Goal: Information Seeking & Learning: Learn about a topic

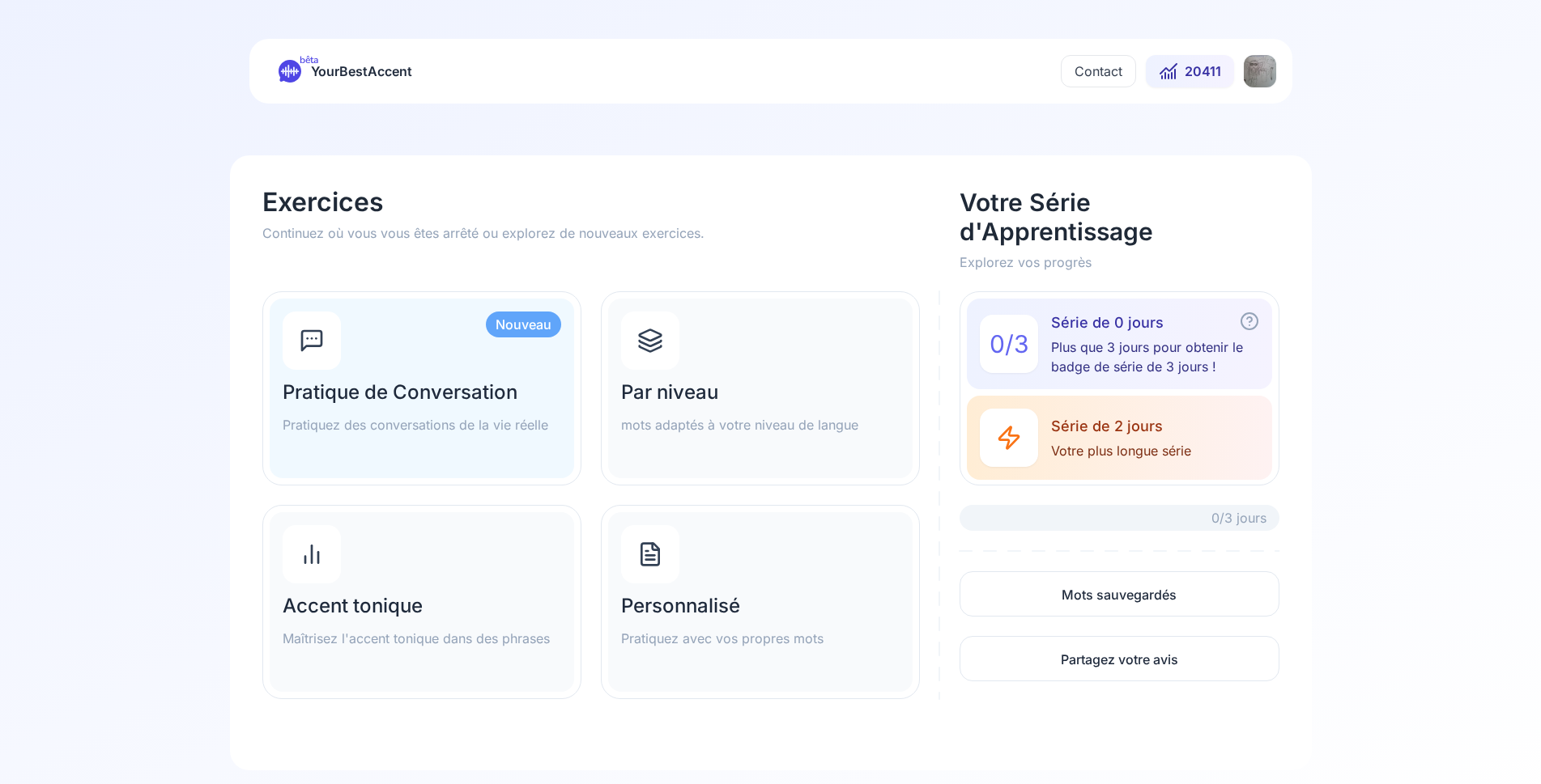
click at [1258, 73] on html "bêta YourBestAccent Contact 20411 Exercices Continuez où vous vous êtes arrêté …" at bounding box center [770, 392] width 1541 height 784
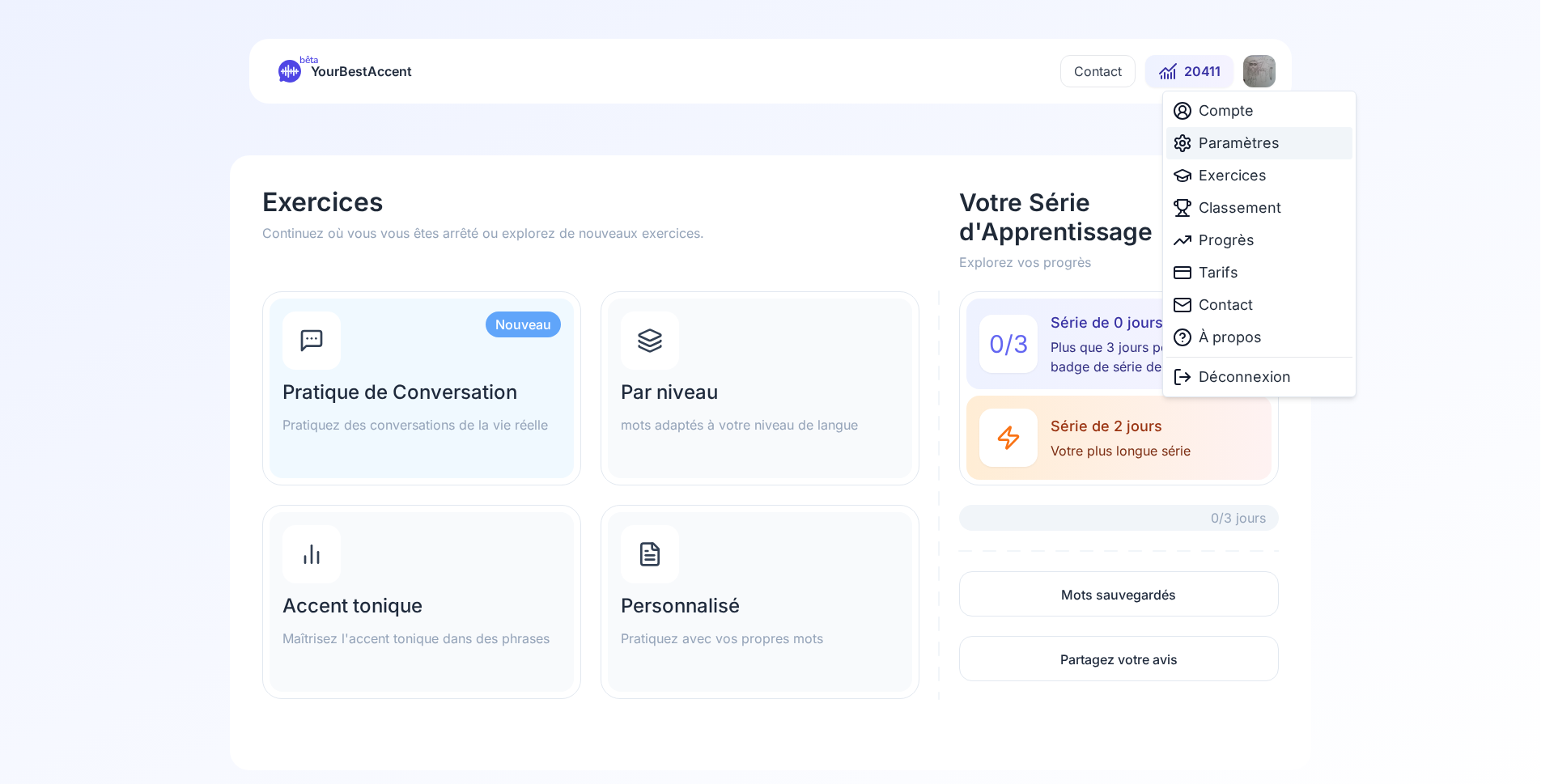
click at [1218, 142] on span "Paramètres" at bounding box center [1239, 143] width 81 height 23
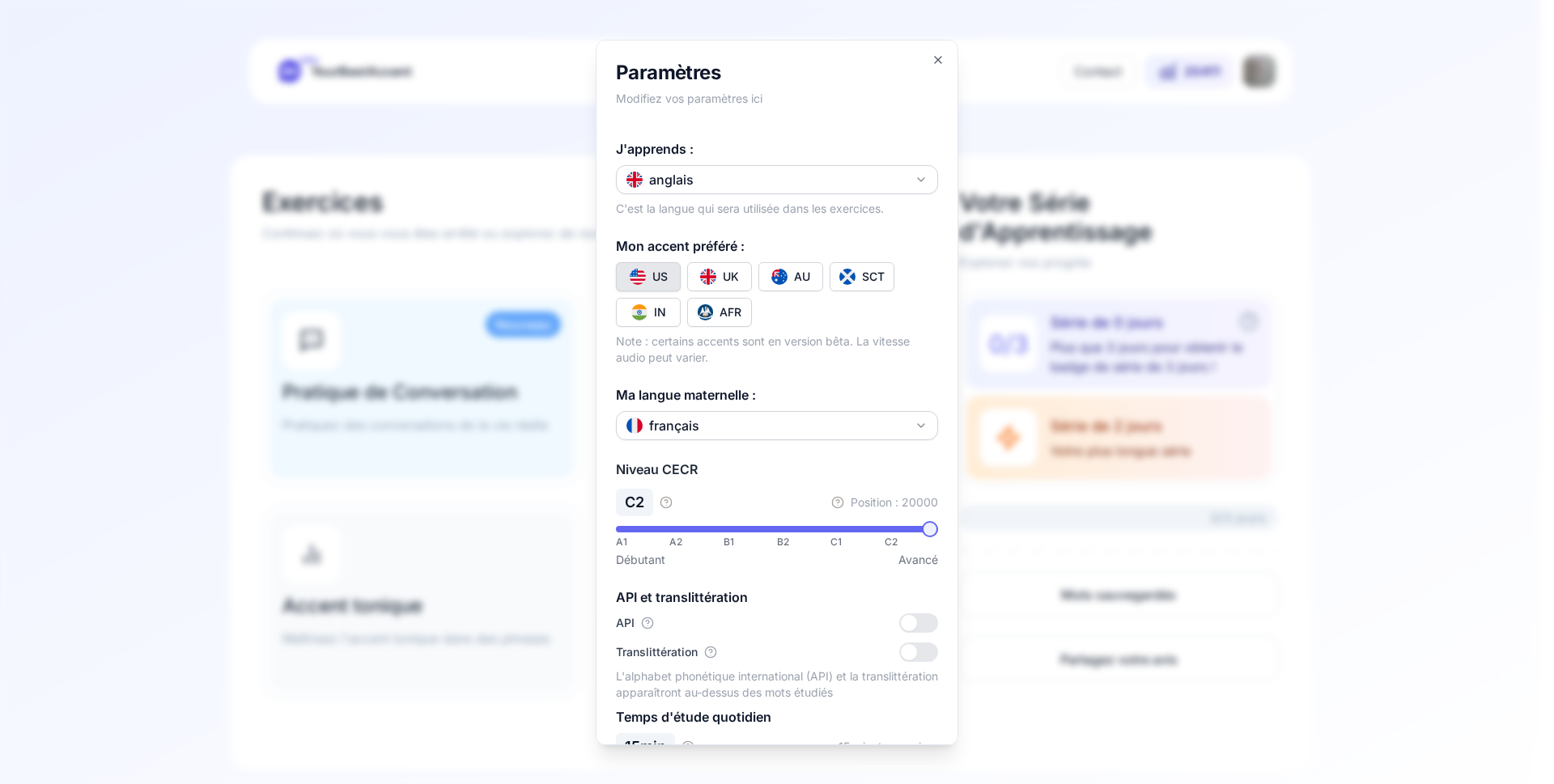
click at [149, 294] on div at bounding box center [777, 392] width 1554 height 784
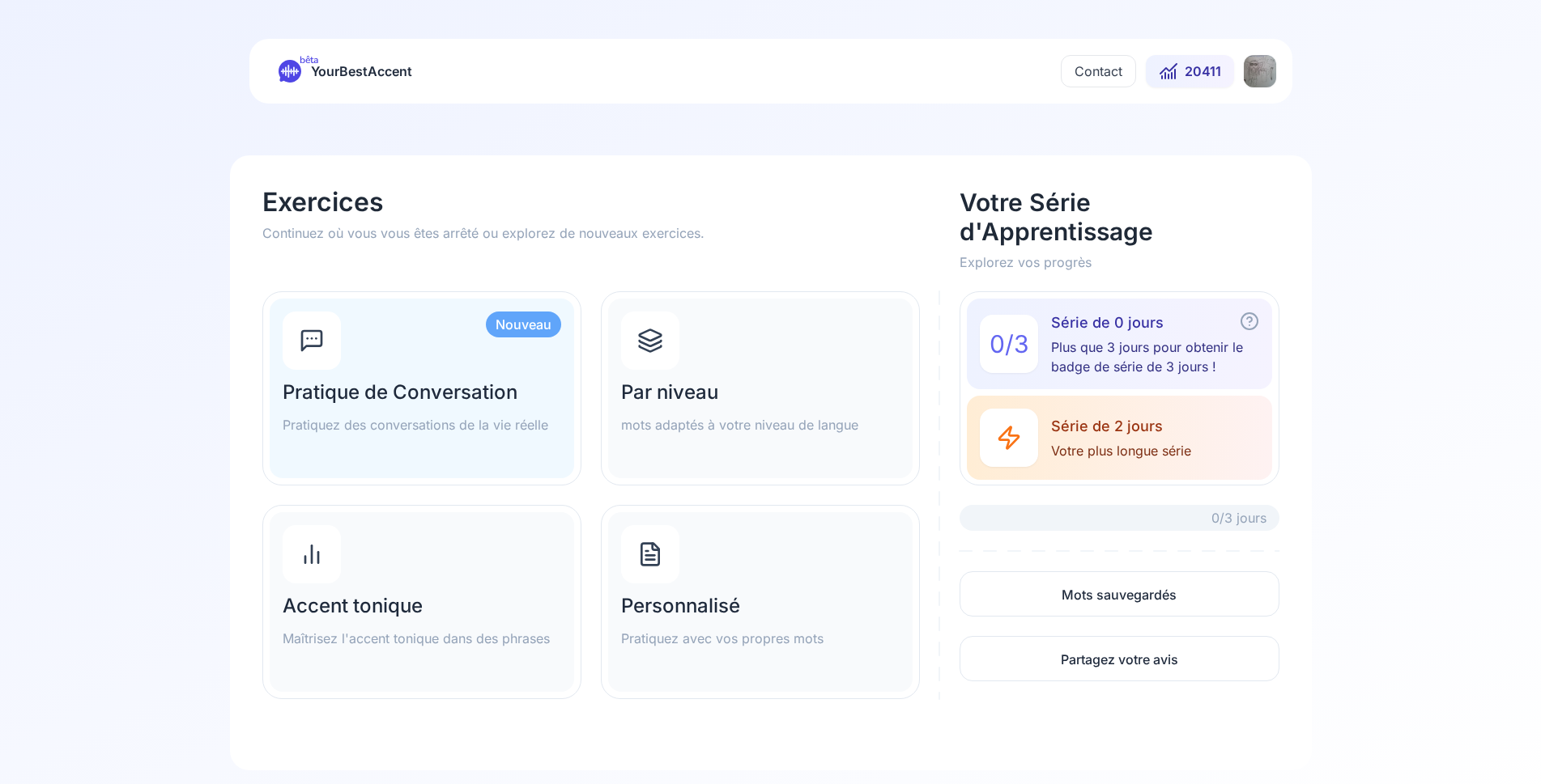
click at [672, 381] on h2 "Par niveau" at bounding box center [760, 392] width 279 height 25
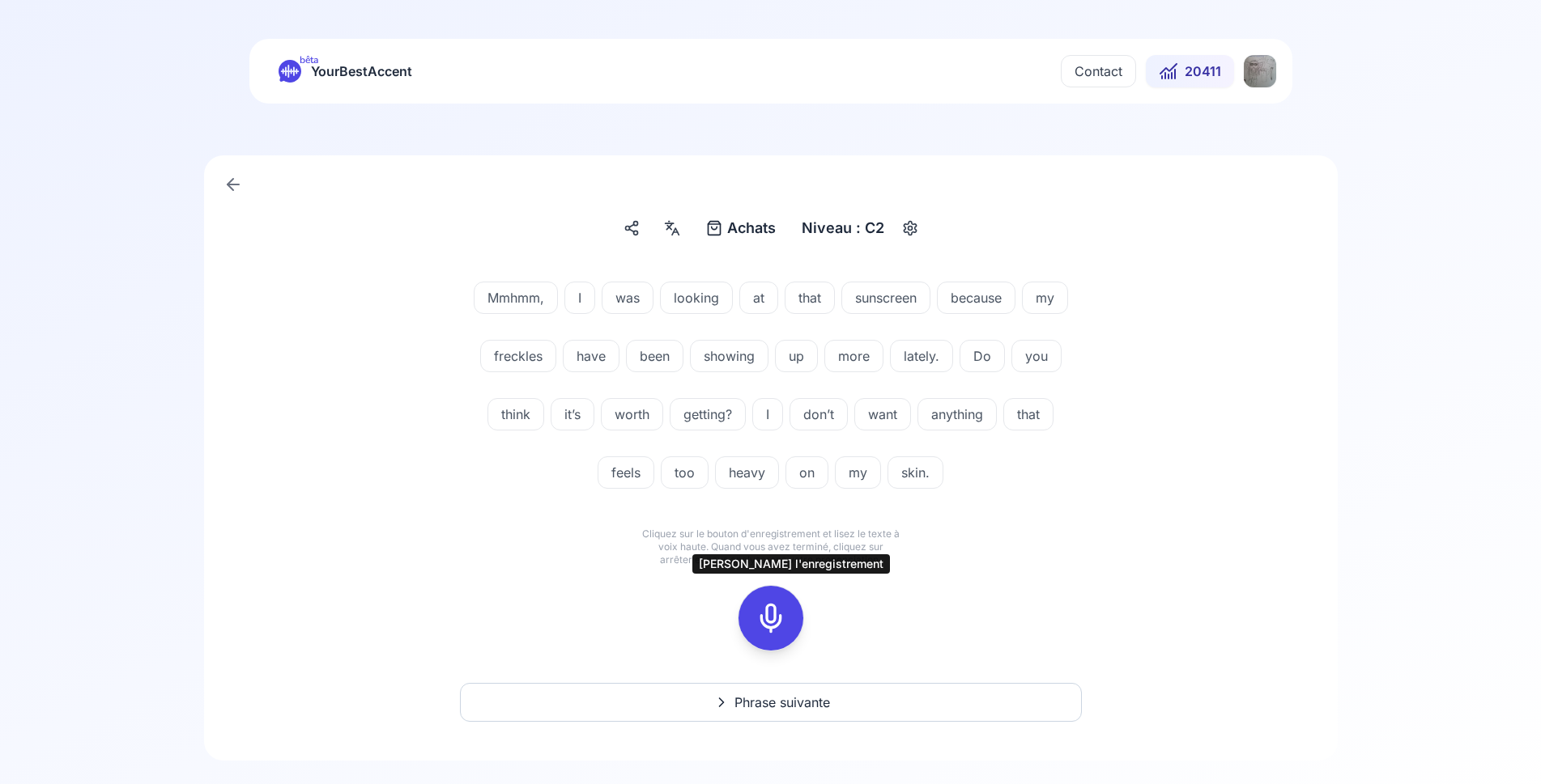
click at [769, 613] on icon at bounding box center [770, 618] width 33 height 33
click at [790, 609] on button at bounding box center [771, 619] width 65 height 65
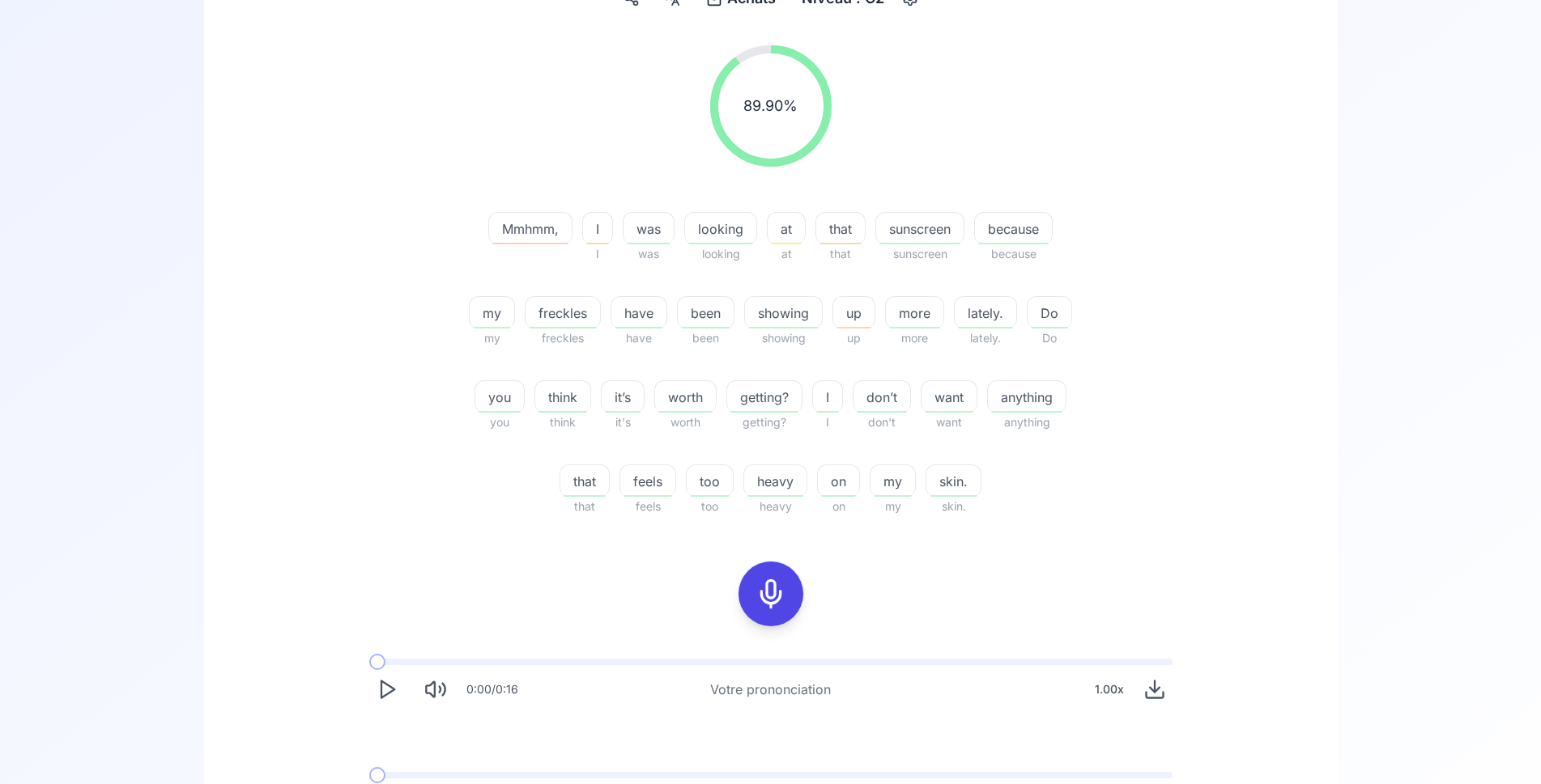
scroll to position [248, 0]
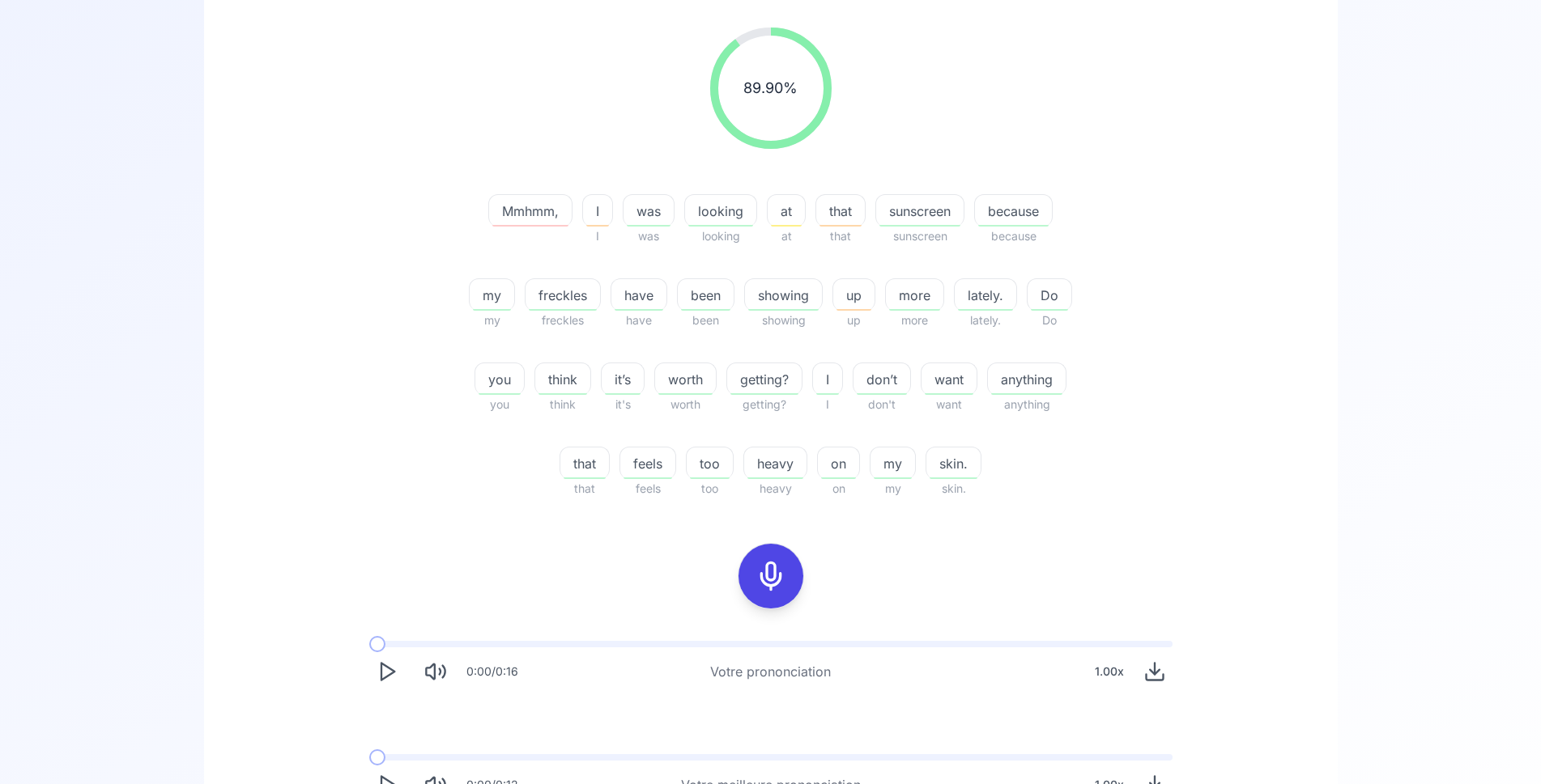
click at [782, 582] on rect at bounding box center [771, 577] width 25 height 25
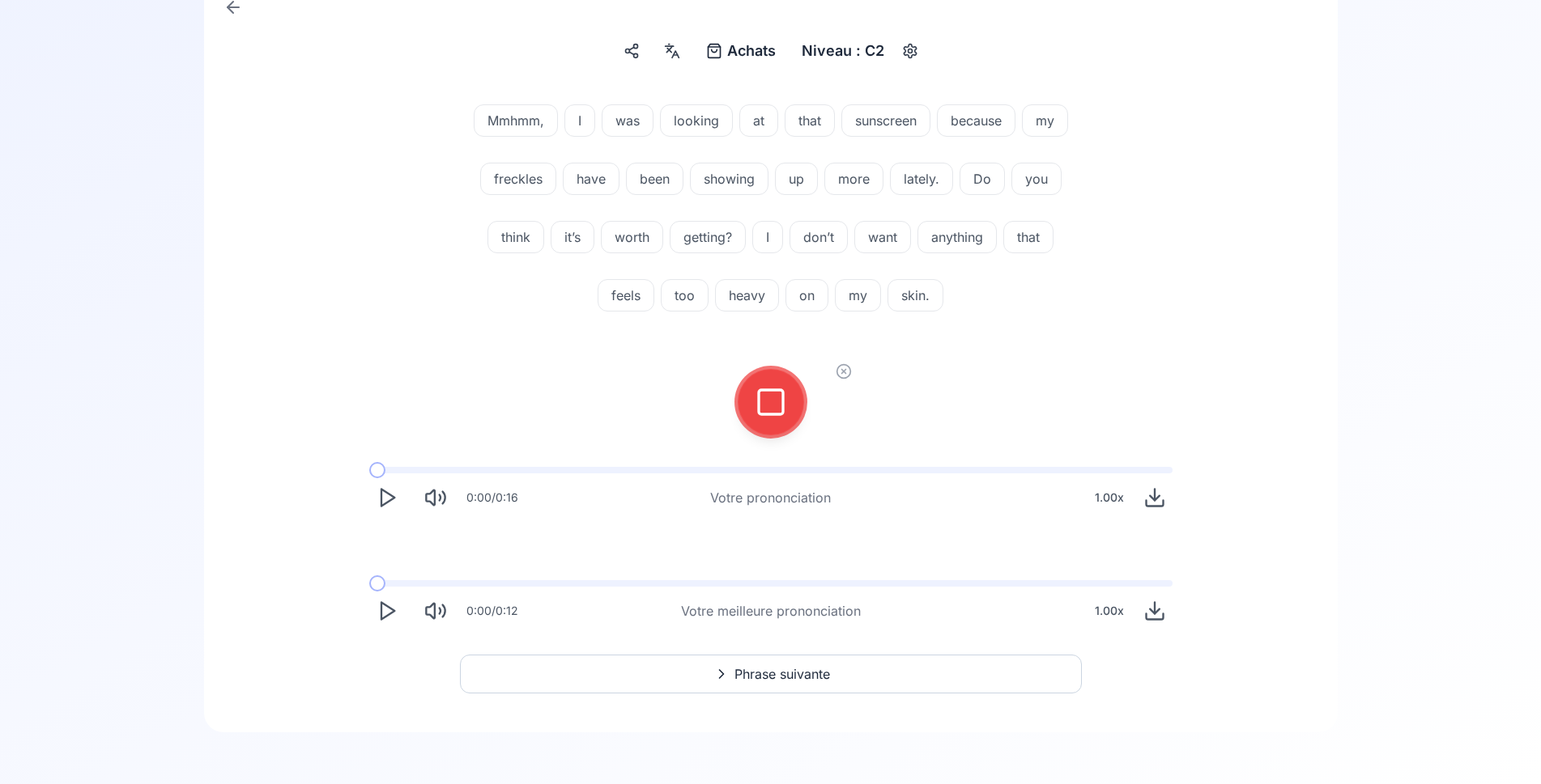
scroll to position [178, 0]
click at [761, 411] on icon at bounding box center [770, 402] width 33 height 33
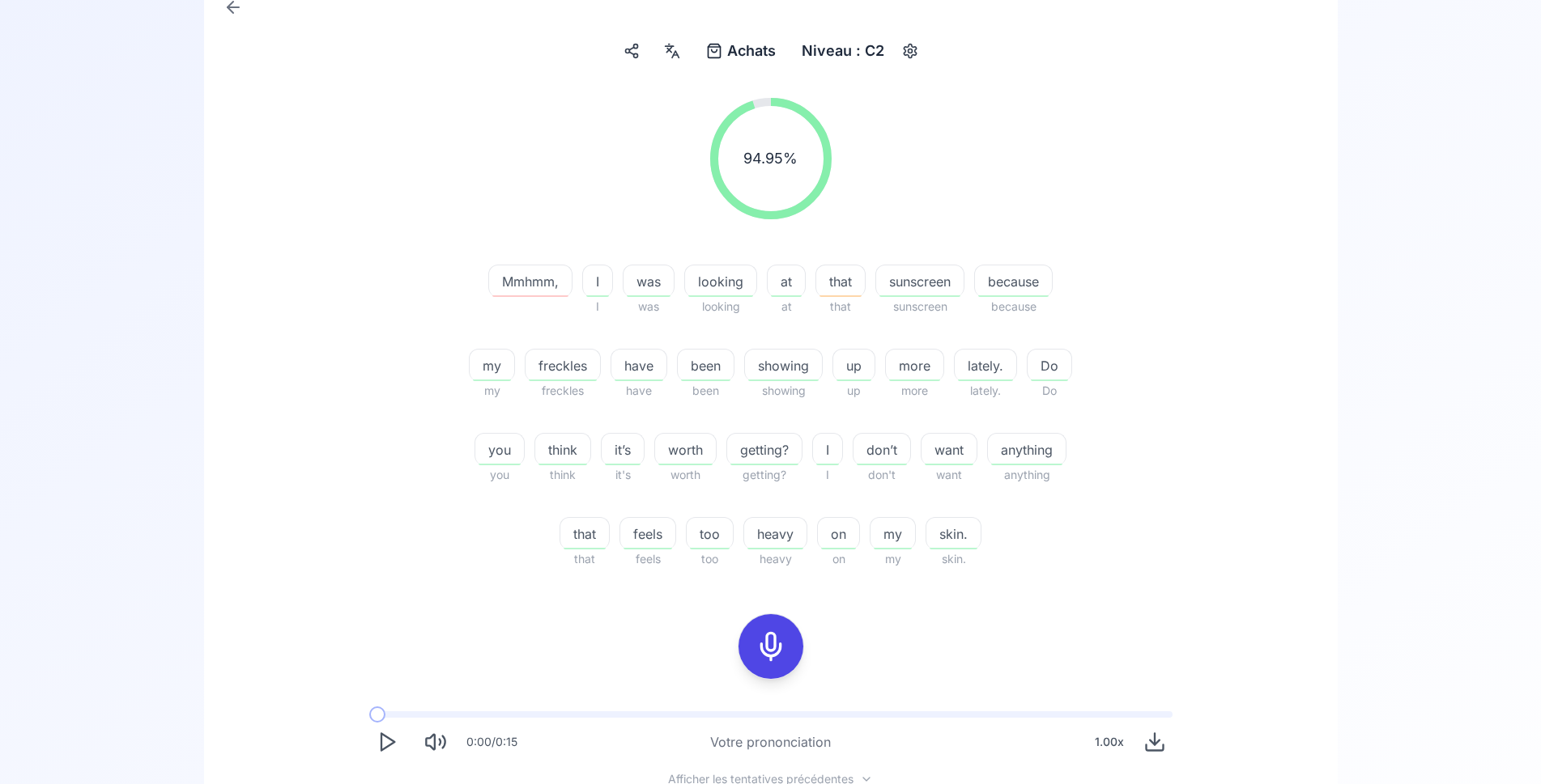
scroll to position [343, 0]
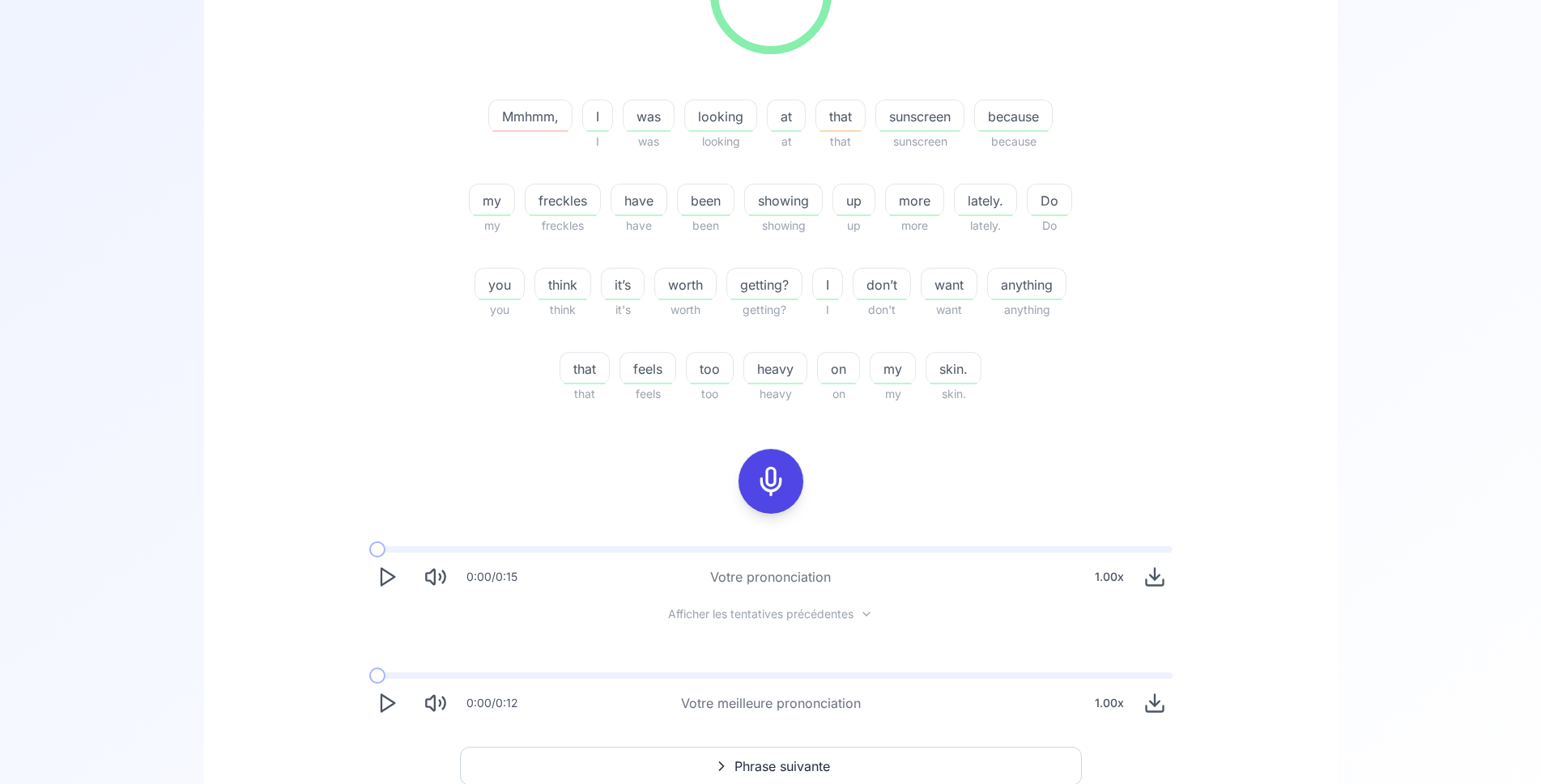
click at [377, 574] on icon "Play" at bounding box center [387, 577] width 23 height 23
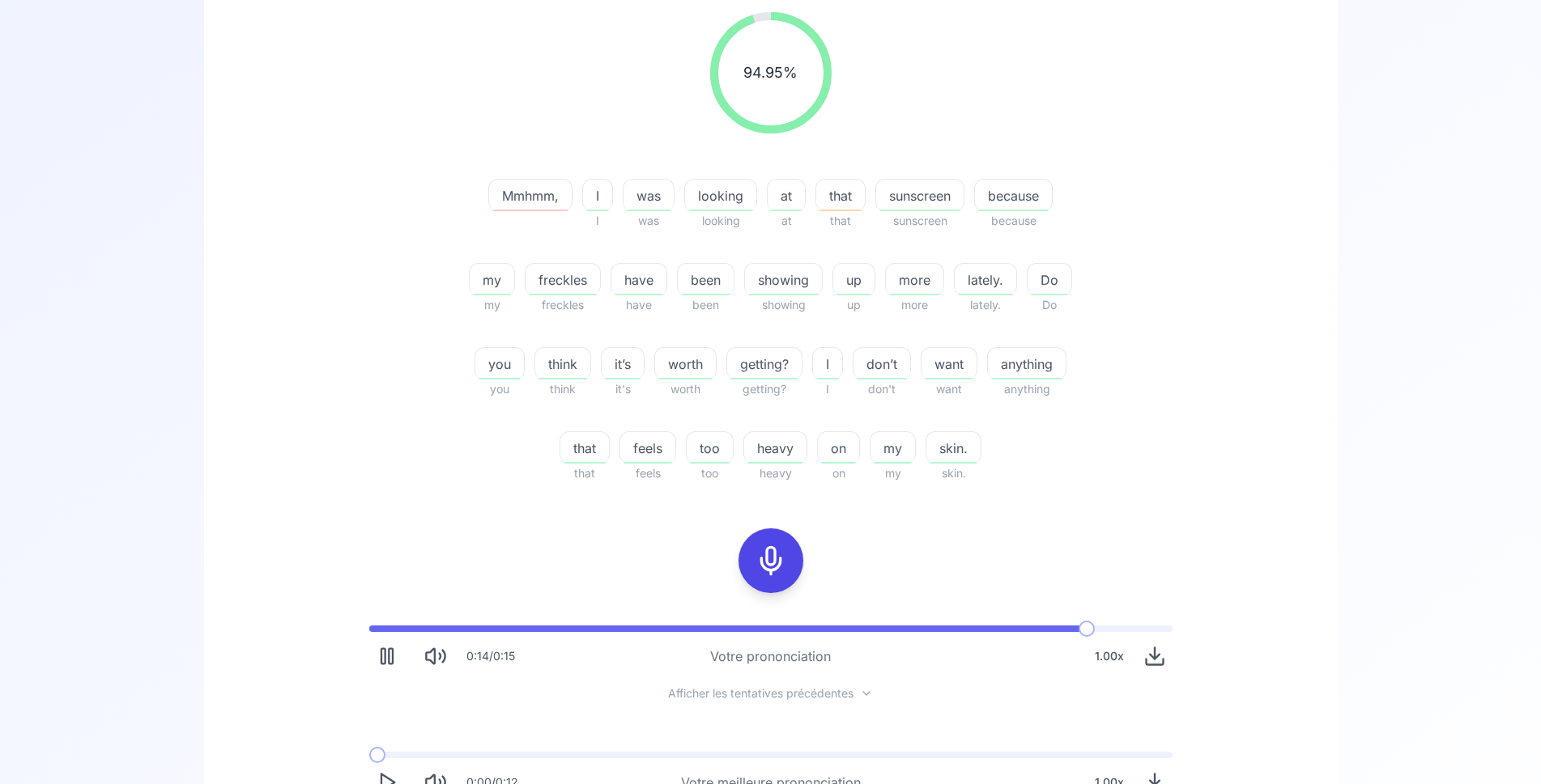
scroll to position [178, 0]
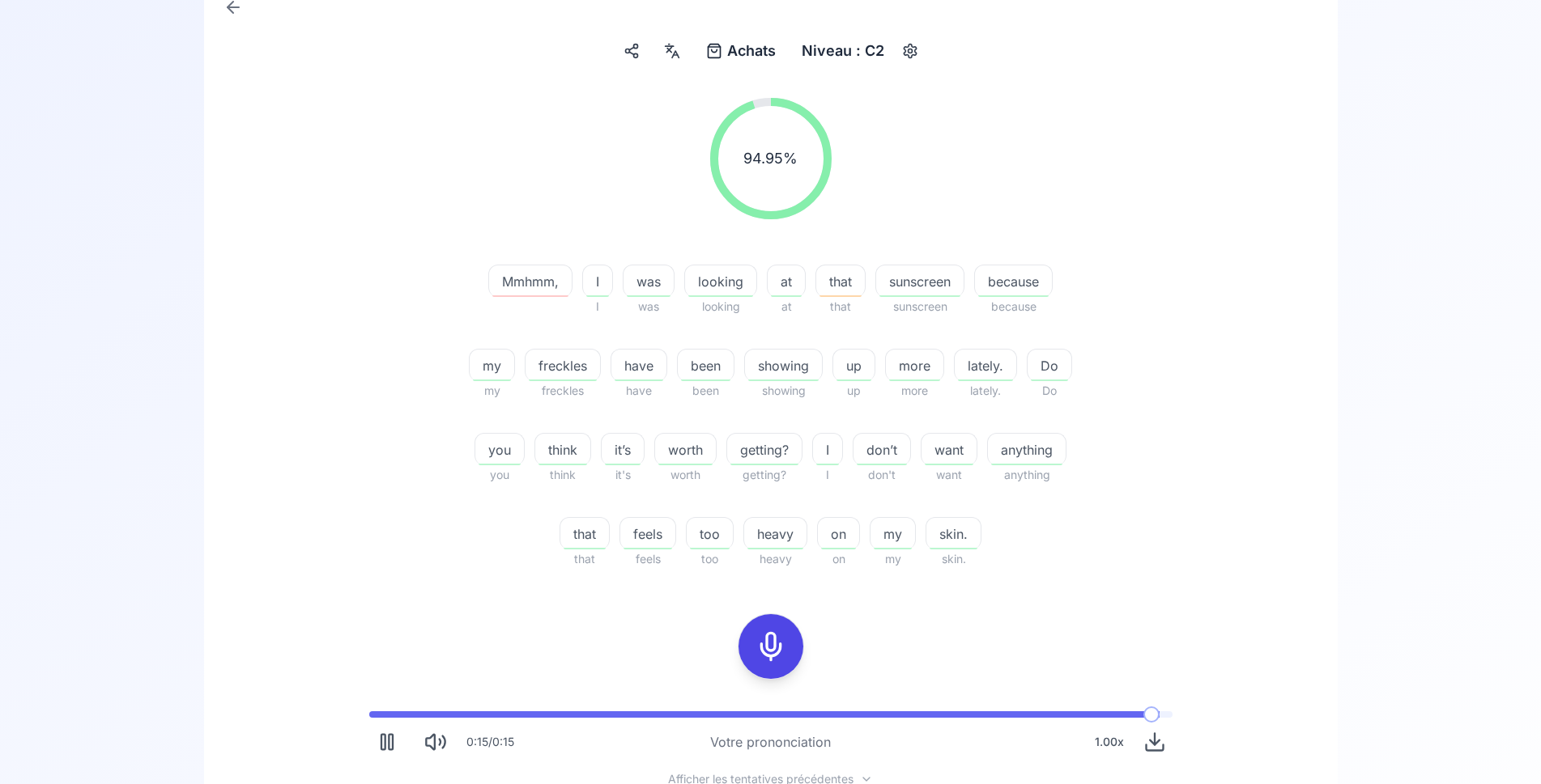
click at [664, 54] on icon at bounding box center [672, 51] width 19 height 16
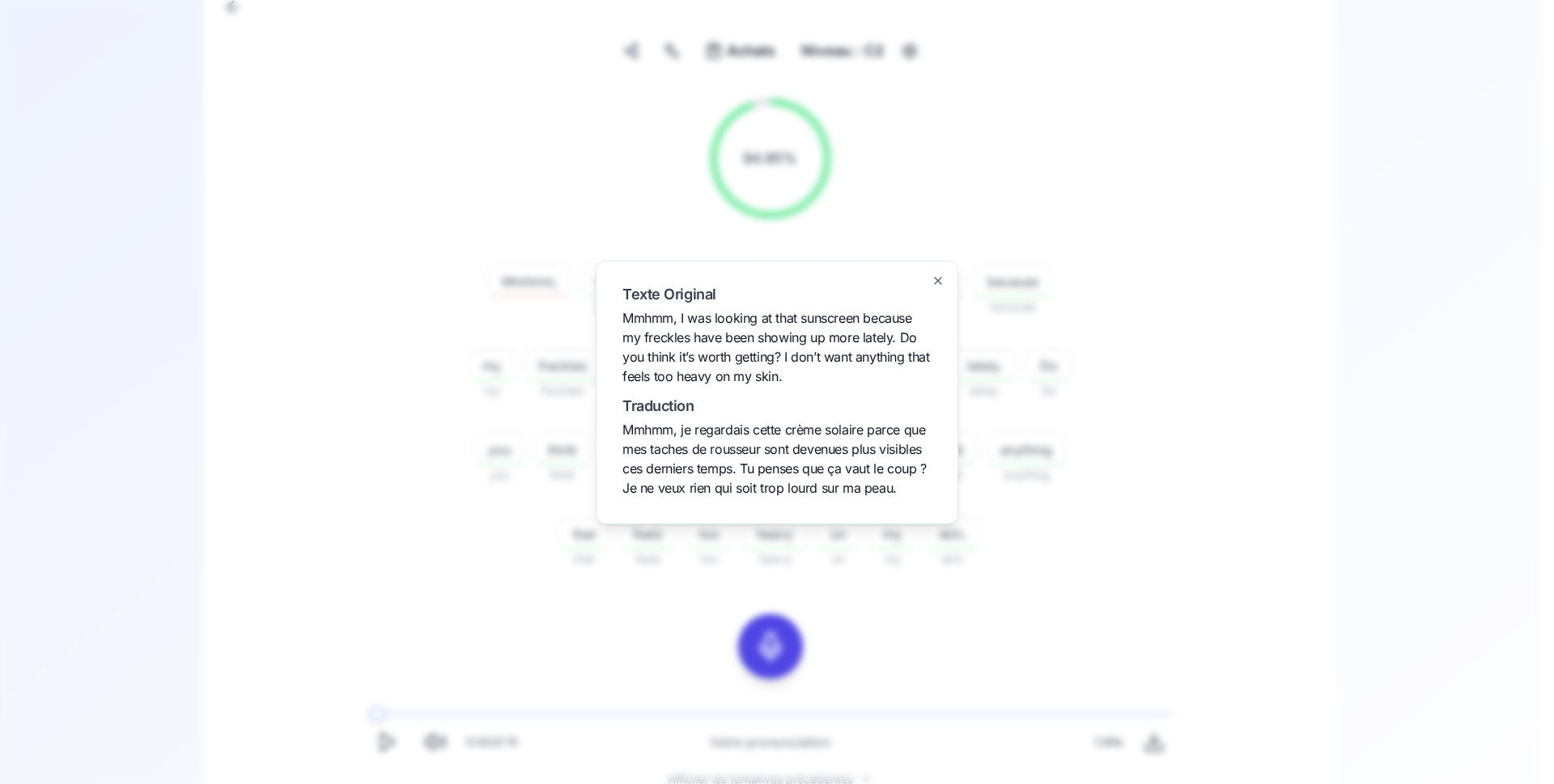
click at [323, 178] on div at bounding box center [777, 392] width 1554 height 784
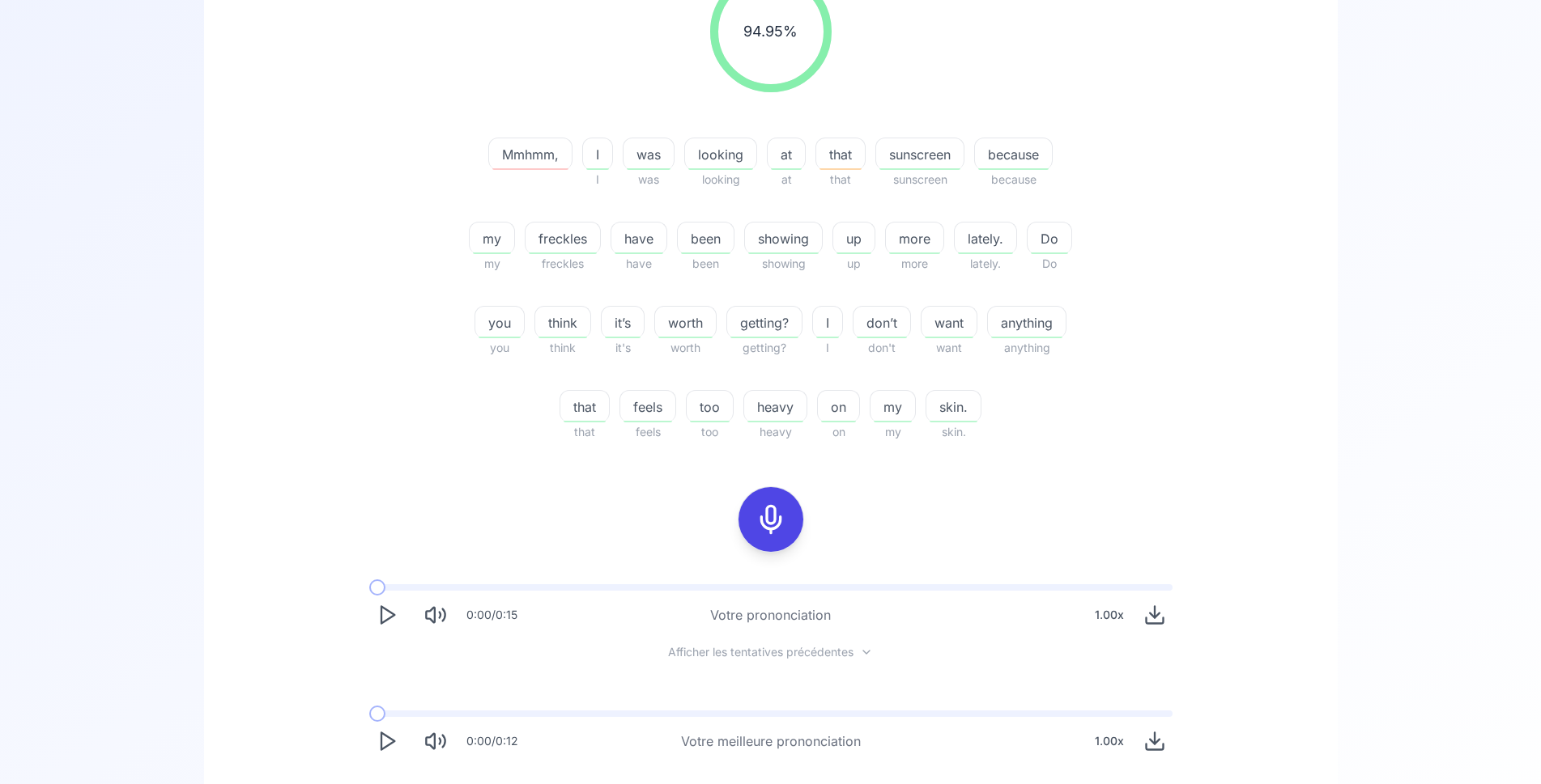
scroll to position [343, 0]
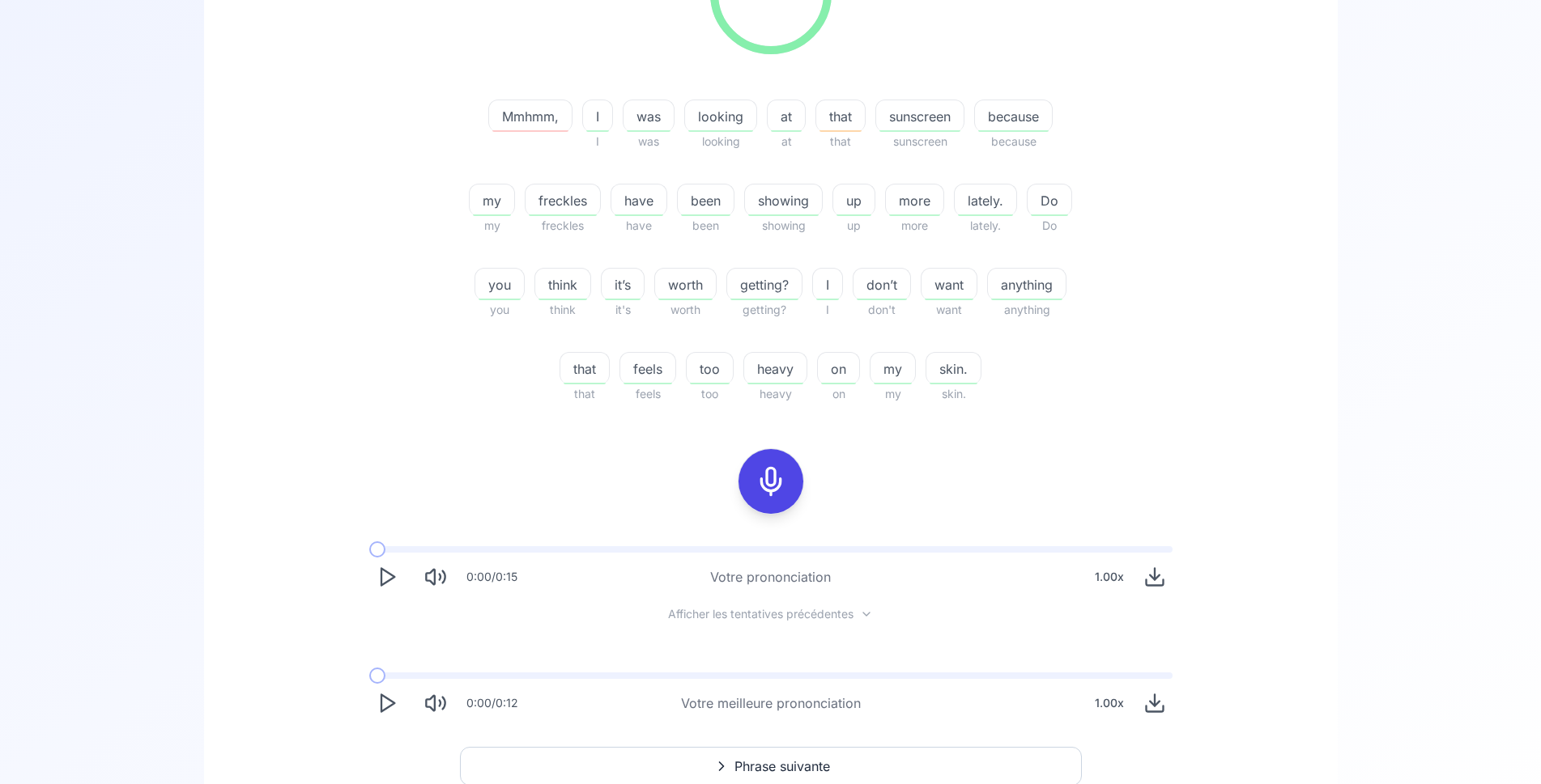
click at [386, 704] on icon "Play" at bounding box center [387, 703] width 23 height 23
click at [383, 706] on icon "Play" at bounding box center [387, 703] width 23 height 23
click at [763, 480] on icon at bounding box center [770, 482] width 33 height 33
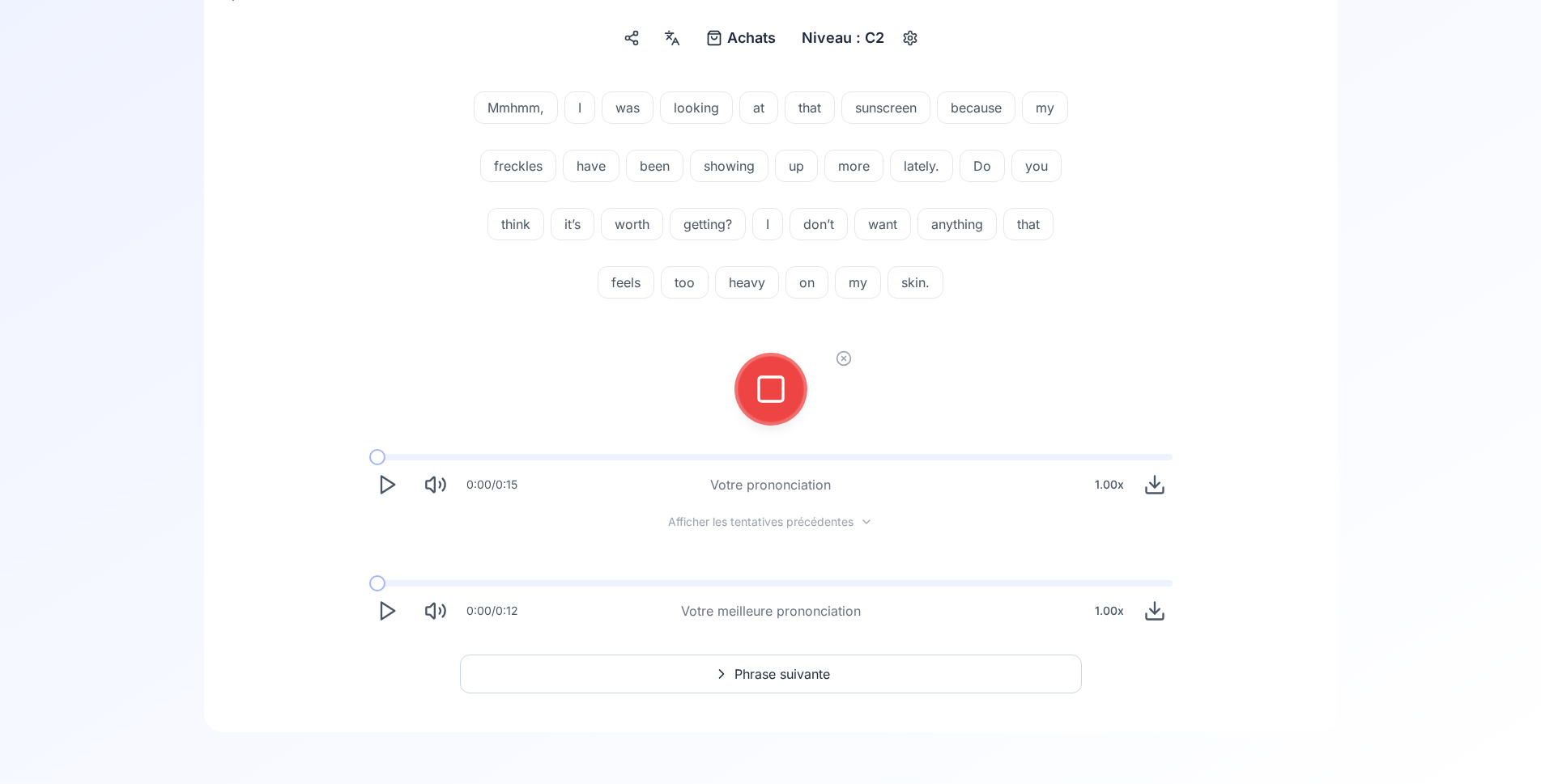
scroll to position [190, 0]
click at [769, 397] on icon at bounding box center [770, 389] width 33 height 33
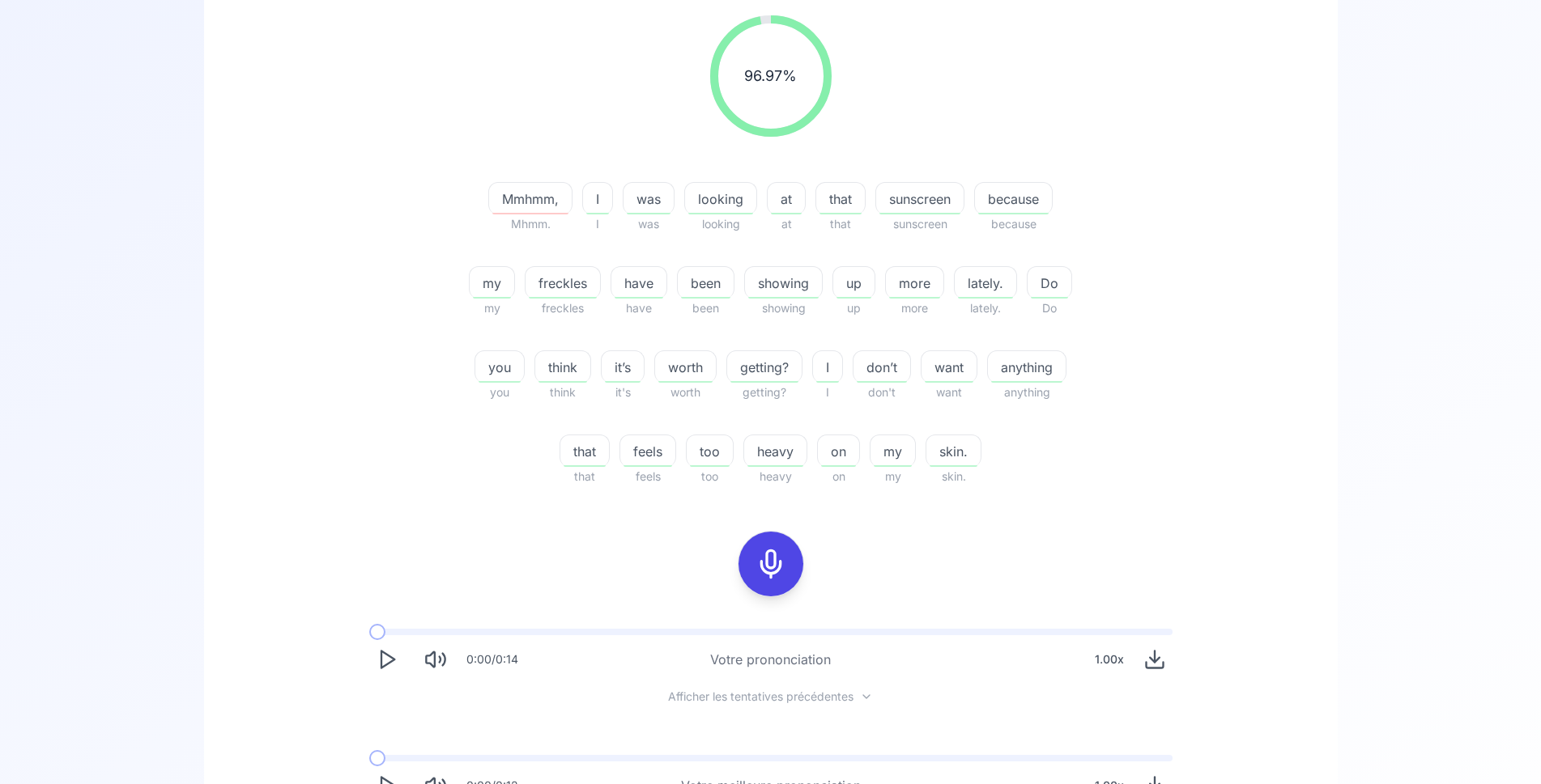
scroll to position [435, 0]
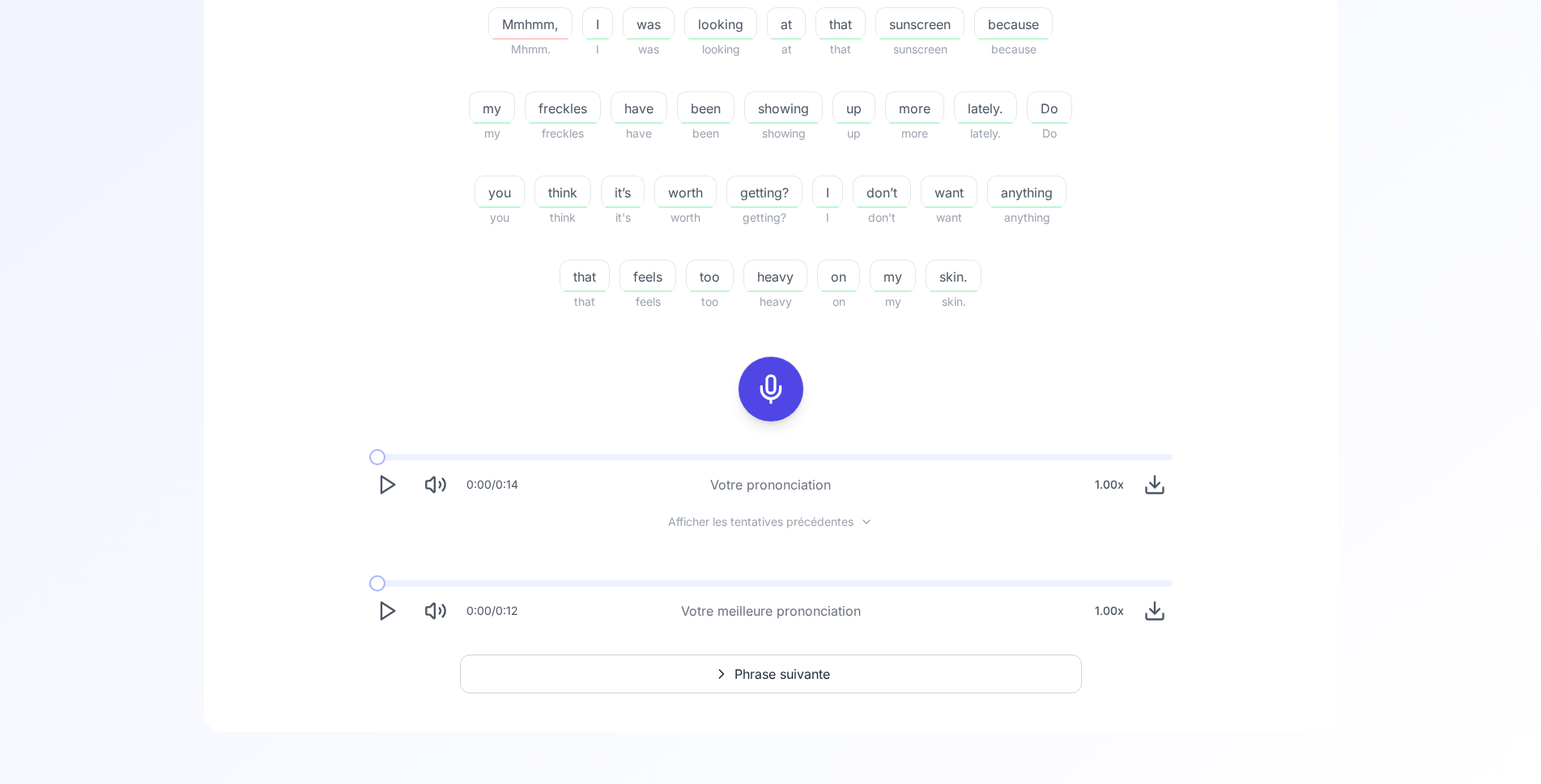
click at [383, 486] on icon "Play" at bounding box center [387, 485] width 23 height 23
click at [772, 669] on span "Phrase suivante" at bounding box center [781, 674] width 96 height 19
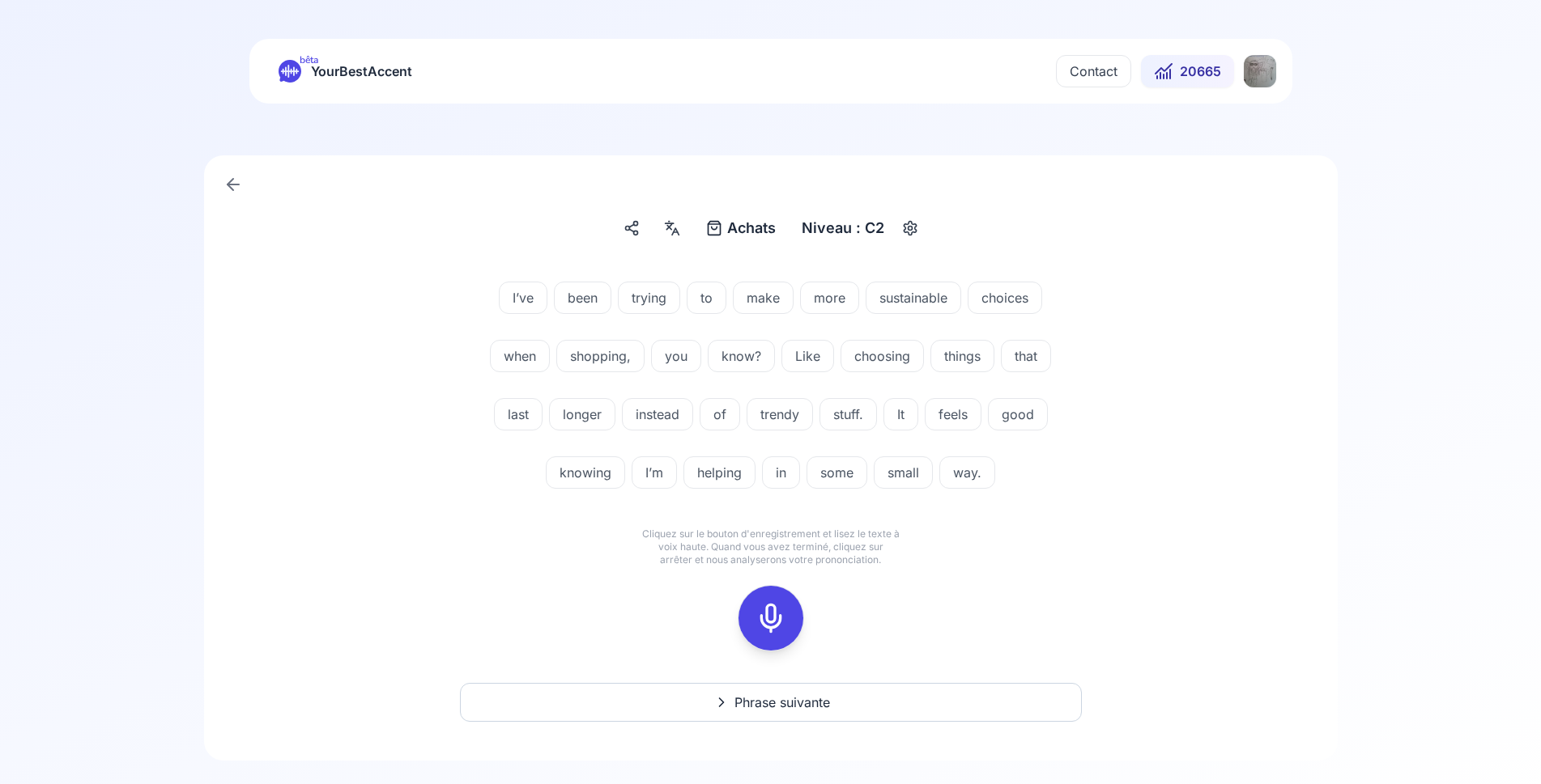
click at [775, 610] on icon at bounding box center [770, 618] width 33 height 33
drag, startPoint x: 783, startPoint y: 617, endPoint x: 773, endPoint y: 616, distance: 10.0
click at [782, 617] on rect at bounding box center [771, 619] width 25 height 25
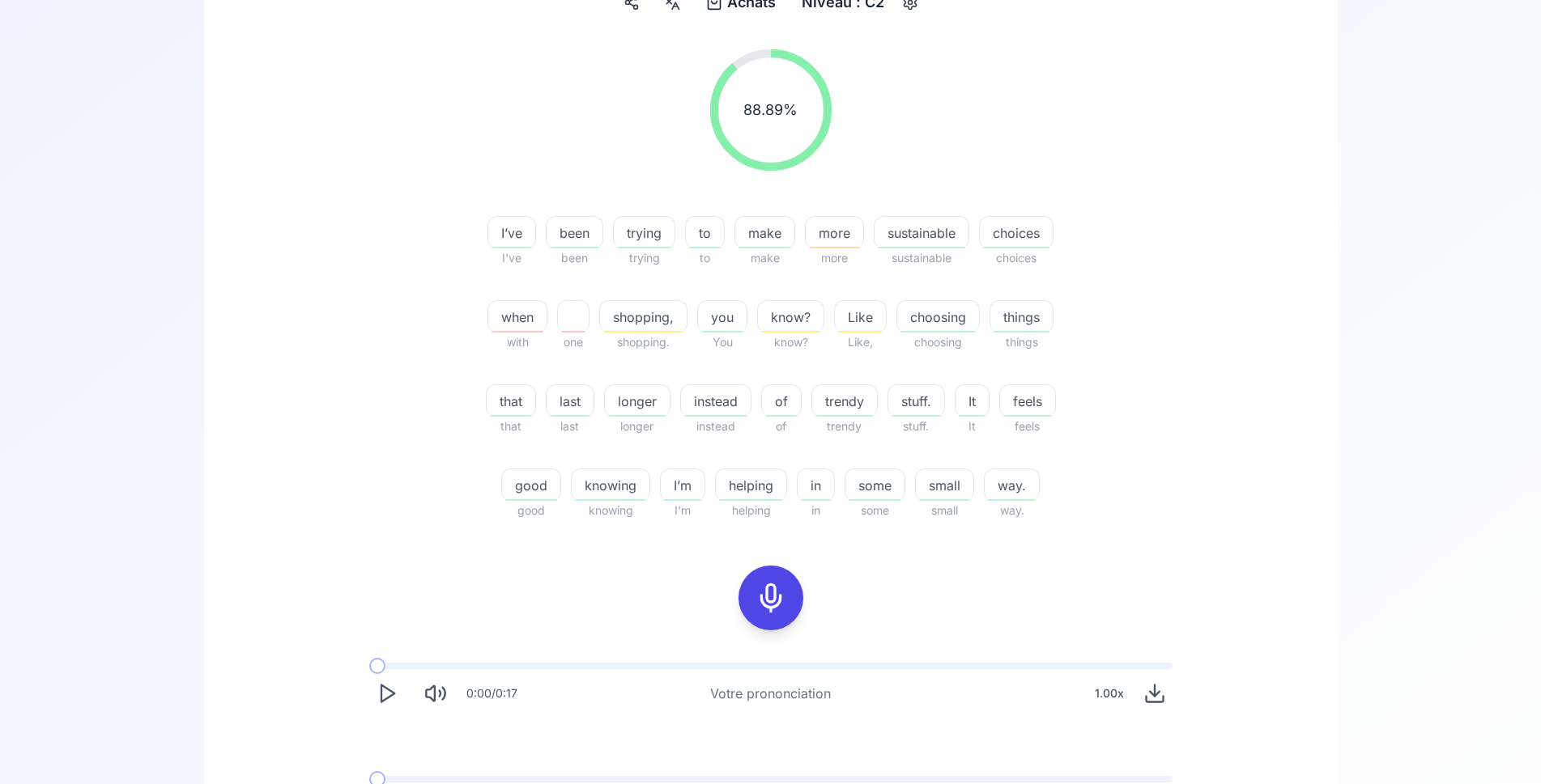
scroll to position [248, 0]
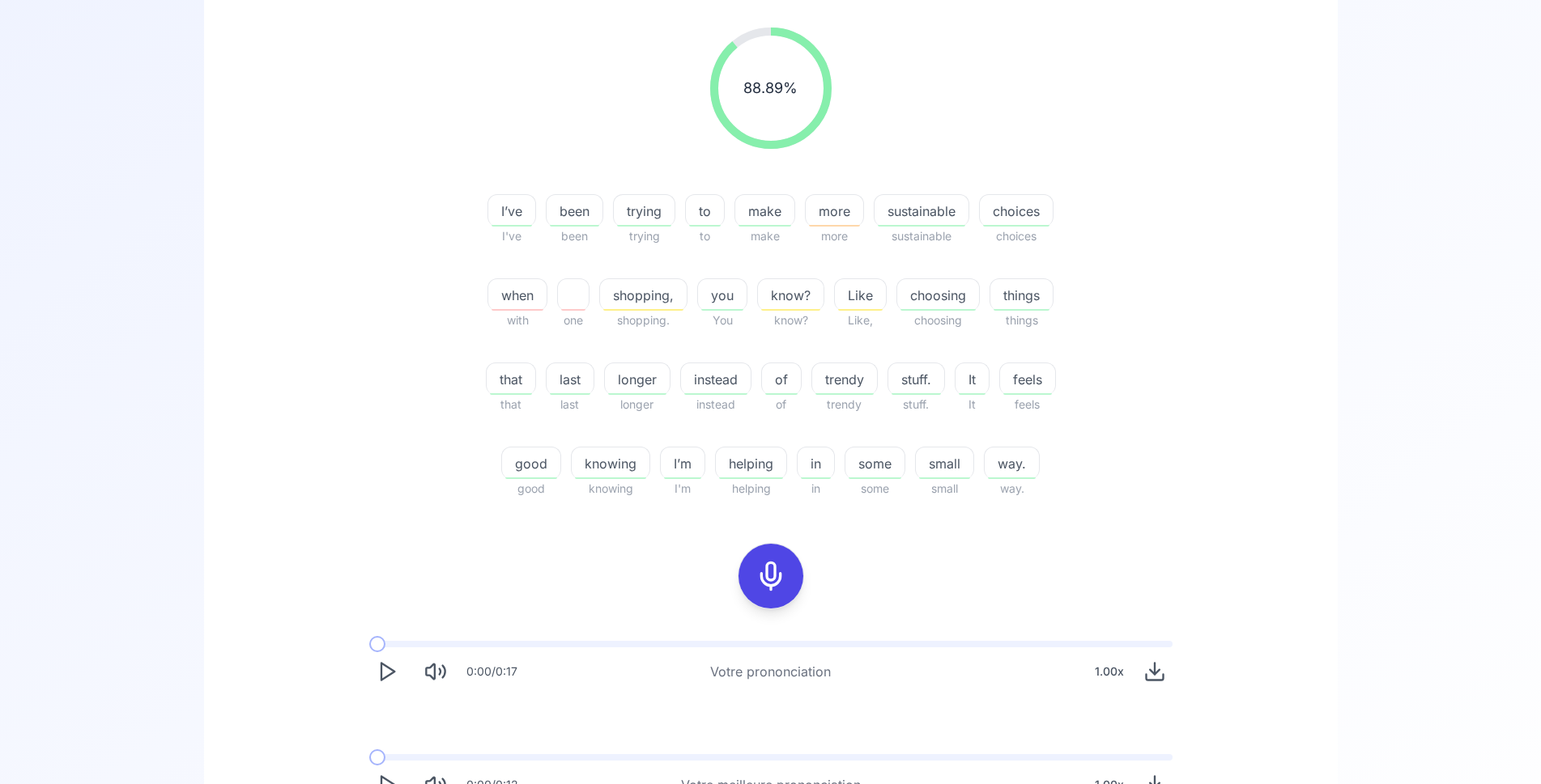
click at [778, 575] on icon at bounding box center [770, 576] width 33 height 33
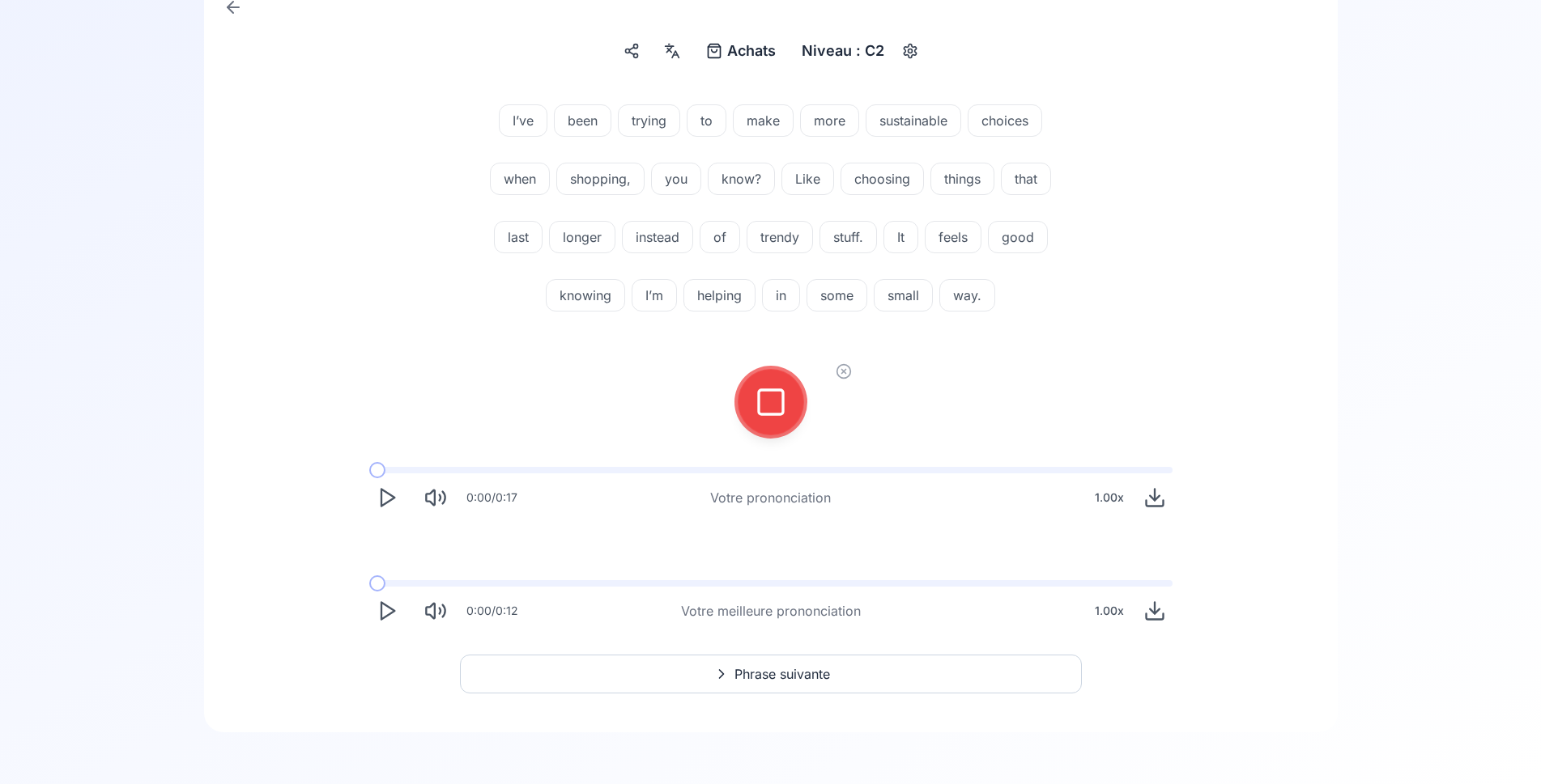
scroll to position [178, 0]
click at [768, 391] on rect at bounding box center [771, 403] width 25 height 25
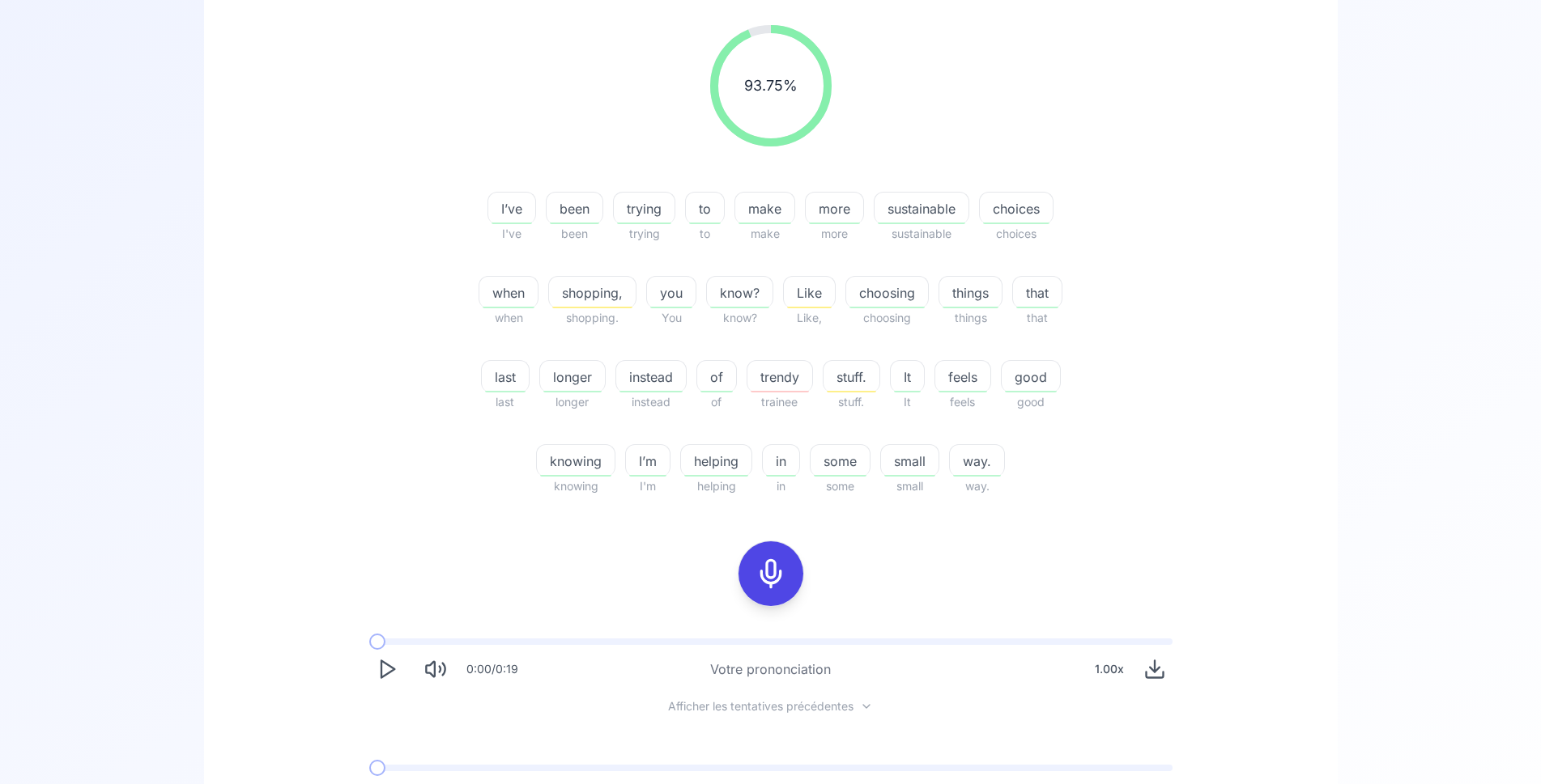
scroll to position [343, 0]
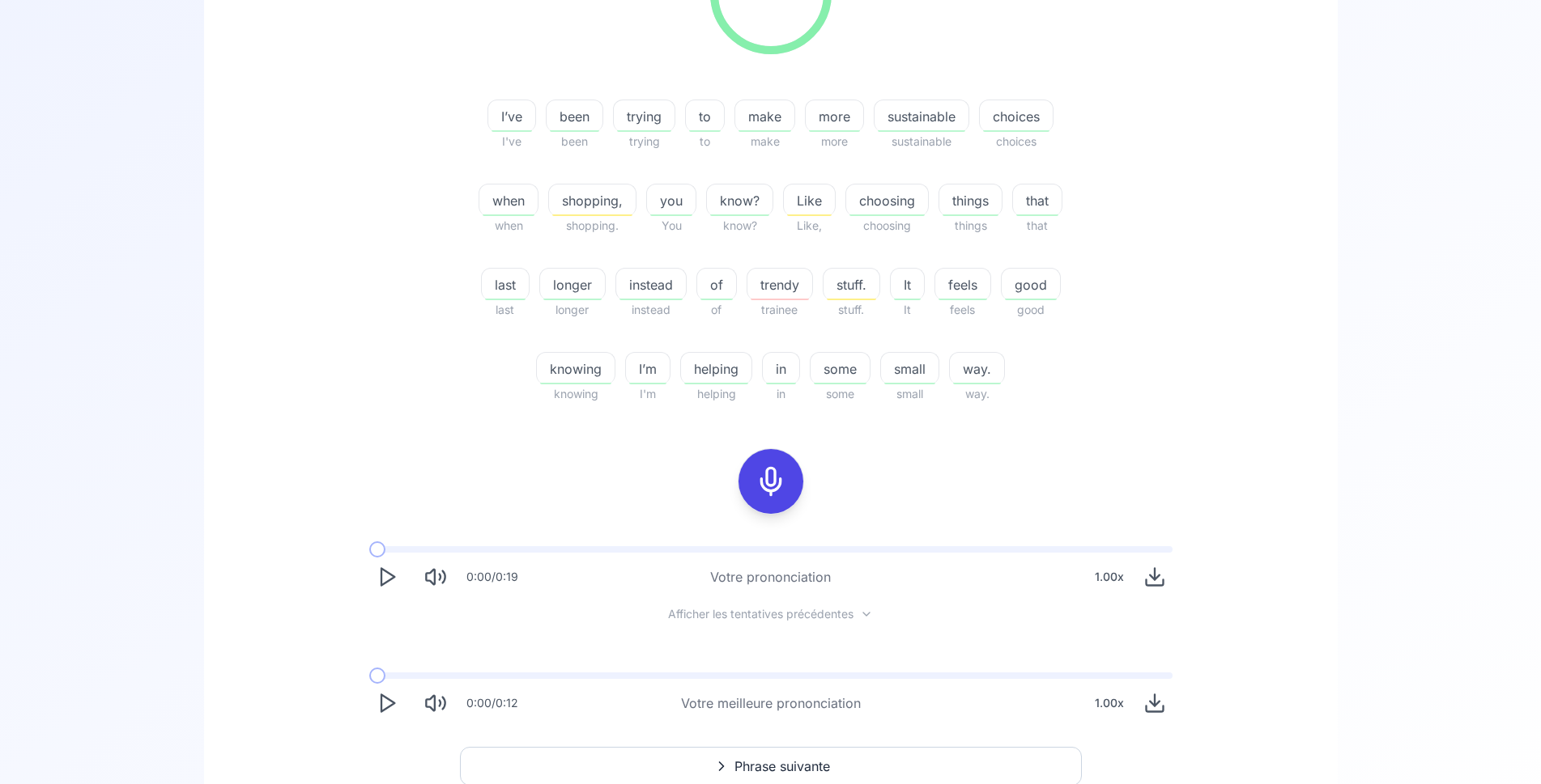
click at [391, 701] on polygon "Play" at bounding box center [388, 703] width 13 height 17
click at [759, 481] on rect at bounding box center [771, 482] width 25 height 25
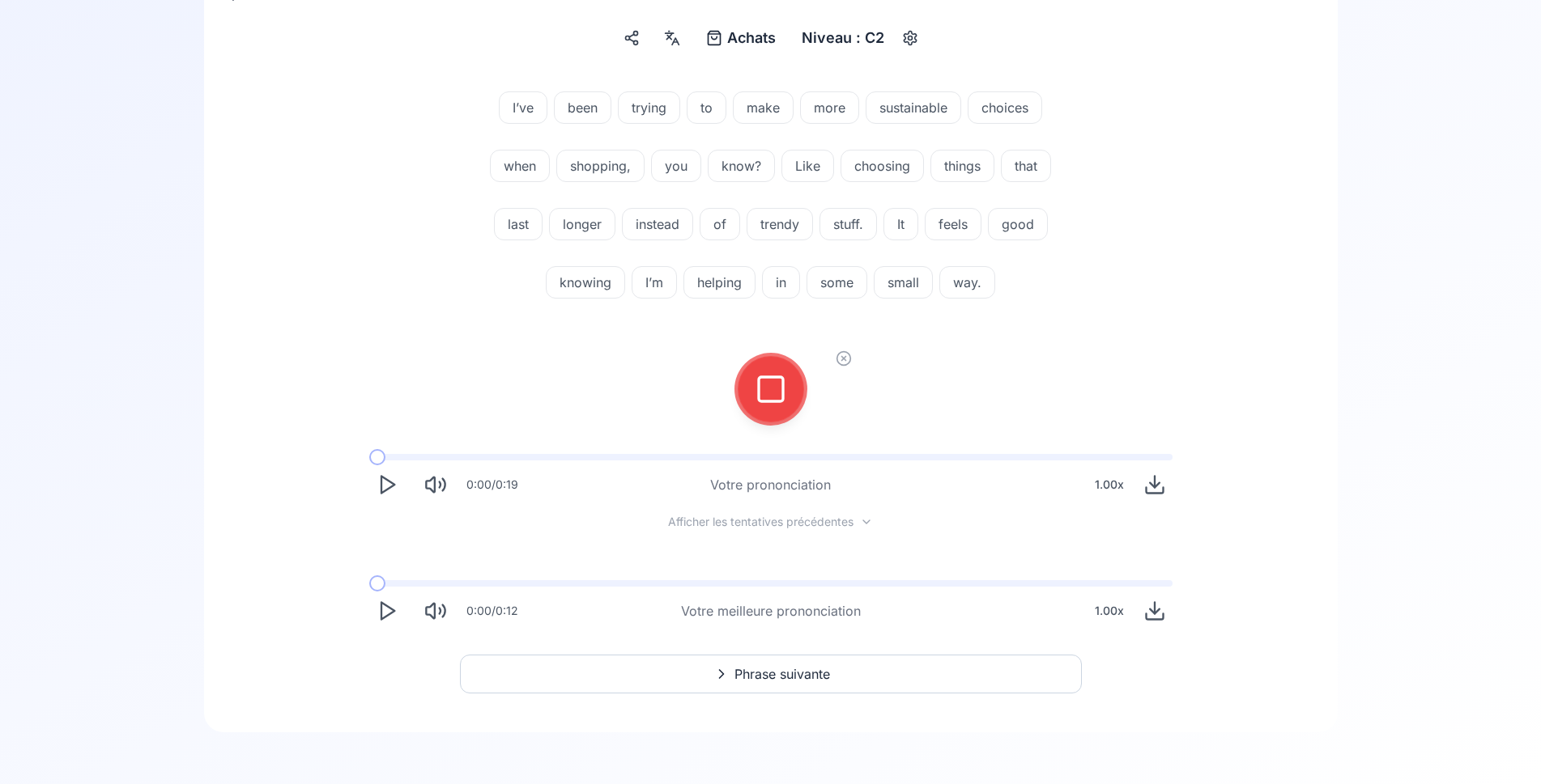
click at [842, 357] on icon at bounding box center [843, 359] width 4 height 4
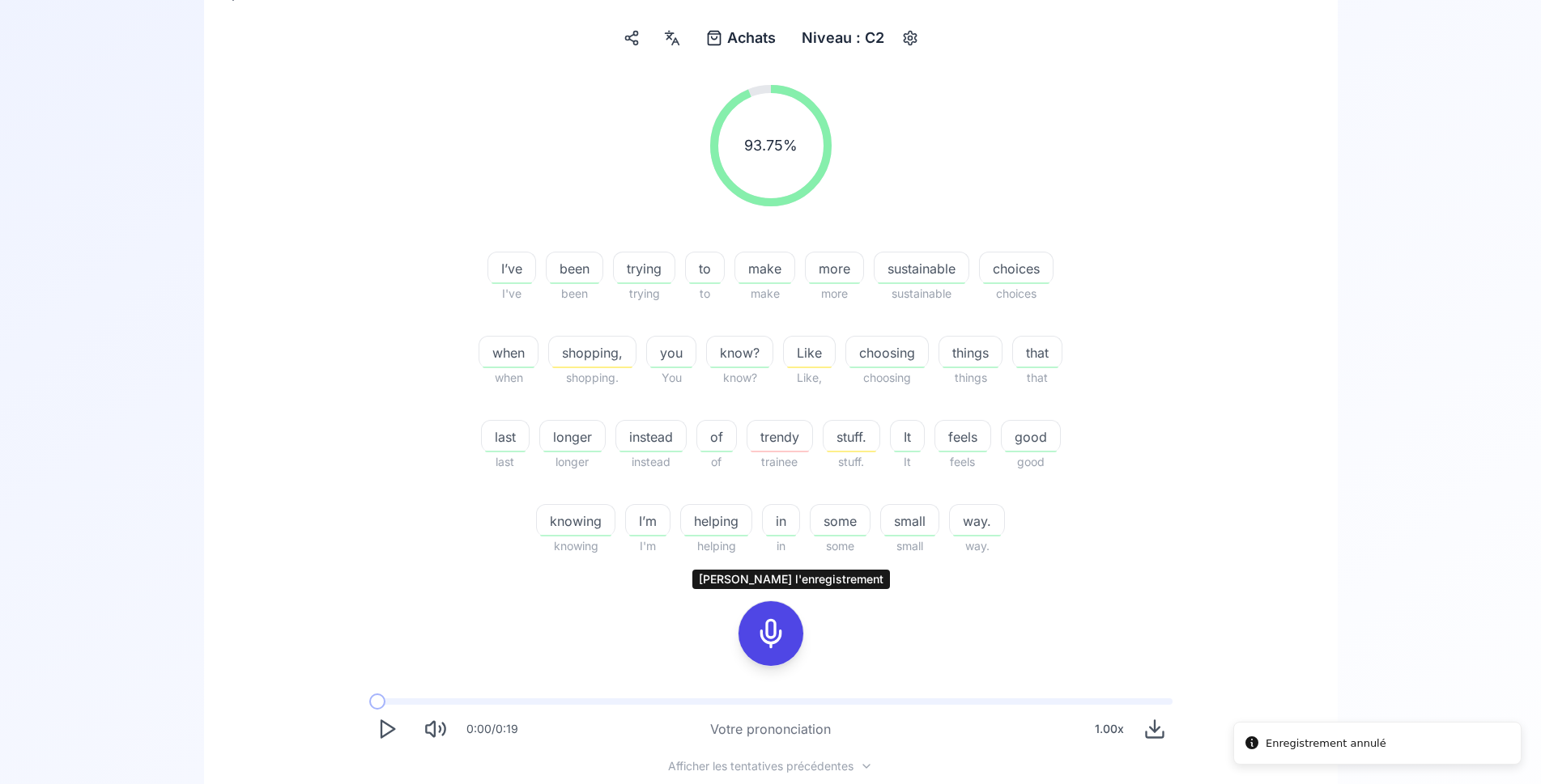
click at [767, 623] on icon at bounding box center [770, 634] width 33 height 33
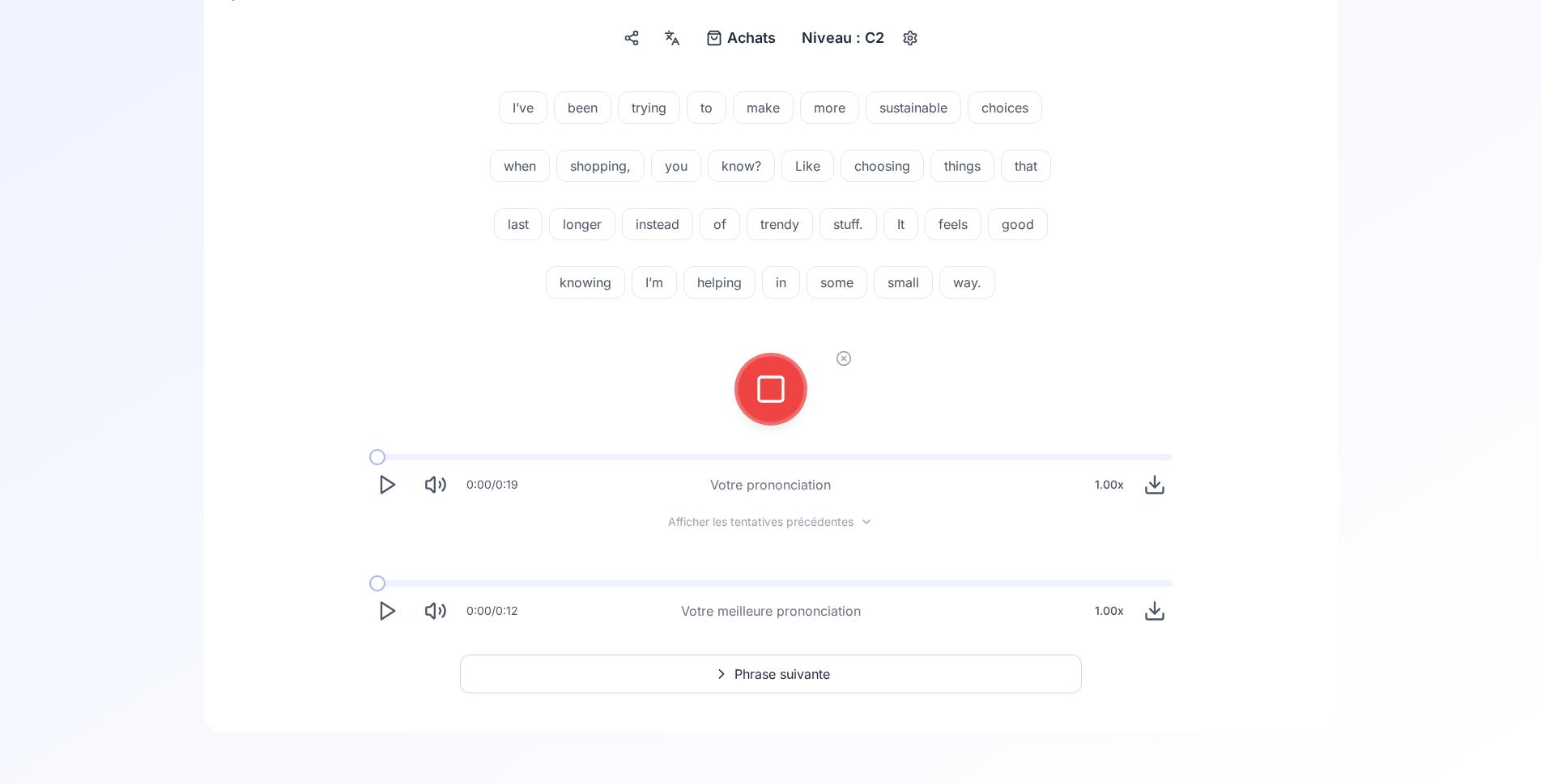
click at [770, 393] on icon at bounding box center [770, 389] width 33 height 33
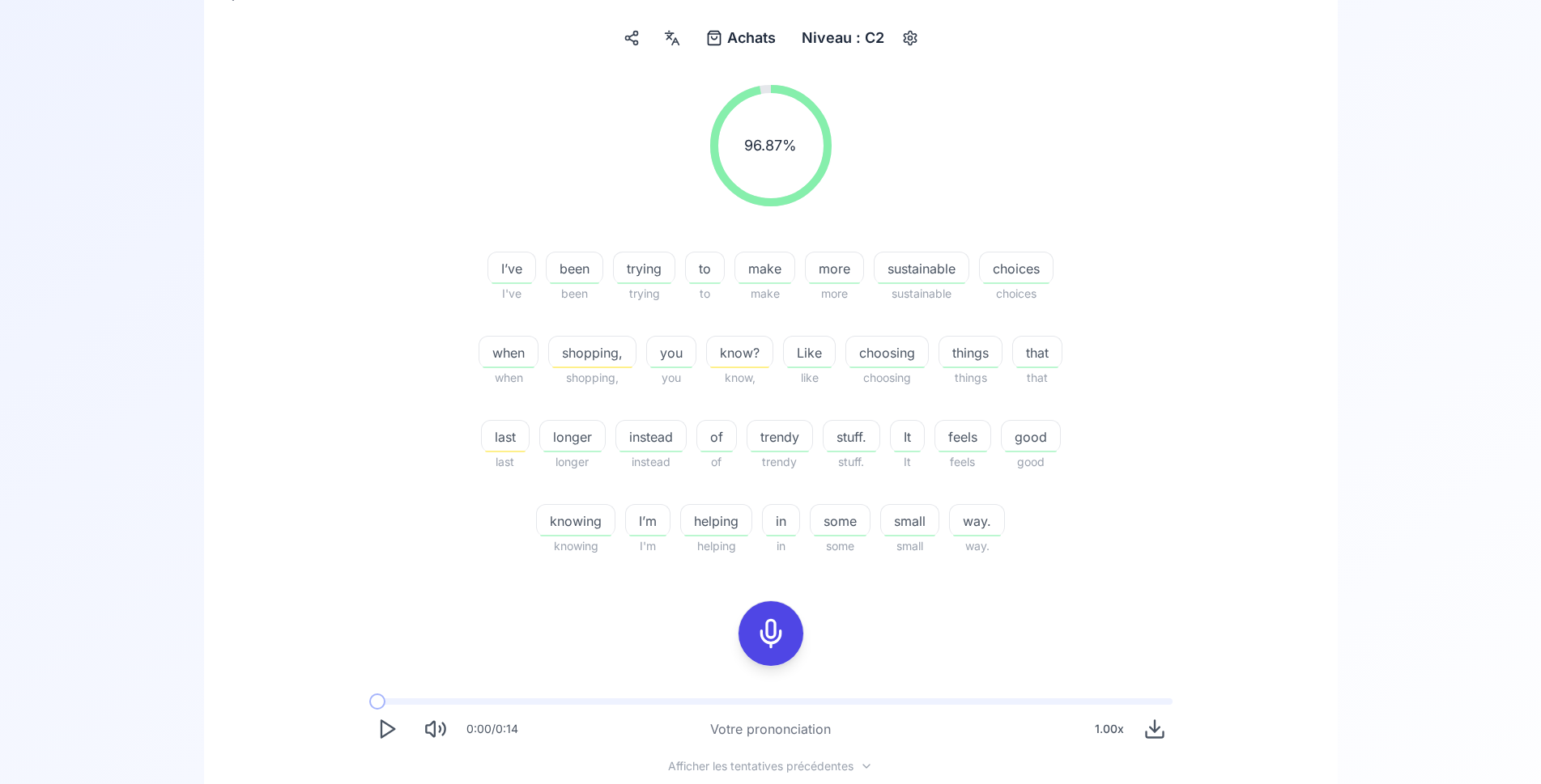
click at [382, 725] on polygon "Play" at bounding box center [388, 730] width 13 height 17
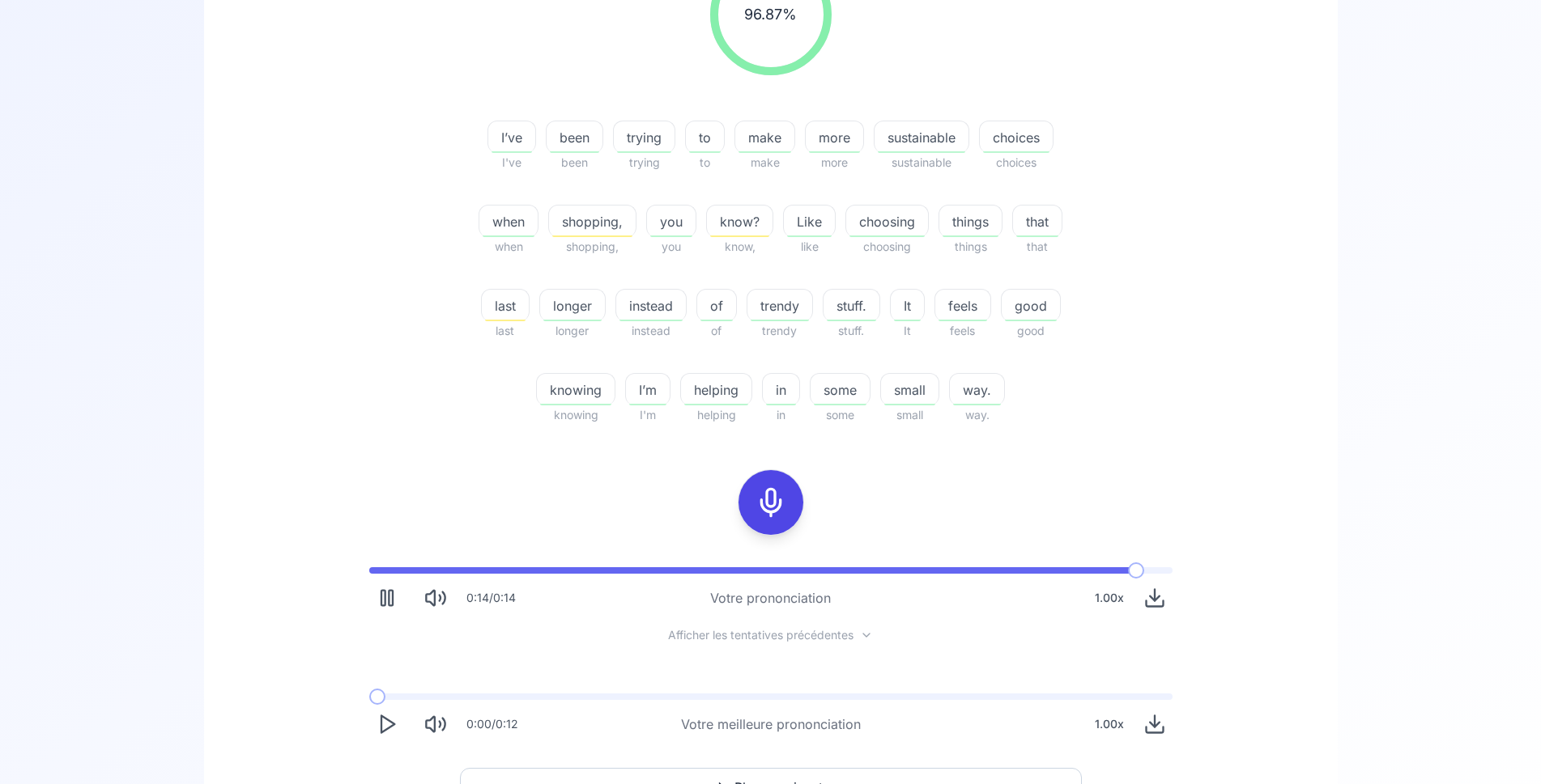
scroll to position [435, 0]
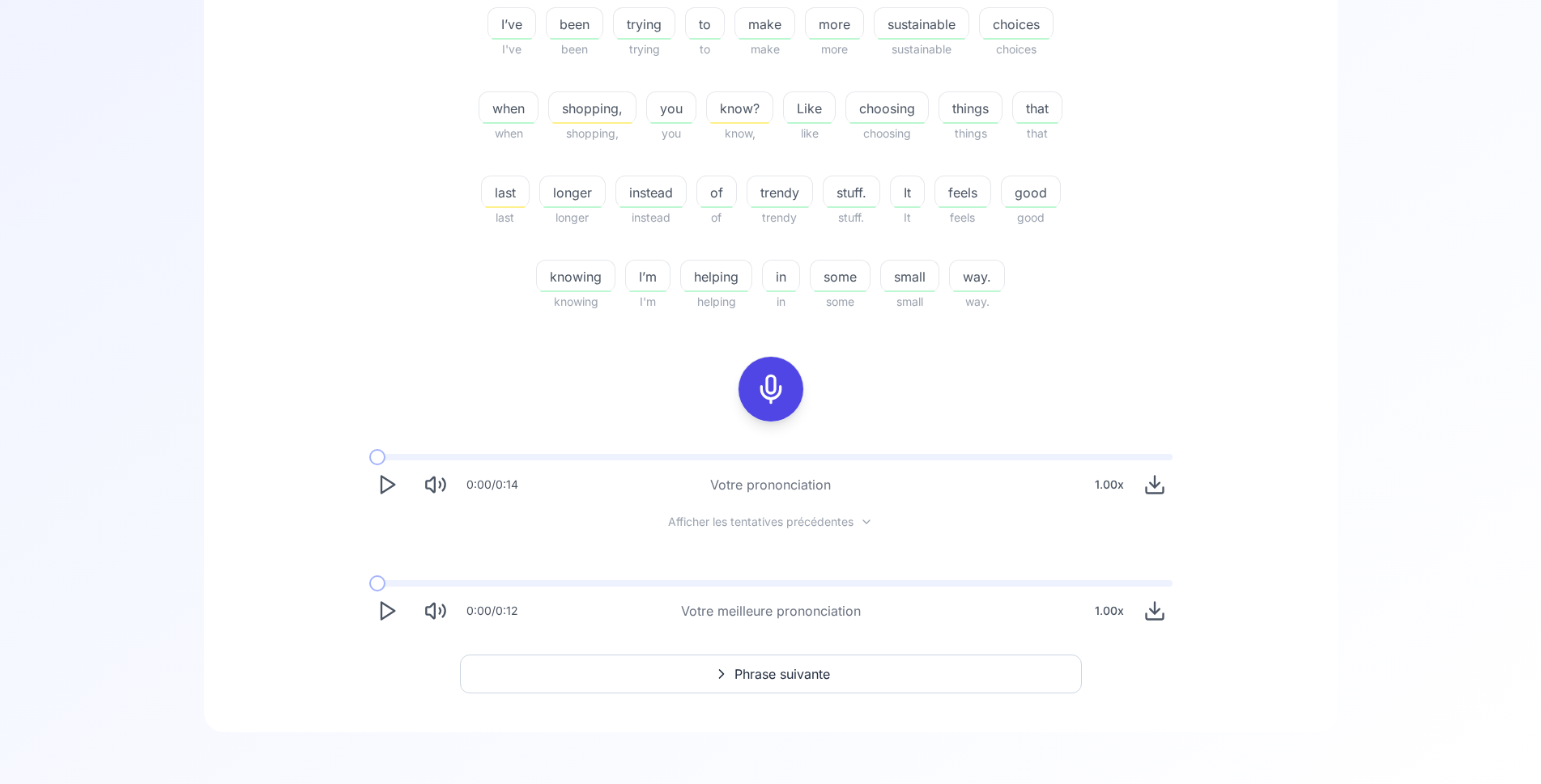
click at [389, 609] on icon "Play" at bounding box center [387, 611] width 23 height 23
click at [753, 670] on span "Phrase suivante" at bounding box center [781, 674] width 96 height 19
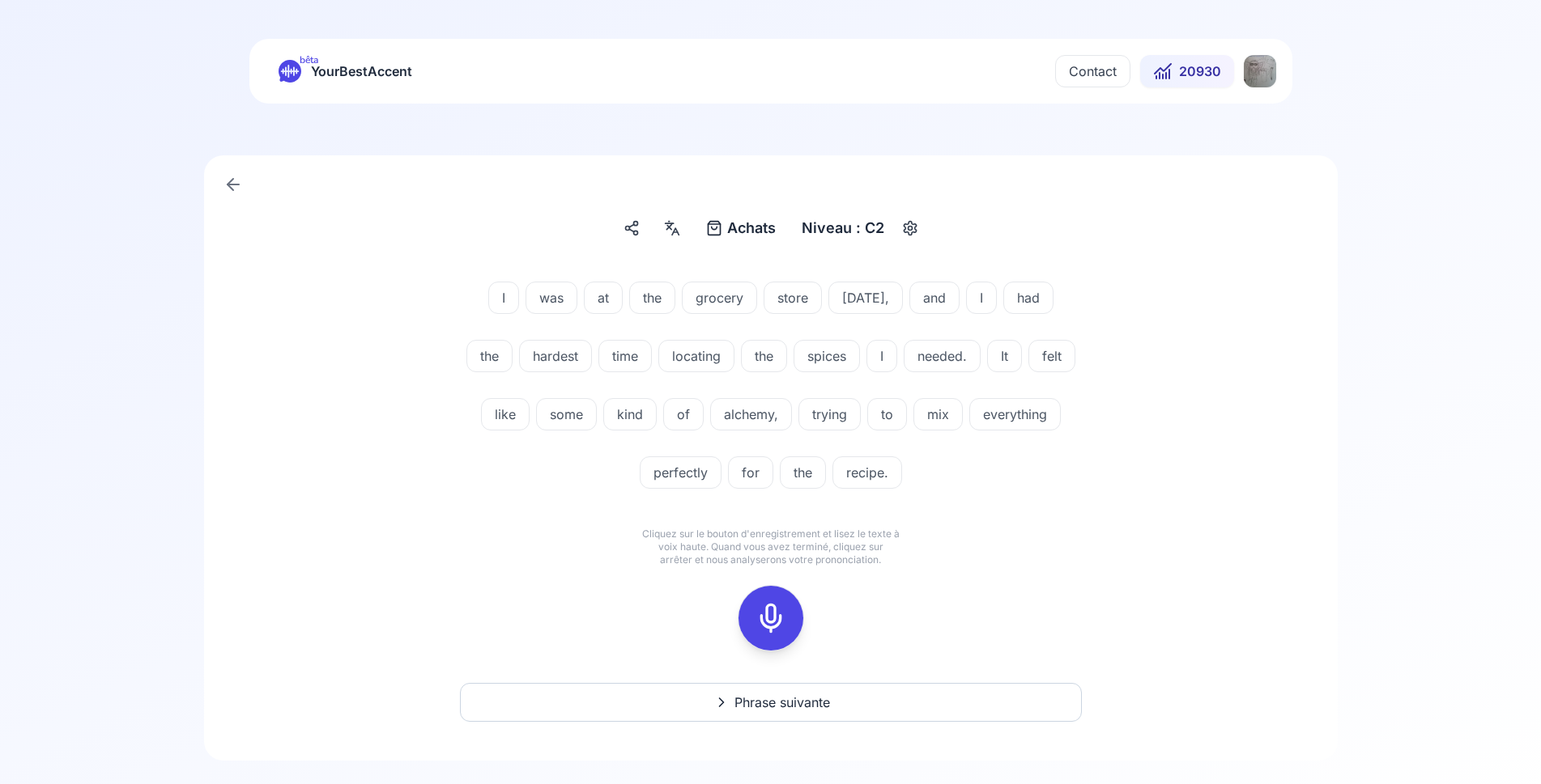
click at [765, 620] on icon at bounding box center [770, 618] width 33 height 33
click at [747, 620] on button at bounding box center [771, 619] width 65 height 65
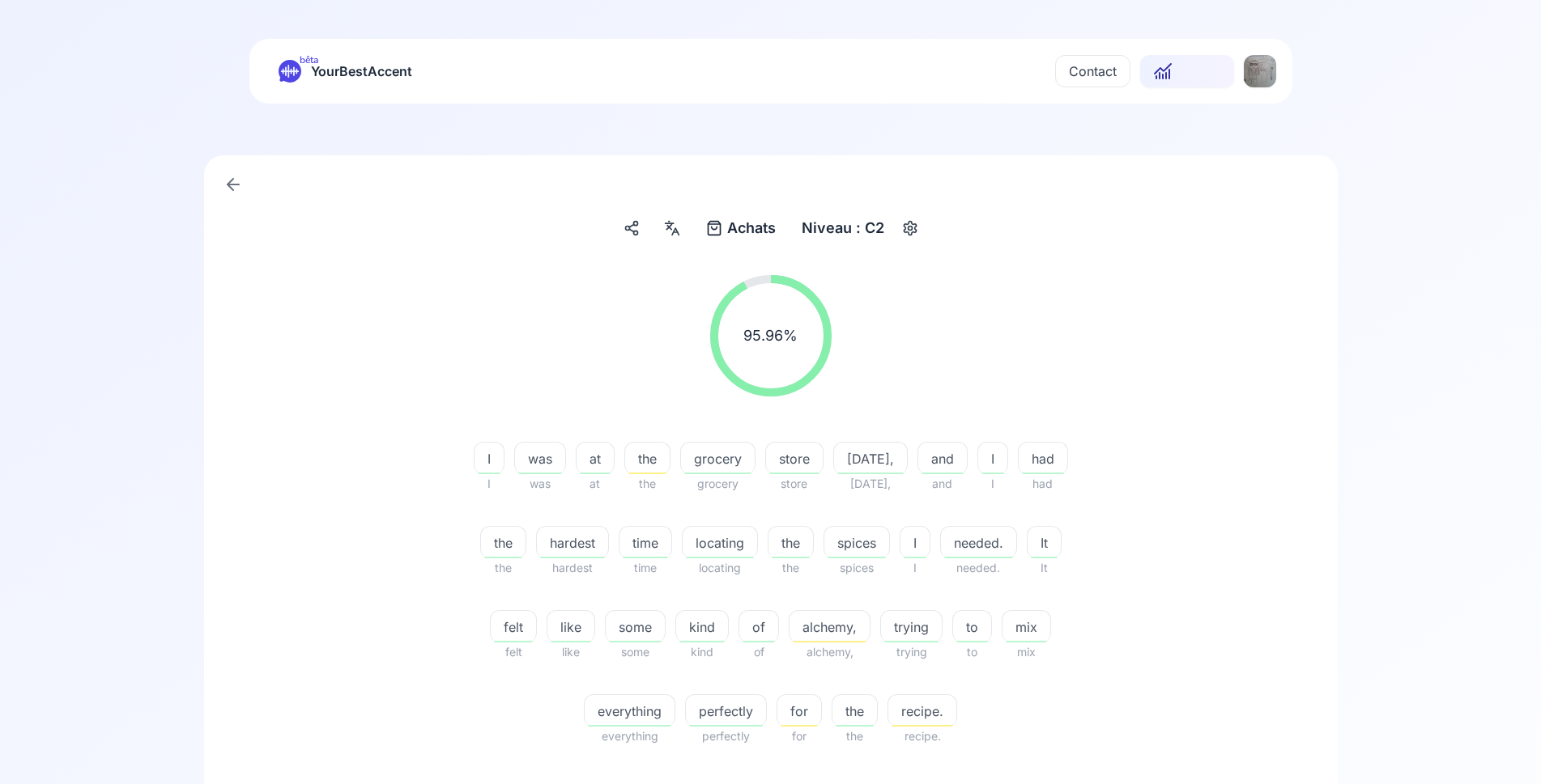
scroll to position [248, 0]
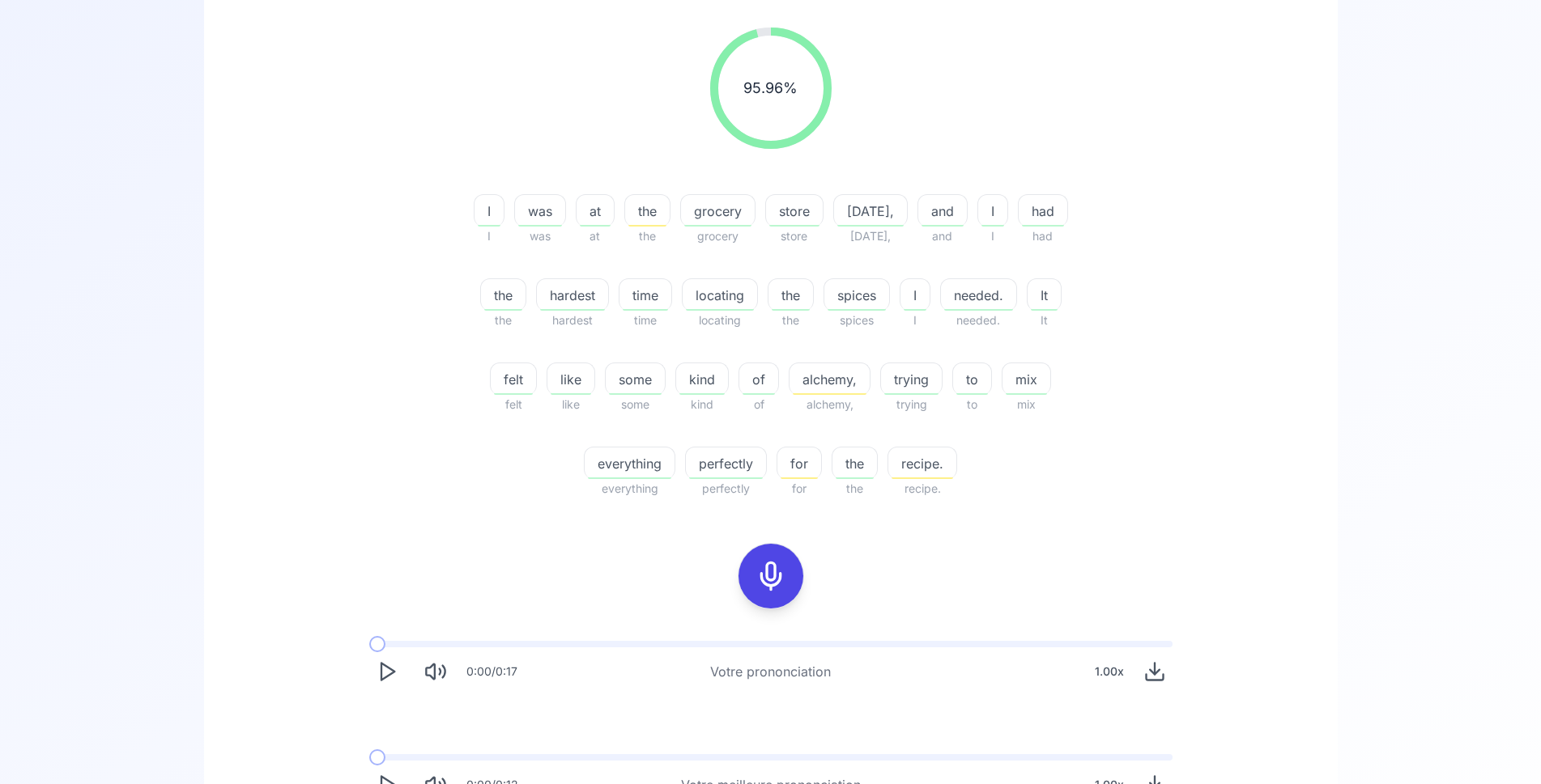
click at [763, 570] on icon at bounding box center [770, 576] width 33 height 33
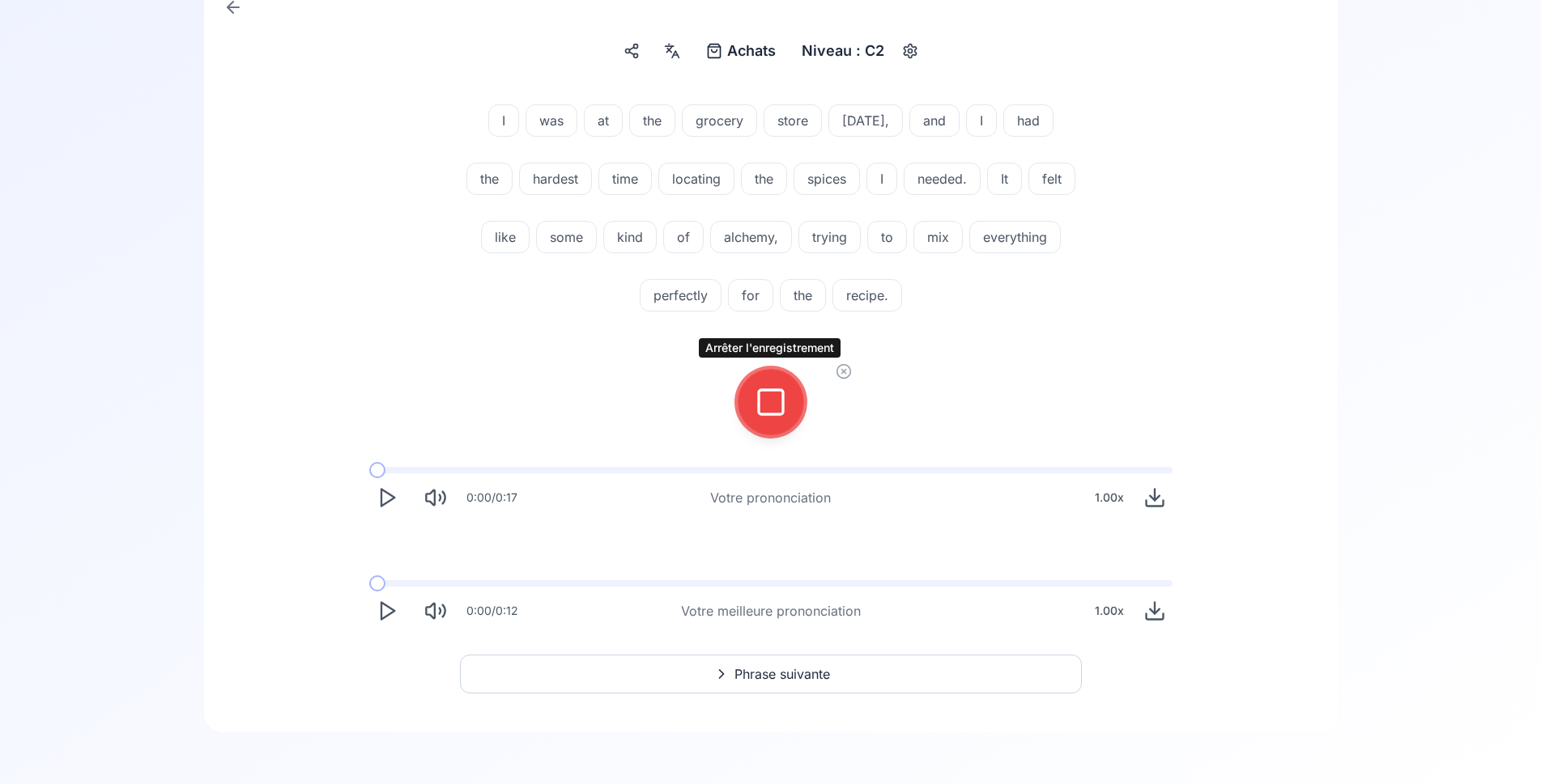
scroll to position [178, 0]
click at [789, 403] on div at bounding box center [771, 403] width 39 height 65
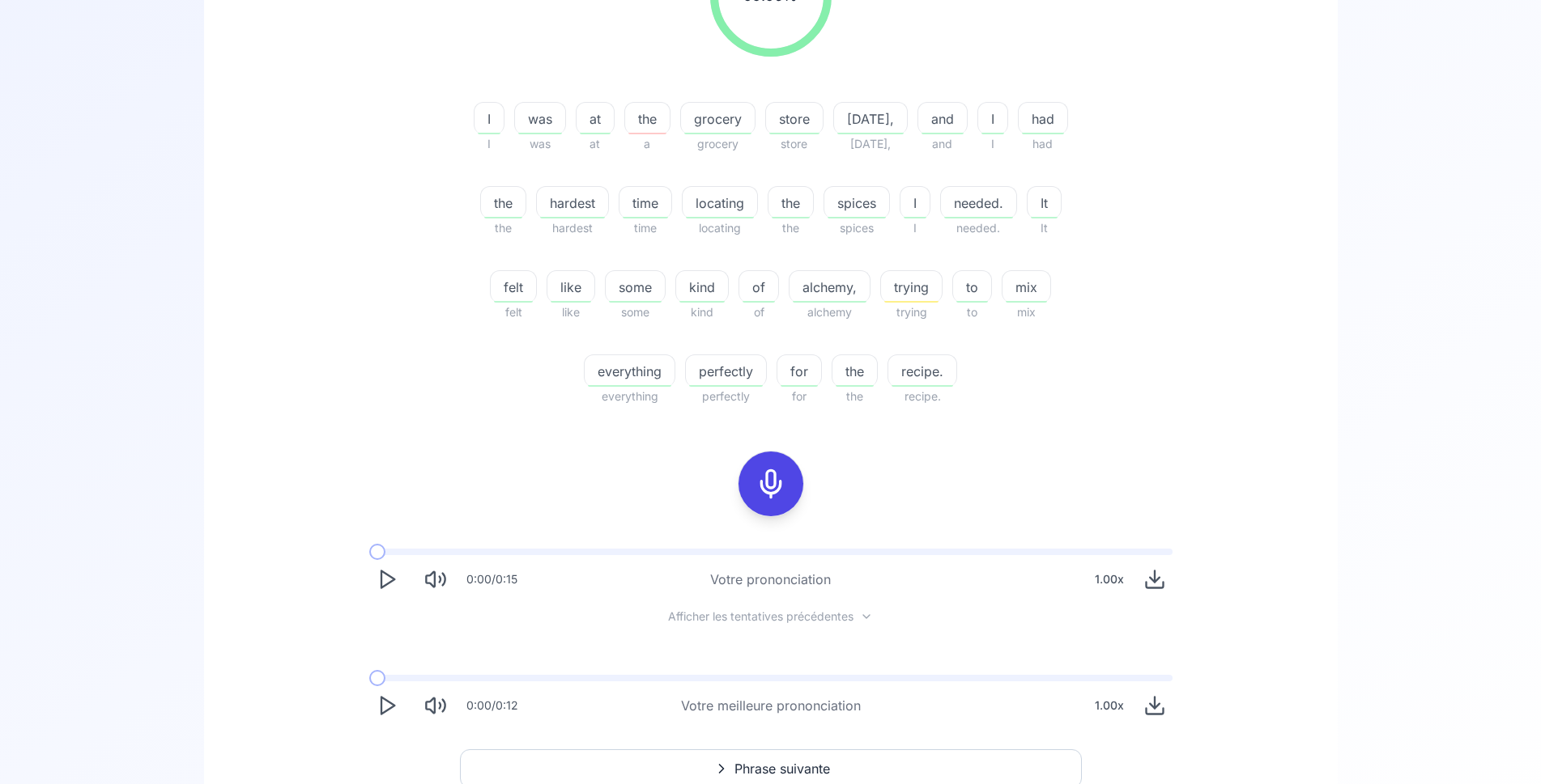
scroll to position [343, 0]
click at [385, 578] on icon "Play" at bounding box center [387, 577] width 23 height 23
click at [385, 702] on icon "Play" at bounding box center [387, 703] width 23 height 23
click at [761, 483] on icon at bounding box center [770, 482] width 33 height 33
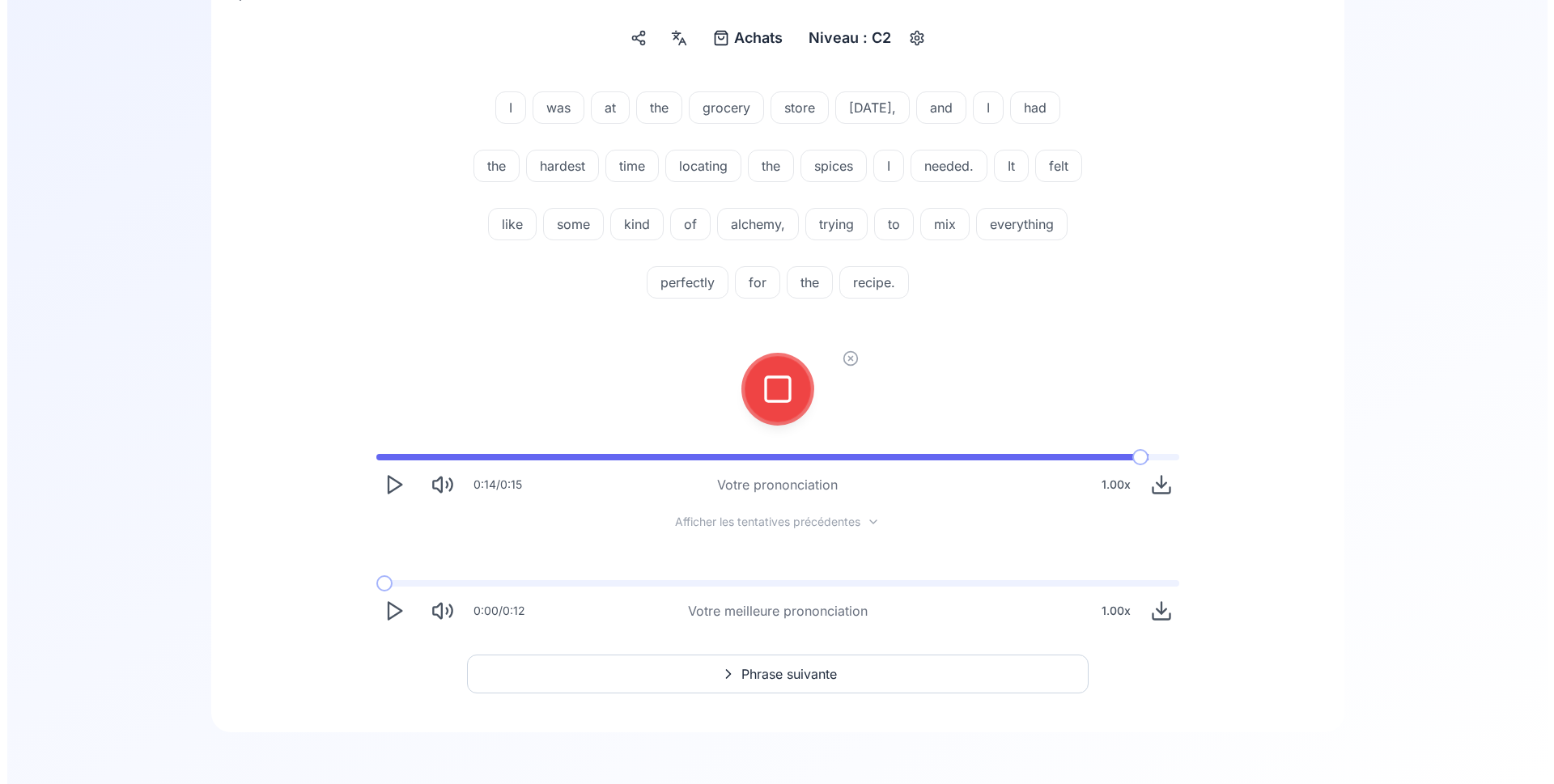
scroll to position [190, 0]
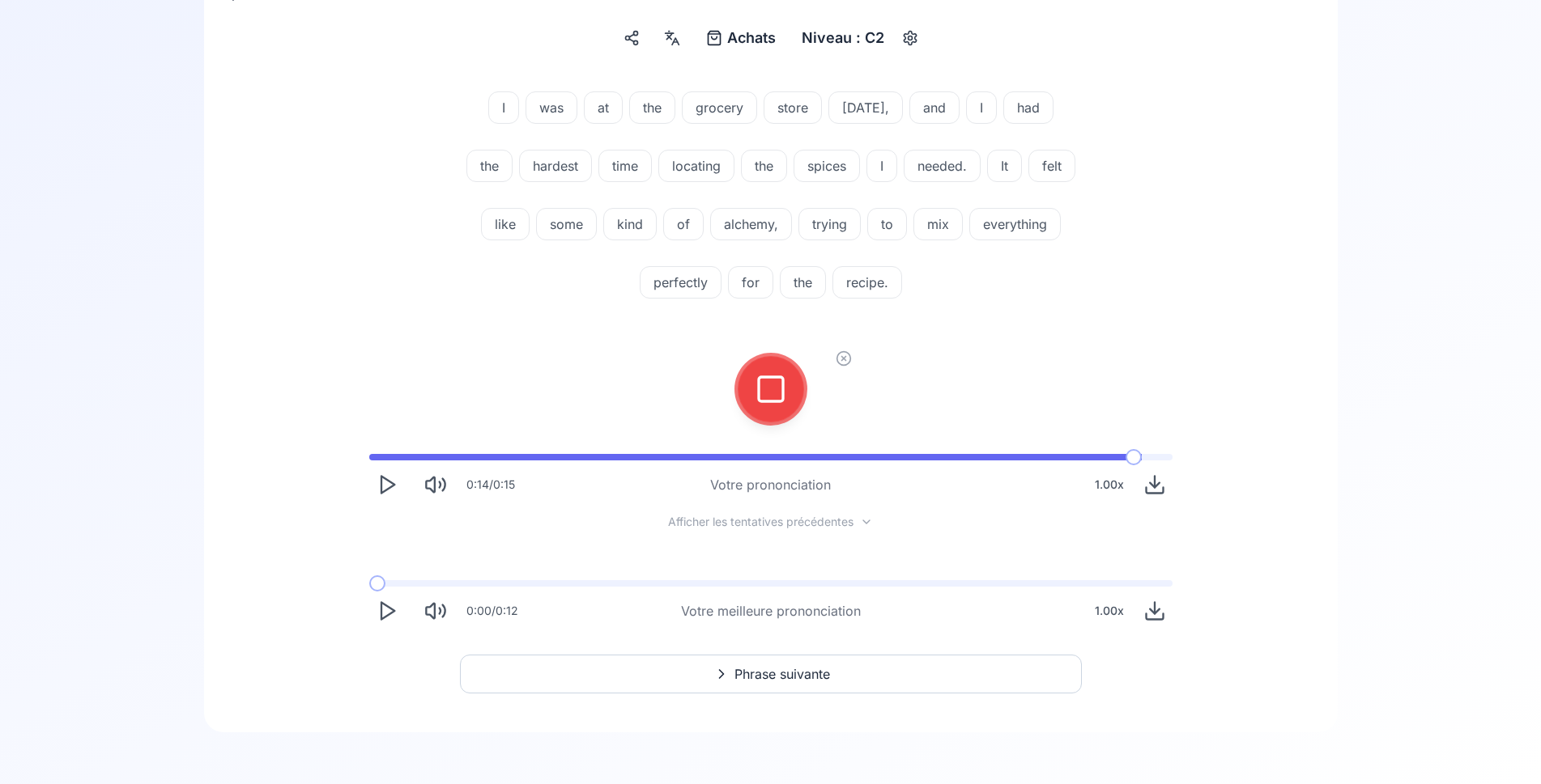
click at [754, 385] on div at bounding box center [771, 389] width 39 height 65
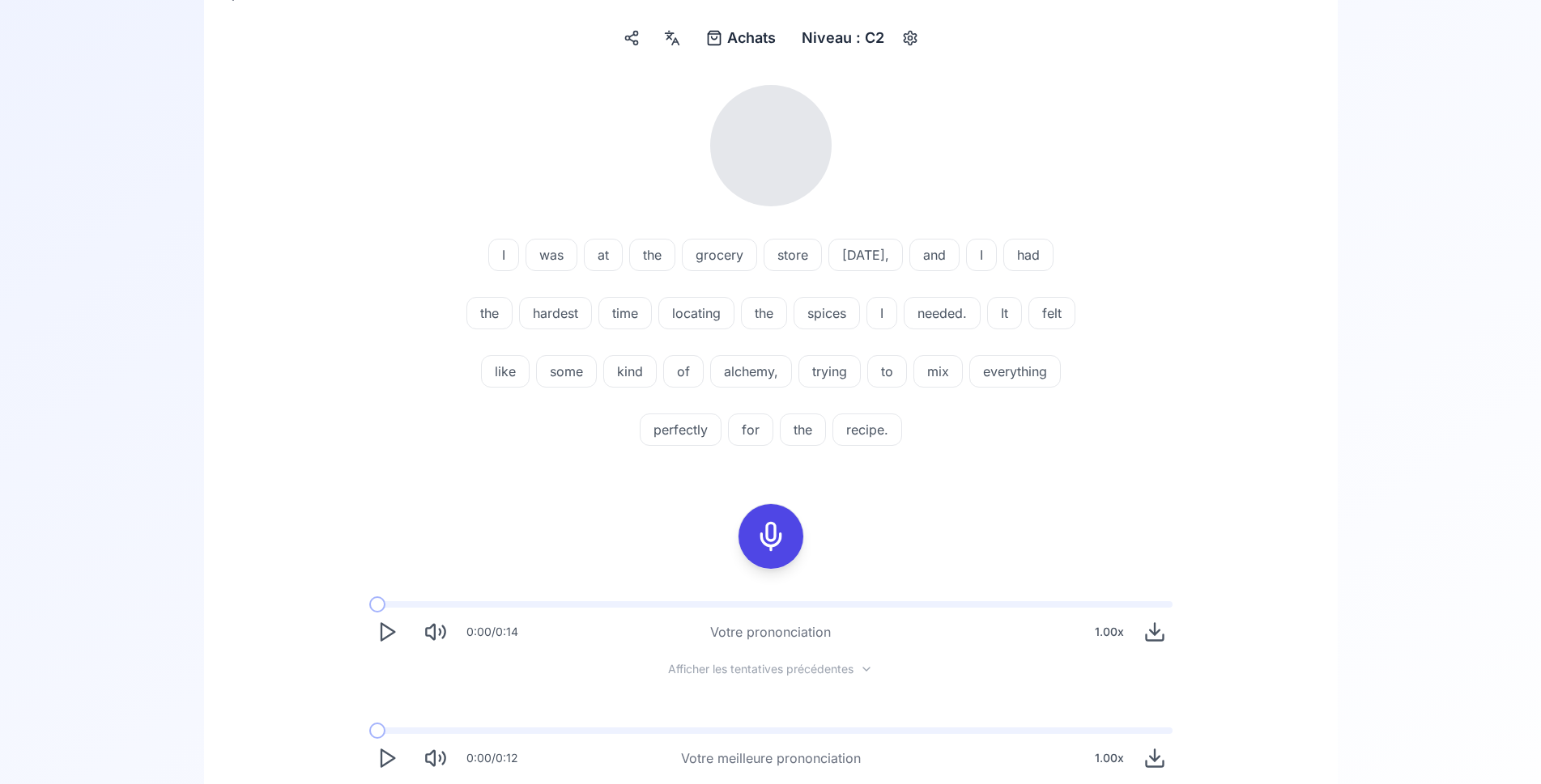
click at [838, 506] on div "I was at the grocery store yesterday, and I had the hardest time locating the s…" at bounding box center [770, 431] width 1056 height 717
click at [779, 534] on icon at bounding box center [770, 536] width 33 height 33
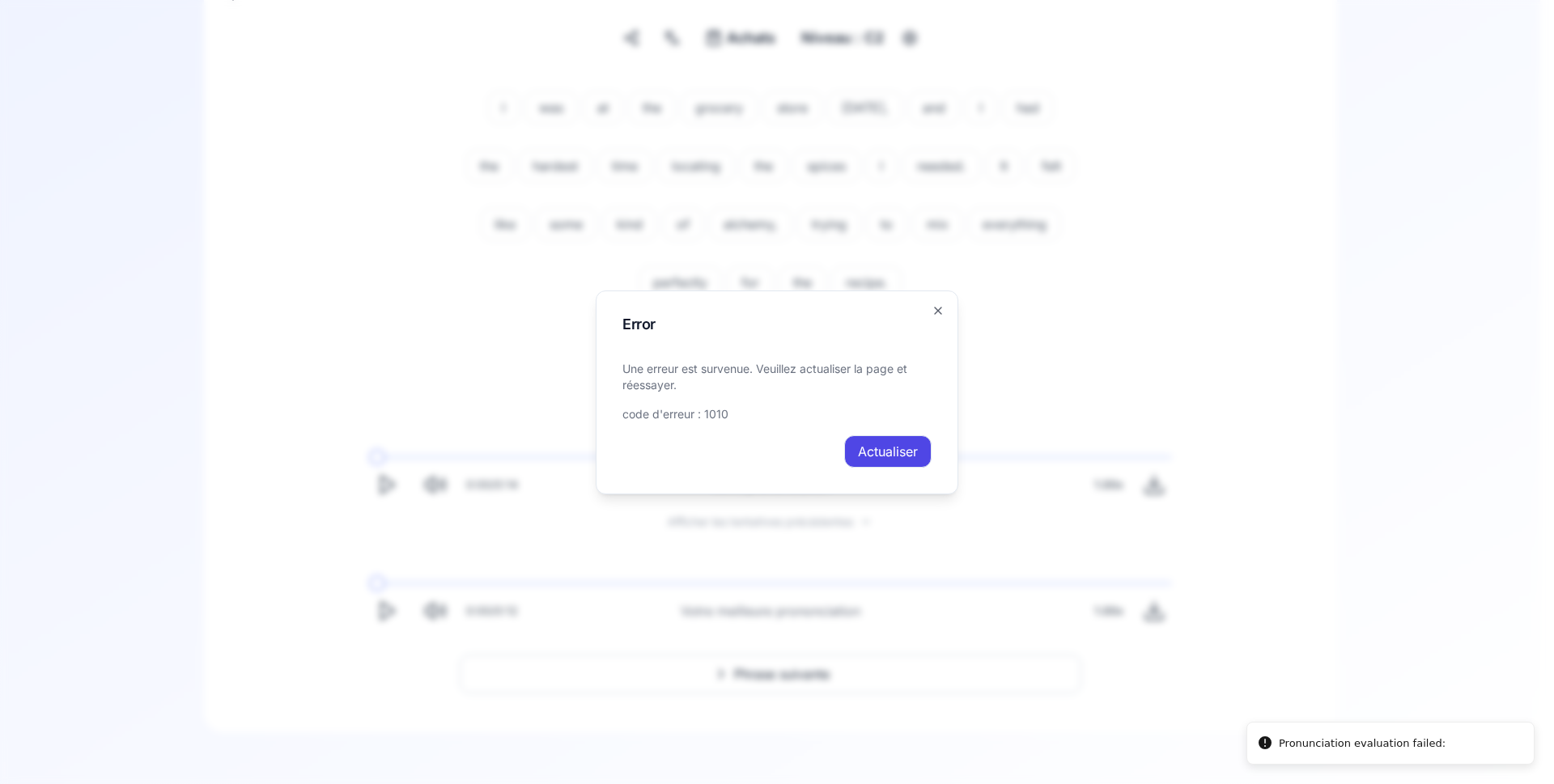
click at [886, 446] on button "Actualiser" at bounding box center [888, 451] width 87 height 33
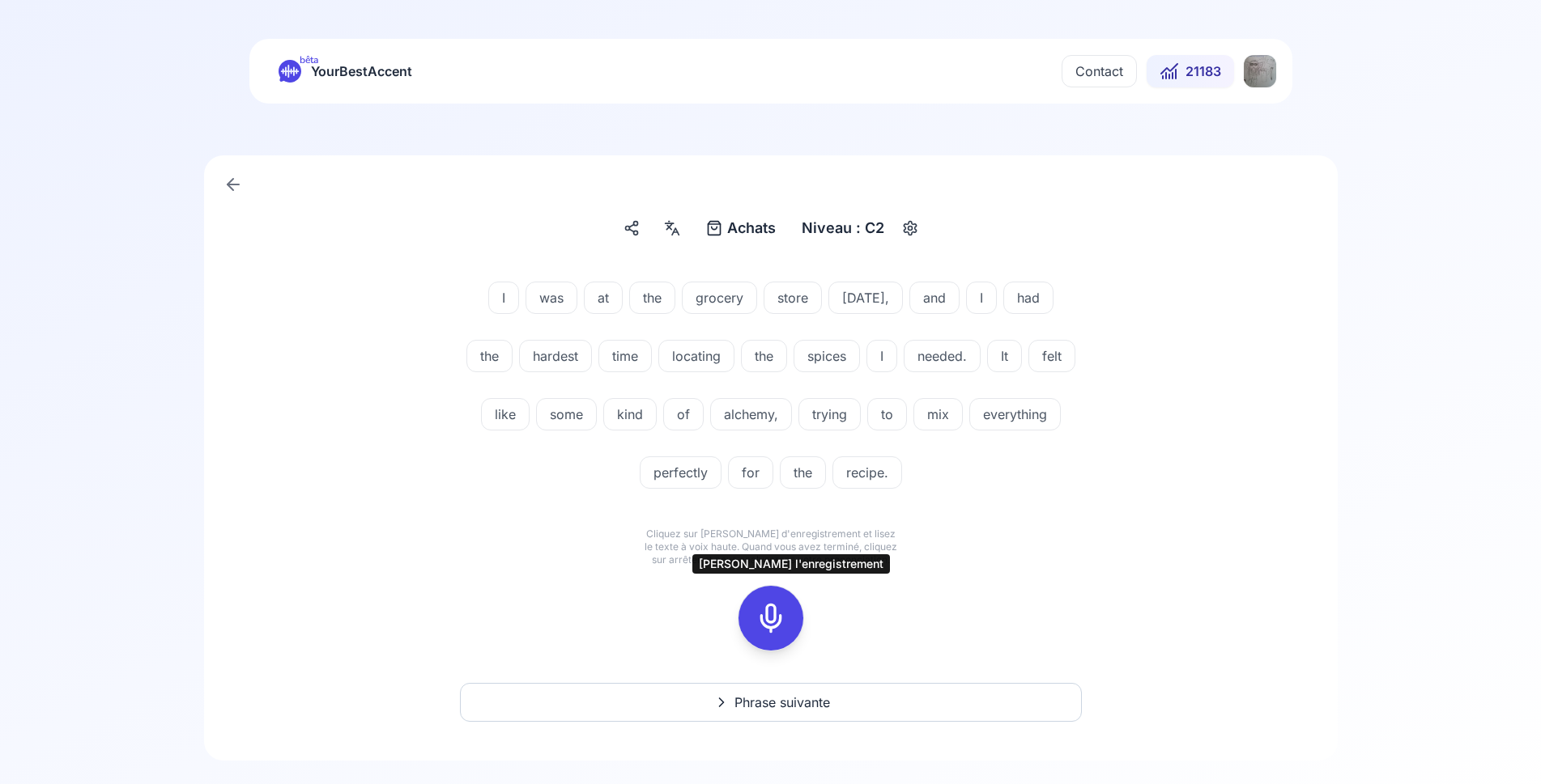
click at [777, 609] on icon at bounding box center [770, 618] width 33 height 33
click at [775, 620] on icon at bounding box center [770, 618] width 33 height 33
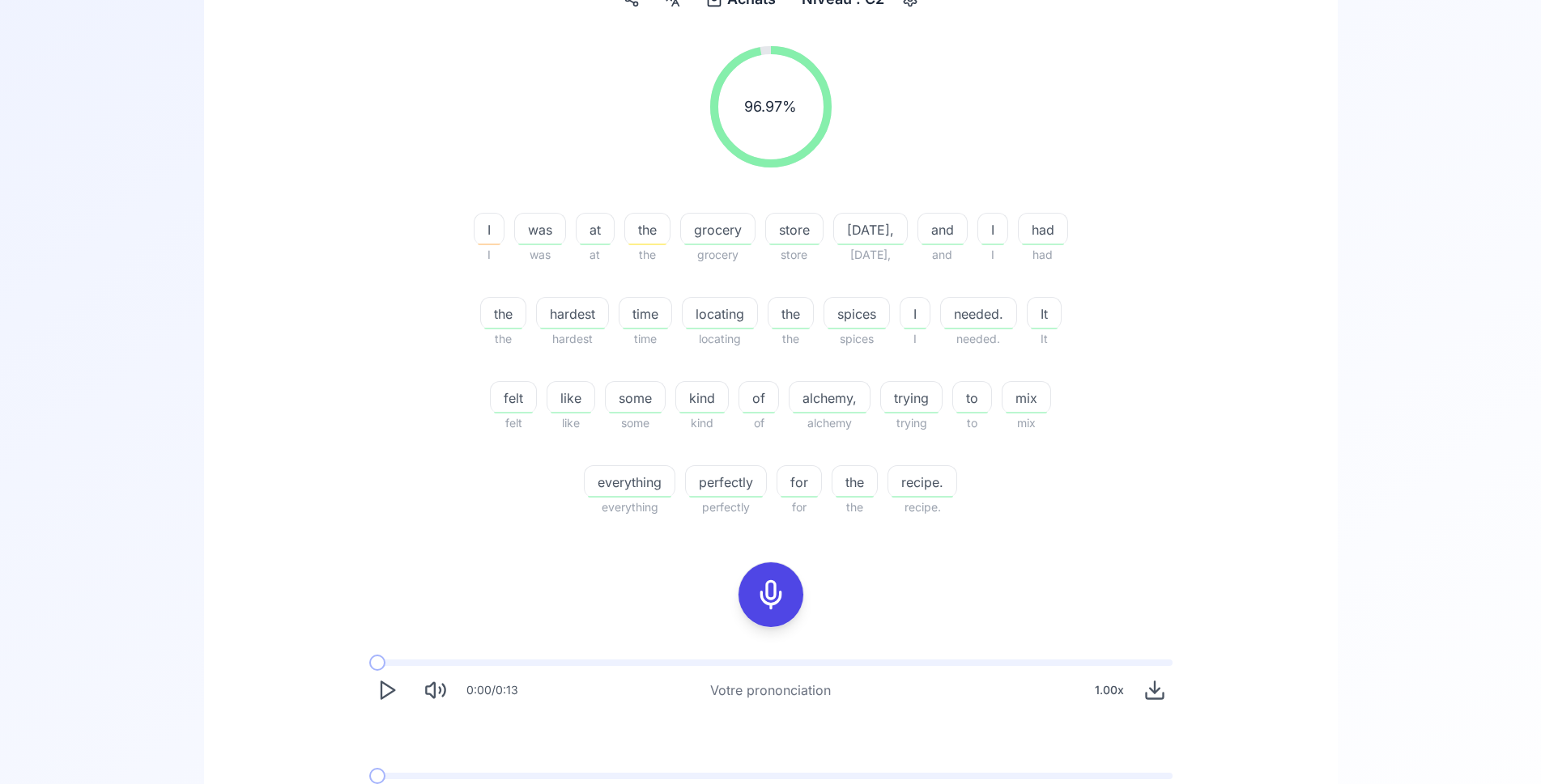
scroll to position [248, 0]
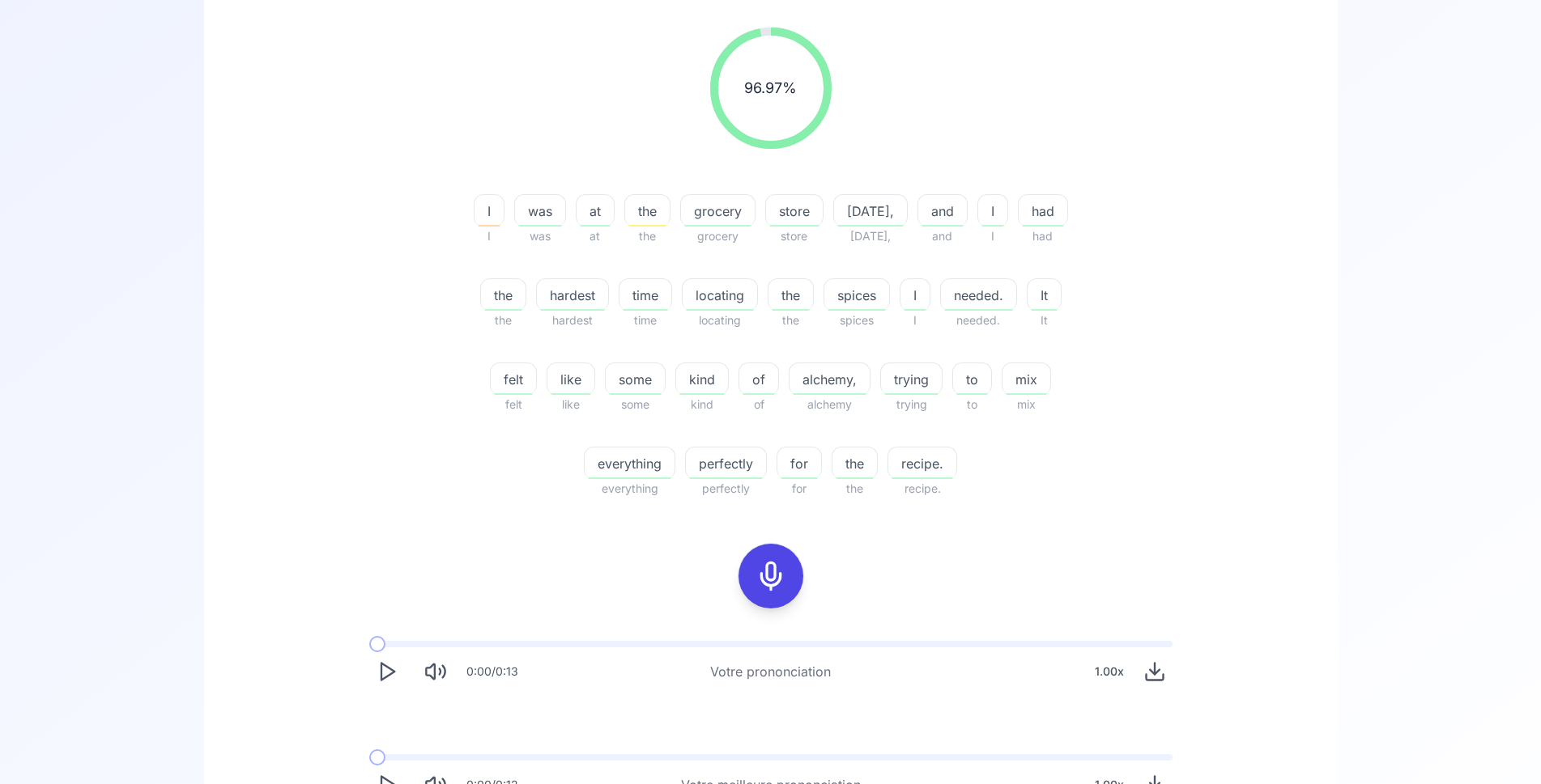
click at [774, 576] on icon at bounding box center [770, 576] width 33 height 33
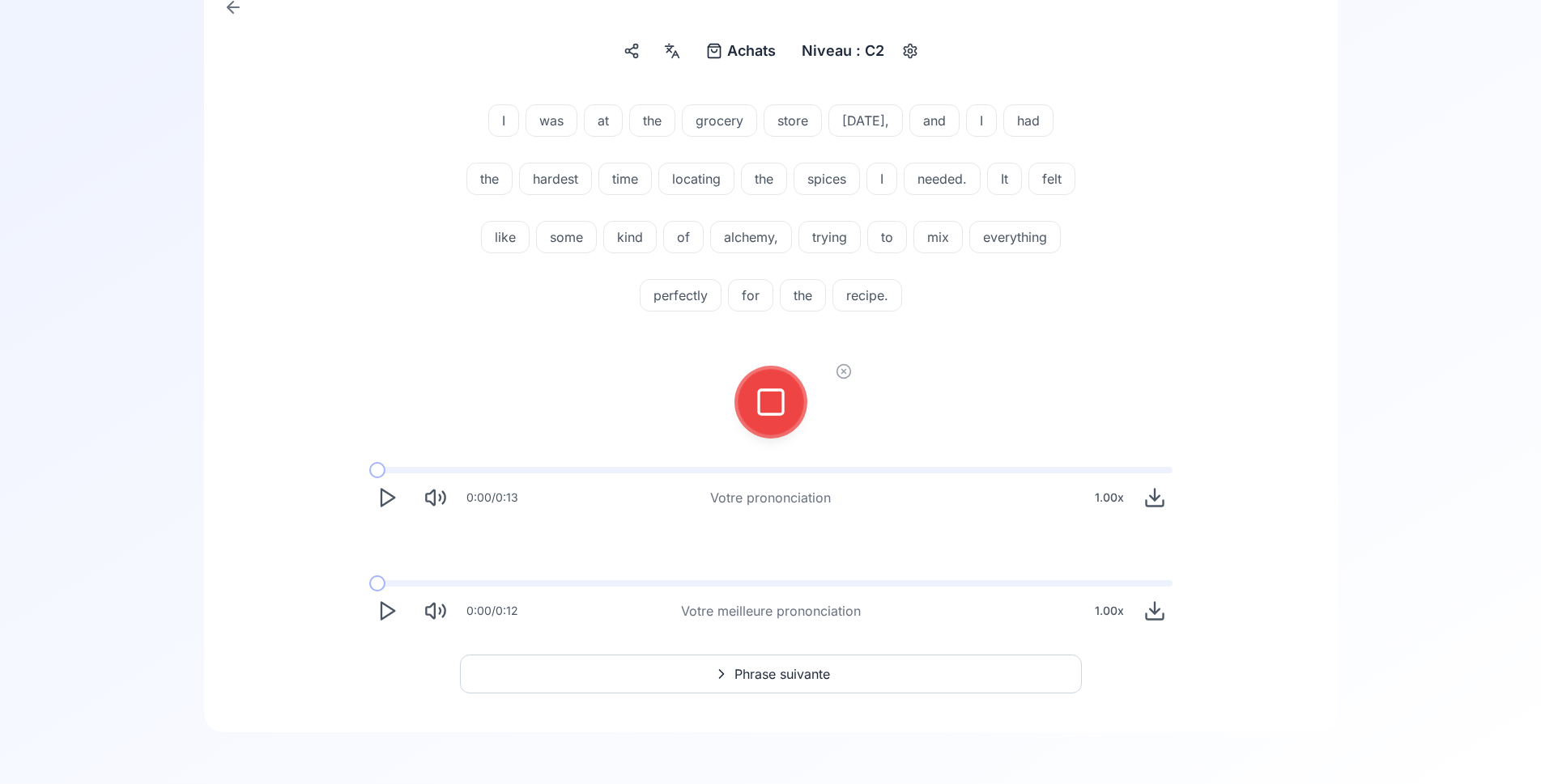
scroll to position [178, 0]
click at [763, 394] on icon at bounding box center [770, 402] width 33 height 33
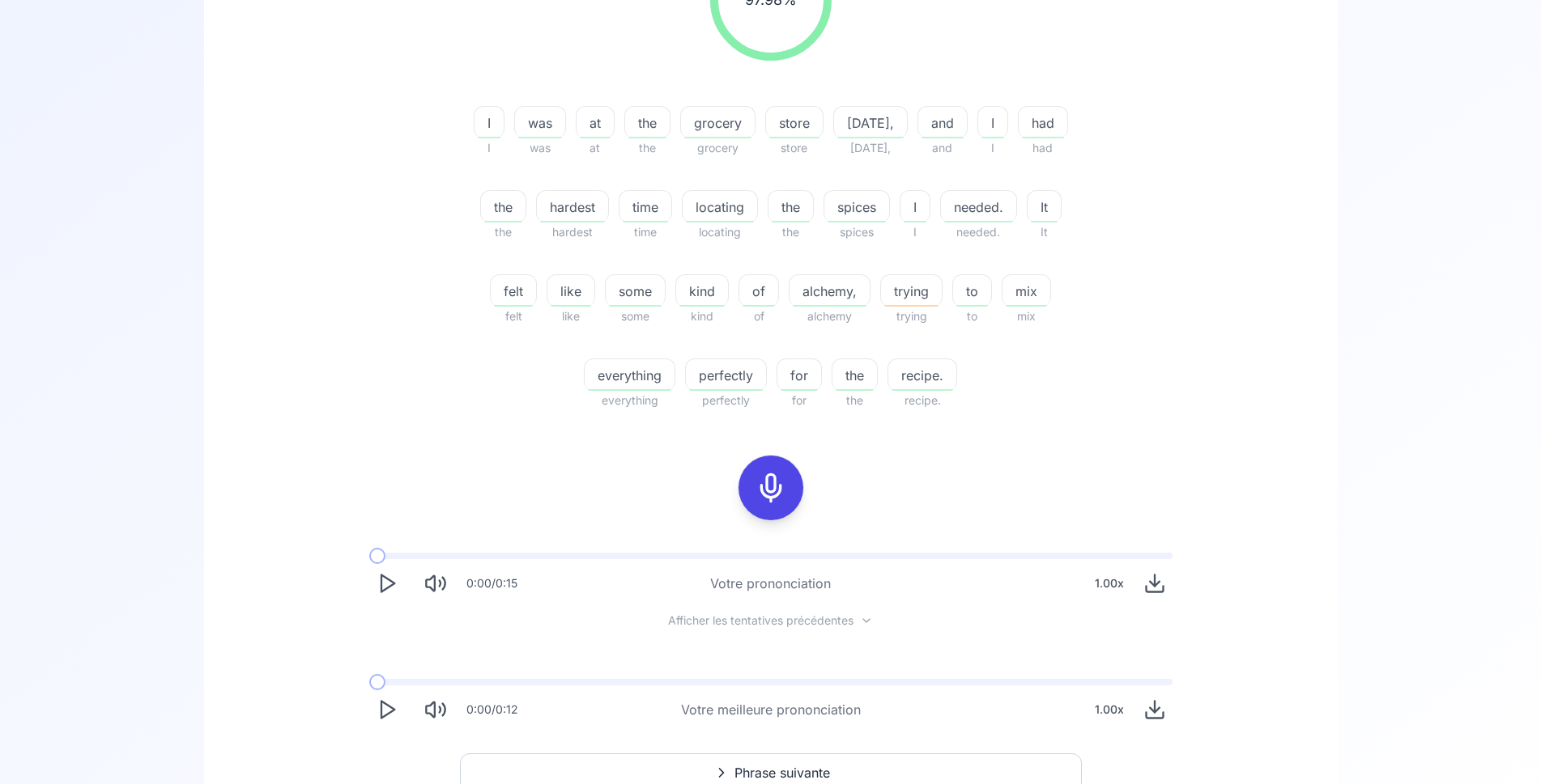
scroll to position [343, 0]
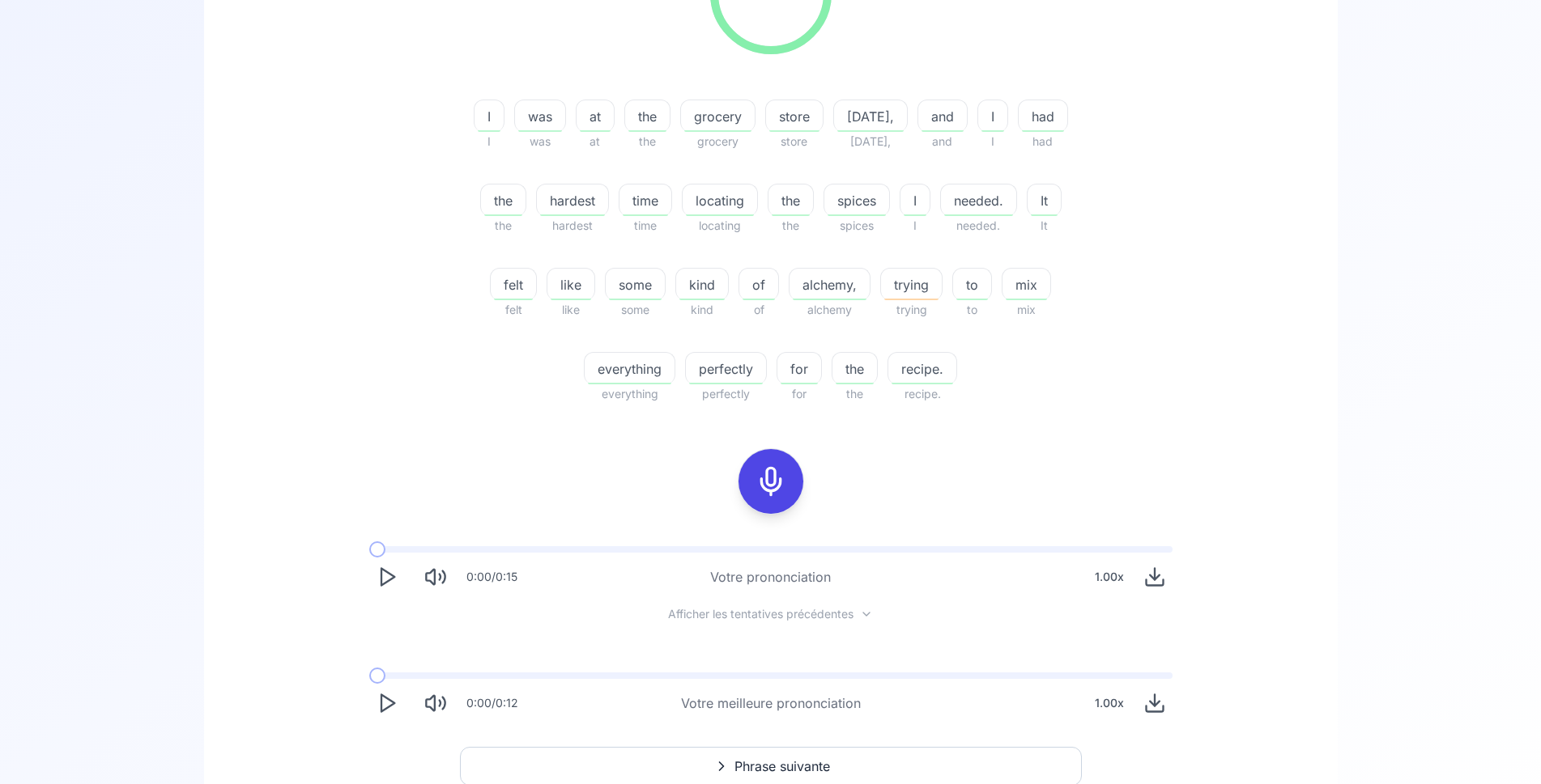
click at [387, 578] on icon "Play" at bounding box center [387, 577] width 23 height 23
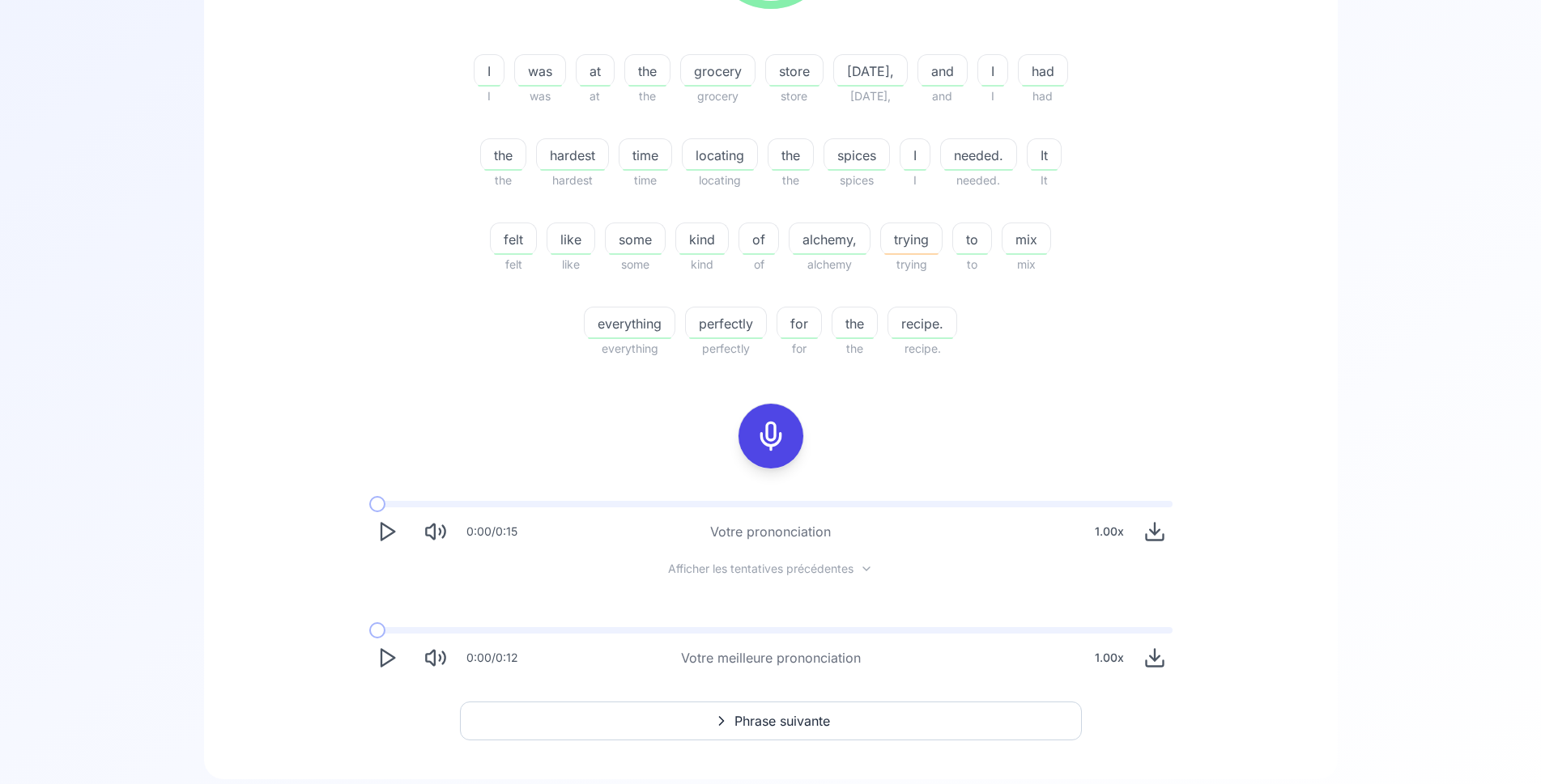
scroll to position [425, 0]
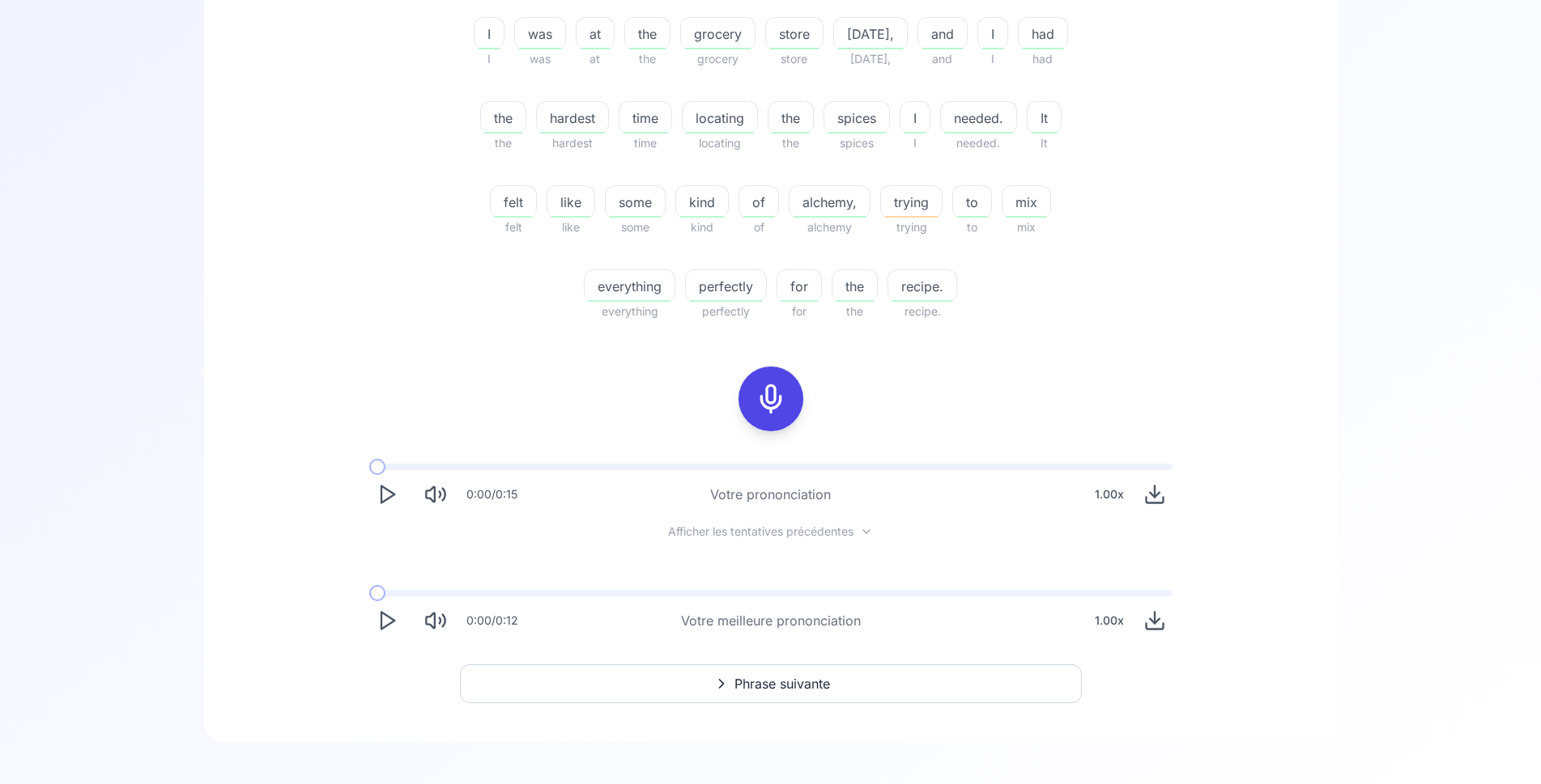
click at [810, 673] on button "Phrase suivante" at bounding box center [770, 684] width 621 height 39
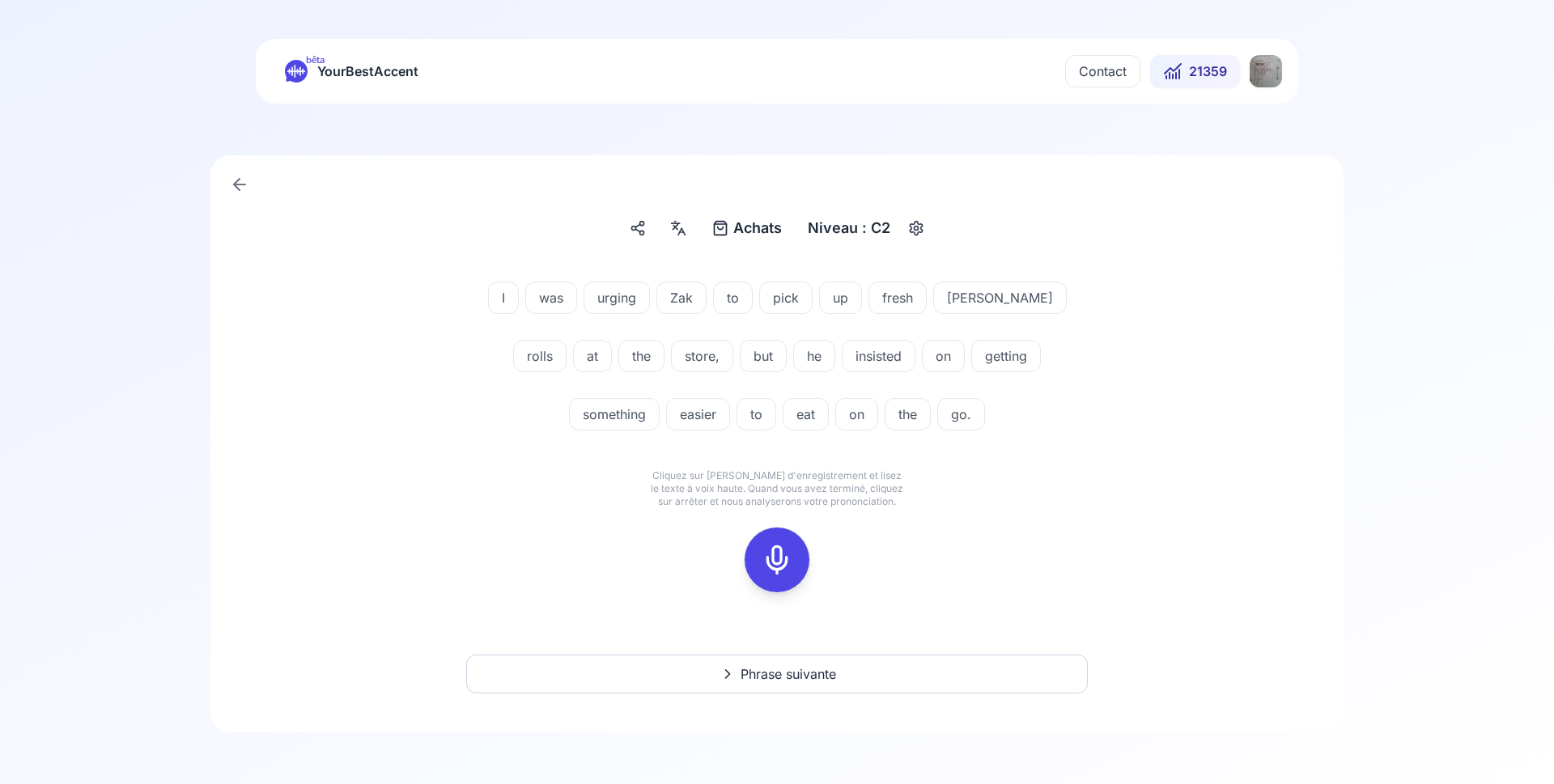
click at [781, 549] on icon at bounding box center [777, 560] width 33 height 33
click at [795, 556] on button at bounding box center [777, 560] width 65 height 65
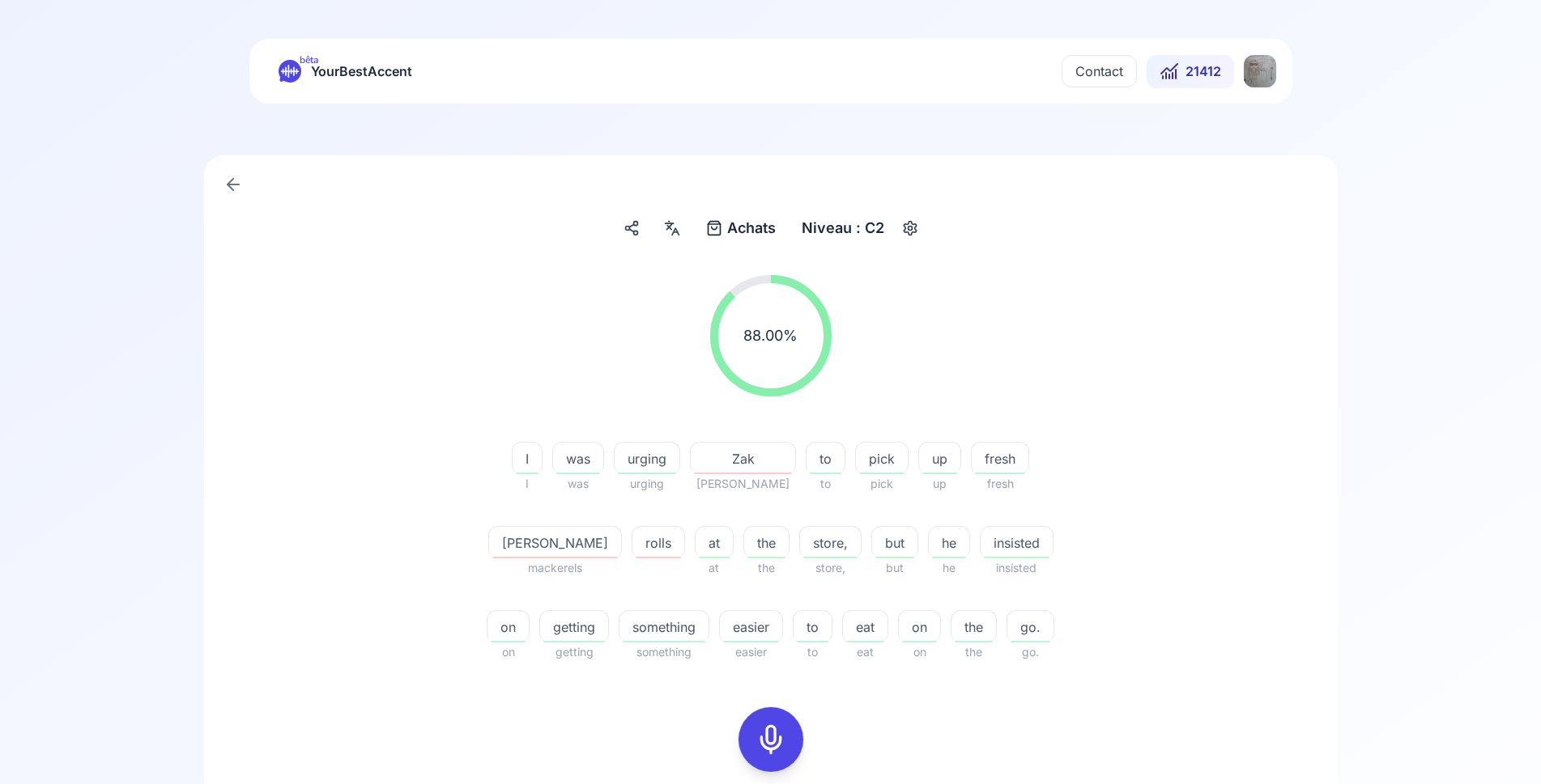
click at [778, 730] on icon at bounding box center [770, 739] width 33 height 33
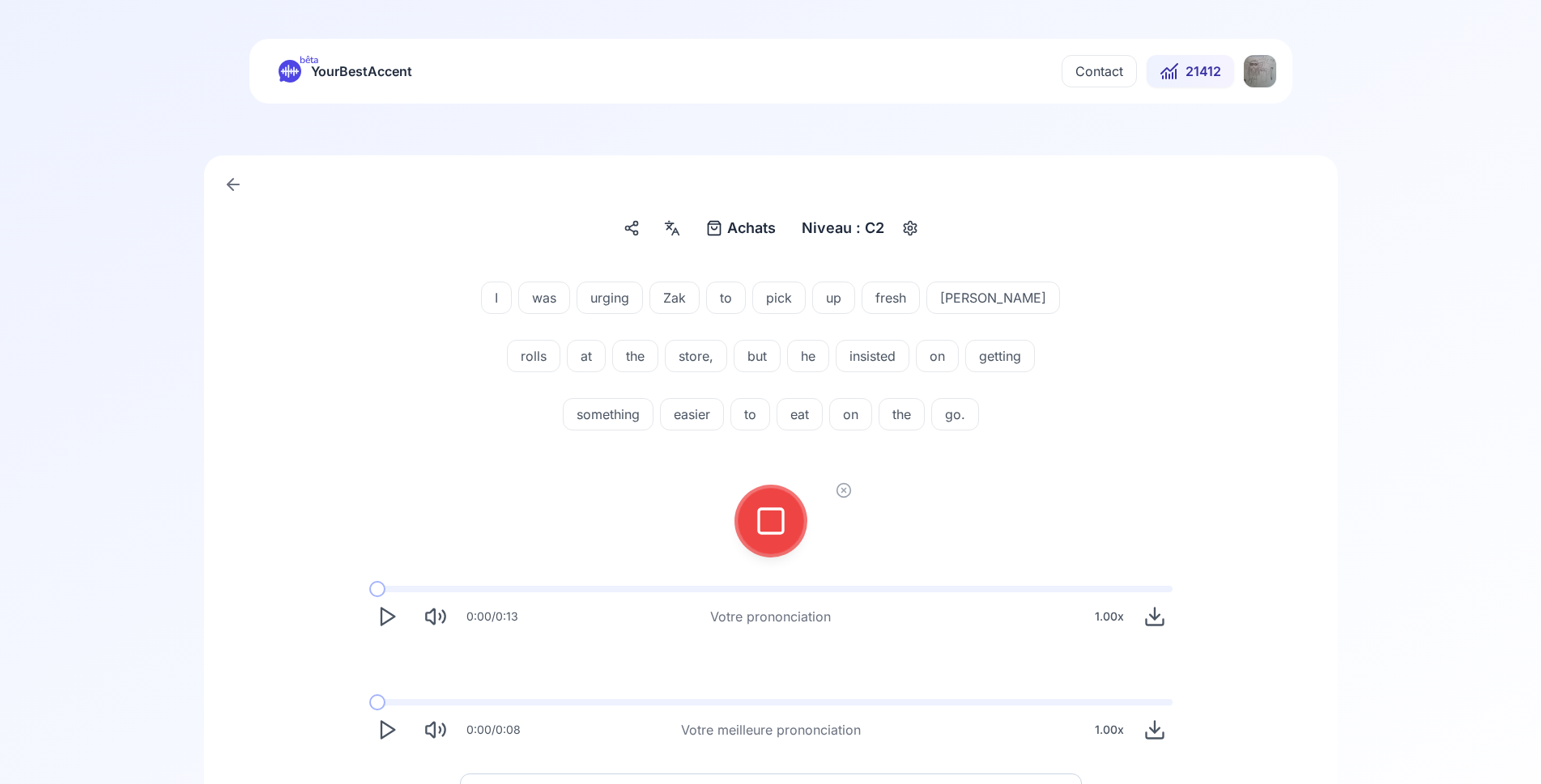
click at [783, 531] on rect at bounding box center [771, 521] width 25 height 25
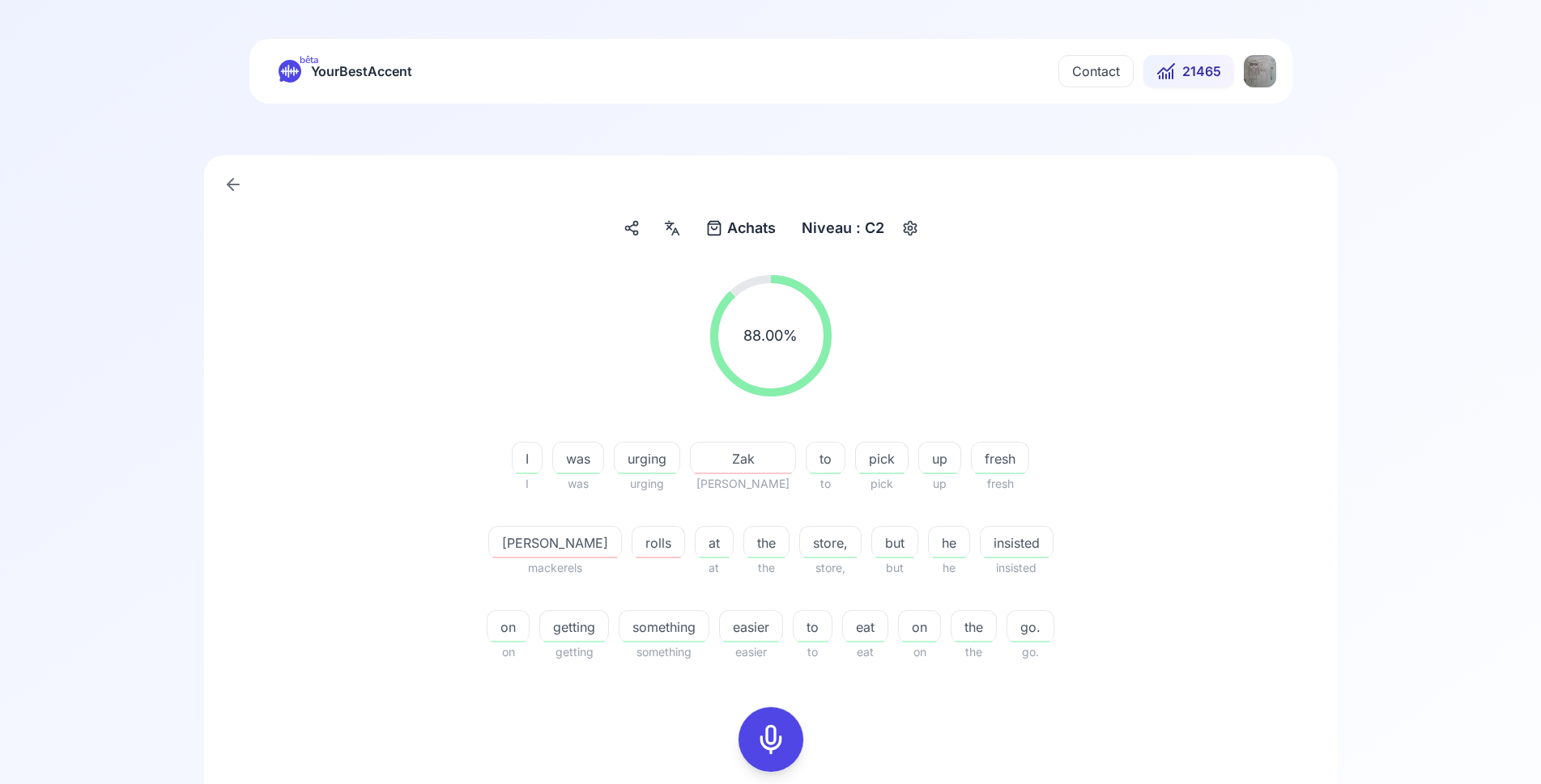
click at [621, 534] on span "maki" at bounding box center [555, 543] width 132 height 19
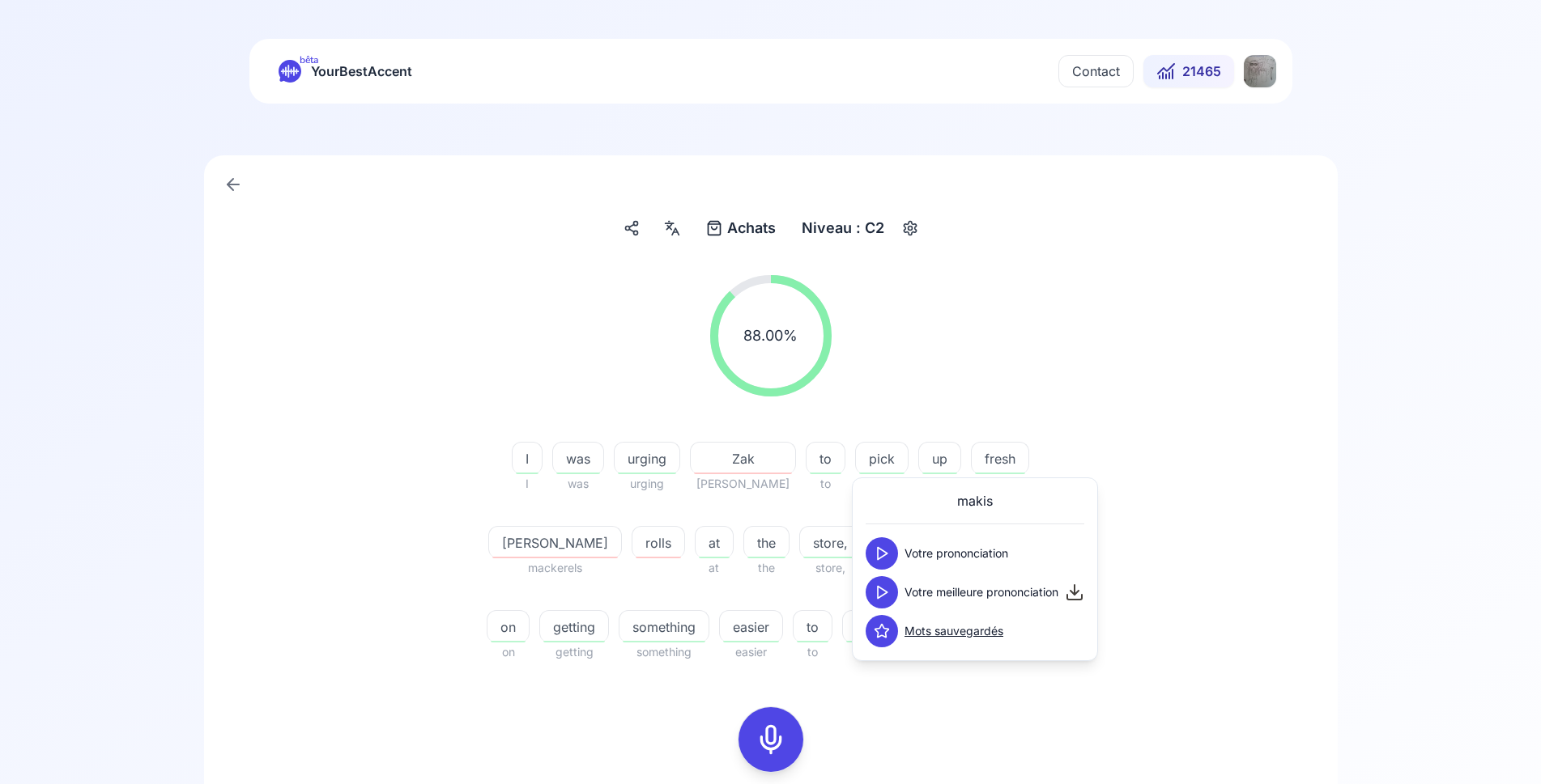
click at [885, 599] on icon at bounding box center [882, 592] width 16 height 16
click at [440, 682] on div "88.00 % 88.00 % I I was was urging urging Zak Zach to to pick pick up up fresh …" at bounding box center [770, 627] width 1056 height 730
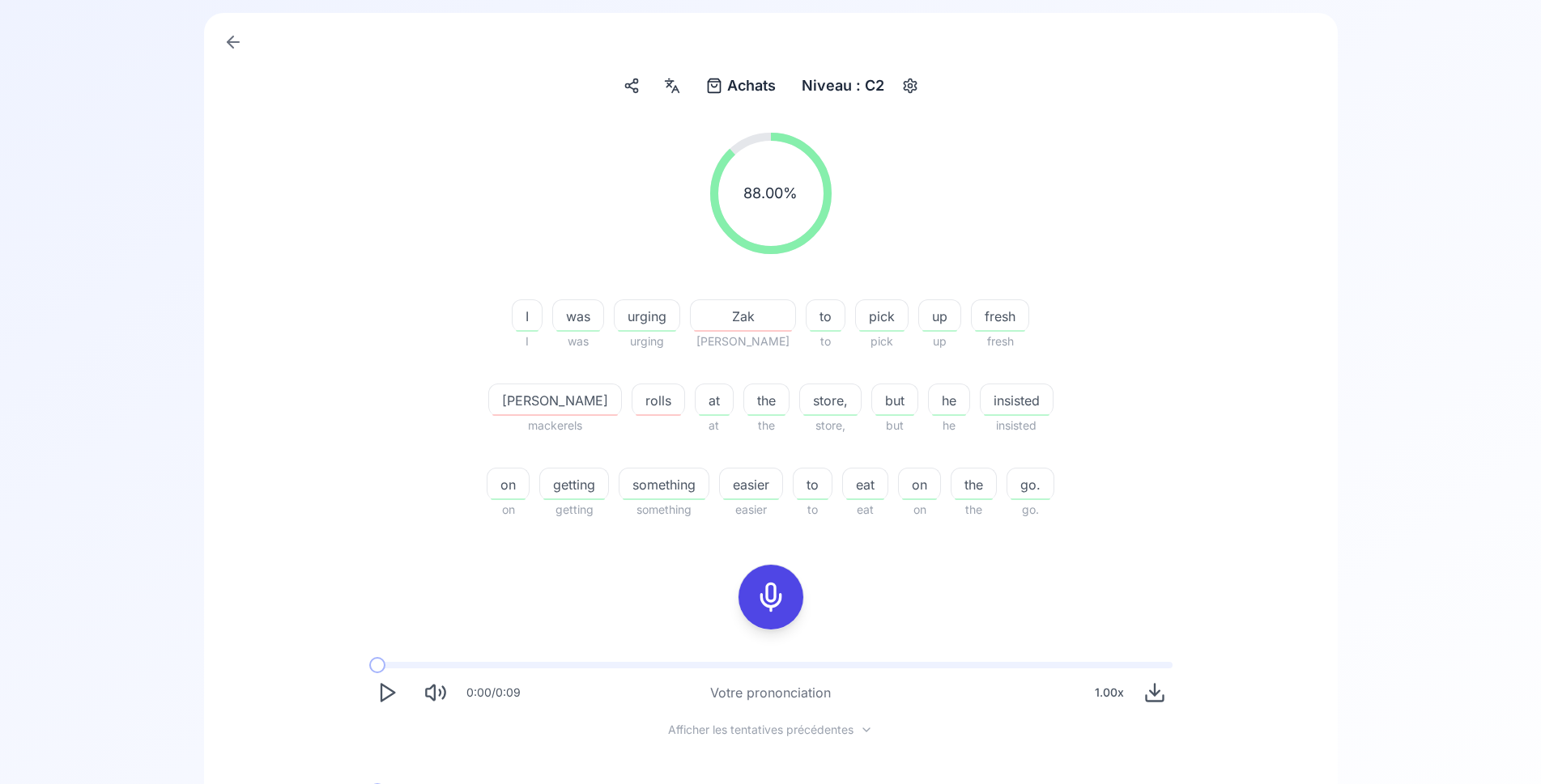
scroll to position [330, 0]
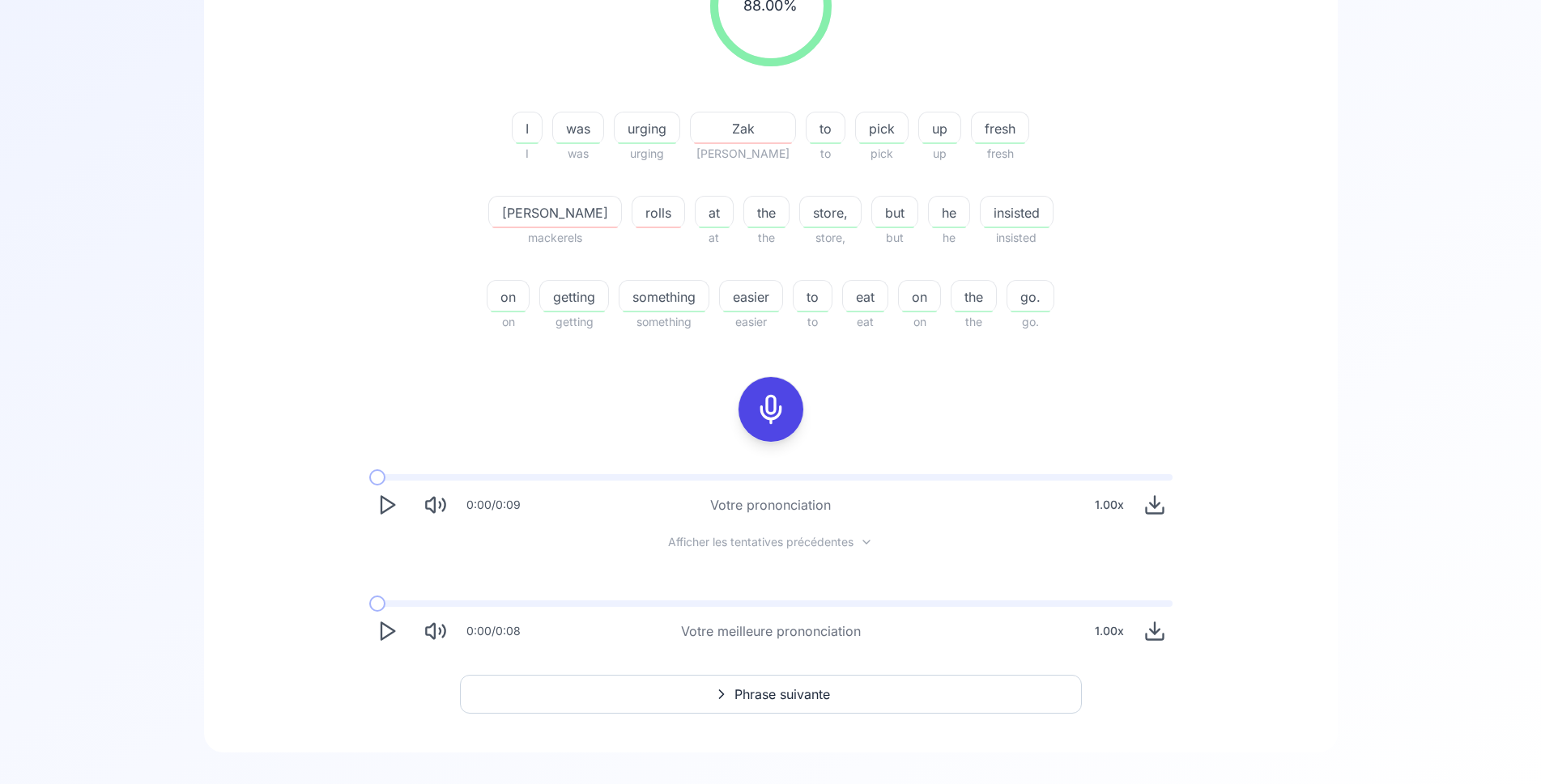
click at [389, 632] on icon "Play" at bounding box center [387, 631] width 23 height 23
click at [386, 637] on polygon "Play" at bounding box center [388, 631] width 13 height 17
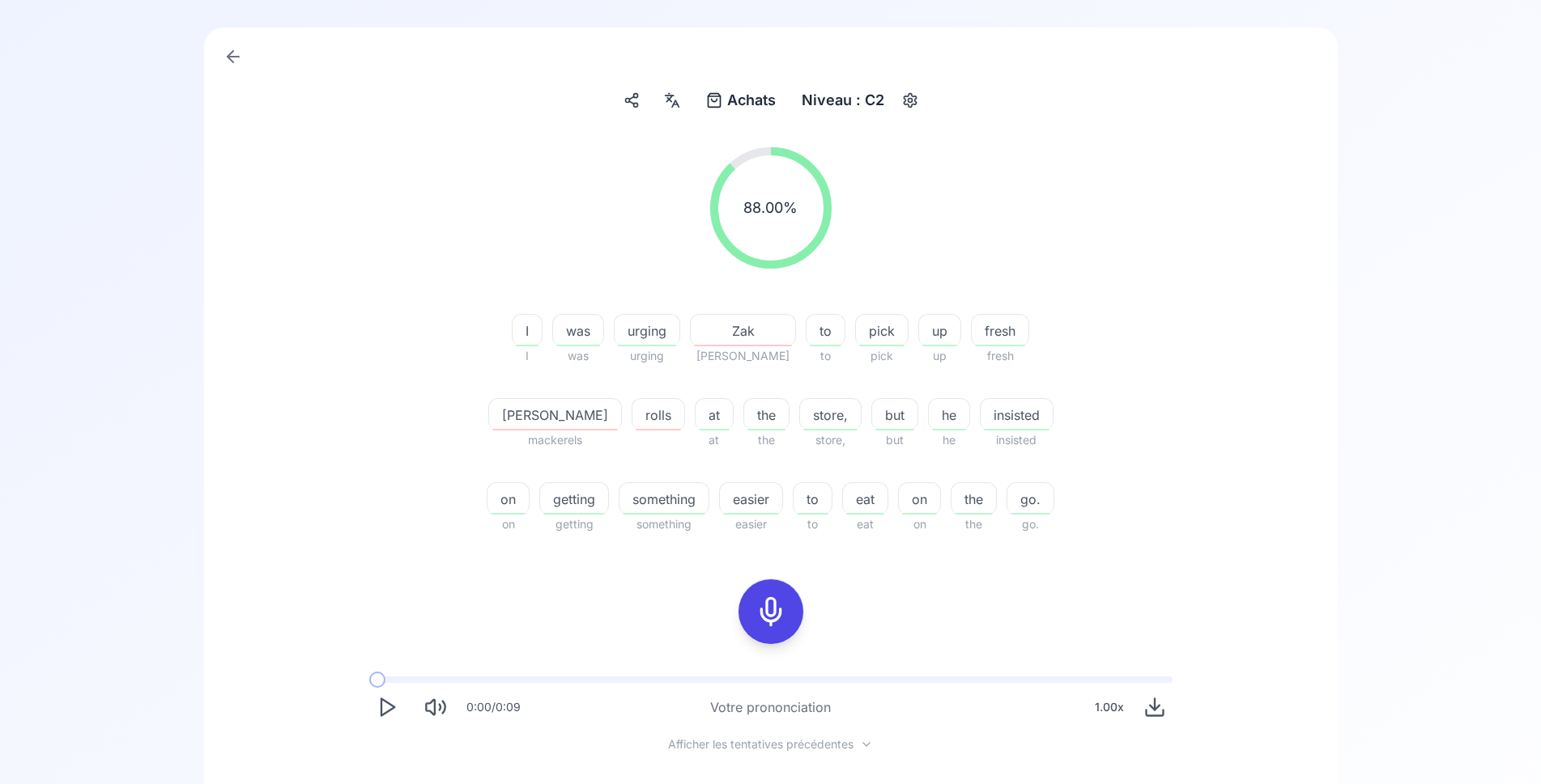
scroll to position [0, 0]
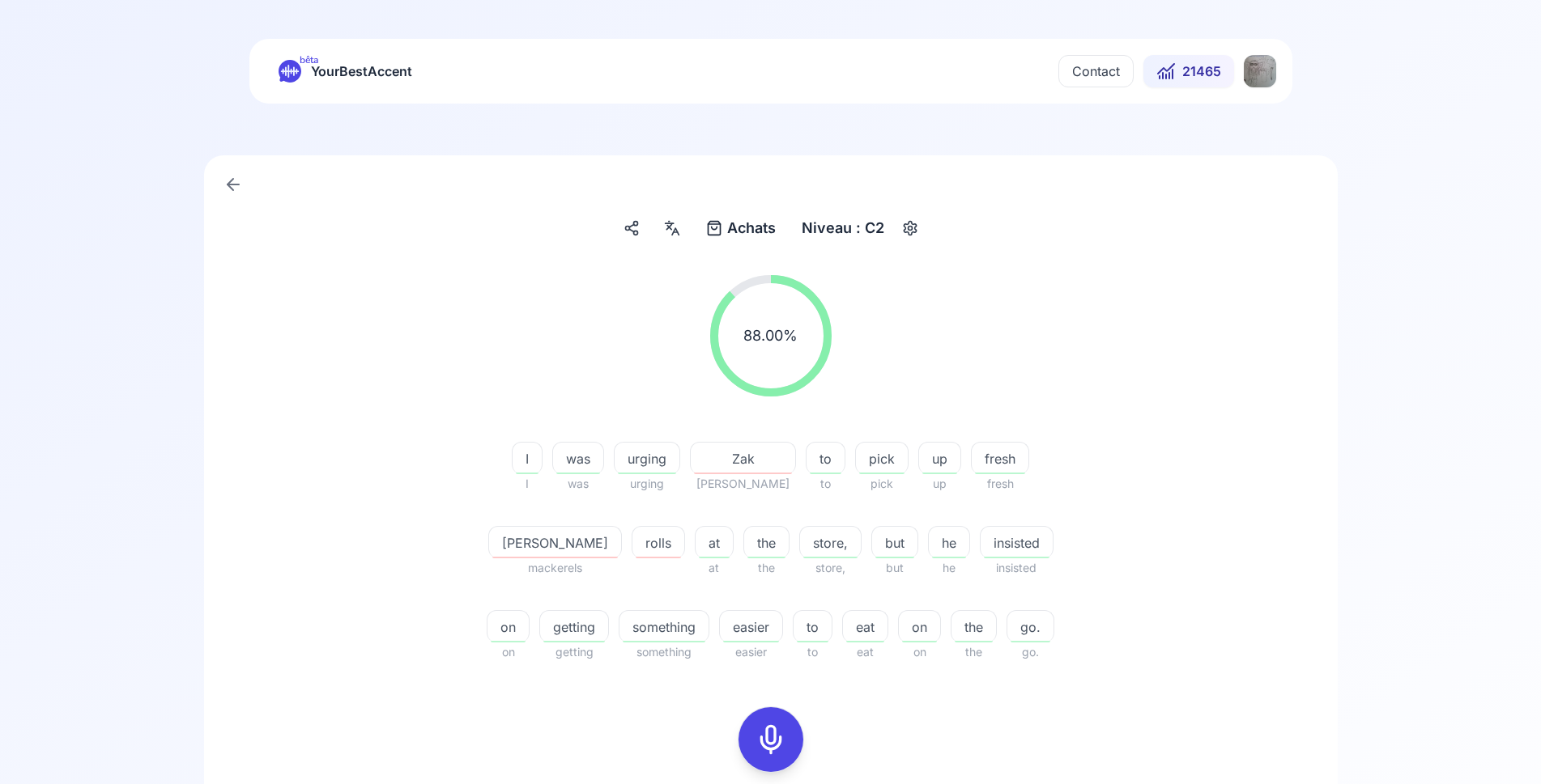
click at [1205, 69] on span "21465" at bounding box center [1202, 71] width 39 height 19
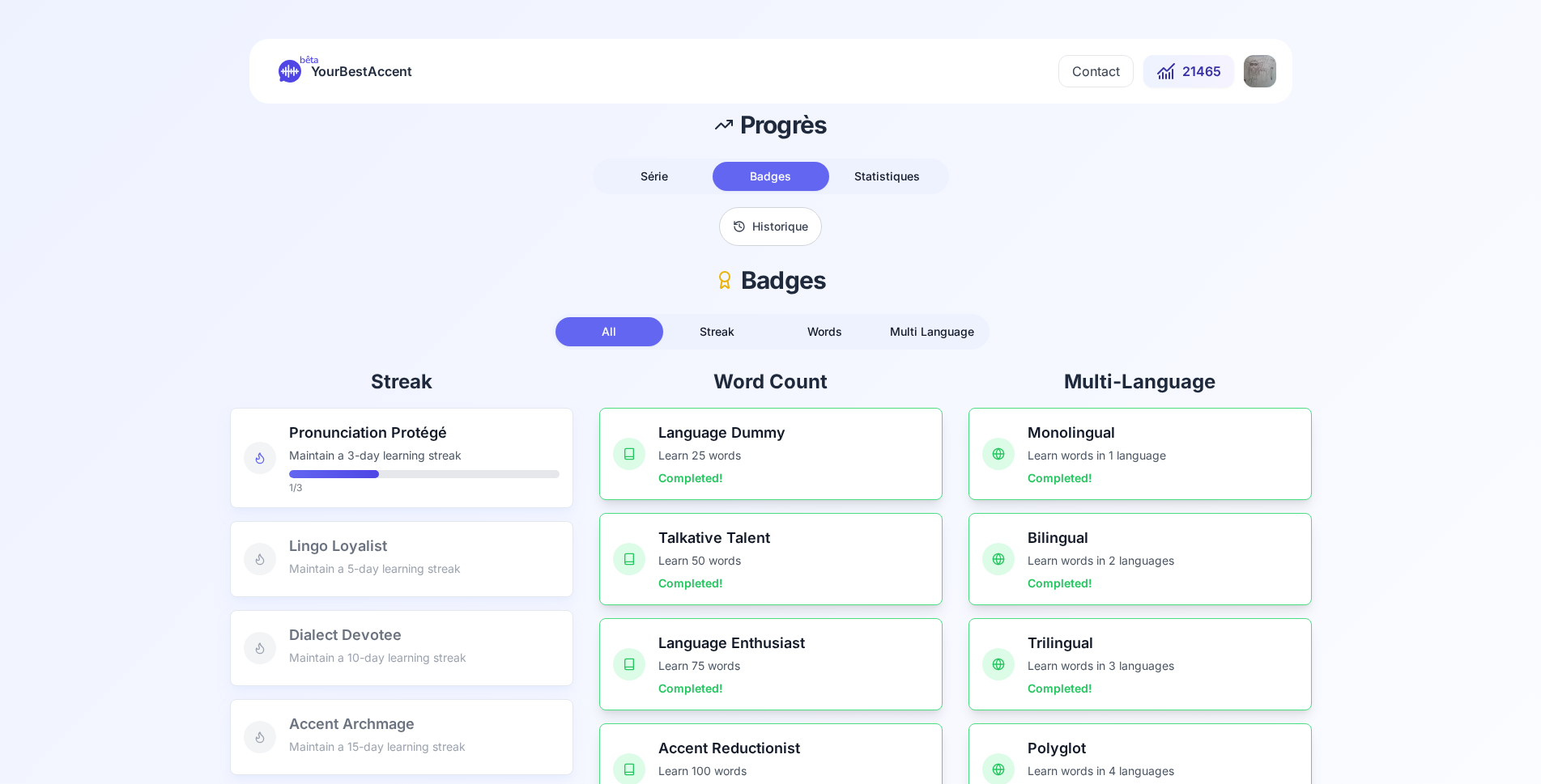
click at [1254, 74] on html "bêta YourBestAccent Contact 21465 Progrès Série Badges Statistiques Historique …" at bounding box center [770, 392] width 1541 height 784
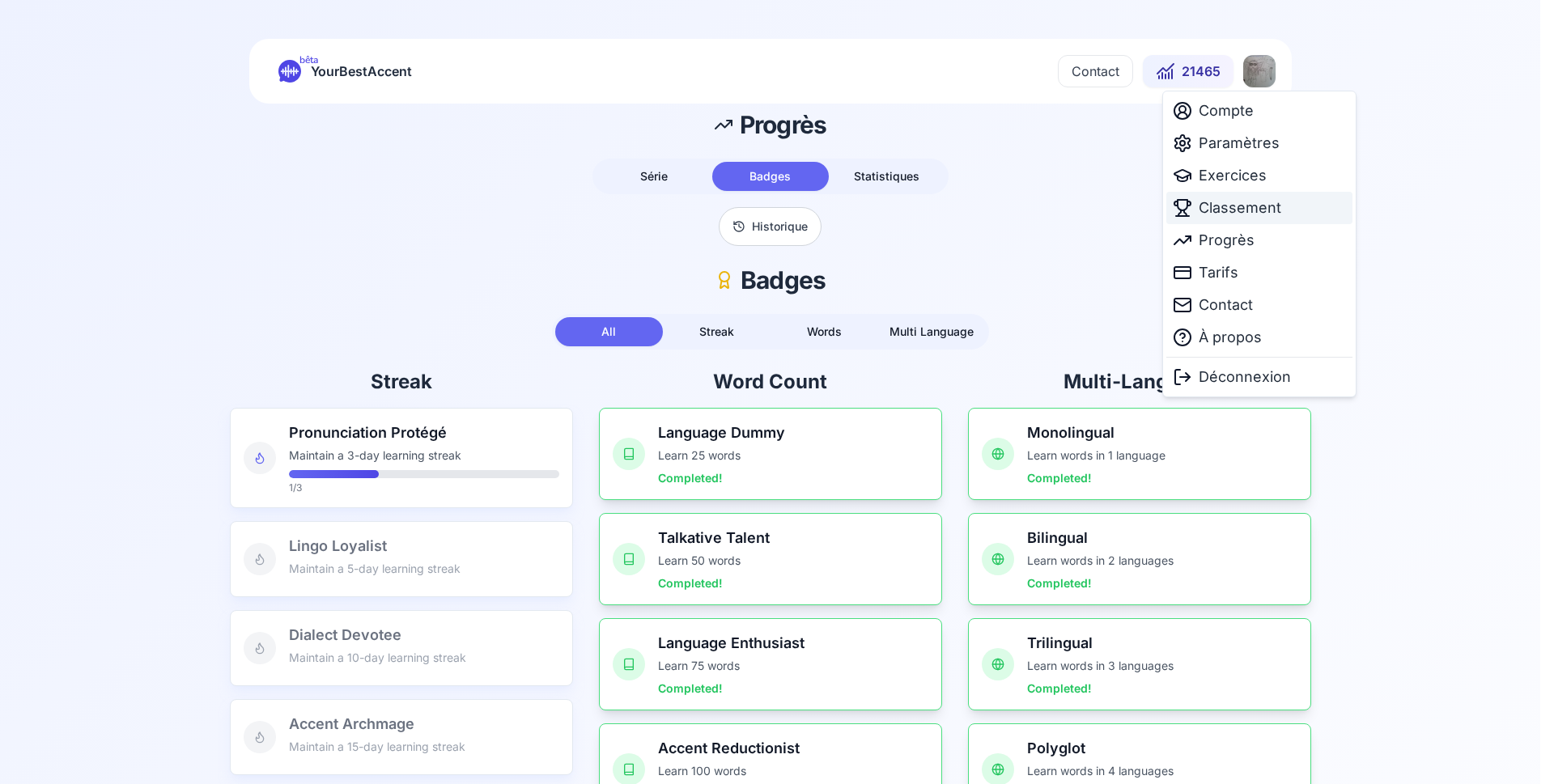
click at [1206, 212] on span "Classement" at bounding box center [1240, 208] width 83 height 23
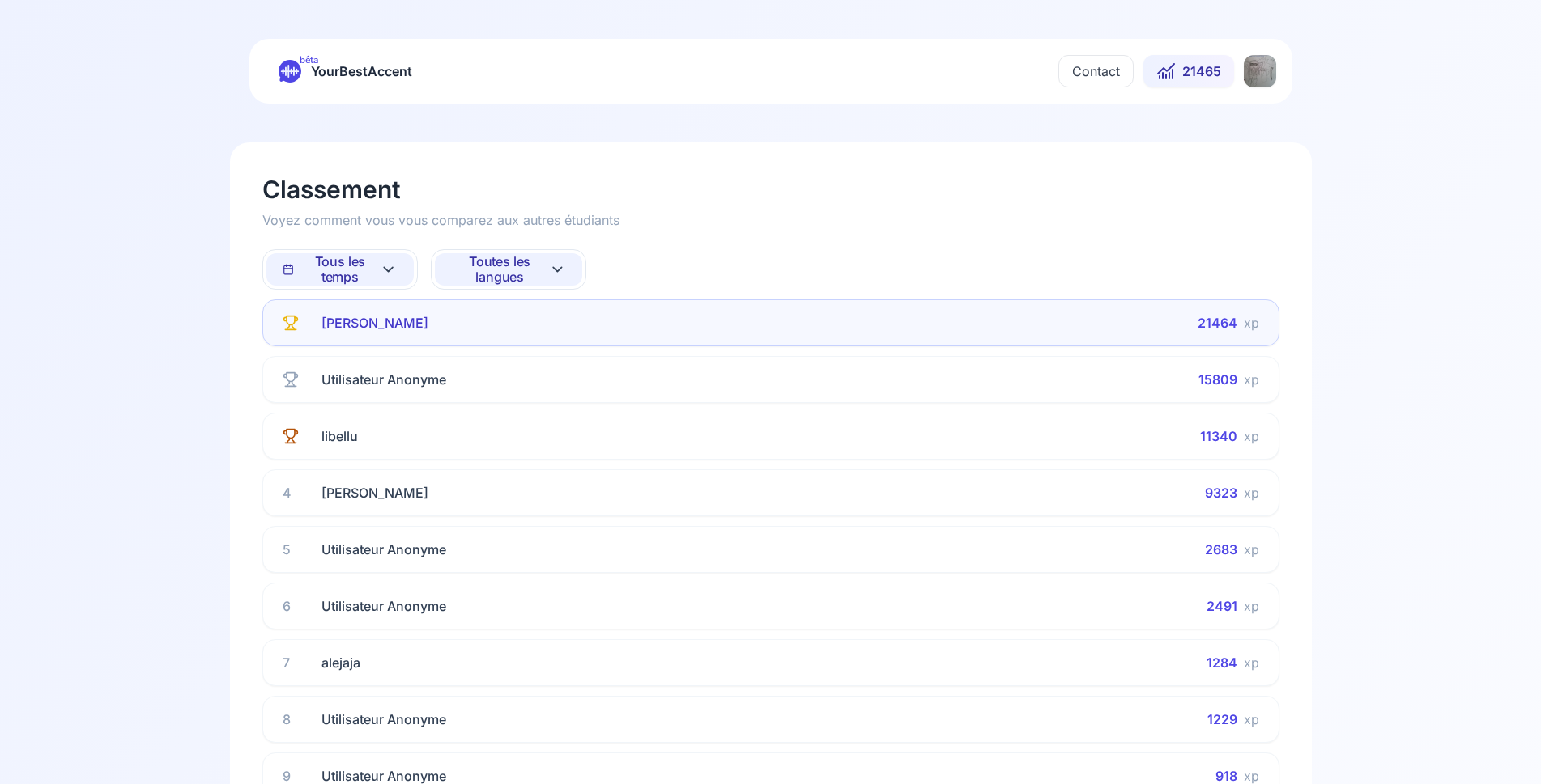
click at [384, 272] on icon at bounding box center [388, 270] width 17 height 19
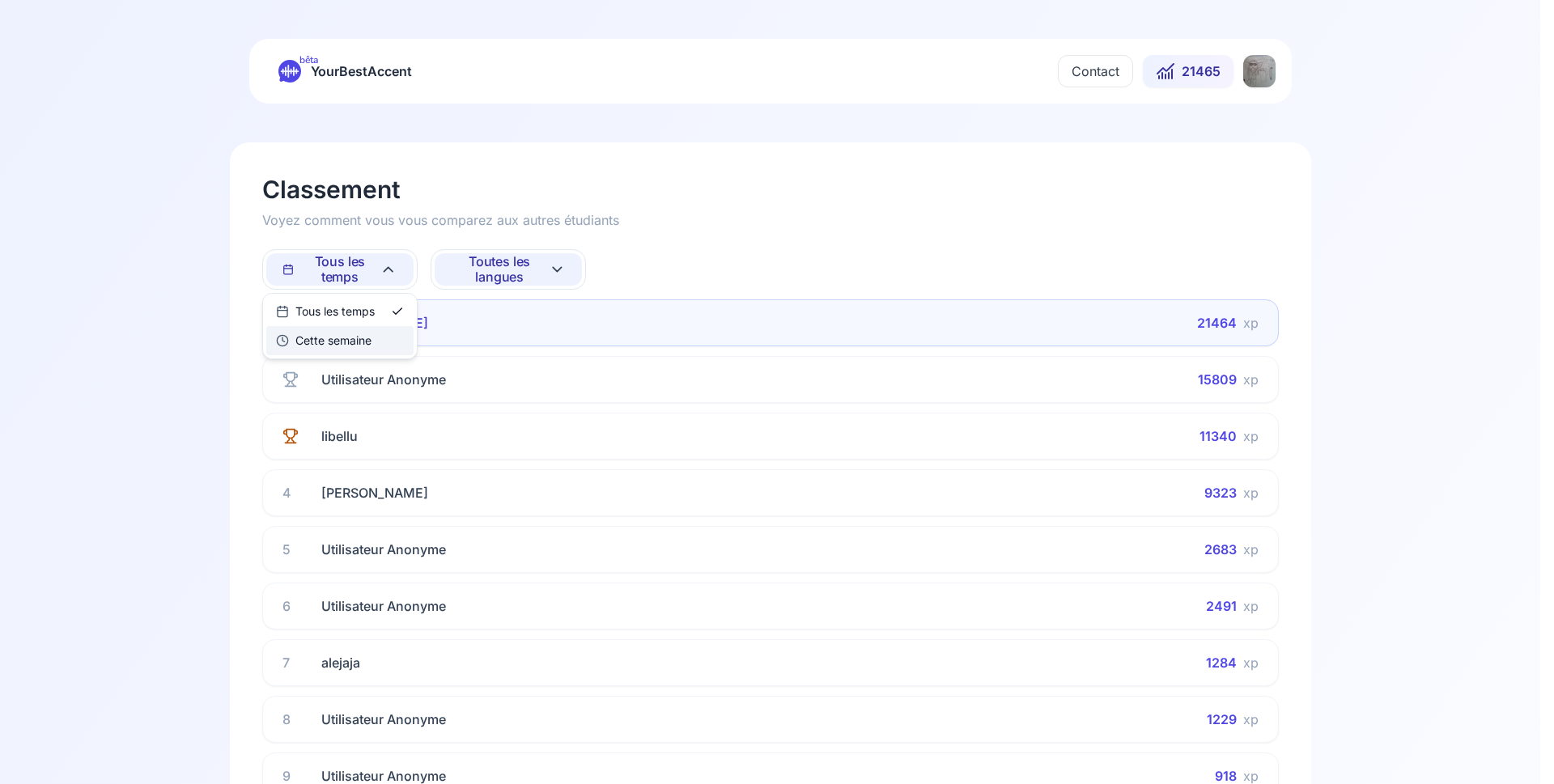
click at [347, 341] on div "Cette semaine" at bounding box center [323, 340] width 96 height 16
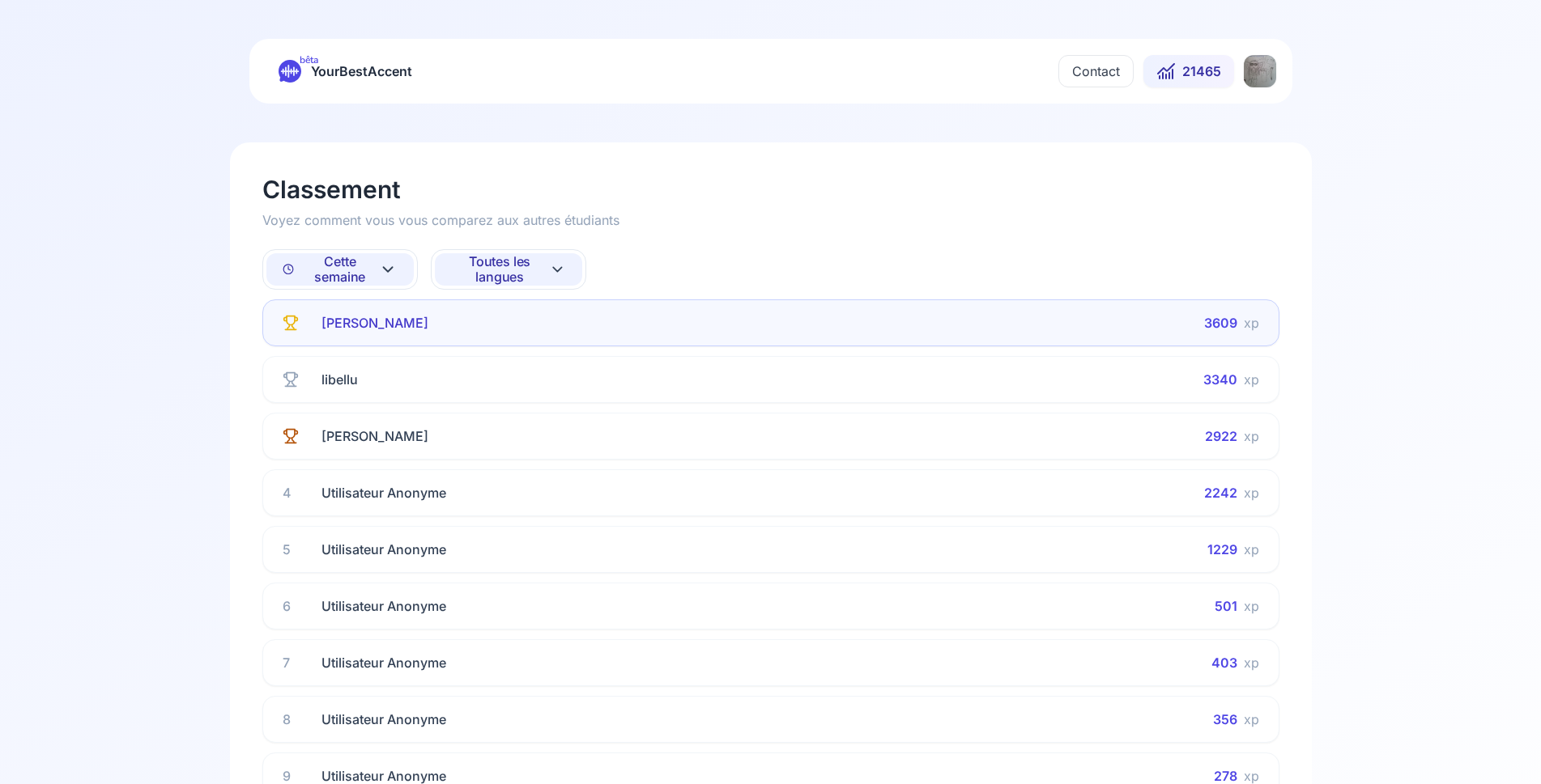
click at [512, 273] on span "Toutes les langues" at bounding box center [499, 269] width 98 height 31
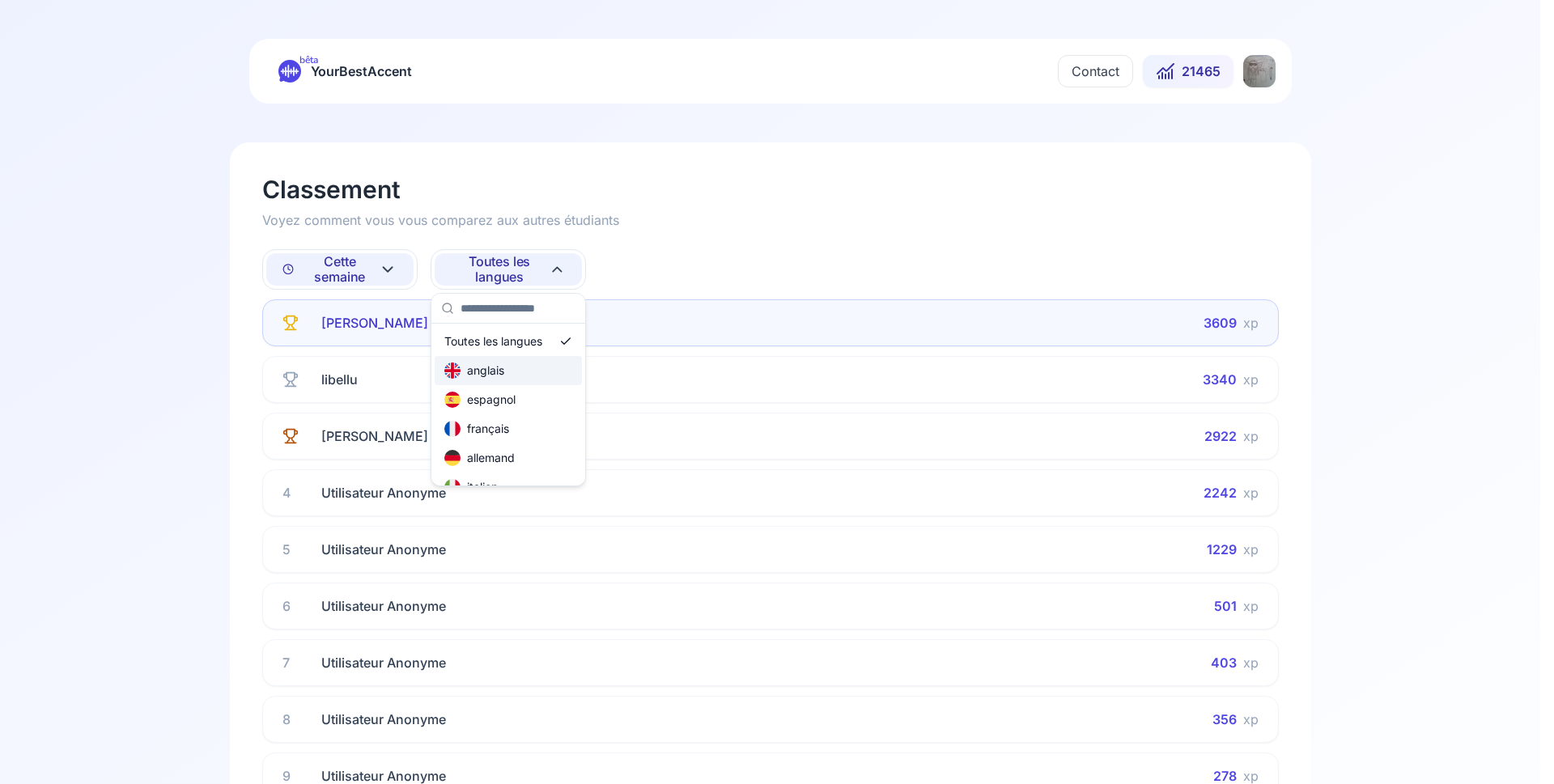
click at [503, 374] on div "anglais" at bounding box center [475, 371] width 60 height 16
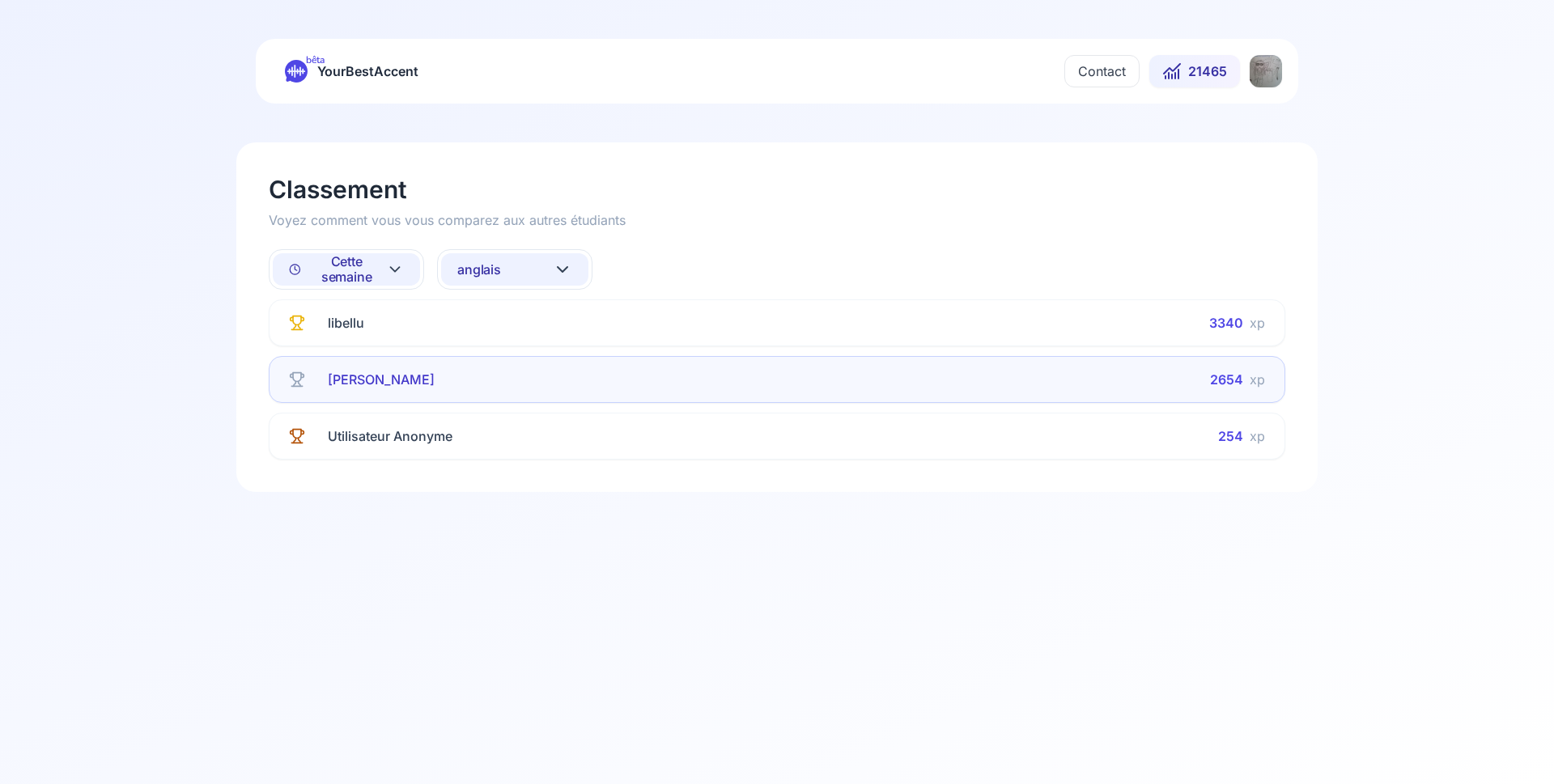
click at [508, 271] on button "anglais" at bounding box center [515, 269] width 148 height 33
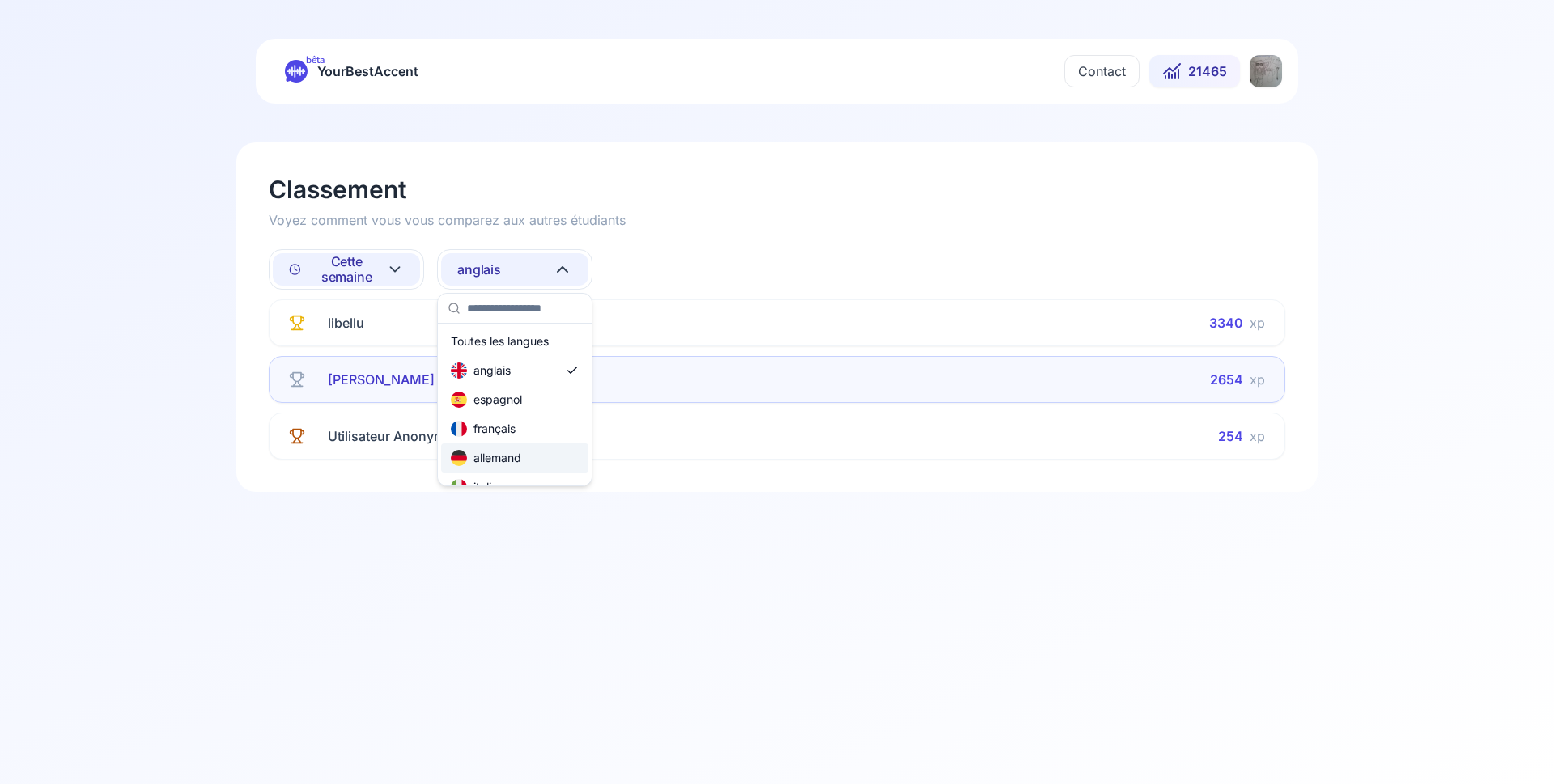
click at [512, 456] on div "allemand" at bounding box center [486, 458] width 70 height 16
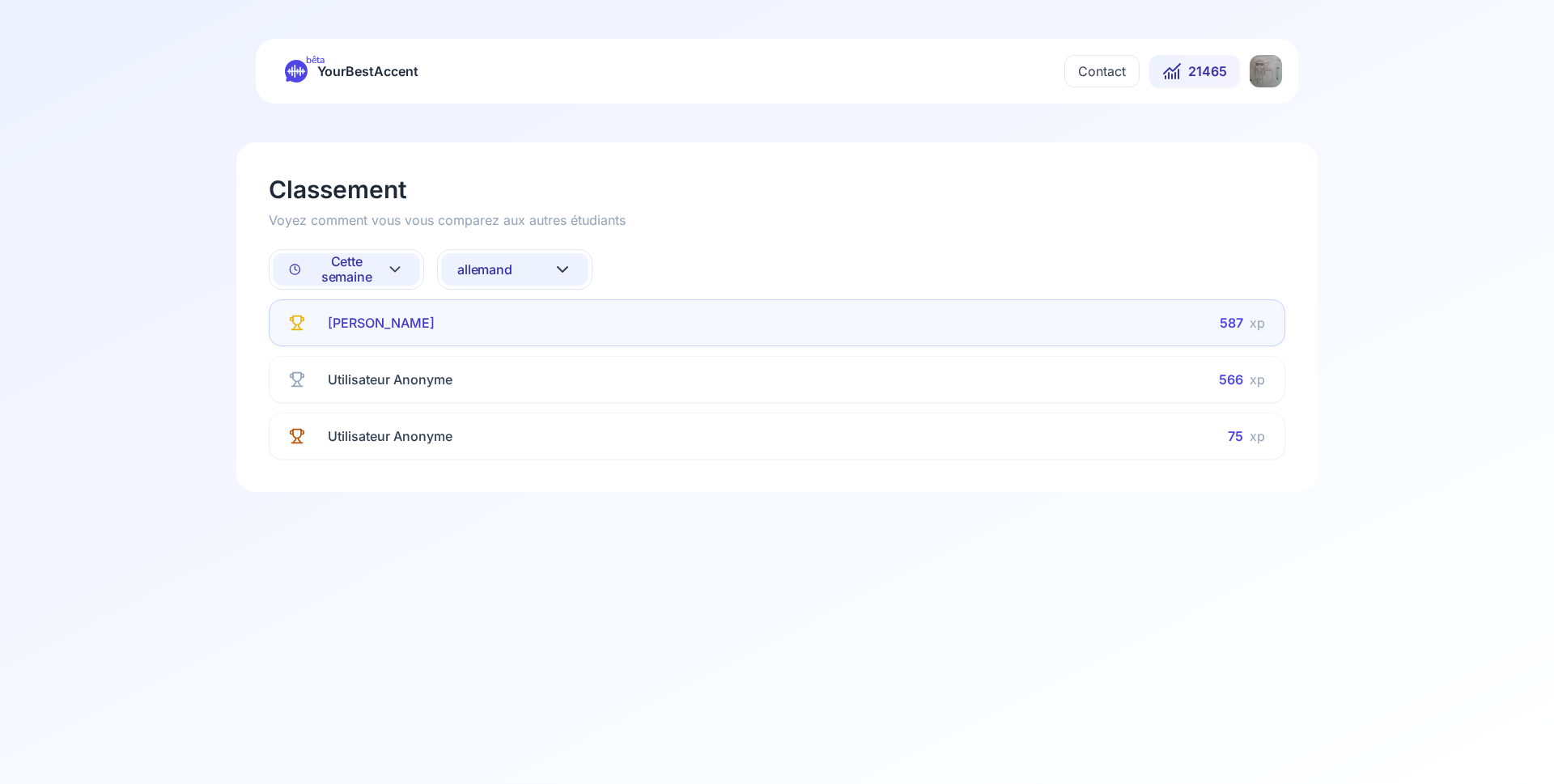
click at [496, 265] on span "allemand" at bounding box center [484, 269] width 55 height 15
click at [512, 380] on div "russe" at bounding box center [515, 380] width 148 height 29
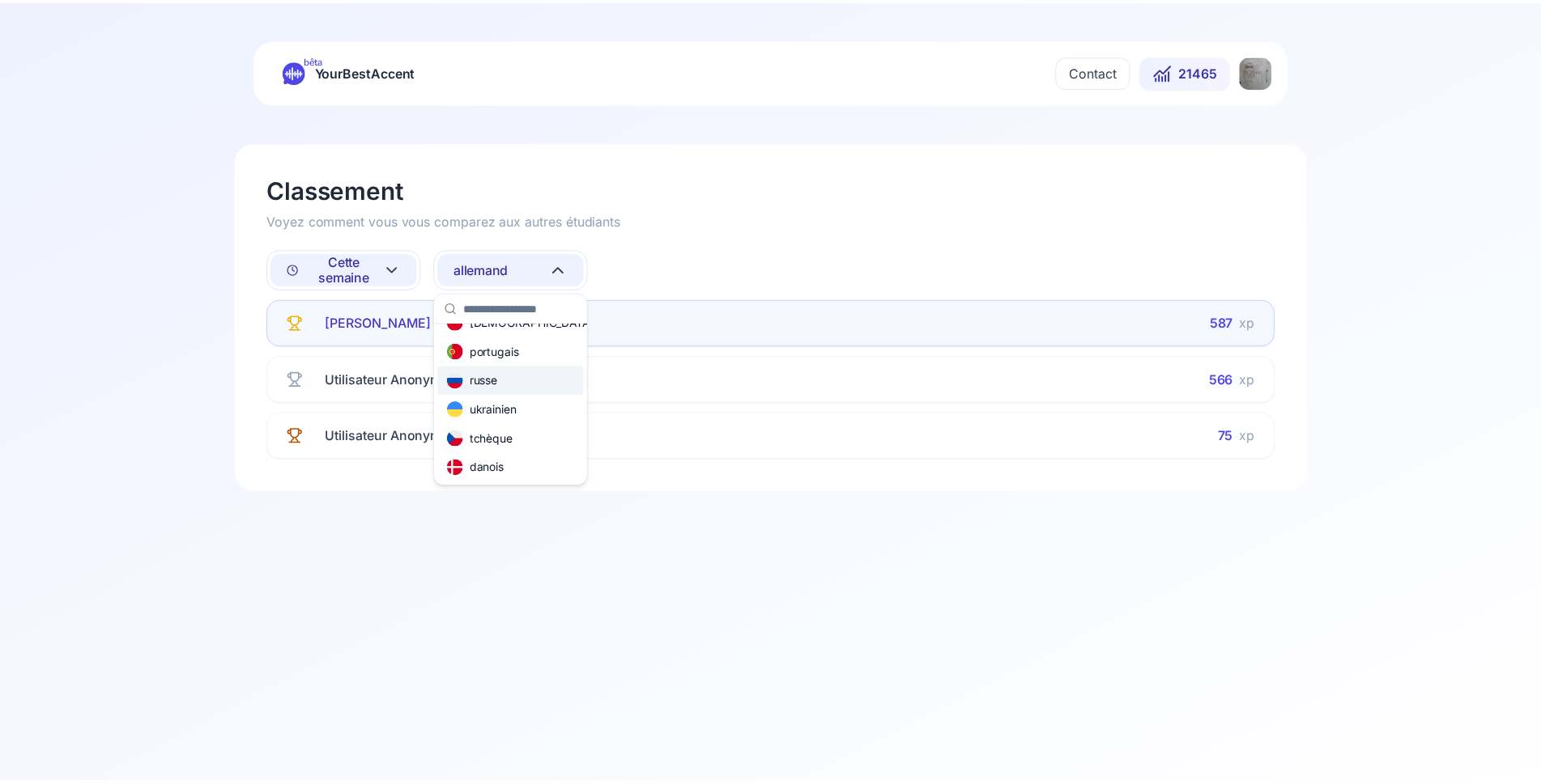
scroll to position [194, 0]
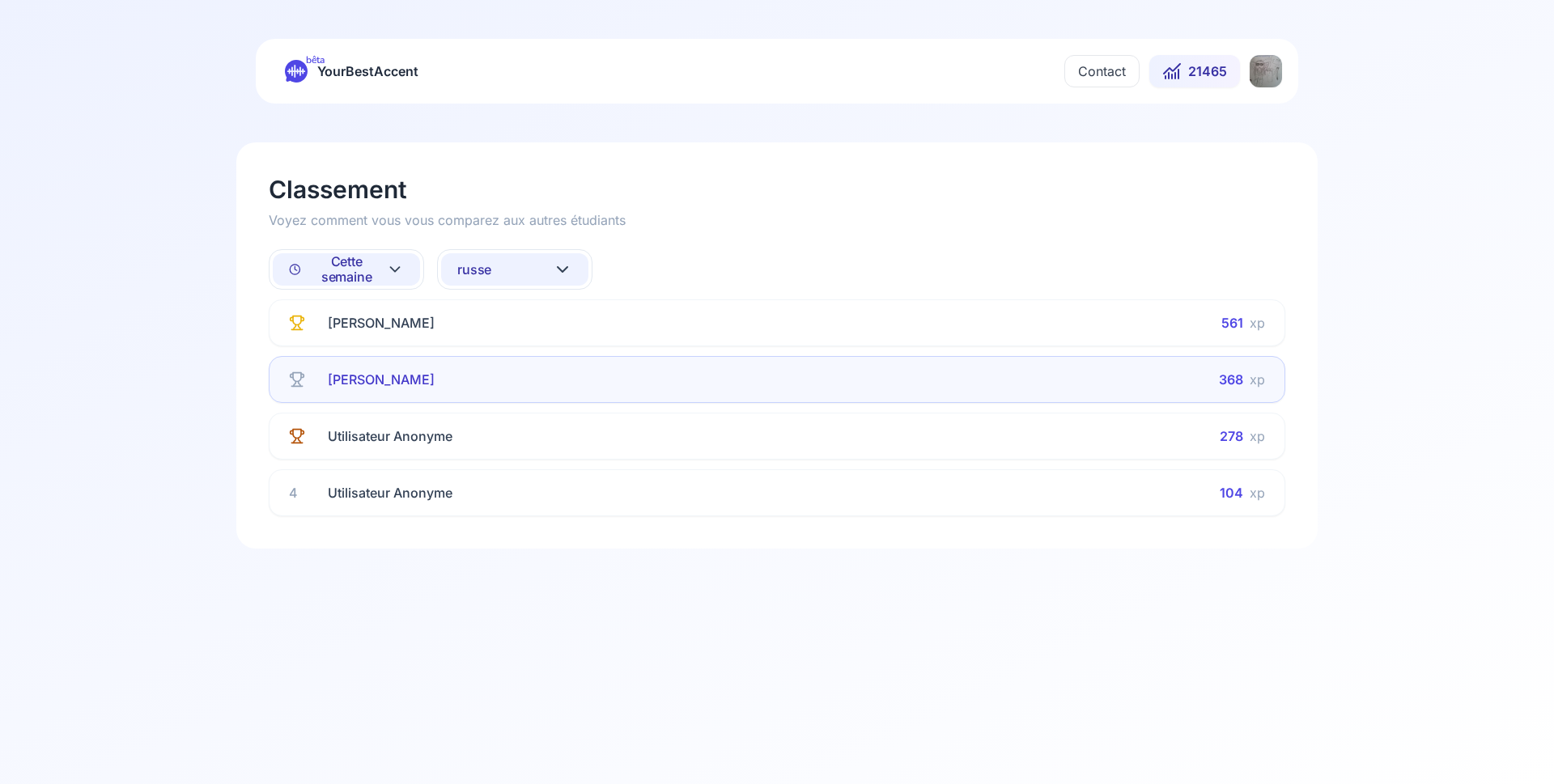
click at [350, 272] on span "Cette semaine" at bounding box center [338, 269] width 98 height 31
click at [346, 312] on div "Tous les temps" at bounding box center [331, 311] width 98 height 16
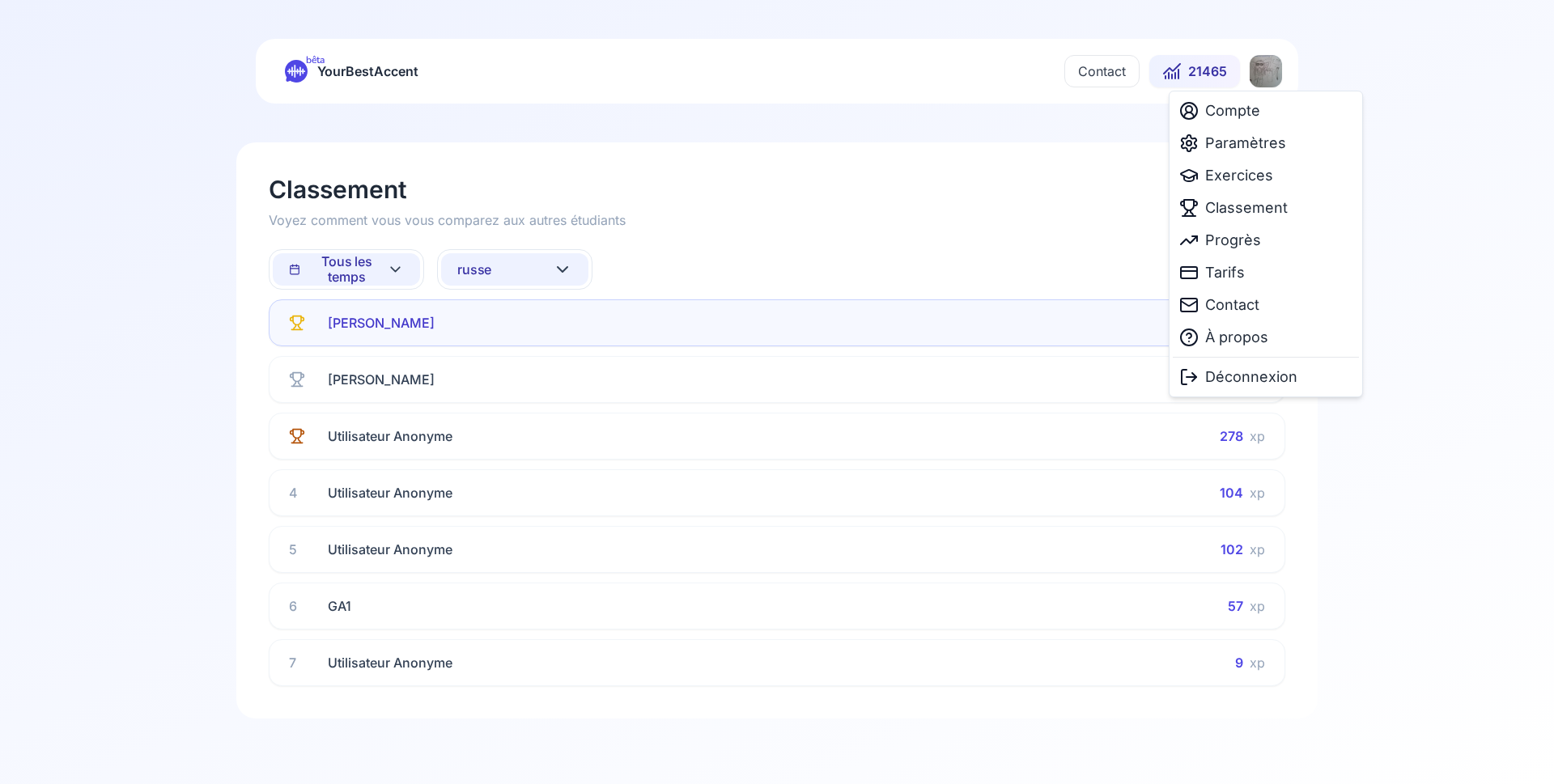
click at [1260, 71] on html "bêta YourBestAccent Contact 21465 Classement Voyez comment vous vous comparez a…" at bounding box center [777, 392] width 1554 height 784
click at [1216, 177] on span "Exercices" at bounding box center [1238, 176] width 68 height 23
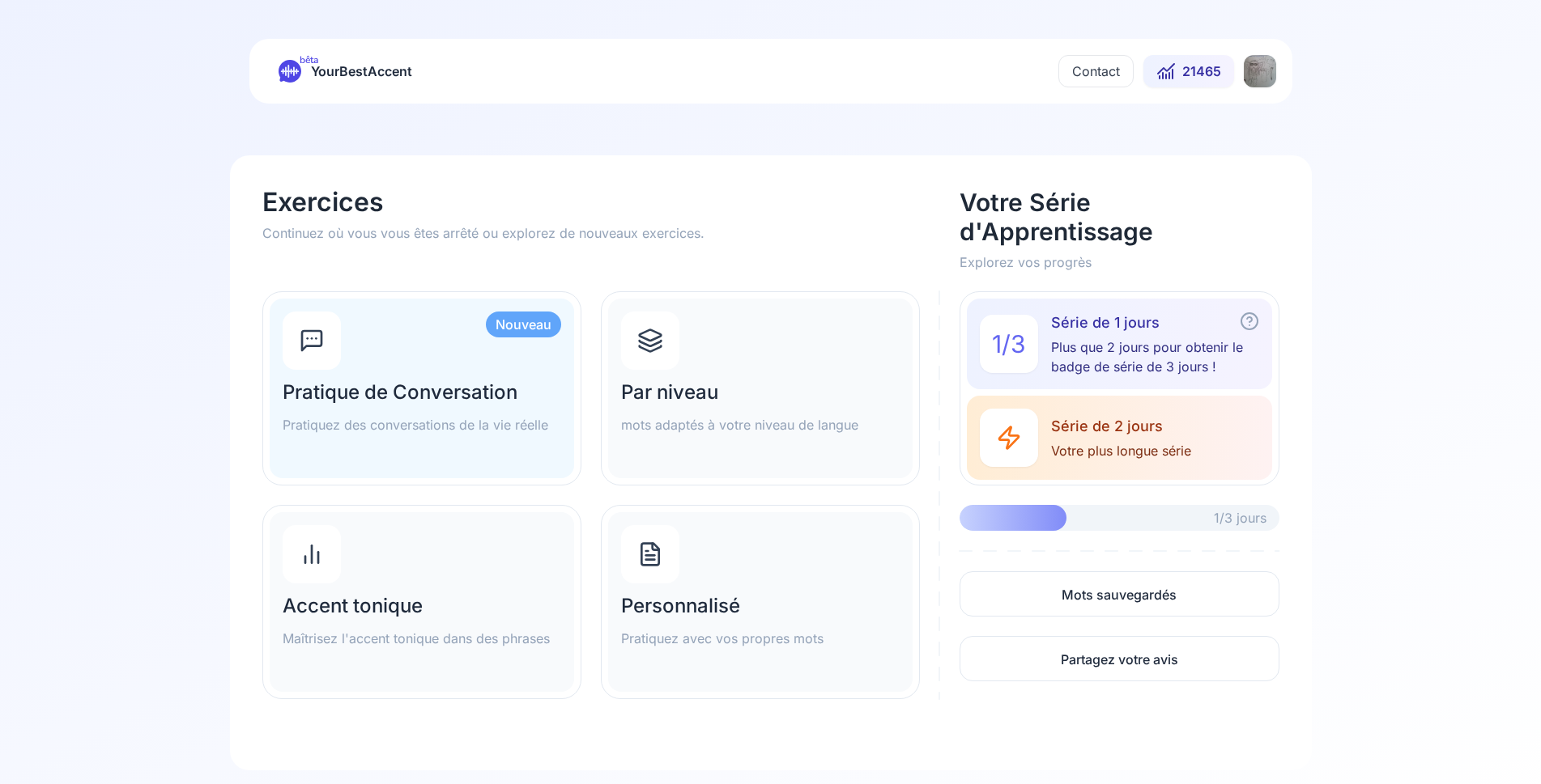
click at [746, 382] on h2 "Par niveau" at bounding box center [760, 392] width 279 height 25
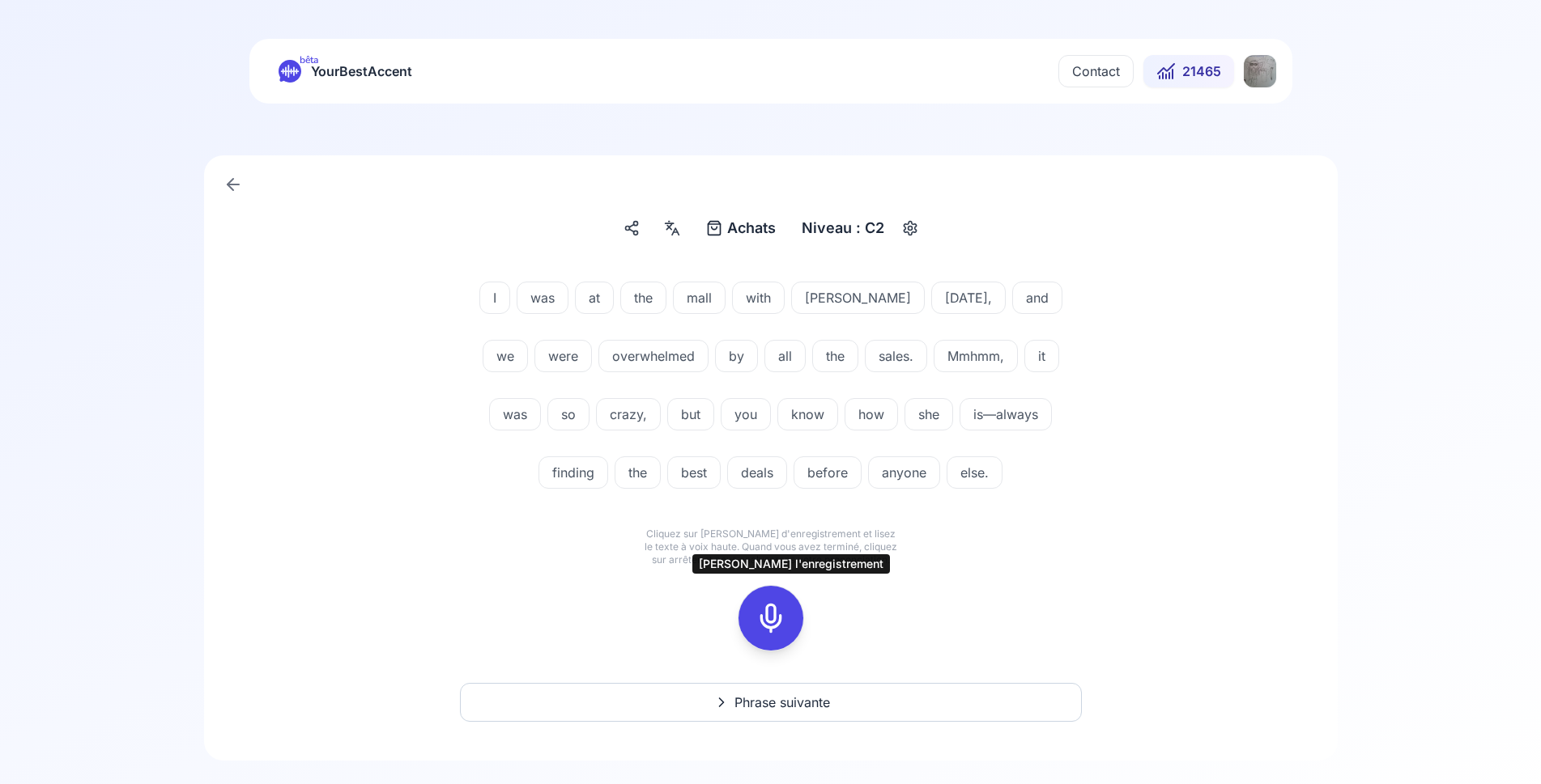
click at [762, 617] on icon at bounding box center [770, 618] width 33 height 33
click at [775, 629] on icon at bounding box center [770, 618] width 33 height 33
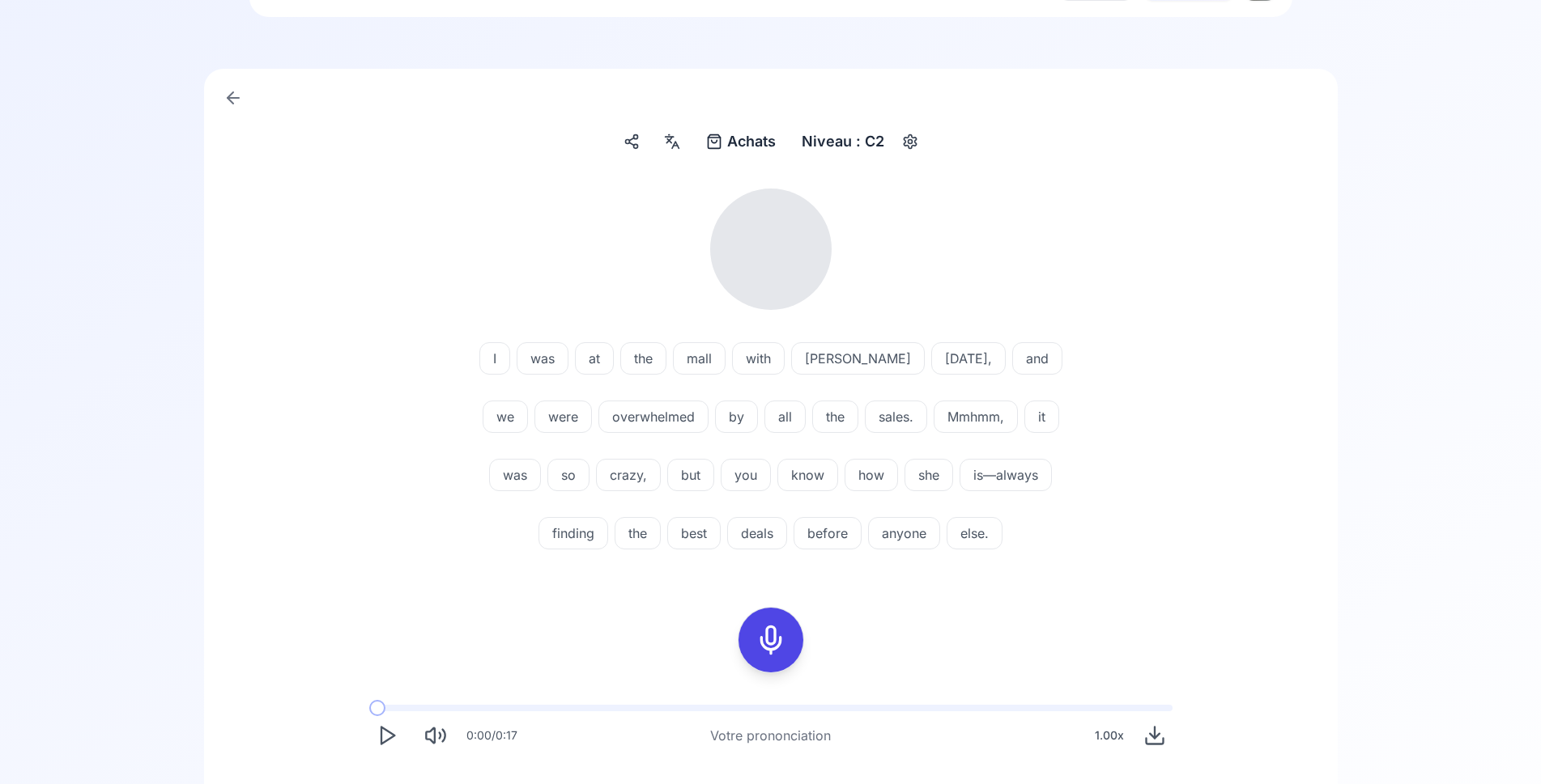
scroll to position [248, 0]
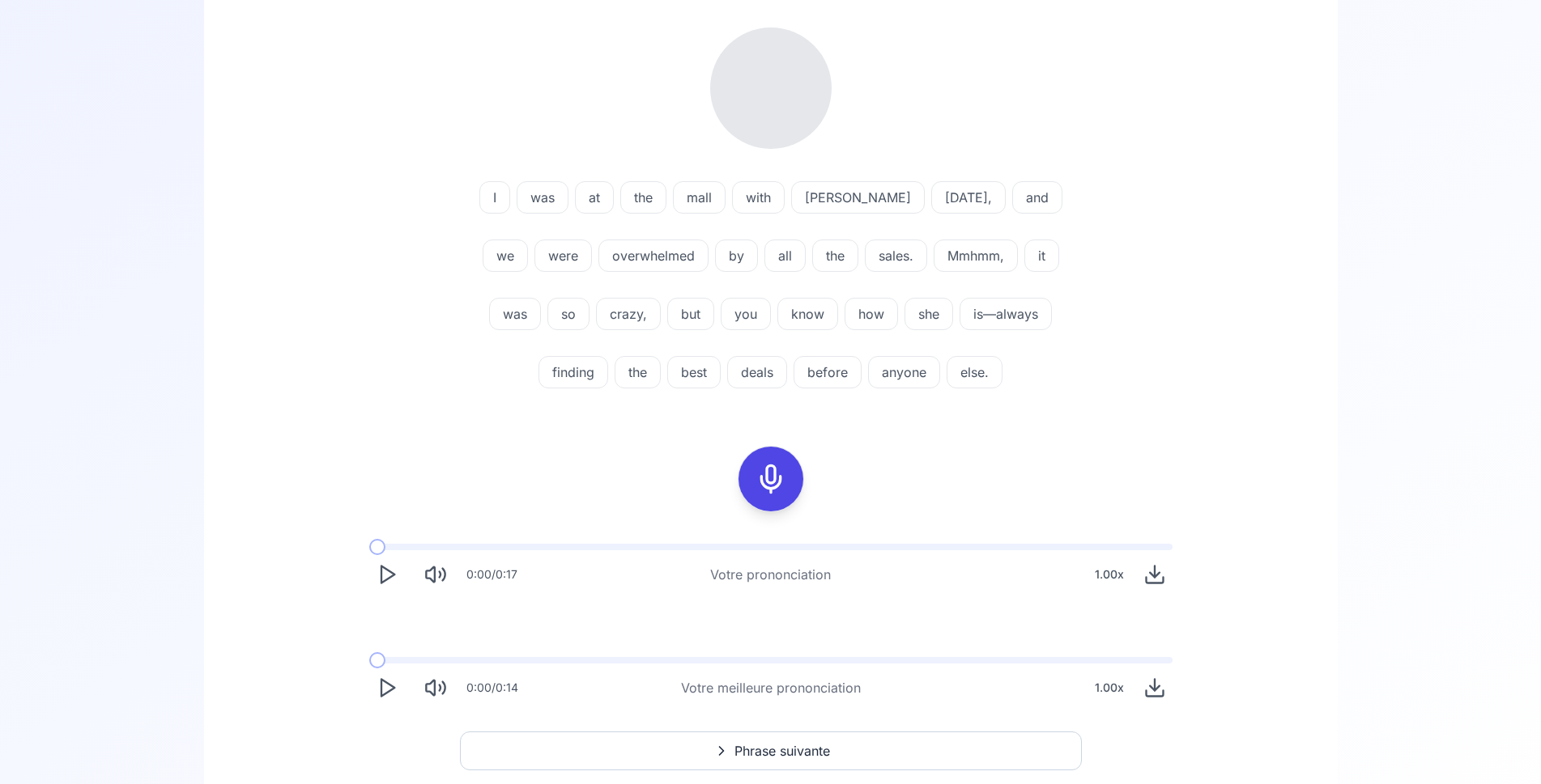
click at [394, 685] on icon "Play" at bounding box center [387, 688] width 23 height 23
click at [382, 574] on polygon "Play" at bounding box center [388, 575] width 13 height 17
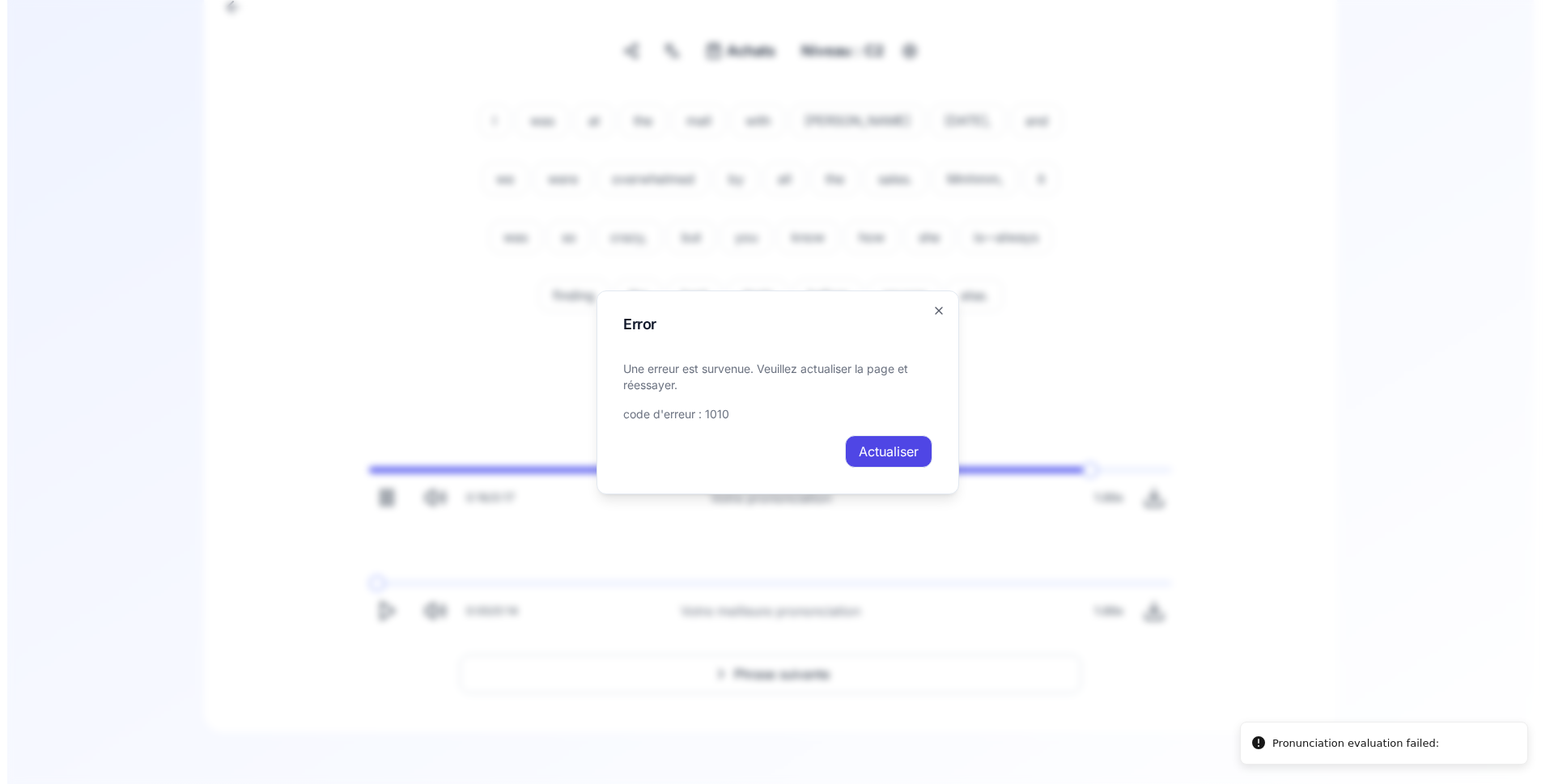
scroll to position [178, 0]
click at [892, 454] on button "Actualiser" at bounding box center [888, 451] width 87 height 33
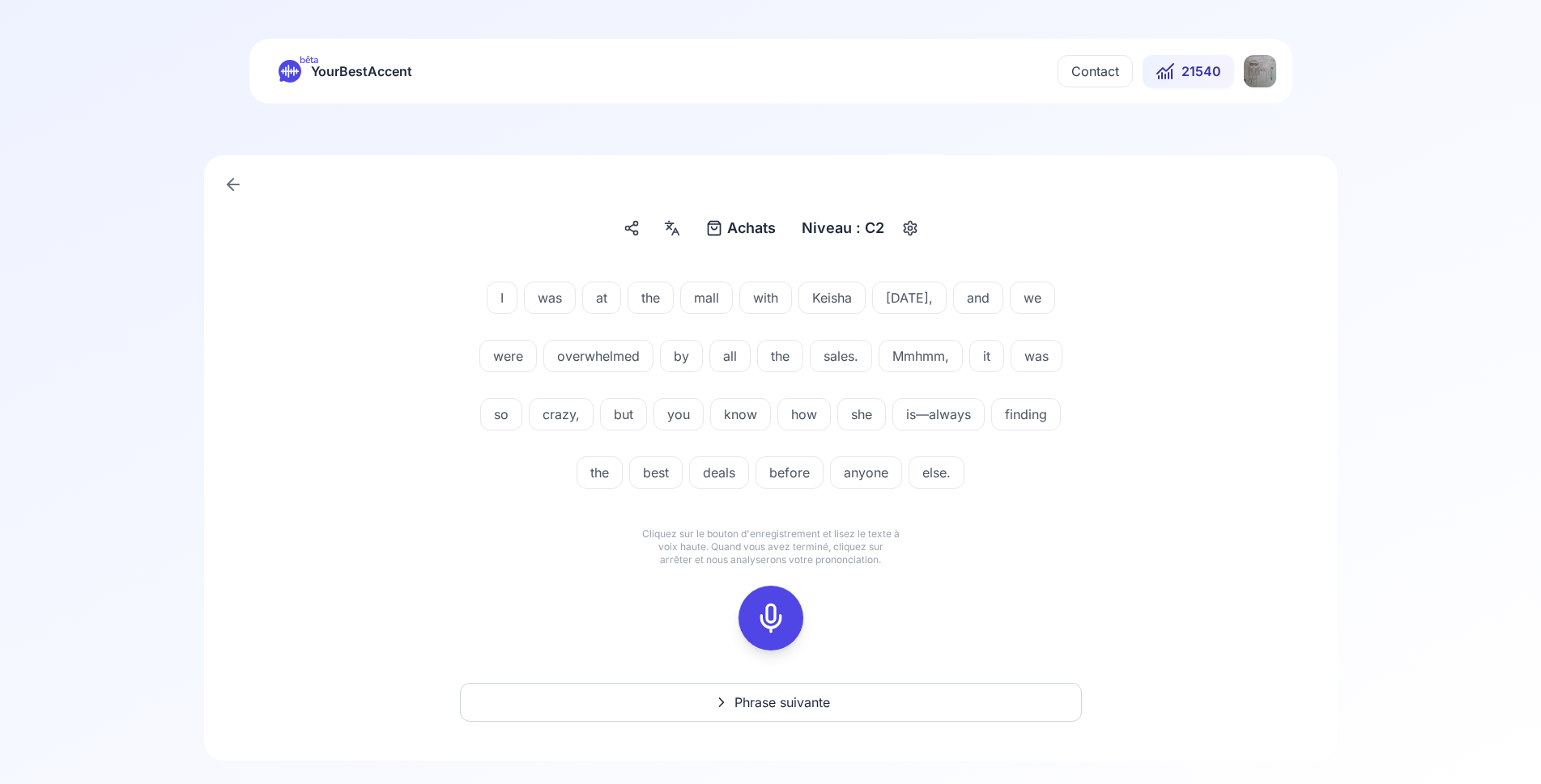
click at [783, 609] on icon at bounding box center [770, 618] width 33 height 33
click at [758, 621] on icon at bounding box center [770, 618] width 33 height 33
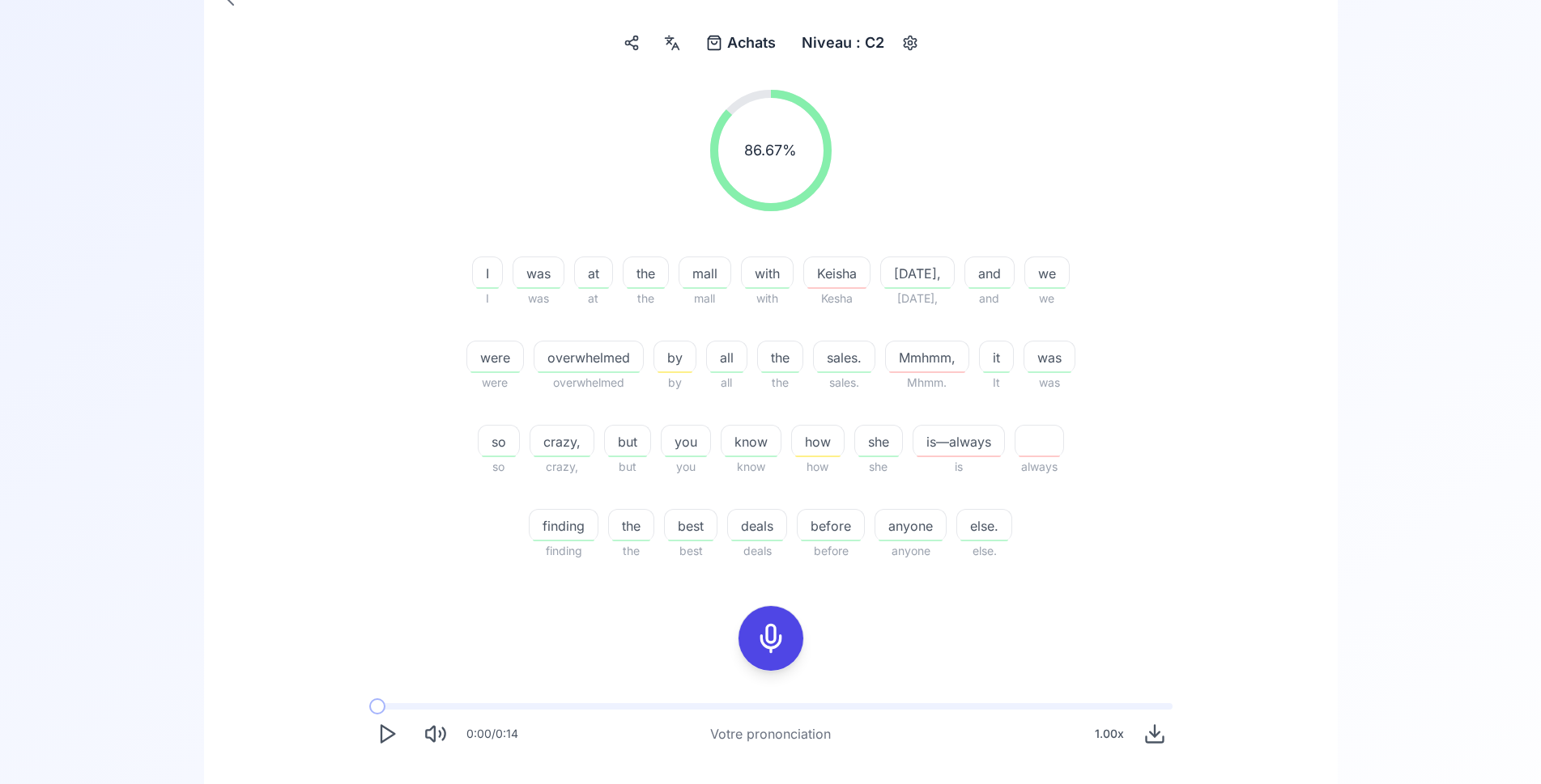
scroll to position [413, 0]
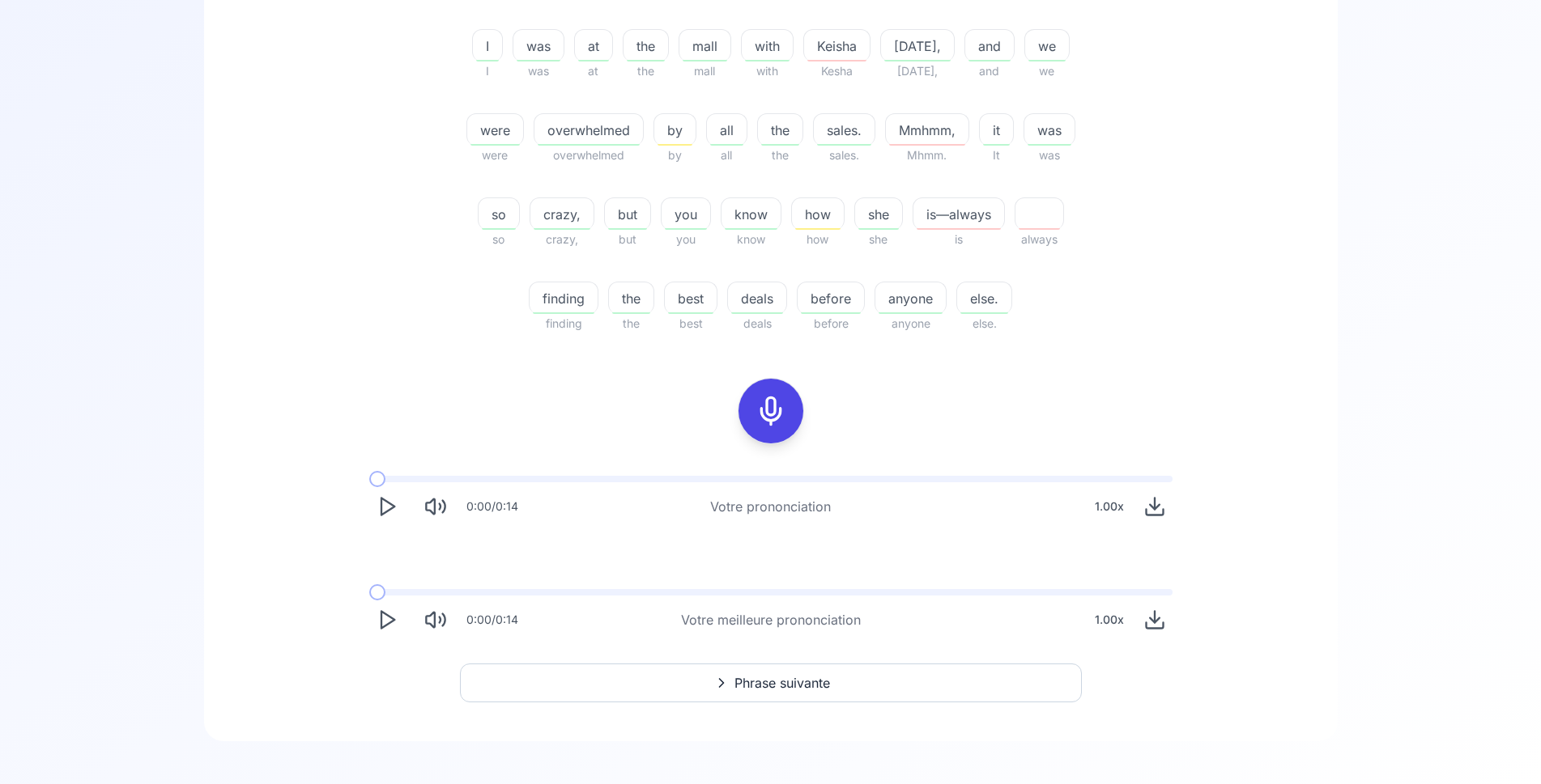
click at [781, 422] on rect at bounding box center [771, 411] width 25 height 25
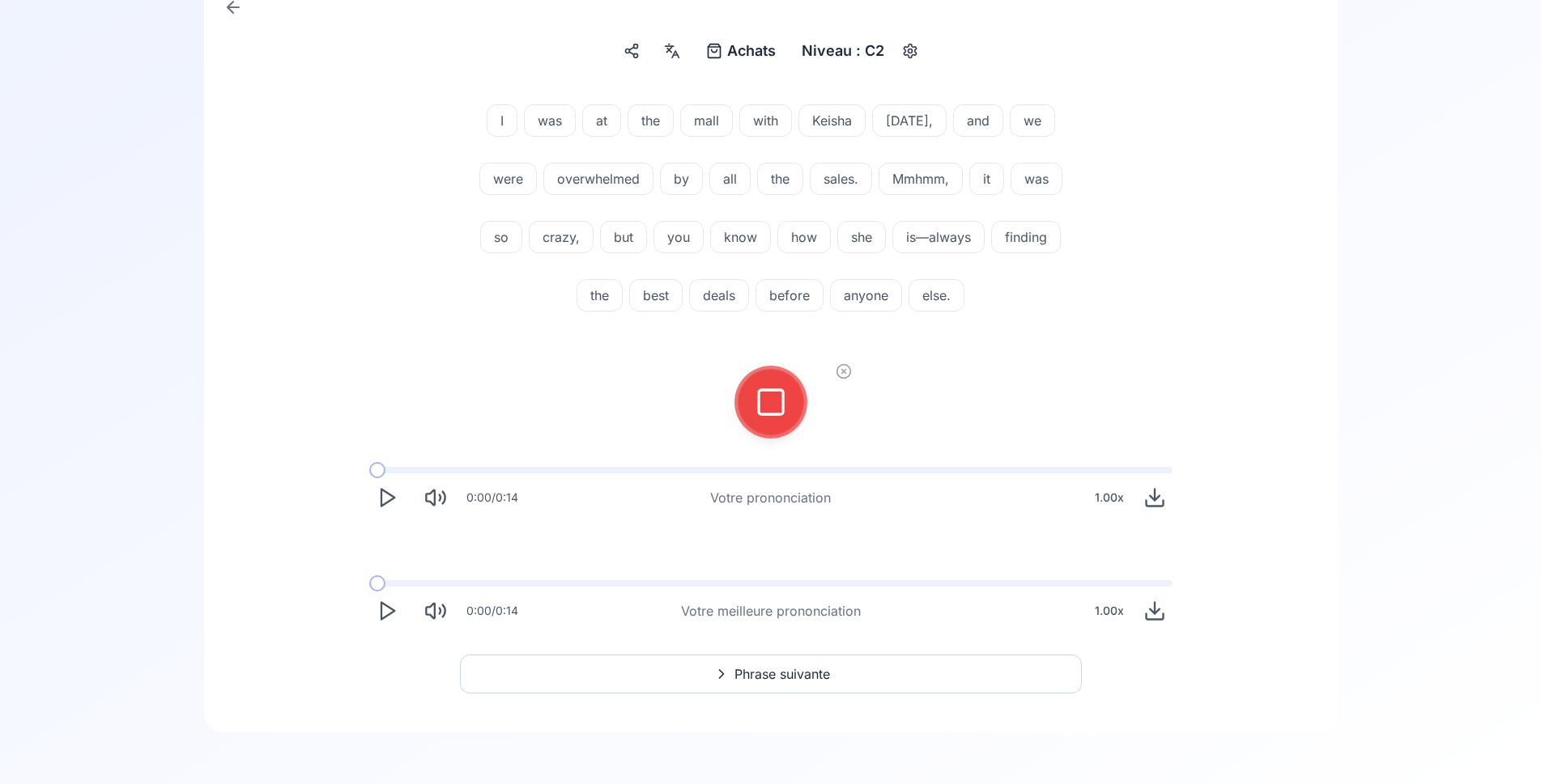
click at [761, 398] on icon at bounding box center [770, 402] width 33 height 33
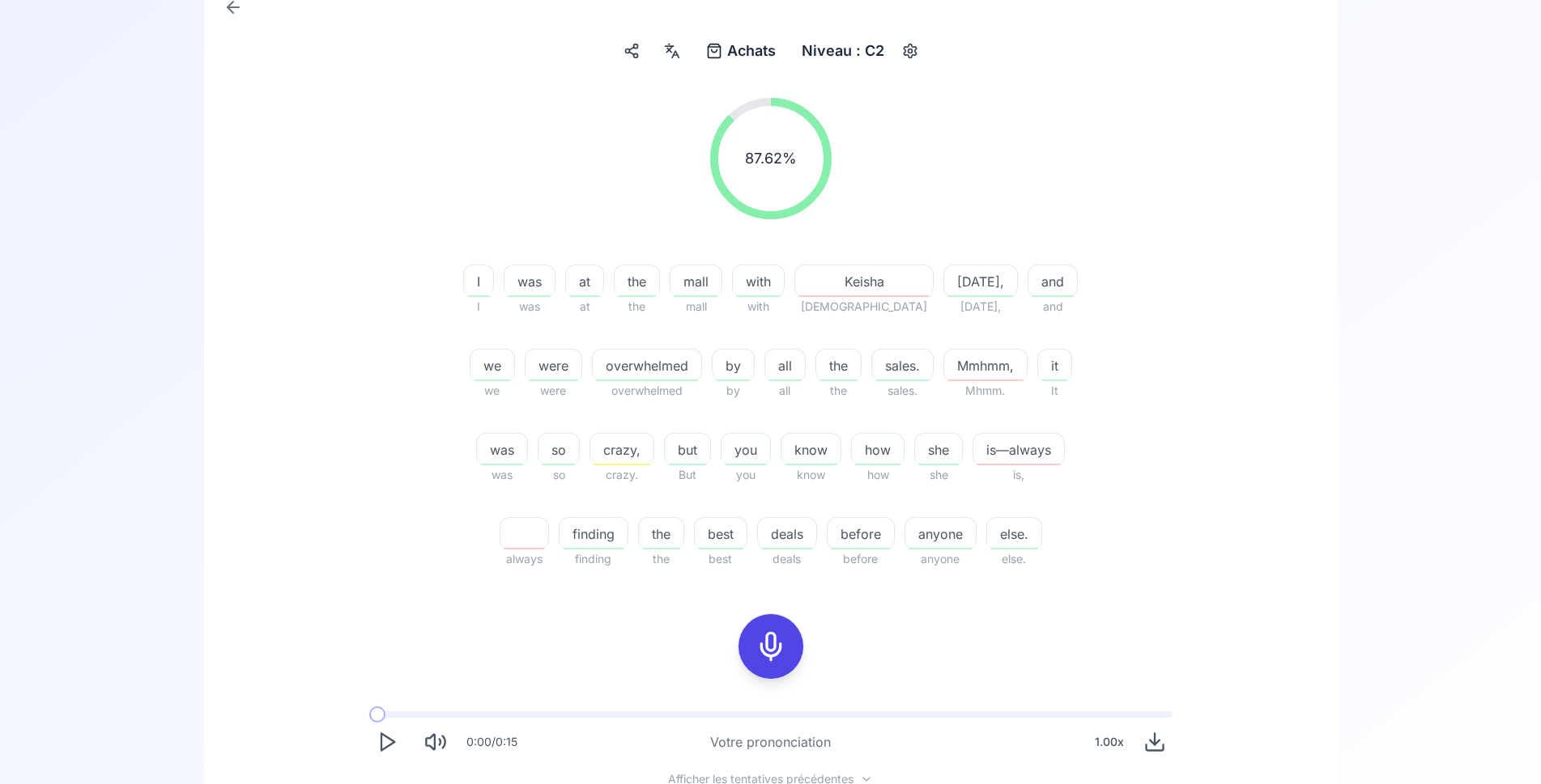
click at [761, 642] on icon at bounding box center [770, 646] width 33 height 33
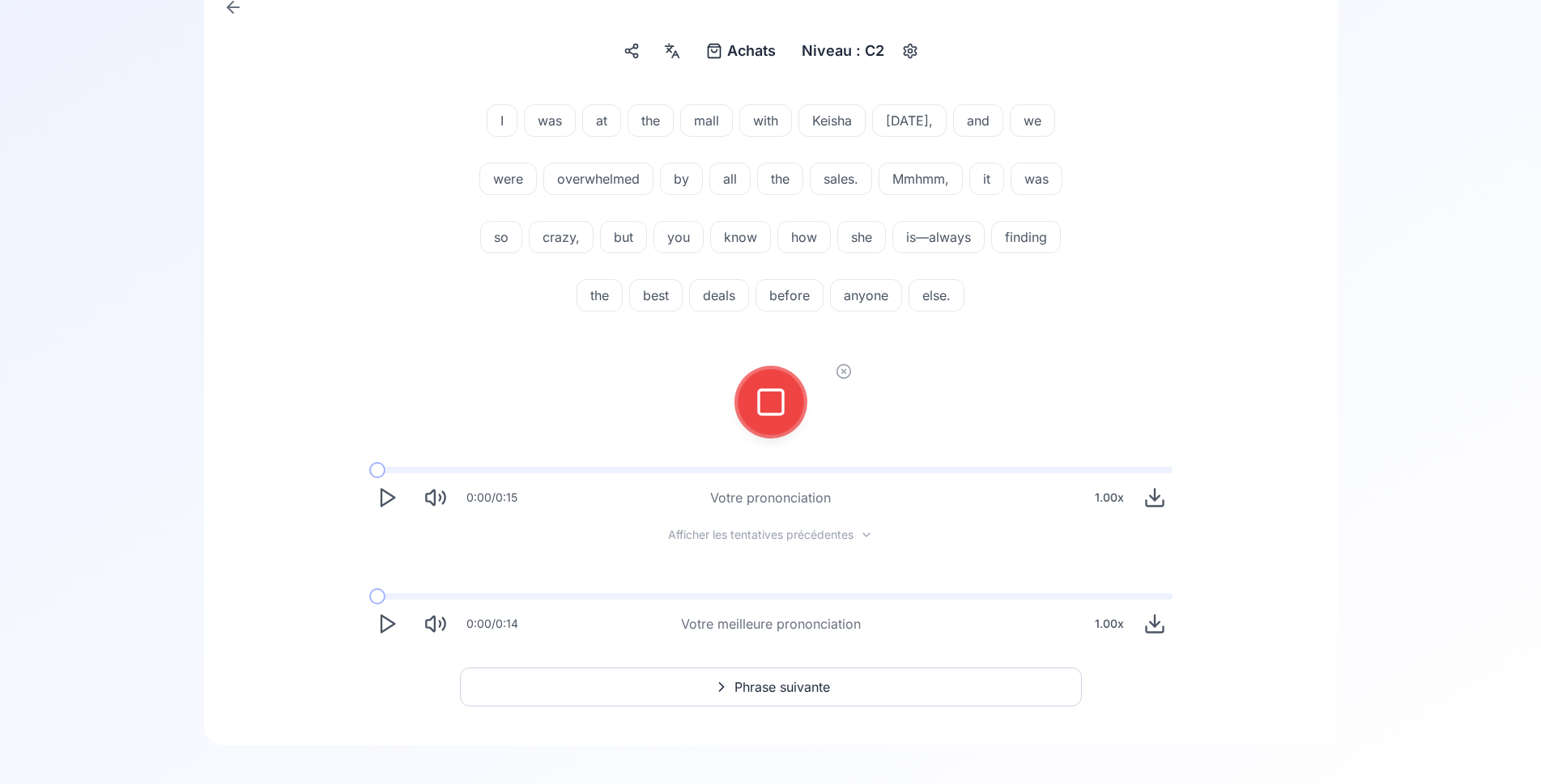
click at [780, 396] on icon at bounding box center [770, 402] width 33 height 33
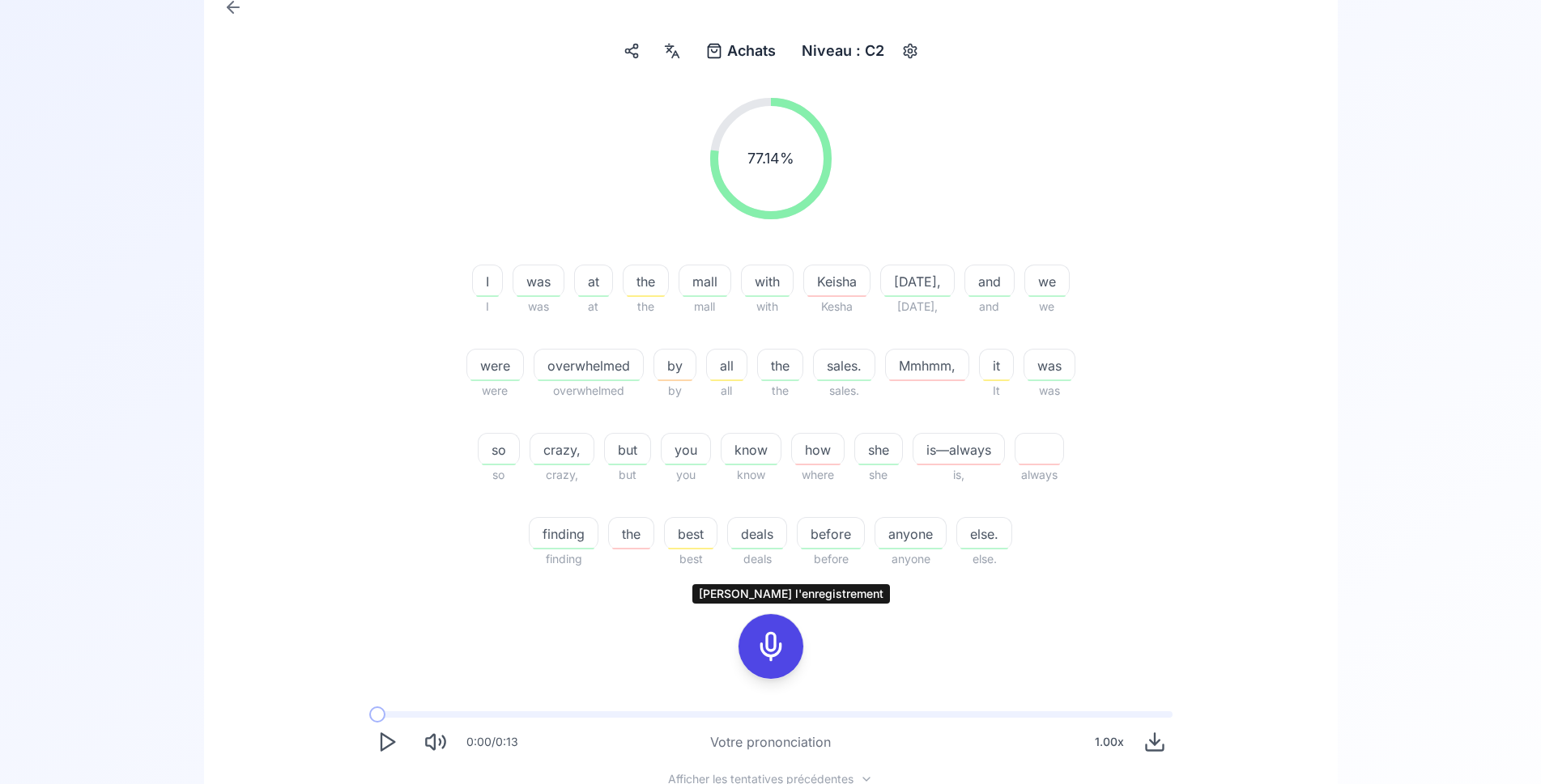
click at [771, 649] on icon at bounding box center [770, 646] width 33 height 33
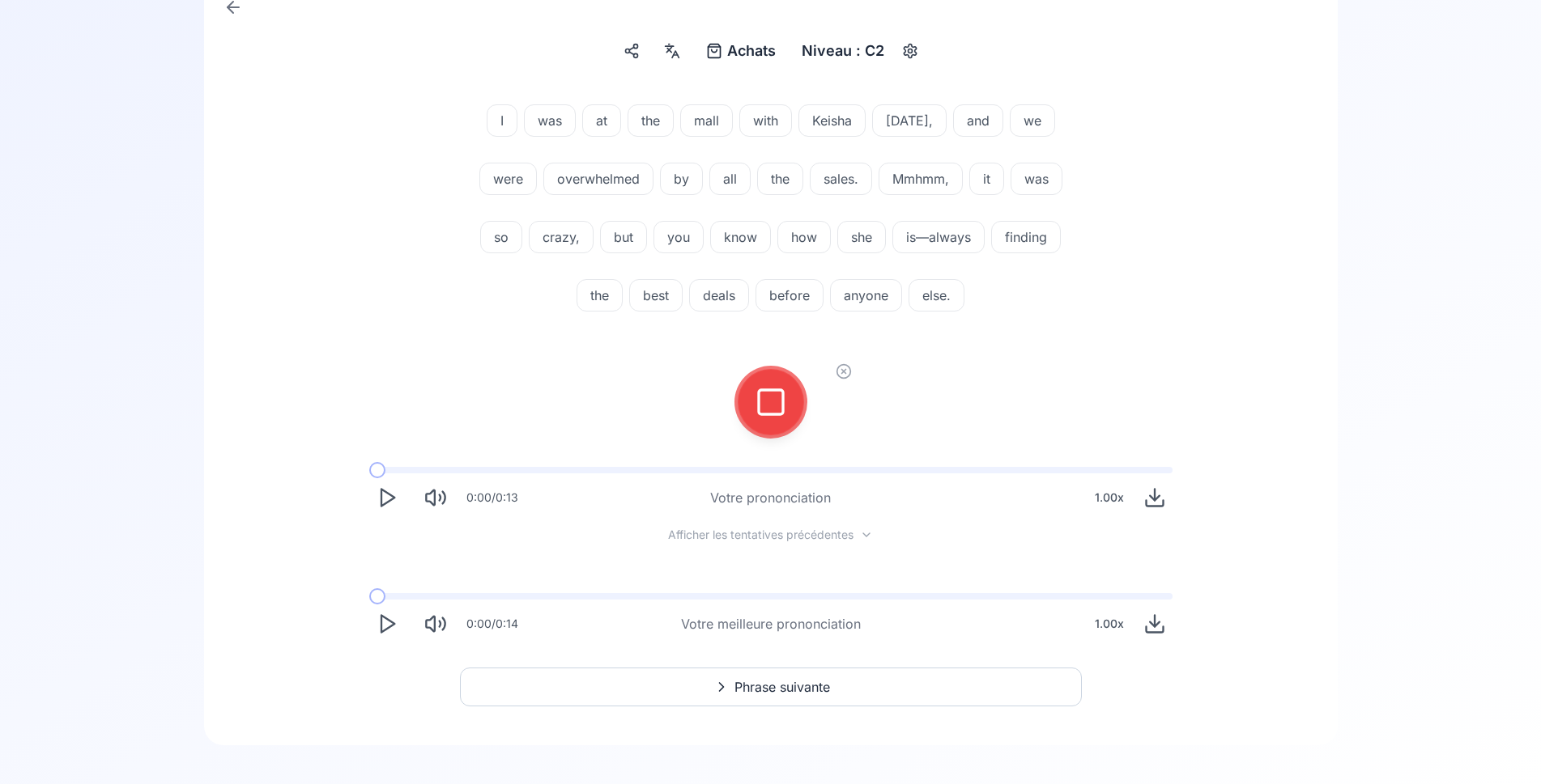
click at [754, 398] on div at bounding box center [771, 403] width 39 height 65
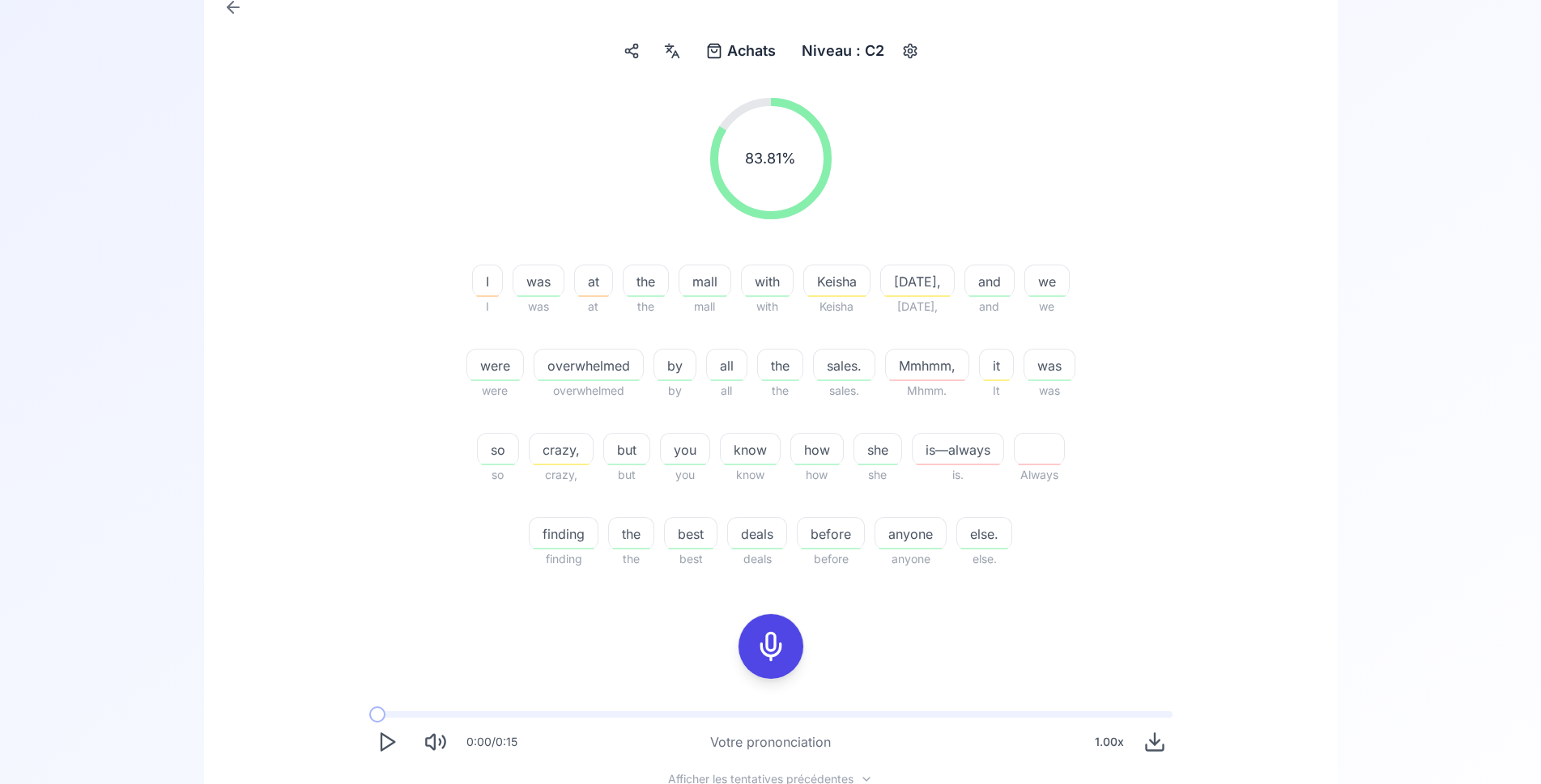
click at [762, 647] on icon at bounding box center [770, 646] width 33 height 33
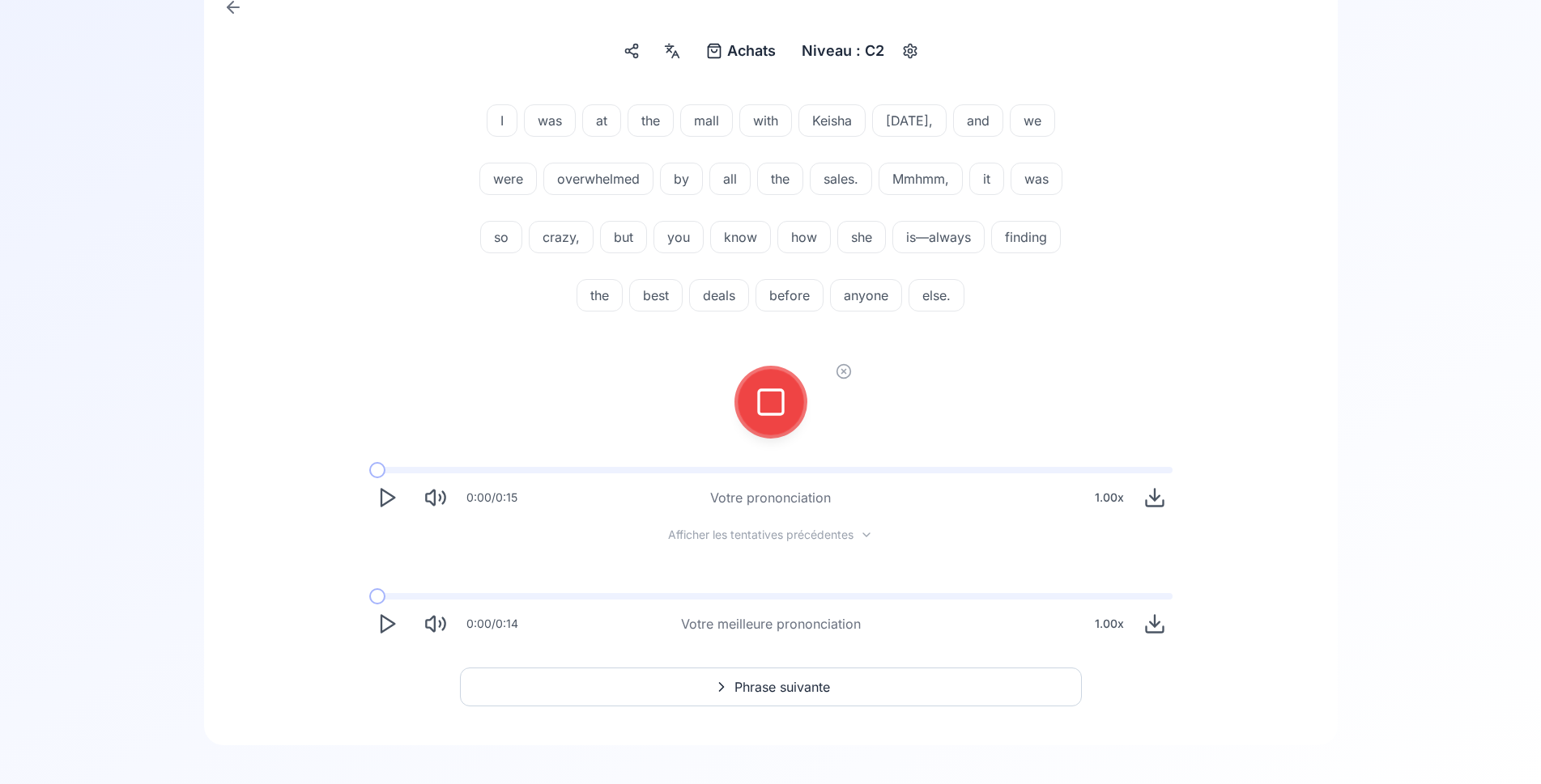
click at [777, 403] on icon at bounding box center [770, 402] width 33 height 33
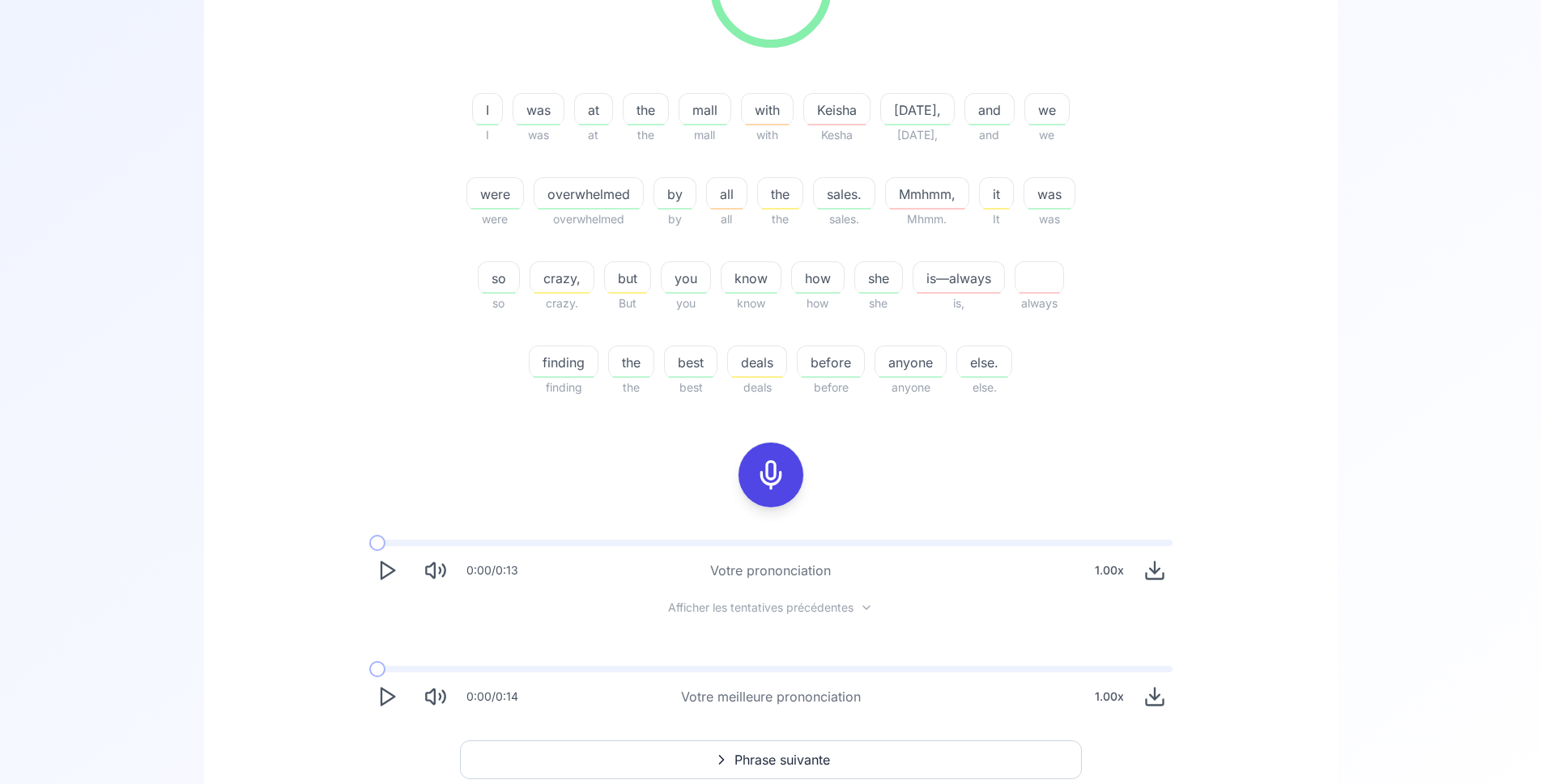
scroll to position [413, 0]
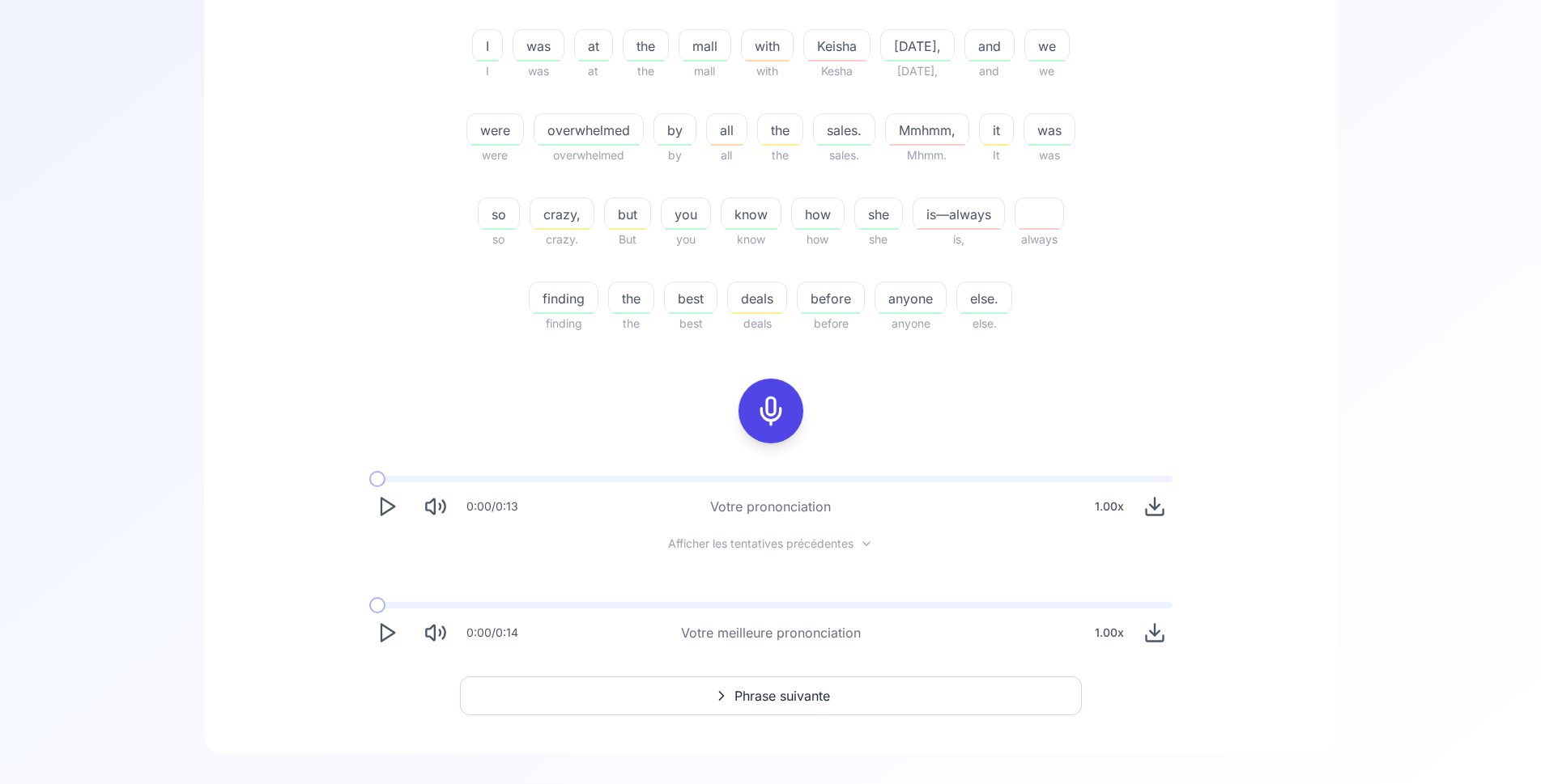
click at [738, 693] on span "Phrase suivante" at bounding box center [781, 696] width 96 height 19
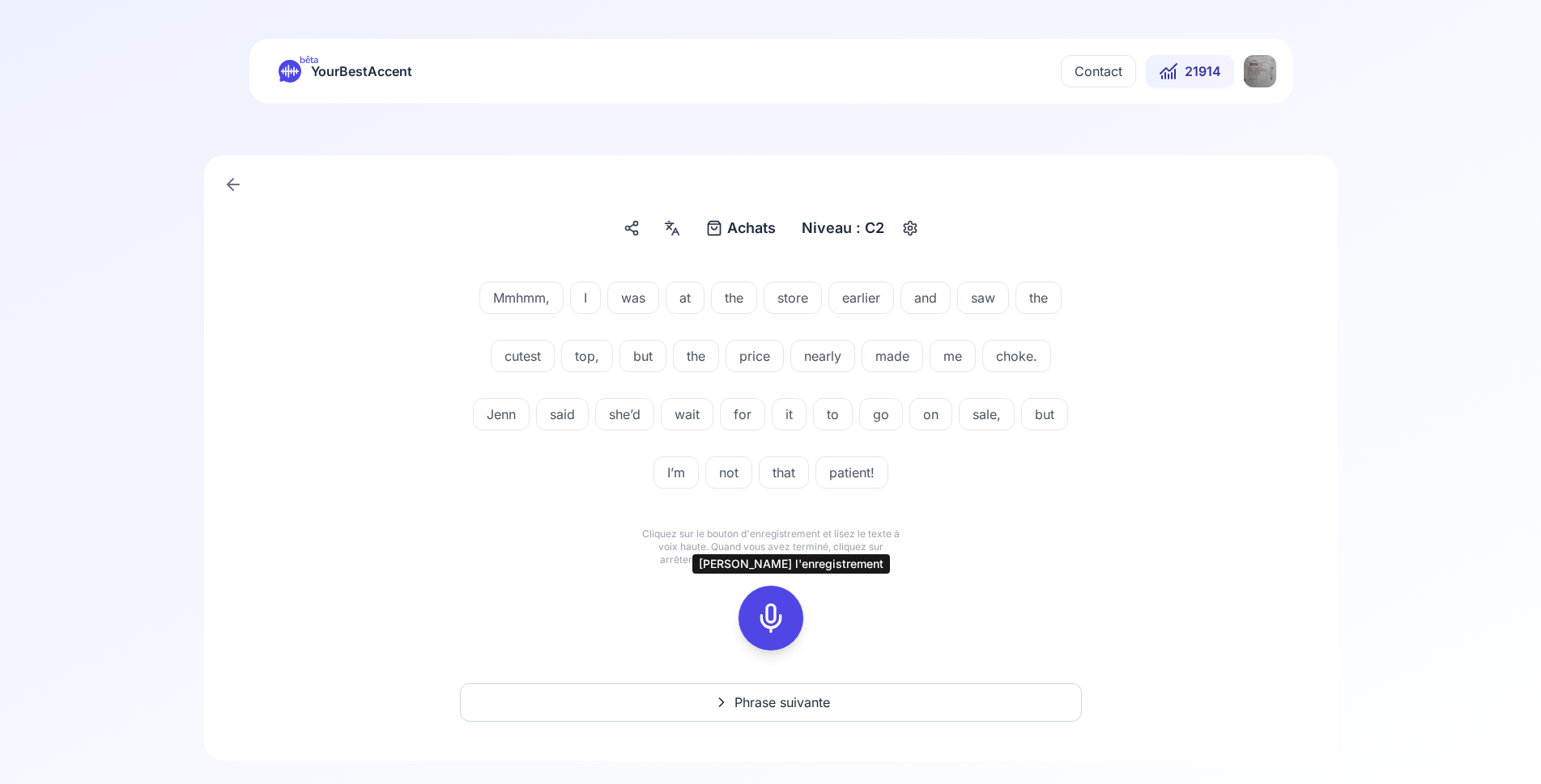
click at [772, 621] on icon at bounding box center [770, 618] width 33 height 33
click at [770, 622] on icon at bounding box center [770, 618] width 33 height 33
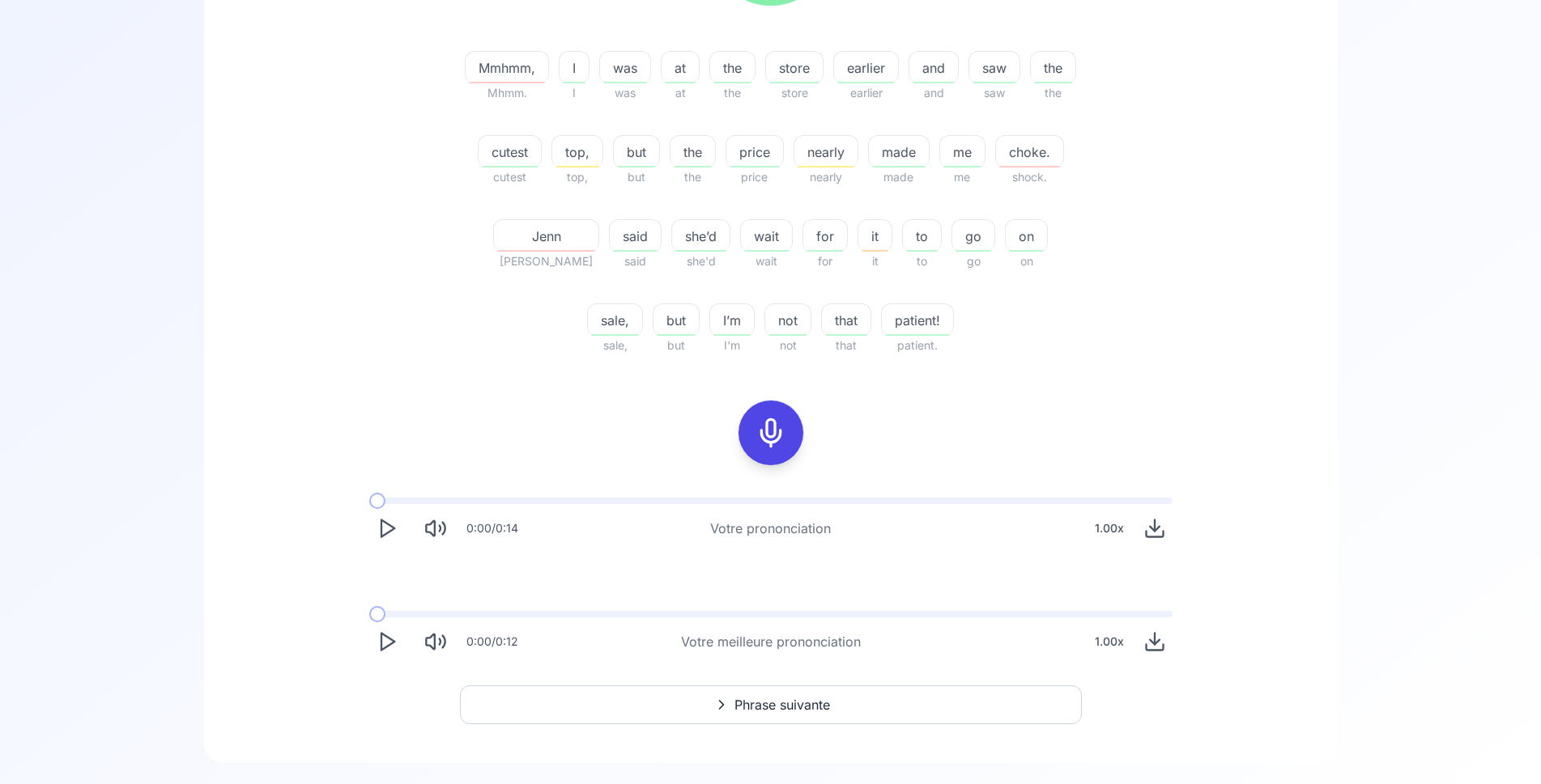
scroll to position [413, 0]
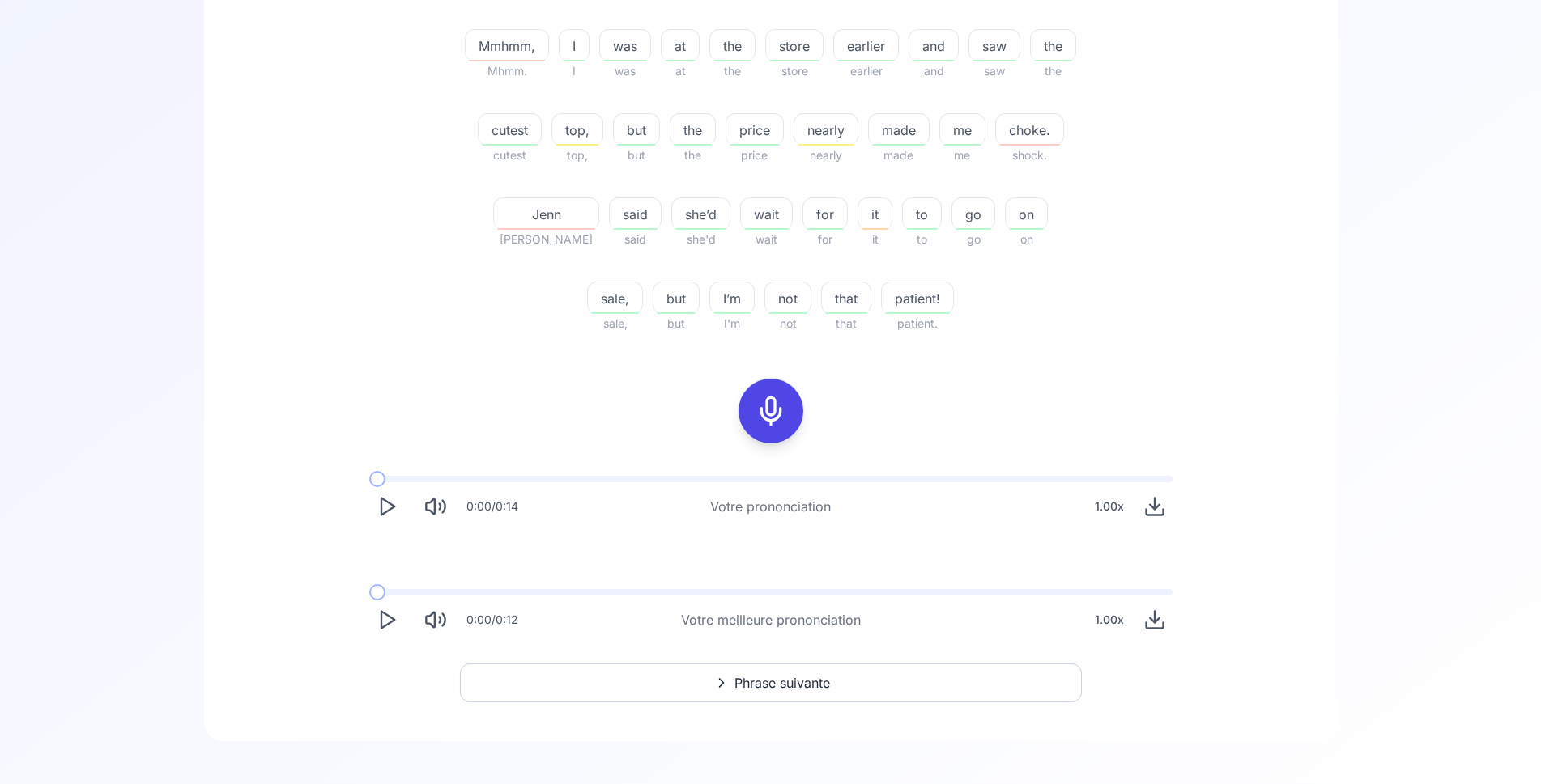
click at [388, 628] on icon "Play" at bounding box center [387, 621] width 23 height 23
click at [716, 686] on icon at bounding box center [721, 683] width 19 height 16
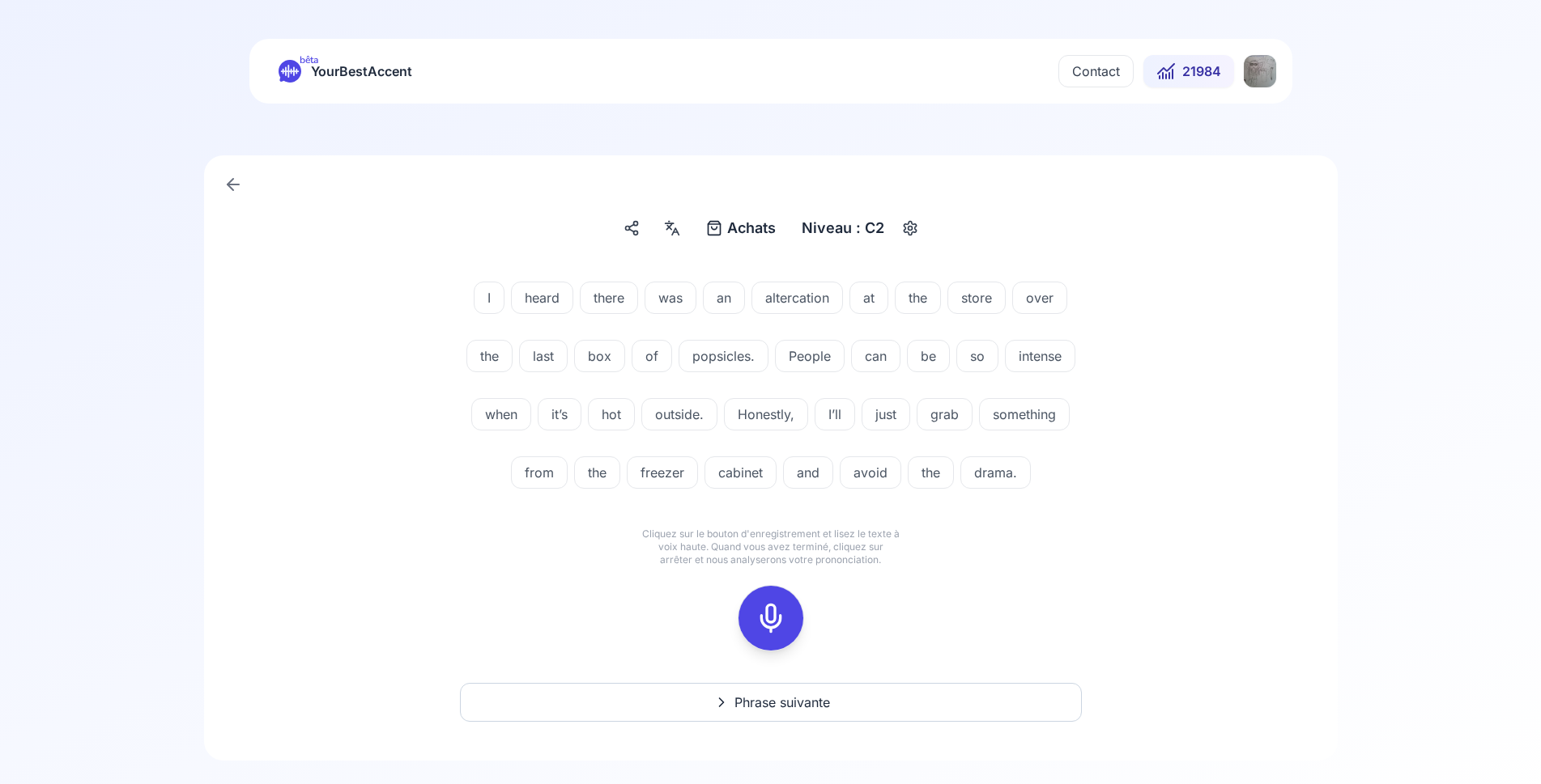
click at [781, 635] on icon at bounding box center [770, 618] width 33 height 33
click at [778, 635] on icon at bounding box center [770, 618] width 33 height 33
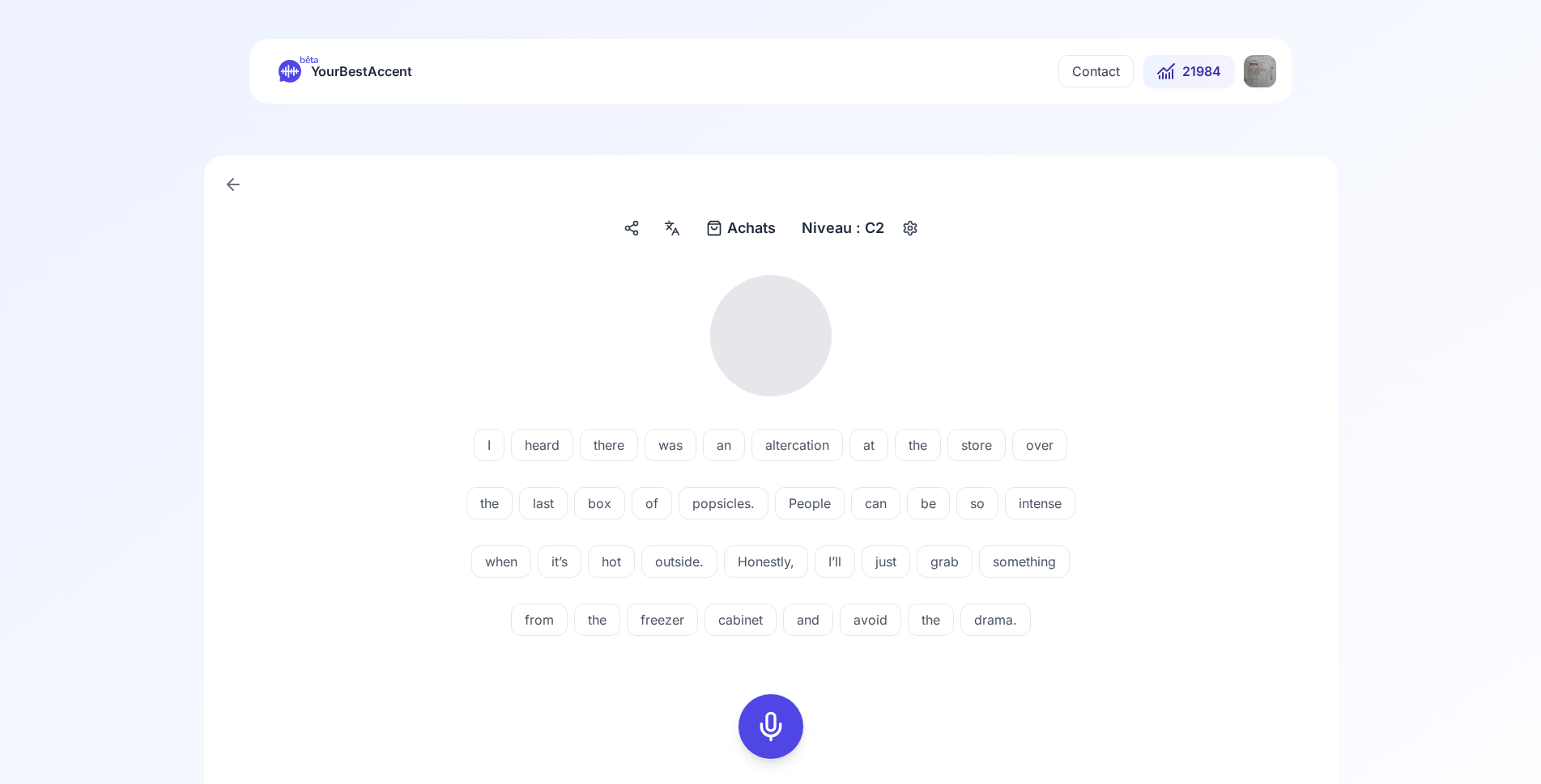
click at [767, 506] on span "popsicles." at bounding box center [723, 504] width 88 height 19
click at [316, 497] on div "I heard there was an altercation at the store over the last box of popsicles. P…" at bounding box center [770, 535] width 933 height 252
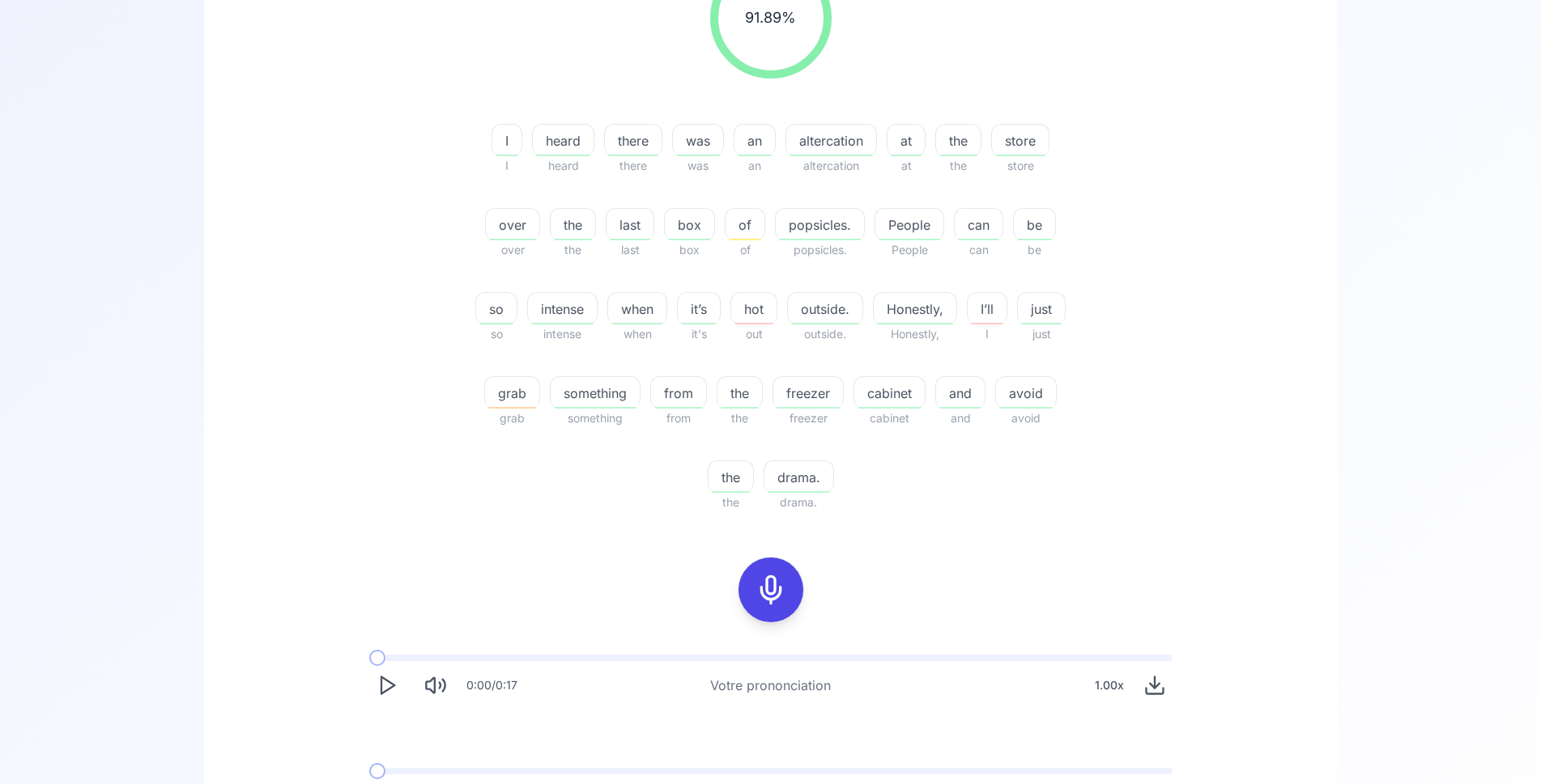
scroll to position [506, 0]
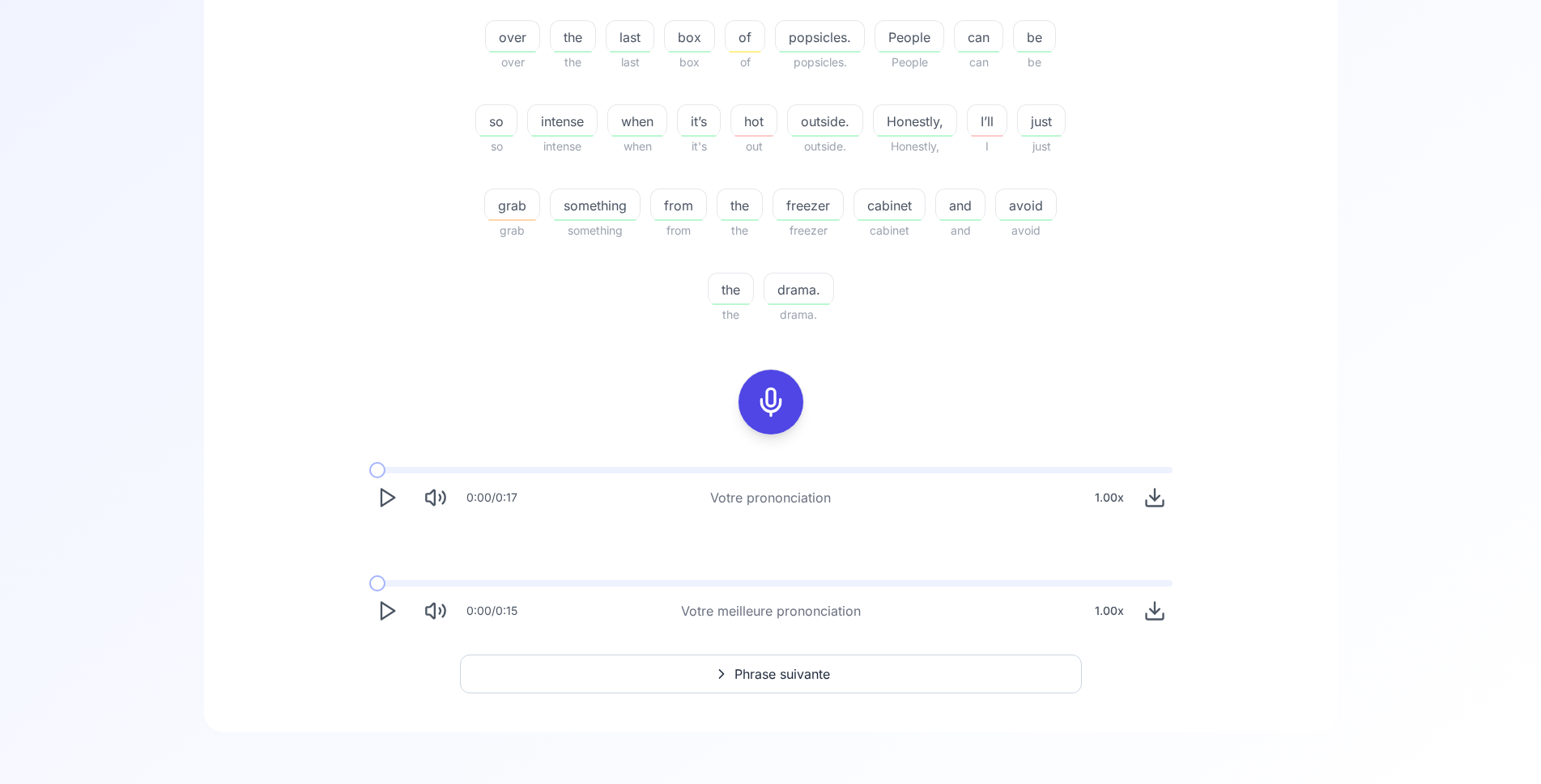
click at [396, 609] on icon "Play" at bounding box center [387, 611] width 23 height 23
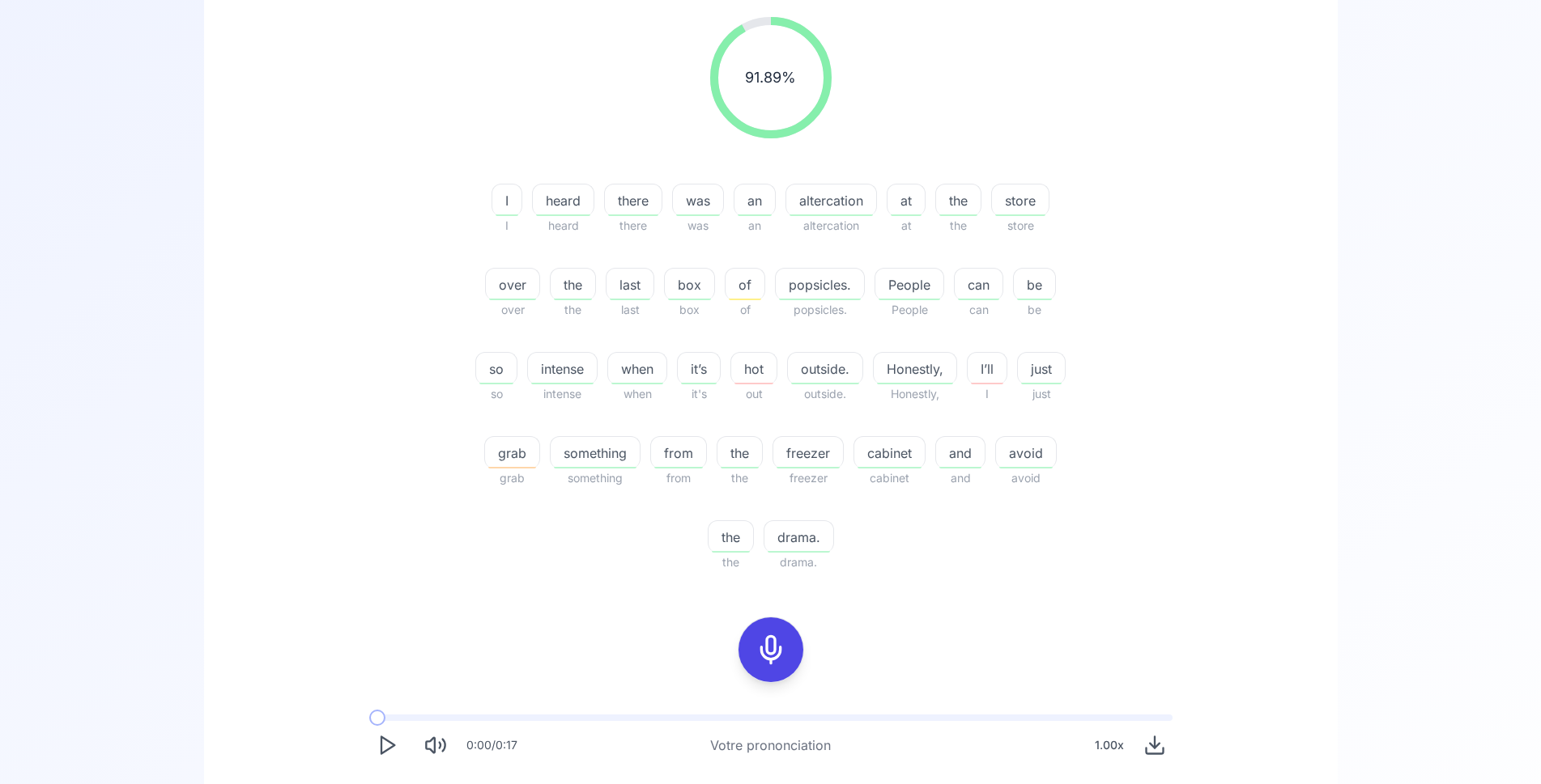
scroll to position [341, 0]
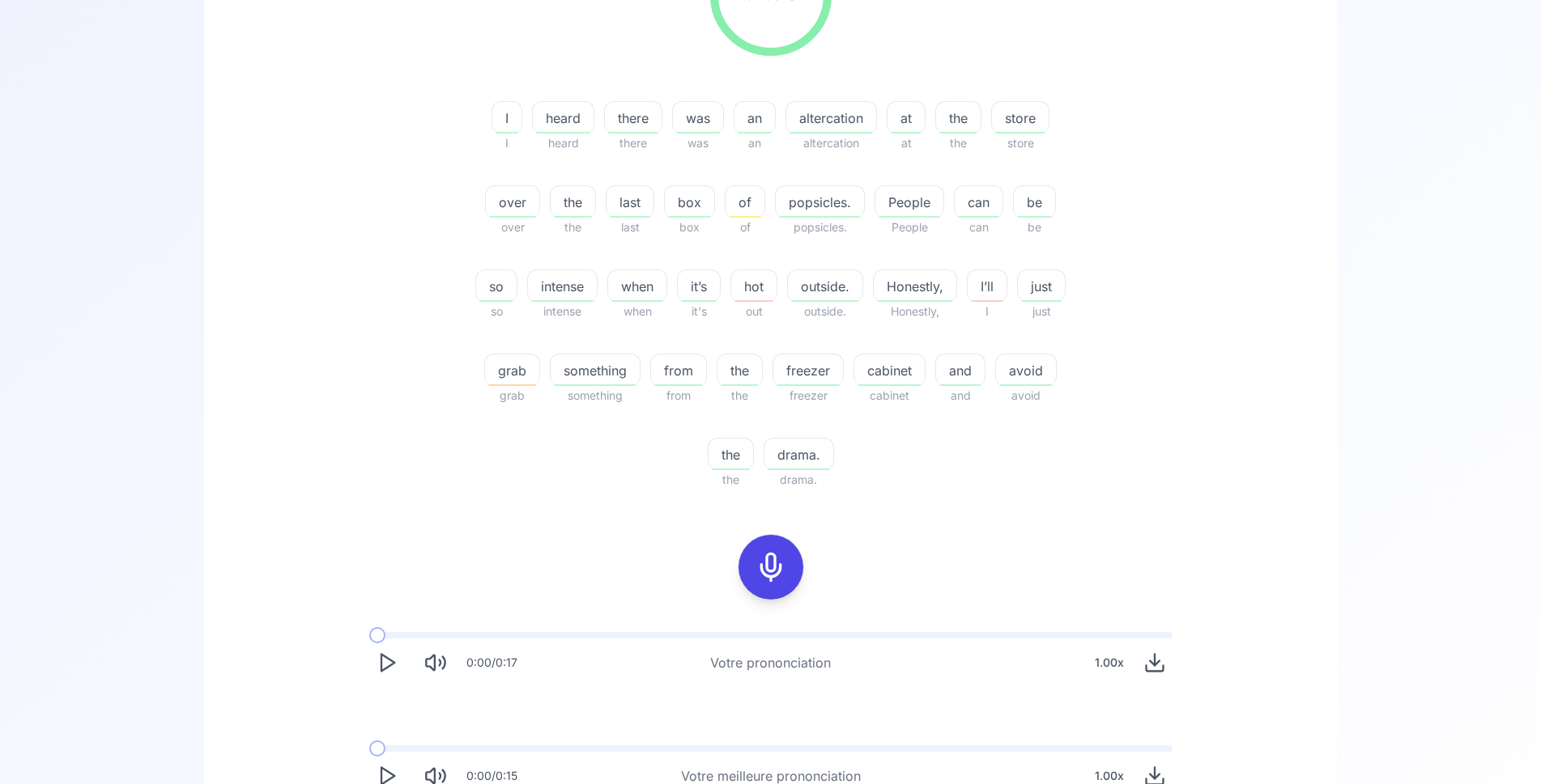
click at [377, 752] on span at bounding box center [377, 749] width 16 height 16
click at [384, 775] on icon "Play" at bounding box center [387, 776] width 23 height 23
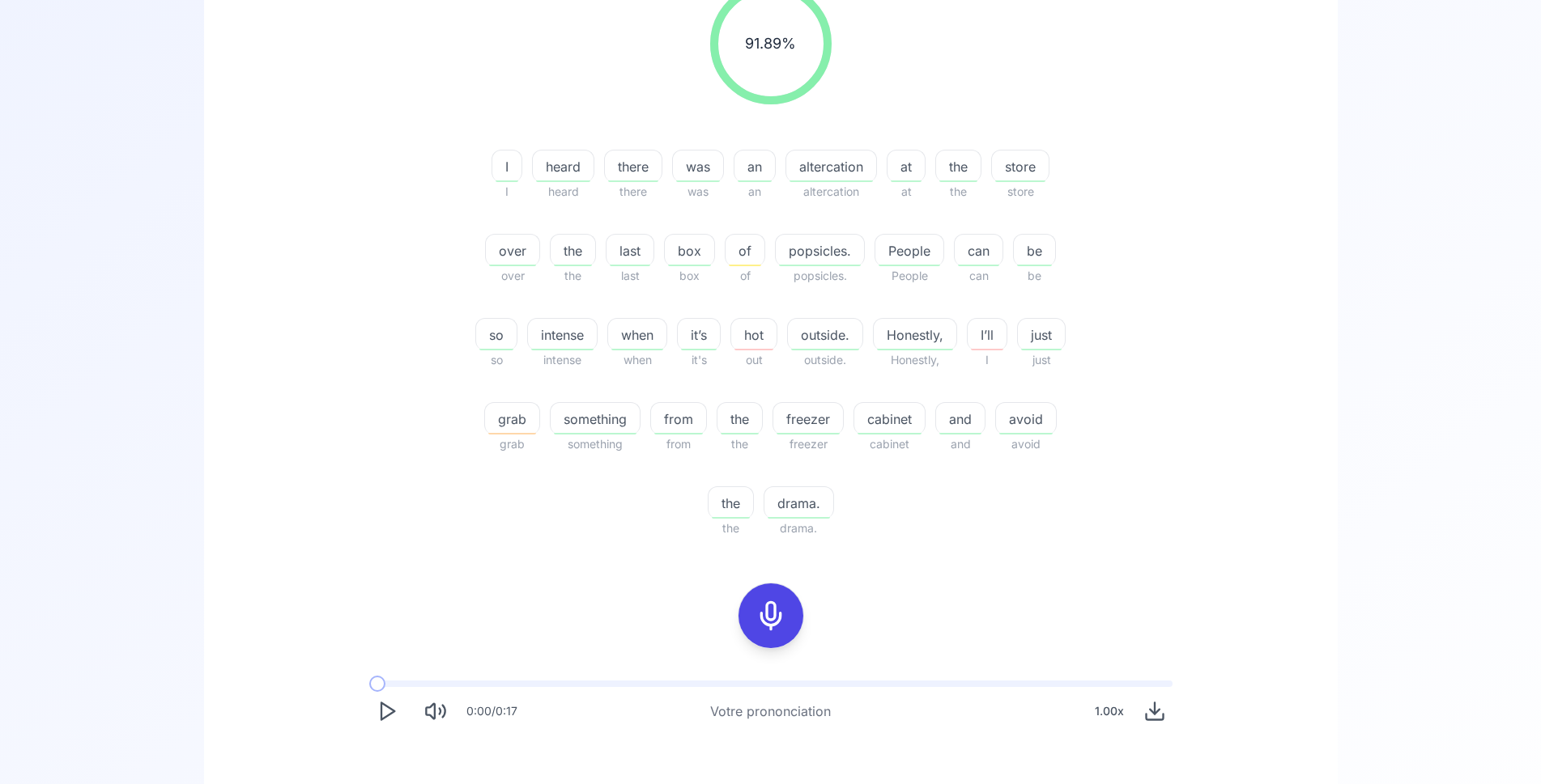
scroll to position [506, 0]
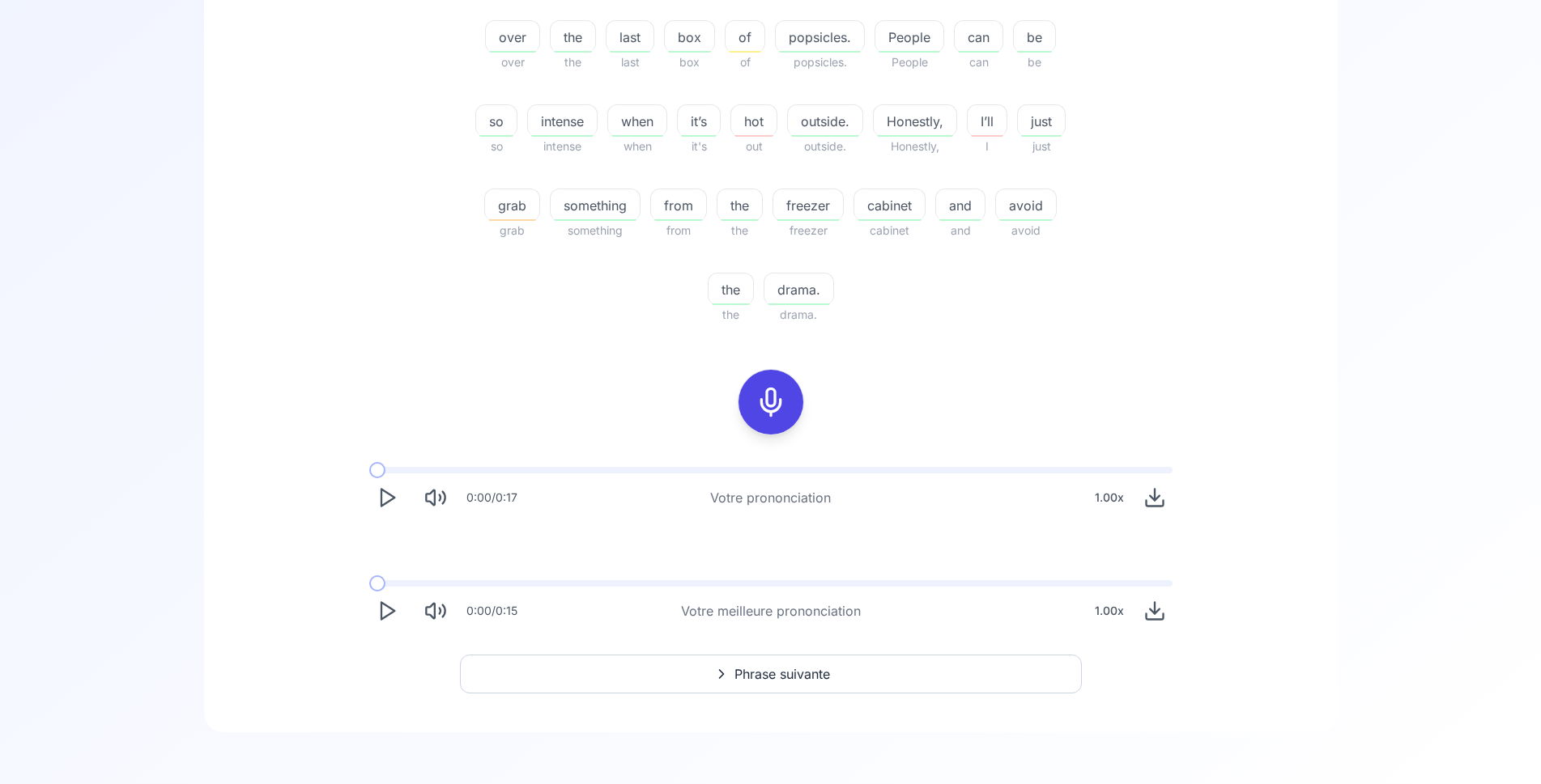
click at [792, 679] on span "Phrase suivante" at bounding box center [781, 674] width 96 height 19
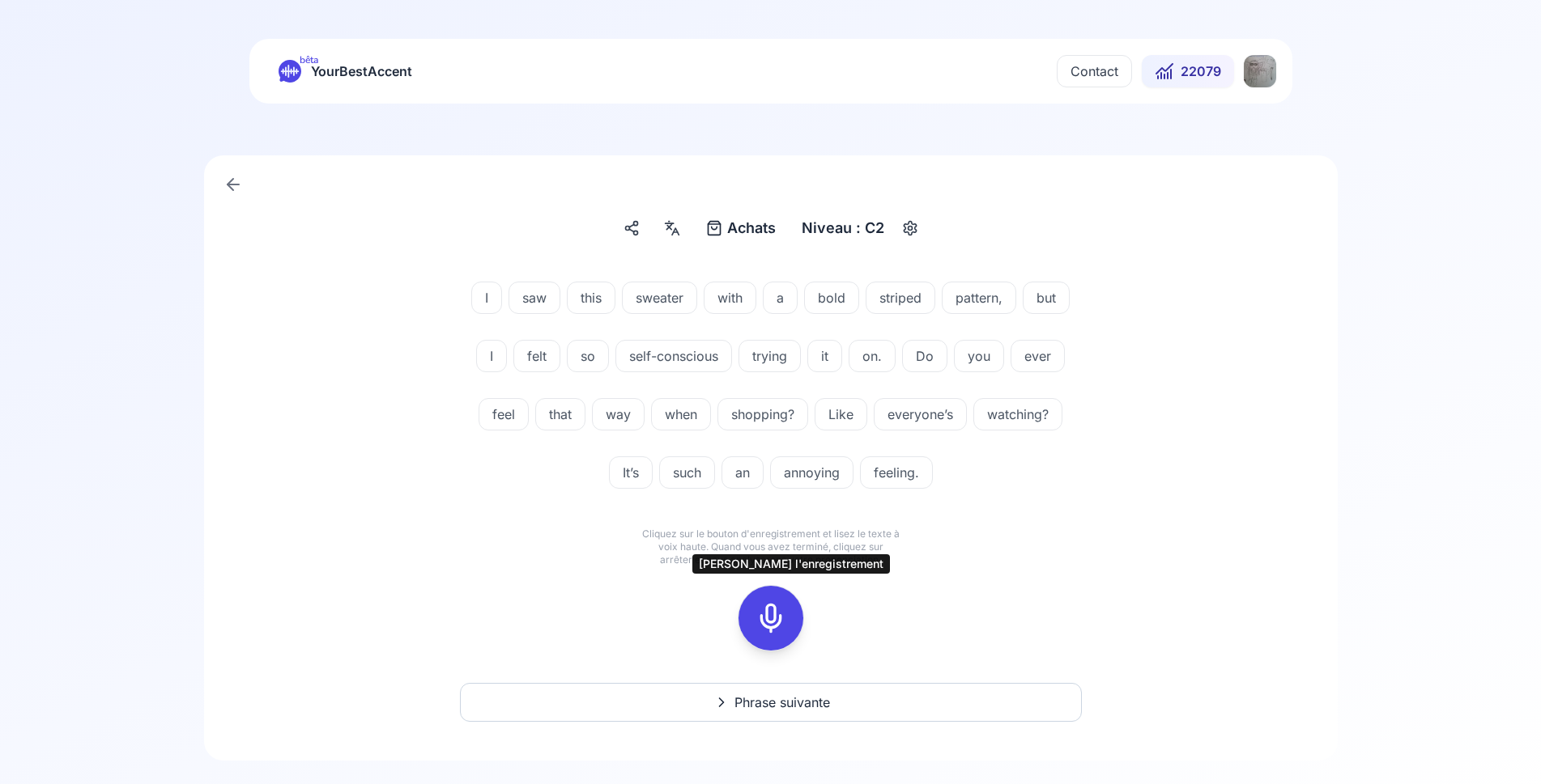
click at [778, 606] on icon at bounding box center [770, 618] width 33 height 33
click at [768, 620] on icon at bounding box center [770, 618] width 33 height 33
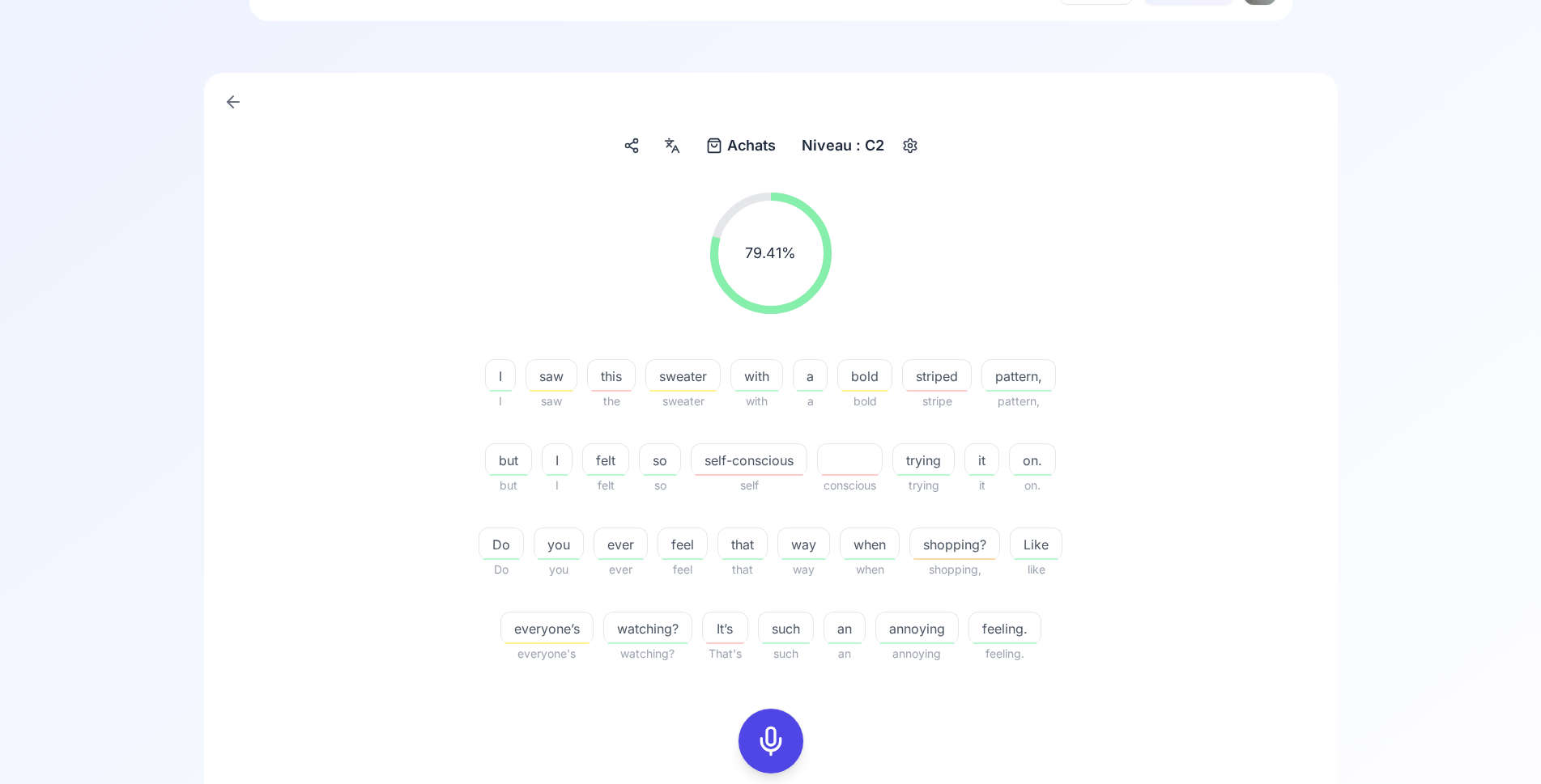
scroll to position [248, 0]
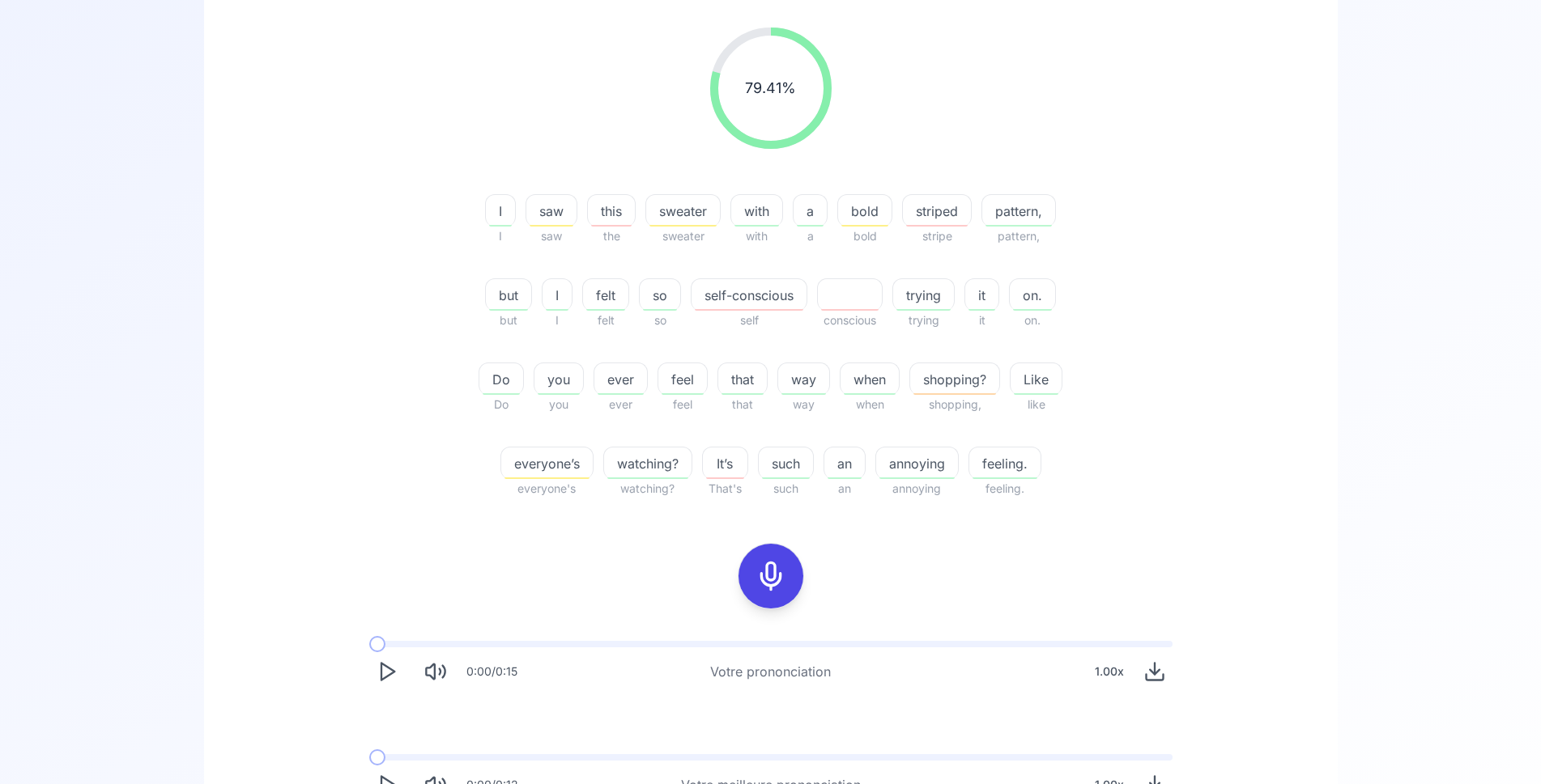
click at [769, 578] on icon at bounding box center [770, 576] width 33 height 33
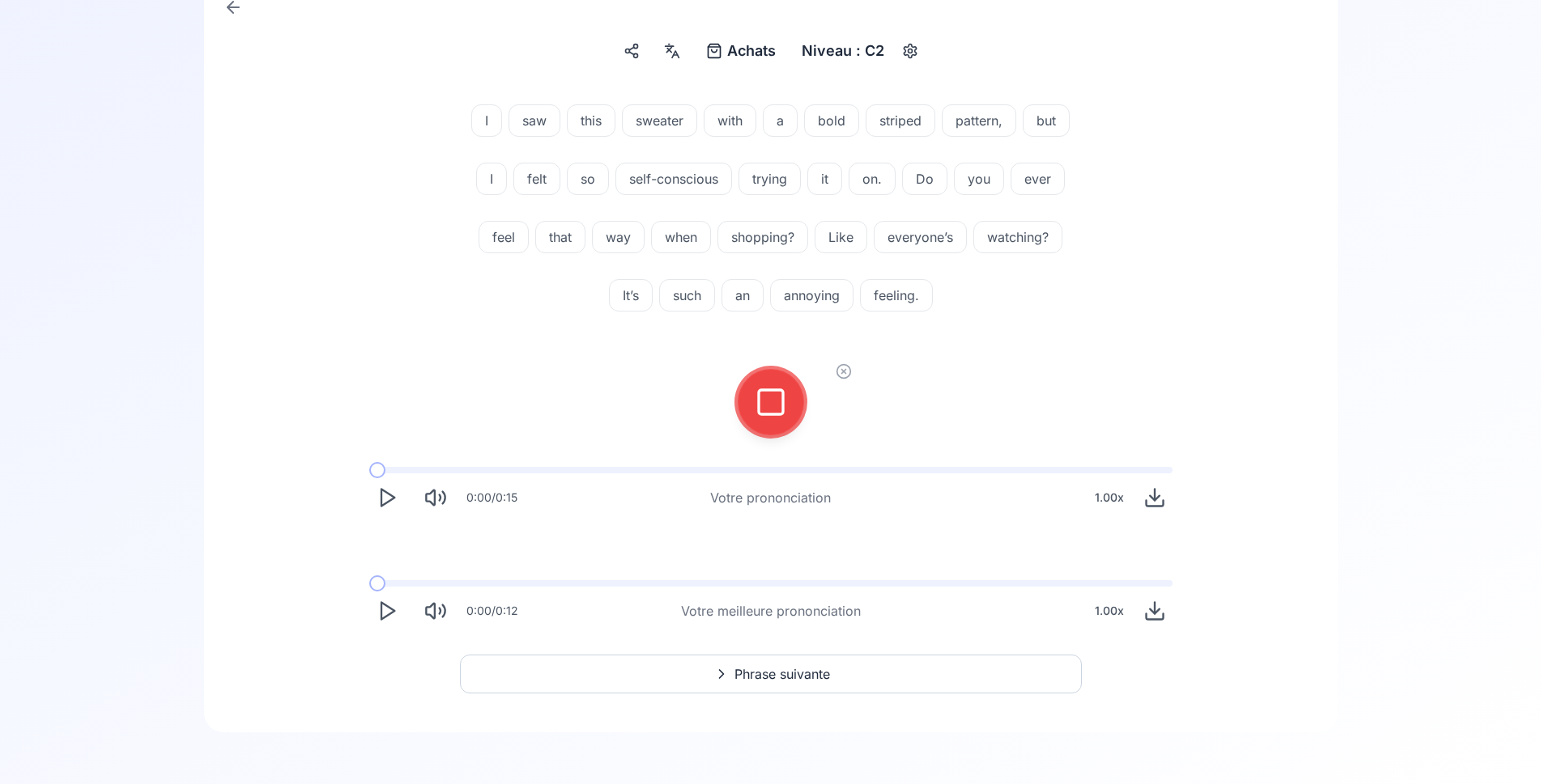
scroll to position [178, 0]
click at [791, 405] on button at bounding box center [771, 403] width 65 height 65
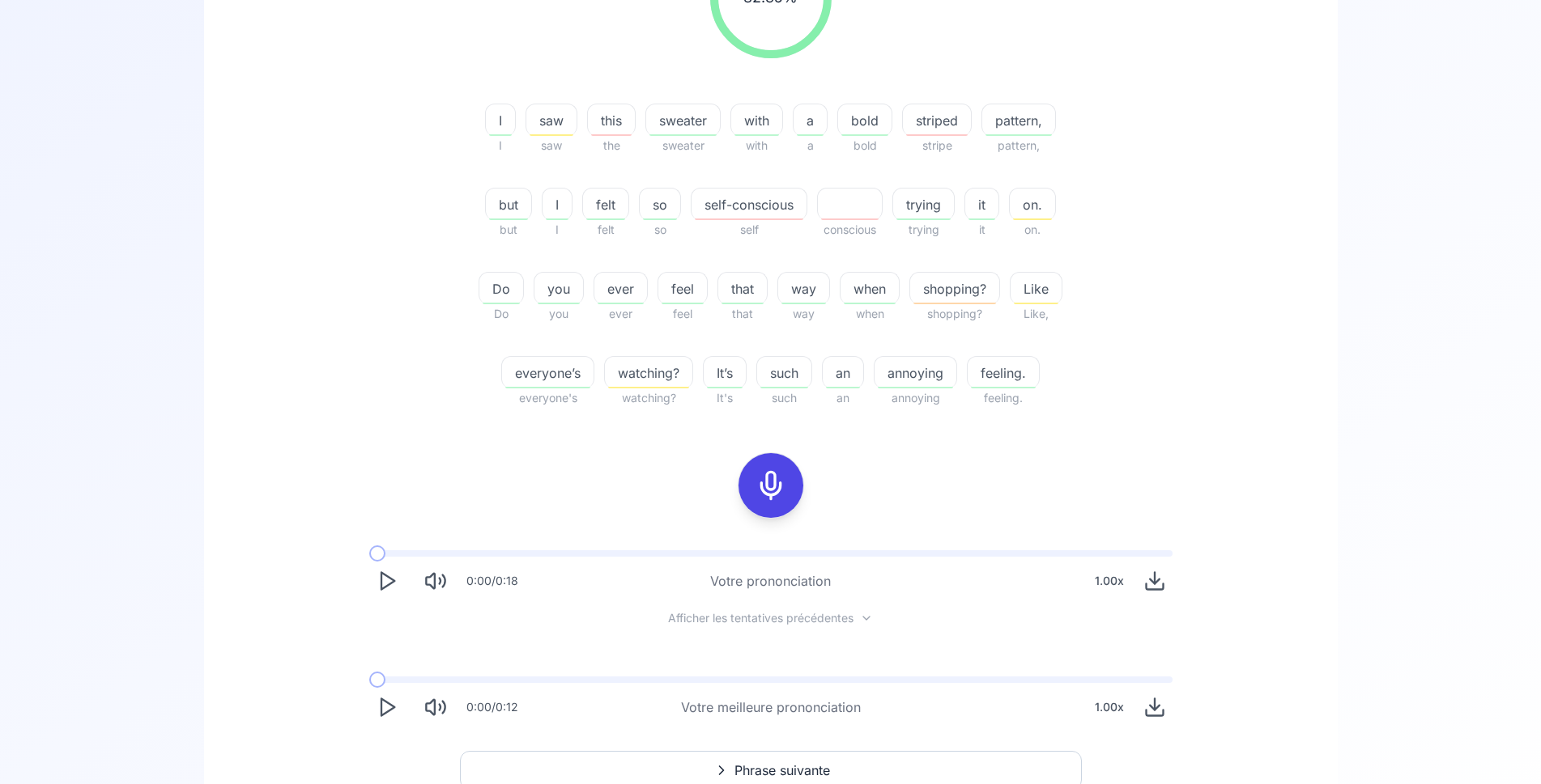
scroll to position [343, 0]
click at [380, 696] on icon "Play" at bounding box center [387, 703] width 23 height 23
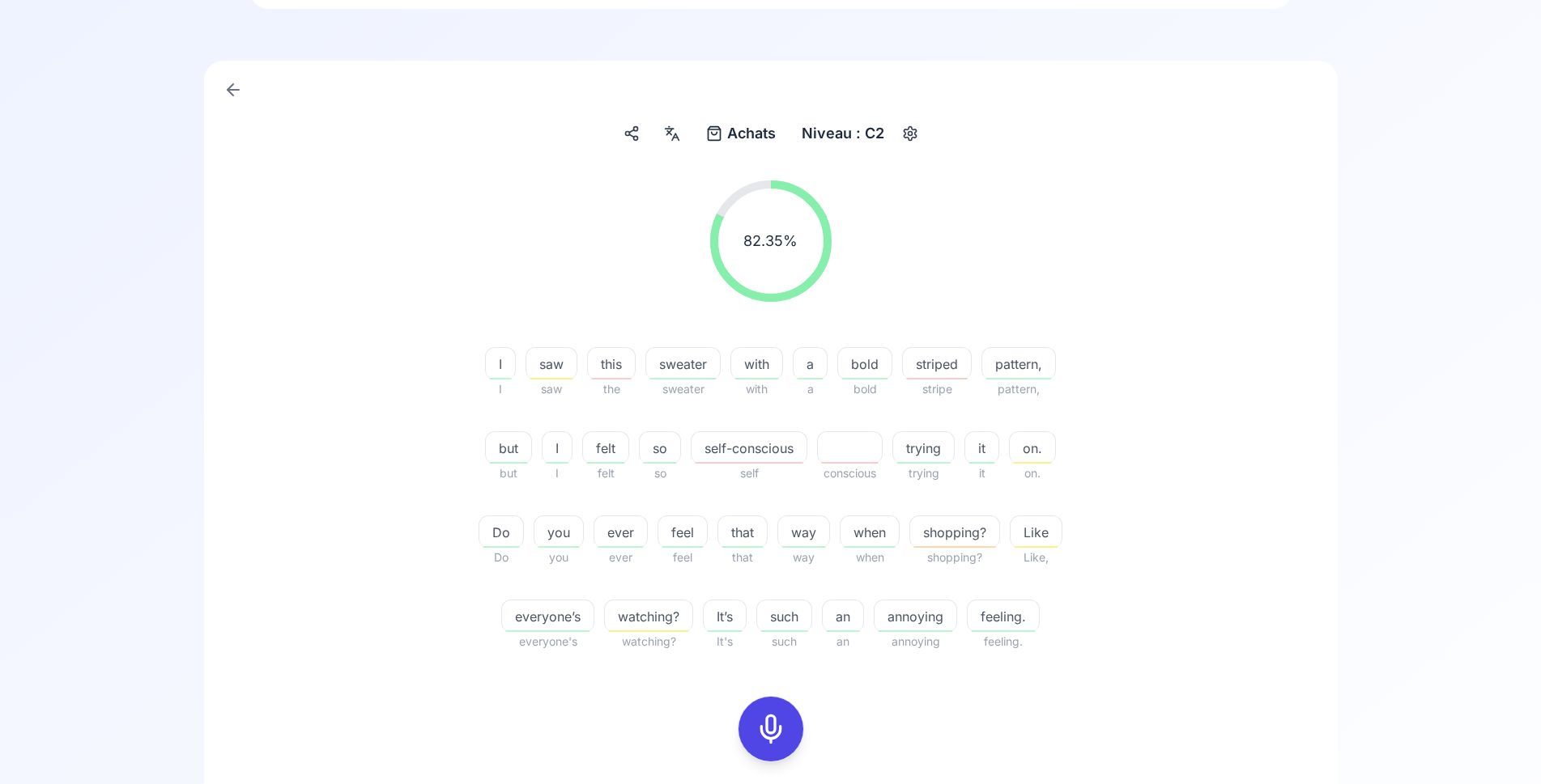
click at [667, 134] on icon at bounding box center [669, 131] width 5 height 6
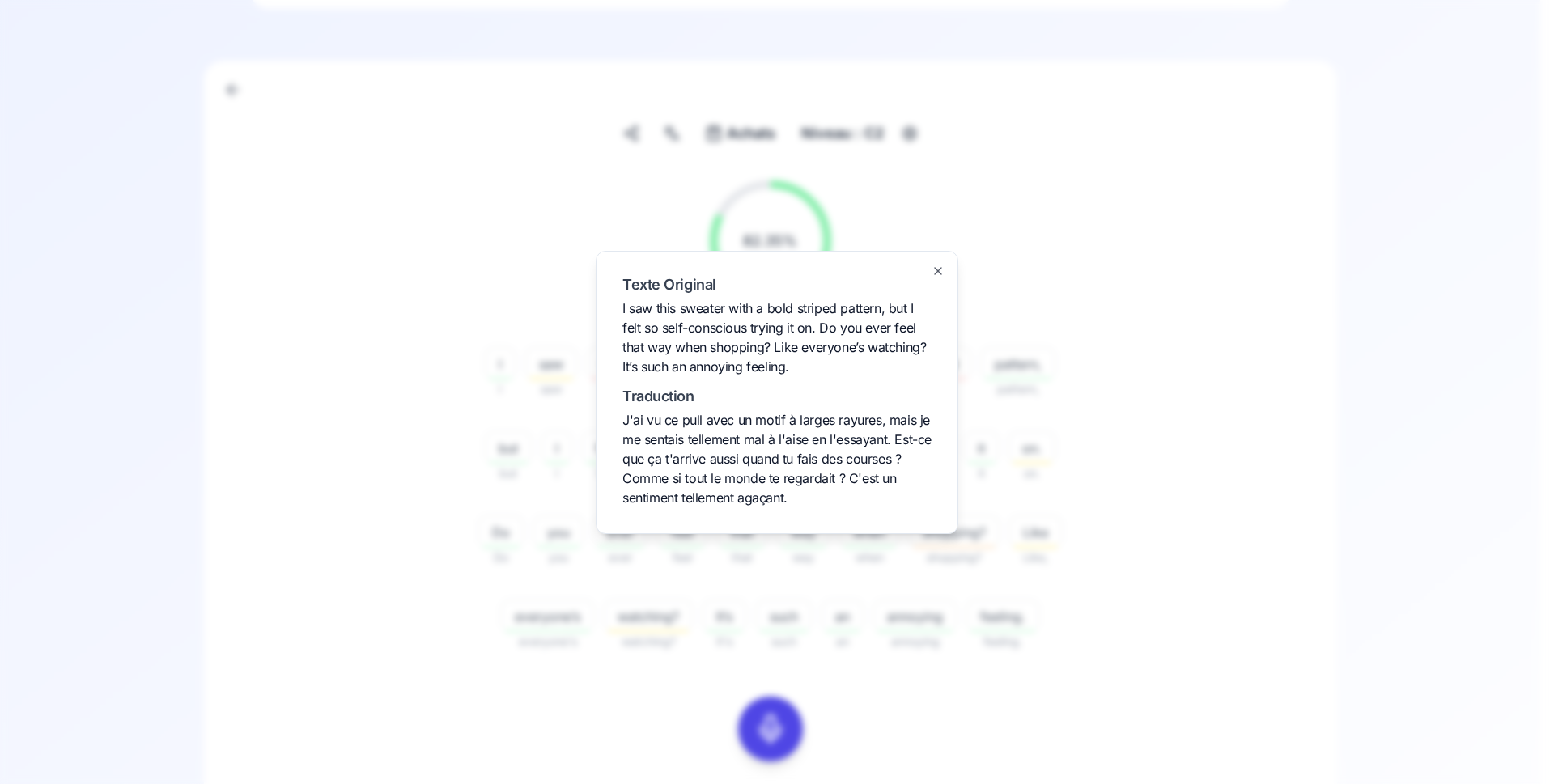
click at [460, 431] on div at bounding box center [777, 392] width 1554 height 784
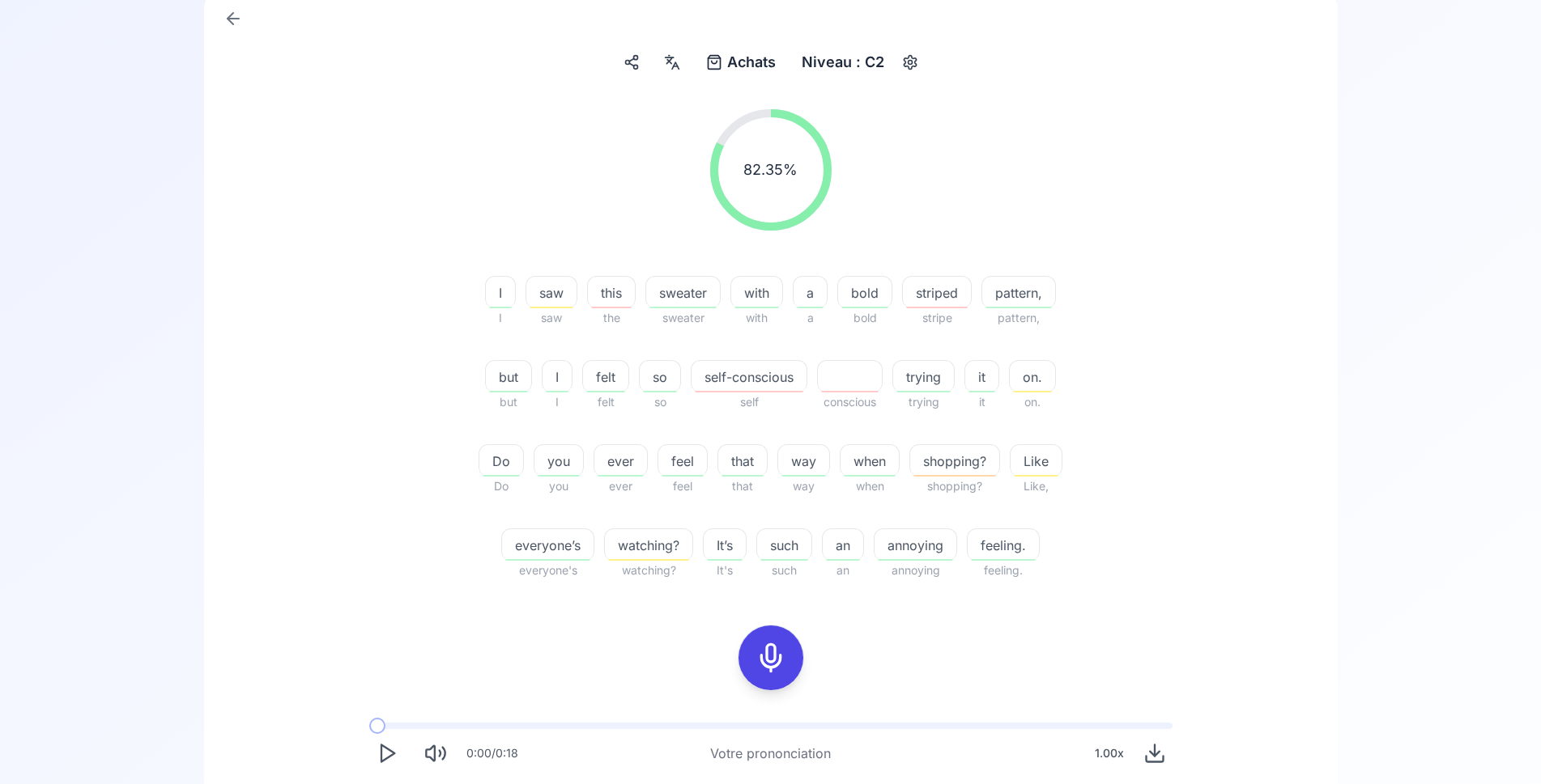
scroll to position [260, 0]
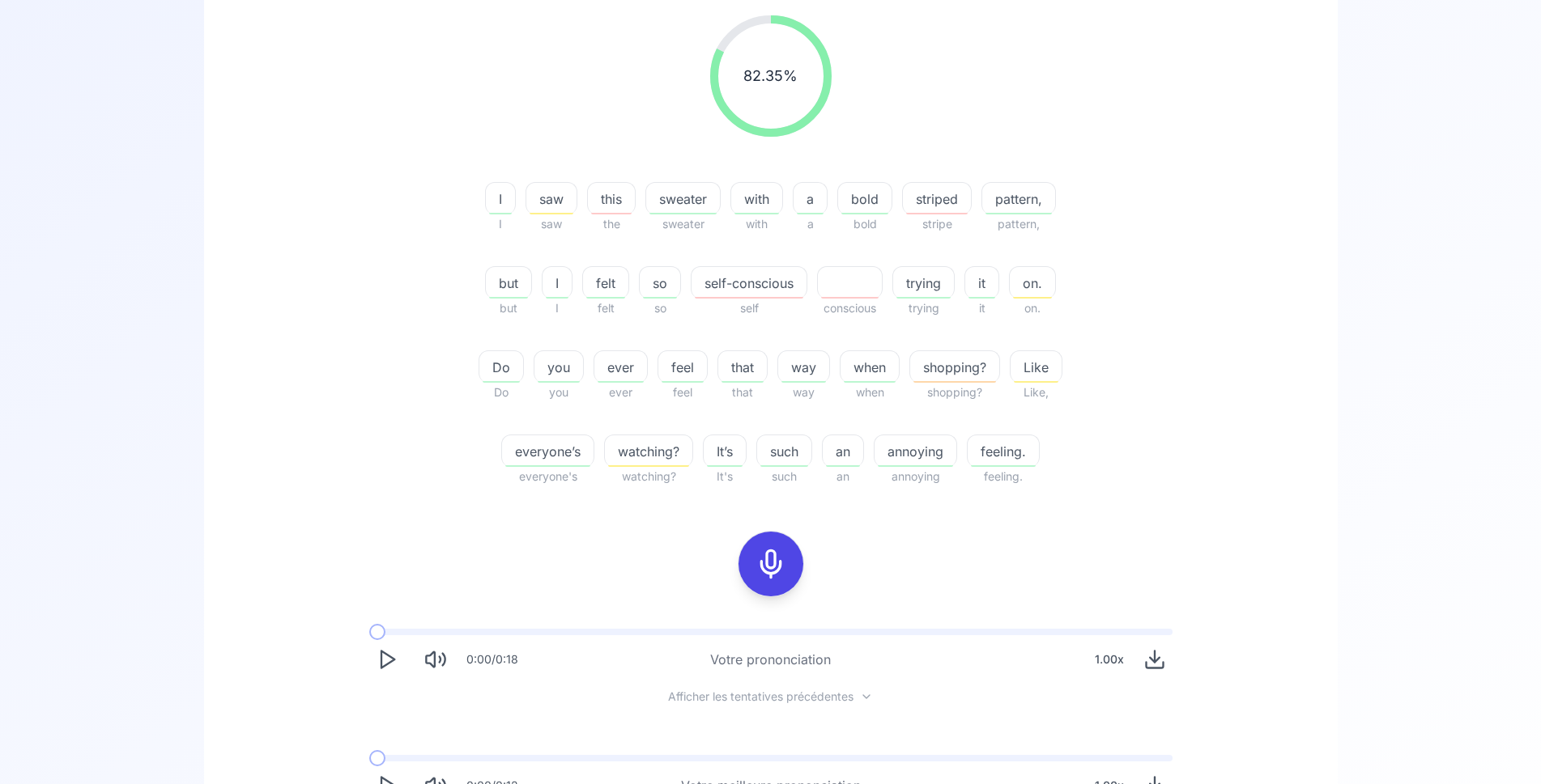
click at [768, 571] on icon at bounding box center [770, 563] width 33 height 33
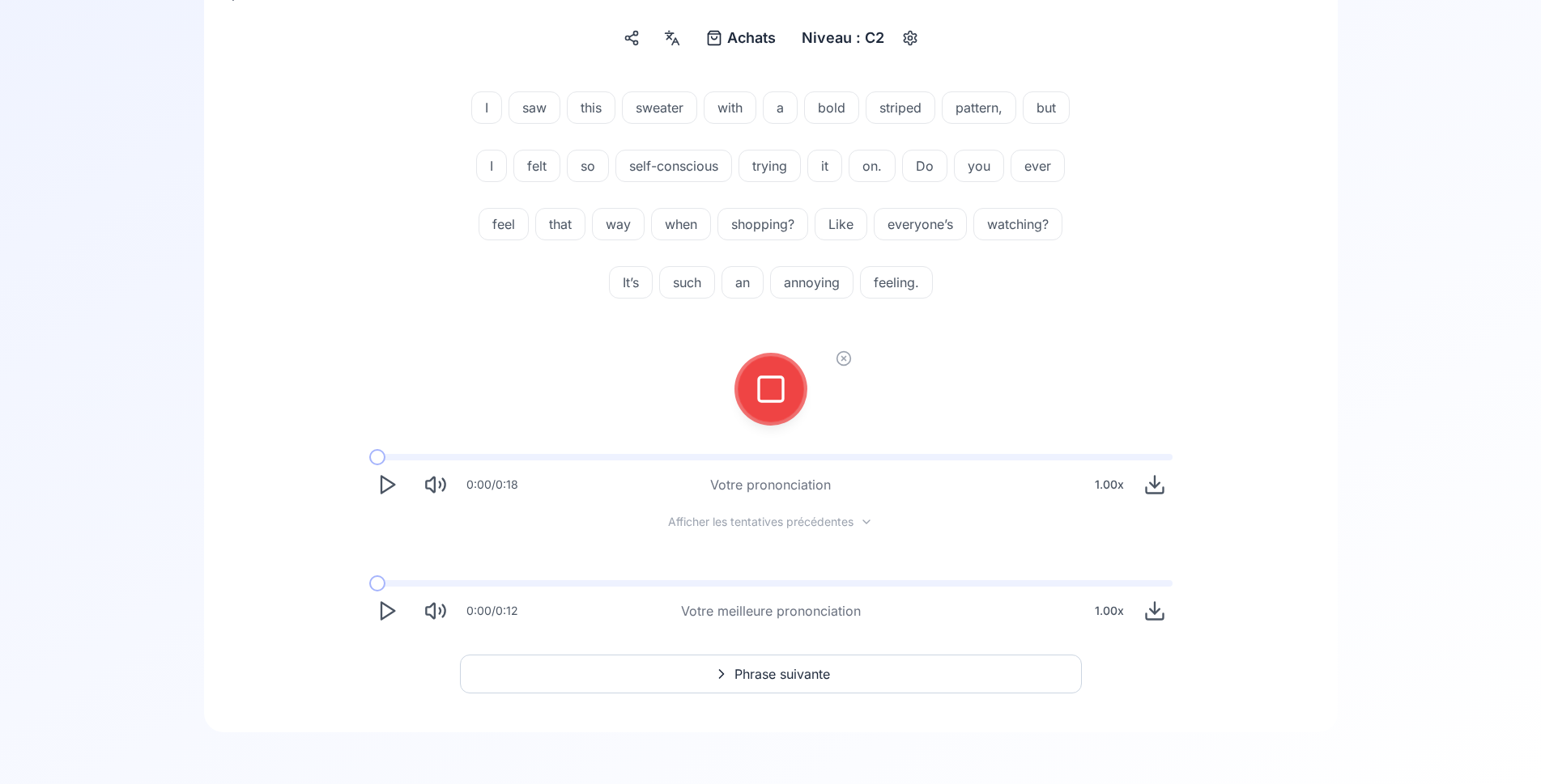
scroll to position [190, 0]
click at [773, 389] on icon at bounding box center [770, 389] width 33 height 33
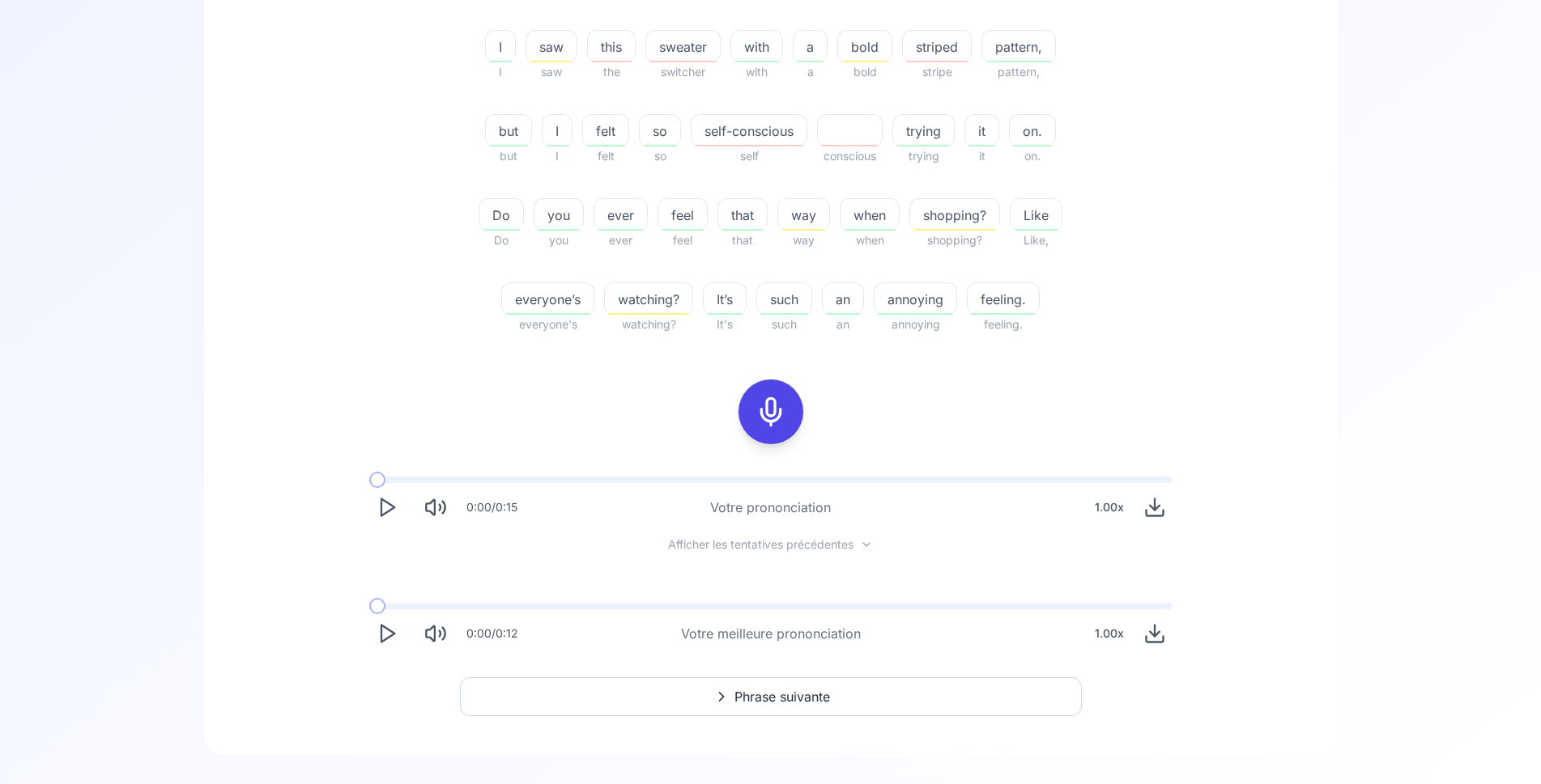
scroll to position [413, 0]
click at [674, 699] on button "Phrase suivante" at bounding box center [770, 696] width 621 height 39
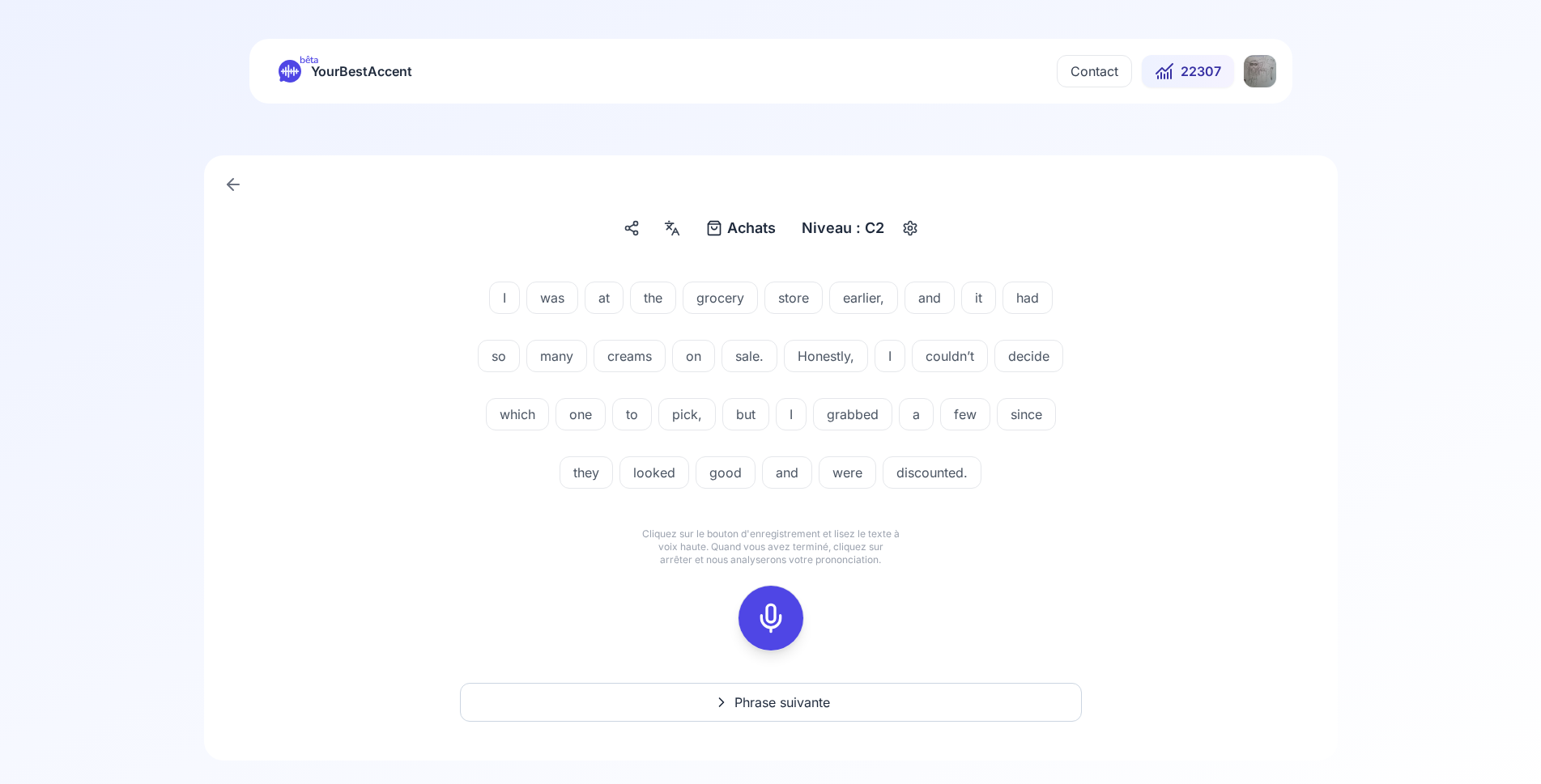
click at [779, 614] on icon at bounding box center [770, 618] width 33 height 33
click at [772, 616] on icon at bounding box center [770, 618] width 33 height 33
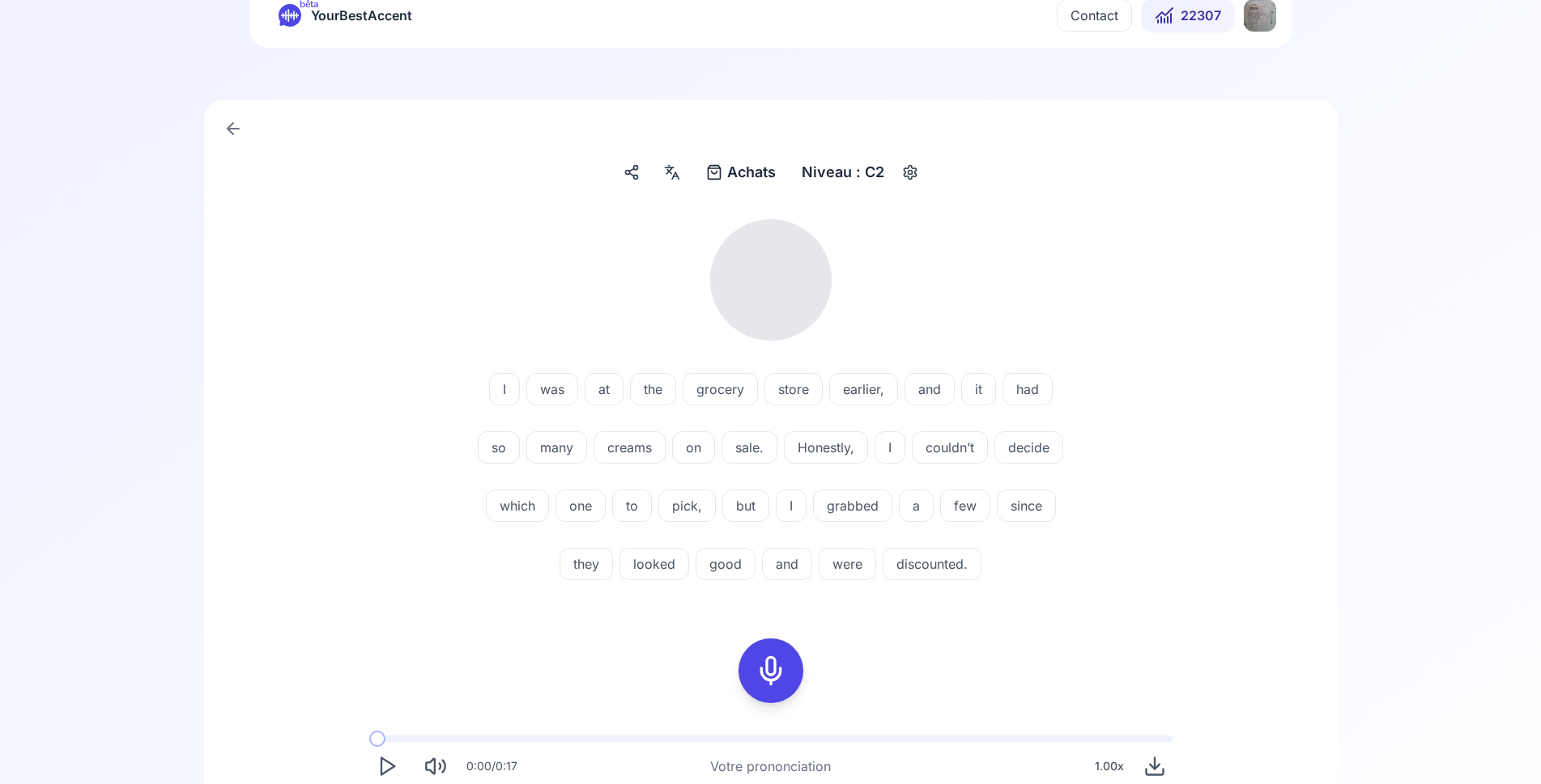
scroll to position [83, 0]
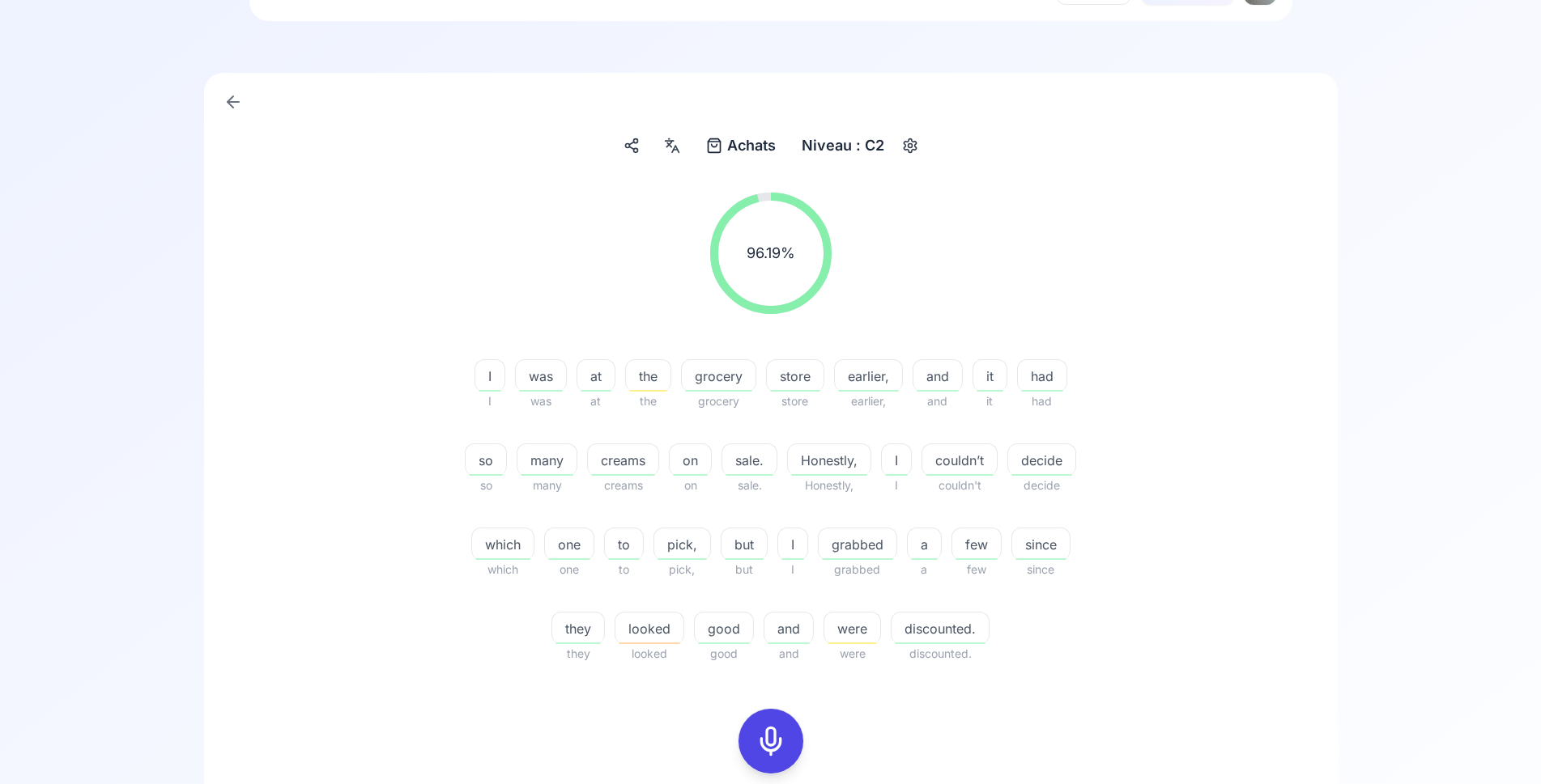
click at [760, 744] on rect at bounding box center [771, 742] width 25 height 25
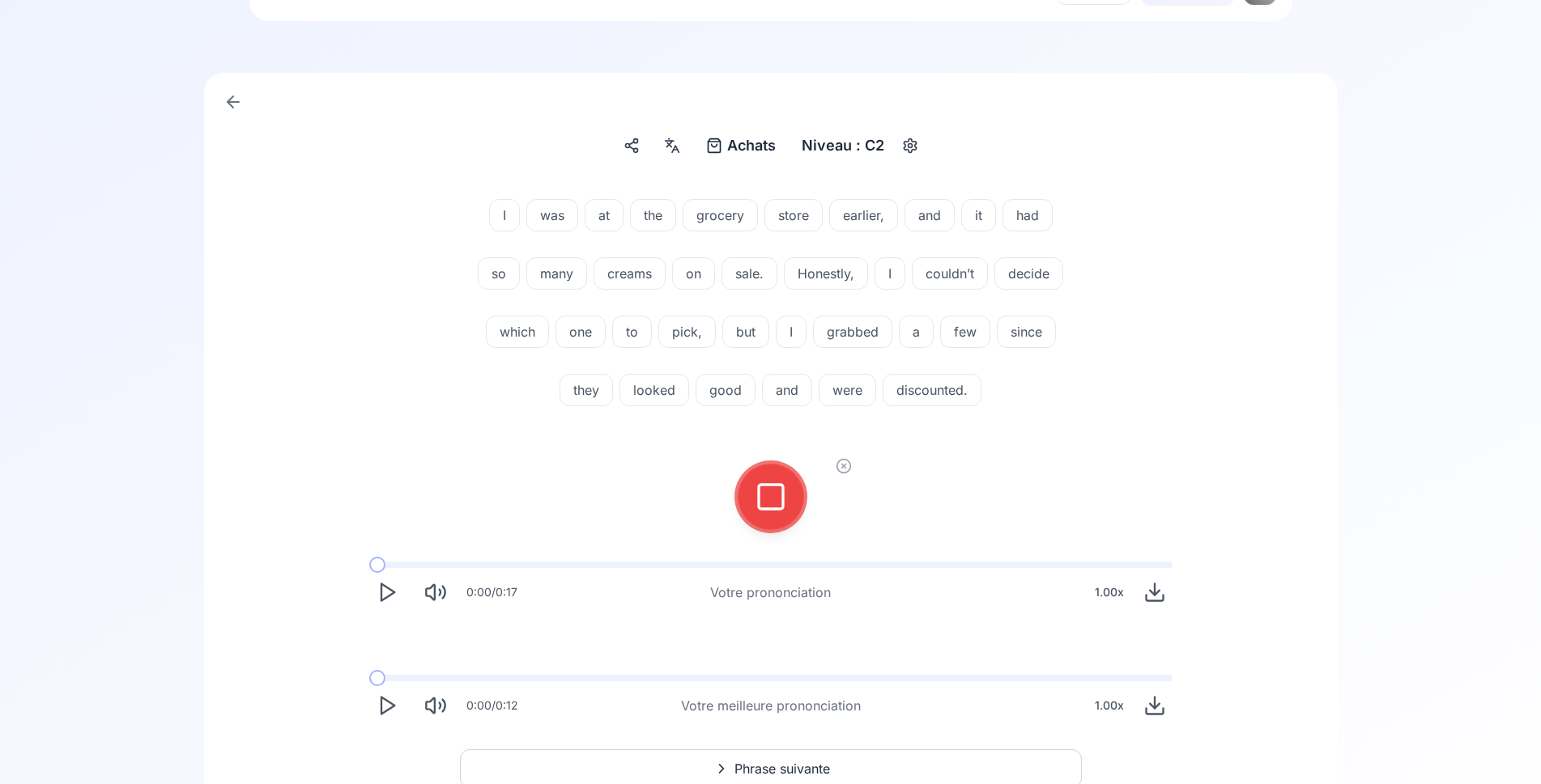
click at [767, 479] on div at bounding box center [771, 497] width 39 height 65
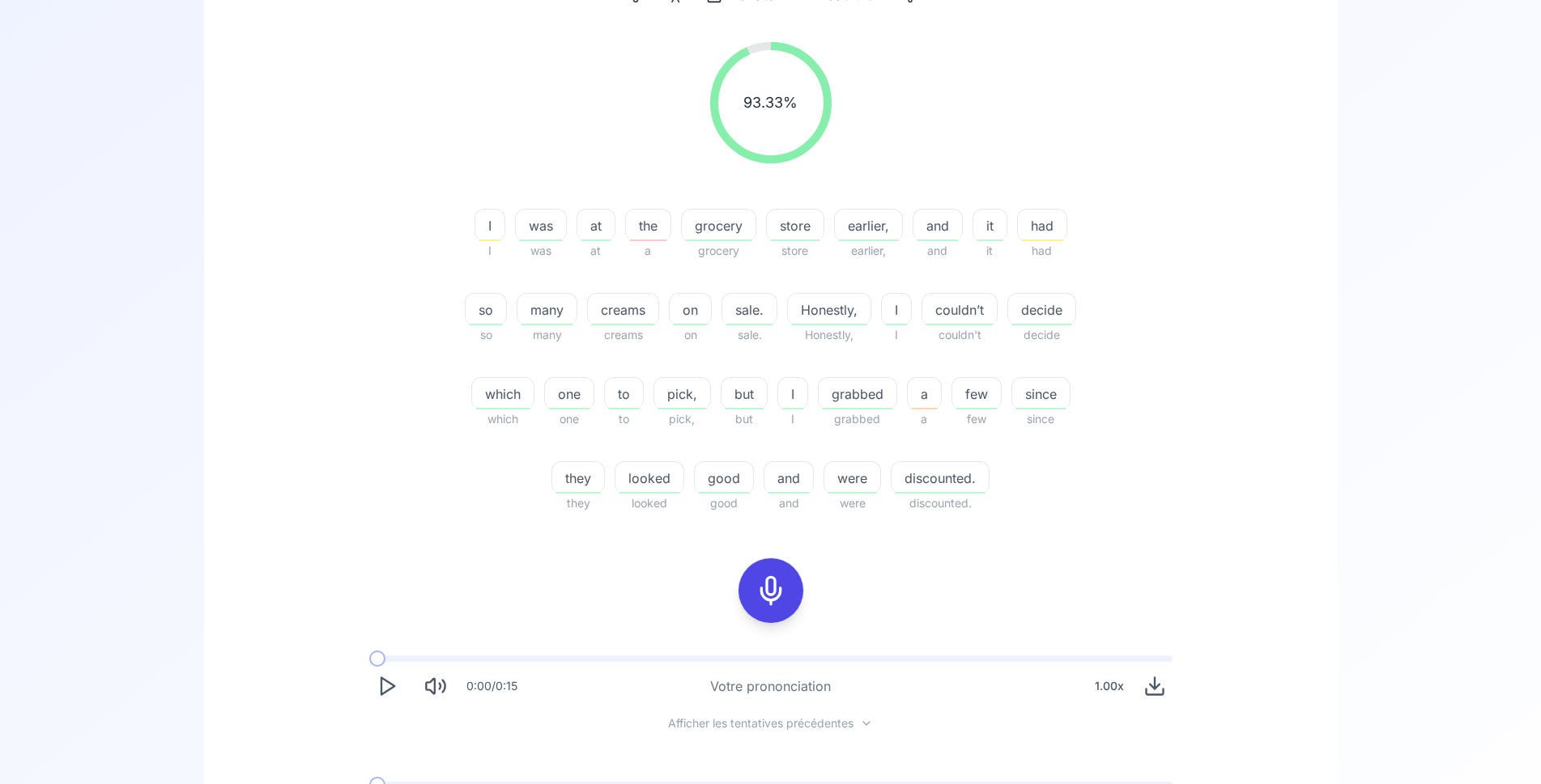
scroll to position [248, 0]
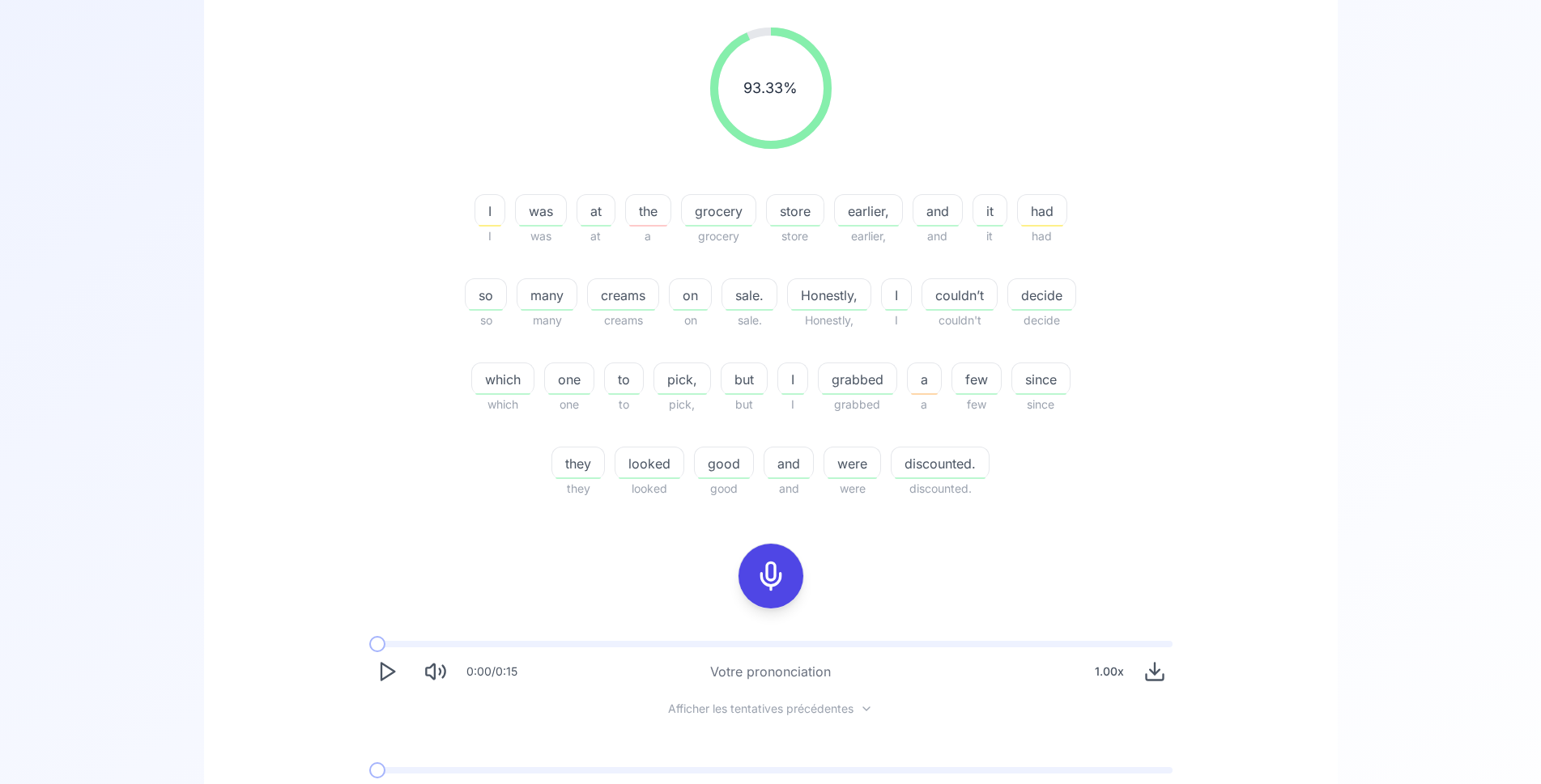
click at [382, 671] on polygon "Play" at bounding box center [388, 671] width 13 height 17
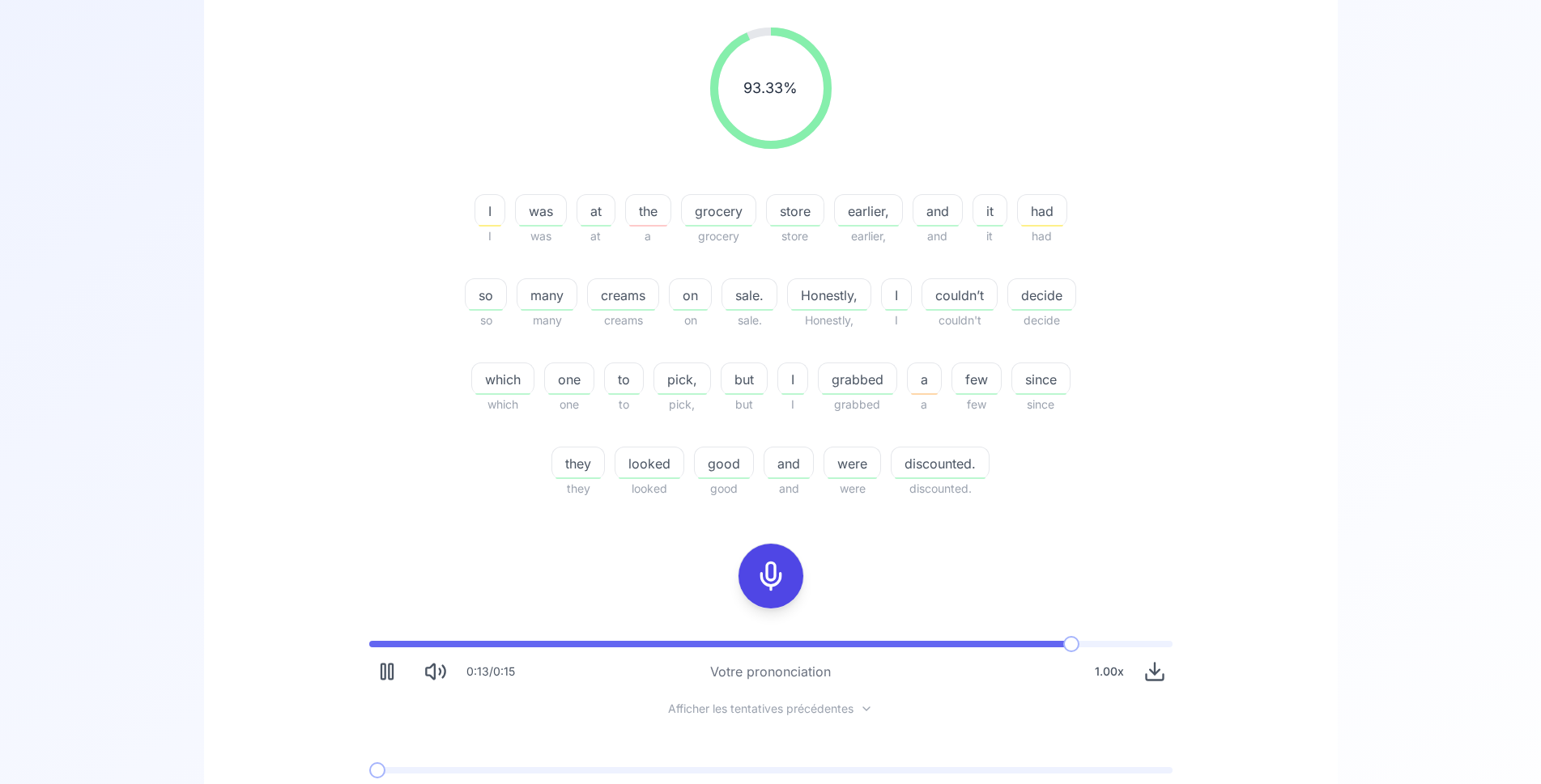
scroll to position [330, 0]
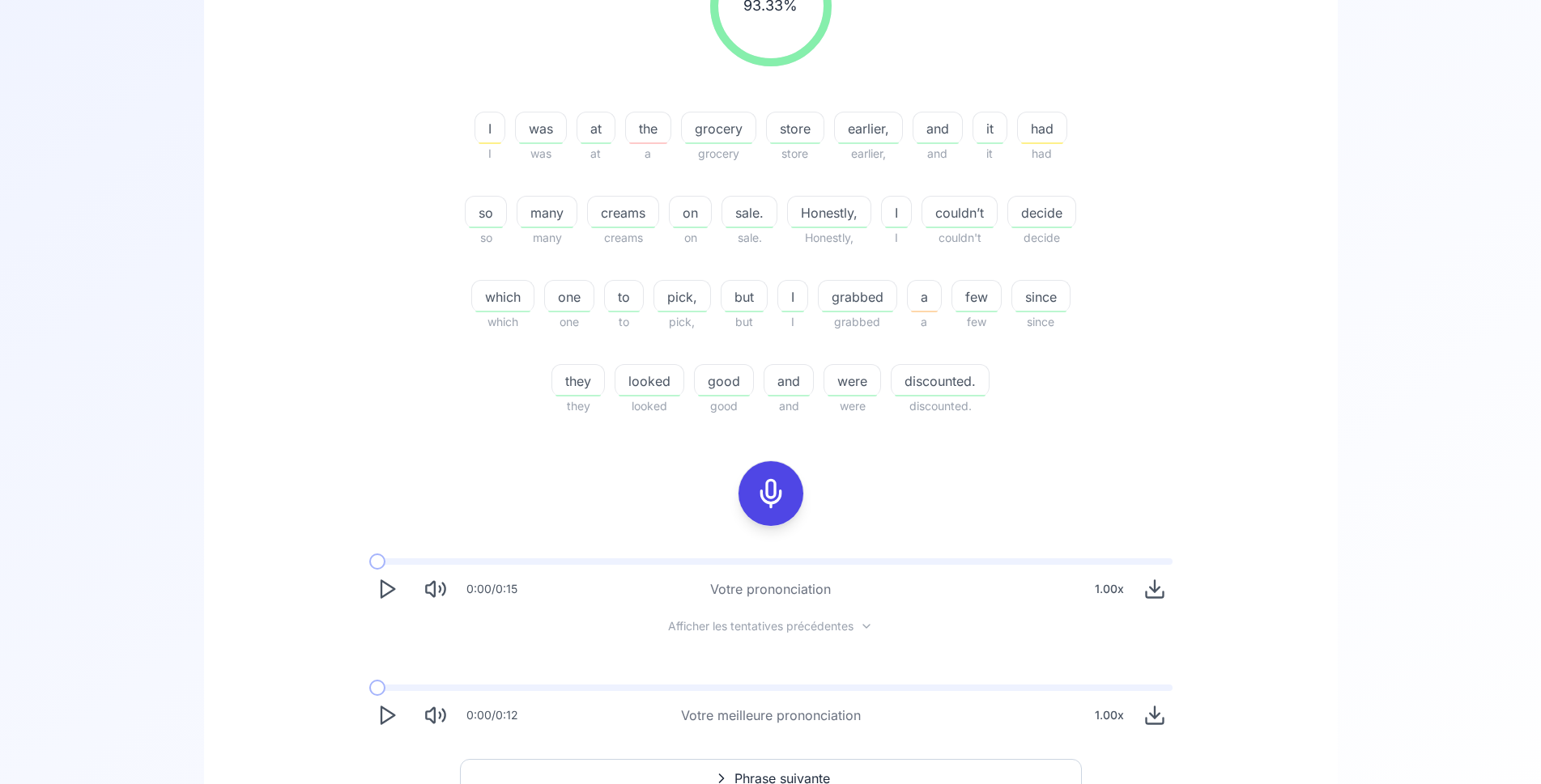
click at [384, 708] on polygon "Play" at bounding box center [388, 715] width 13 height 17
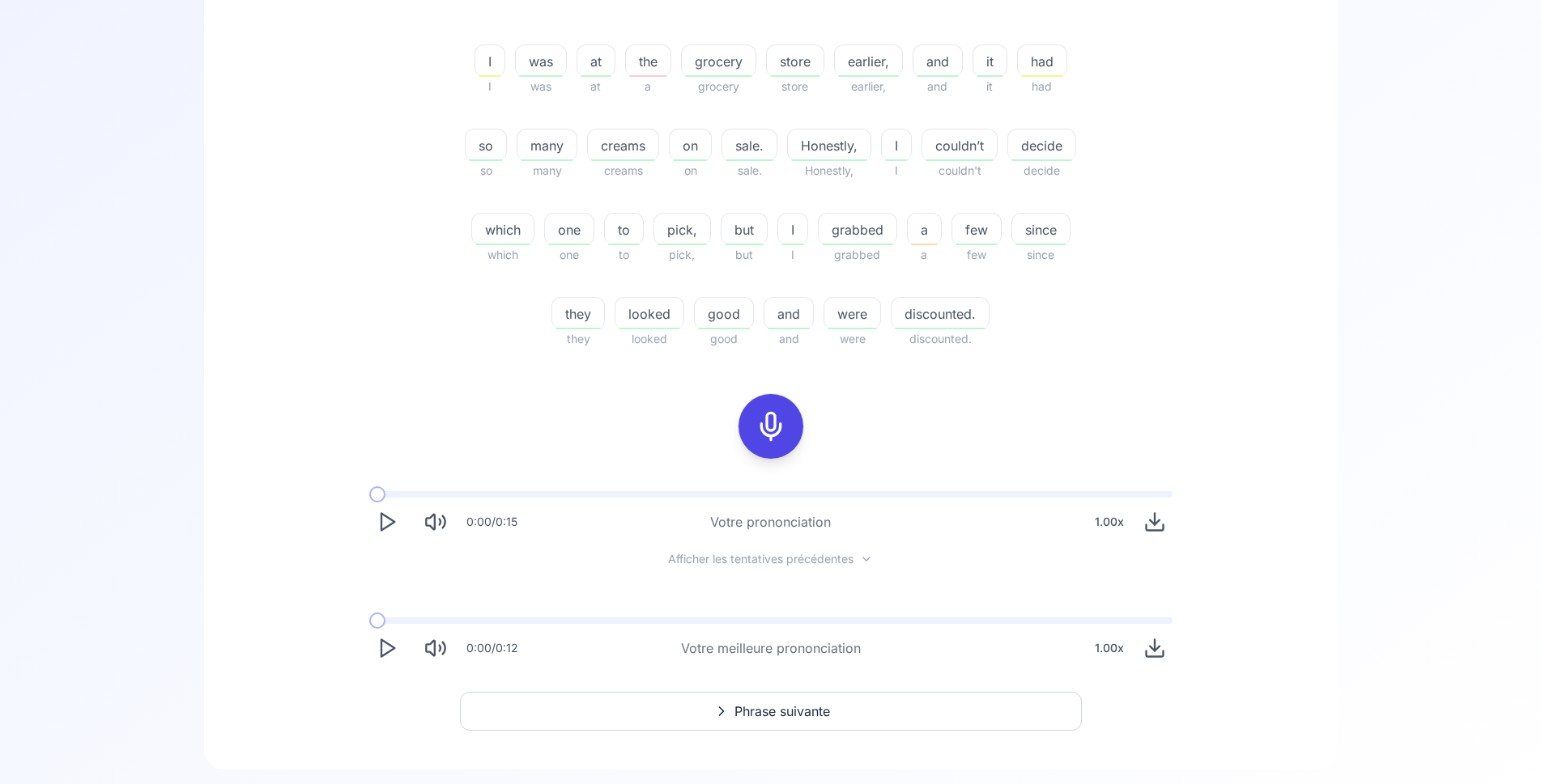
scroll to position [435, 0]
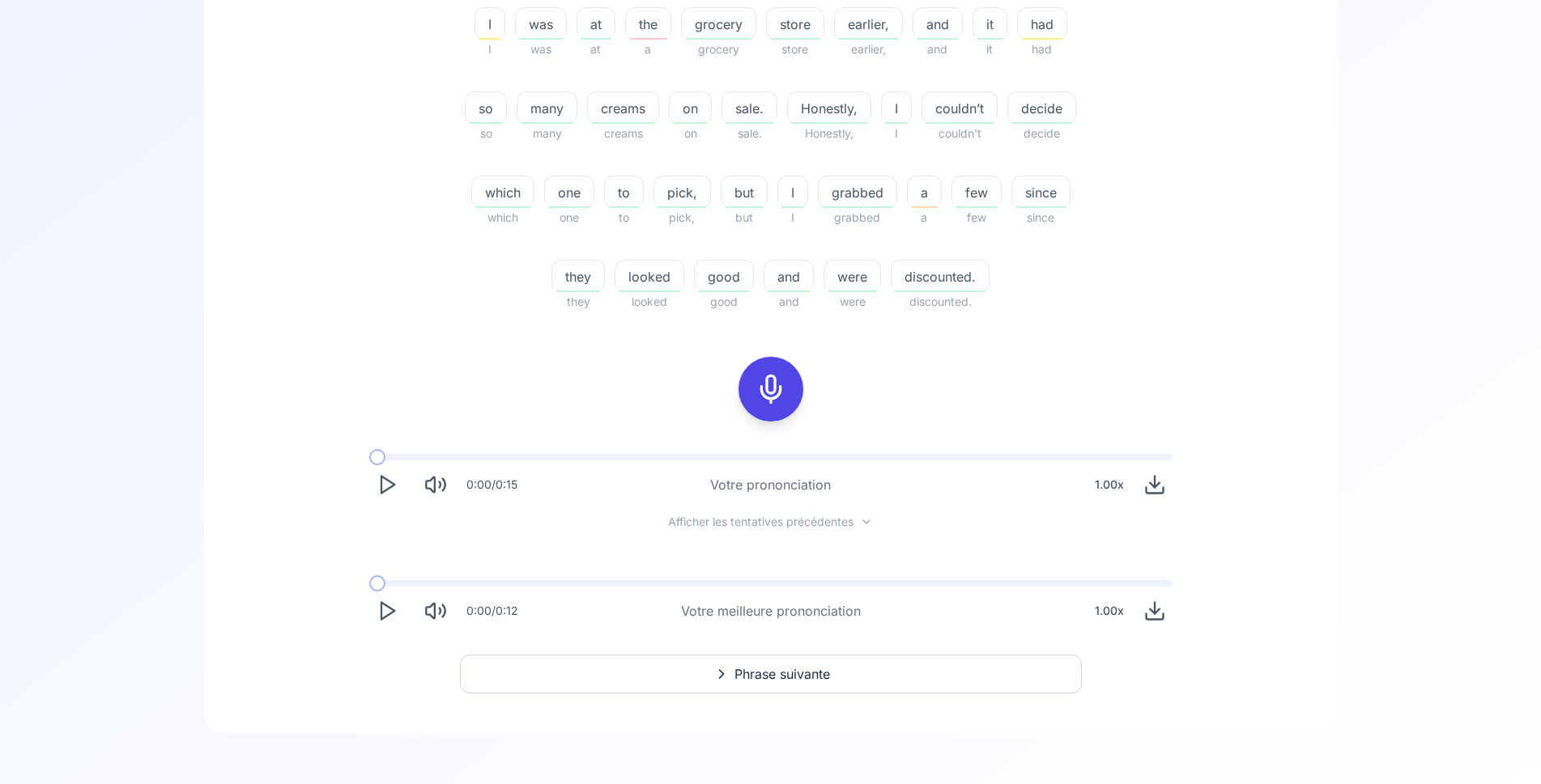
drag, startPoint x: 544, startPoint y: 669, endPoint x: 543, endPoint y: 660, distance: 9.1
click at [543, 668] on button "Phrase suivante" at bounding box center [770, 674] width 621 height 39
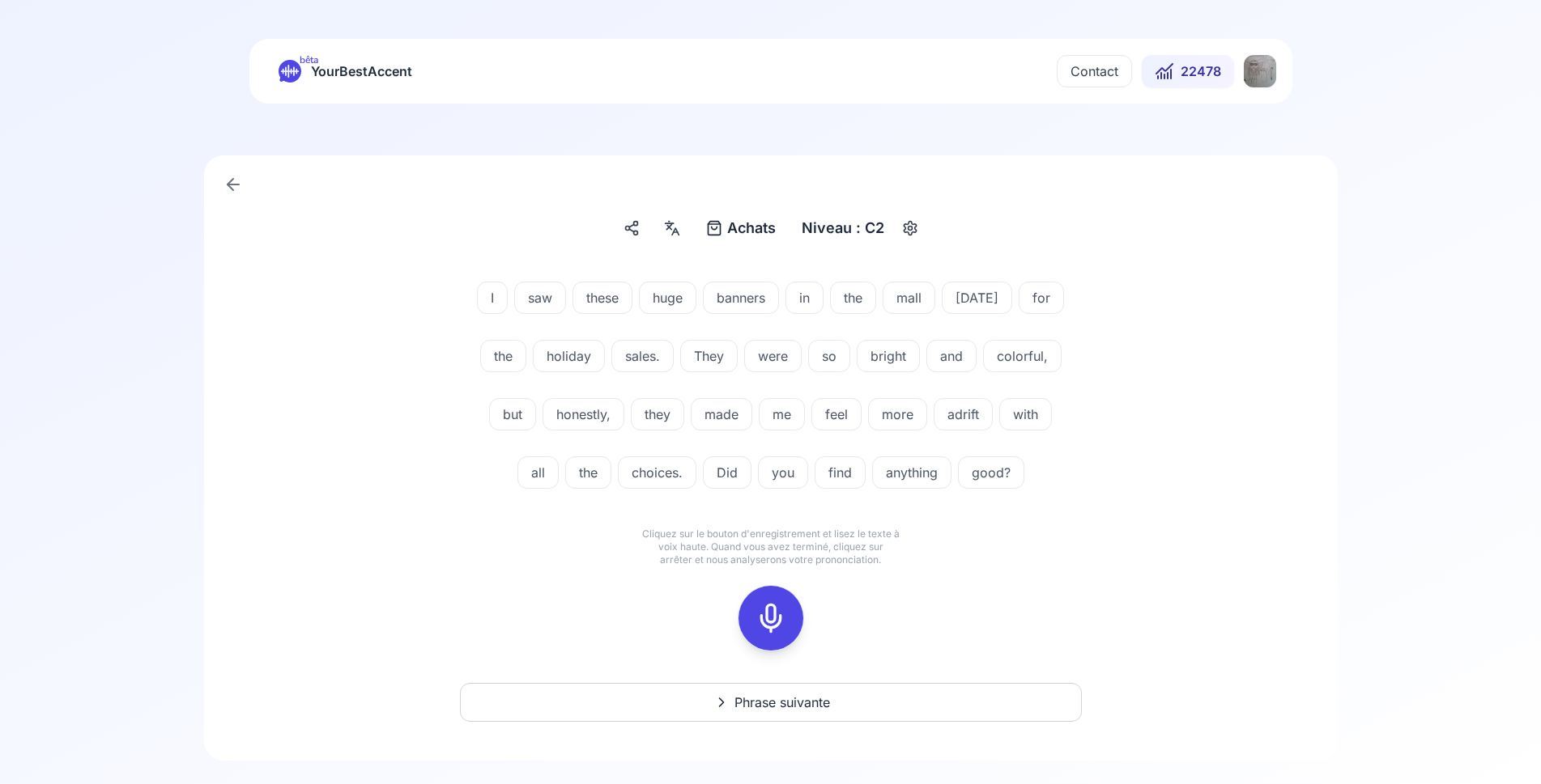
click at [774, 608] on icon at bounding box center [770, 618] width 33 height 33
click at [772, 622] on icon at bounding box center [770, 618] width 33 height 33
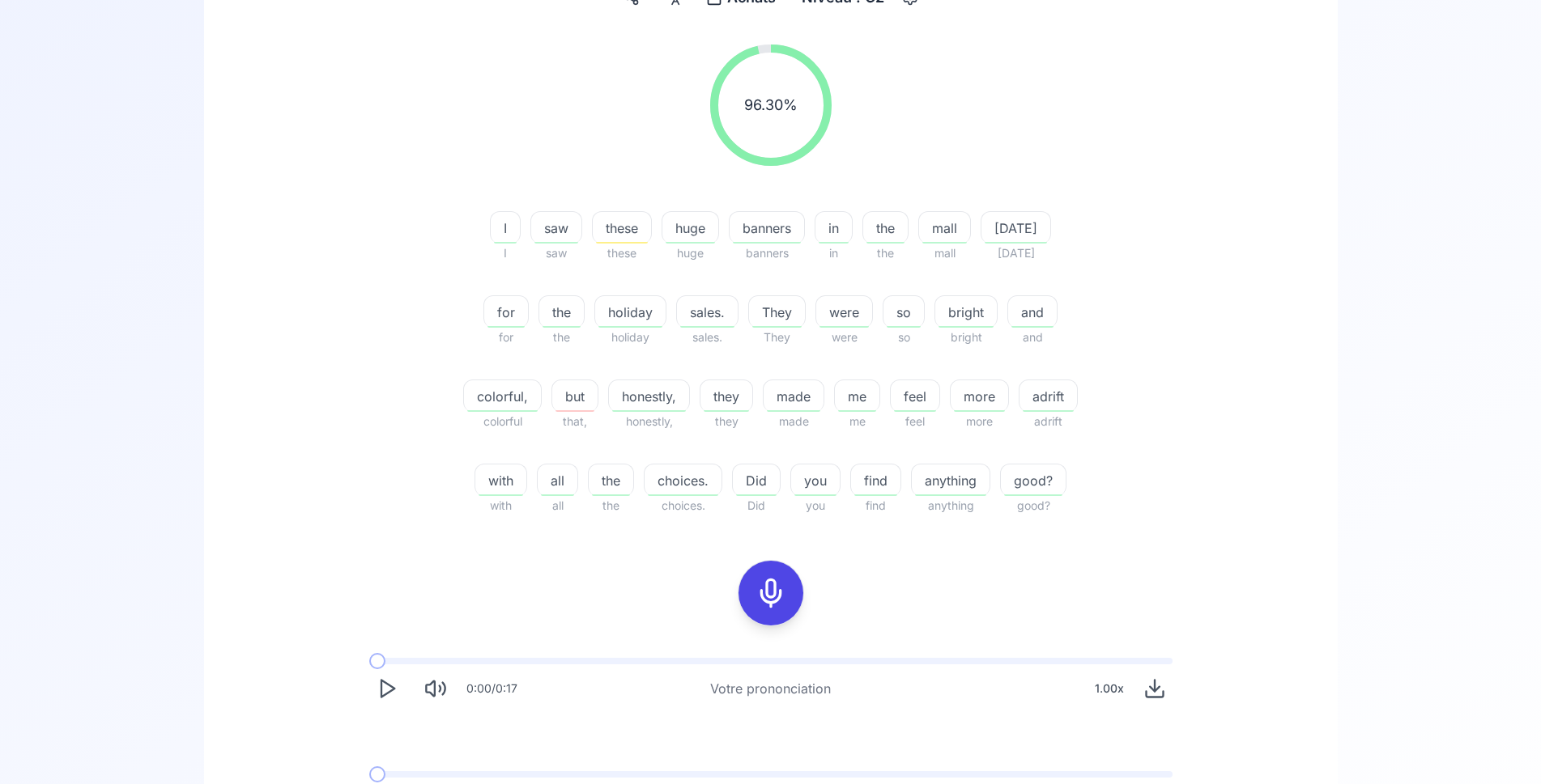
scroll to position [248, 0]
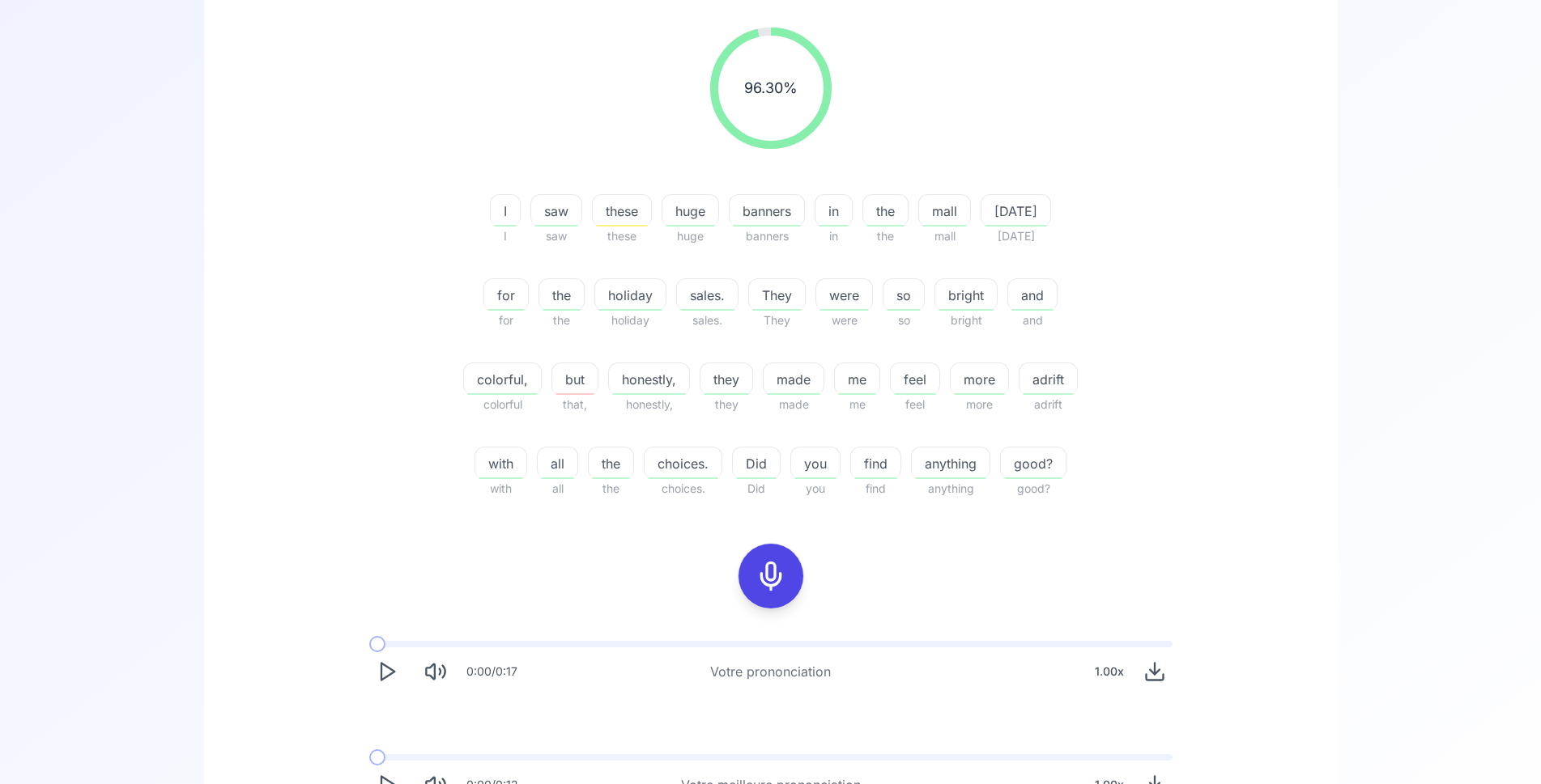
click at [1019, 380] on span "adrift" at bounding box center [1047, 380] width 57 height 19
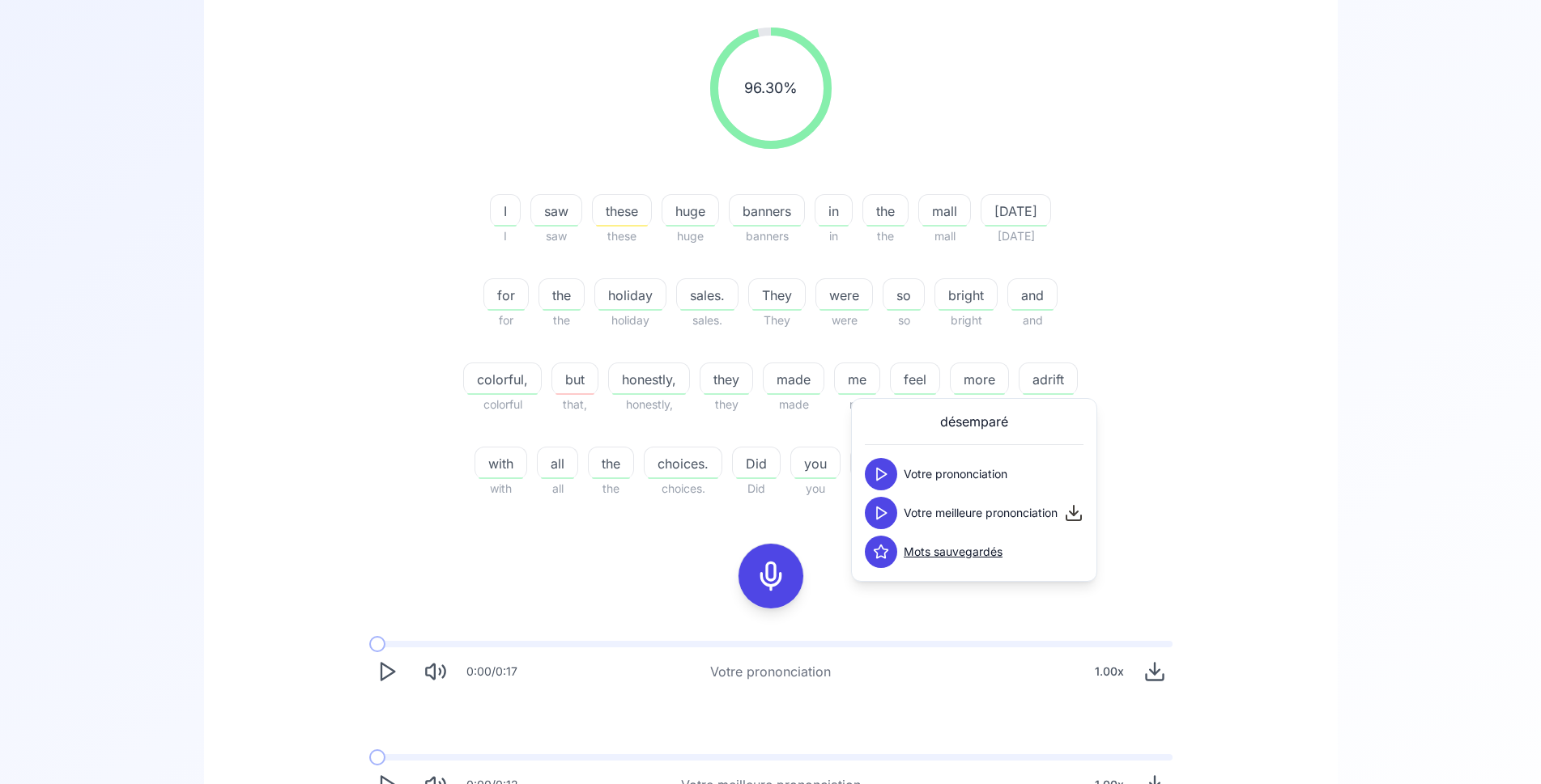
click at [879, 511] on icon at bounding box center [881, 513] width 16 height 16
click at [415, 461] on div "96.30 % 96.30 % I I saw saw these these huge huge banners banners in in the the…" at bounding box center [770, 263] width 933 height 497
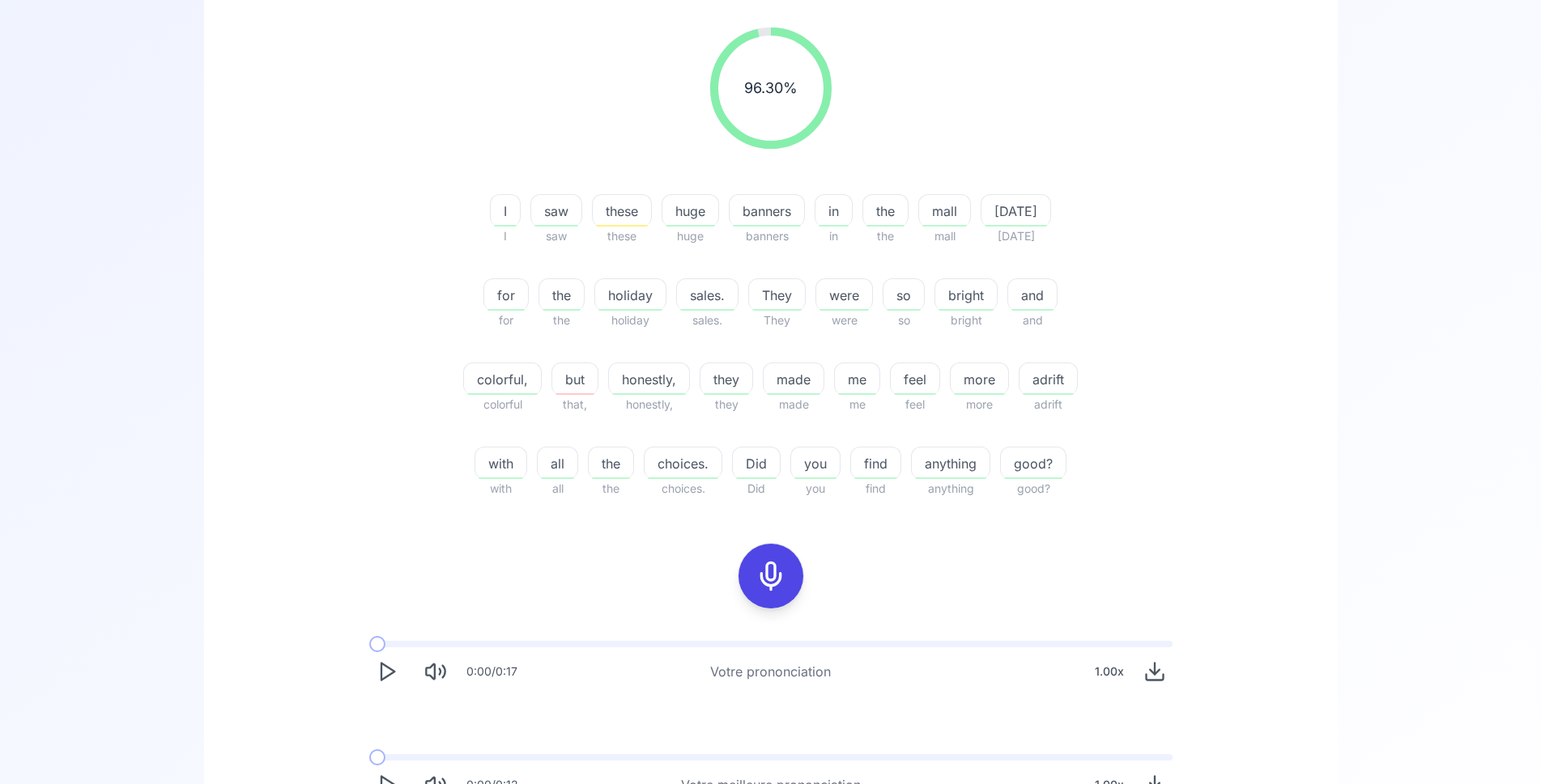
click at [771, 572] on icon at bounding box center [770, 576] width 33 height 33
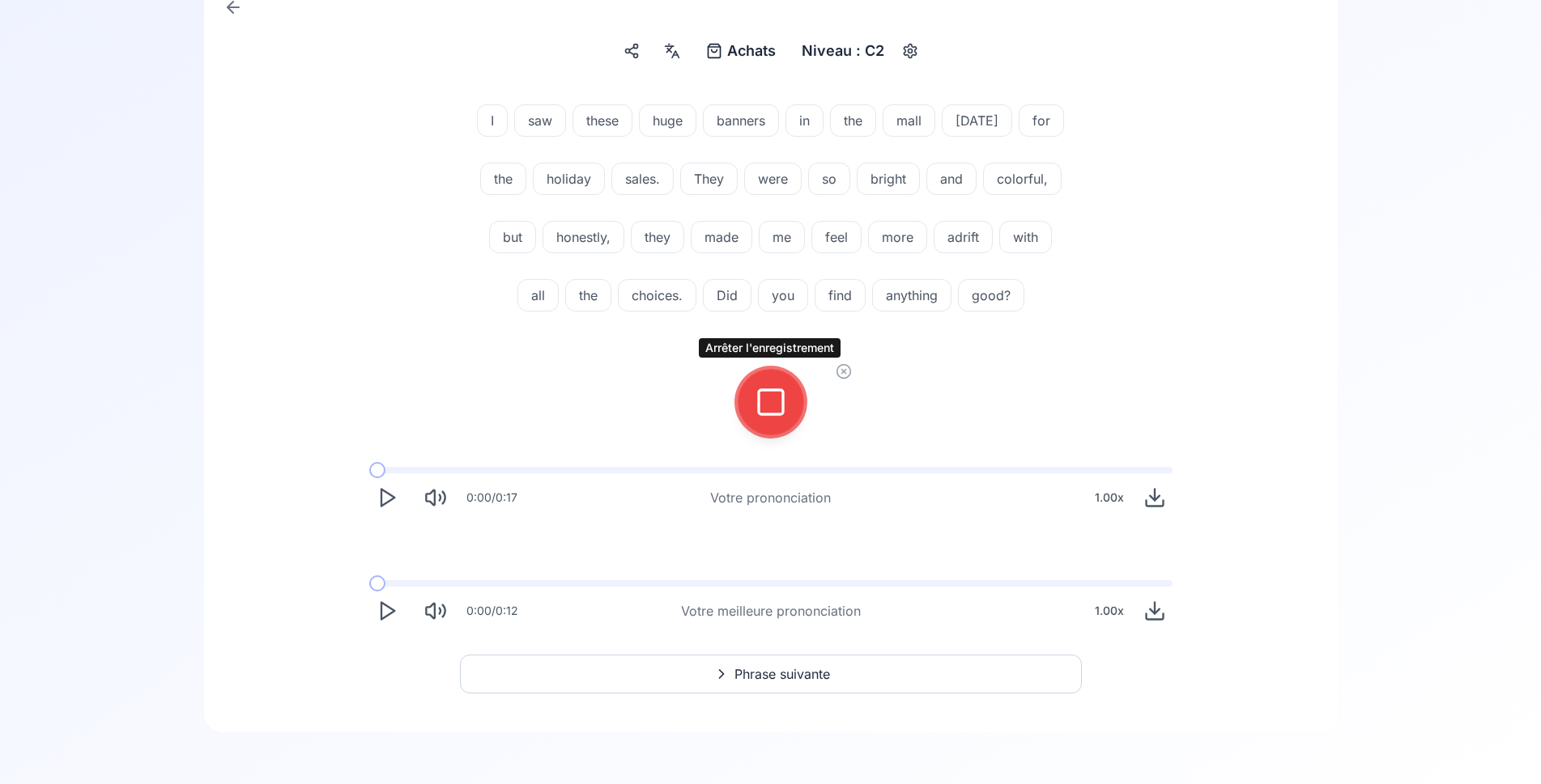
scroll to position [178, 0]
click at [847, 371] on icon at bounding box center [843, 371] width 16 height 16
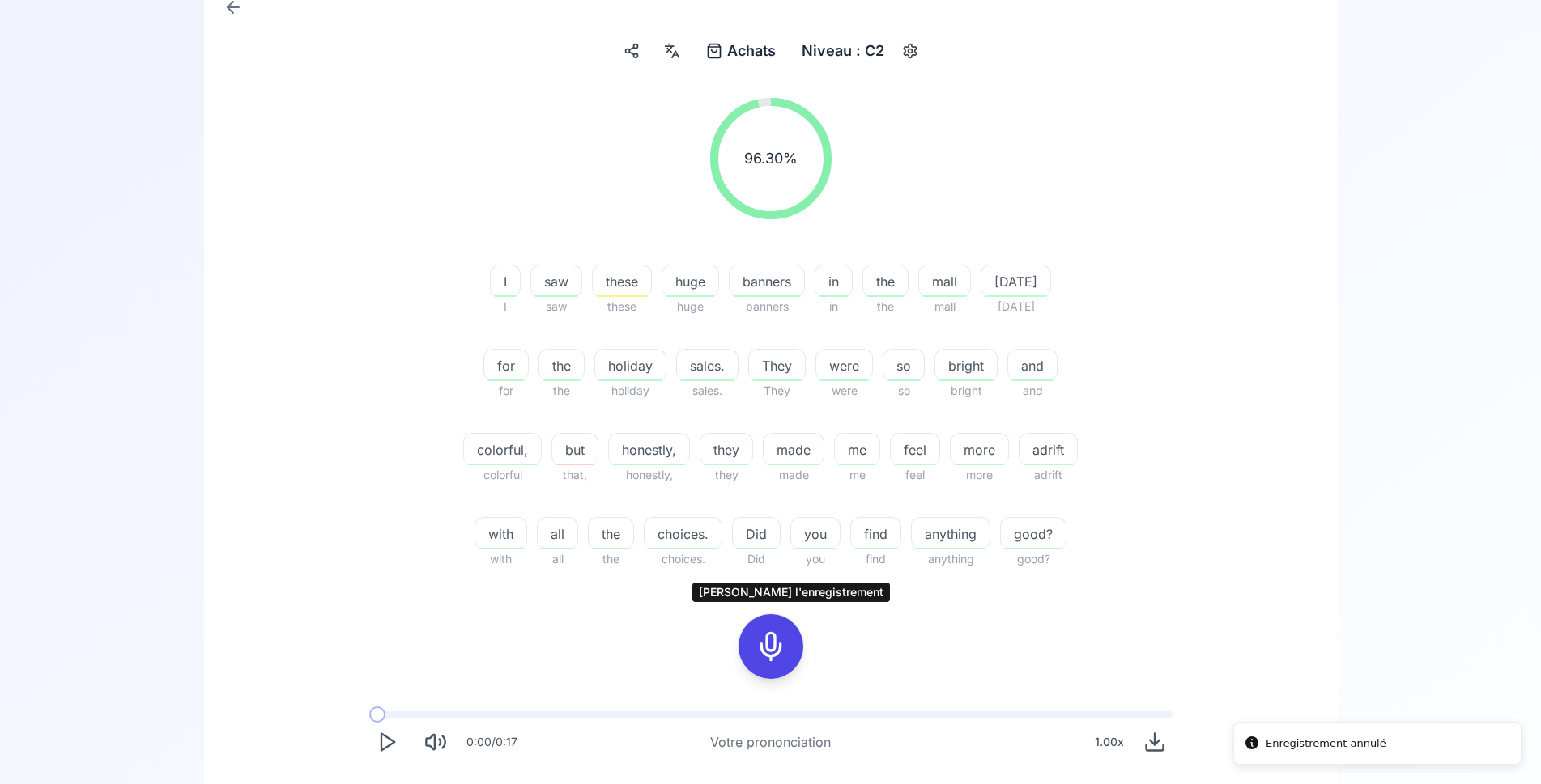
click at [772, 647] on icon at bounding box center [770, 646] width 33 height 33
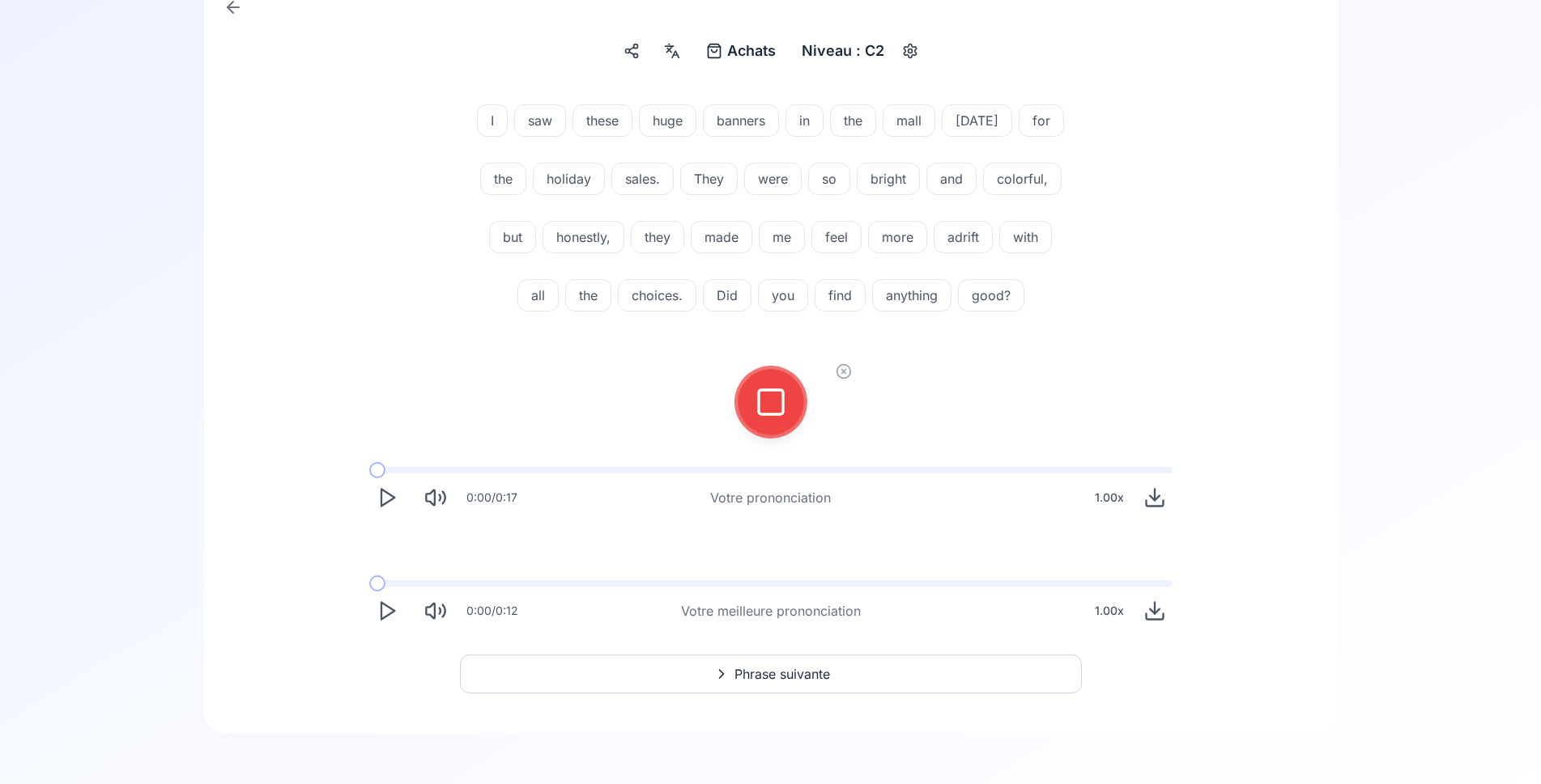
click at [770, 410] on icon at bounding box center [770, 402] width 33 height 33
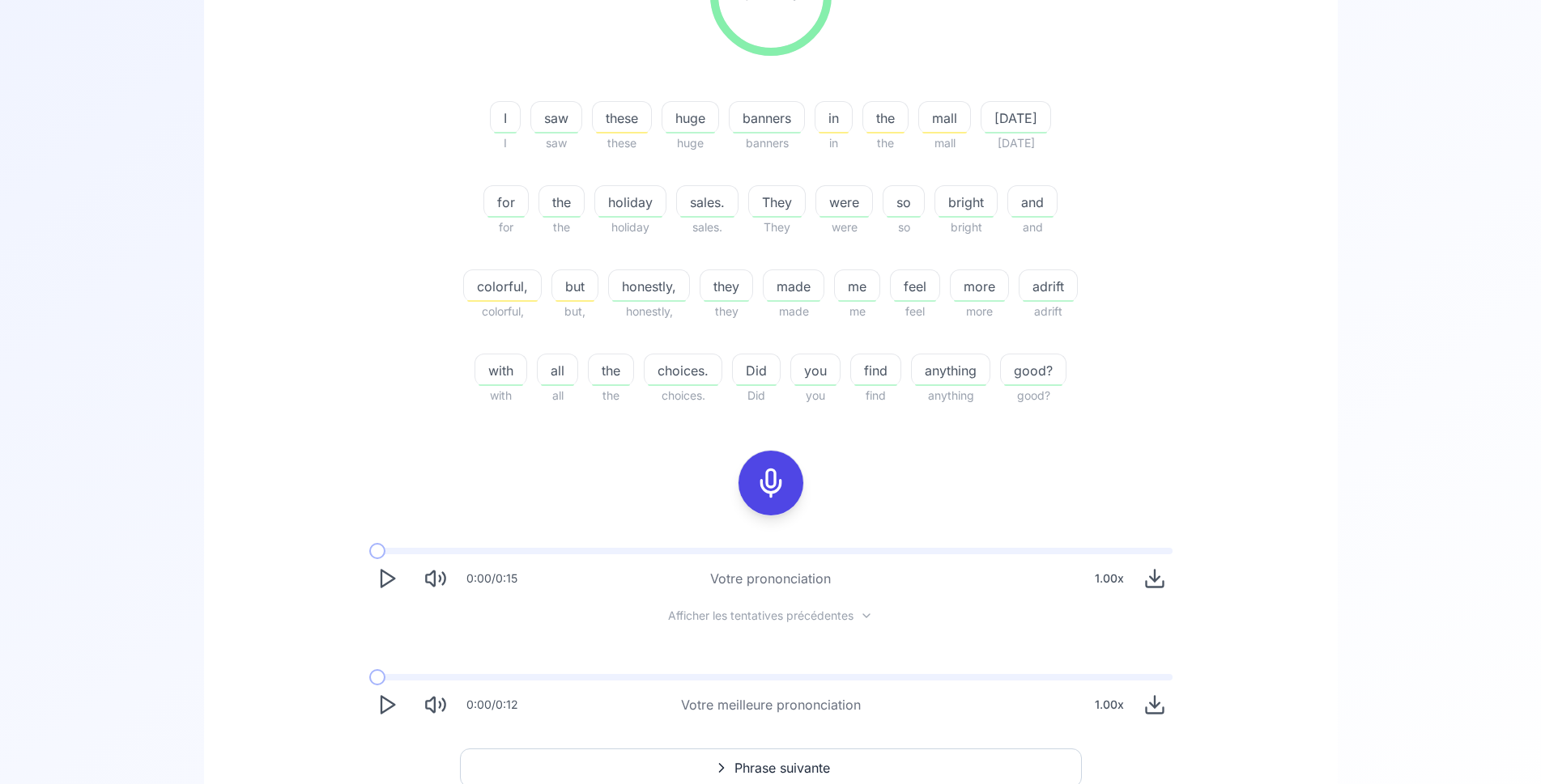
scroll to position [343, 0]
click at [380, 574] on icon "Play" at bounding box center [387, 577] width 23 height 23
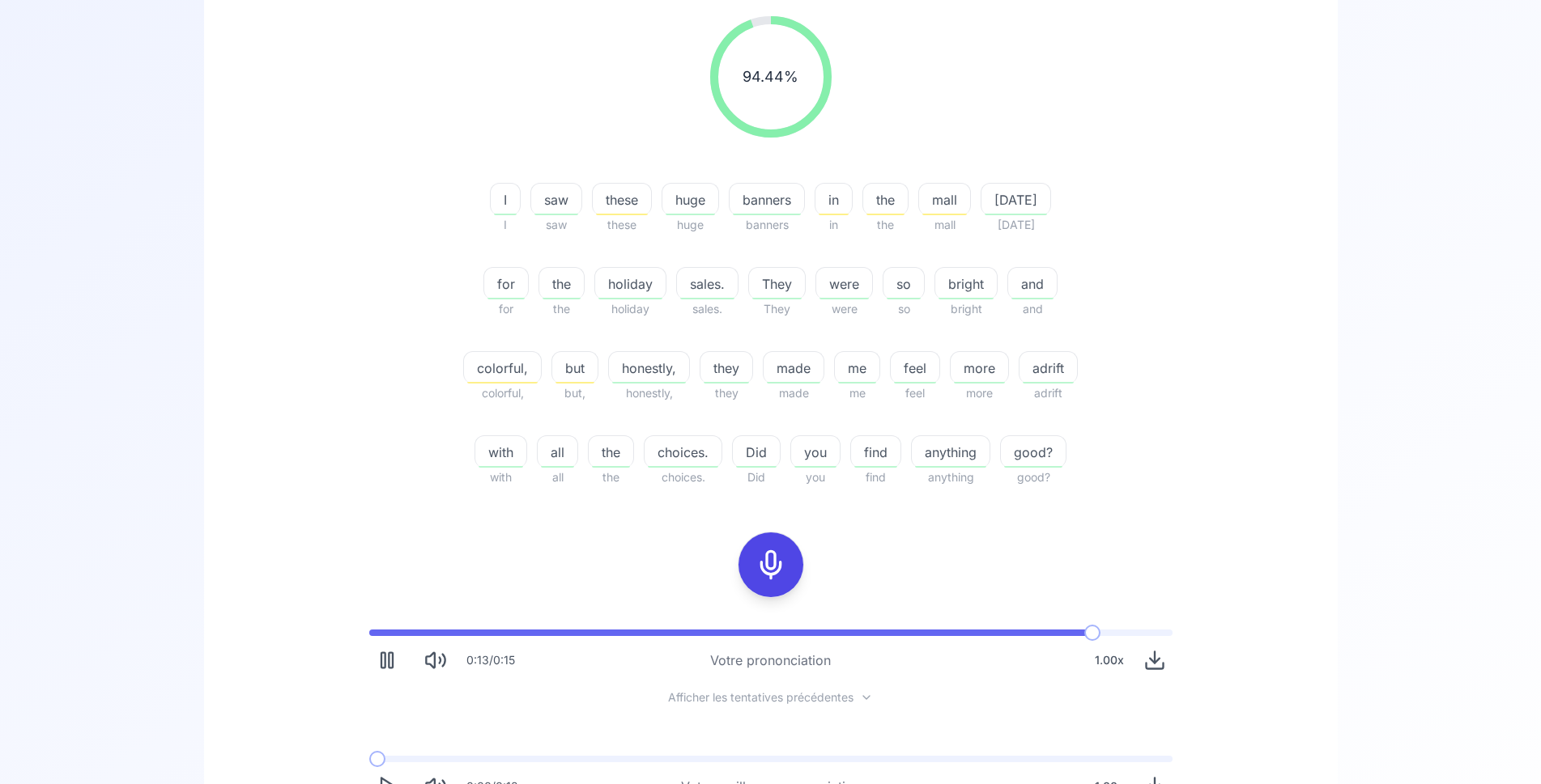
scroll to position [413, 0]
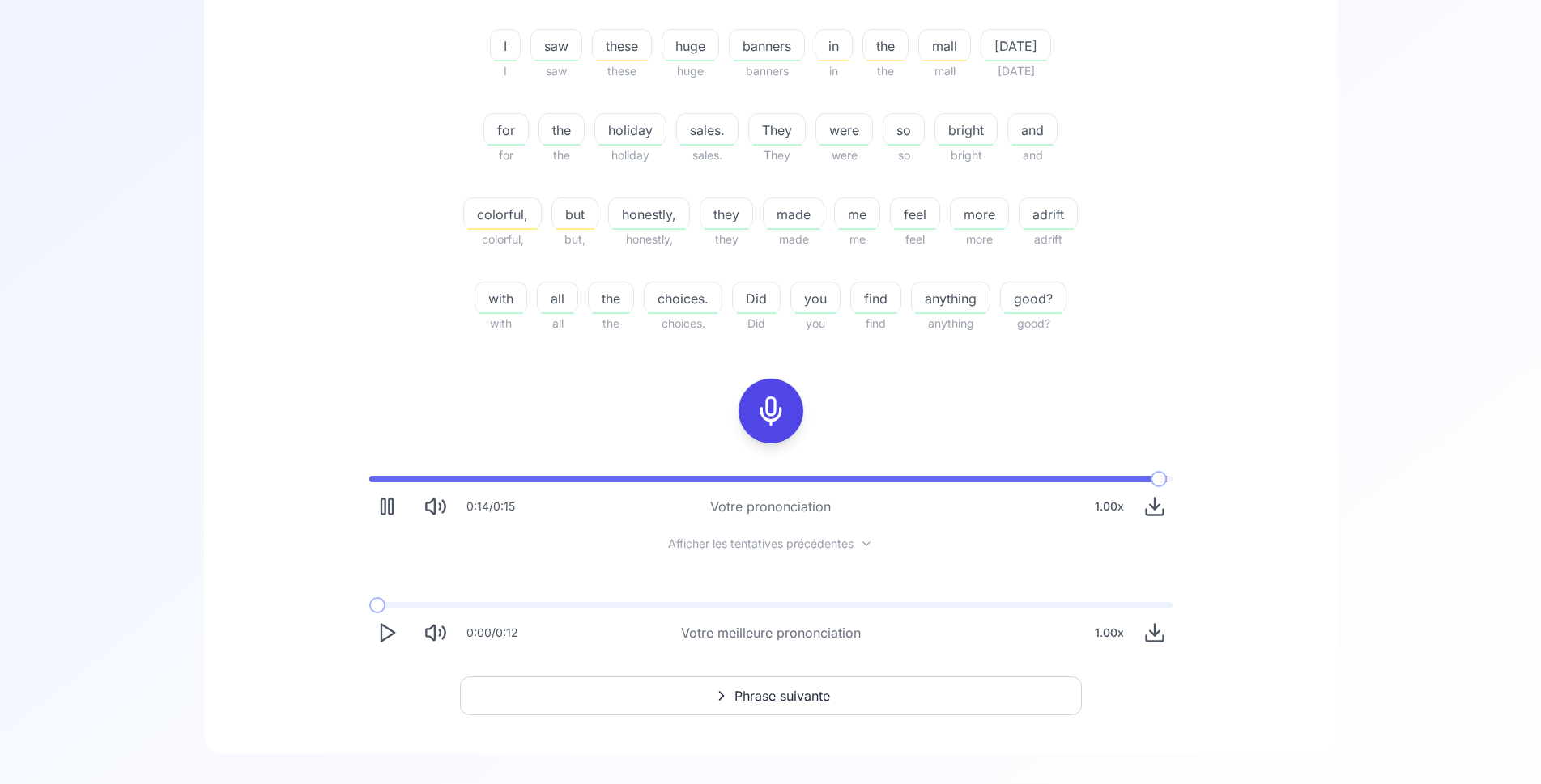
click at [386, 633] on icon "Play" at bounding box center [387, 633] width 23 height 23
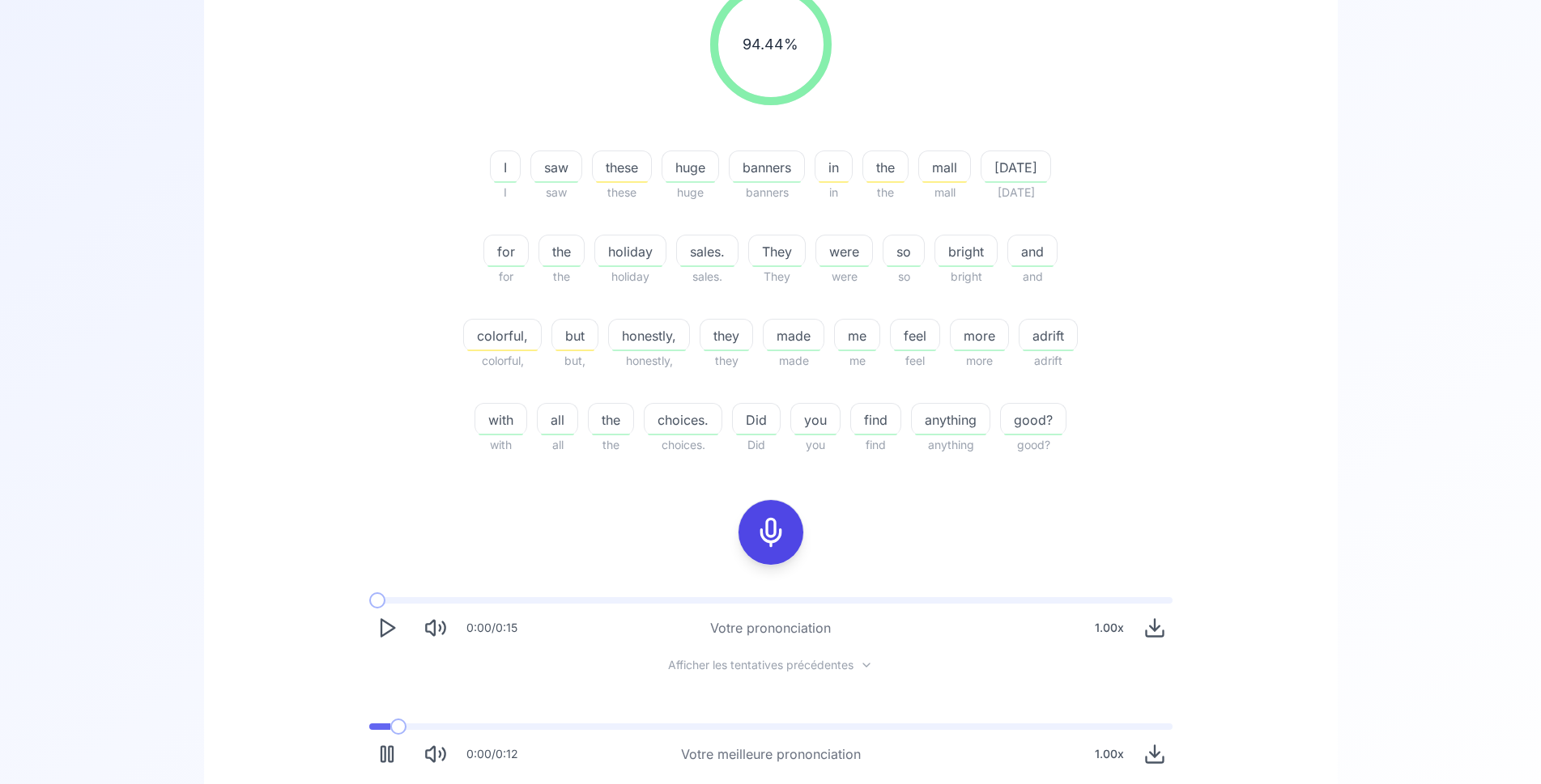
scroll to position [165, 0]
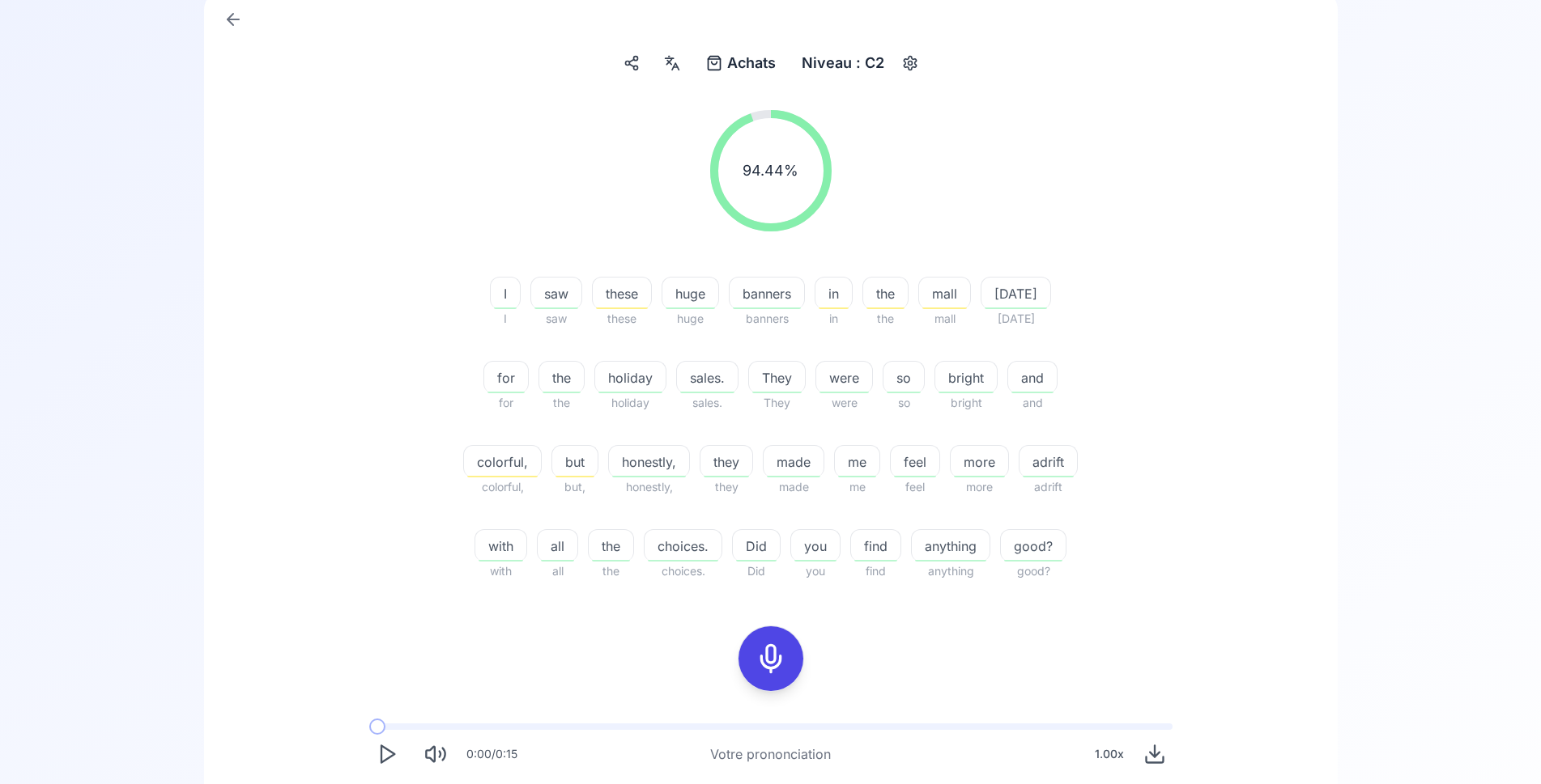
drag, startPoint x: 771, startPoint y: 666, endPoint x: 665, endPoint y: 660, distance: 106.2
click at [769, 666] on icon at bounding box center [770, 658] width 33 height 33
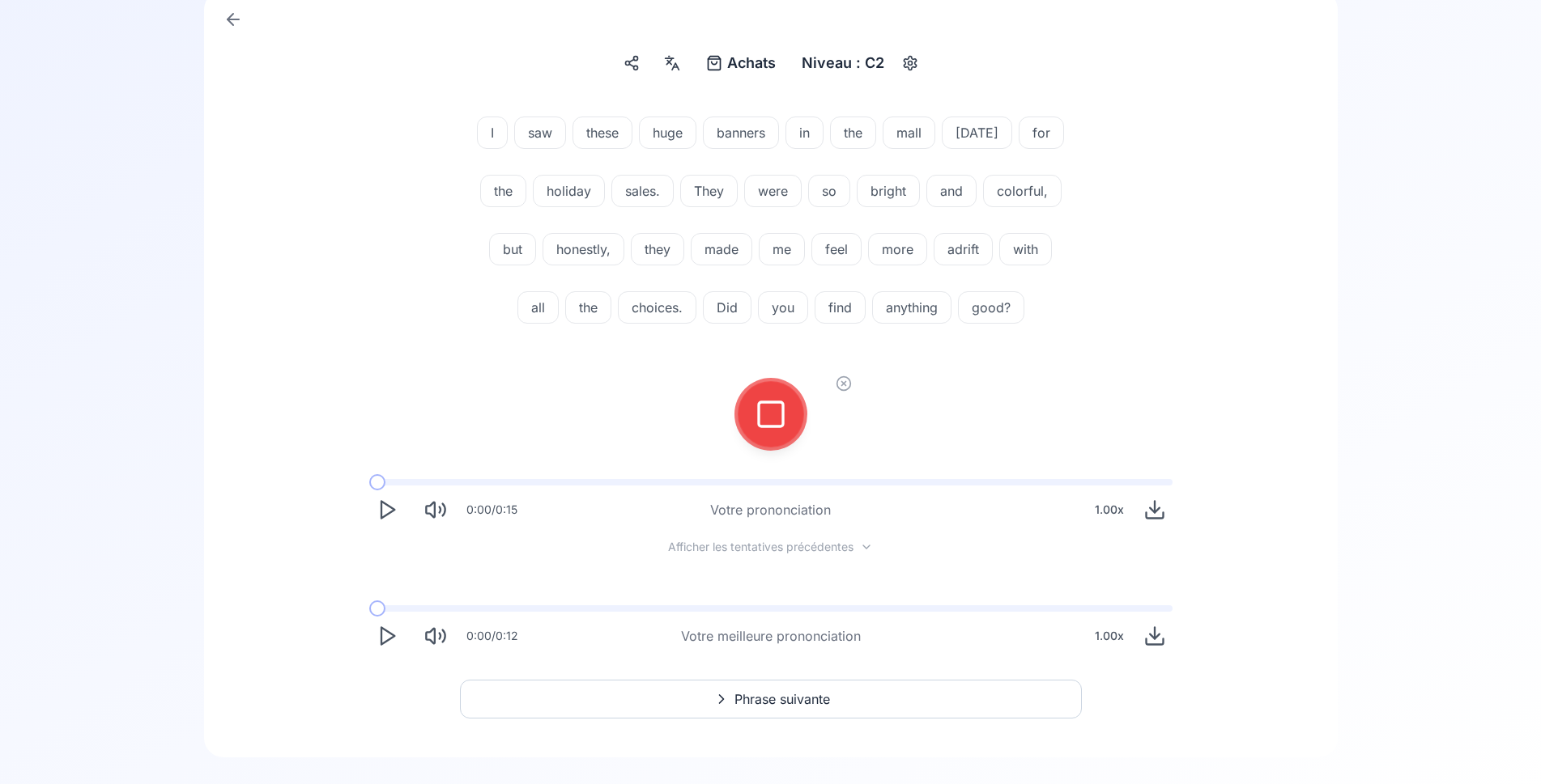
click at [772, 414] on icon at bounding box center [770, 414] width 33 height 33
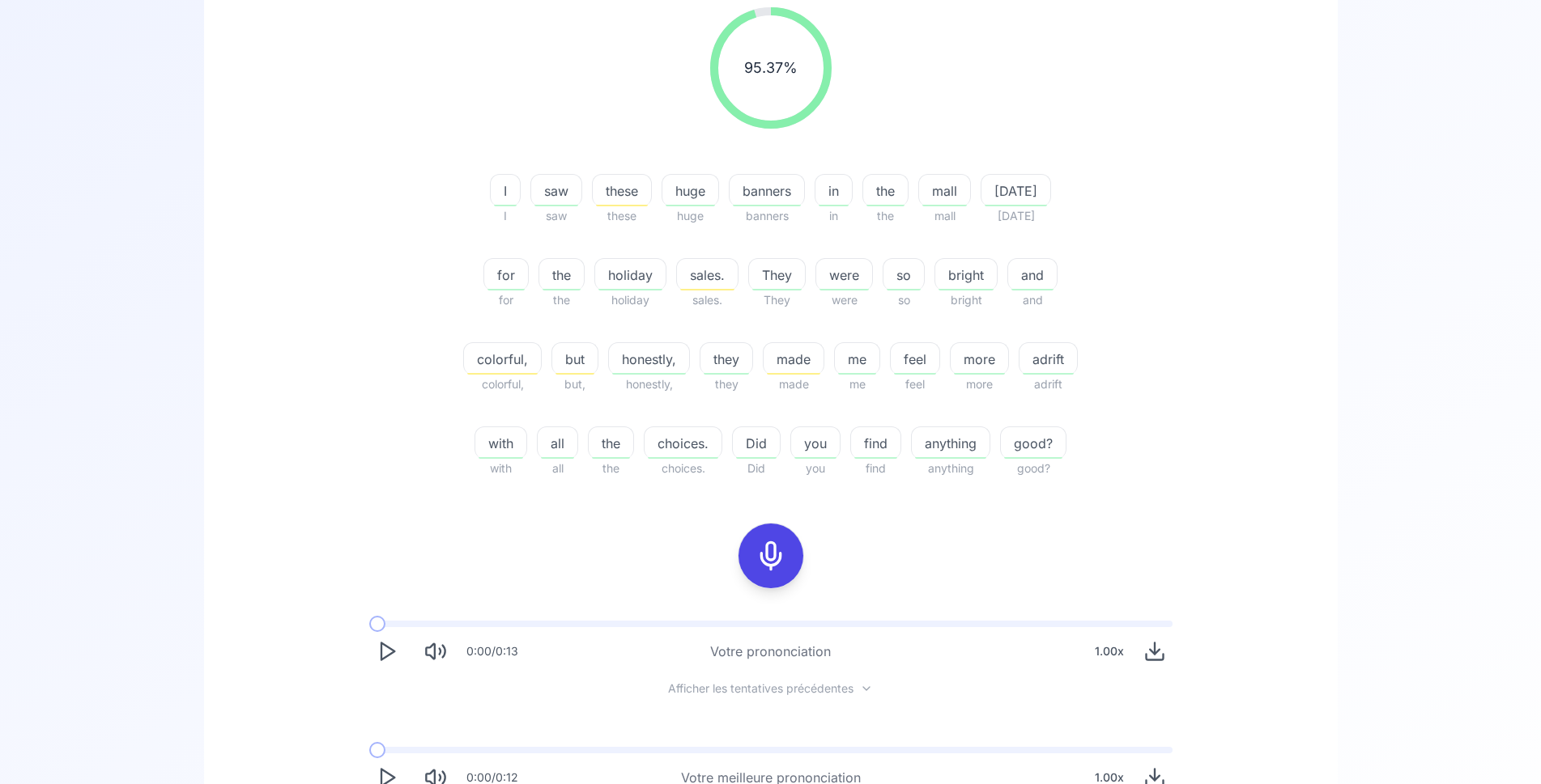
scroll to position [435, 0]
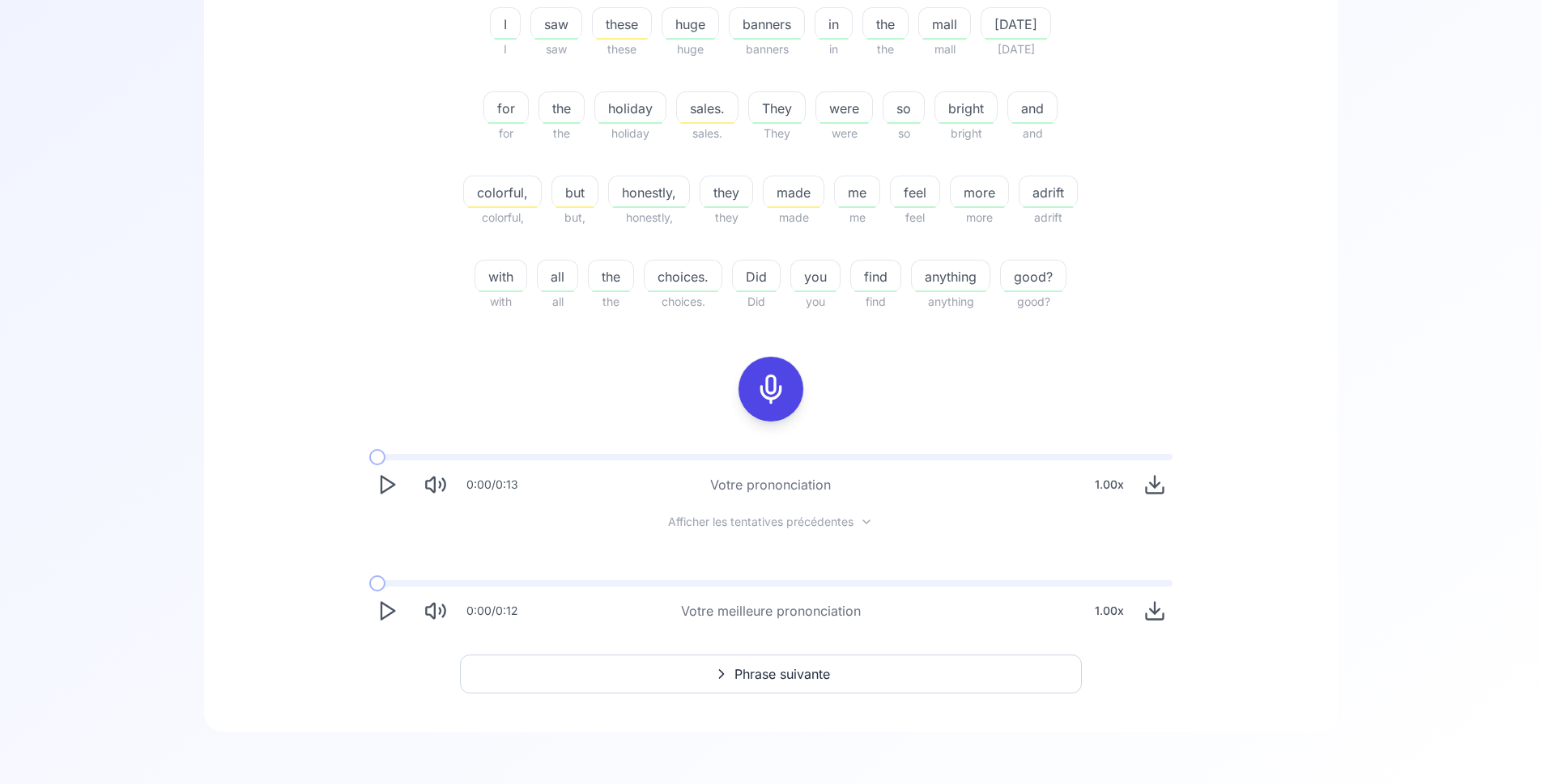
click at [383, 493] on polygon "Play" at bounding box center [388, 484] width 13 height 17
click at [716, 673] on icon at bounding box center [721, 674] width 19 height 16
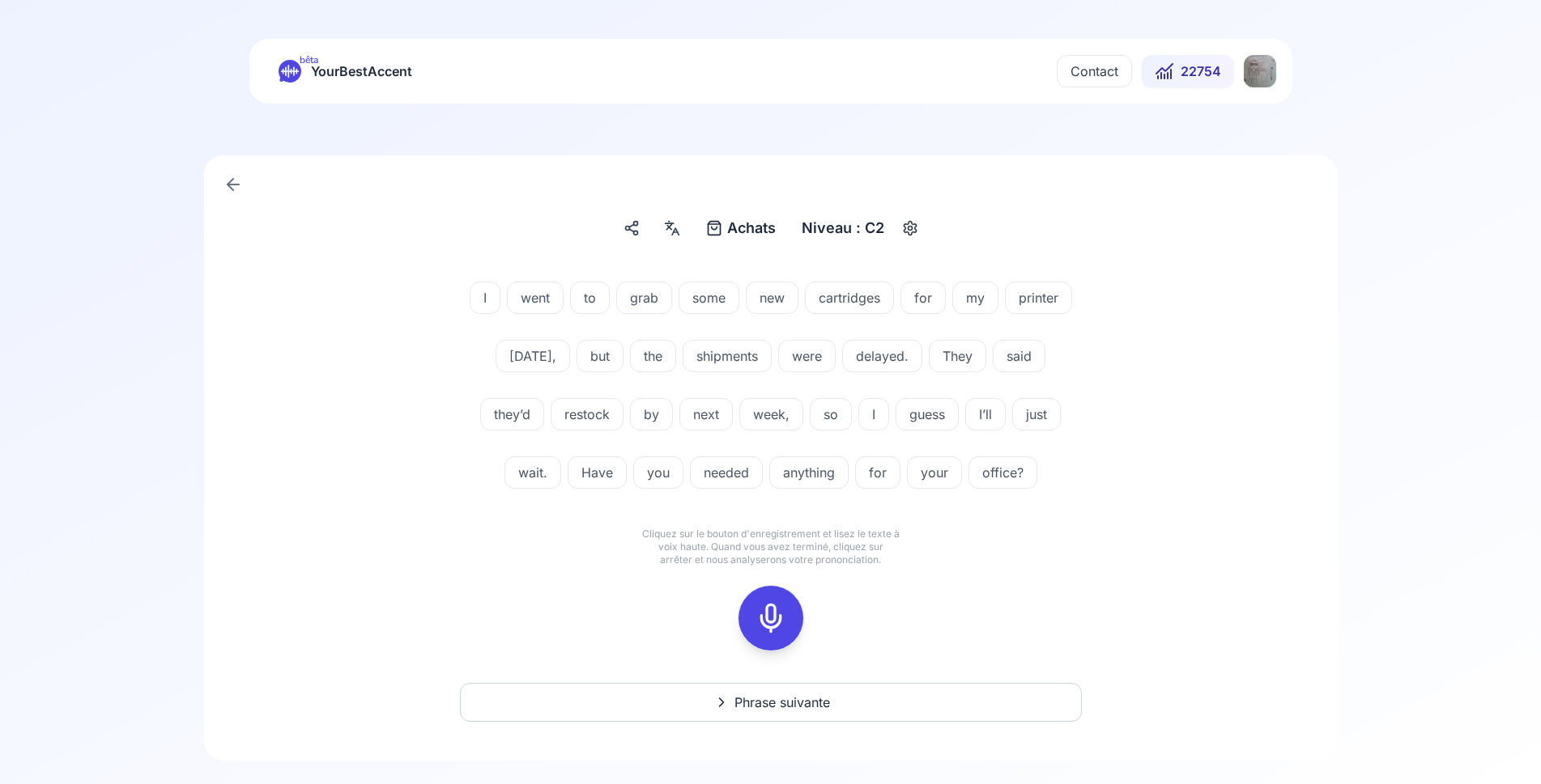
click at [760, 621] on icon at bounding box center [770, 618] width 33 height 33
click at [761, 604] on icon at bounding box center [770, 618] width 33 height 33
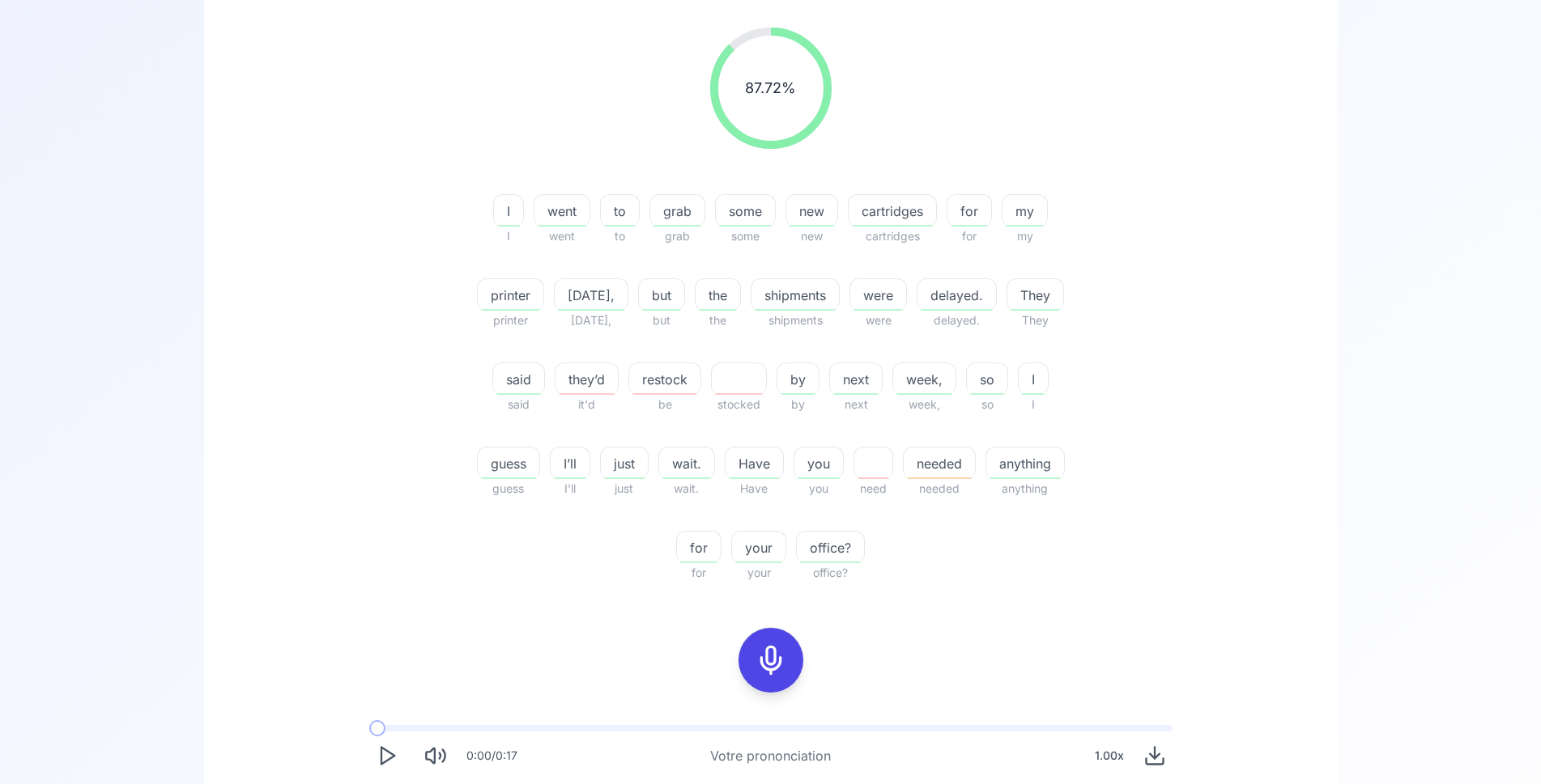
click at [767, 657] on icon at bounding box center [770, 660] width 33 height 33
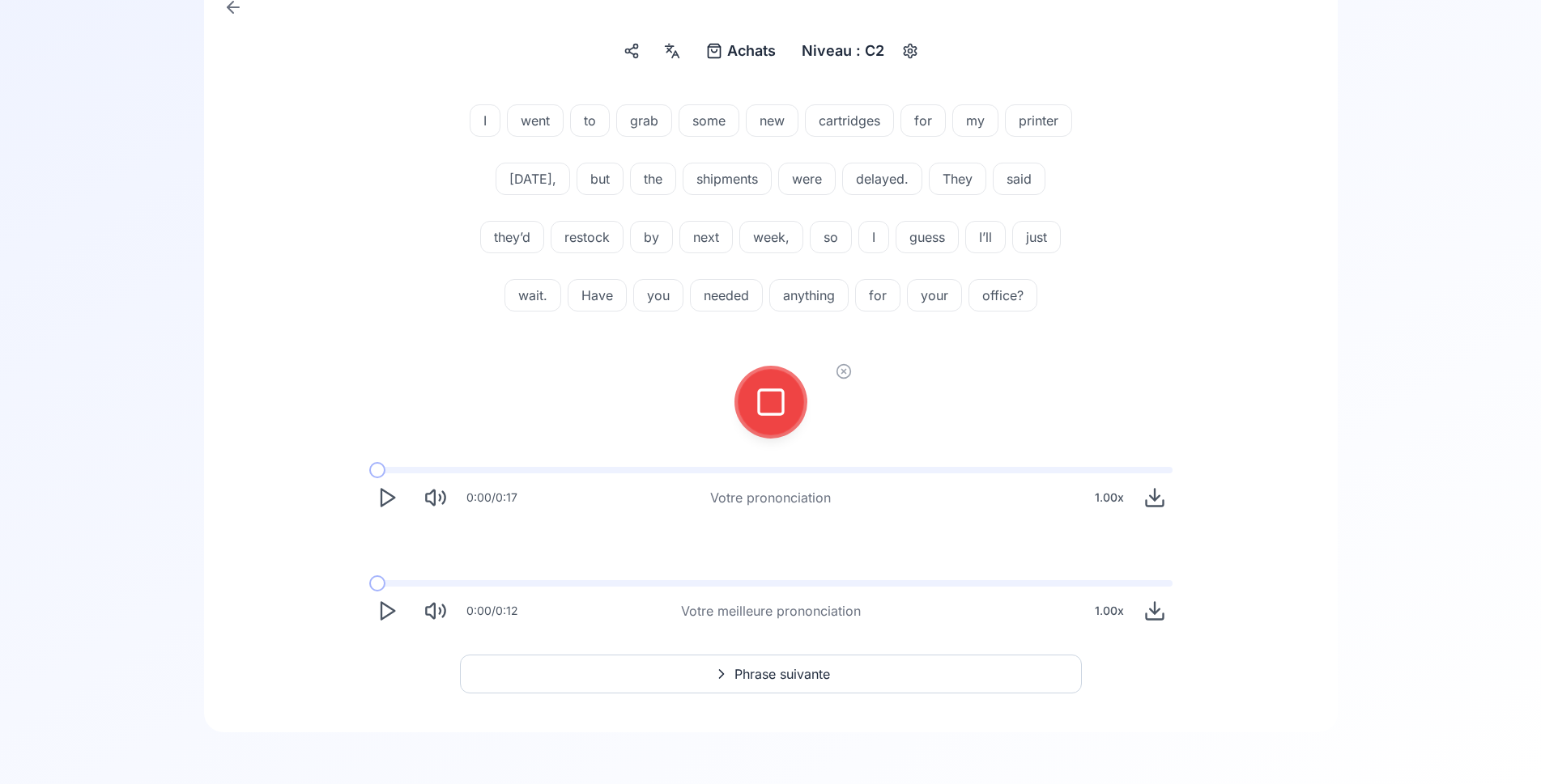
scroll to position [178, 0]
click at [844, 371] on icon at bounding box center [843, 372] width 4 height 4
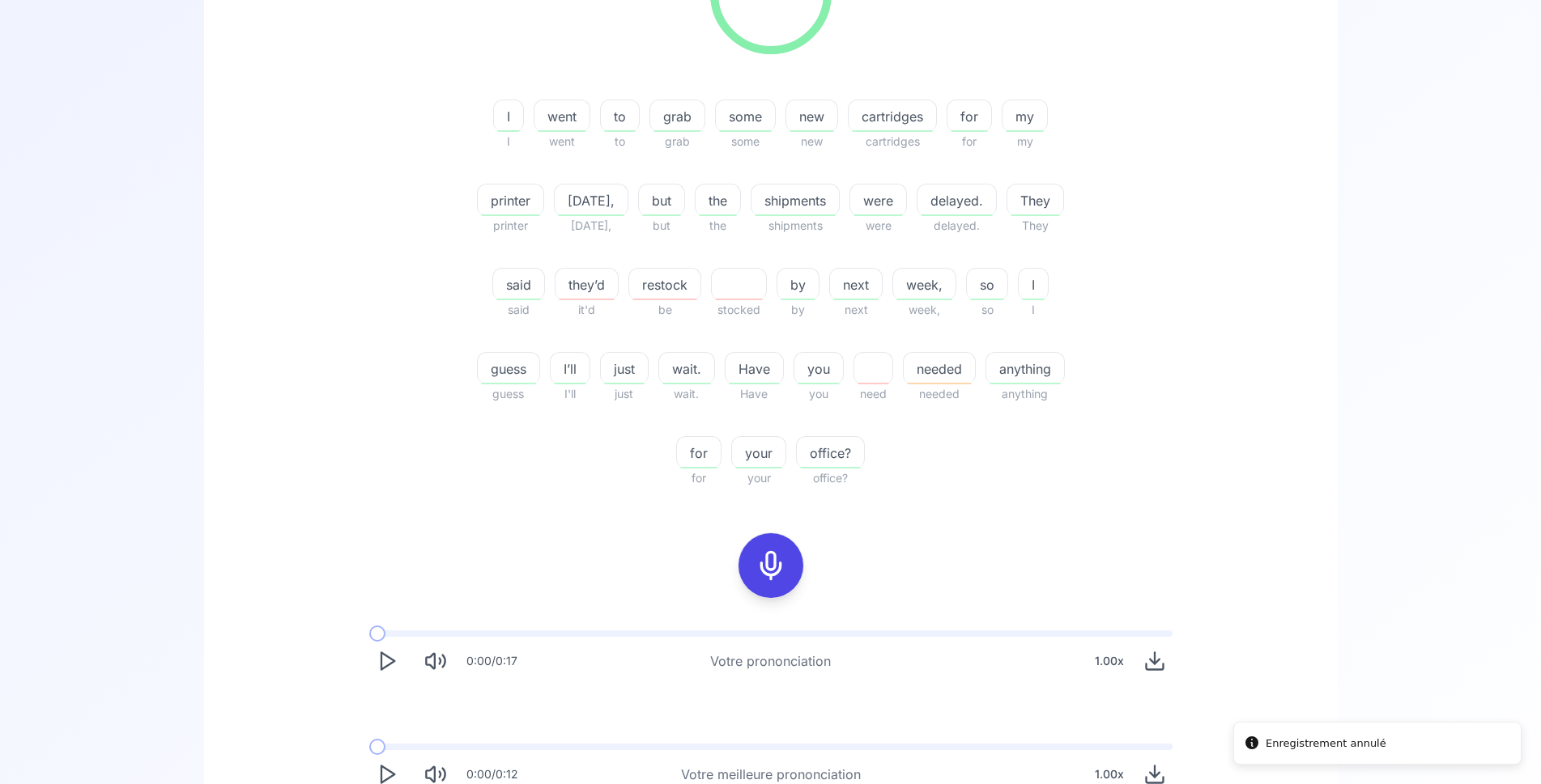
click at [775, 555] on icon at bounding box center [770, 565] width 33 height 33
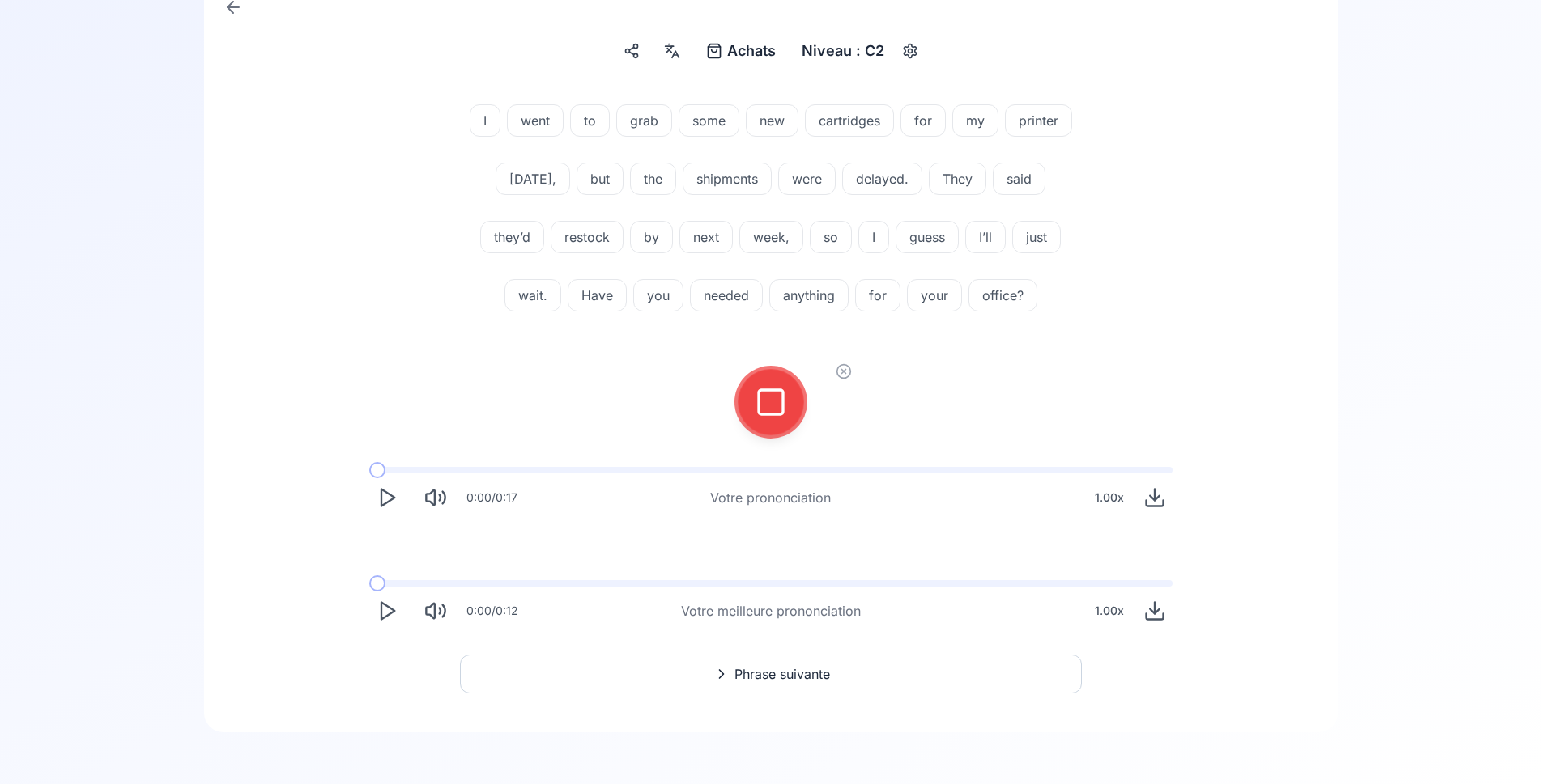
click at [788, 406] on div at bounding box center [771, 403] width 39 height 65
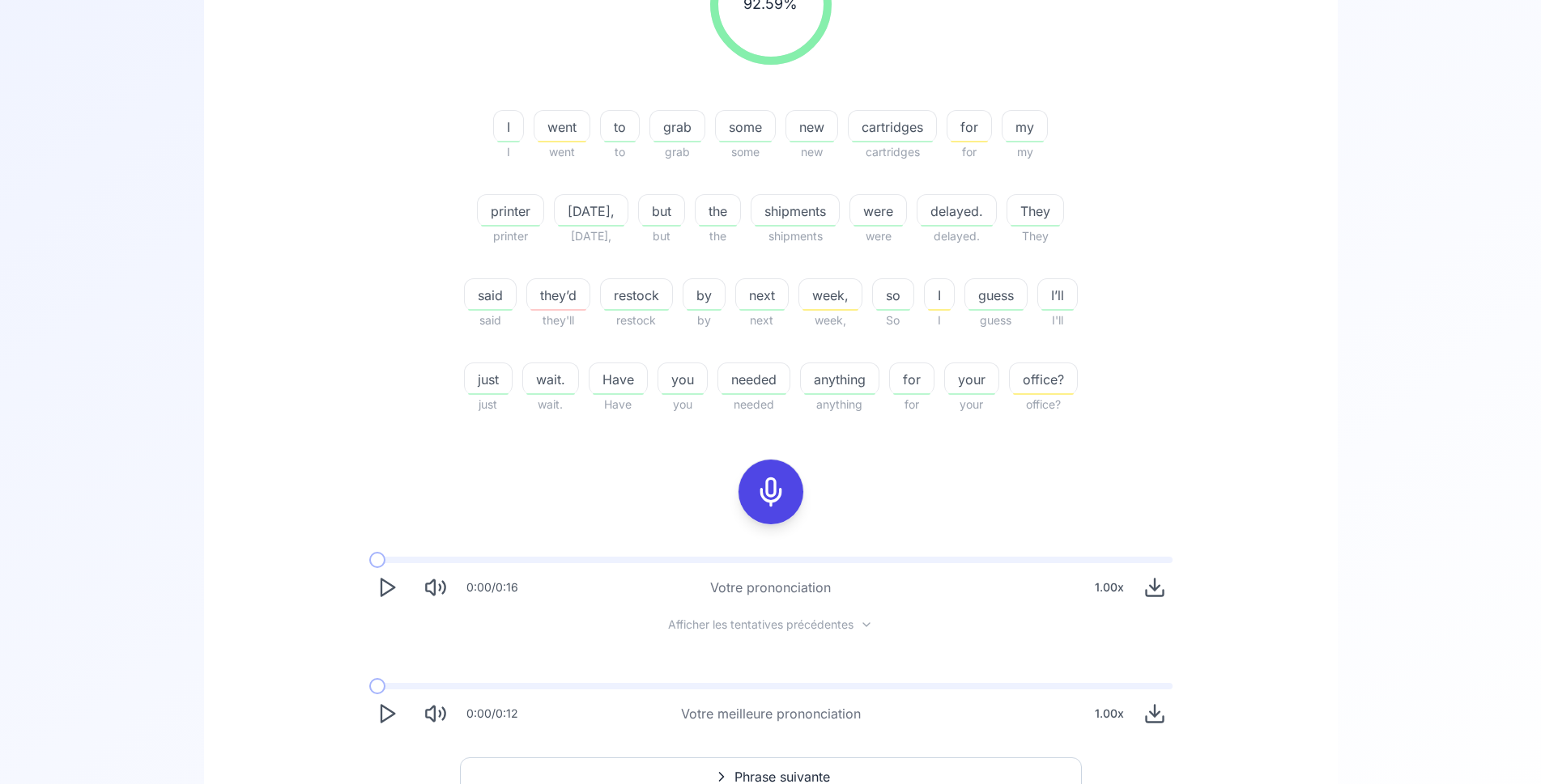
scroll to position [343, 0]
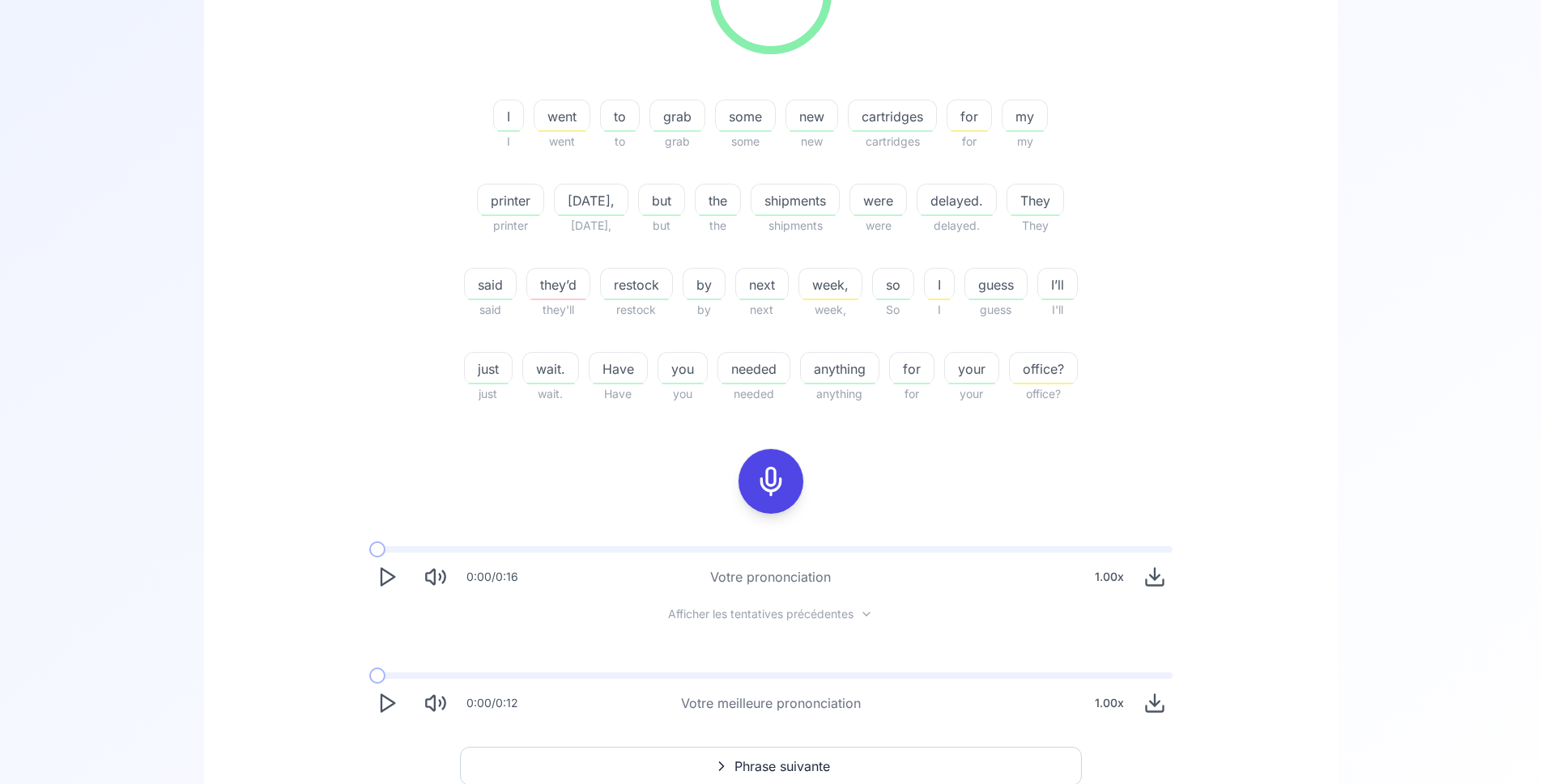
click at [384, 712] on polygon "Play" at bounding box center [388, 703] width 13 height 17
click at [764, 497] on icon at bounding box center [770, 482] width 33 height 33
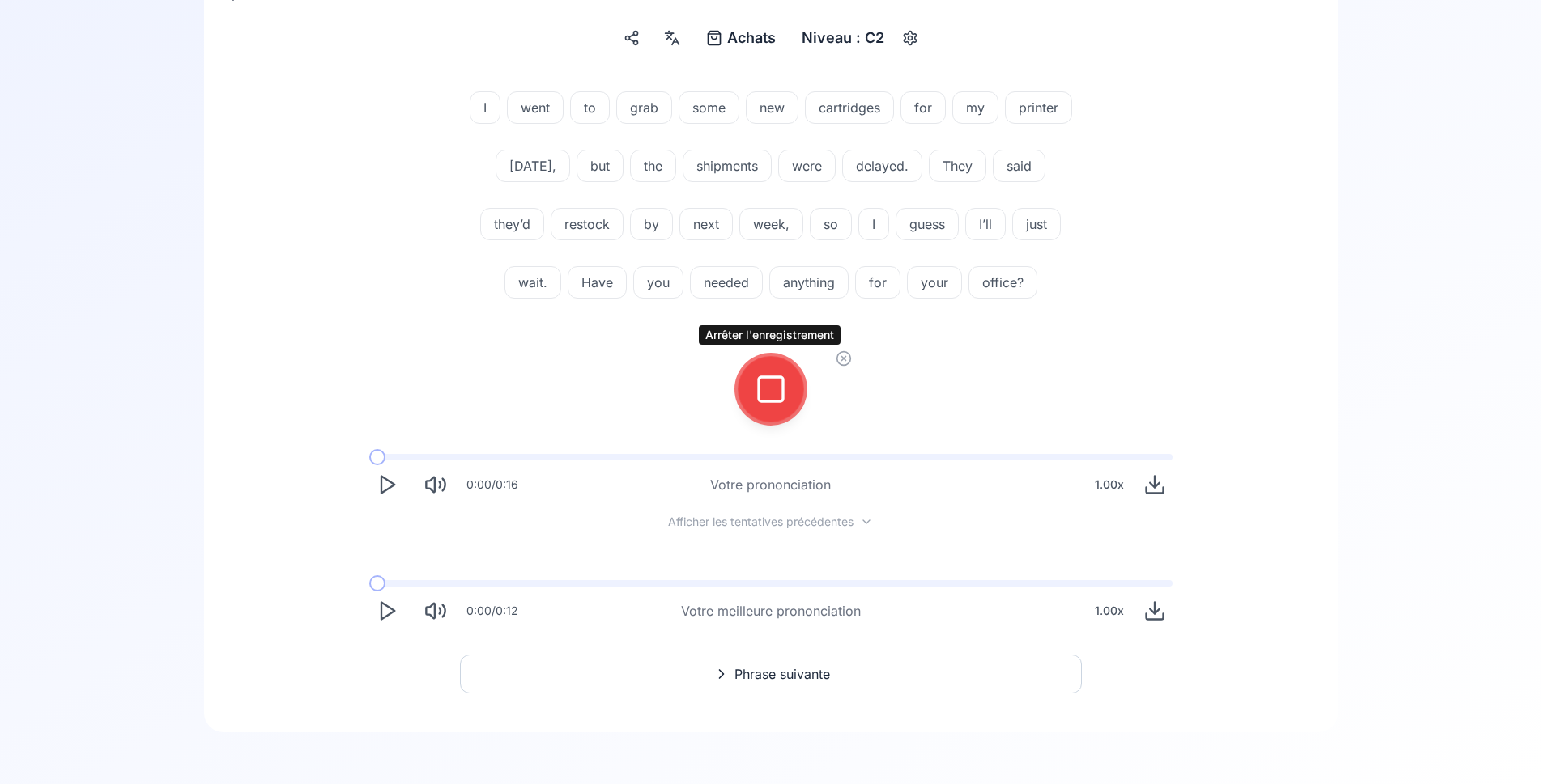
scroll to position [190, 0]
click at [791, 388] on button at bounding box center [771, 389] width 65 height 65
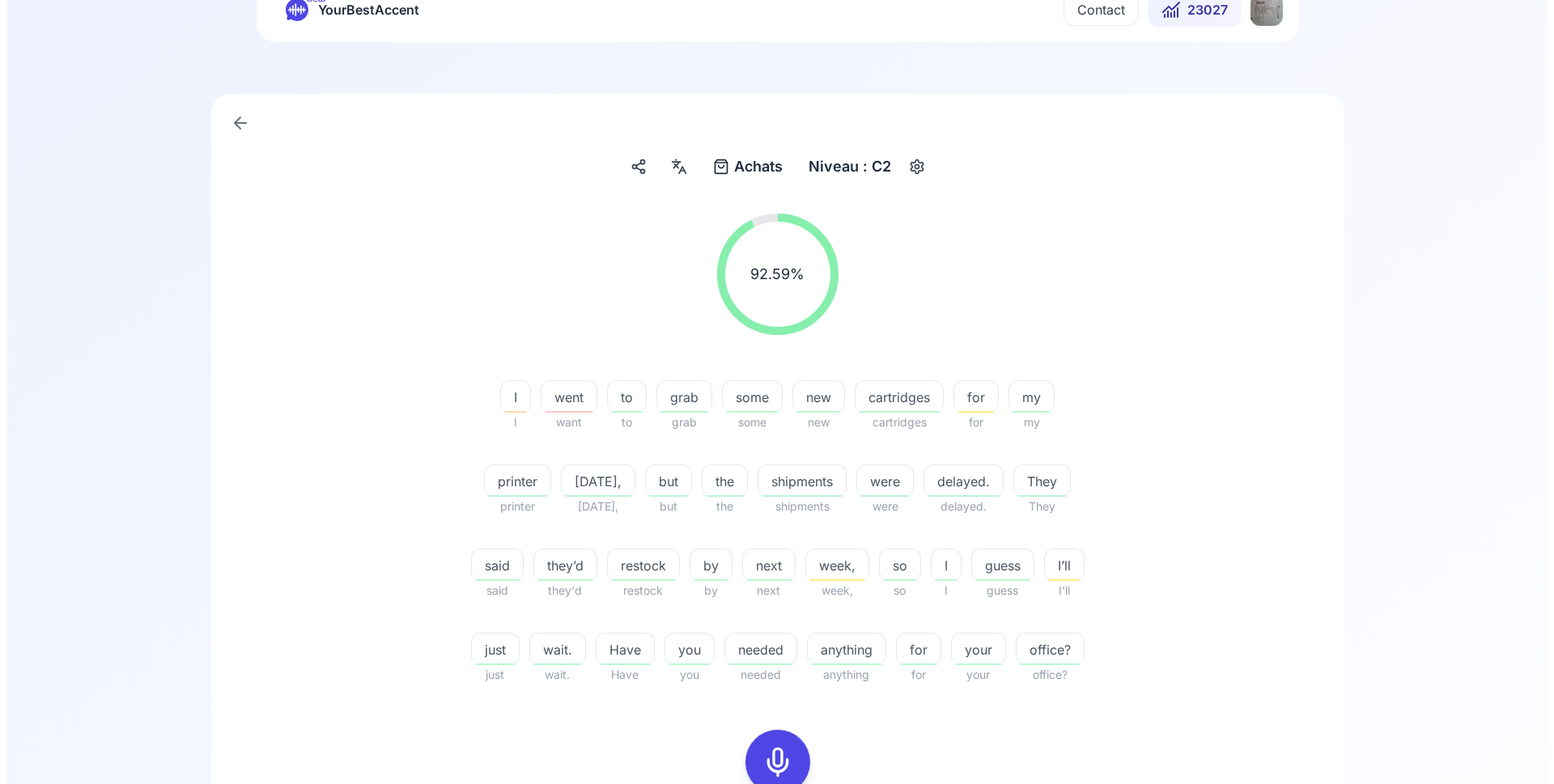
scroll to position [0, 0]
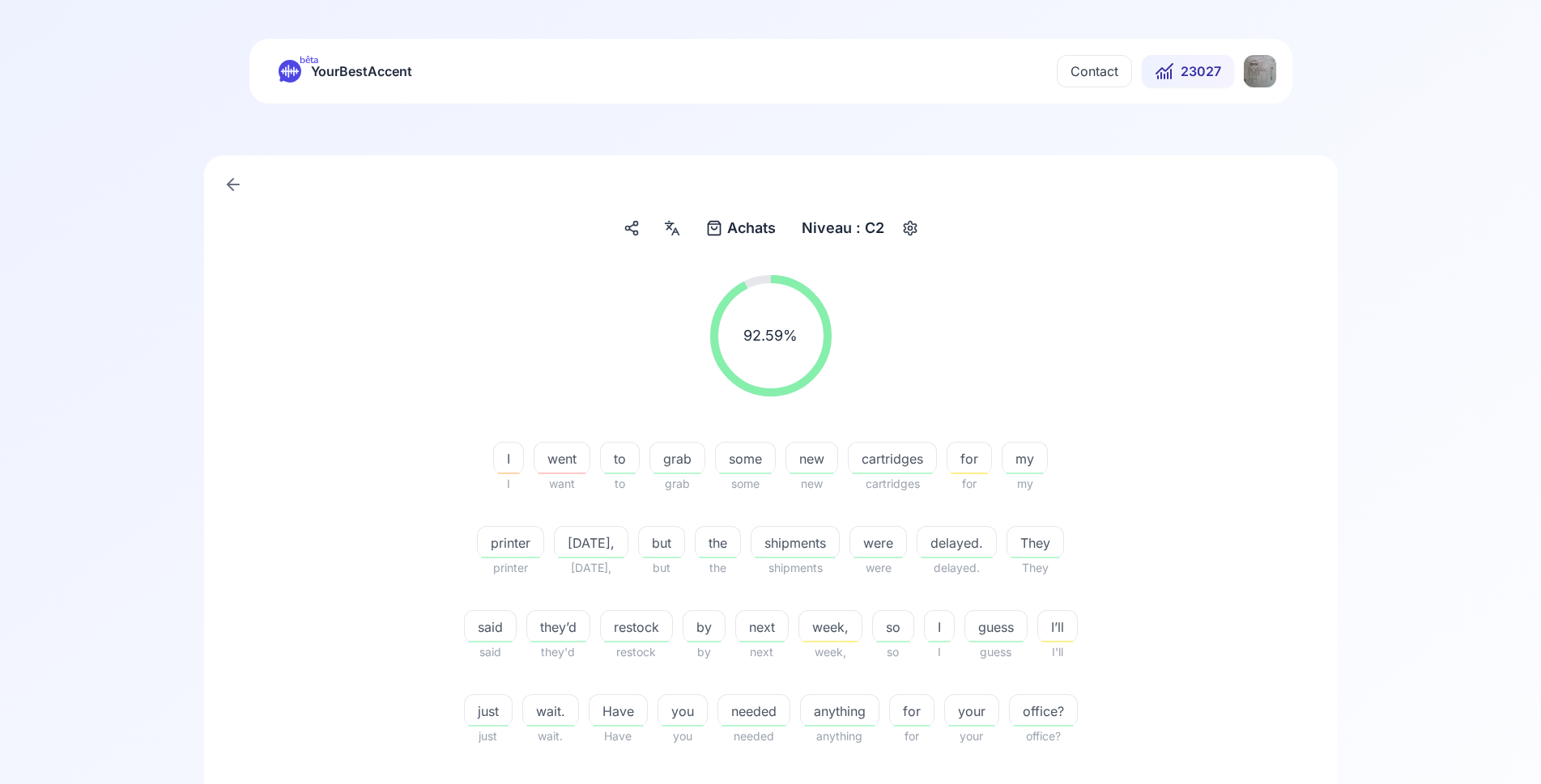
click at [1254, 78] on html "bêta YourBestAccent Contact 23027 Achats Achats Niveau : C2 92.59 % 92.59 % I I…" at bounding box center [770, 392] width 1541 height 784
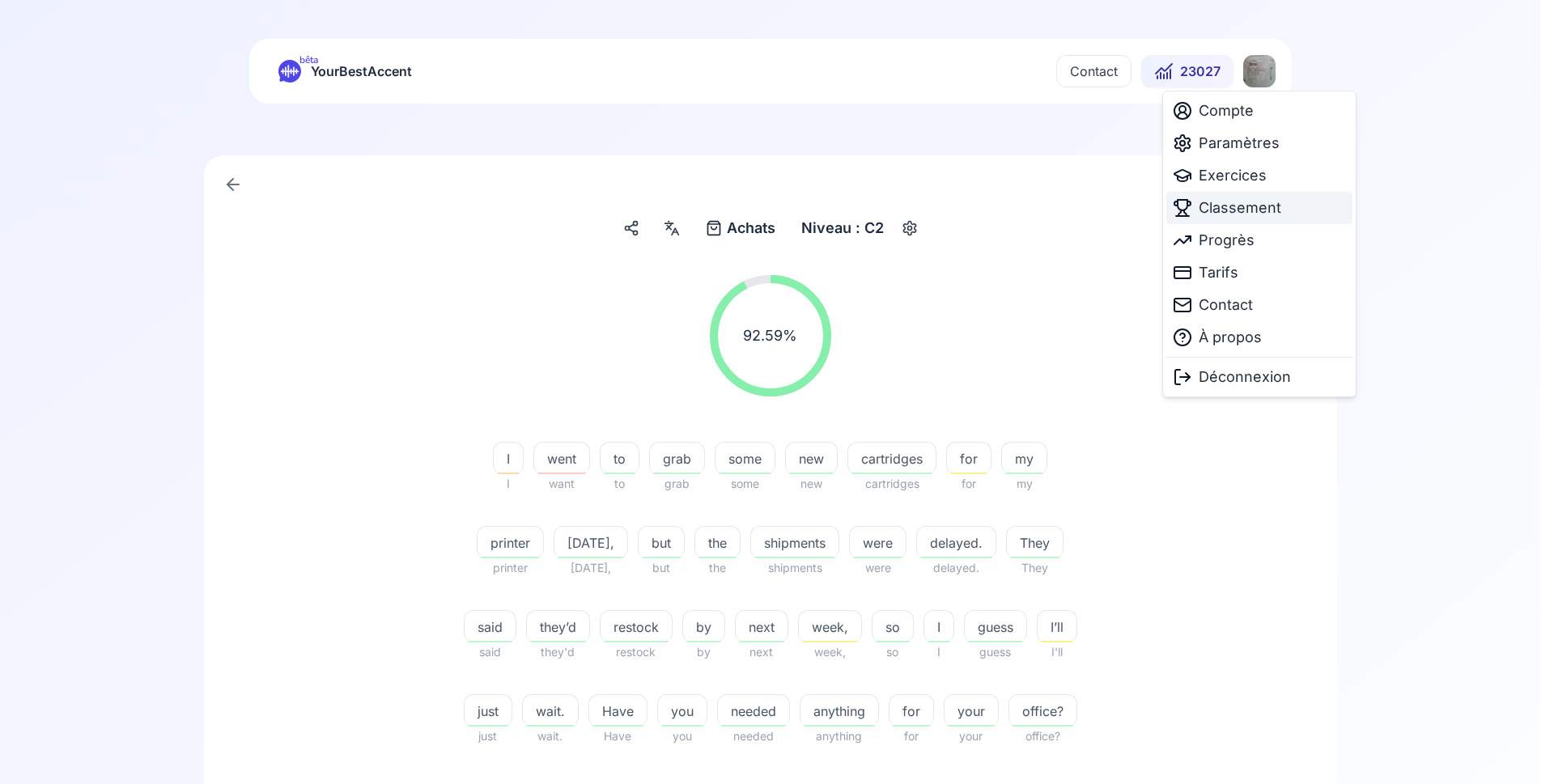
click at [1228, 200] on span "Classement" at bounding box center [1240, 208] width 83 height 23
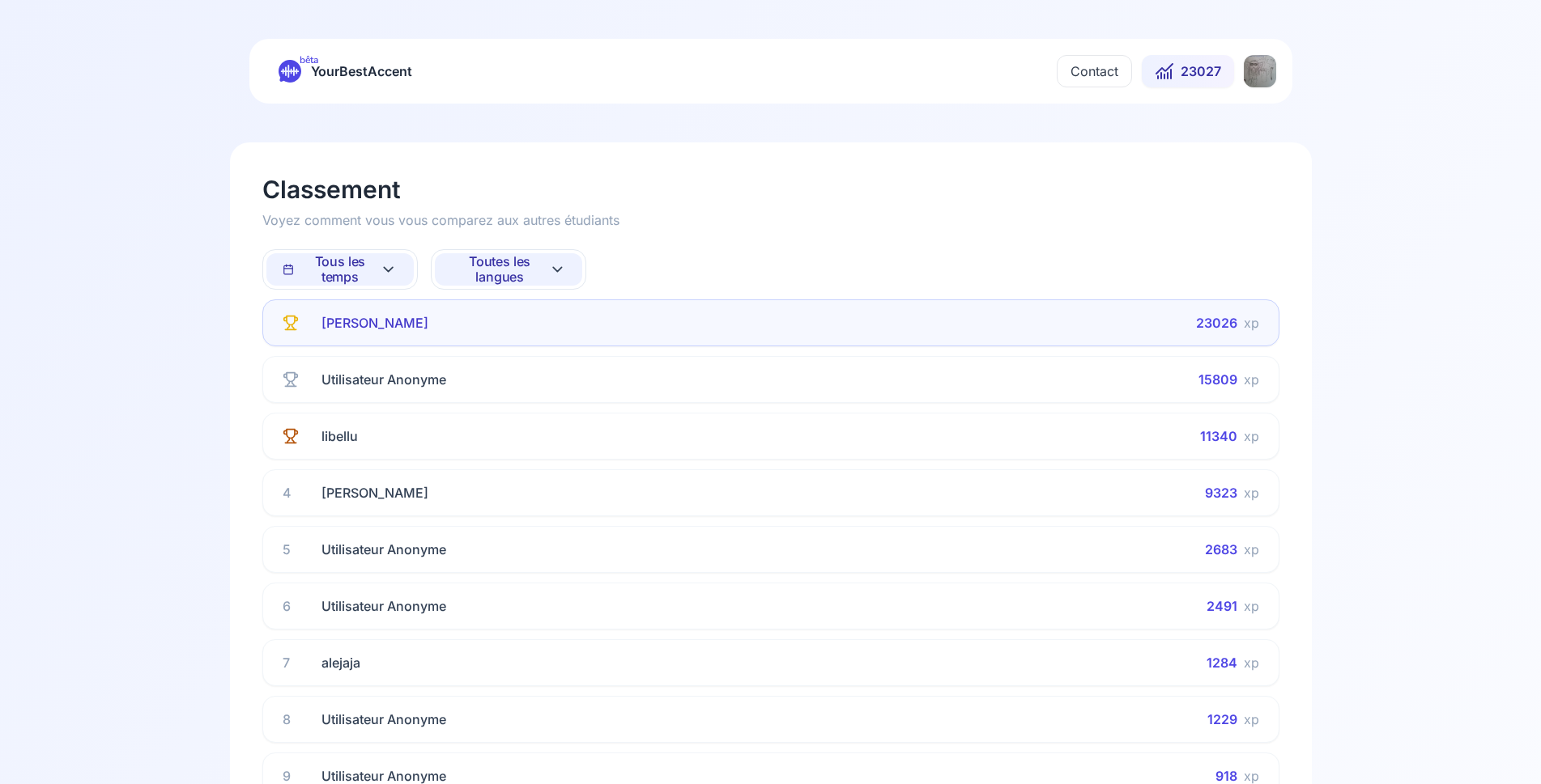
click at [468, 272] on span "Toutes les langues" at bounding box center [499, 269] width 98 height 31
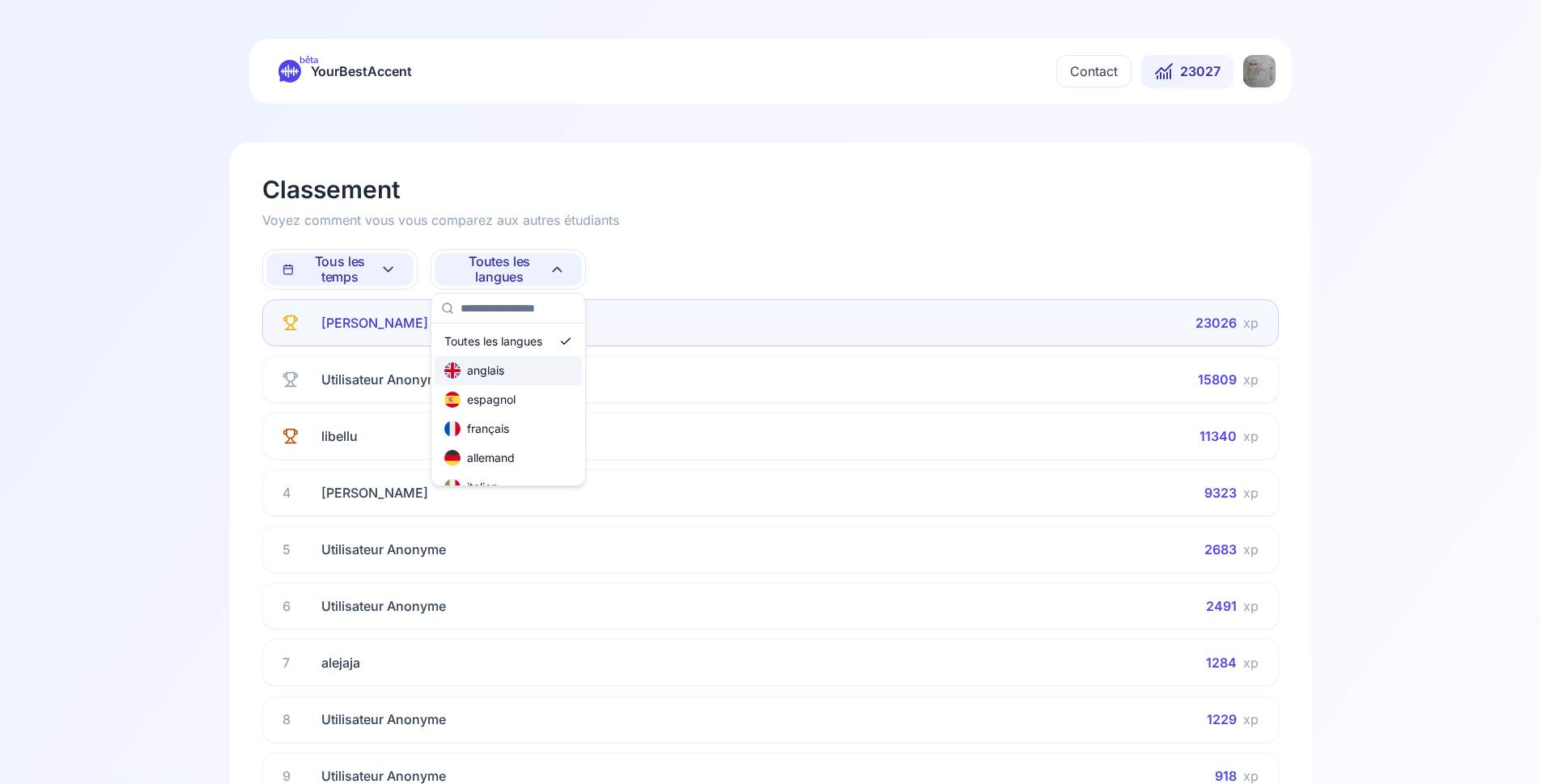
click at [488, 367] on div "anglais" at bounding box center [475, 371] width 60 height 16
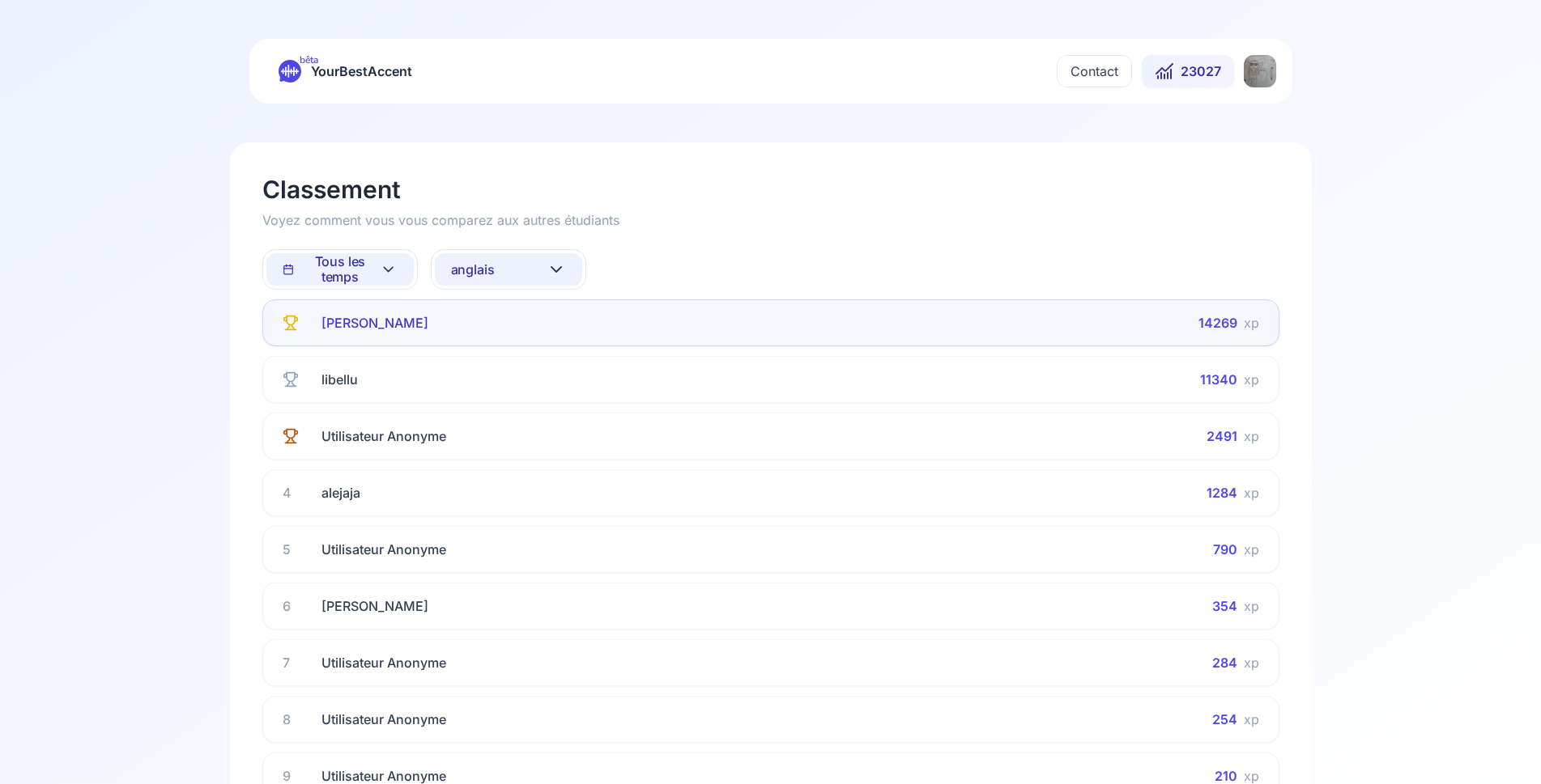
click at [485, 275] on span "anglais" at bounding box center [473, 269] width 44 height 15
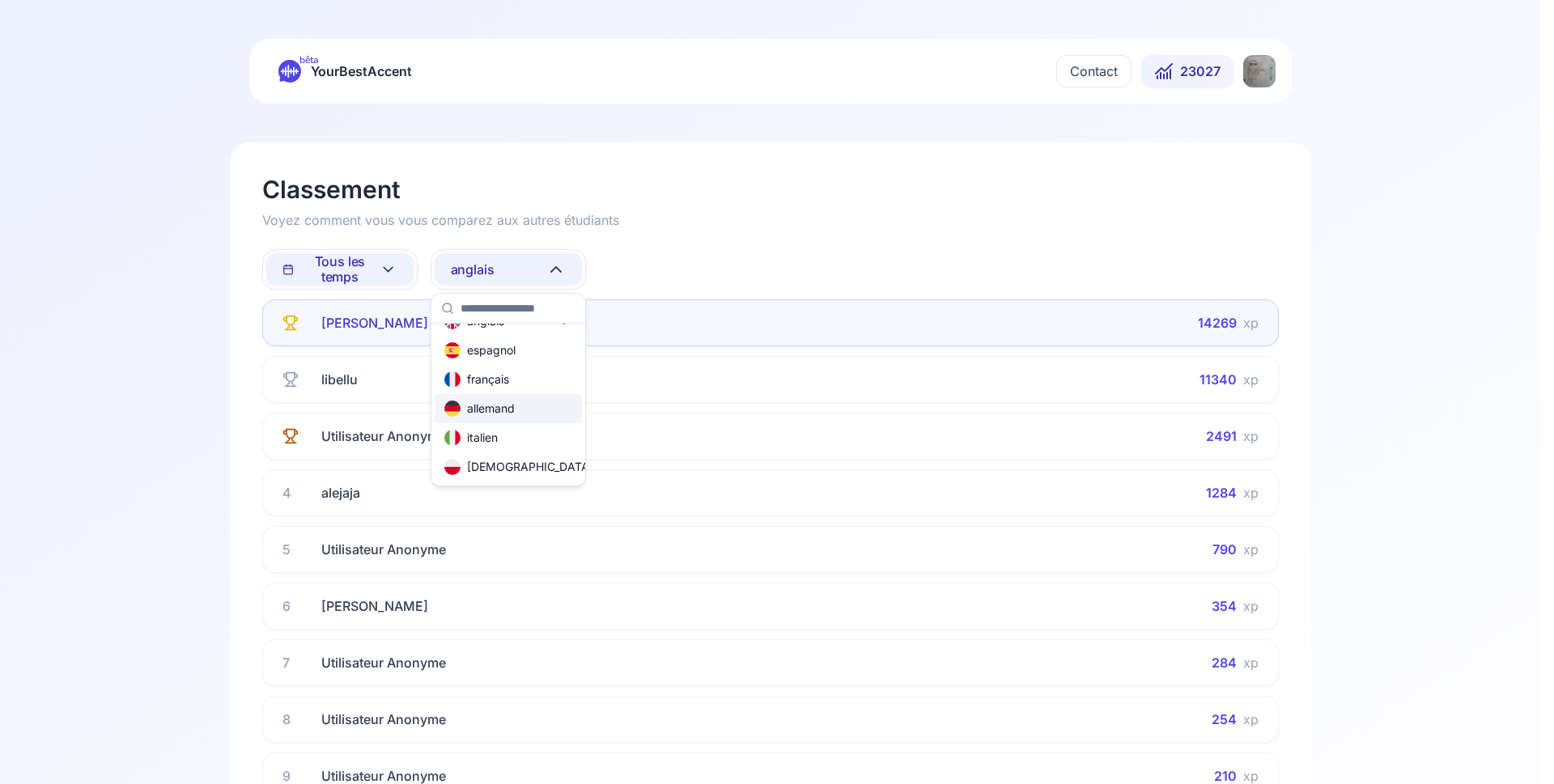
scroll to position [98, 0]
click at [512, 471] on div "russe" at bounding box center [509, 477] width 148 height 29
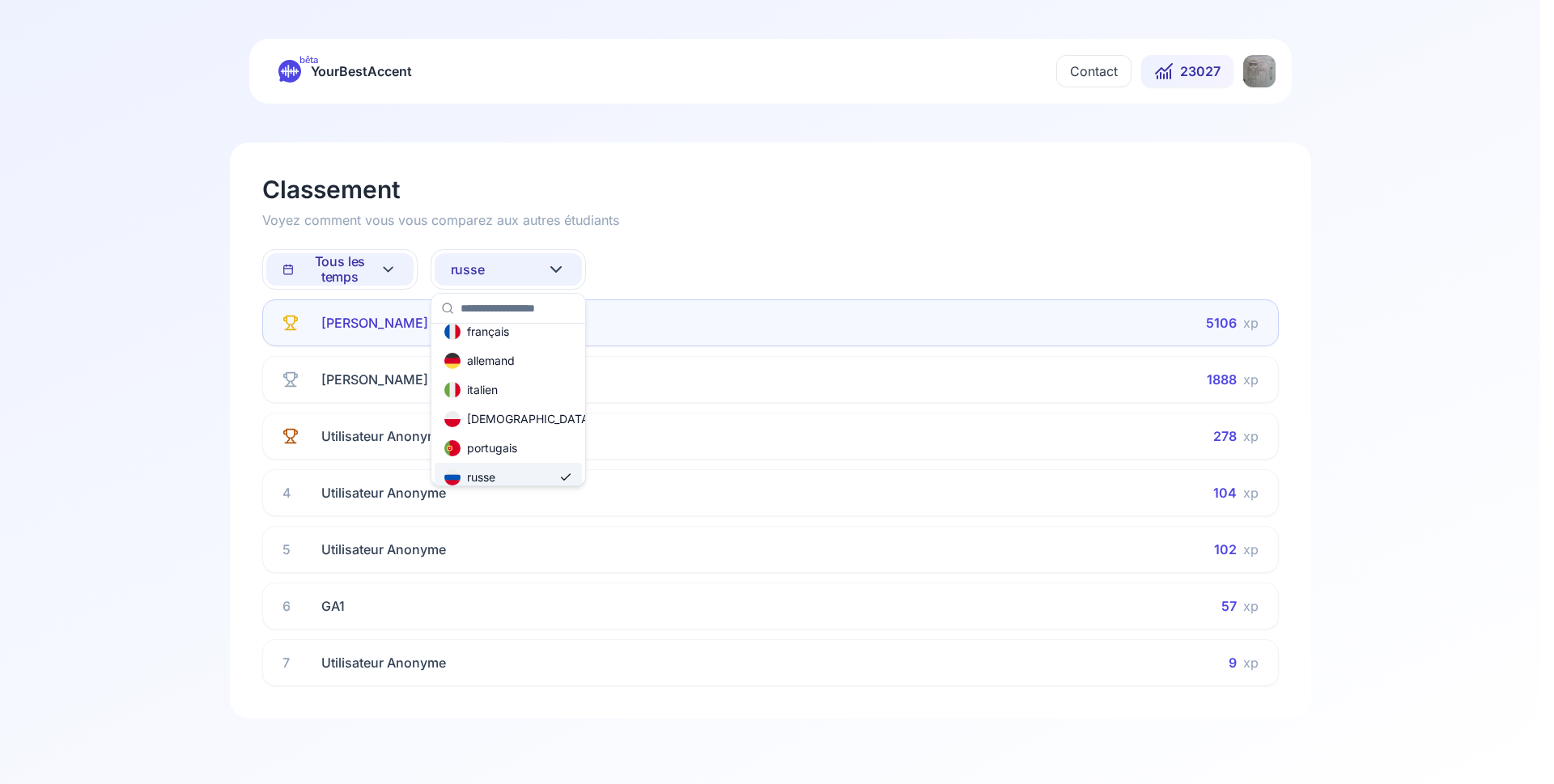
scroll to position [0, 0]
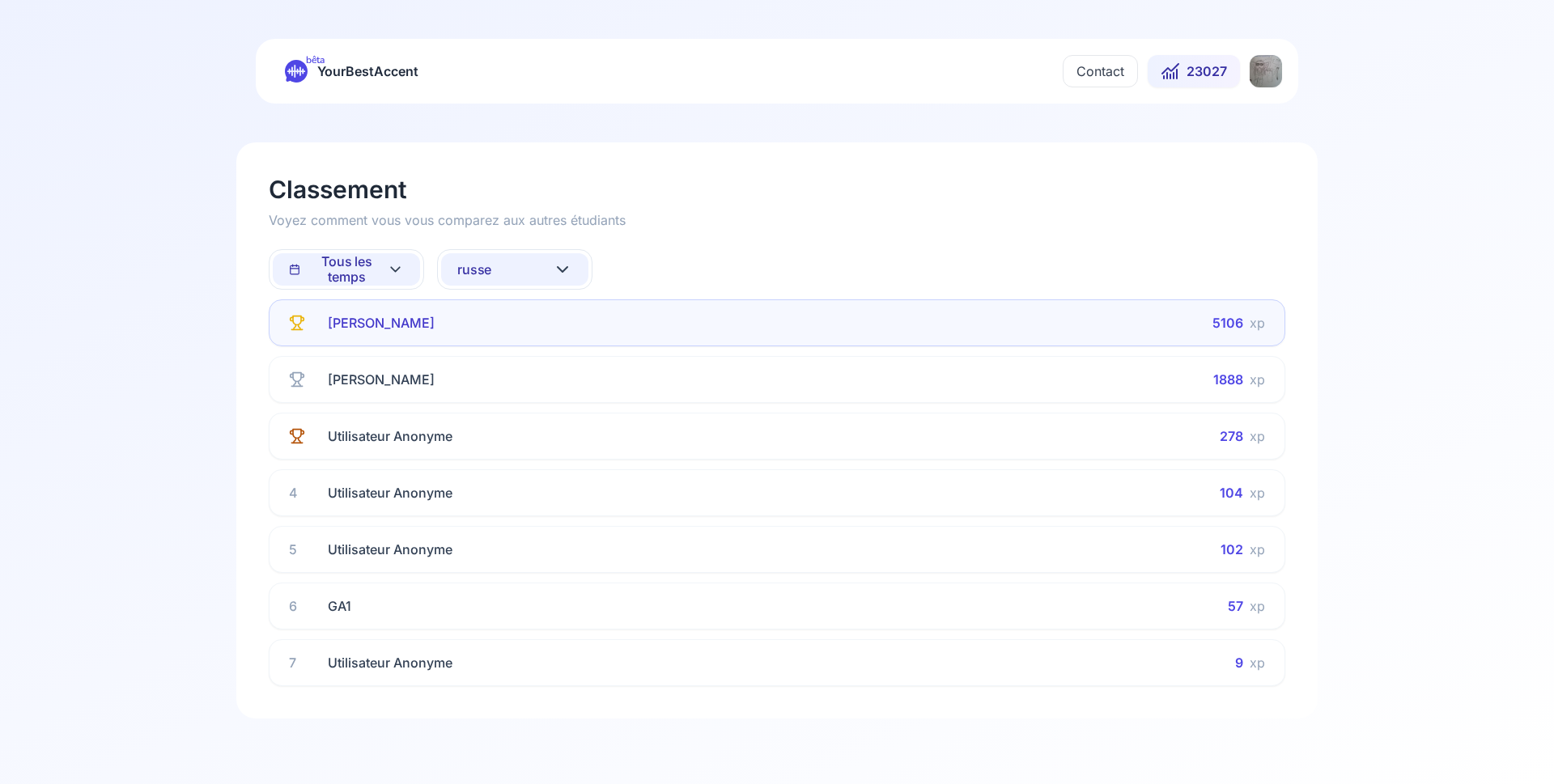
click at [373, 270] on span "Tous les temps" at bounding box center [338, 269] width 98 height 31
click at [358, 343] on div "Cette semaine" at bounding box center [330, 340] width 96 height 16
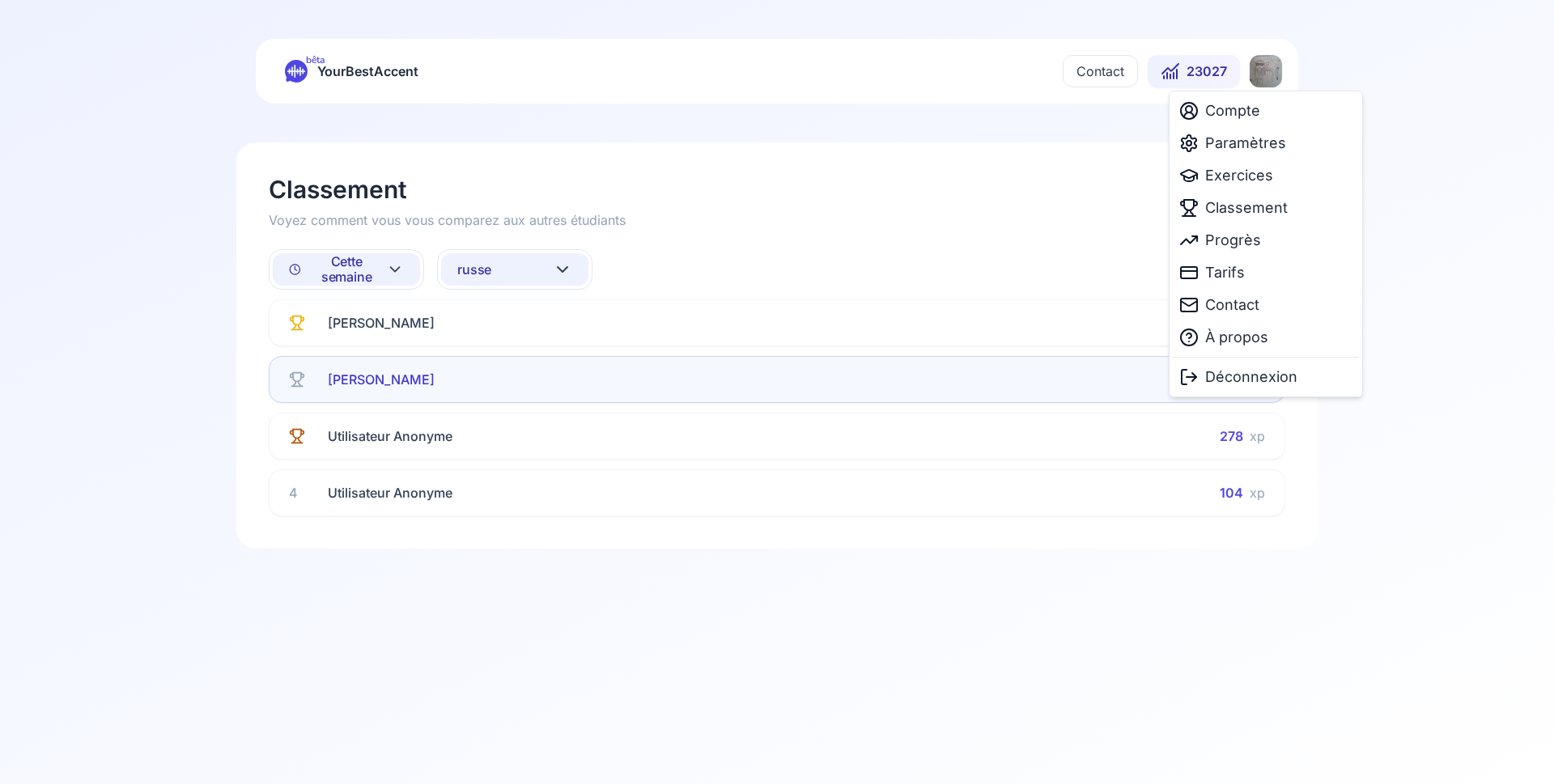
click at [1260, 72] on html "bêta YourBestAccent Contact 23027 Classement Voyez comment vous vous comparez a…" at bounding box center [777, 392] width 1554 height 784
click at [1224, 145] on span "Paramètres" at bounding box center [1245, 143] width 81 height 23
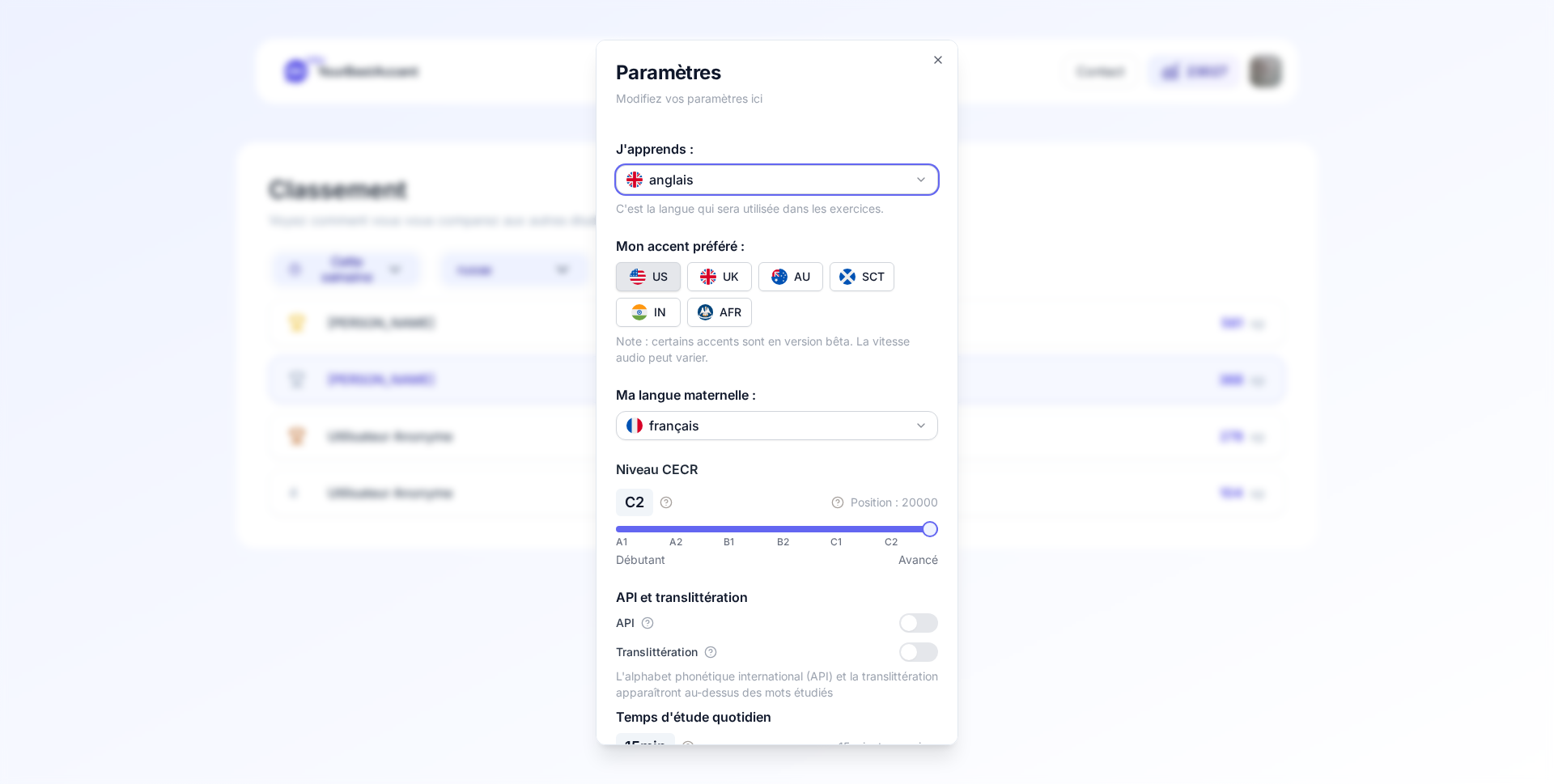
click at [791, 189] on button "anglais" at bounding box center [777, 178] width 323 height 29
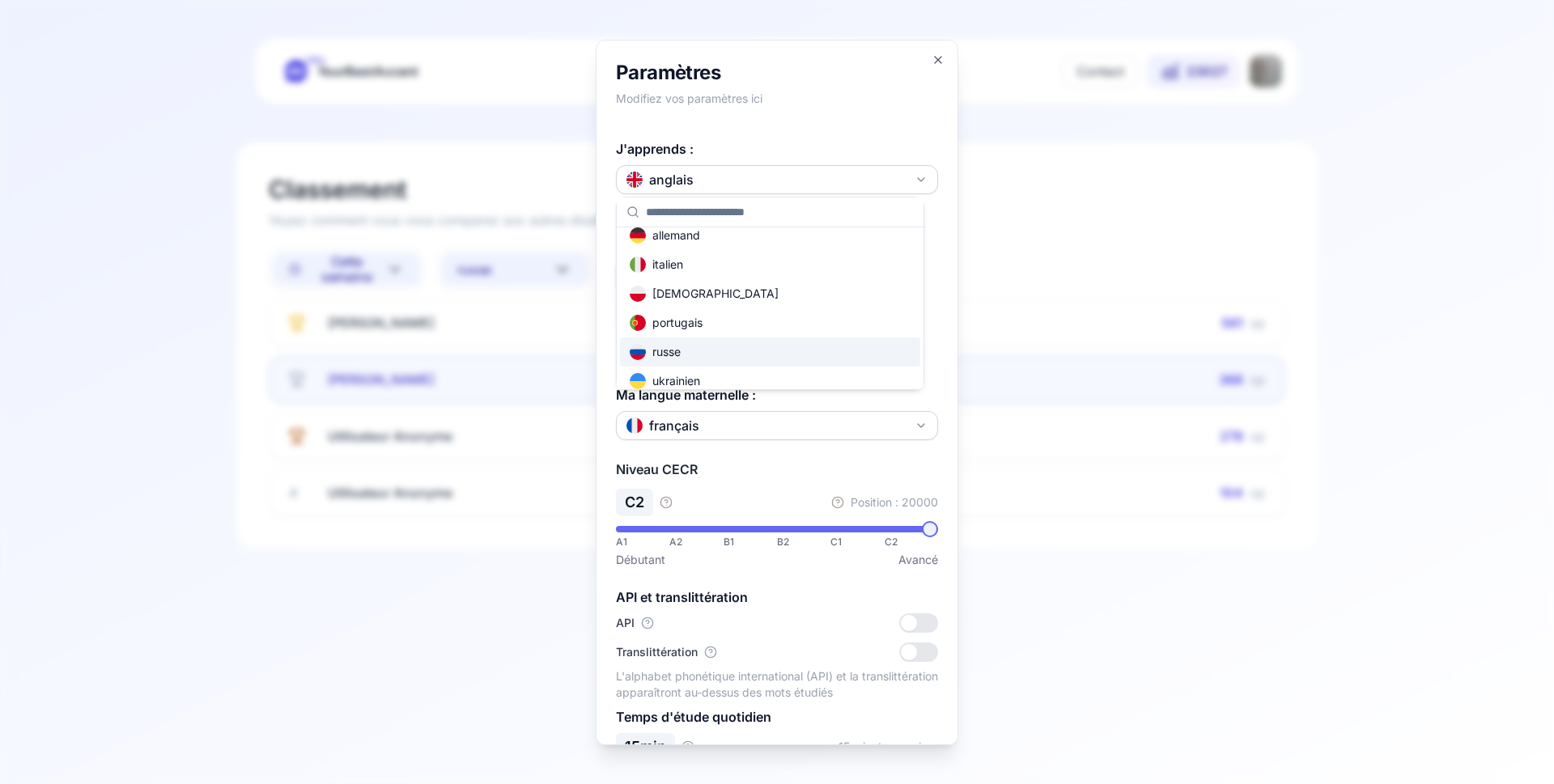
click at [706, 346] on div "russe" at bounding box center [770, 352] width 301 height 29
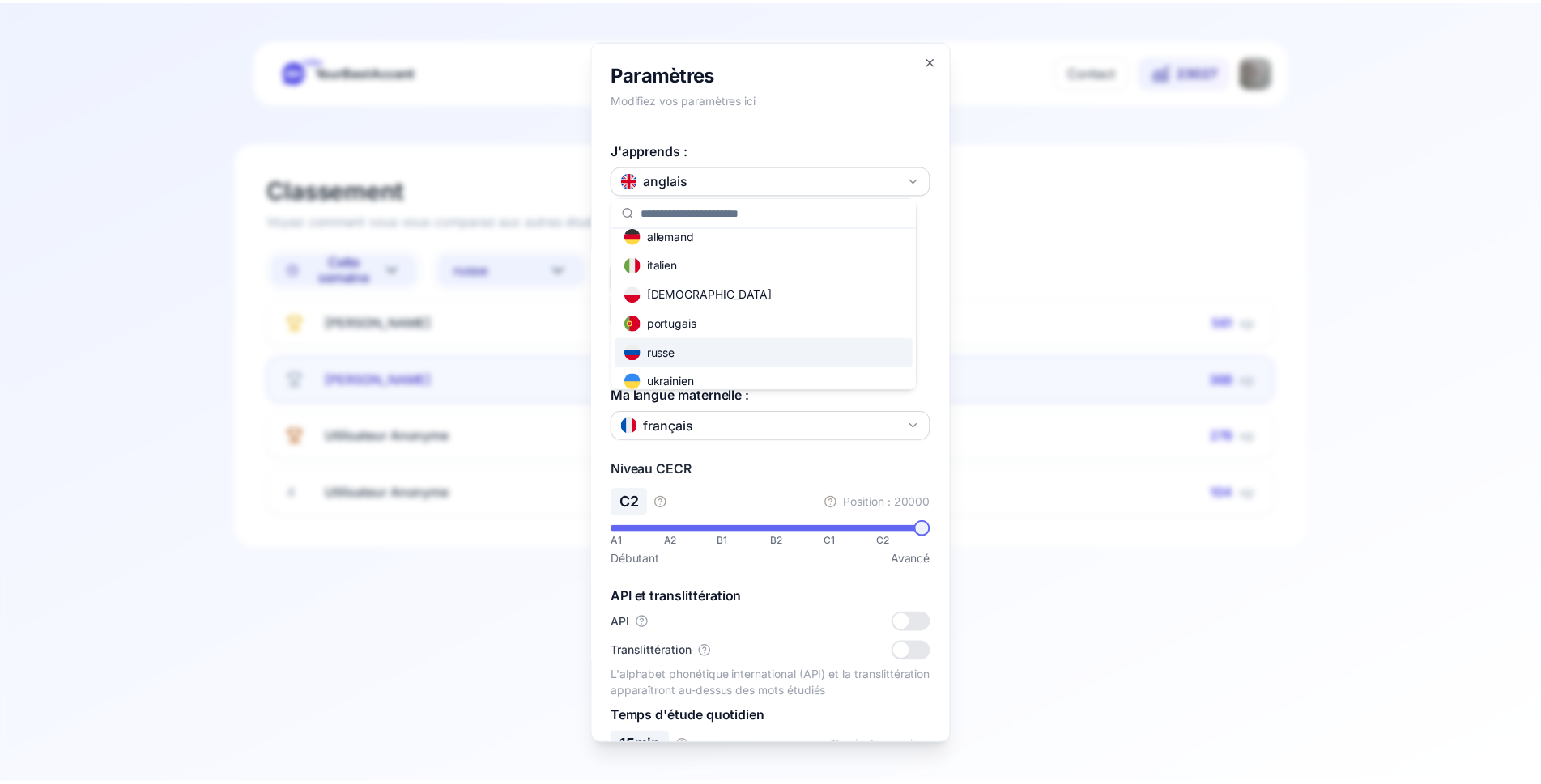
scroll to position [98, 0]
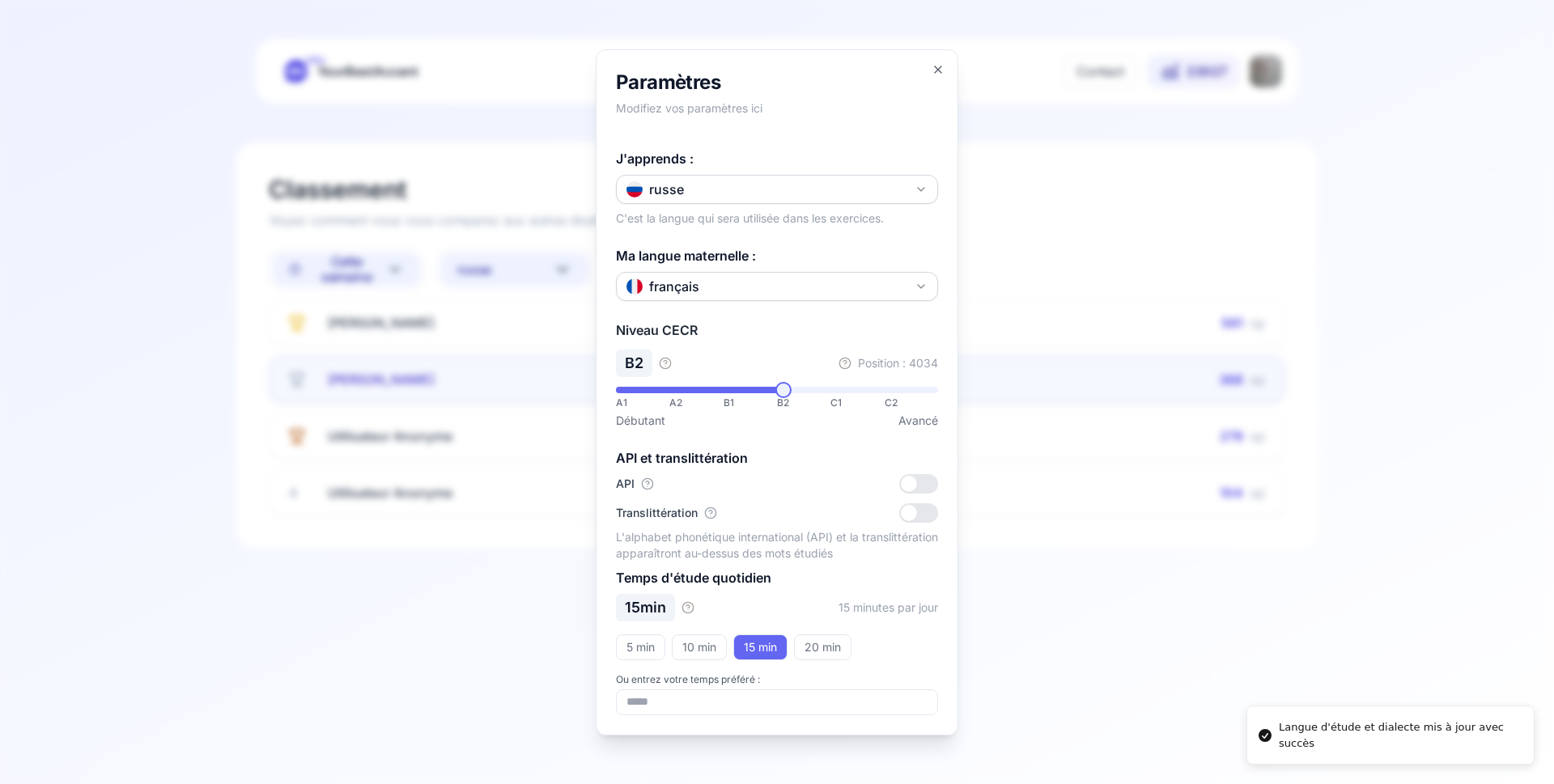
click at [177, 220] on div at bounding box center [777, 392] width 1554 height 784
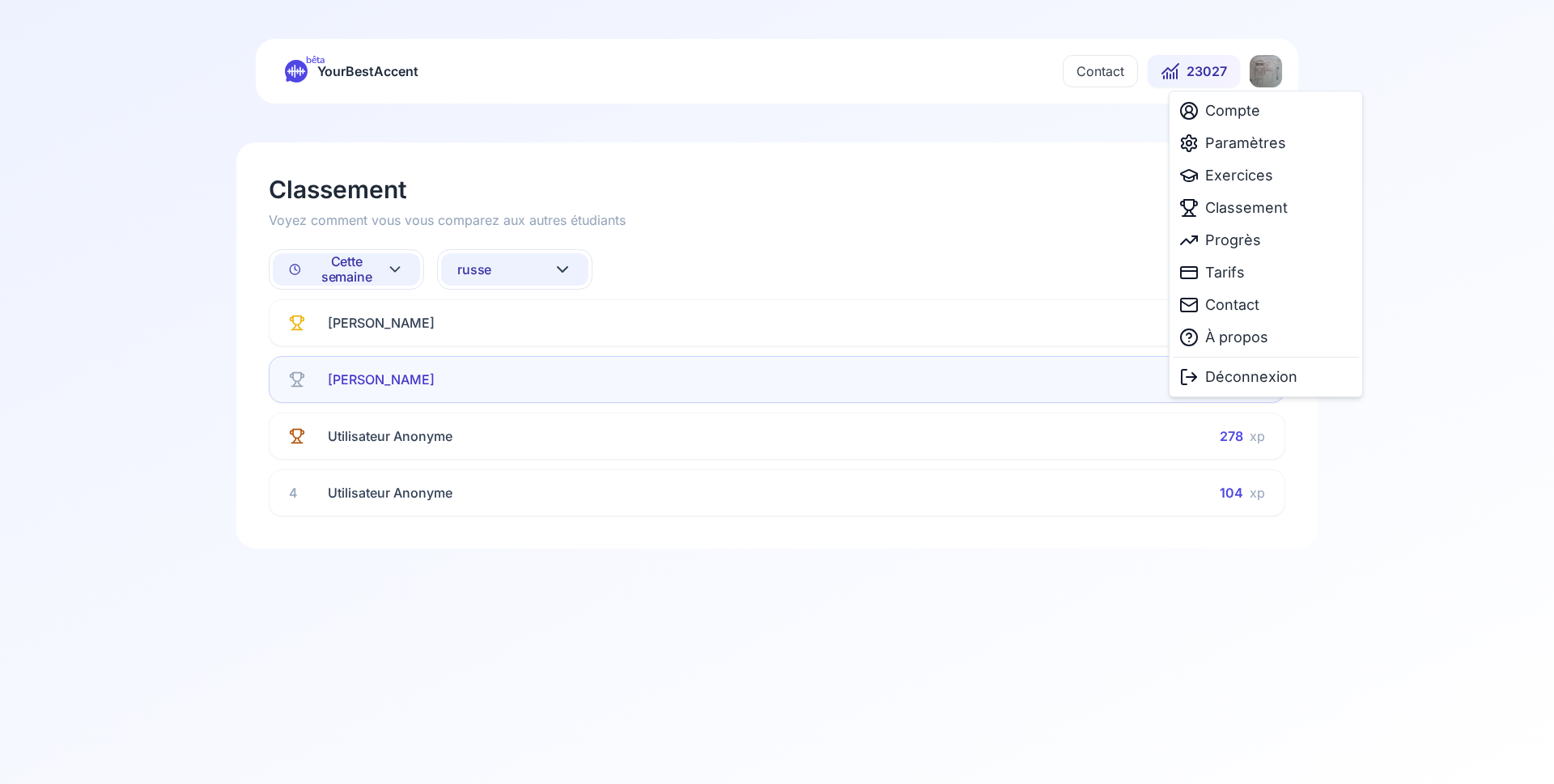
click at [1275, 72] on html "bêta YourBestAccent Contact 23027 Classement Voyez comment vous vous comparez a…" at bounding box center [777, 392] width 1554 height 784
click at [125, 362] on html "bêta YourBestAccent Contact 23027 Classement Voyez comment vous vous comparez a…" at bounding box center [777, 392] width 1554 height 784
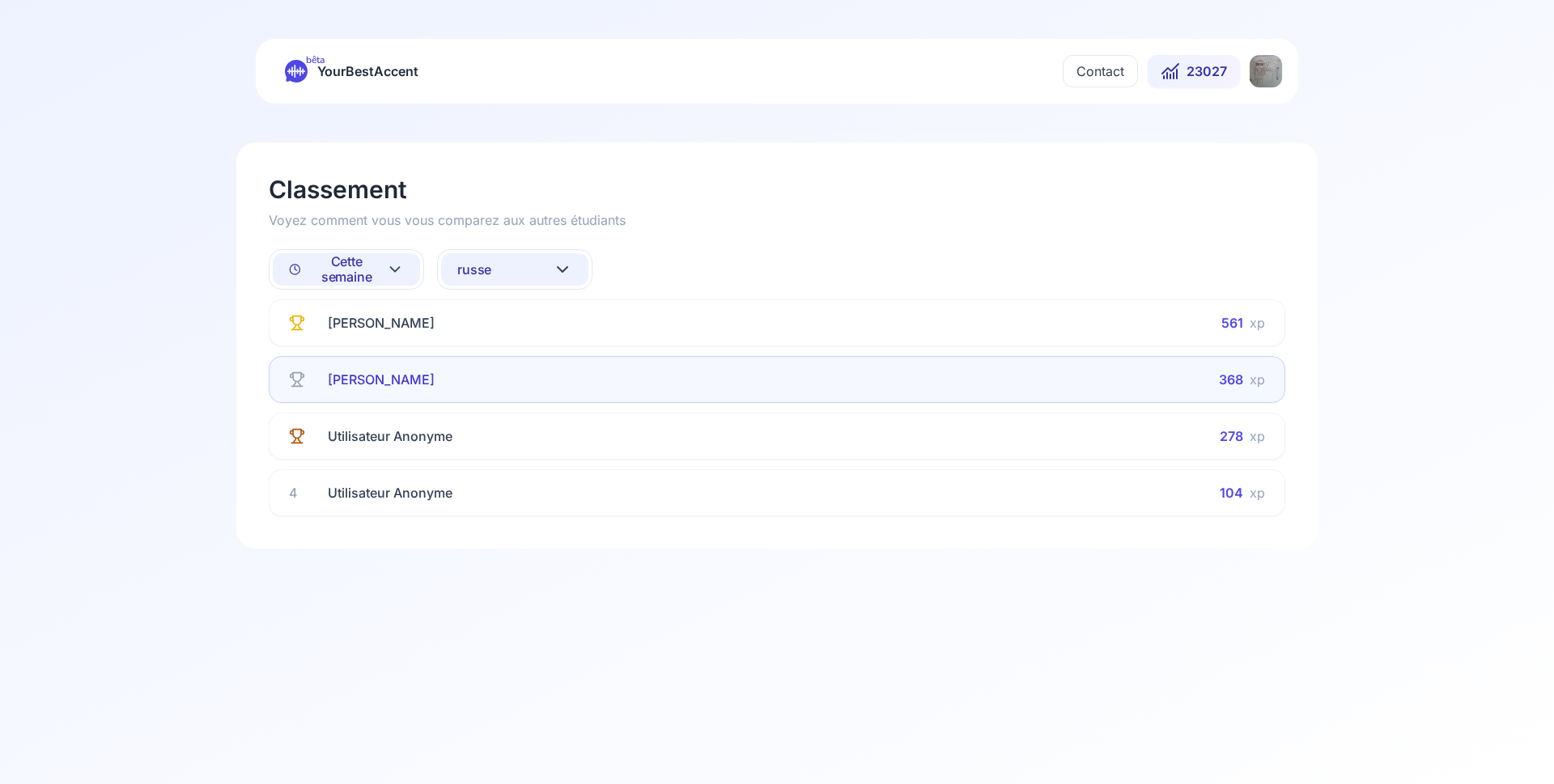
click at [1261, 73] on html "bêta YourBestAccent Contact 23027 Classement Voyez comment vous vous comparez a…" at bounding box center [777, 392] width 1554 height 784
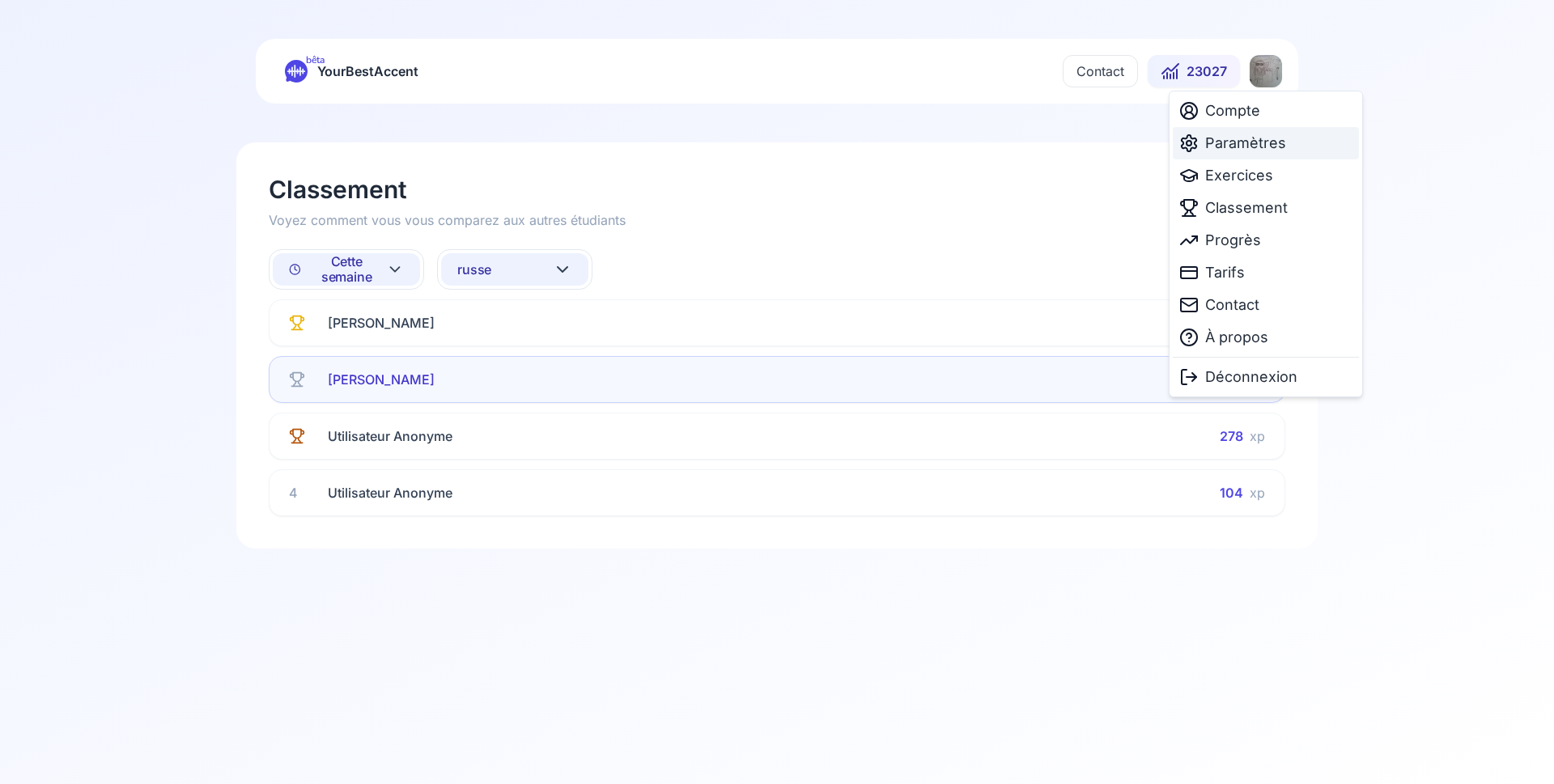
click at [1241, 139] on span "Paramètres" at bounding box center [1245, 143] width 81 height 23
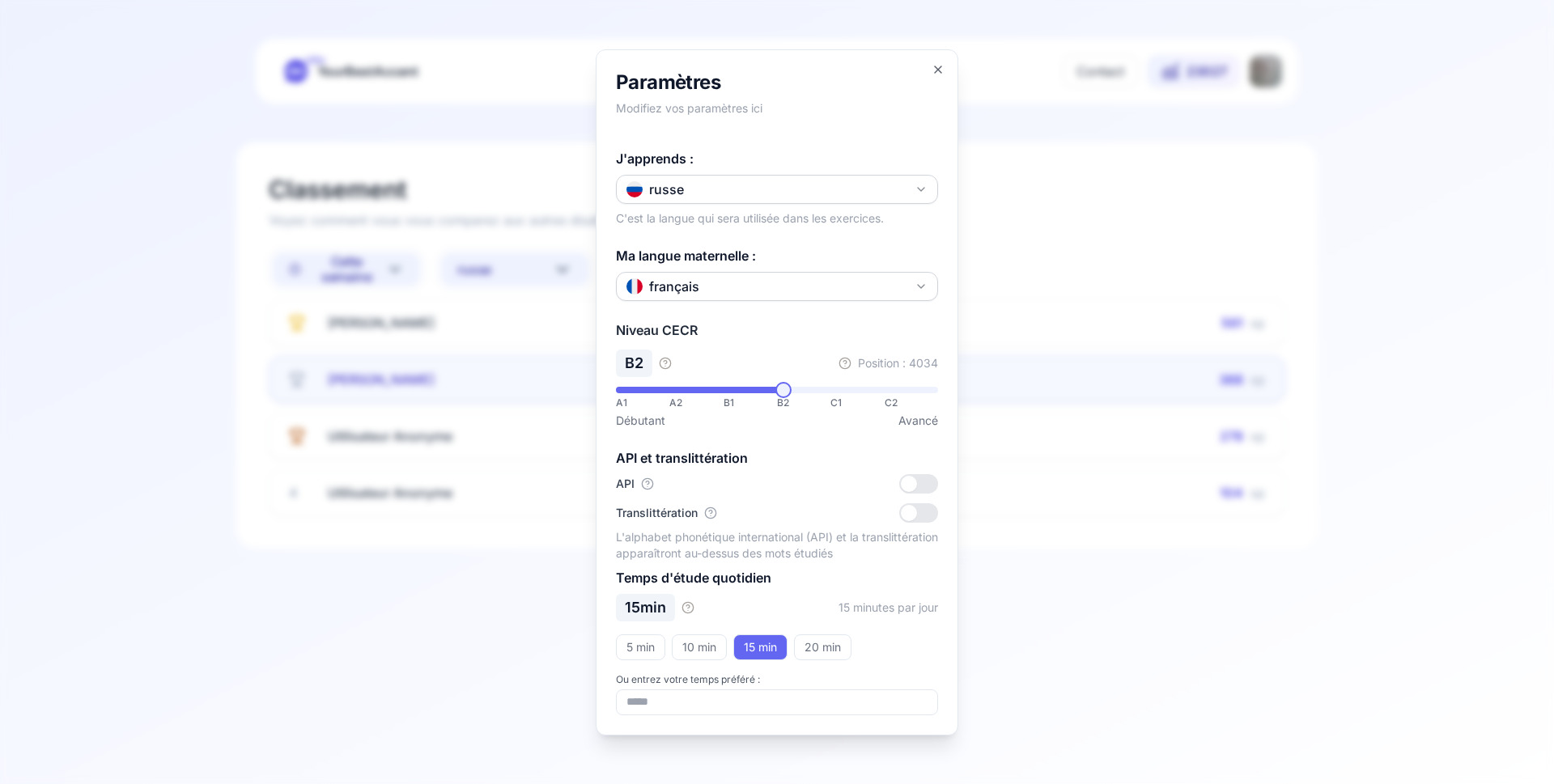
click at [219, 409] on div at bounding box center [777, 392] width 1554 height 784
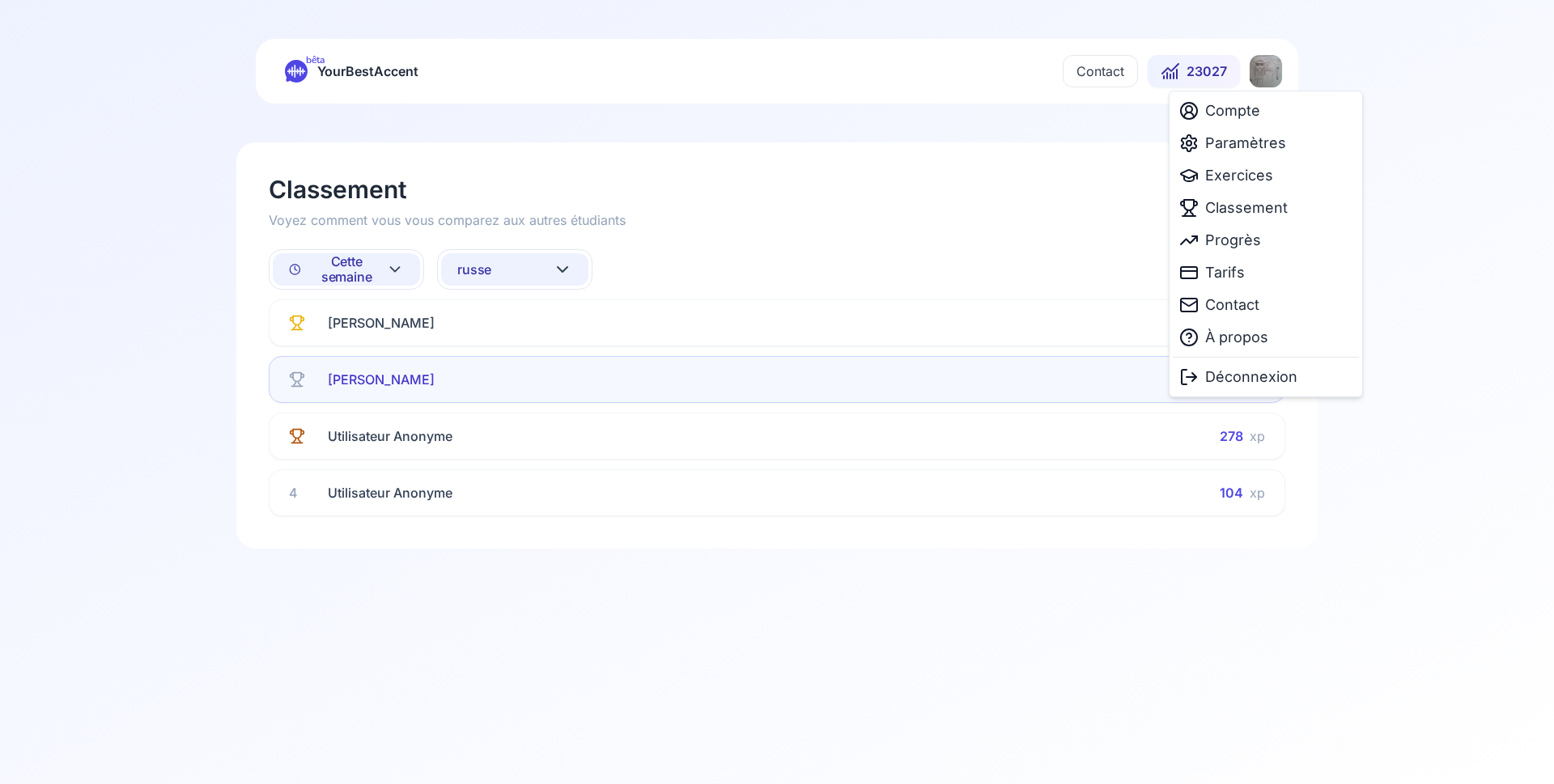
click at [1261, 76] on html "bêta YourBestAccent Contact 23027 Classement Voyez comment vous vous comparez a…" at bounding box center [777, 392] width 1554 height 784
click at [1239, 172] on span "Exercices" at bounding box center [1238, 176] width 68 height 23
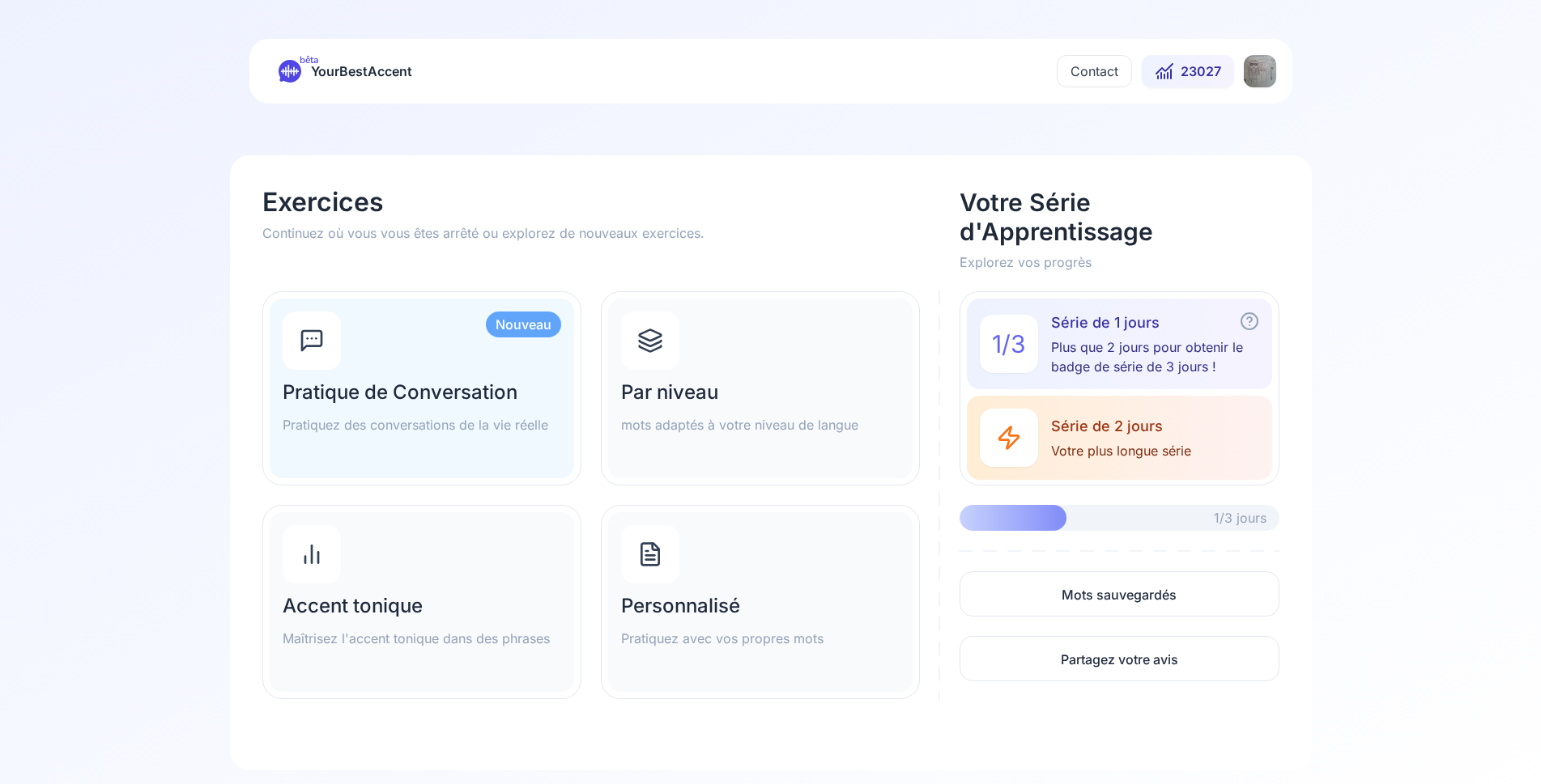
click at [725, 381] on h2 "Par niveau" at bounding box center [760, 392] width 279 height 25
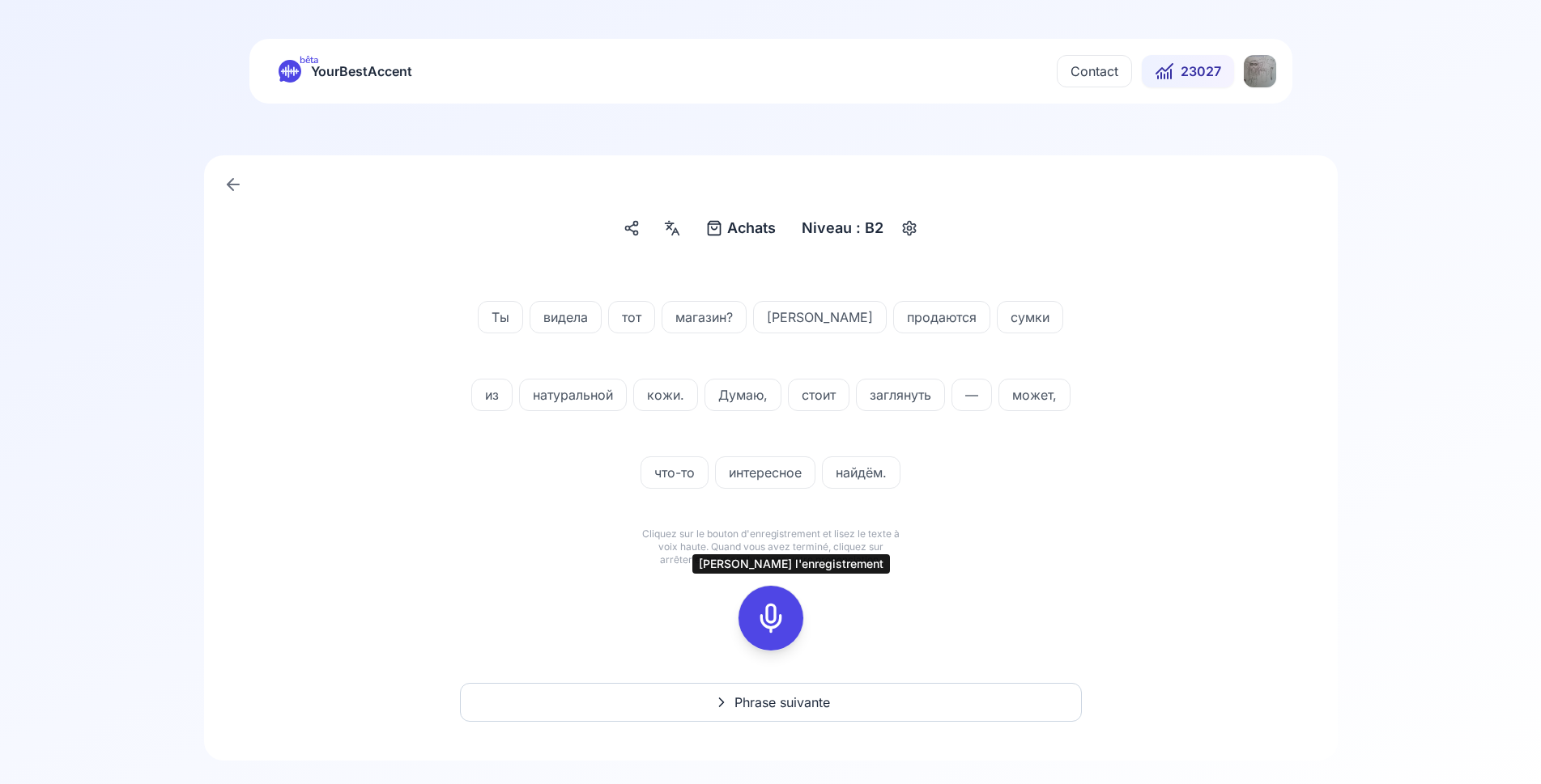
click at [780, 609] on icon at bounding box center [770, 618] width 33 height 33
click at [771, 609] on icon at bounding box center [770, 618] width 33 height 33
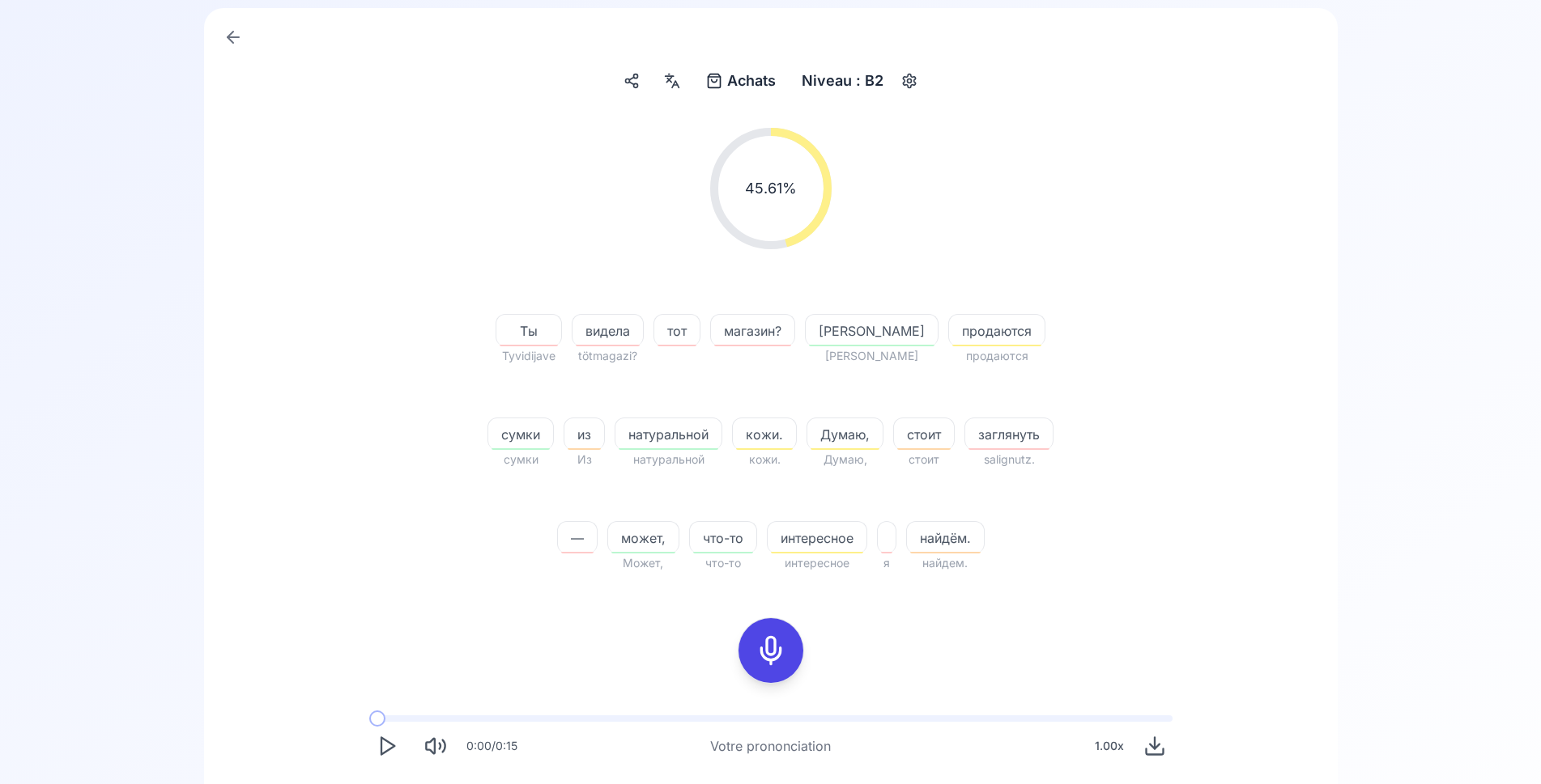
scroll to position [165, 0]
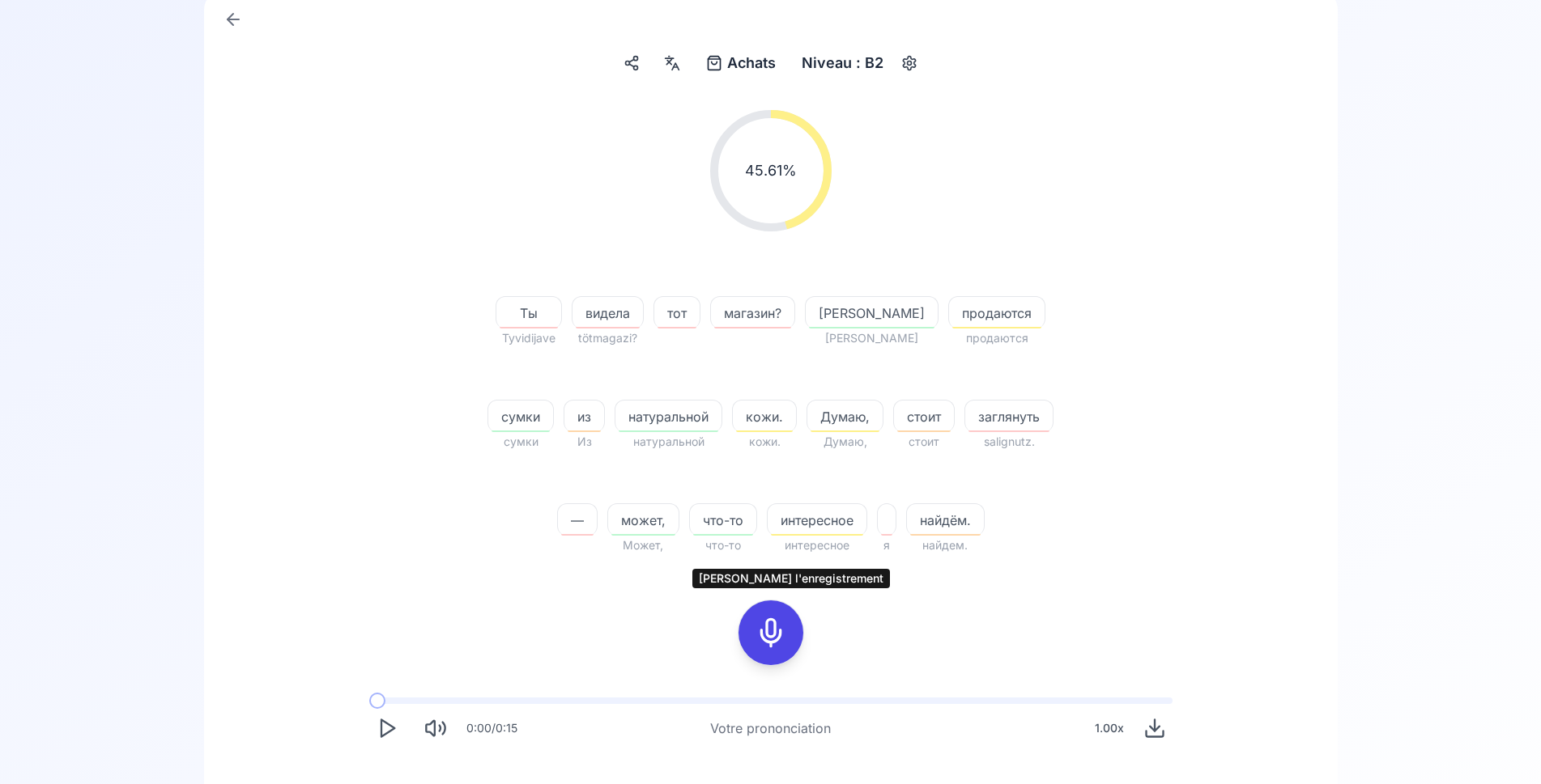
click at [780, 628] on icon at bounding box center [770, 633] width 33 height 33
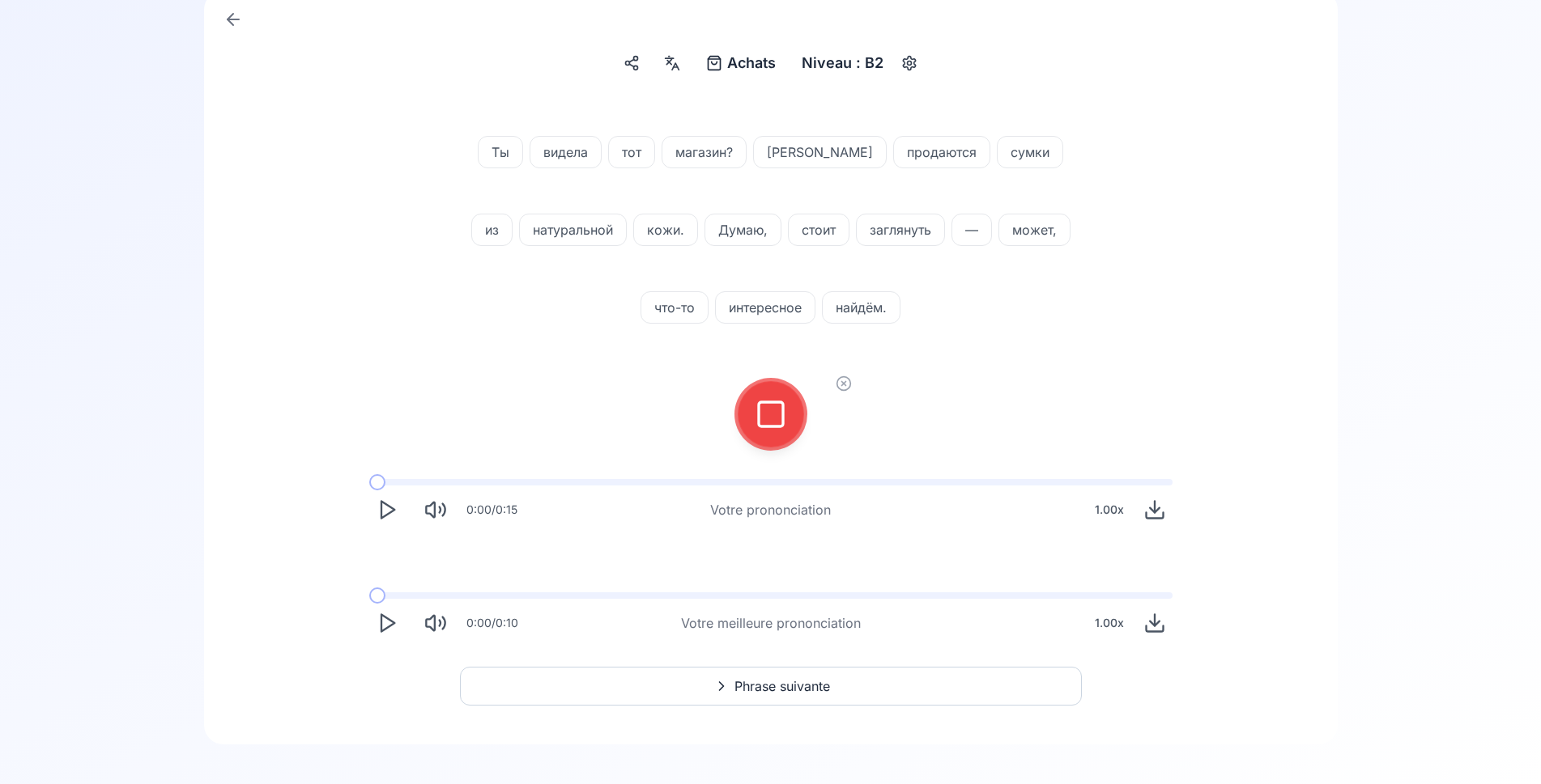
click at [771, 424] on icon at bounding box center [770, 414] width 33 height 33
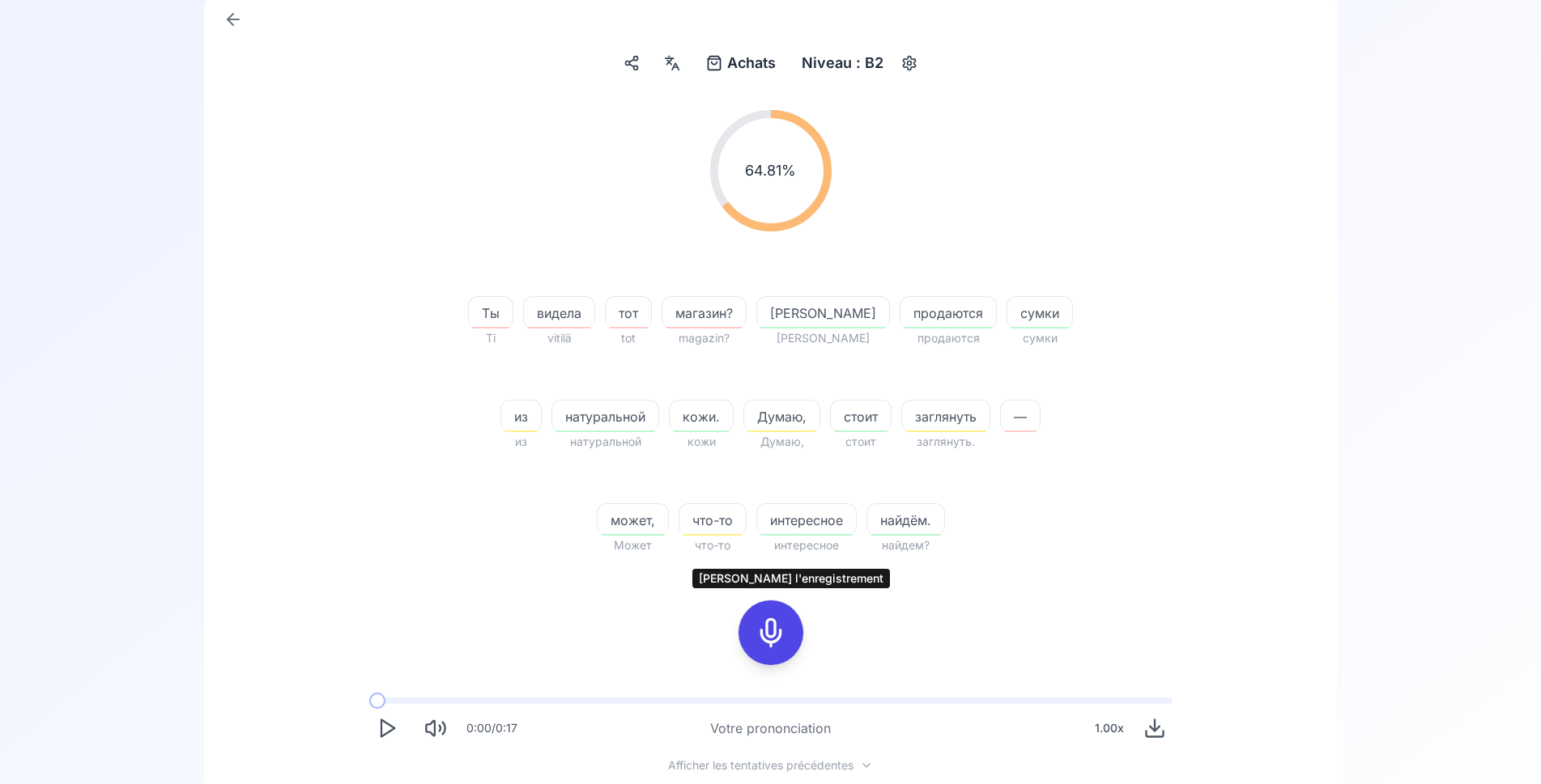
click at [774, 635] on icon at bounding box center [770, 633] width 33 height 33
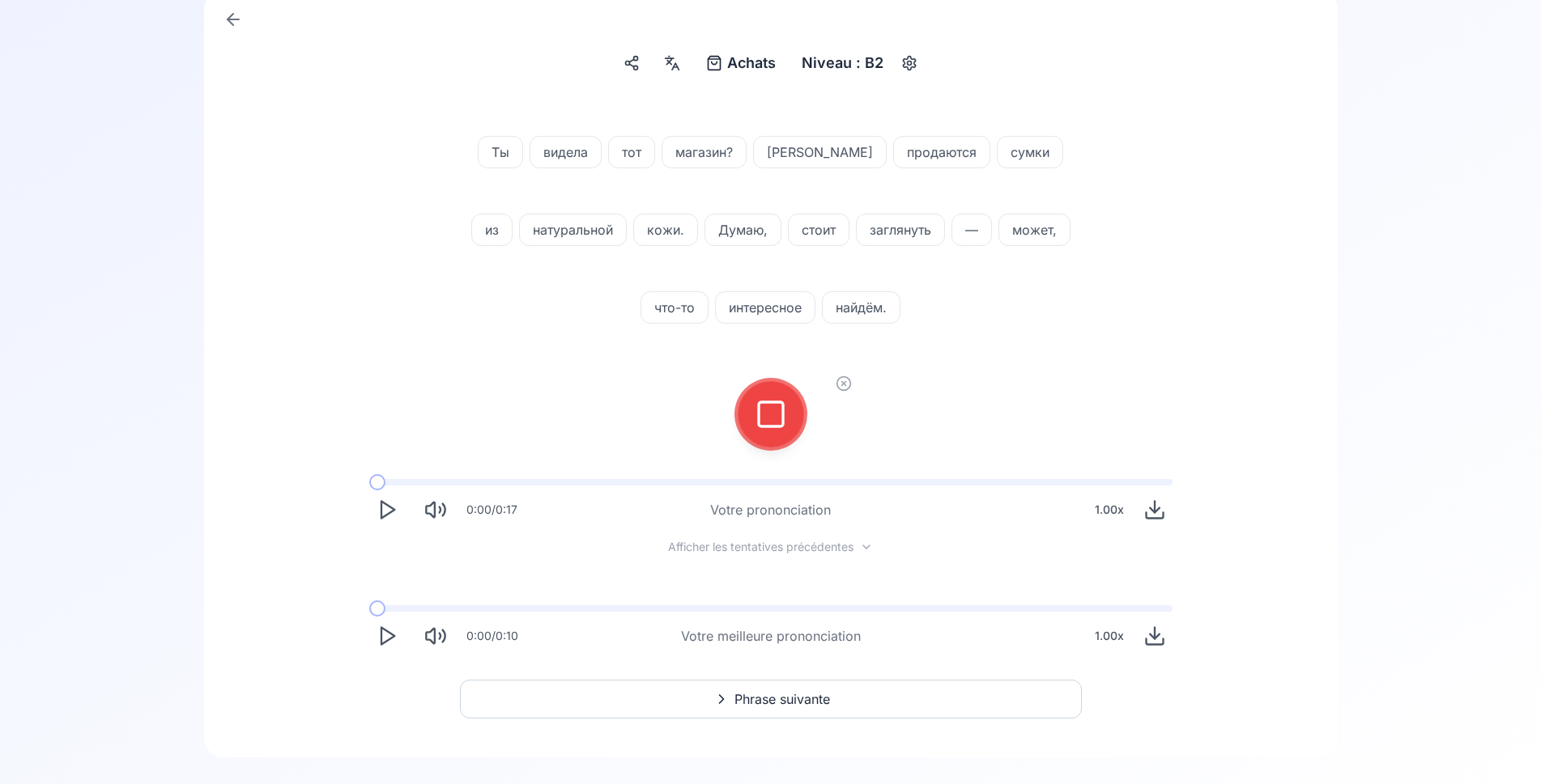
click at [766, 406] on icon at bounding box center [770, 414] width 33 height 33
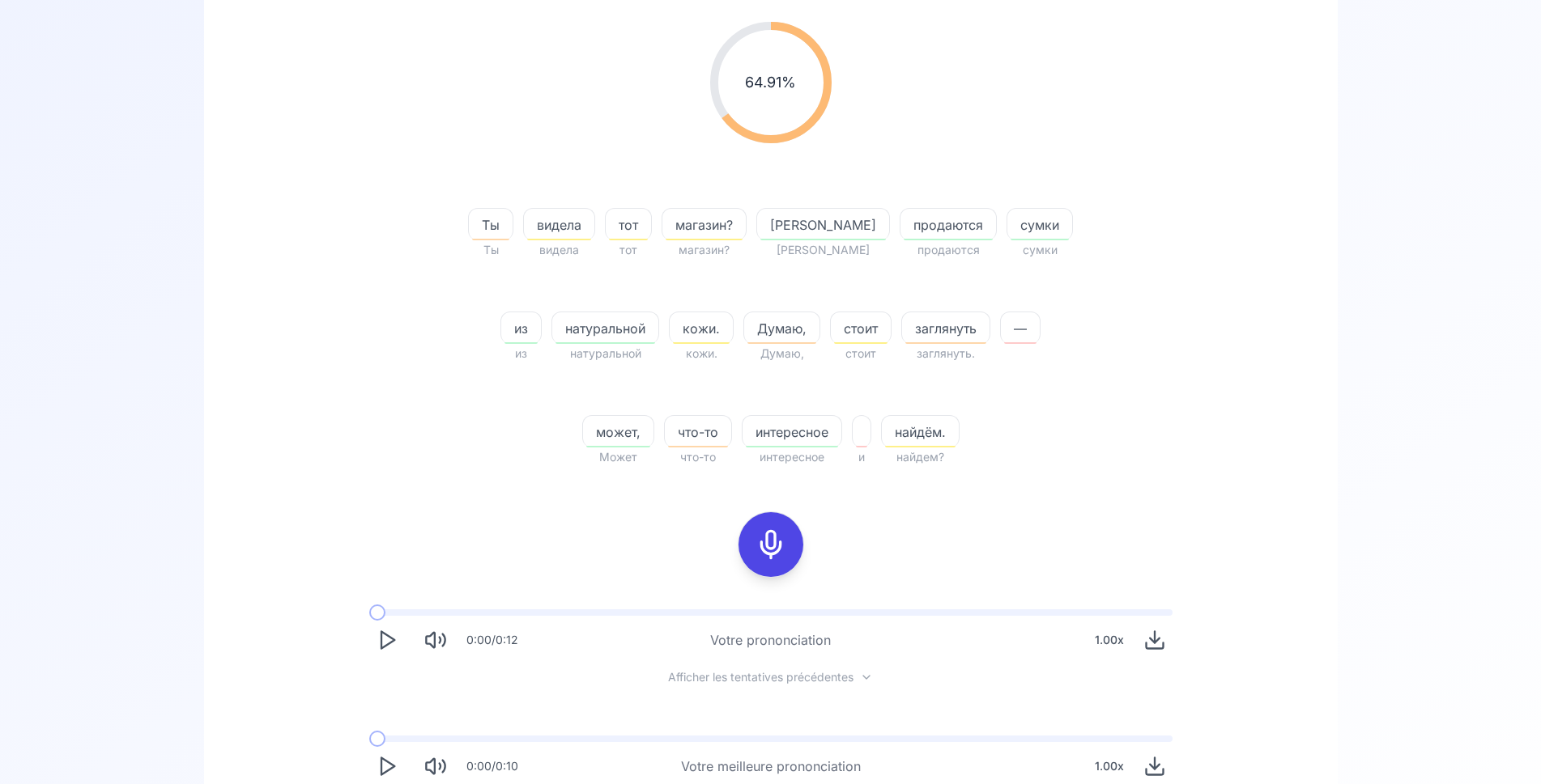
scroll to position [348, 0]
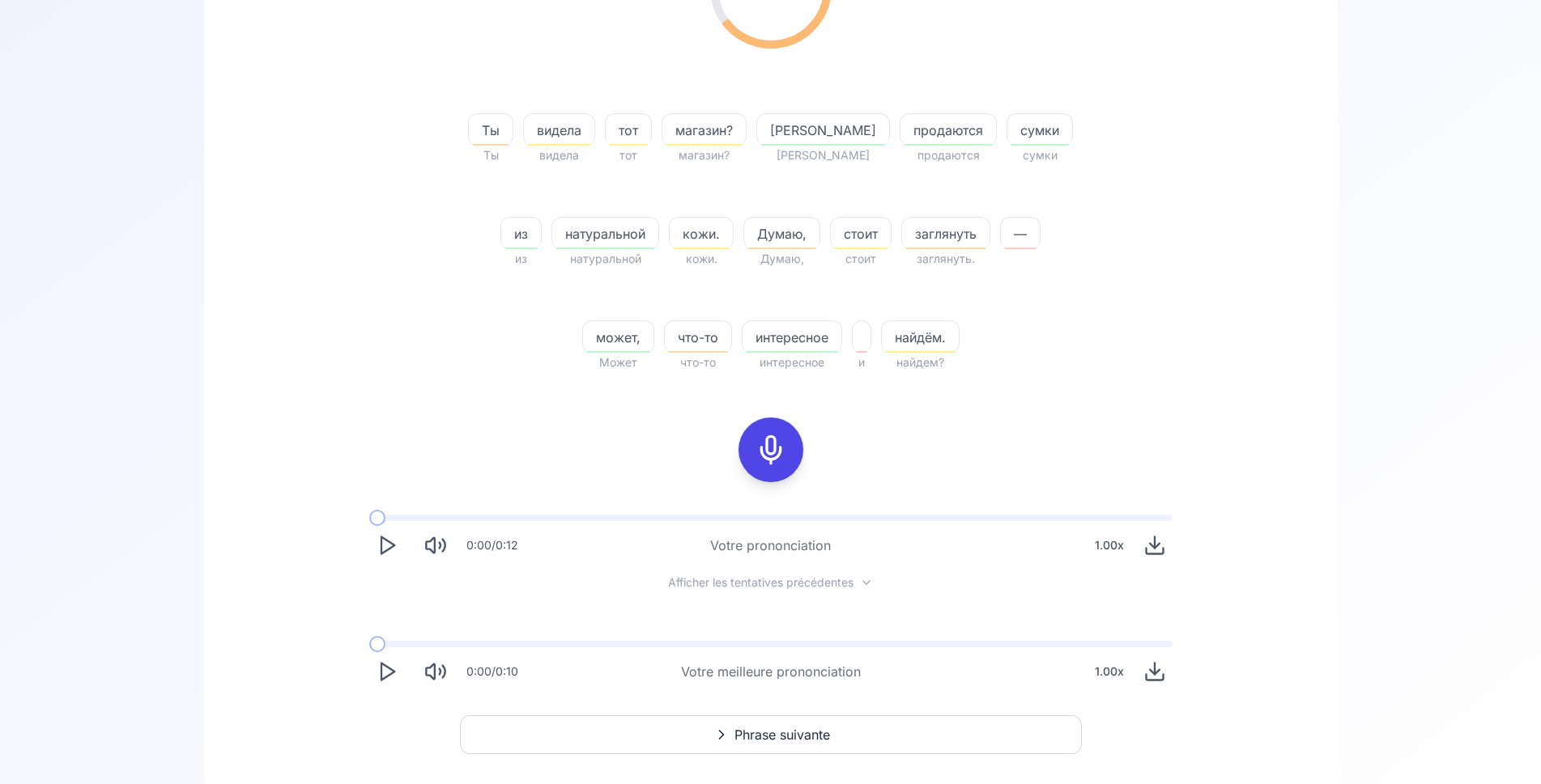
click at [384, 674] on icon "Play" at bounding box center [387, 671] width 23 height 23
click at [769, 457] on icon at bounding box center [770, 450] width 33 height 33
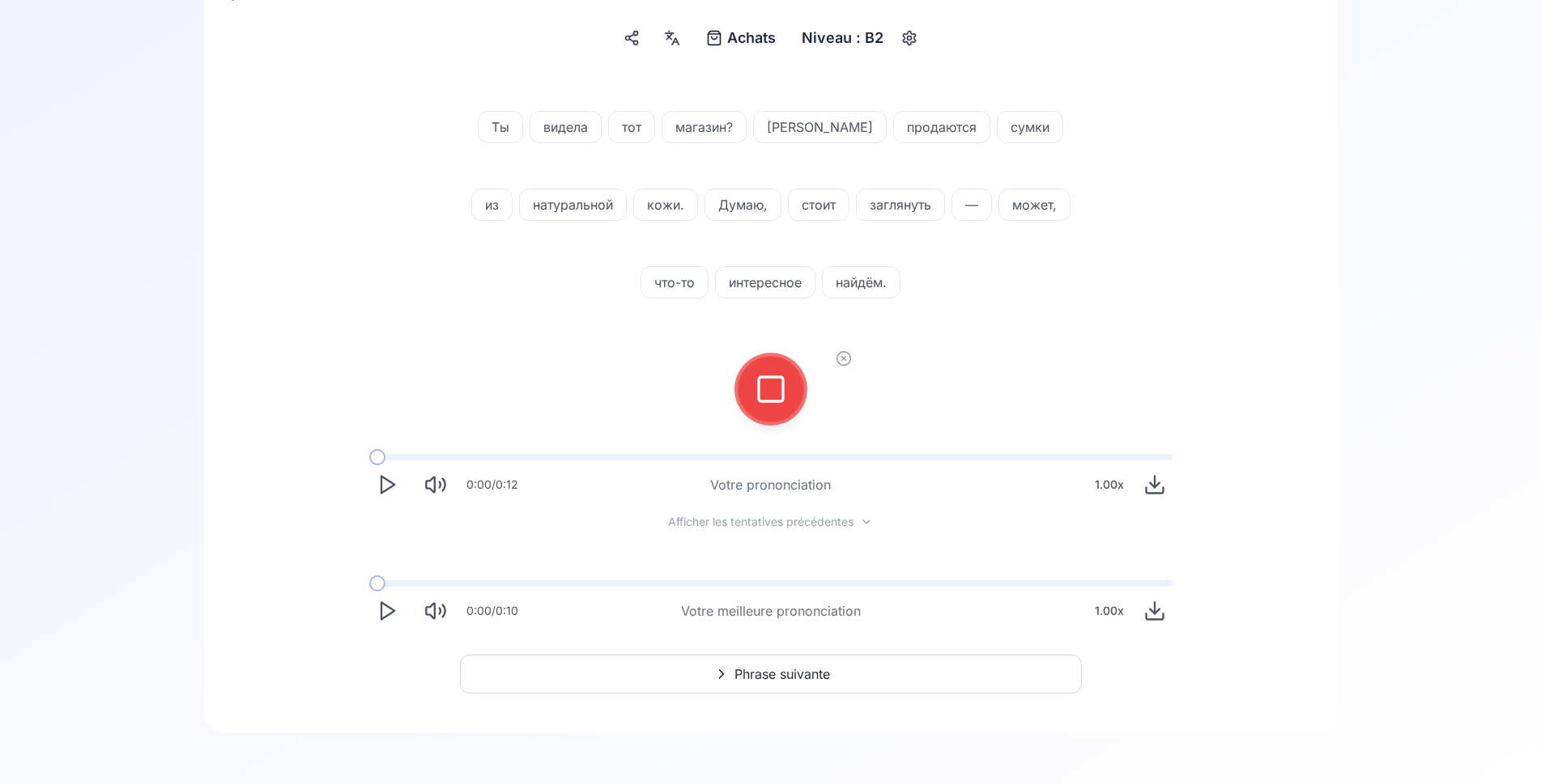
scroll to position [190, 0]
click at [766, 396] on icon at bounding box center [770, 389] width 33 height 33
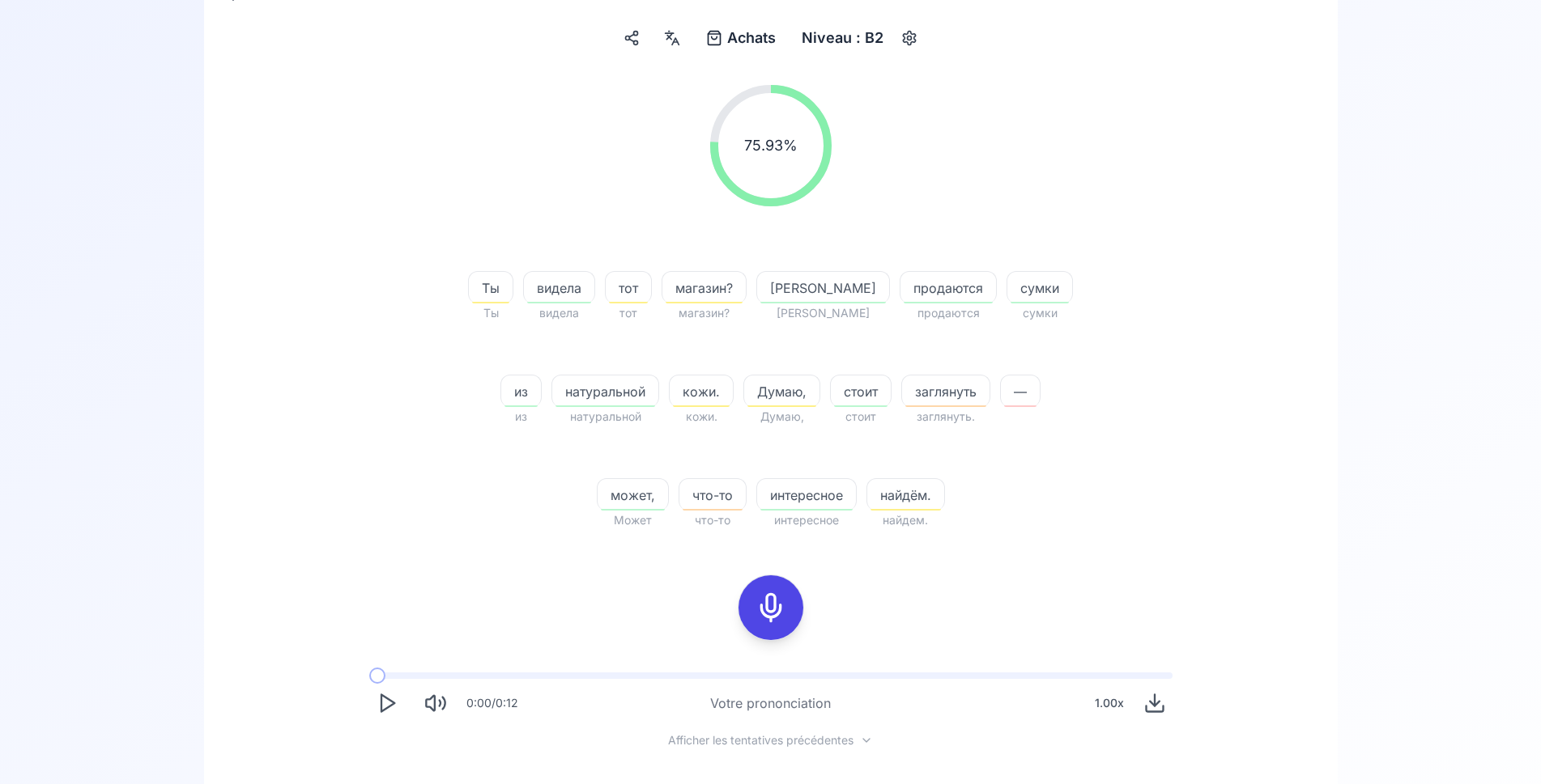
click at [773, 602] on icon at bounding box center [770, 607] width 33 height 33
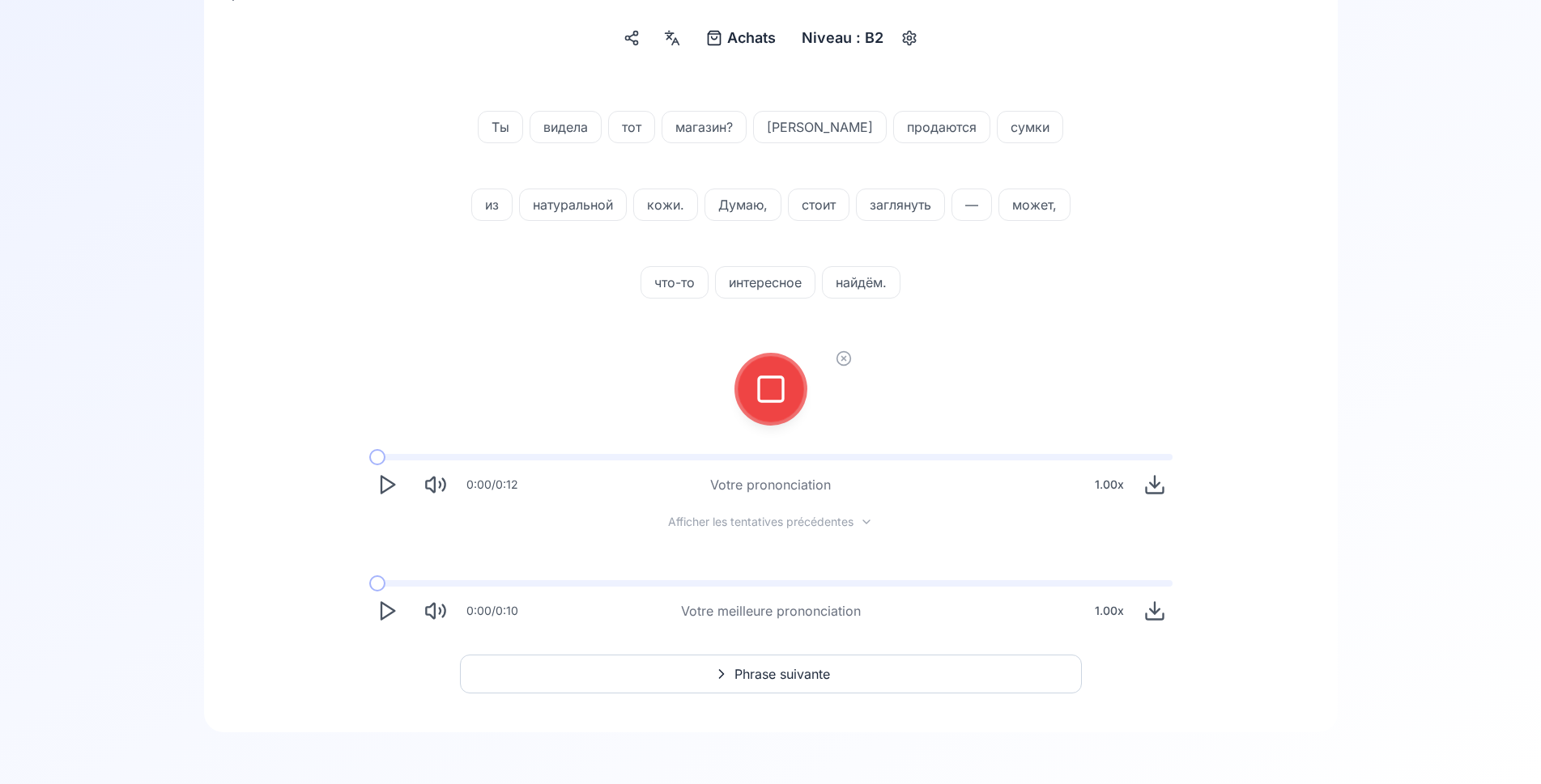
click at [769, 379] on icon at bounding box center [770, 389] width 33 height 33
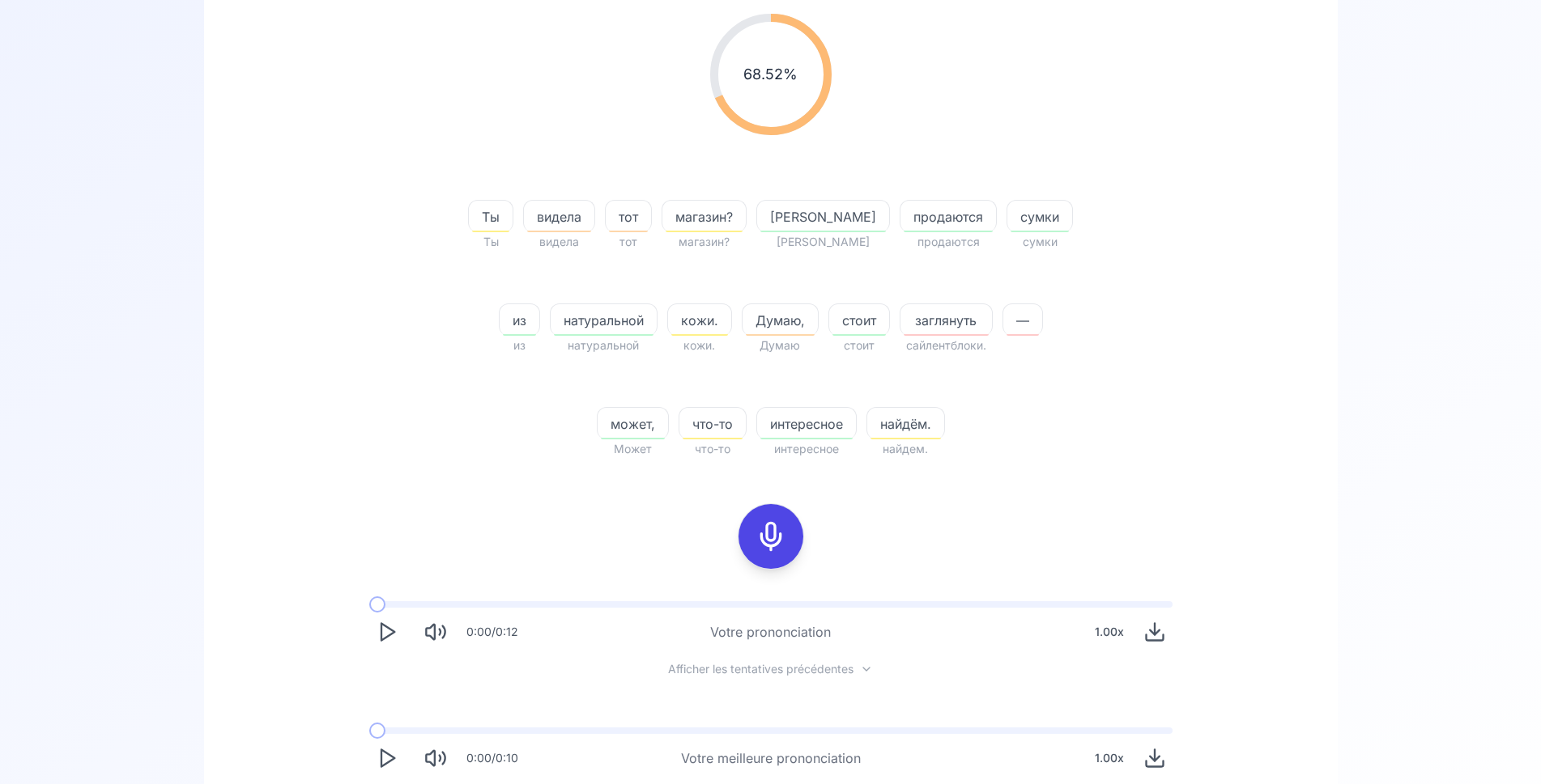
scroll to position [355, 0]
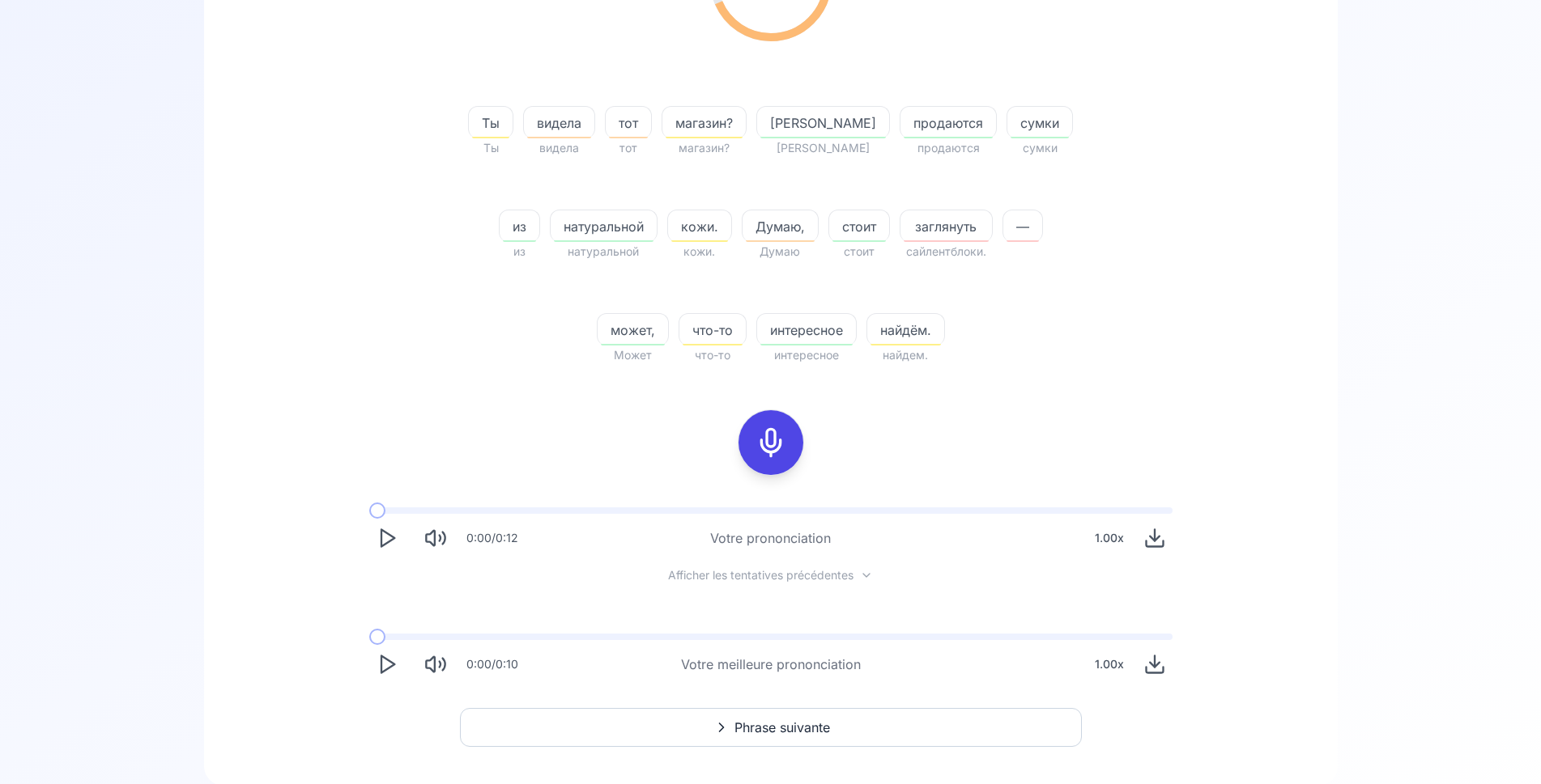
click at [387, 664] on icon "Play" at bounding box center [387, 664] width 23 height 23
click at [773, 439] on icon at bounding box center [770, 442] width 33 height 33
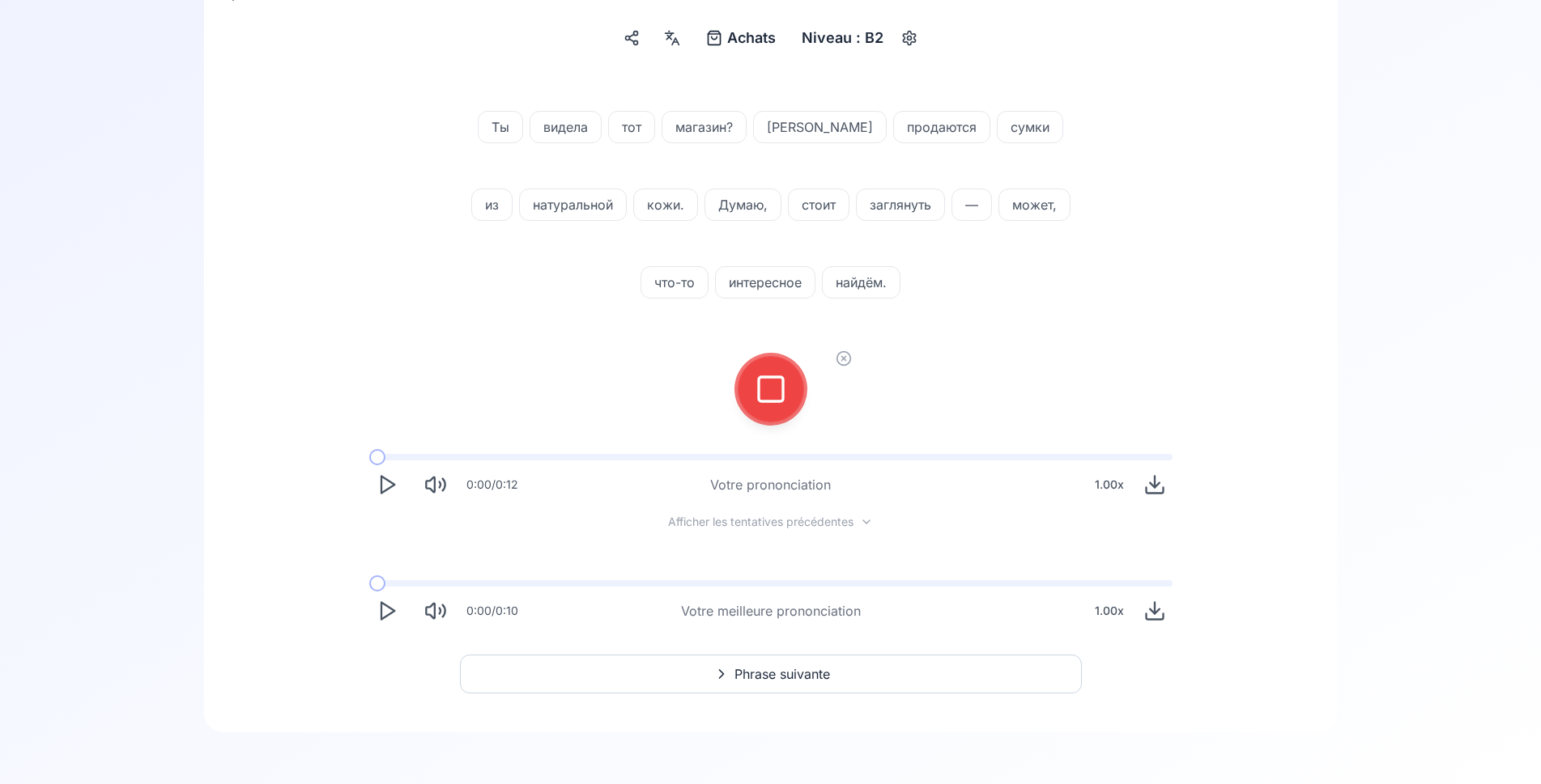
scroll to position [190, 0]
click at [768, 381] on icon at bounding box center [770, 389] width 33 height 33
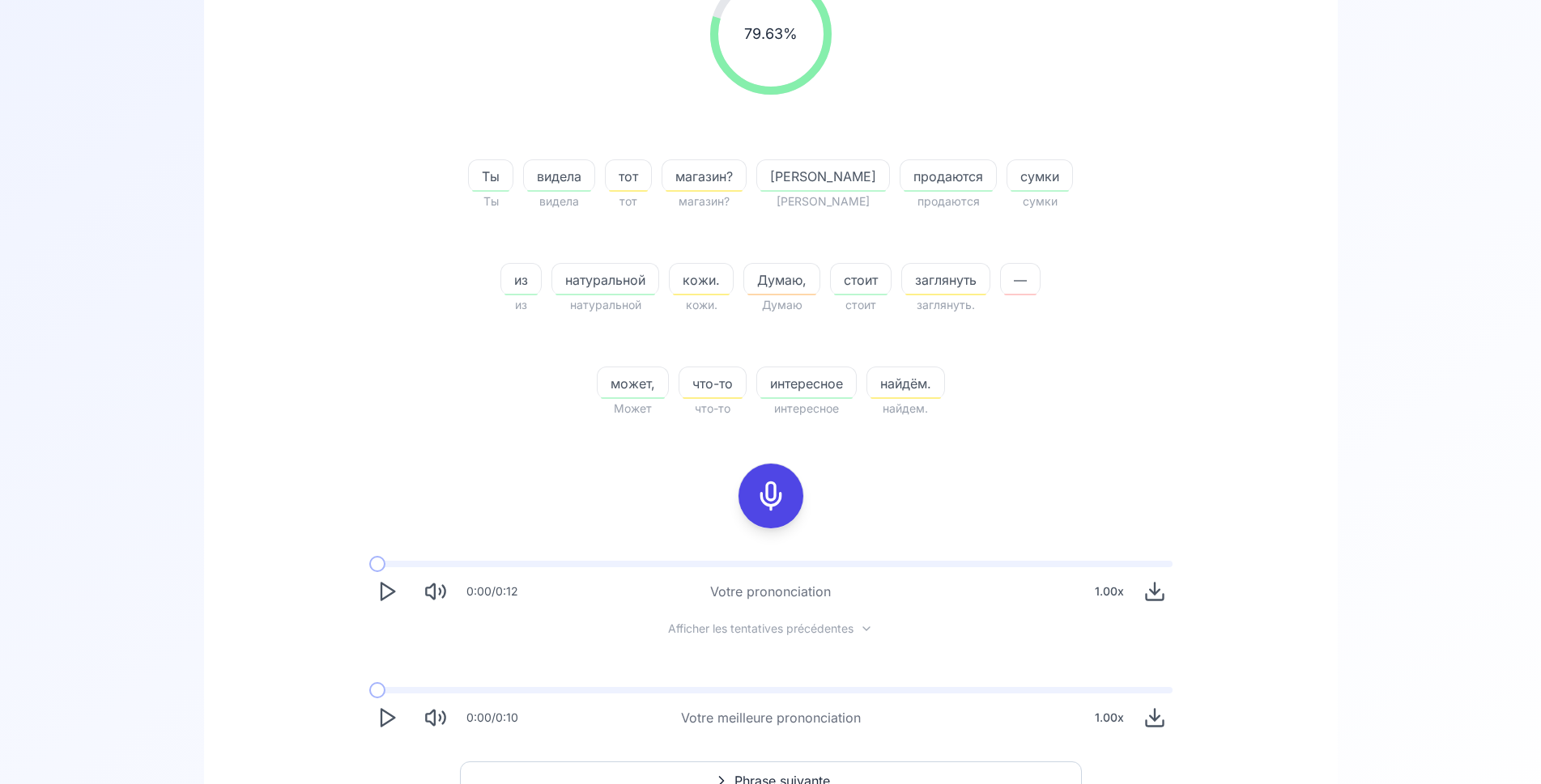
scroll to position [409, 0]
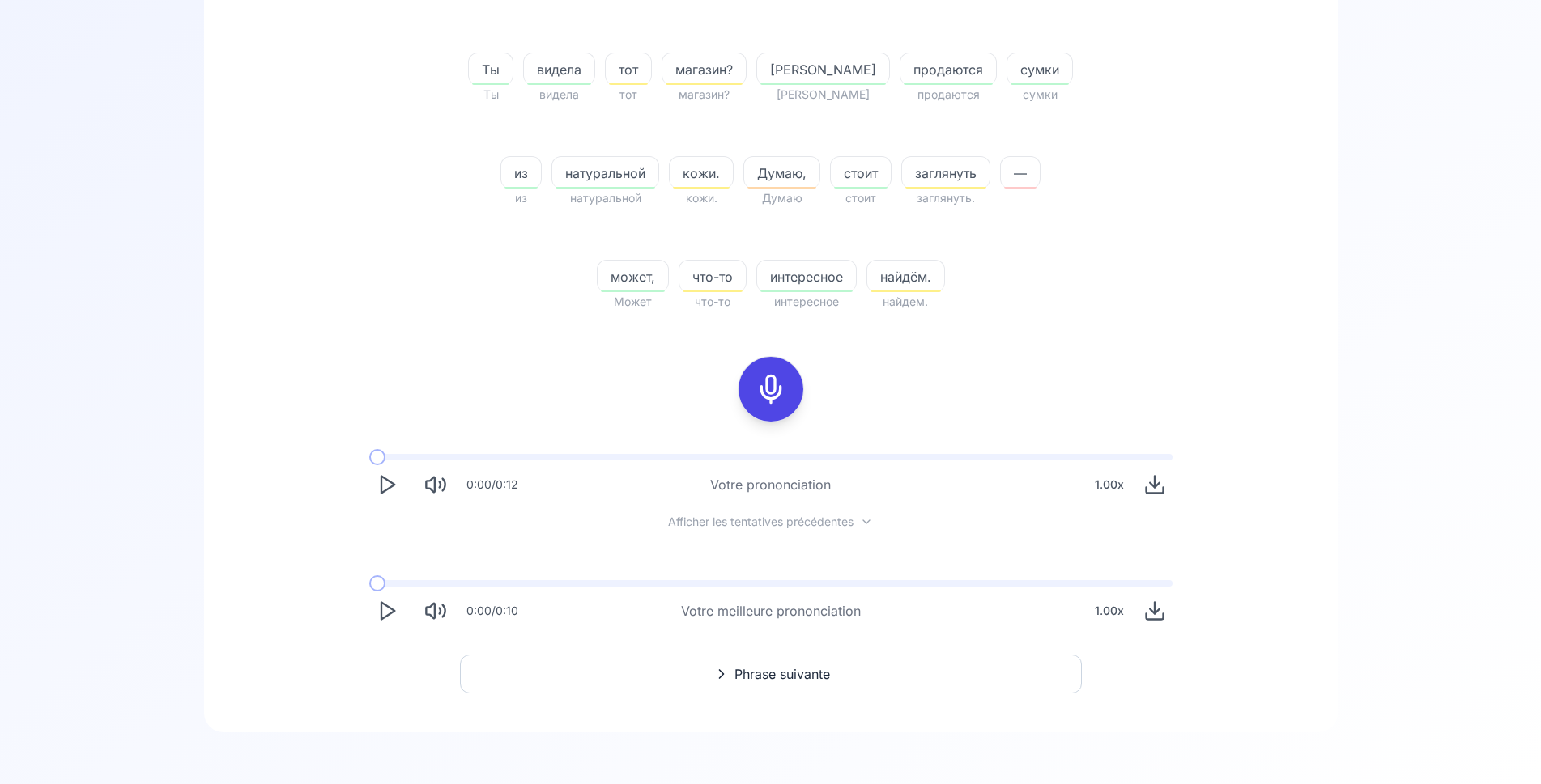
click at [384, 610] on icon "Play" at bounding box center [387, 611] width 23 height 23
click at [685, 673] on button "Phrase suivante" at bounding box center [770, 674] width 621 height 39
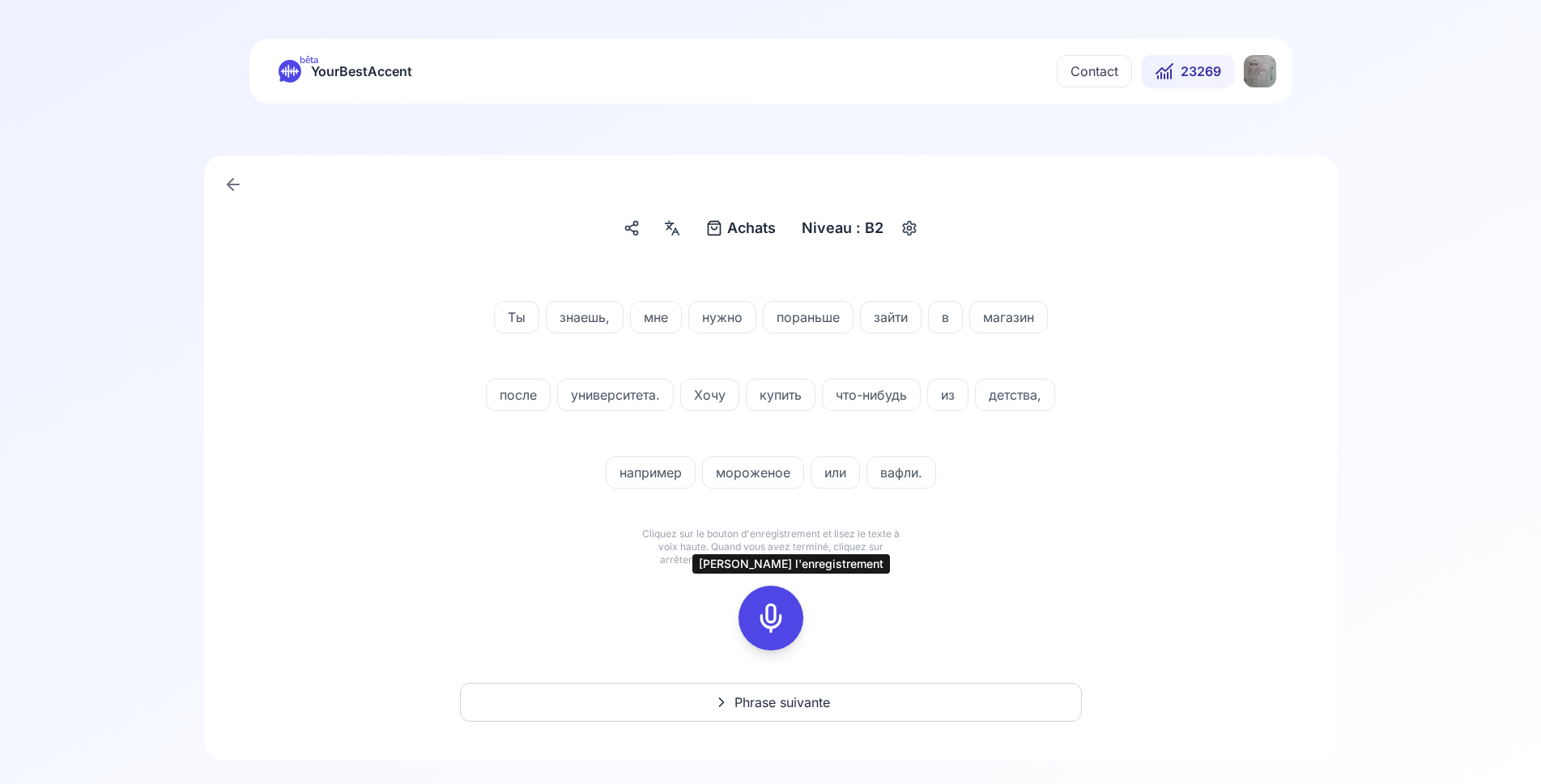
click at [771, 625] on icon at bounding box center [770, 618] width 33 height 33
click at [773, 608] on icon at bounding box center [770, 618] width 33 height 33
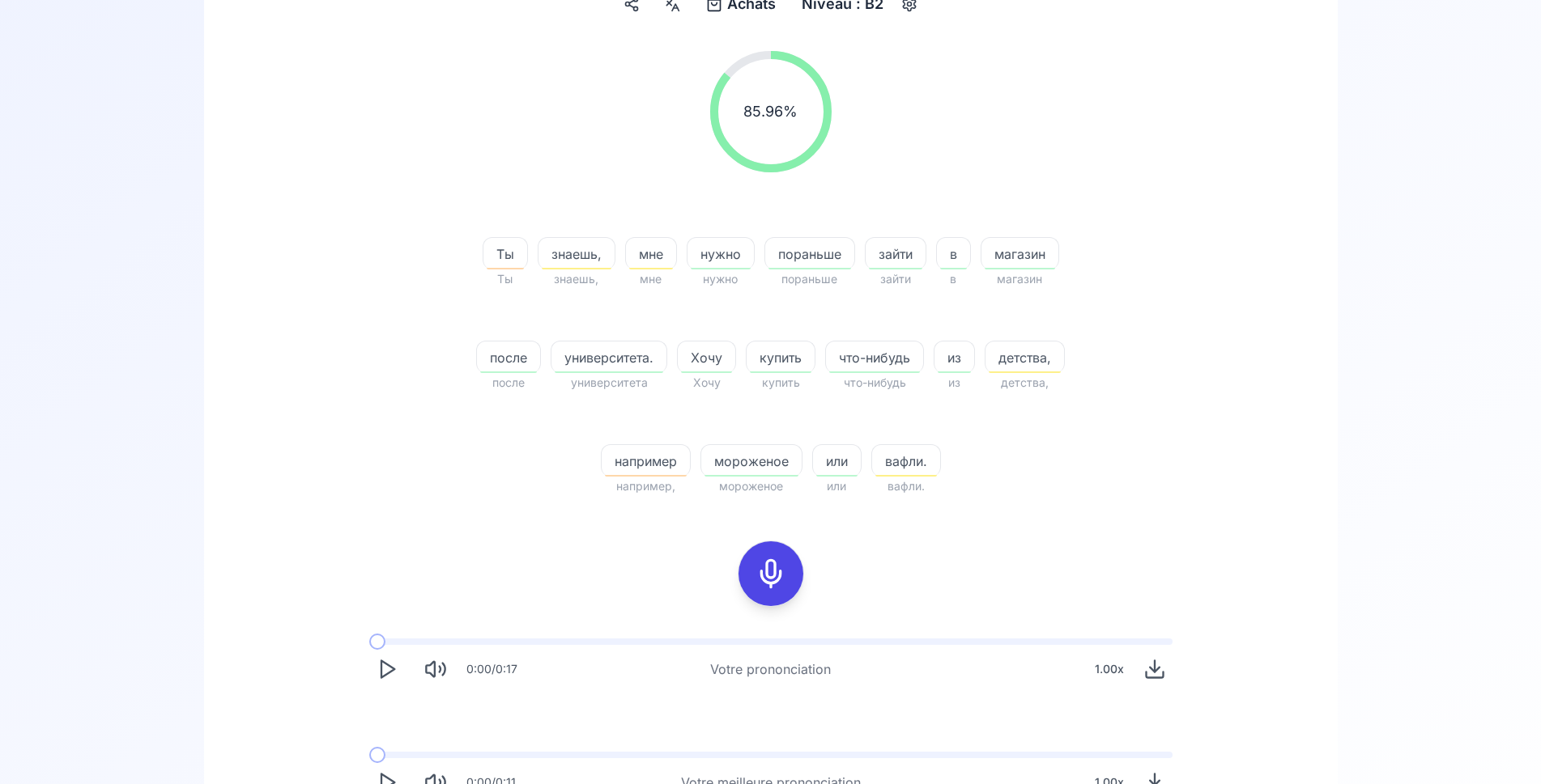
scroll to position [248, 0]
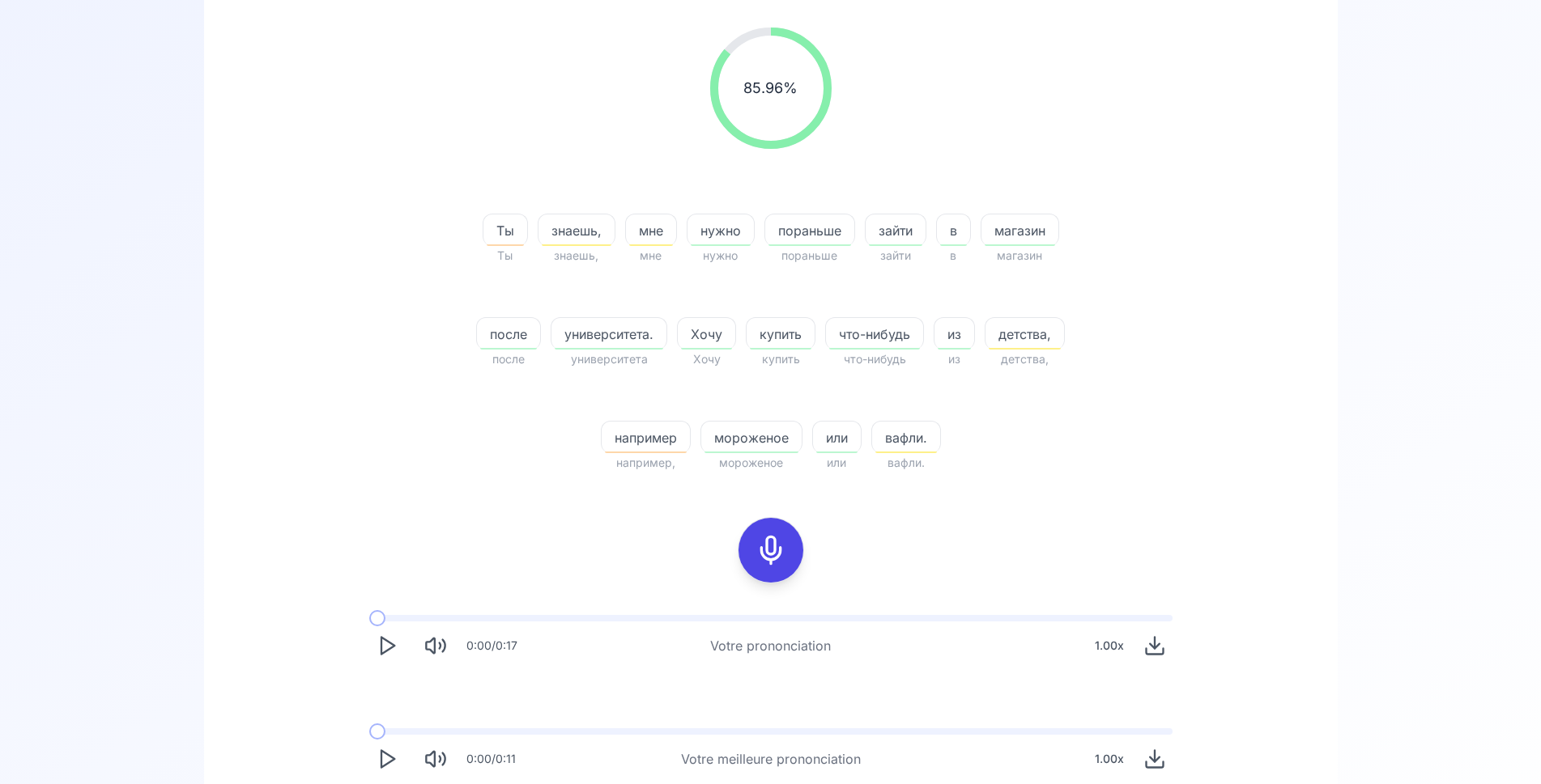
click at [767, 538] on rect at bounding box center [771, 550] width 25 height 25
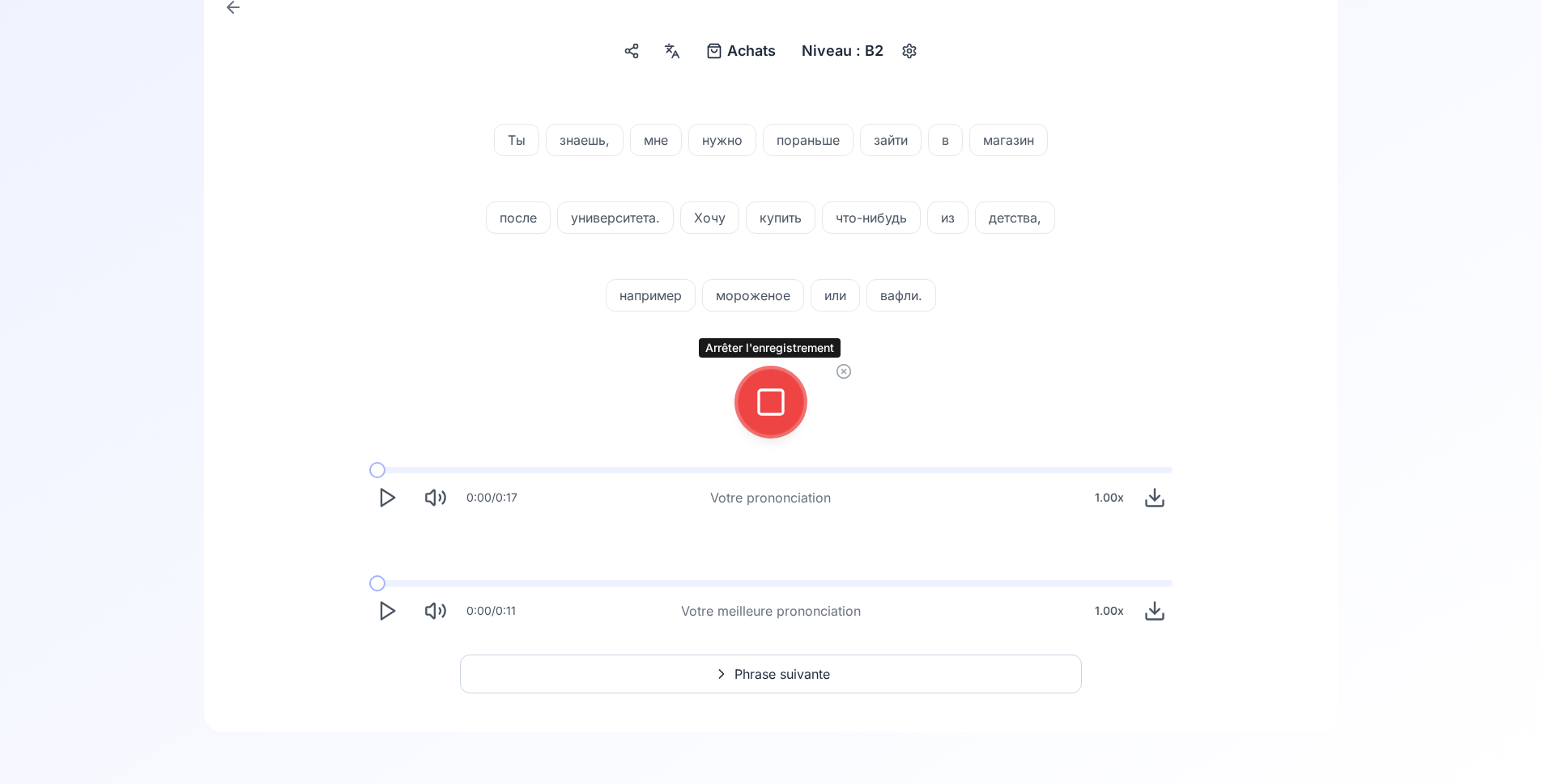
scroll to position [178, 0]
click at [791, 415] on button at bounding box center [771, 403] width 65 height 65
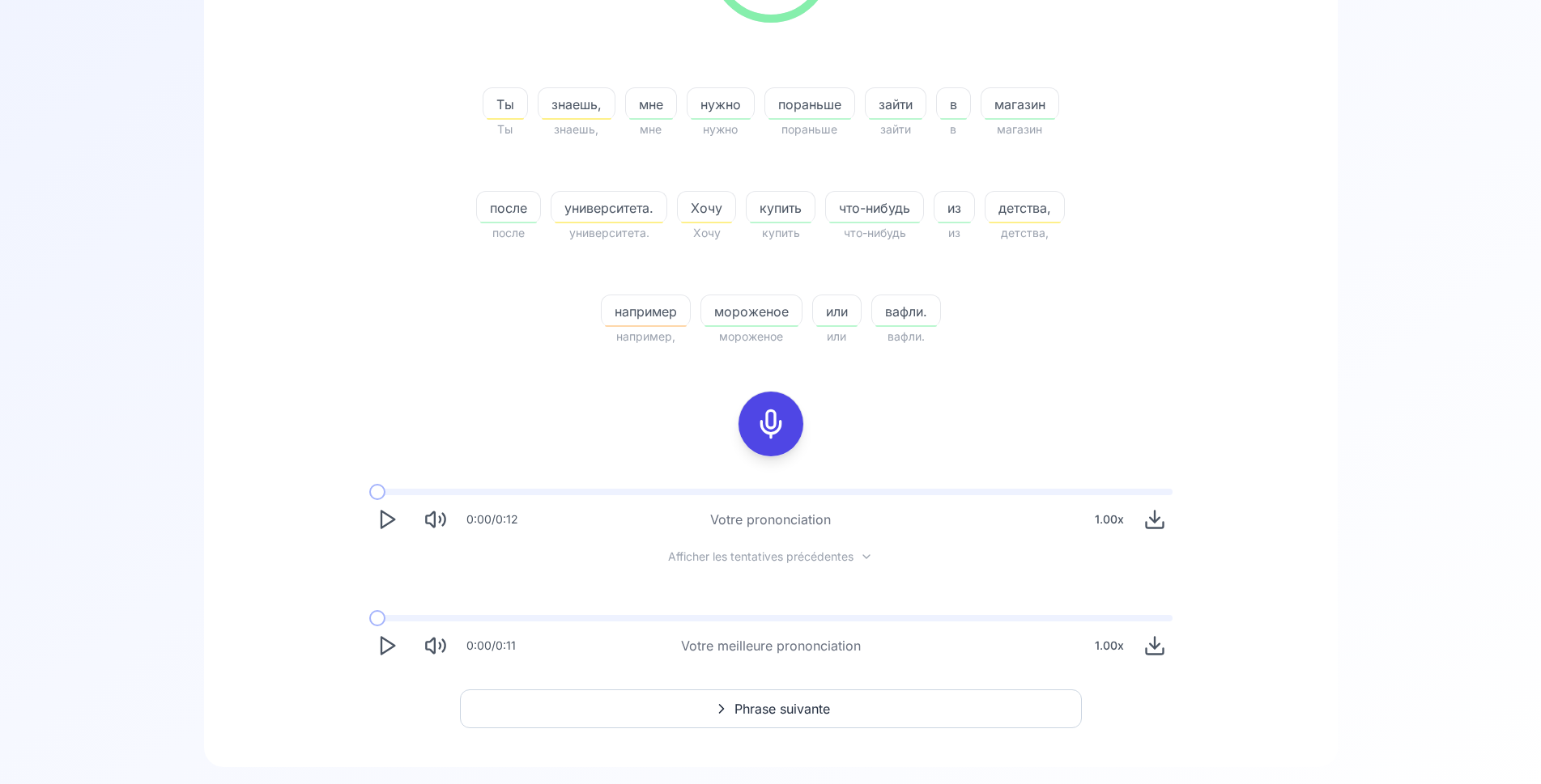
scroll to position [409, 0]
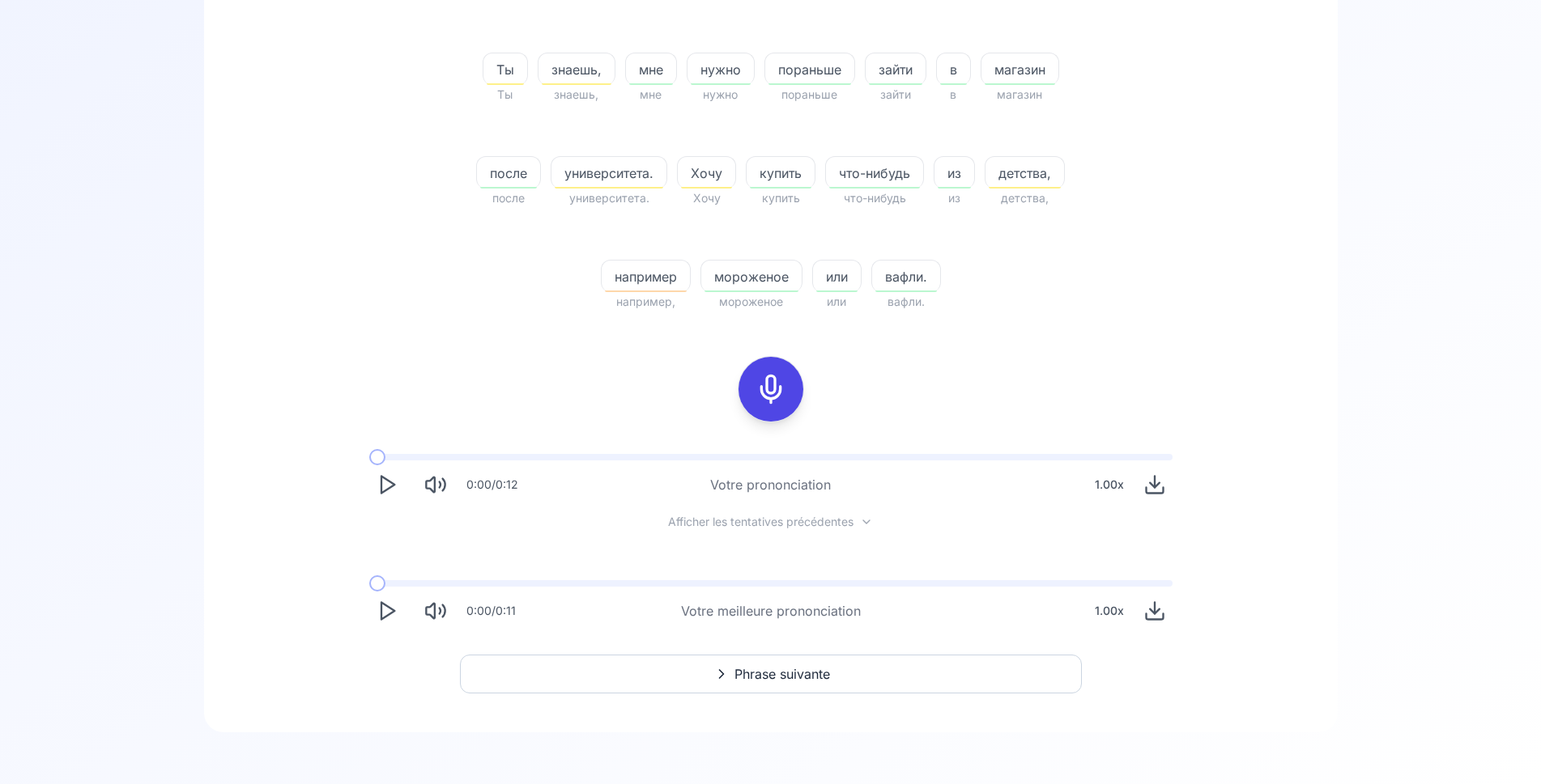
click at [389, 611] on icon "Play" at bounding box center [387, 611] width 23 height 23
click at [735, 279] on span "мороженое" at bounding box center [752, 277] width 100 height 19
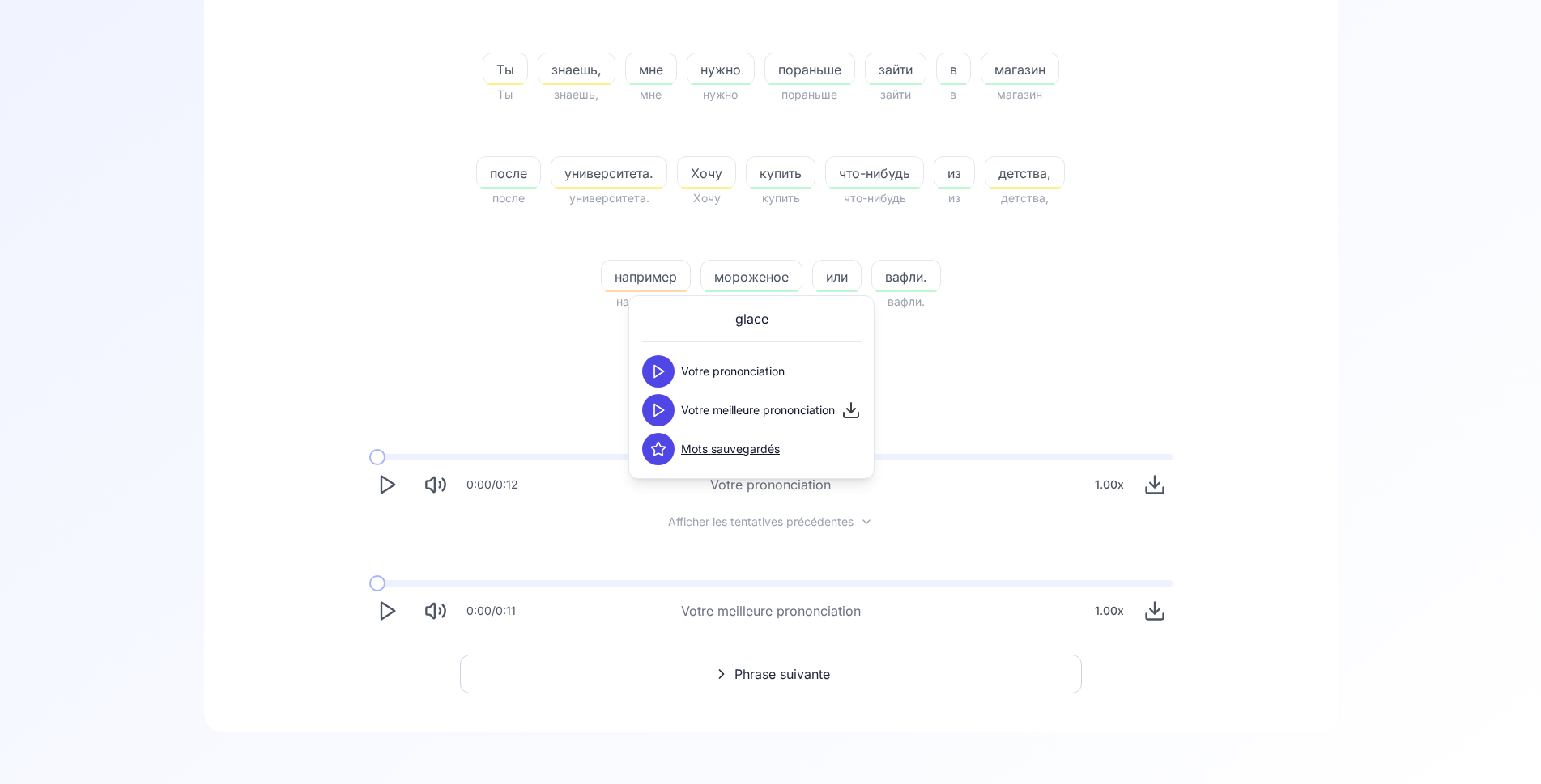
click at [658, 408] on icon at bounding box center [658, 410] width 16 height 16
click at [560, 382] on div "87.72 % 87.72 % Ты Ты знаешь, знаешь, мне мне нужно нужно пораньше пораньше зай…" at bounding box center [770, 247] width 1056 height 788
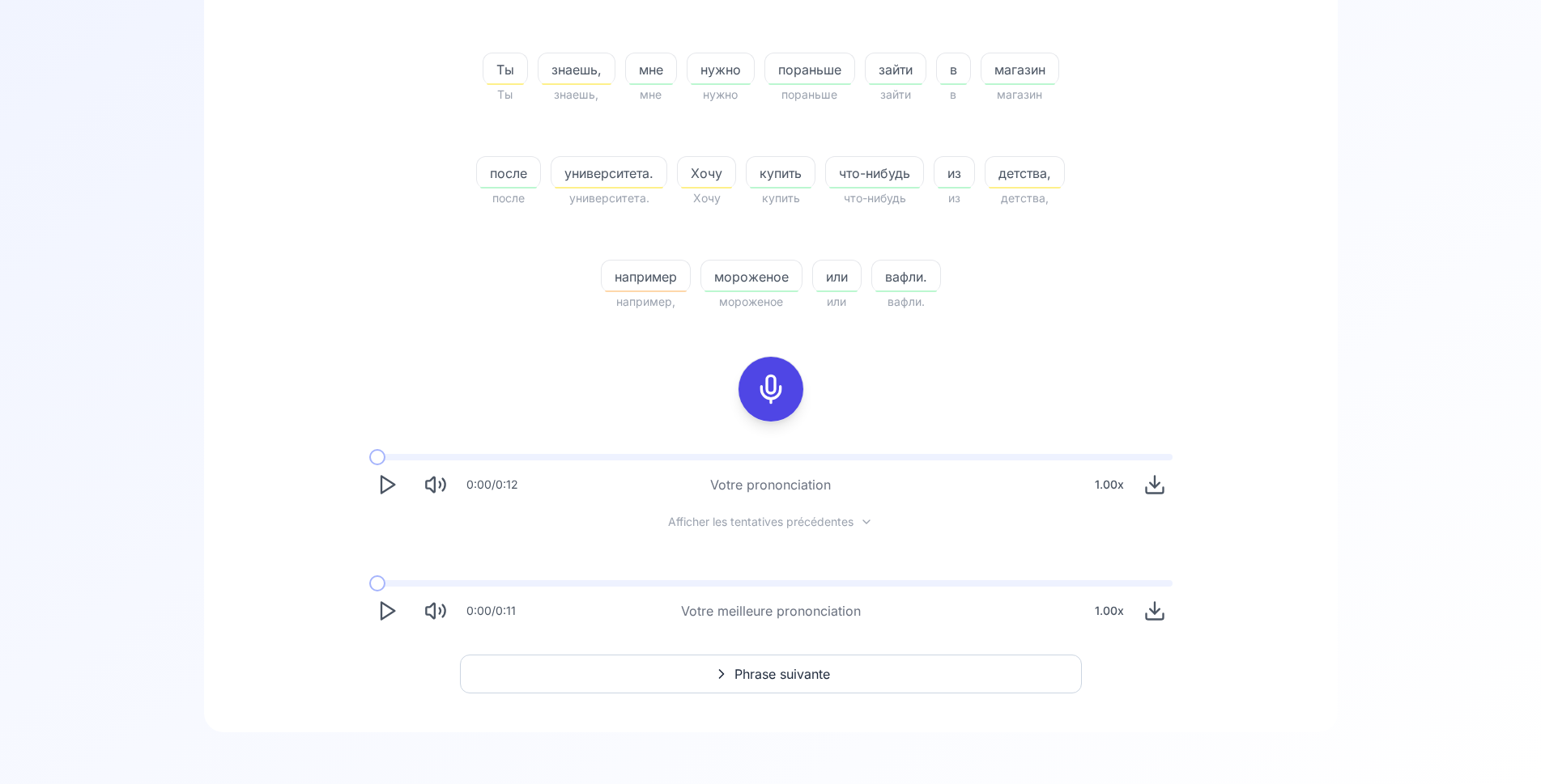
click at [384, 606] on icon "Play" at bounding box center [387, 611] width 23 height 23
click at [830, 671] on span "Phrase suivante" at bounding box center [781, 674] width 96 height 19
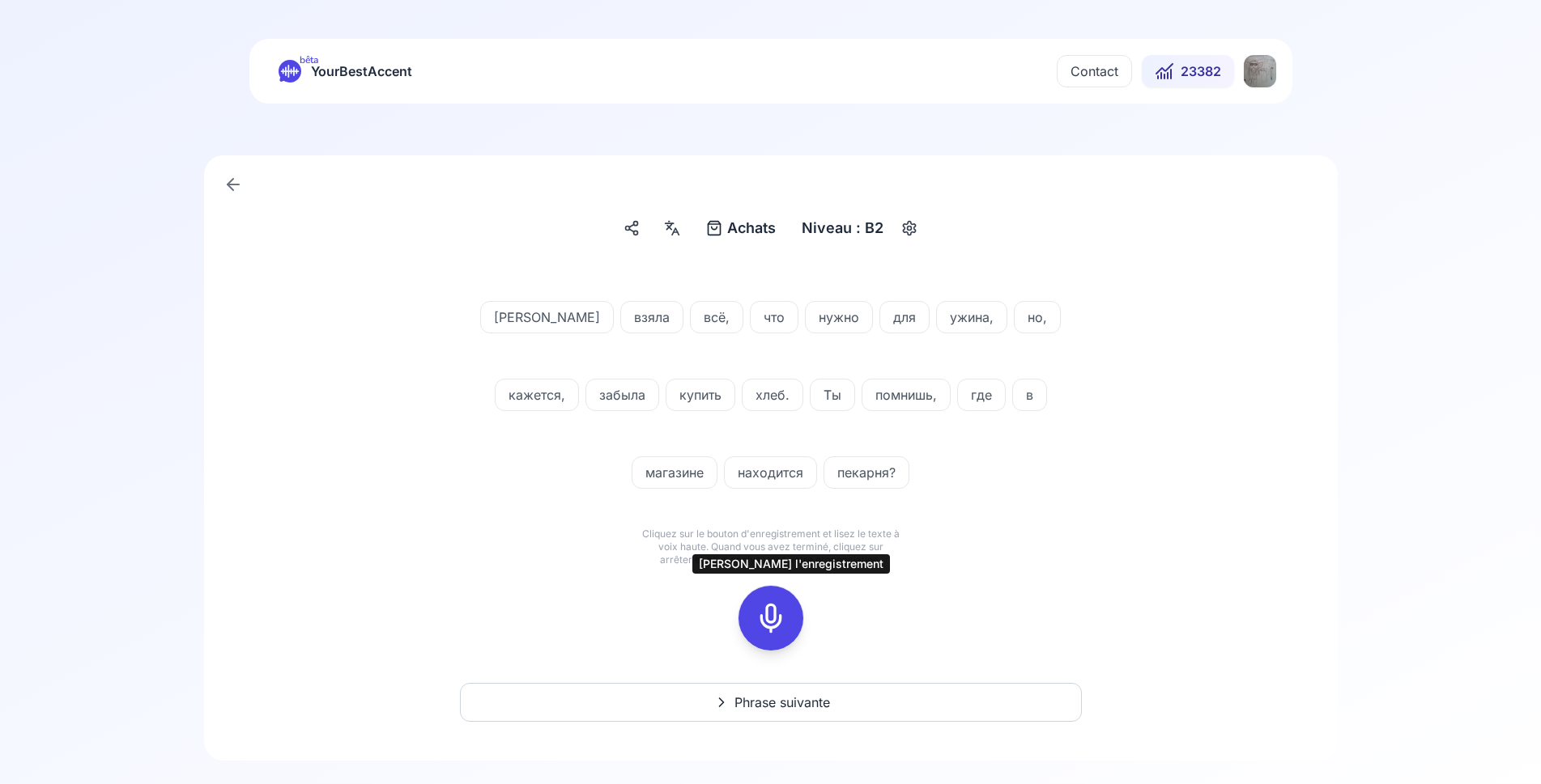
click at [762, 619] on icon at bounding box center [770, 618] width 33 height 33
click at [766, 613] on icon at bounding box center [770, 618] width 33 height 33
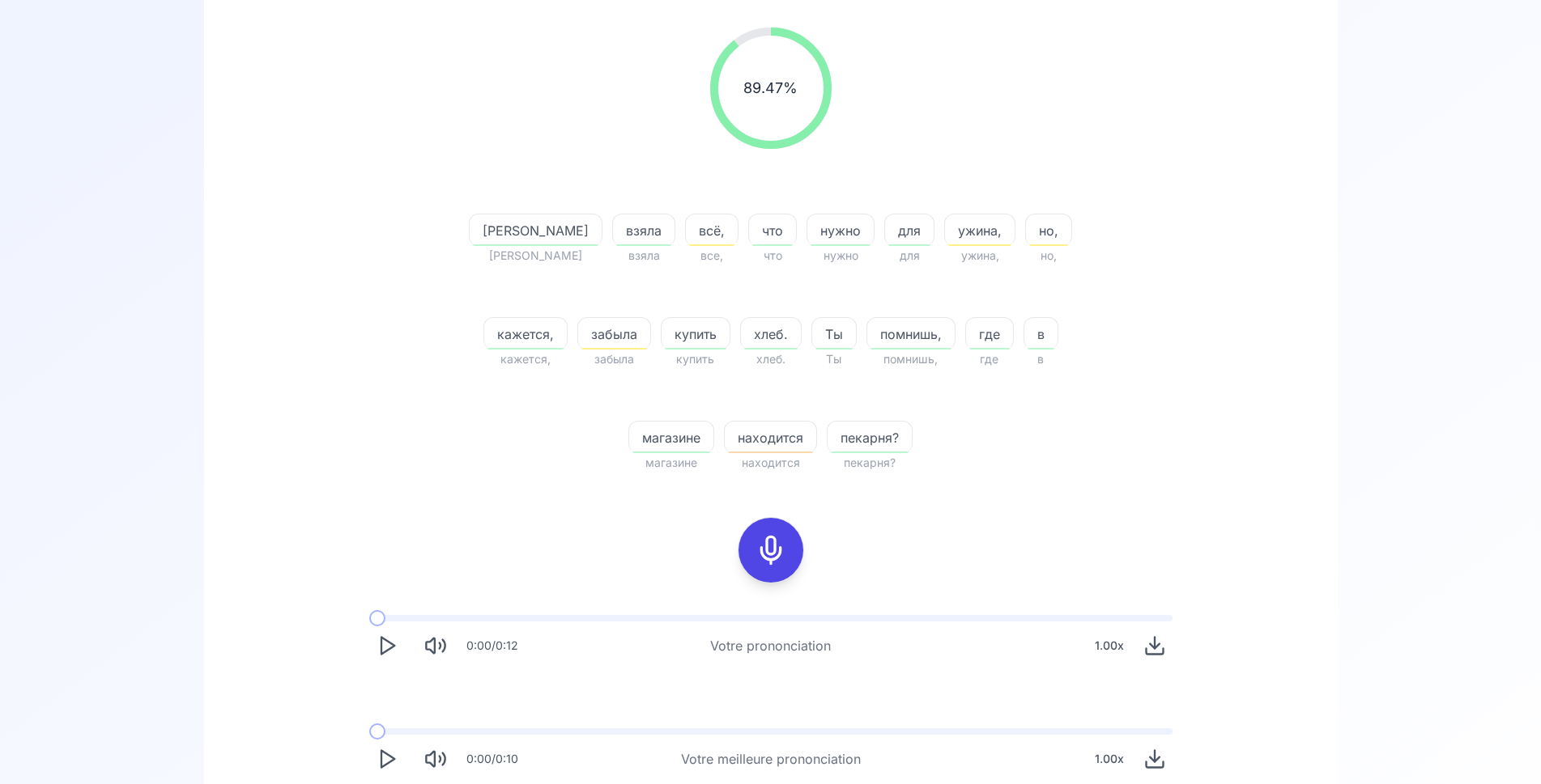
click at [770, 558] on icon at bounding box center [770, 550] width 33 height 33
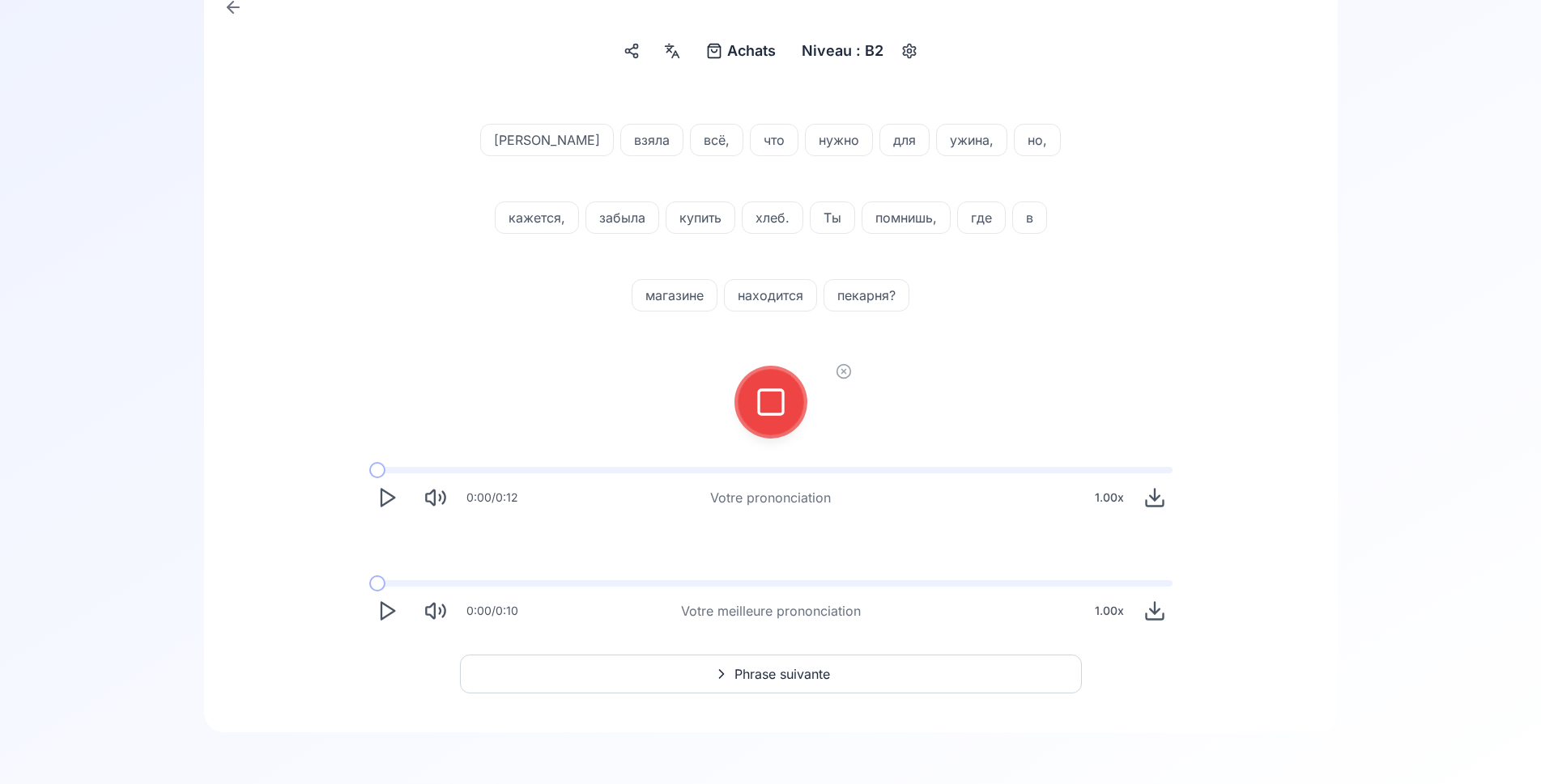
scroll to position [178, 0]
click at [769, 413] on icon at bounding box center [770, 402] width 33 height 33
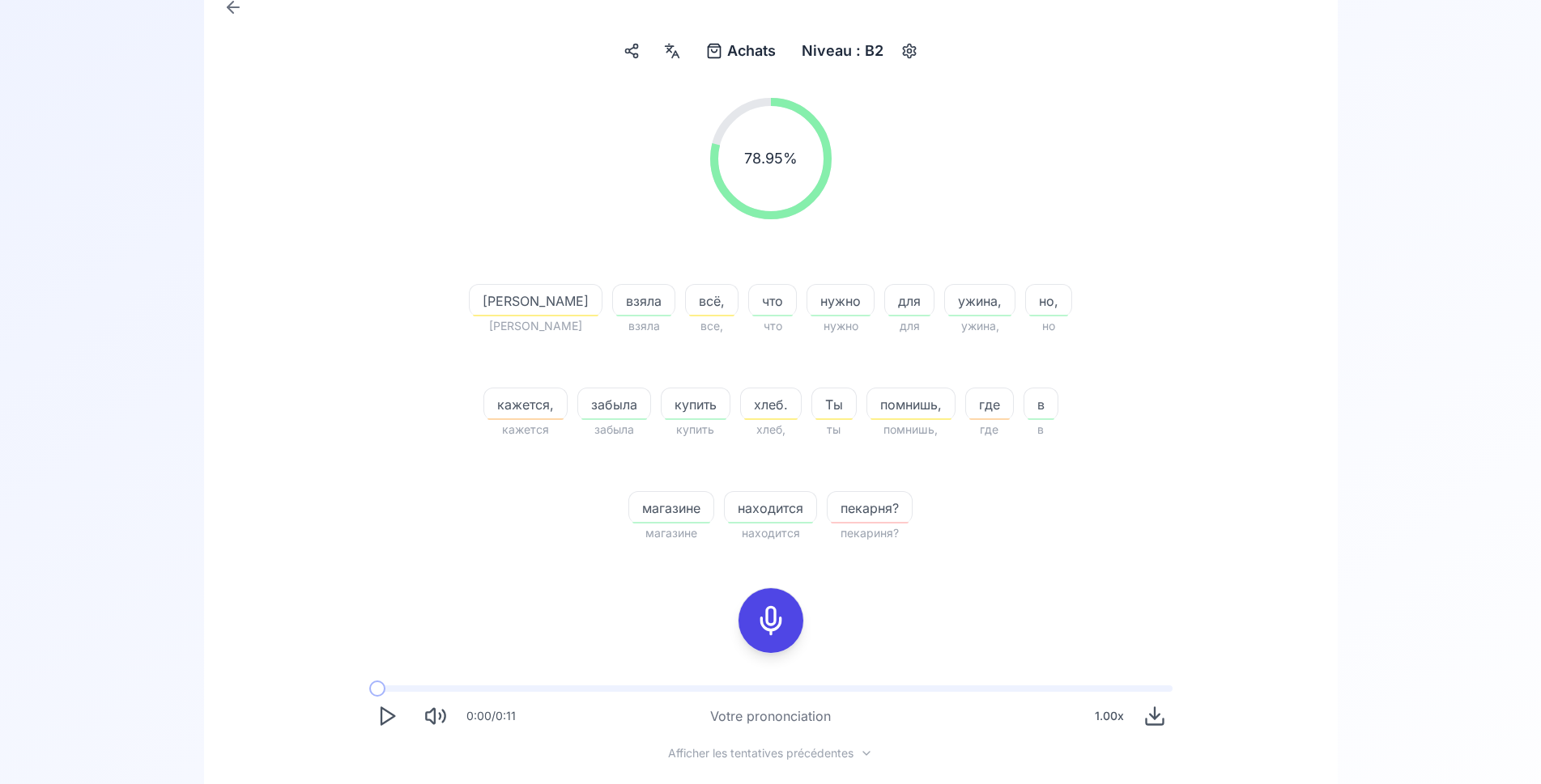
click at [613, 305] on span "взяла" at bounding box center [643, 301] width 62 height 19
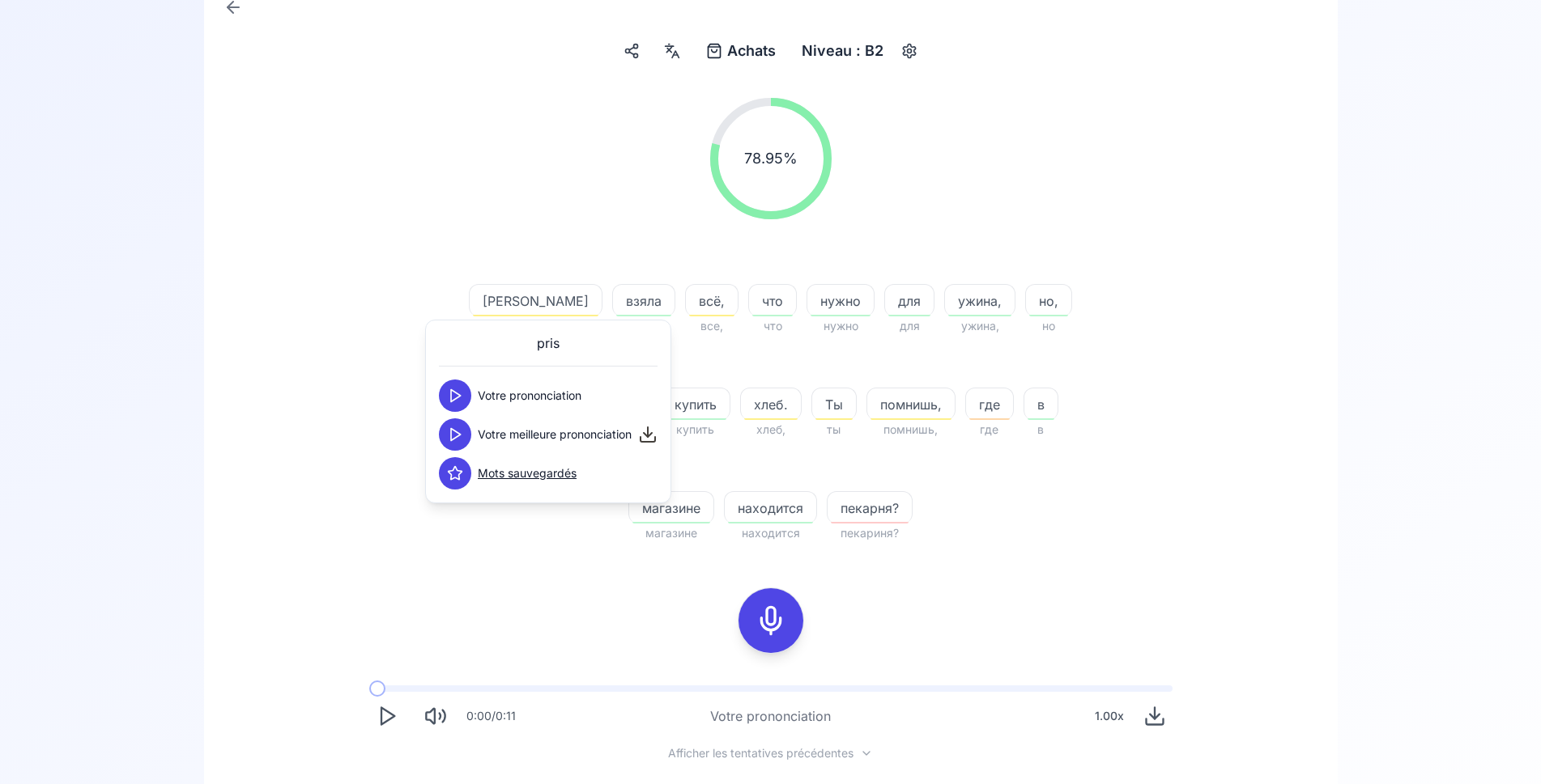
click at [453, 435] on icon at bounding box center [454, 434] width 16 height 16
click at [515, 519] on div "Я Я взяла взяла всё, все, что что нужно нужно для для ужина, ужина, но, но каже…" at bounding box center [770, 394] width 621 height 298
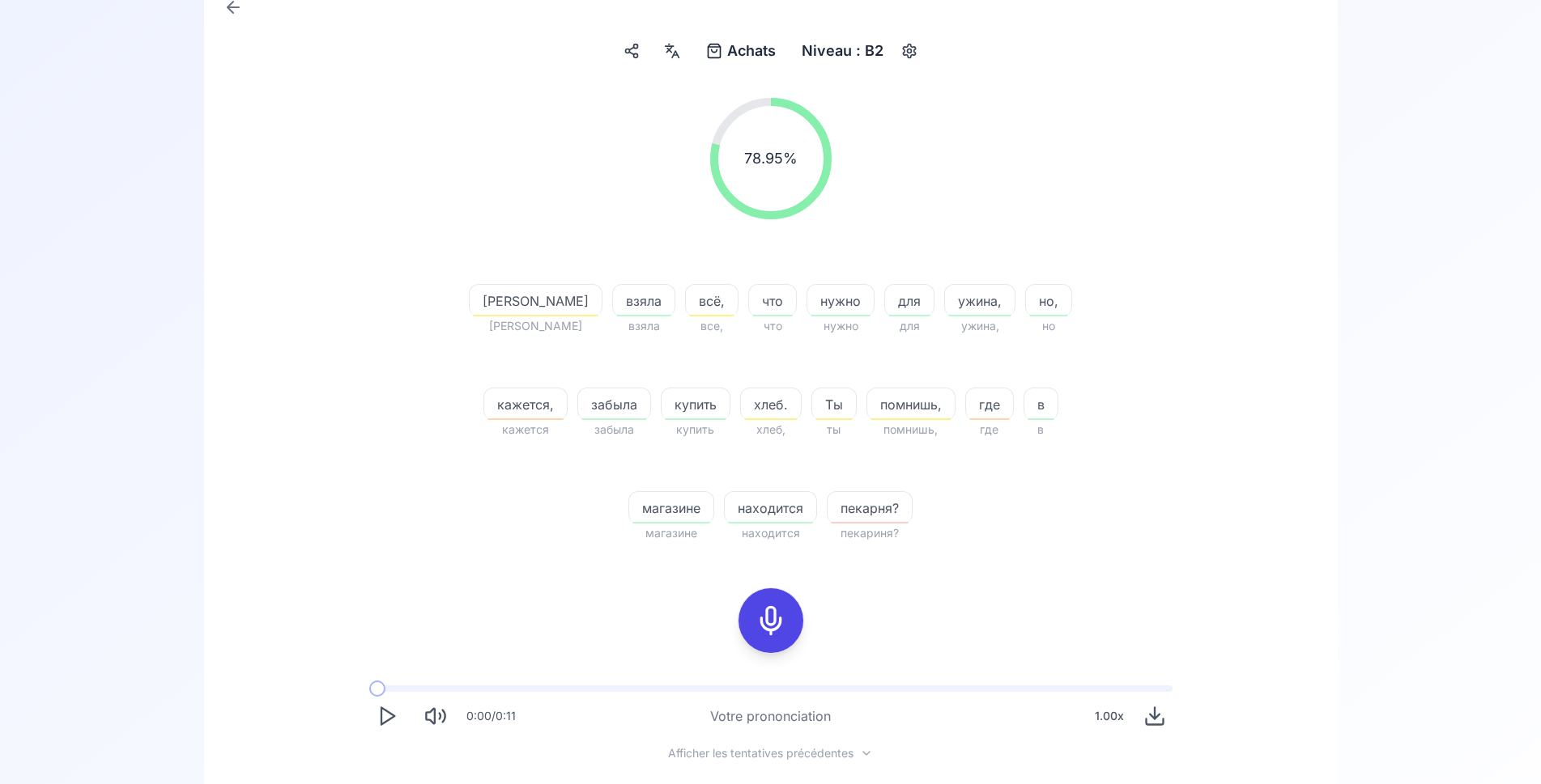
click at [769, 616] on icon at bounding box center [770, 621] width 33 height 33
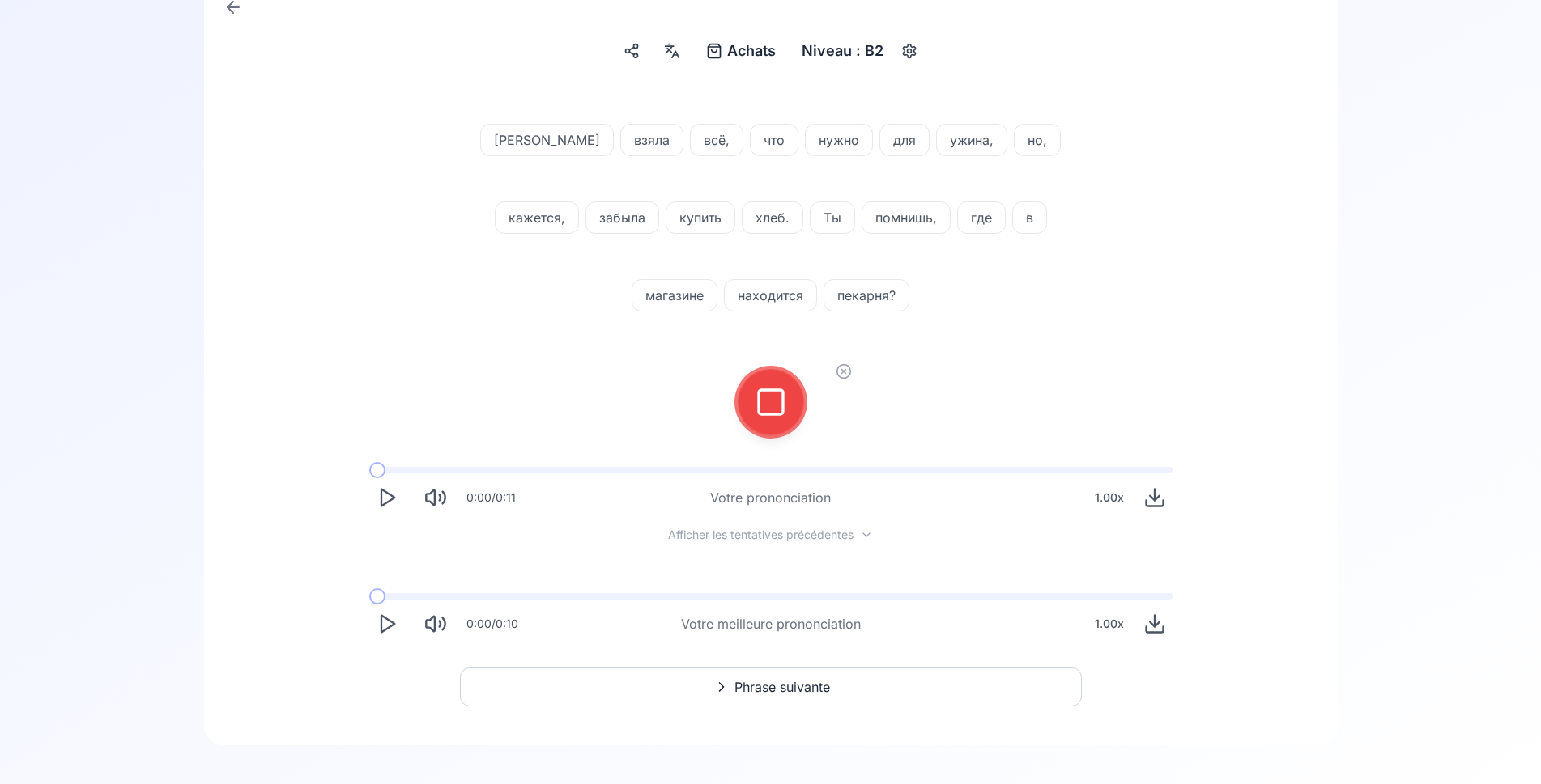
click at [771, 416] on icon at bounding box center [770, 402] width 33 height 33
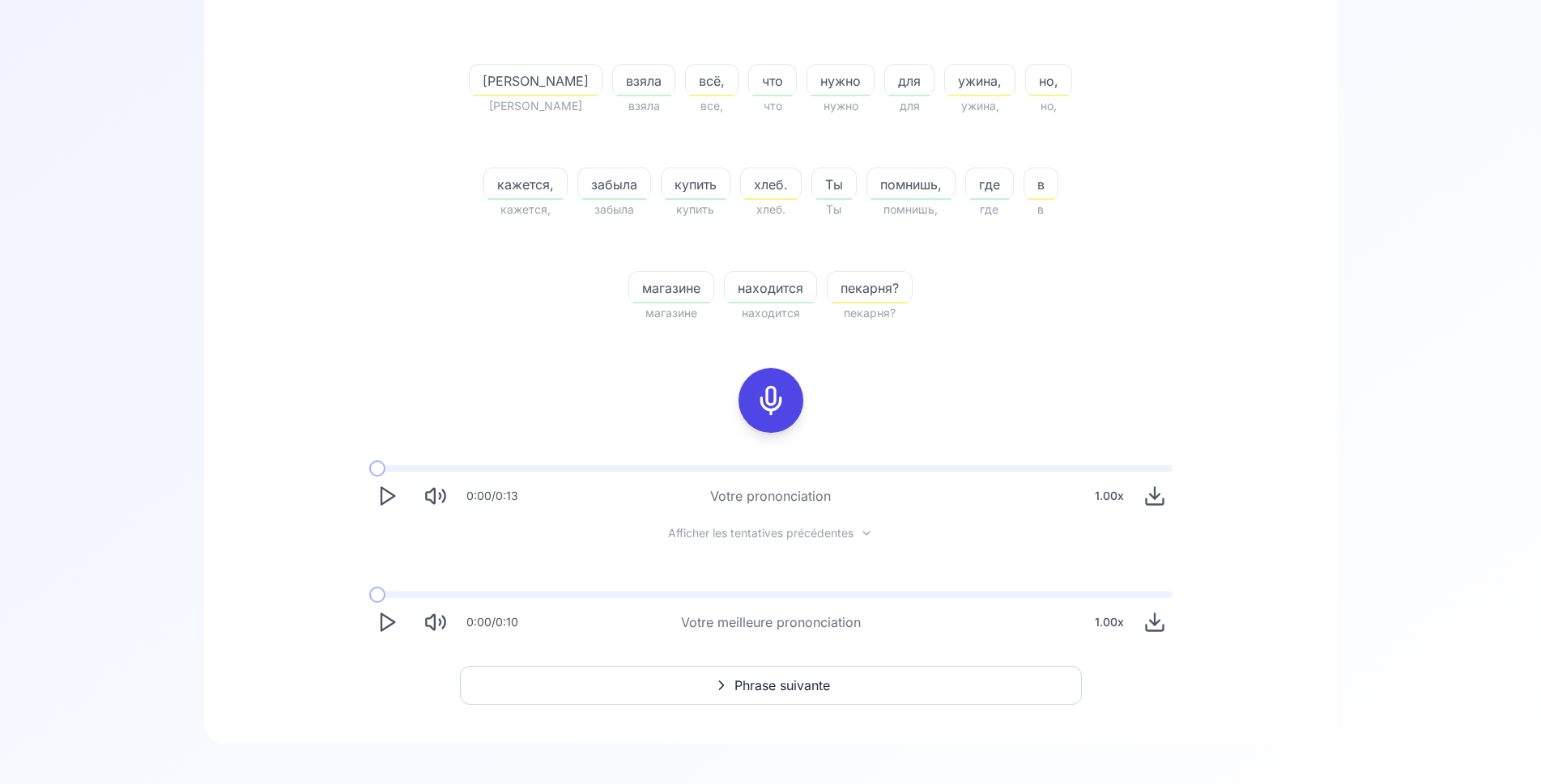
scroll to position [409, 0]
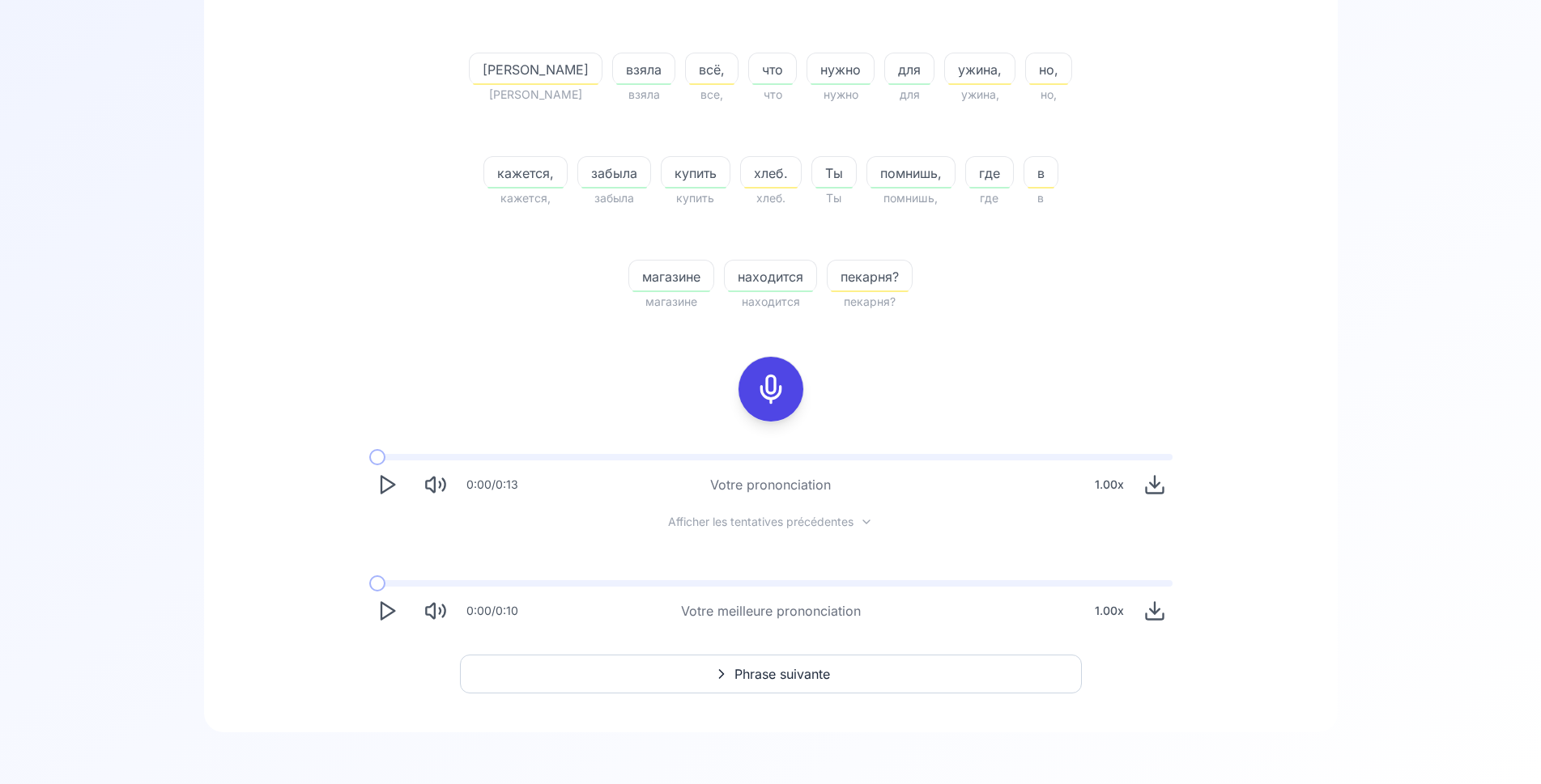
click at [384, 613] on icon "Play" at bounding box center [387, 611] width 23 height 23
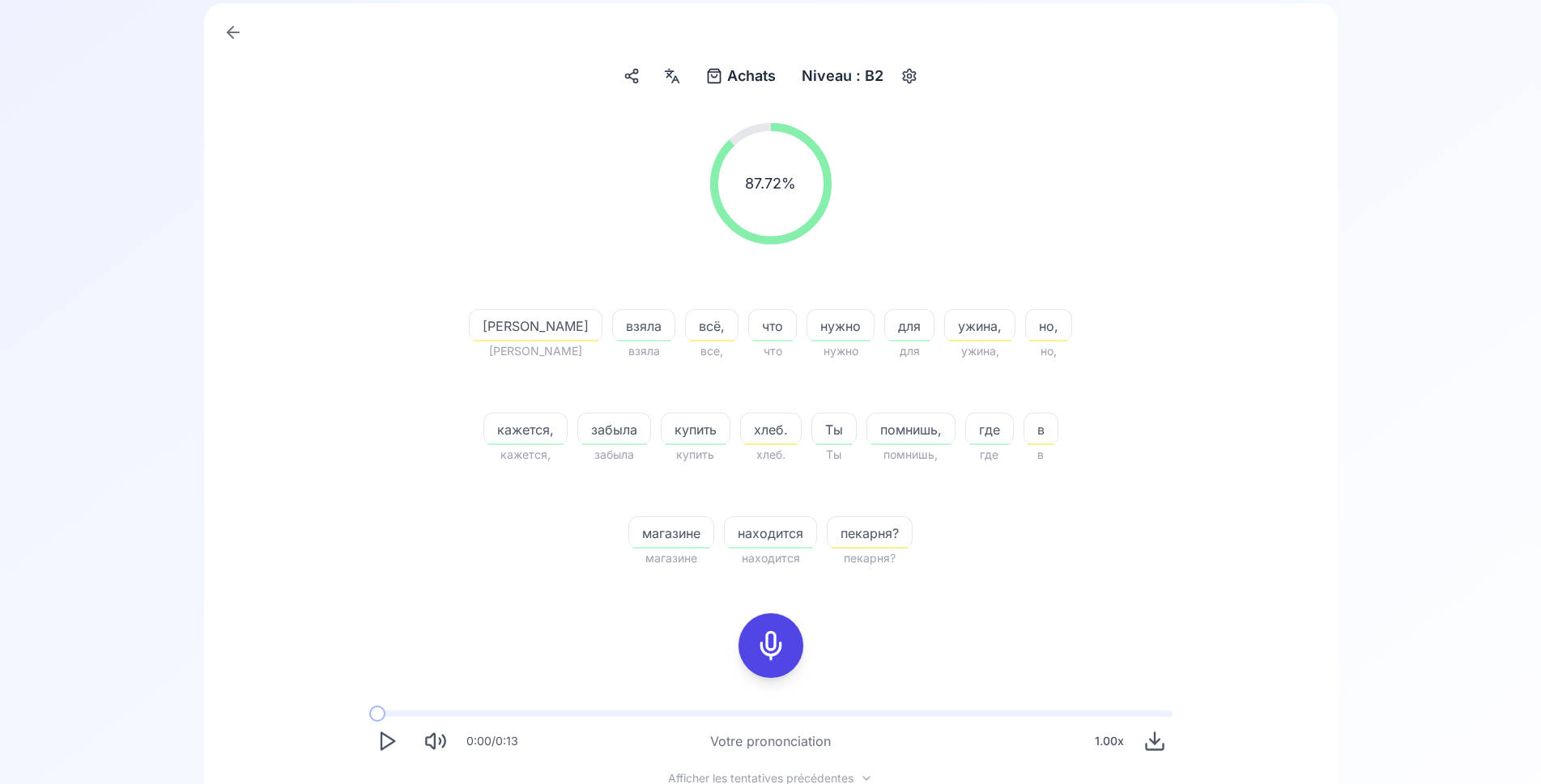
scroll to position [330, 0]
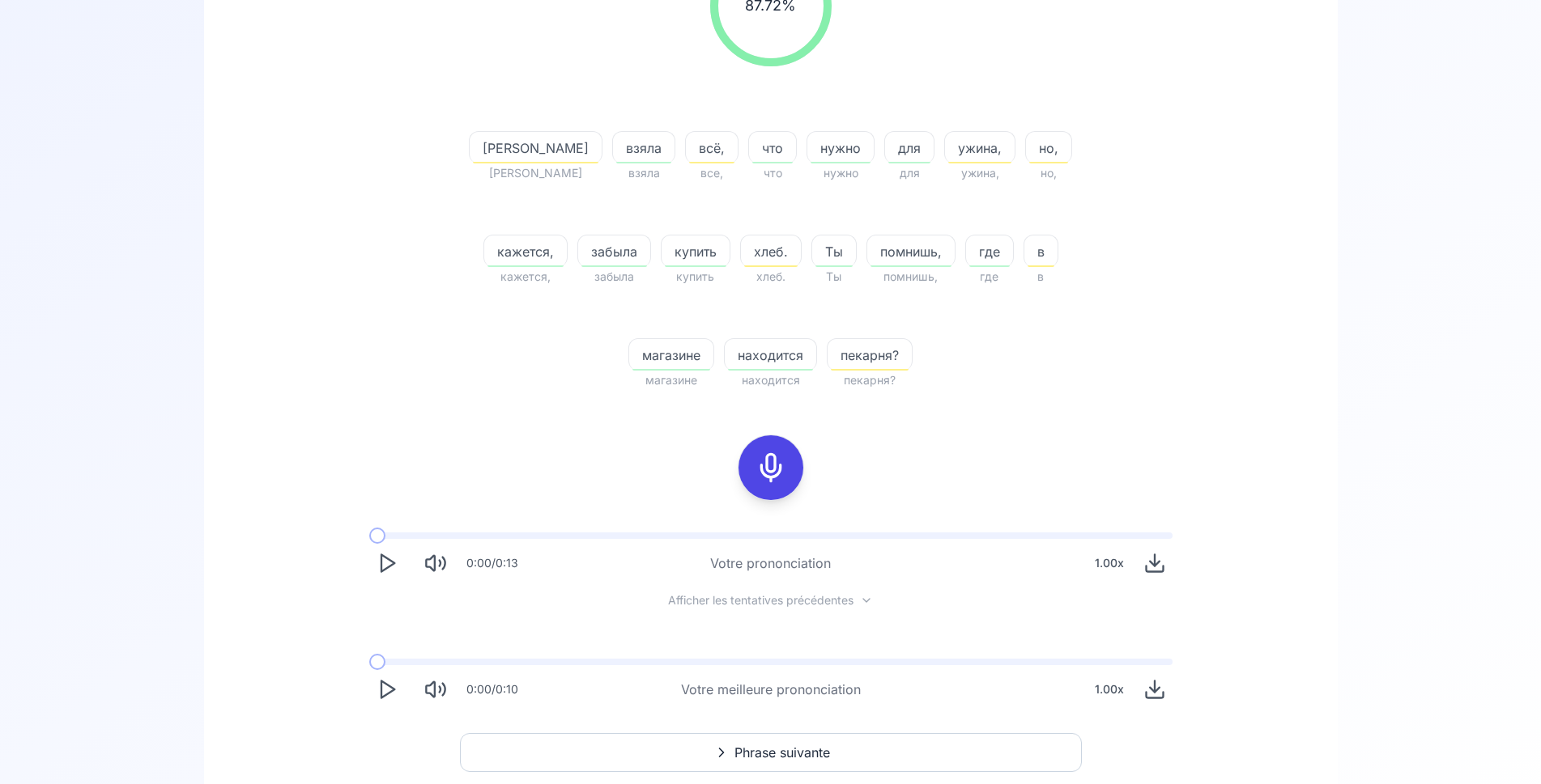
click at [775, 746] on span "Phrase suivante" at bounding box center [781, 752] width 96 height 19
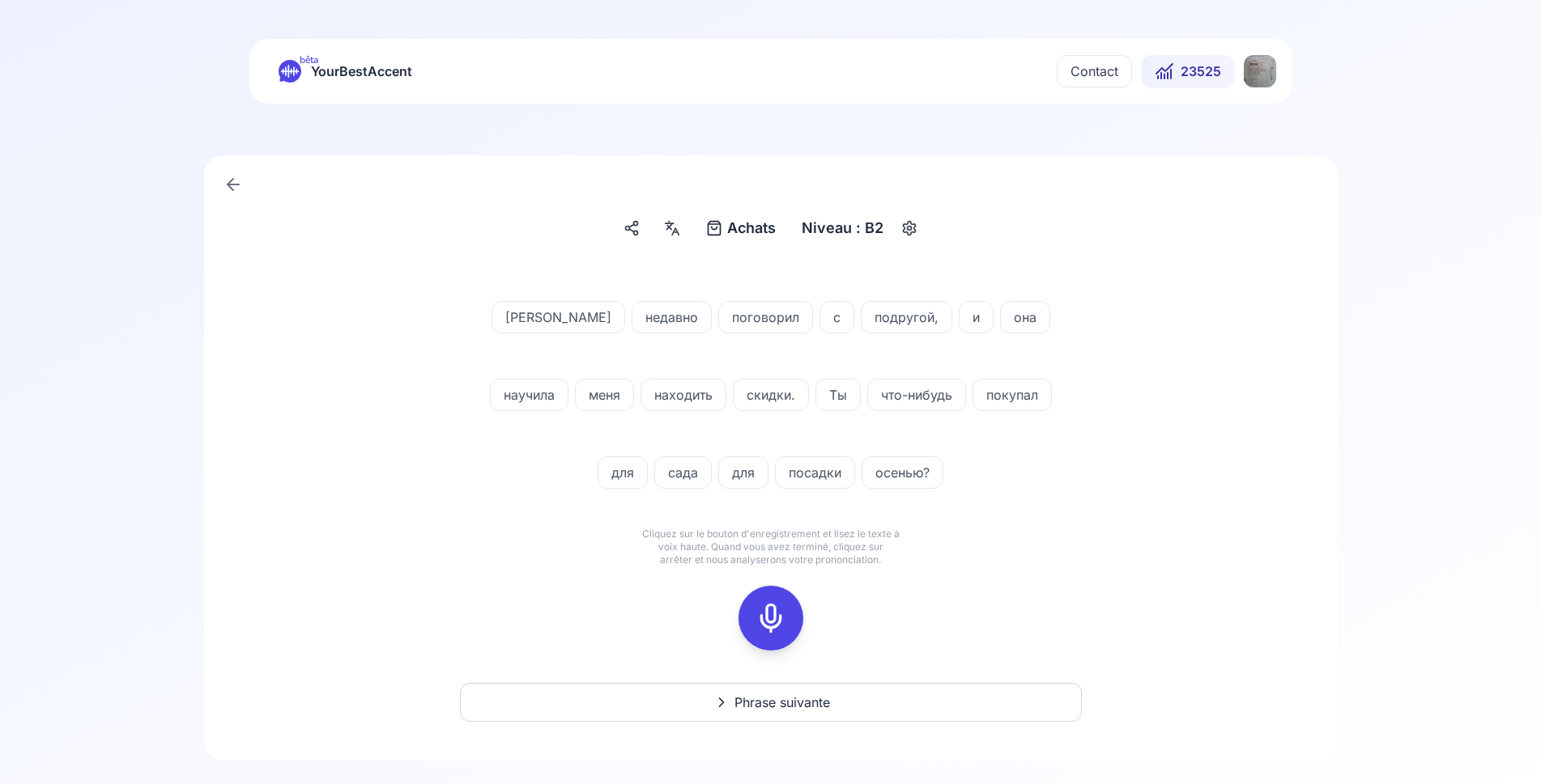
click at [763, 609] on icon at bounding box center [770, 618] width 33 height 33
click at [789, 617] on button at bounding box center [771, 619] width 65 height 65
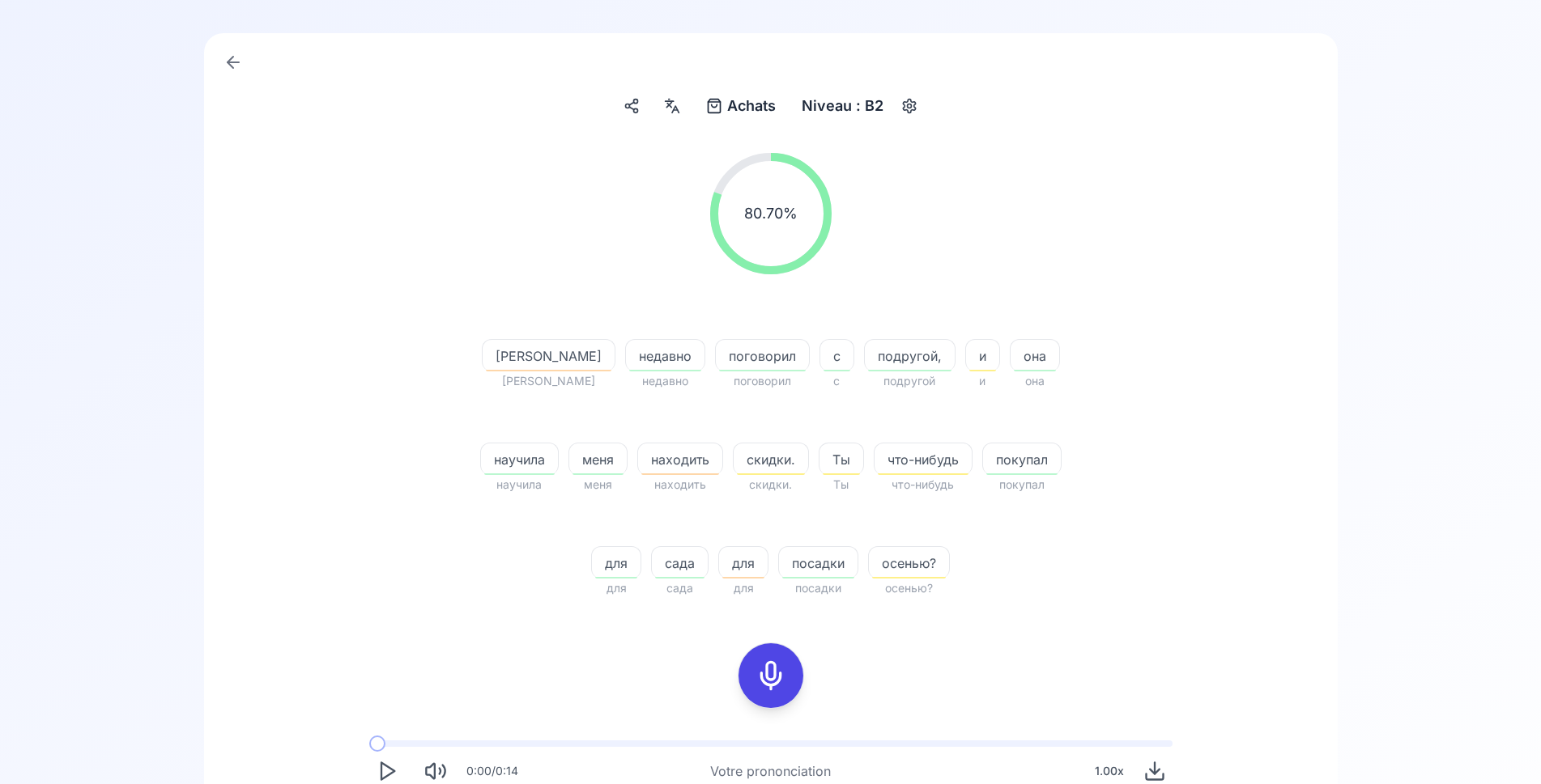
scroll to position [165, 0]
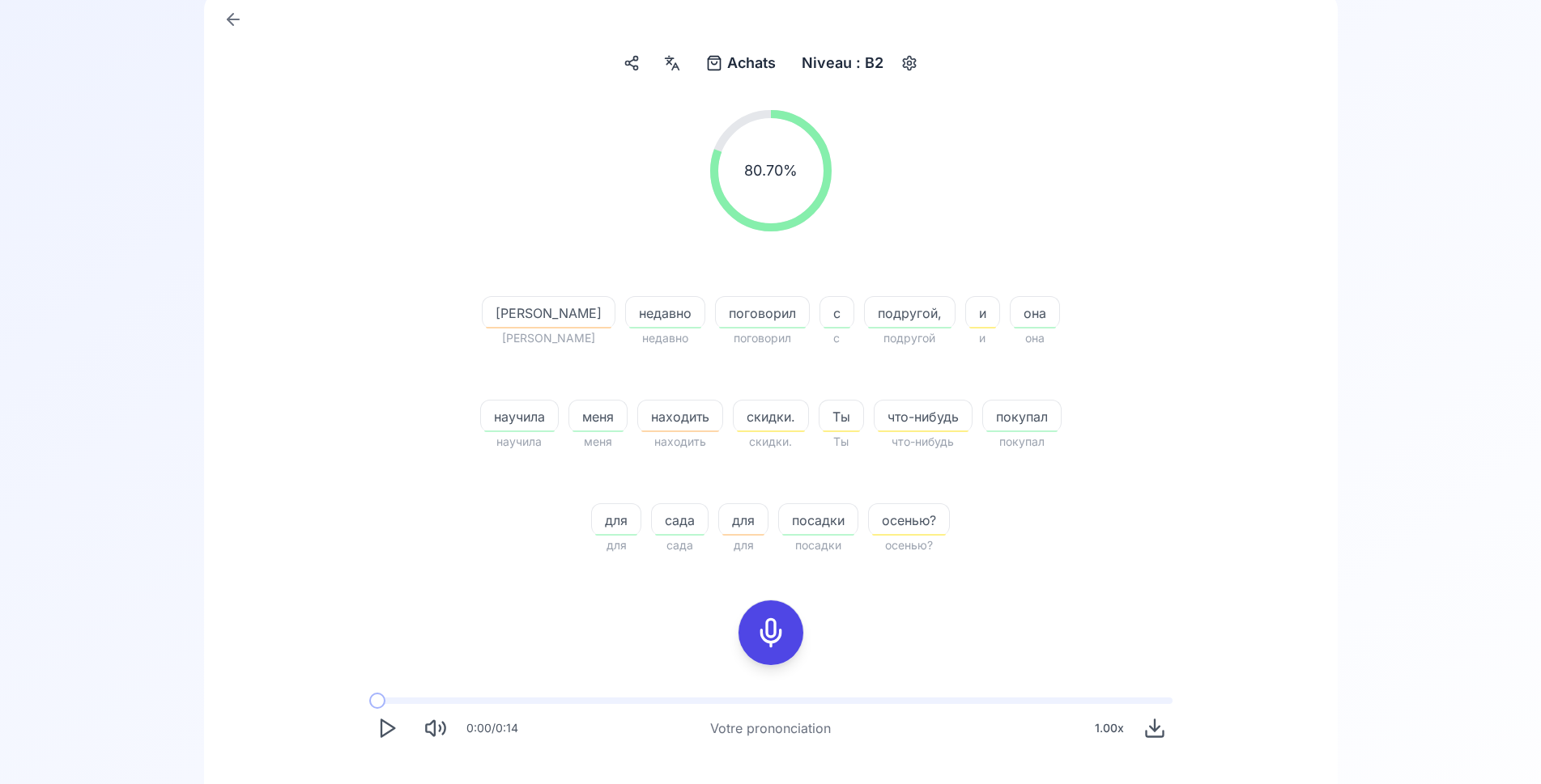
click at [763, 628] on icon at bounding box center [770, 633] width 33 height 33
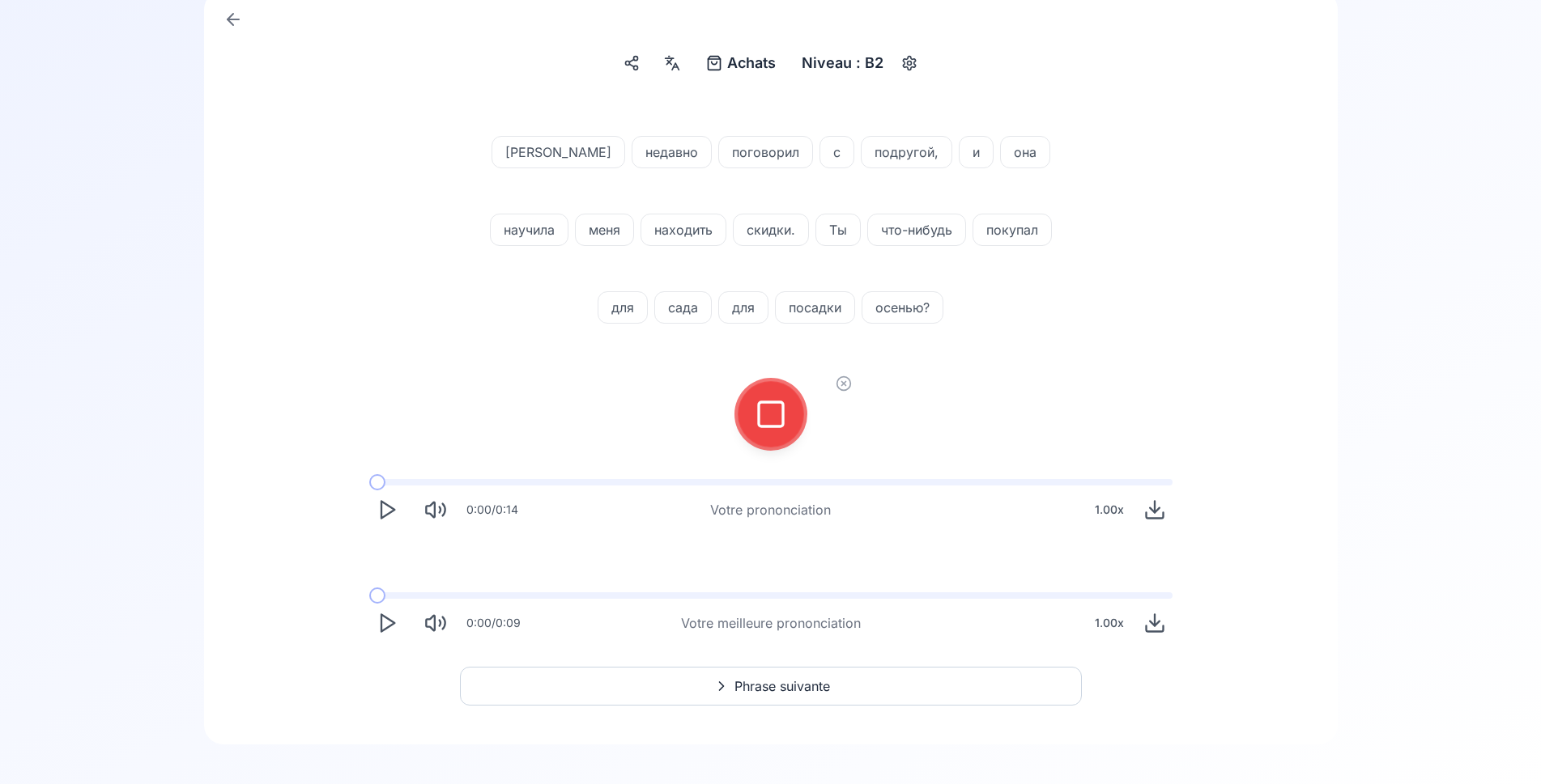
click at [764, 439] on div at bounding box center [771, 415] width 39 height 65
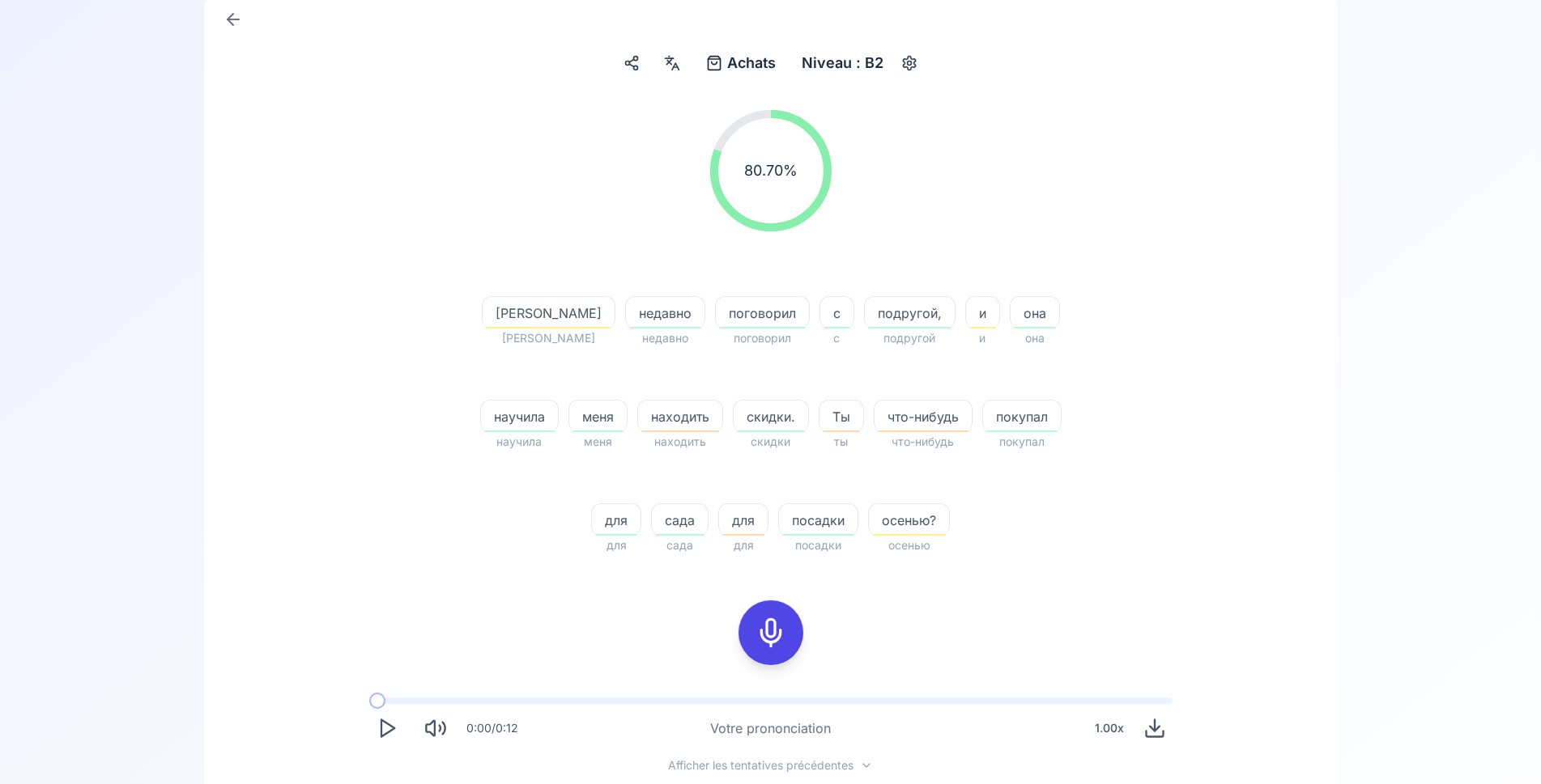
click at [869, 517] on span "осенью?" at bounding box center [908, 520] width 80 height 19
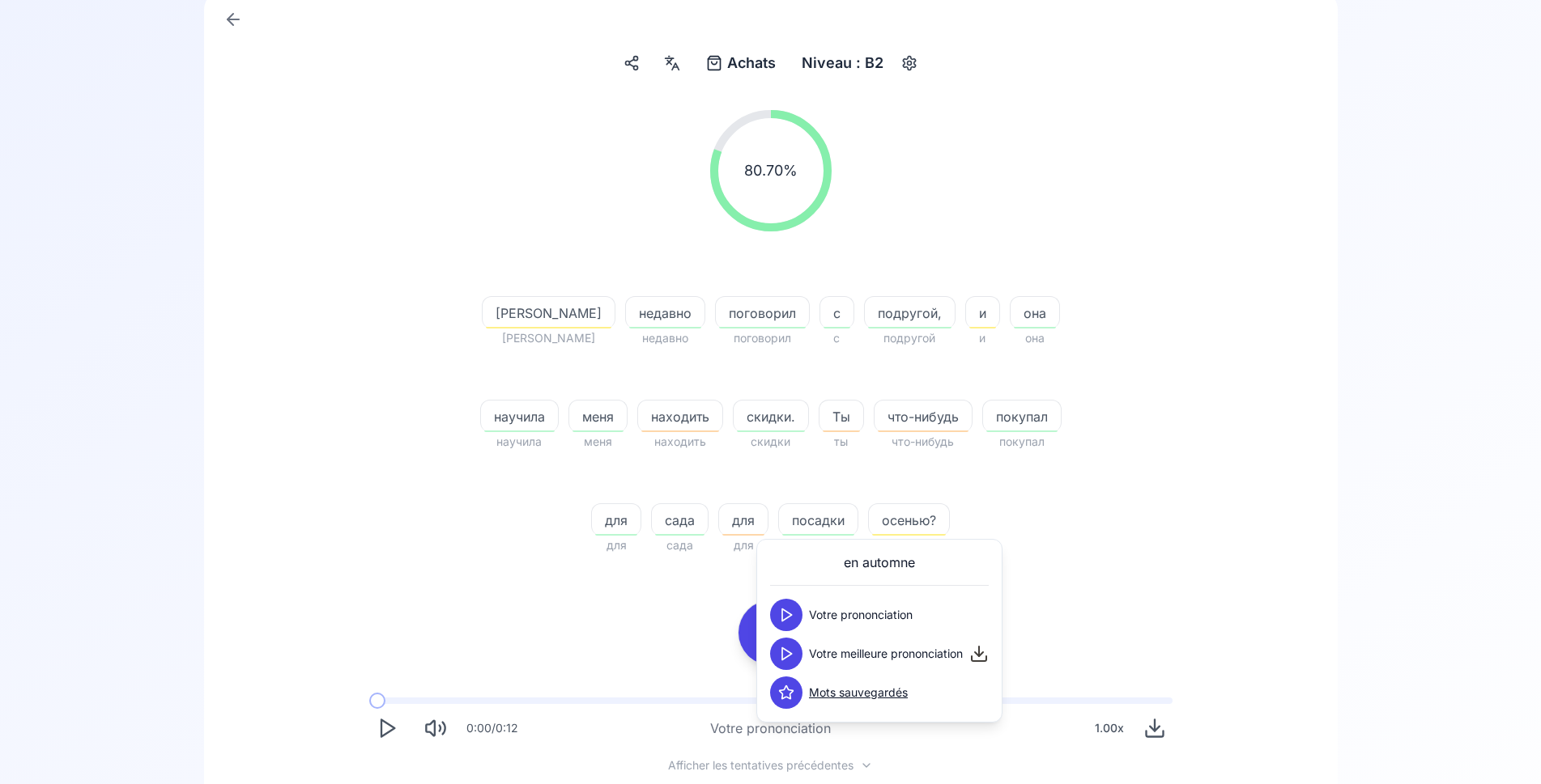
click at [784, 657] on icon at bounding box center [786, 654] width 16 height 16
click at [792, 651] on icon at bounding box center [786, 654] width 16 height 16
click at [778, 649] on icon at bounding box center [786, 654] width 16 height 16
click at [682, 624] on div "80.70 % 80.70 % Я Я недавно недавно поговорил поговорил с с подругой, подругой …" at bounding box center [770, 491] width 1056 height 788
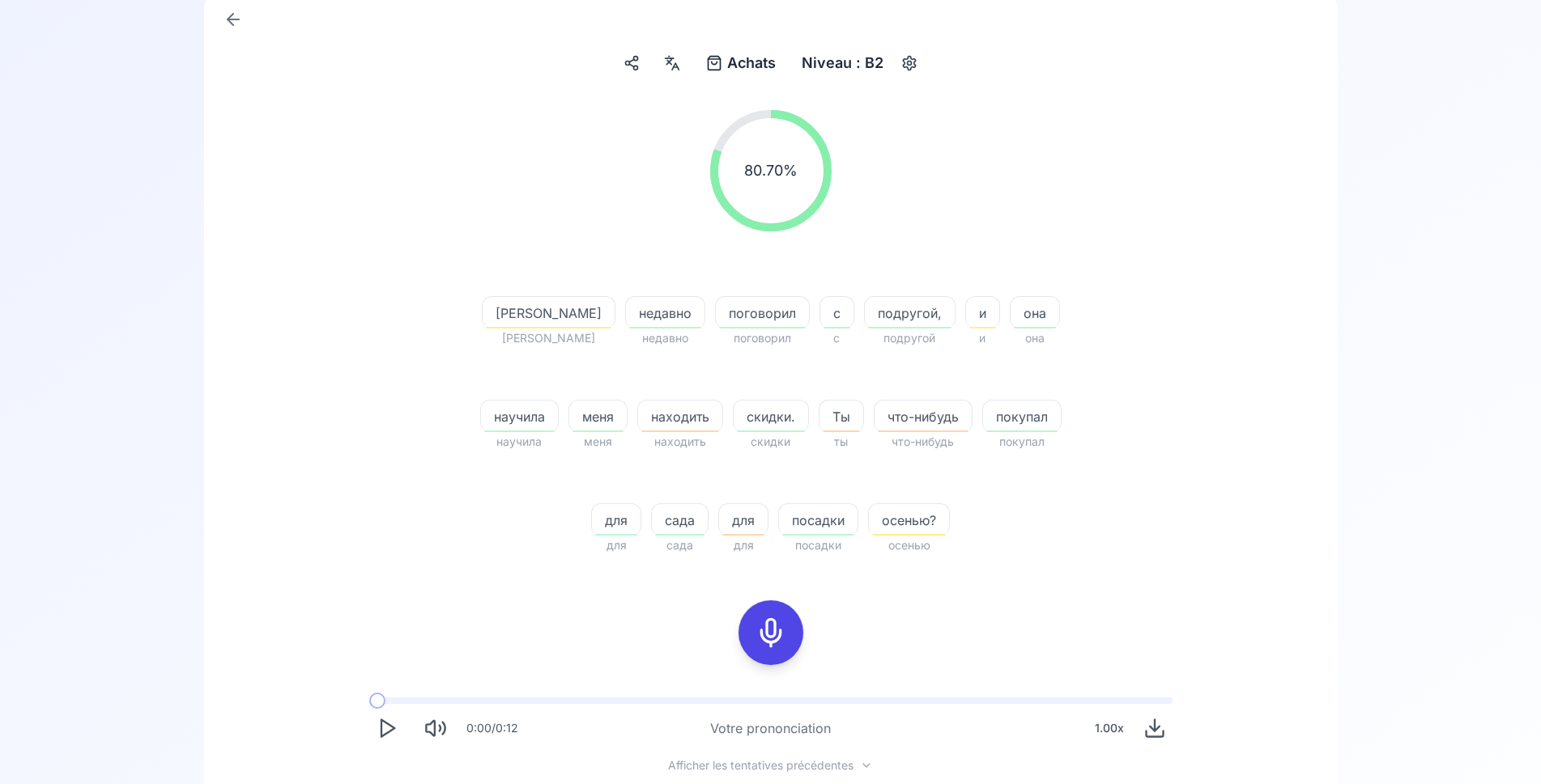
click at [798, 523] on span "посадки" at bounding box center [818, 520] width 78 height 19
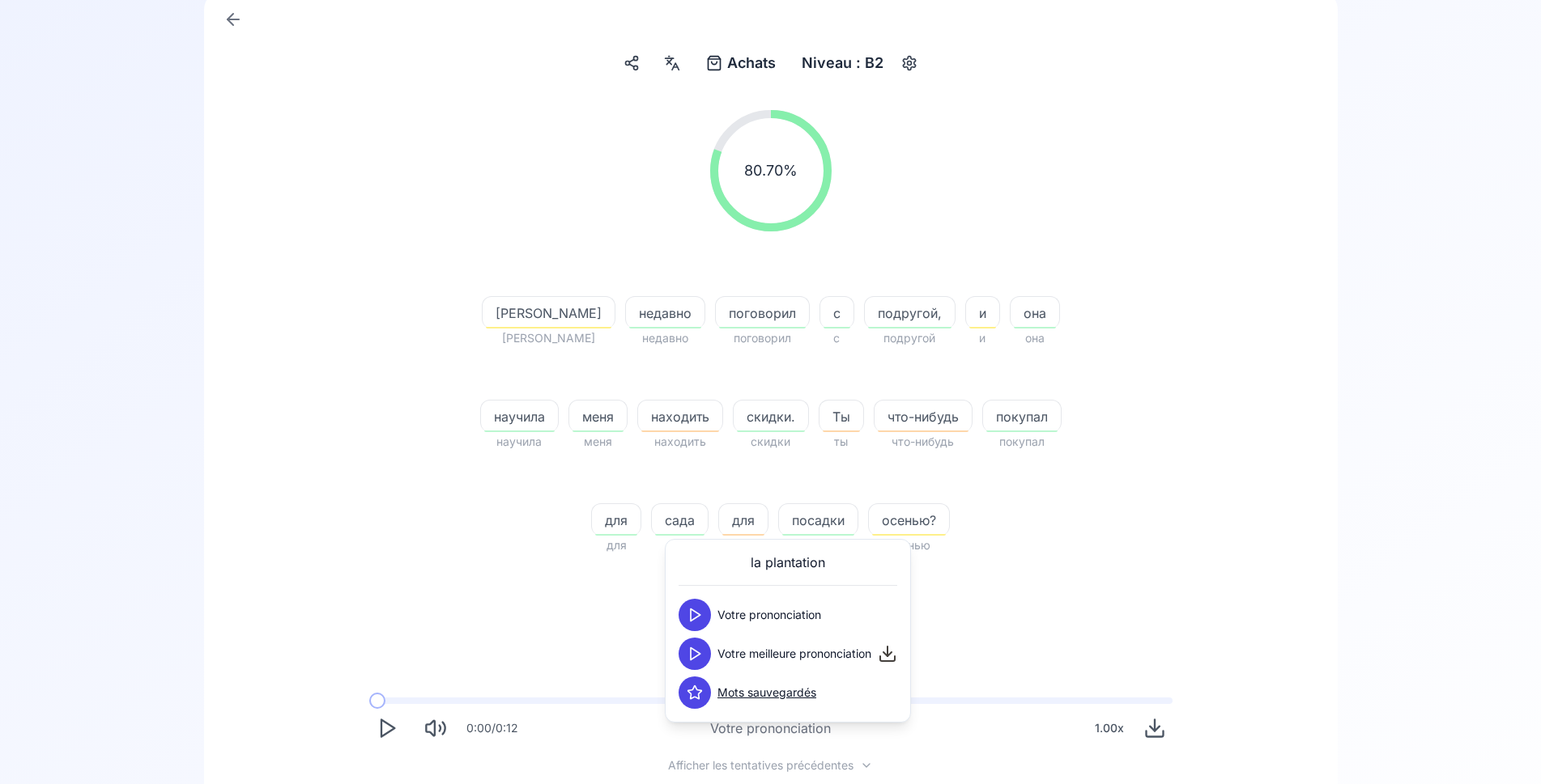
click at [698, 661] on icon at bounding box center [694, 654] width 16 height 16
click at [537, 599] on div "80.70 % 80.70 % Я Я недавно недавно поговорил поговорил с с подругой, подругой …" at bounding box center [770, 491] width 1056 height 788
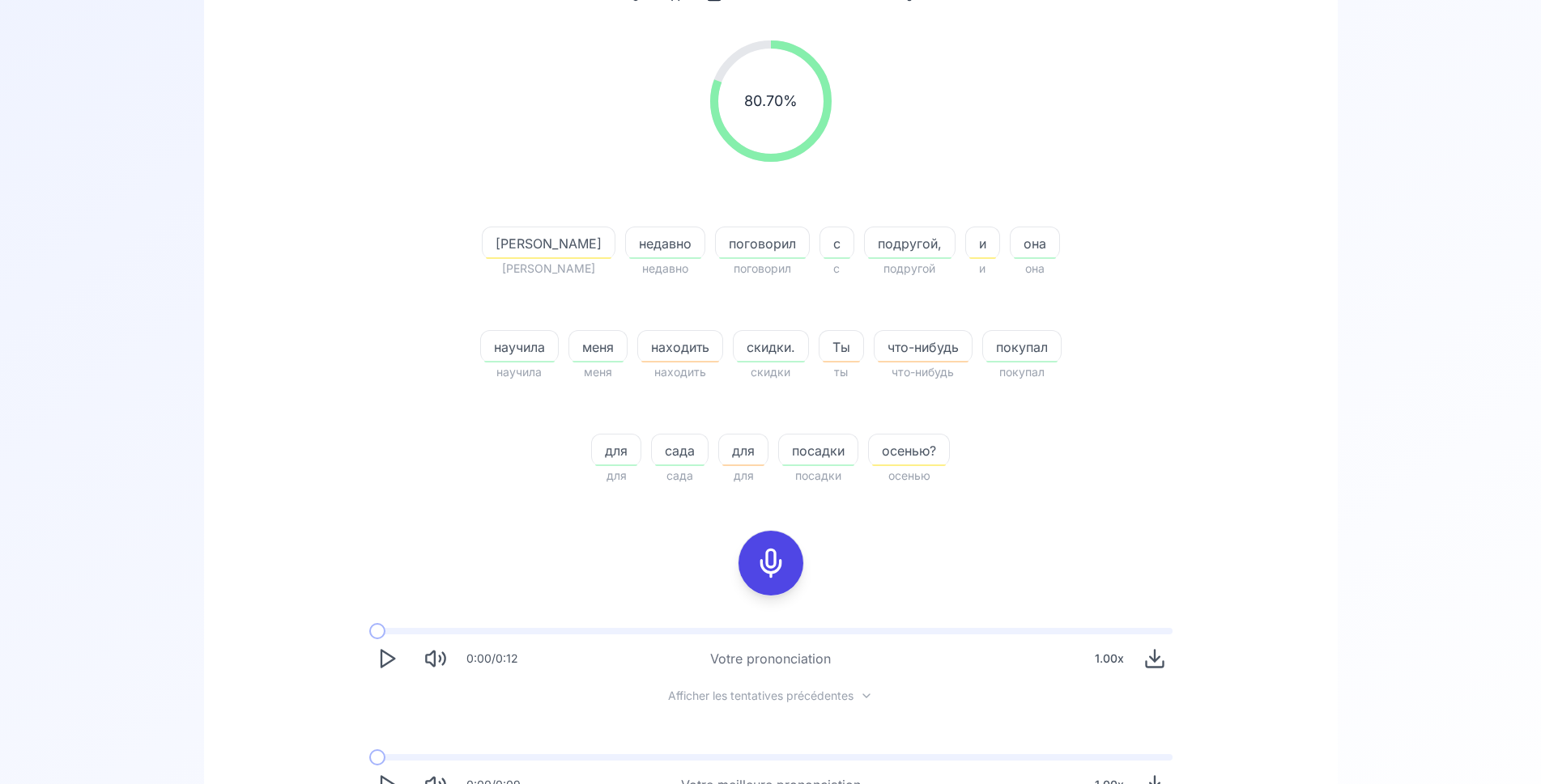
scroll to position [330, 0]
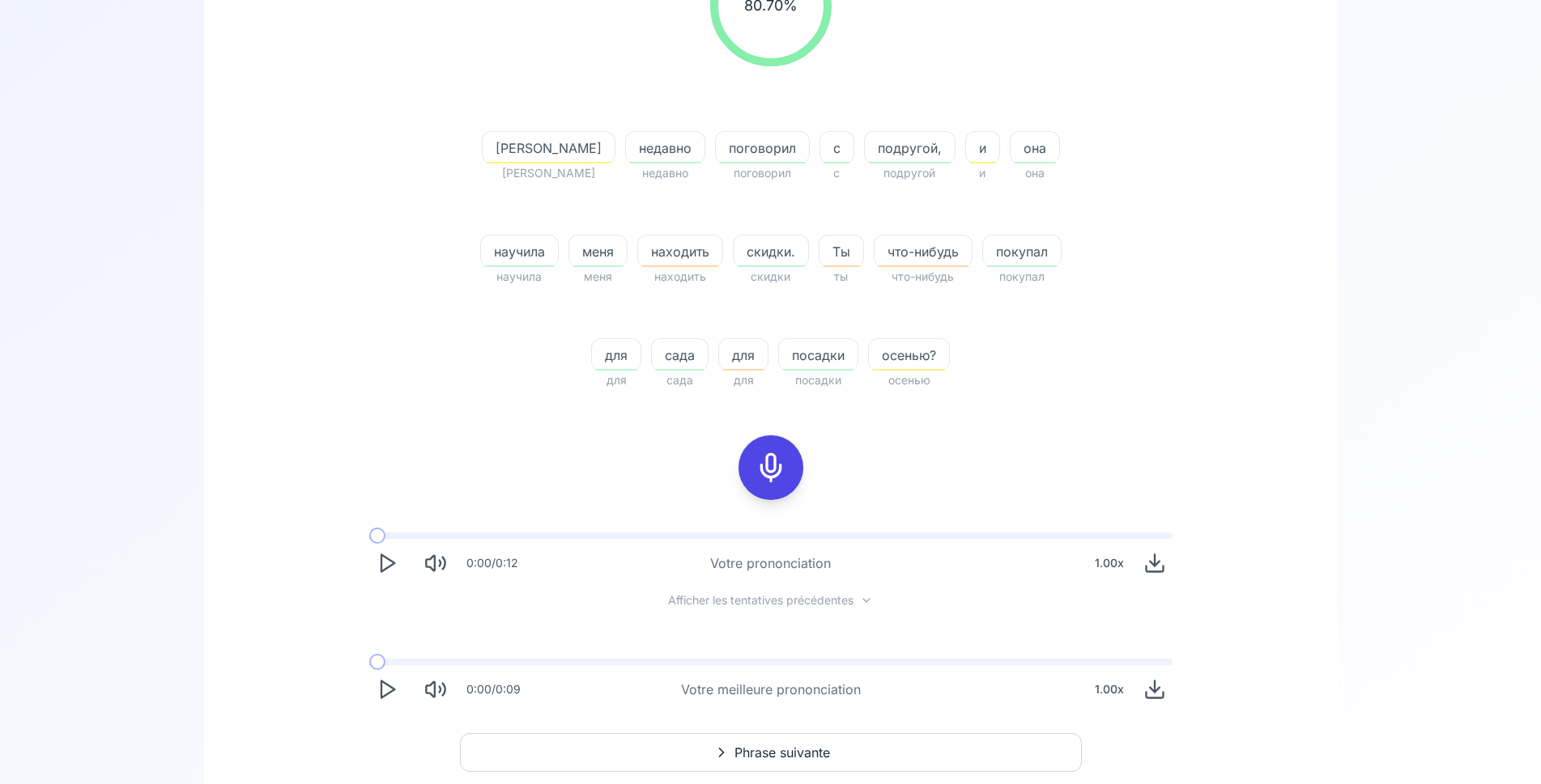
click at [382, 685] on polygon "Play" at bounding box center [388, 689] width 13 height 17
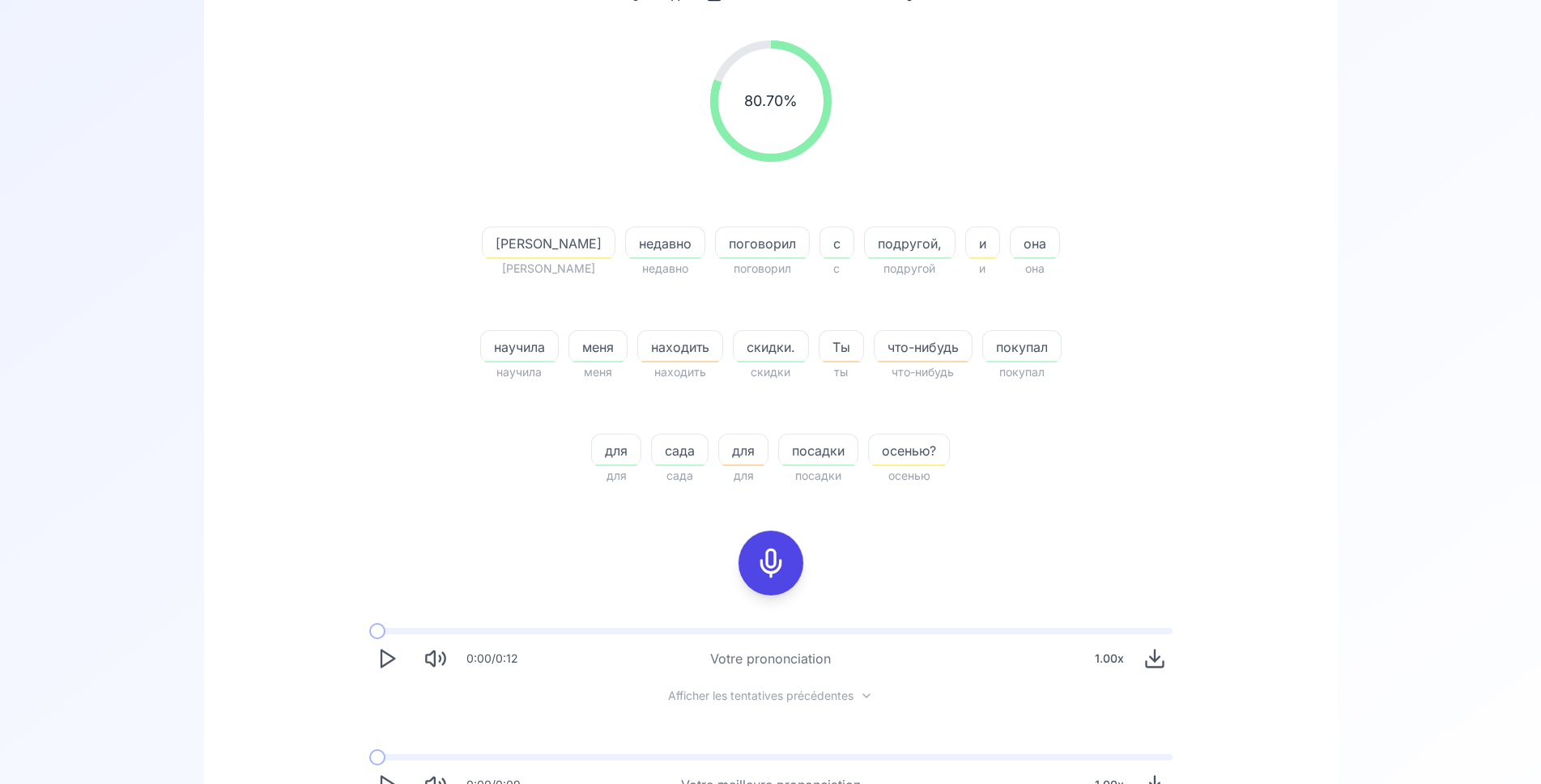
scroll to position [248, 0]
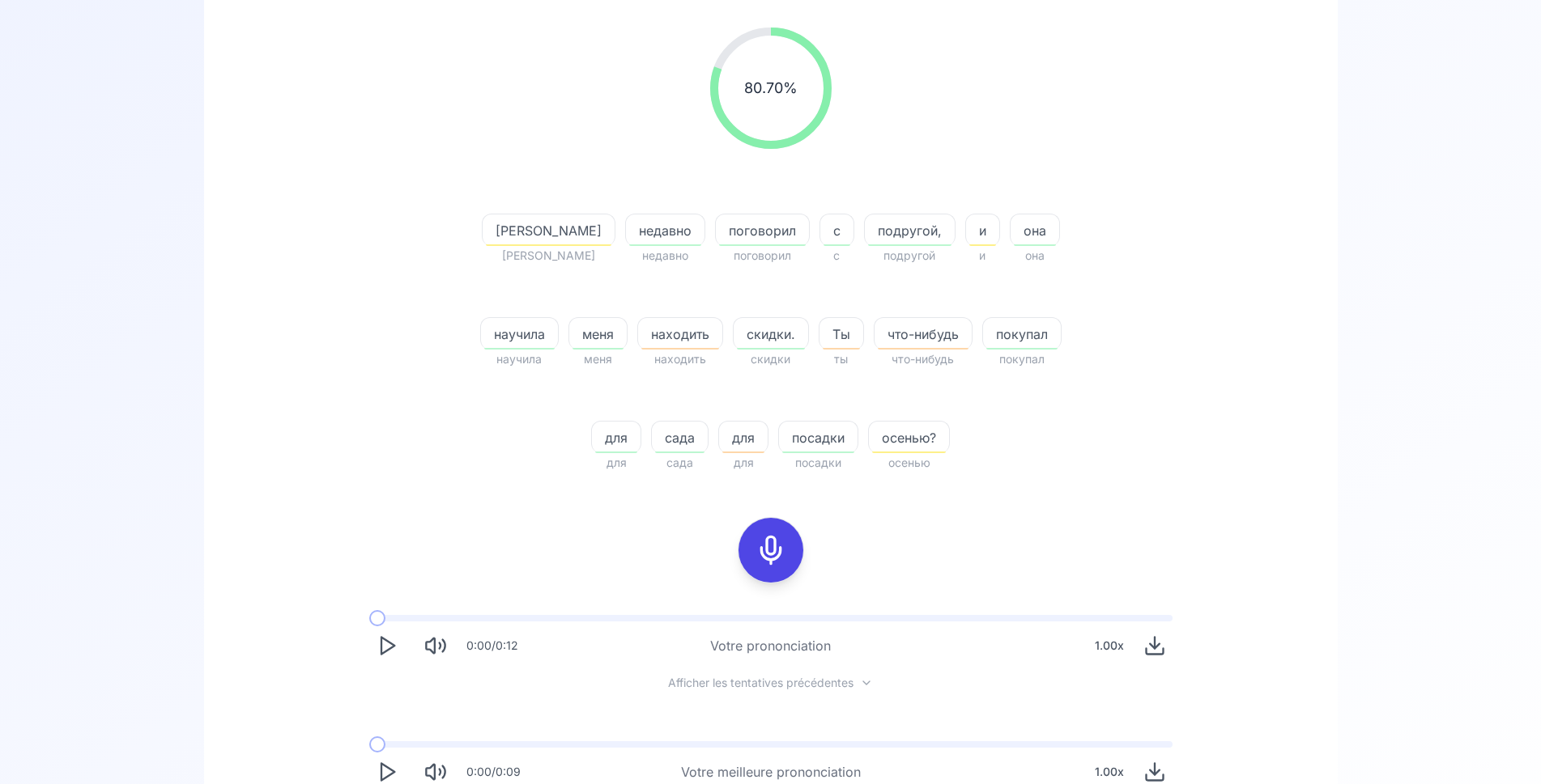
click at [760, 548] on icon at bounding box center [770, 550] width 33 height 33
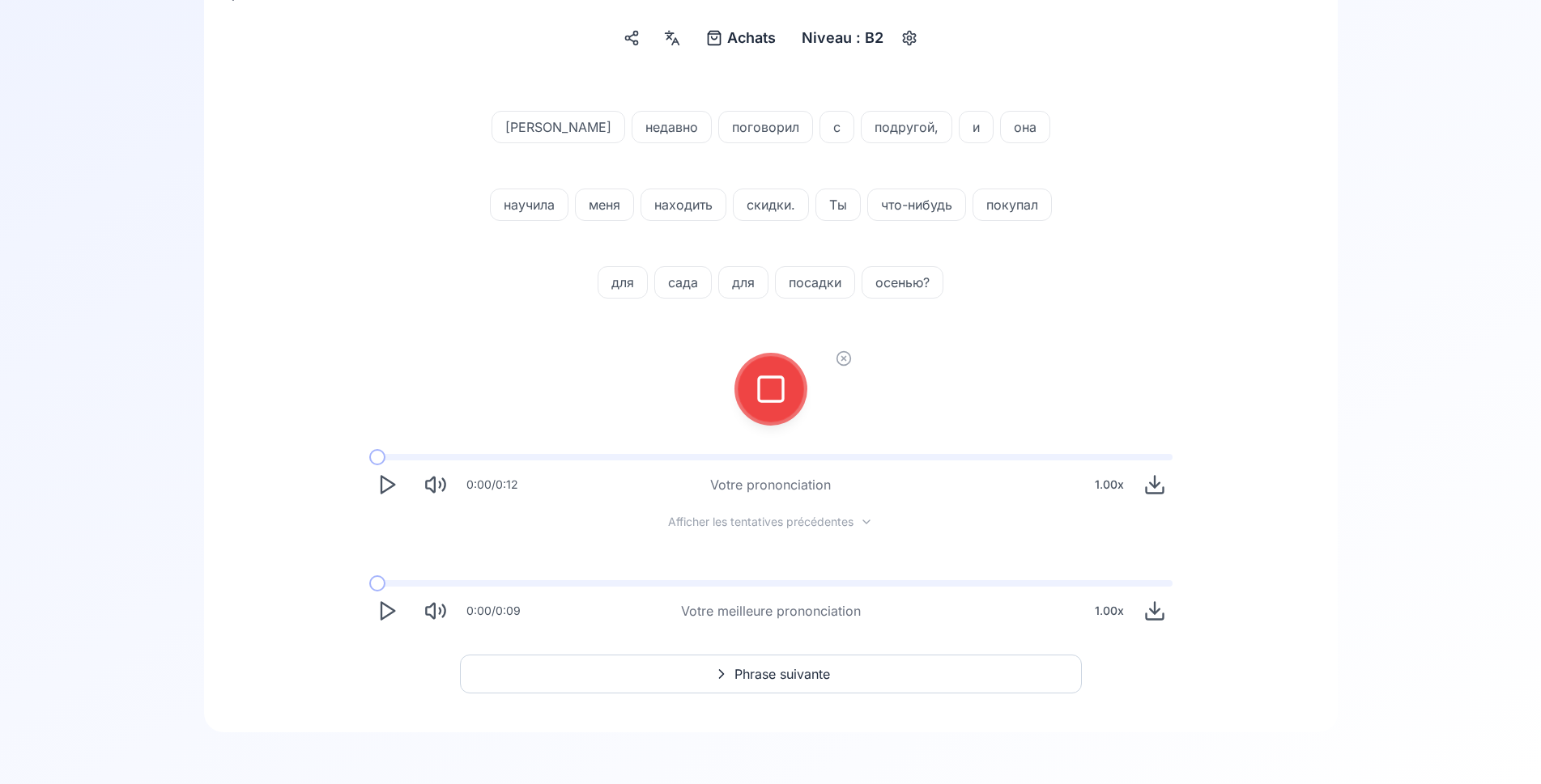
scroll to position [190, 0]
click at [771, 388] on icon at bounding box center [770, 389] width 33 height 33
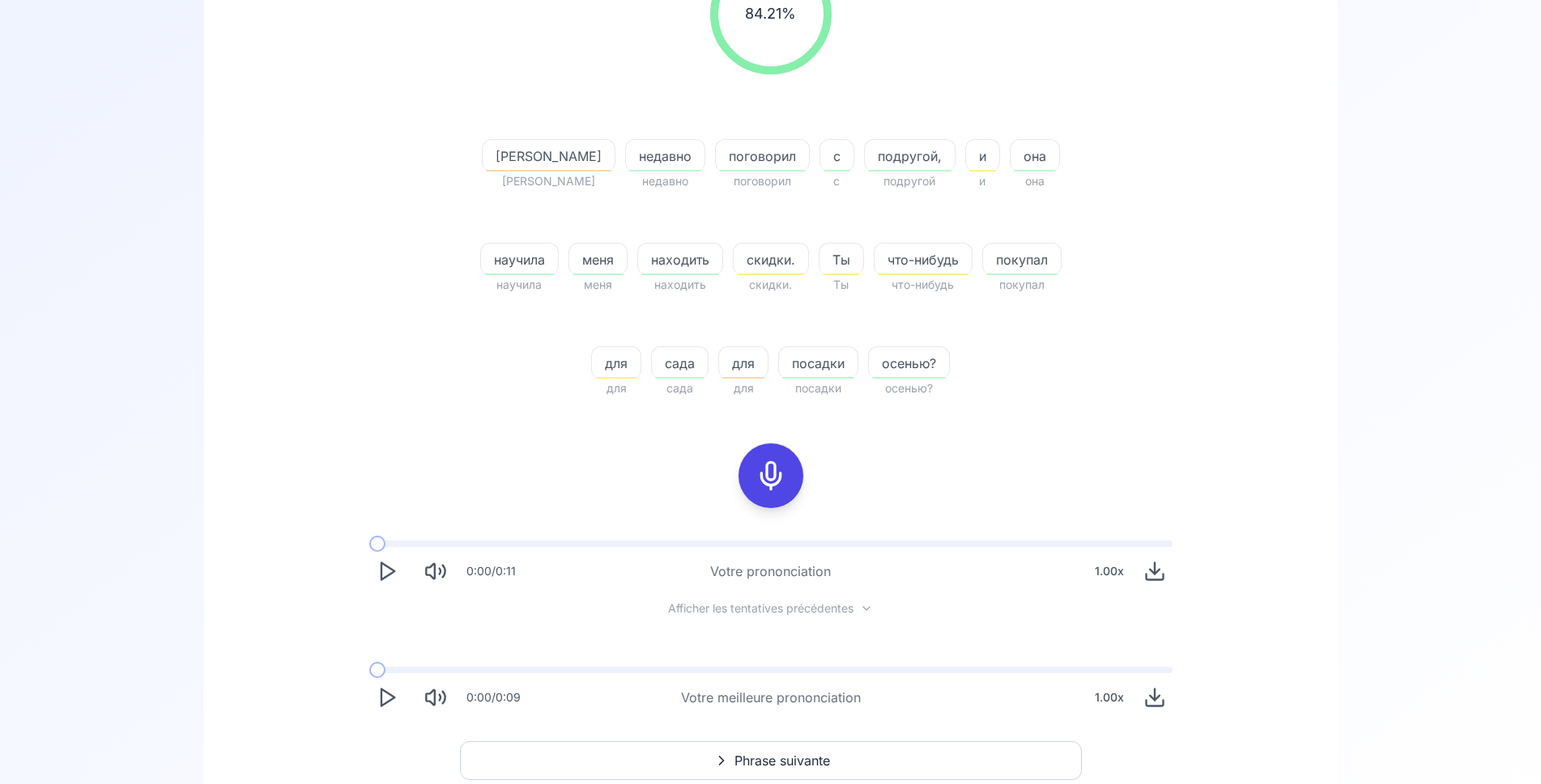
scroll to position [330, 0]
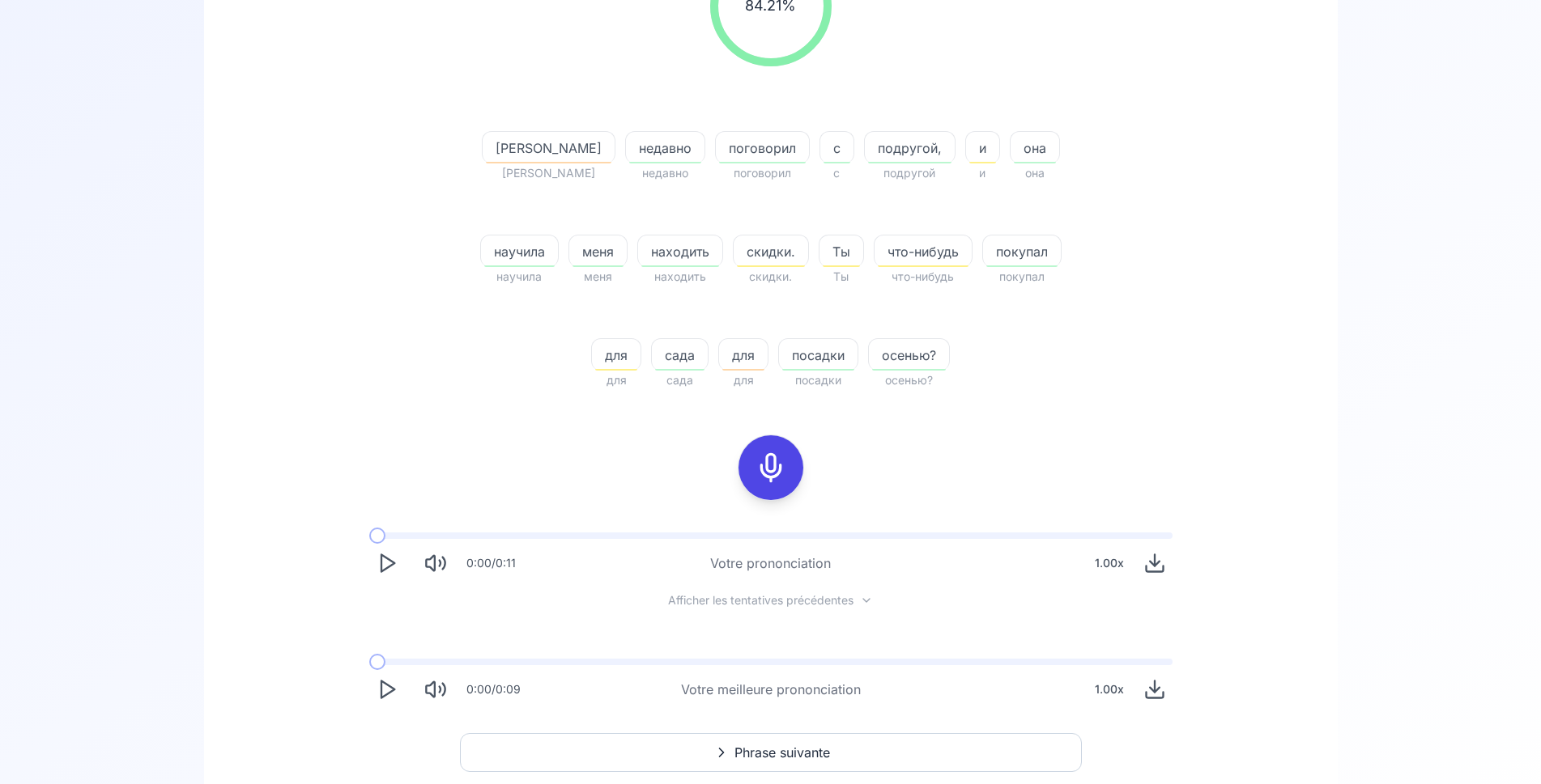
click at [677, 751] on button "Phrase suivante" at bounding box center [770, 752] width 621 height 39
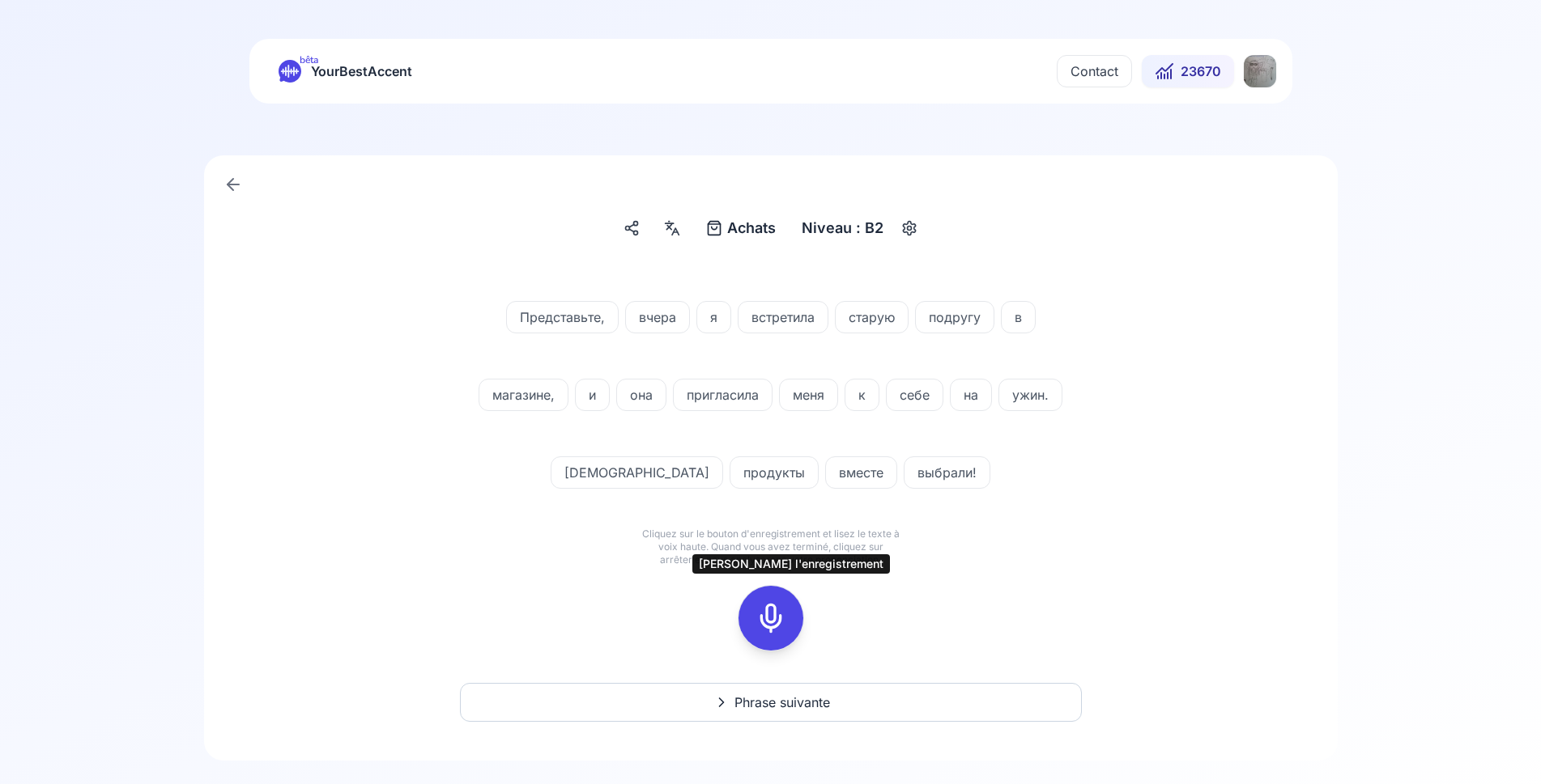
click at [763, 609] on icon at bounding box center [770, 618] width 33 height 33
click at [792, 622] on button at bounding box center [771, 619] width 65 height 65
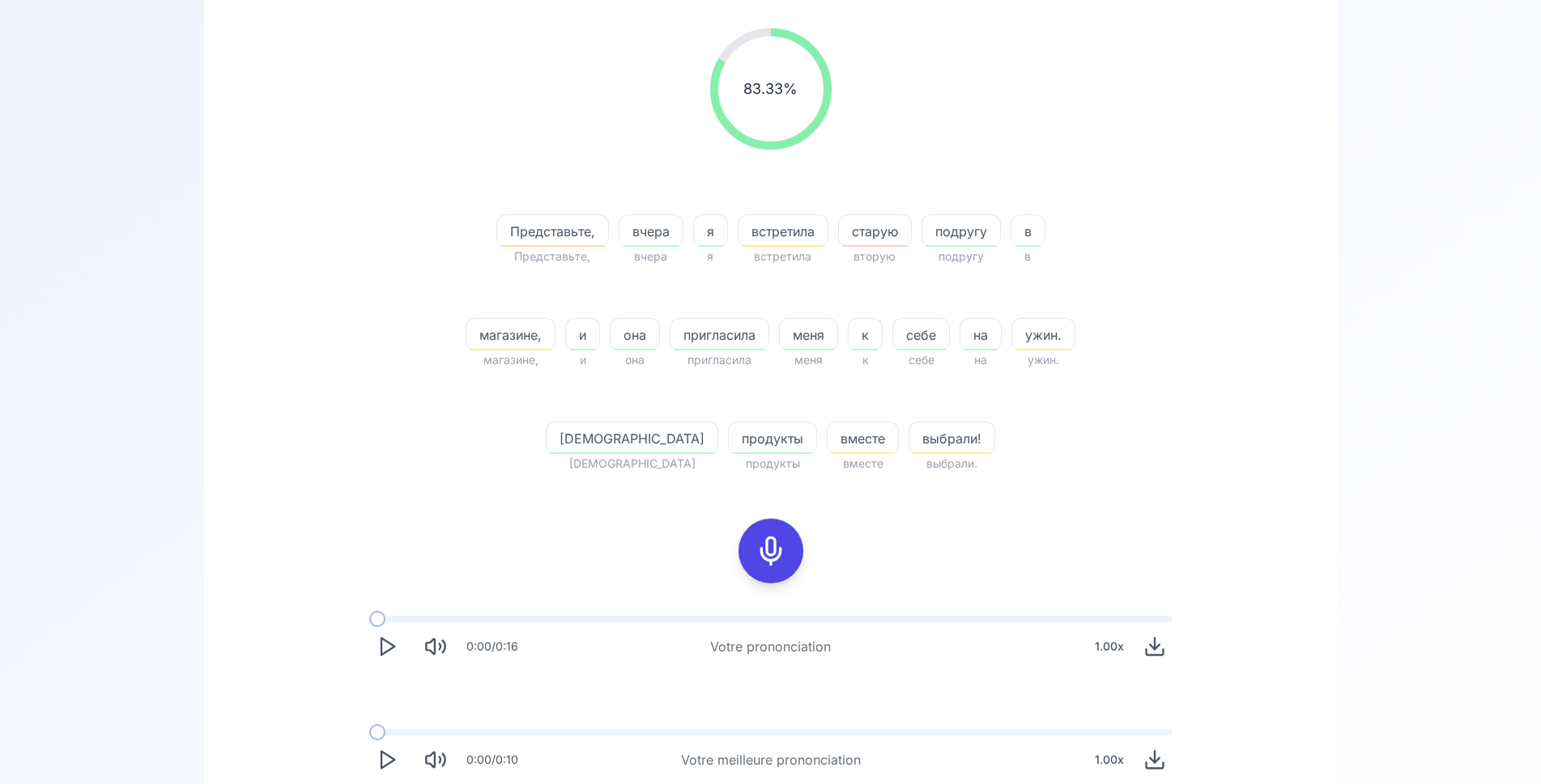
scroll to position [248, 0]
click at [373, 759] on button "Play" at bounding box center [387, 759] width 36 height 36
click at [395, 755] on icon "Play" at bounding box center [387, 759] width 23 height 23
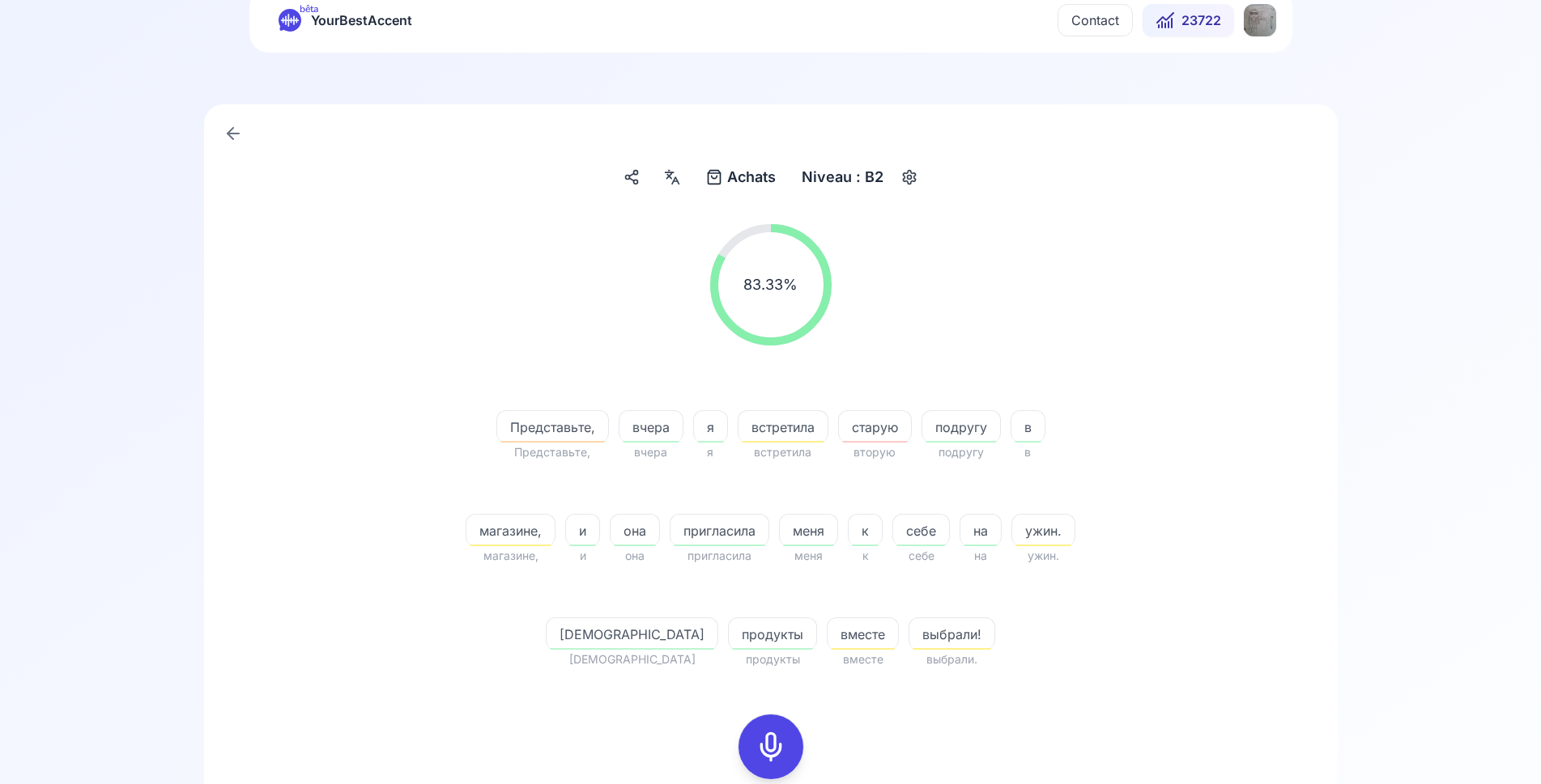
scroll to position [83, 0]
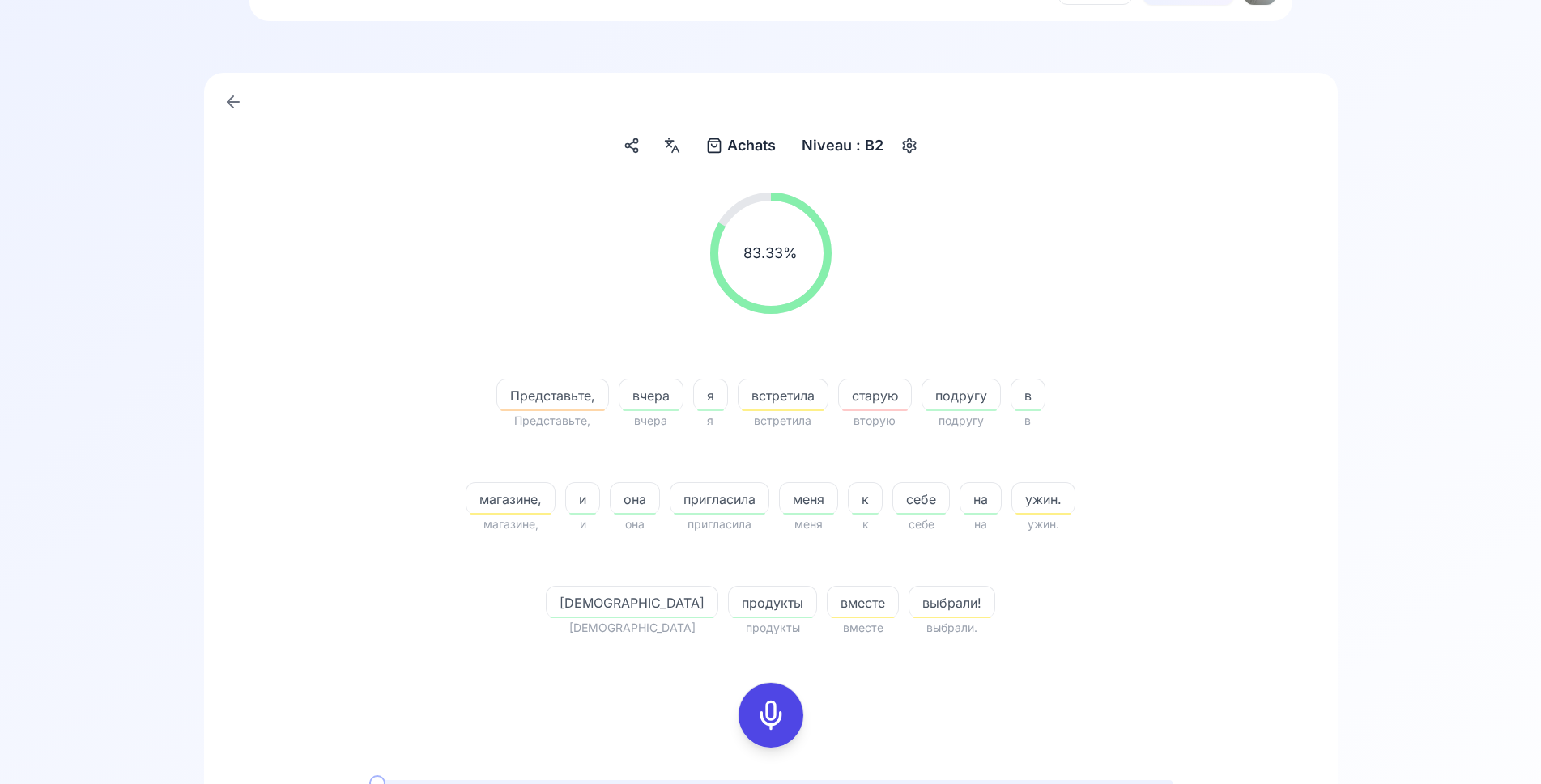
click at [771, 708] on icon at bounding box center [770, 715] width 33 height 33
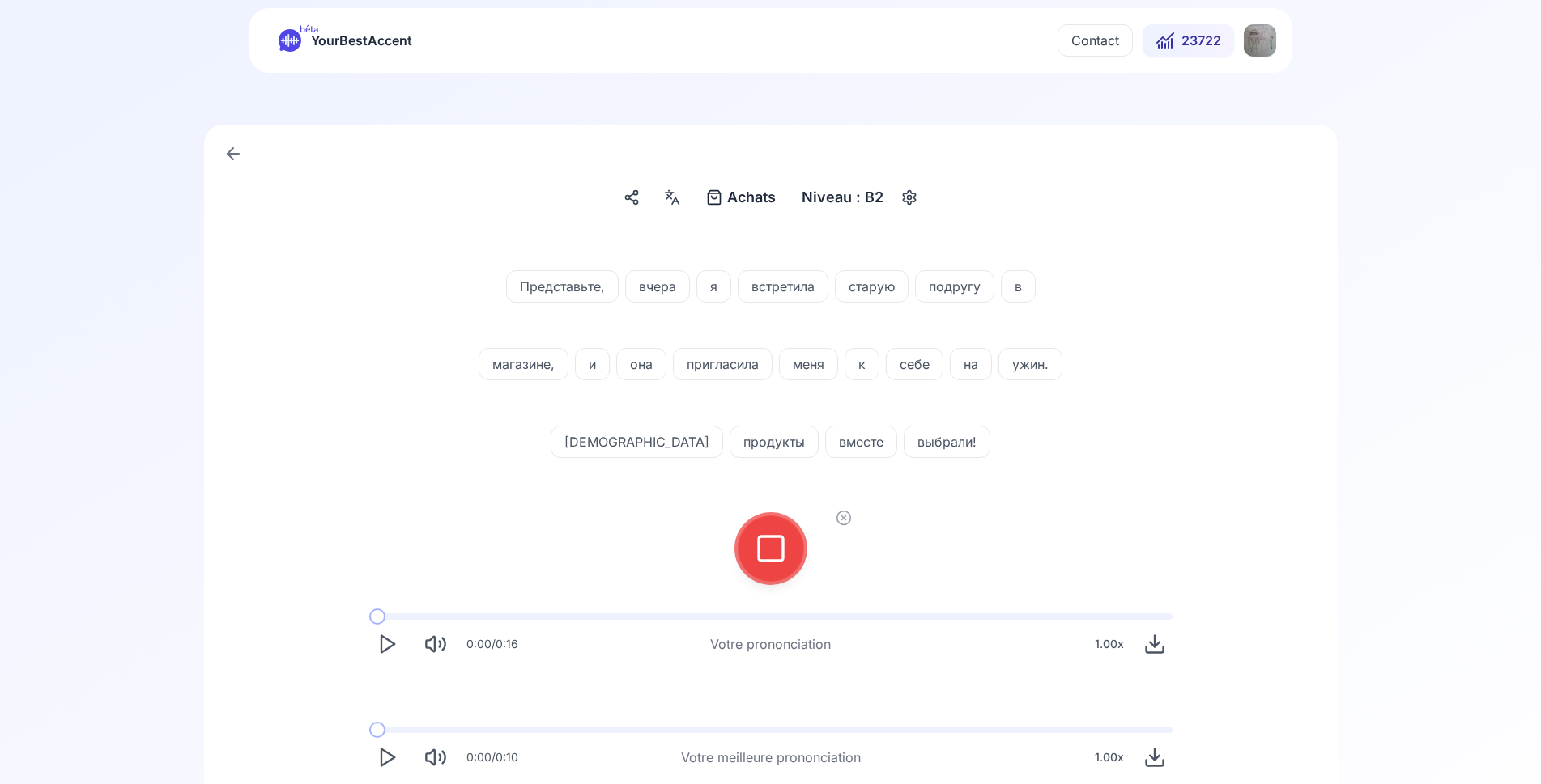
scroll to position [0, 0]
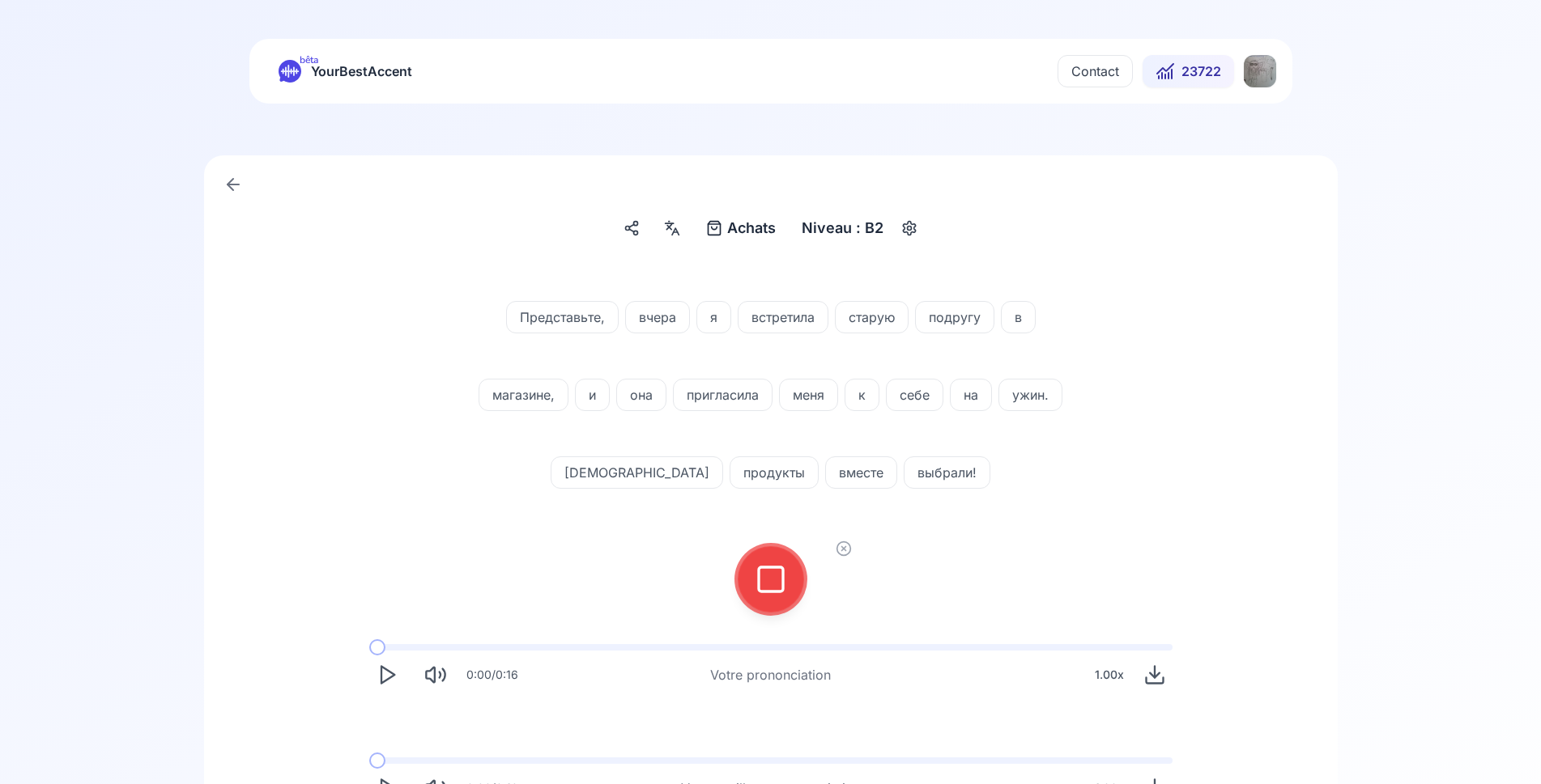
click at [764, 579] on icon at bounding box center [770, 579] width 33 height 33
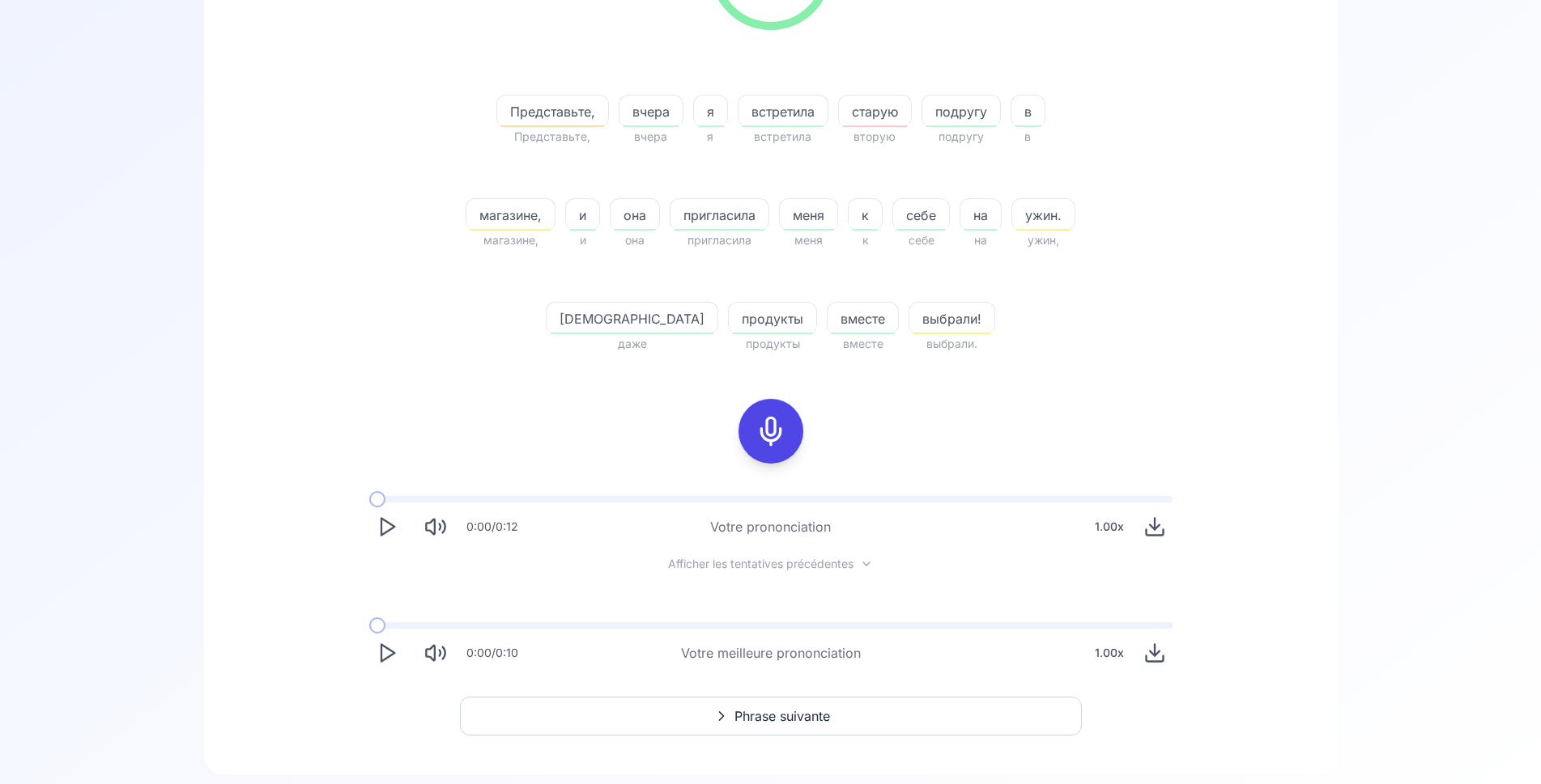
scroll to position [409, 0]
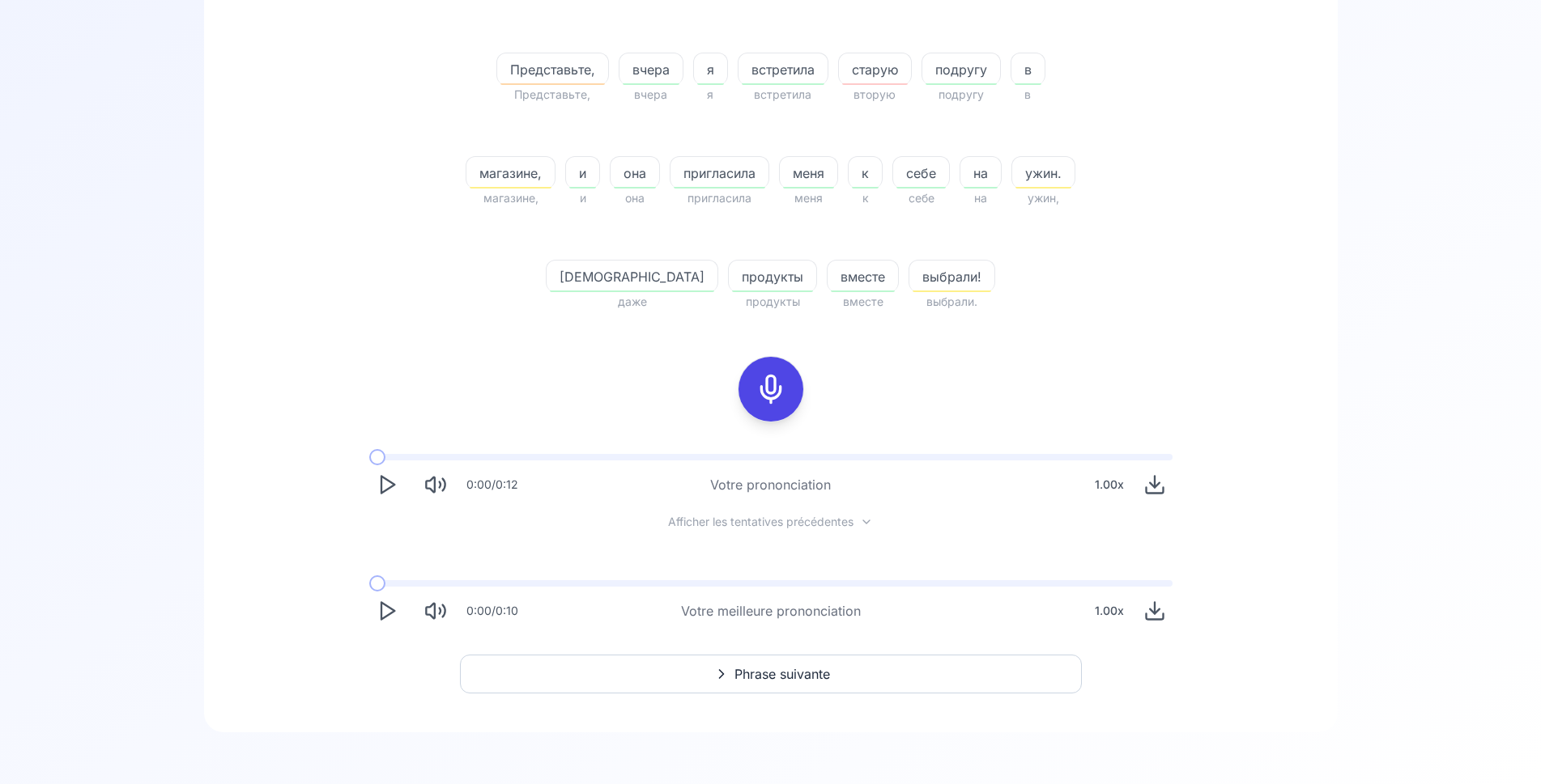
click at [737, 672] on span "Phrase suivante" at bounding box center [781, 674] width 96 height 19
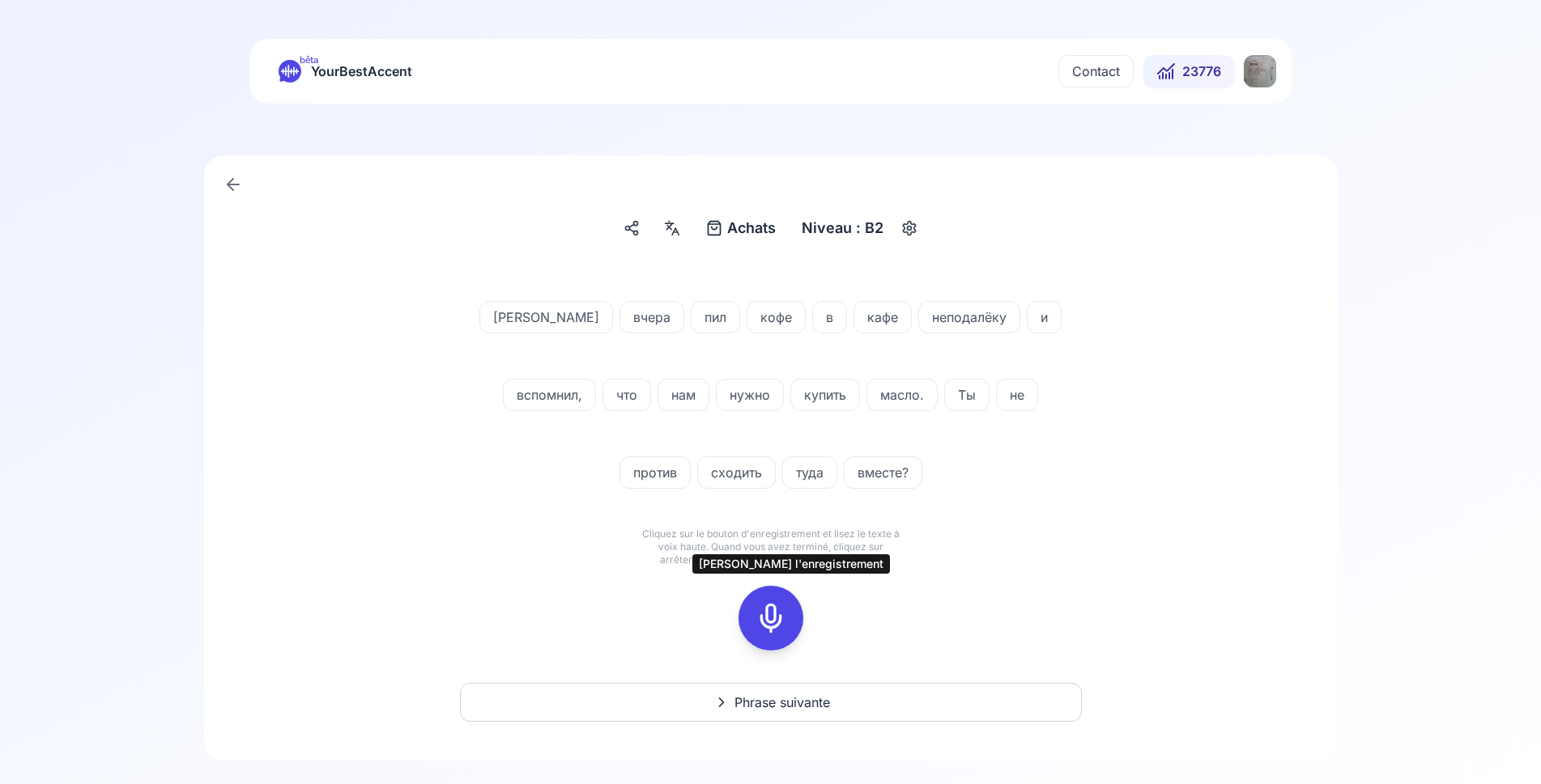
click at [775, 613] on icon at bounding box center [770, 618] width 33 height 33
click at [752, 608] on button at bounding box center [771, 619] width 65 height 65
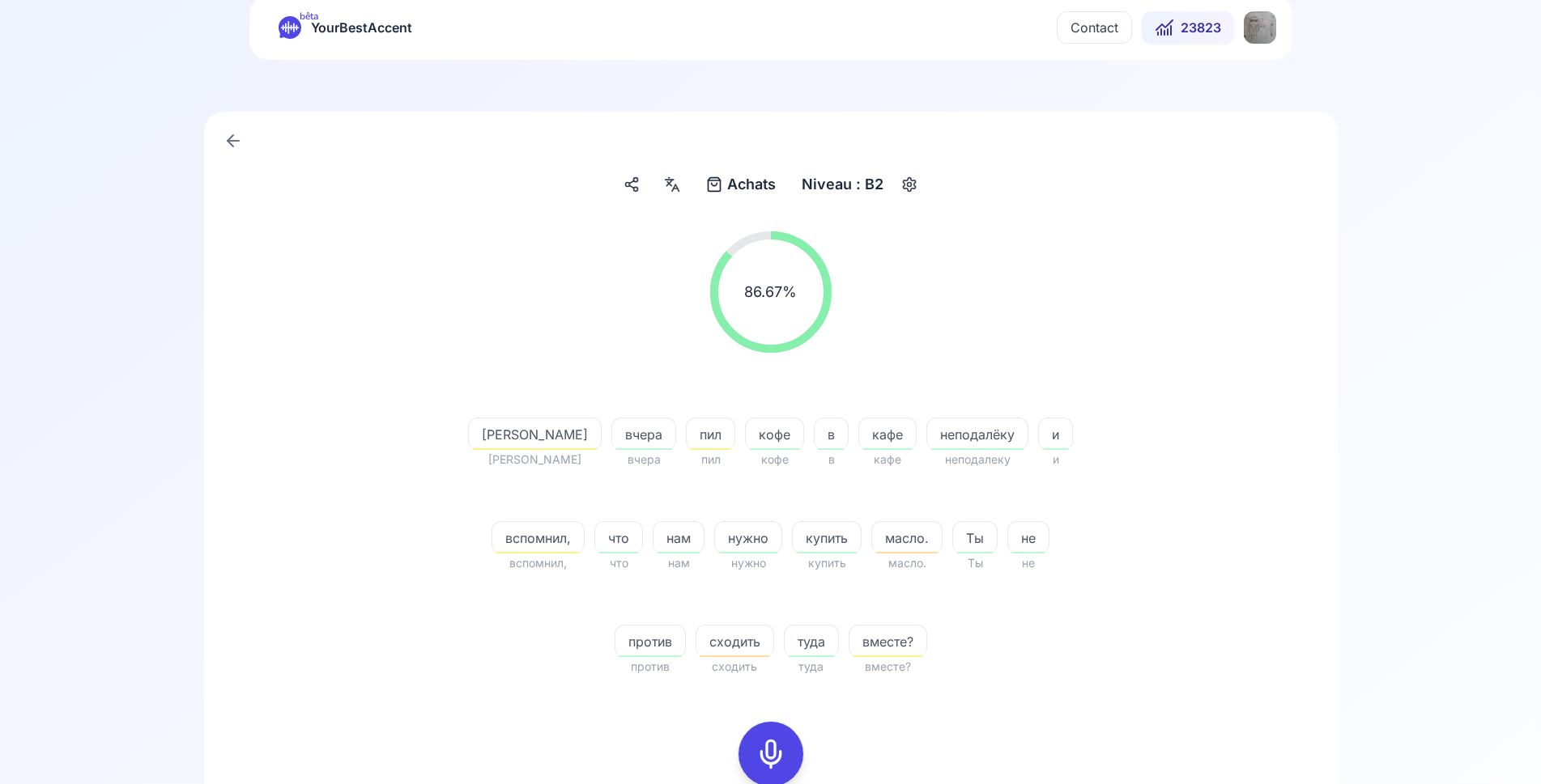
scroll to position [83, 0]
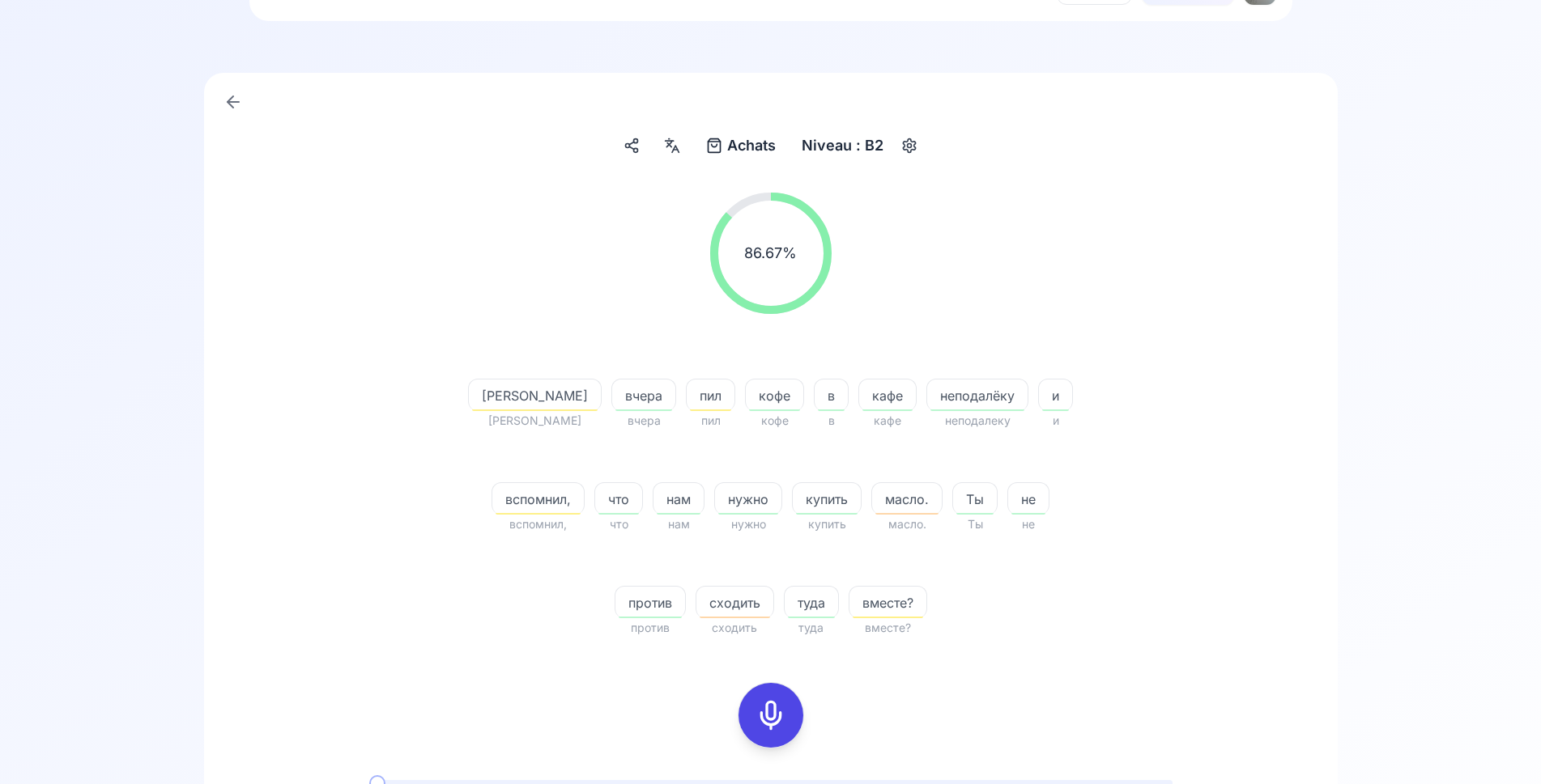
click at [780, 715] on icon at bounding box center [770, 715] width 33 height 33
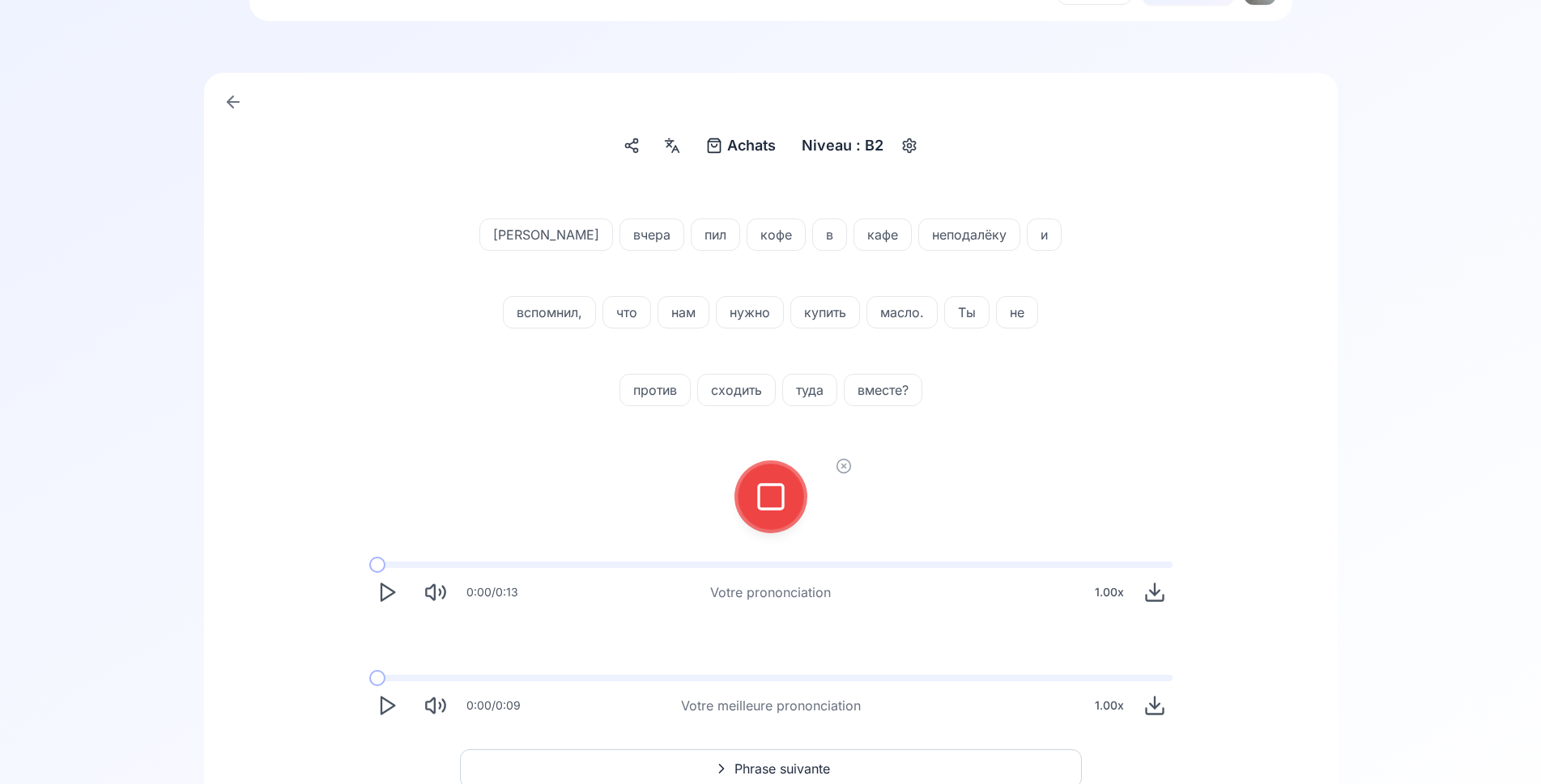
click at [844, 464] on icon at bounding box center [843, 466] width 16 height 16
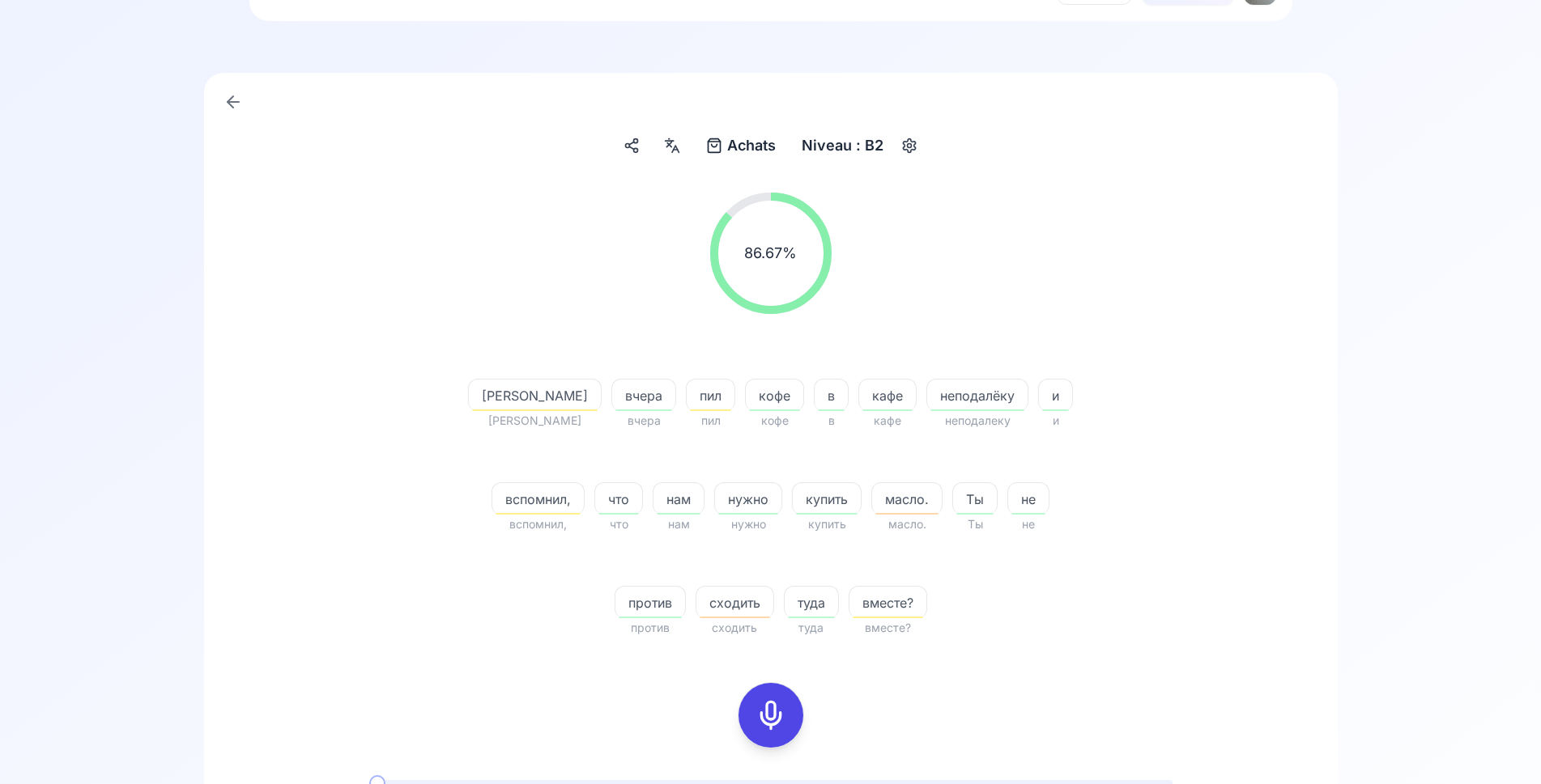
click at [770, 724] on icon at bounding box center [770, 715] width 33 height 33
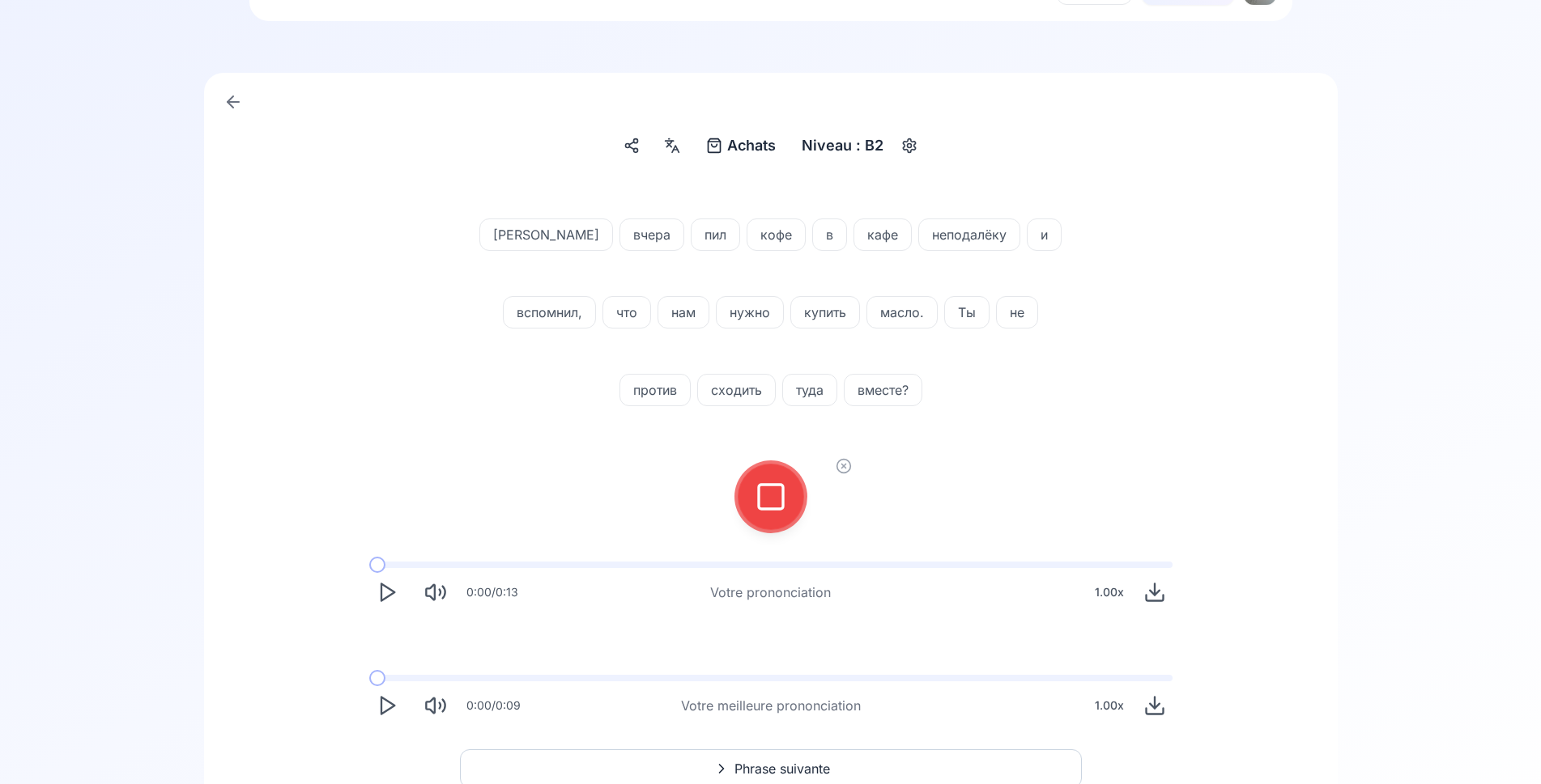
click at [777, 508] on rect at bounding box center [771, 497] width 25 height 25
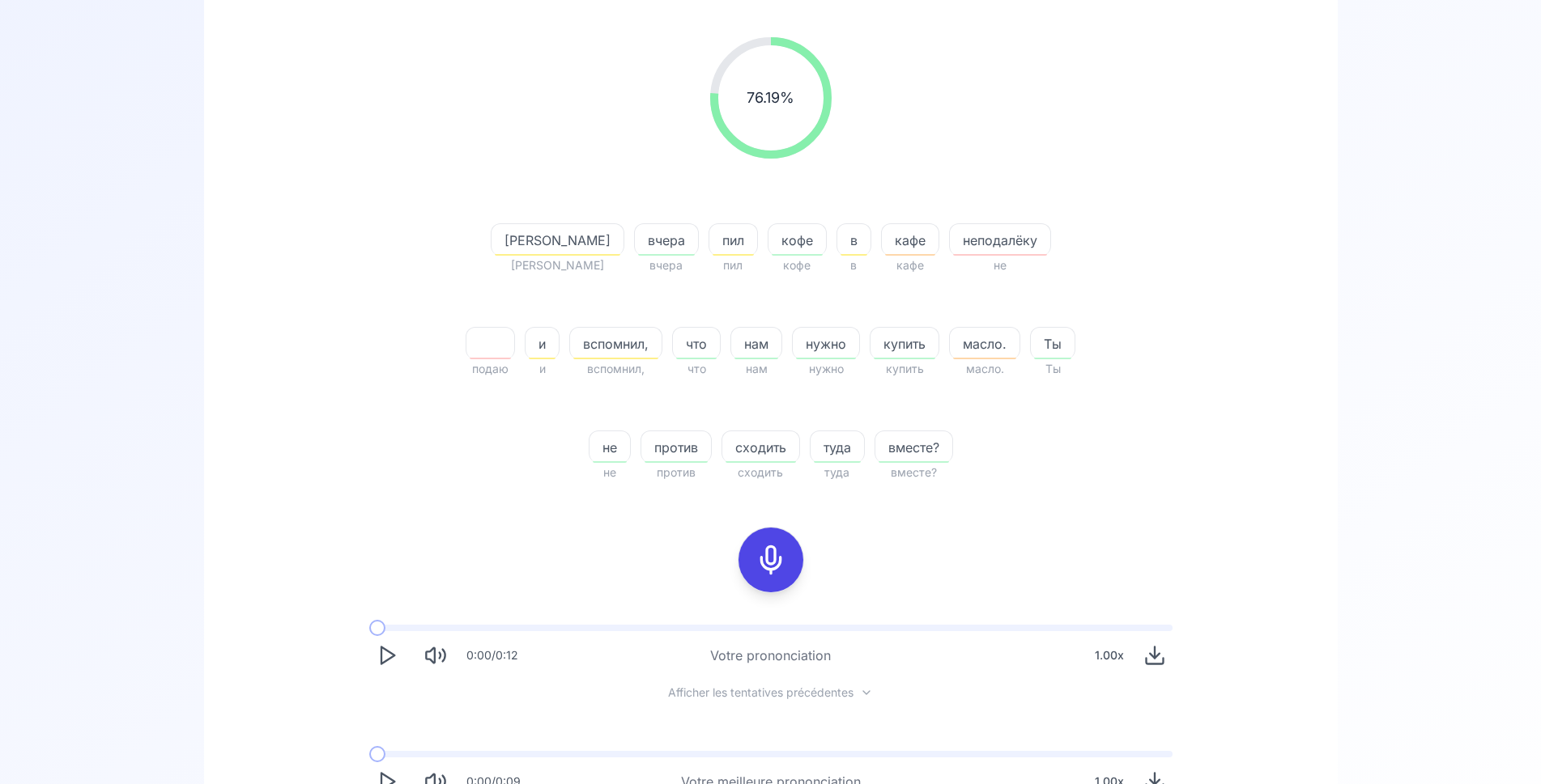
scroll to position [330, 0]
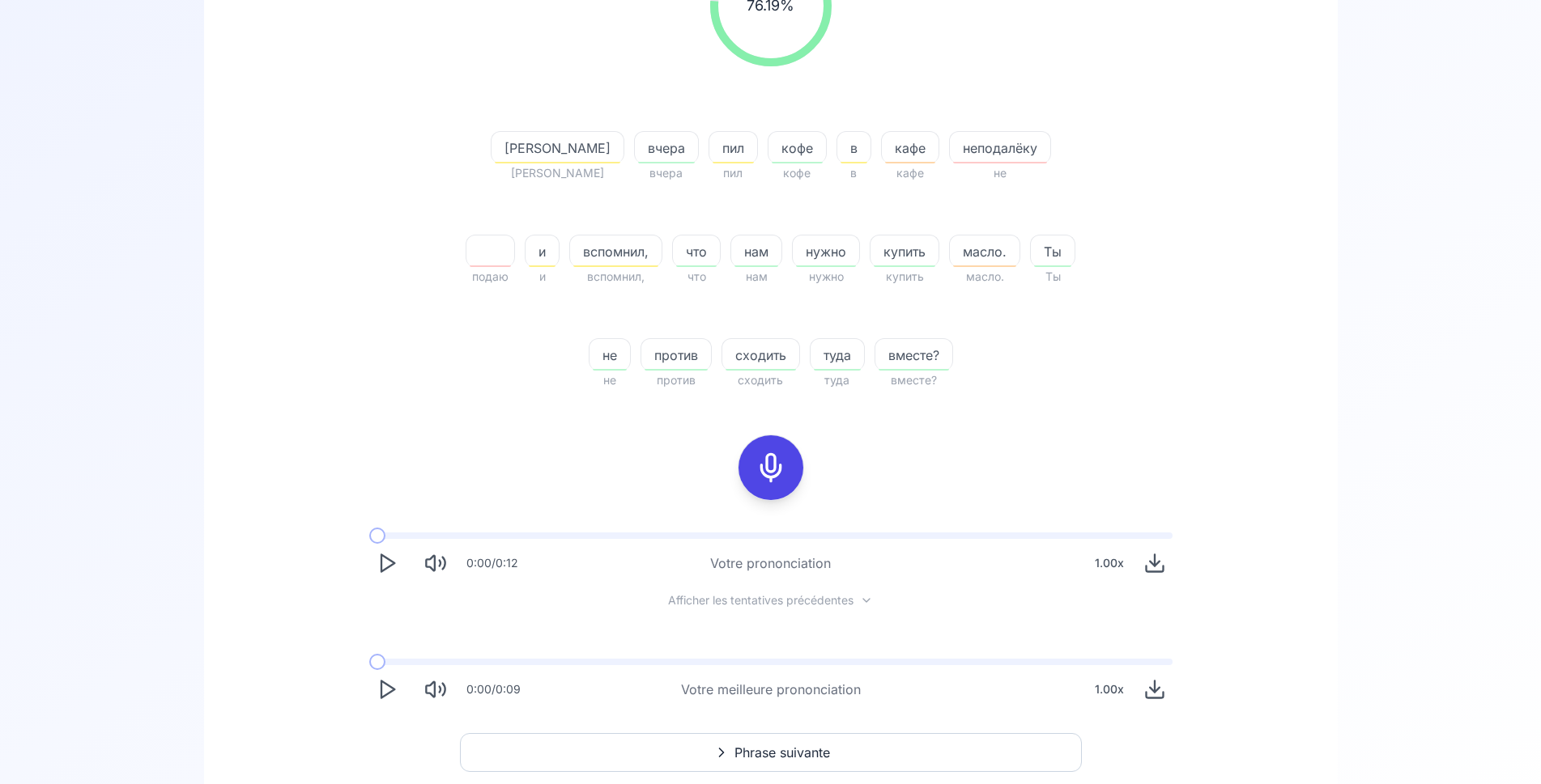
click at [378, 700] on icon "Play" at bounding box center [387, 690] width 23 height 23
click at [392, 681] on icon "Play" at bounding box center [387, 690] width 23 height 23
click at [769, 461] on icon at bounding box center [770, 468] width 33 height 33
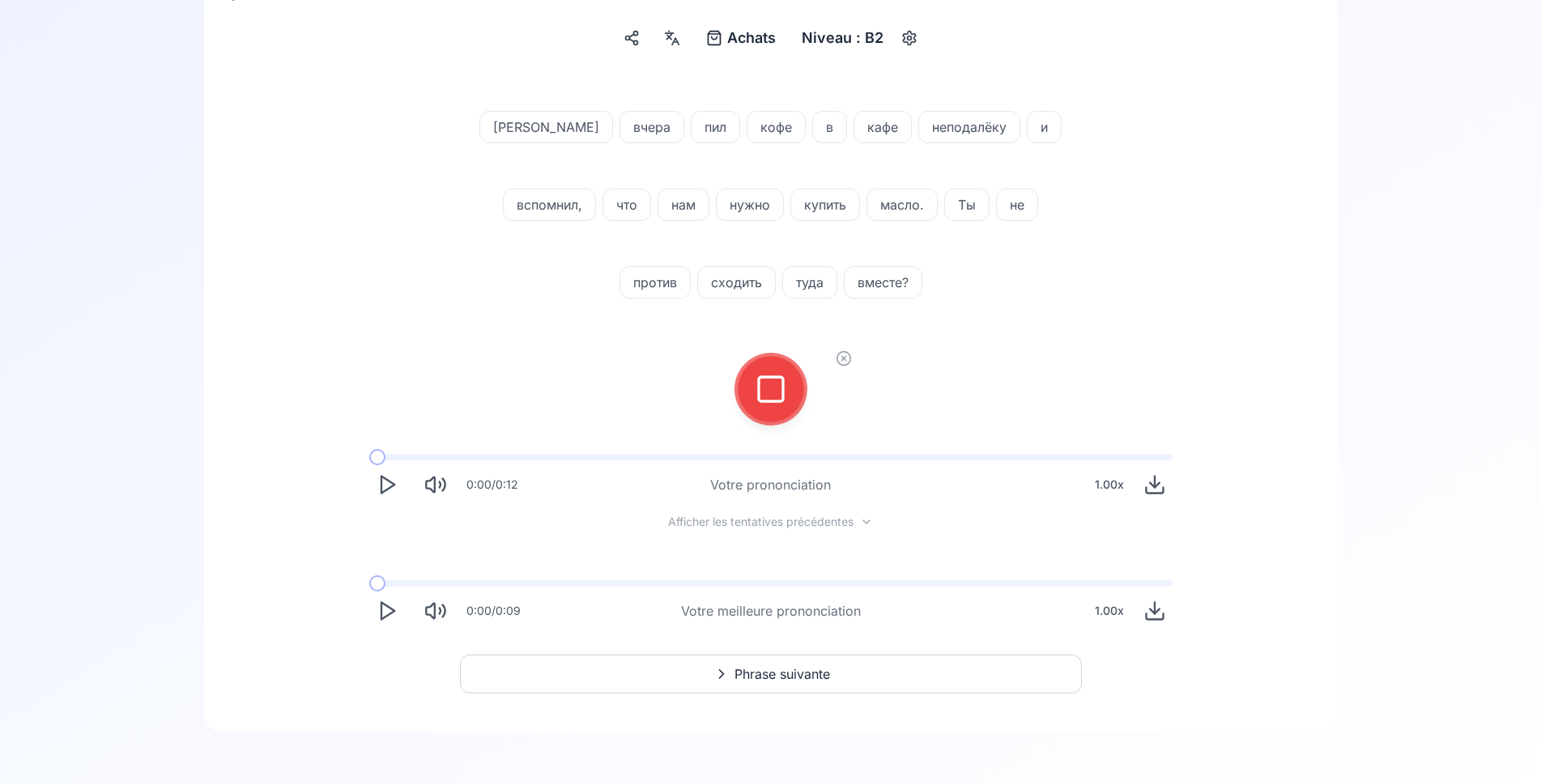
click at [782, 404] on icon at bounding box center [770, 389] width 33 height 33
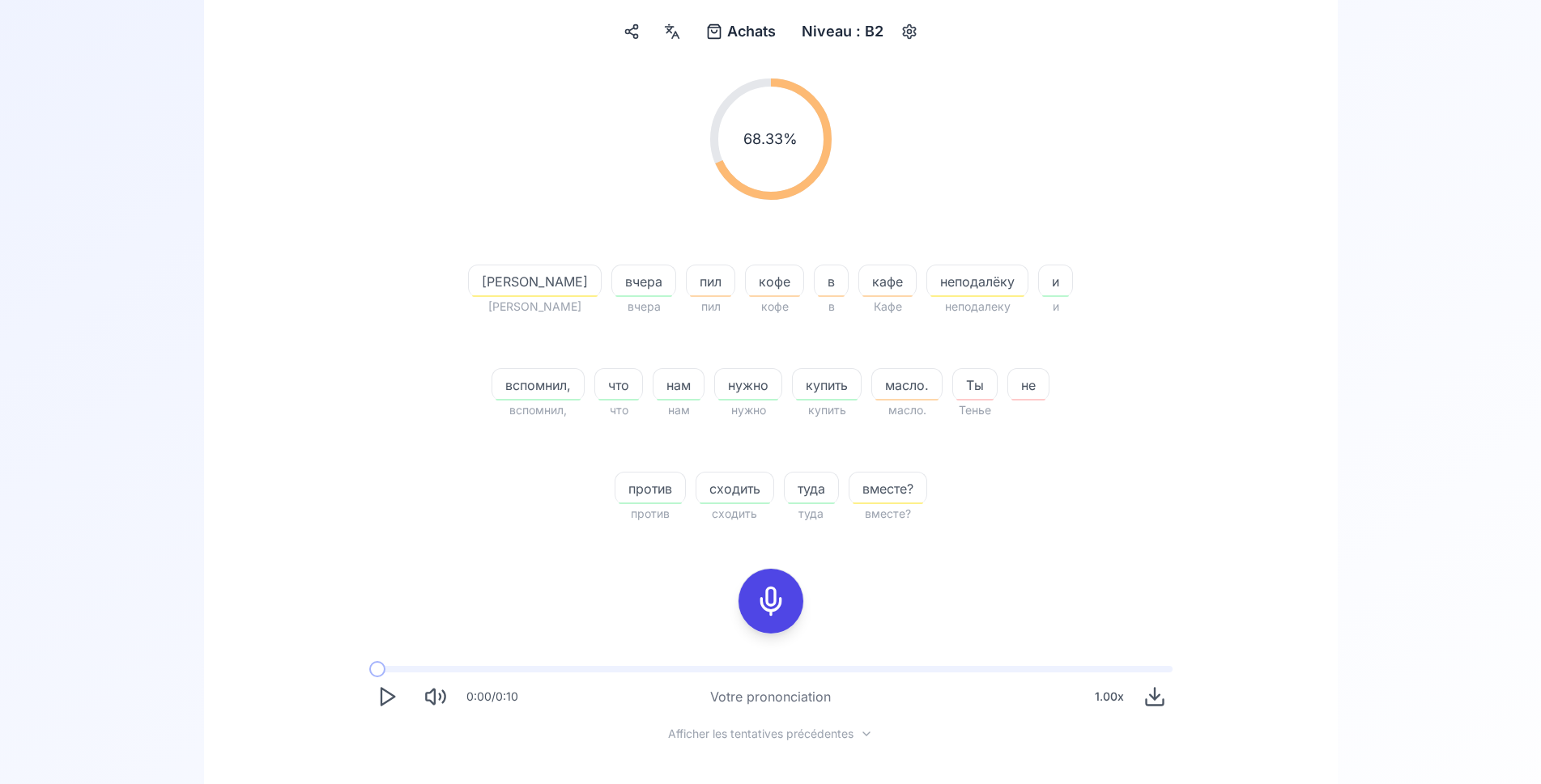
scroll to position [272, 0]
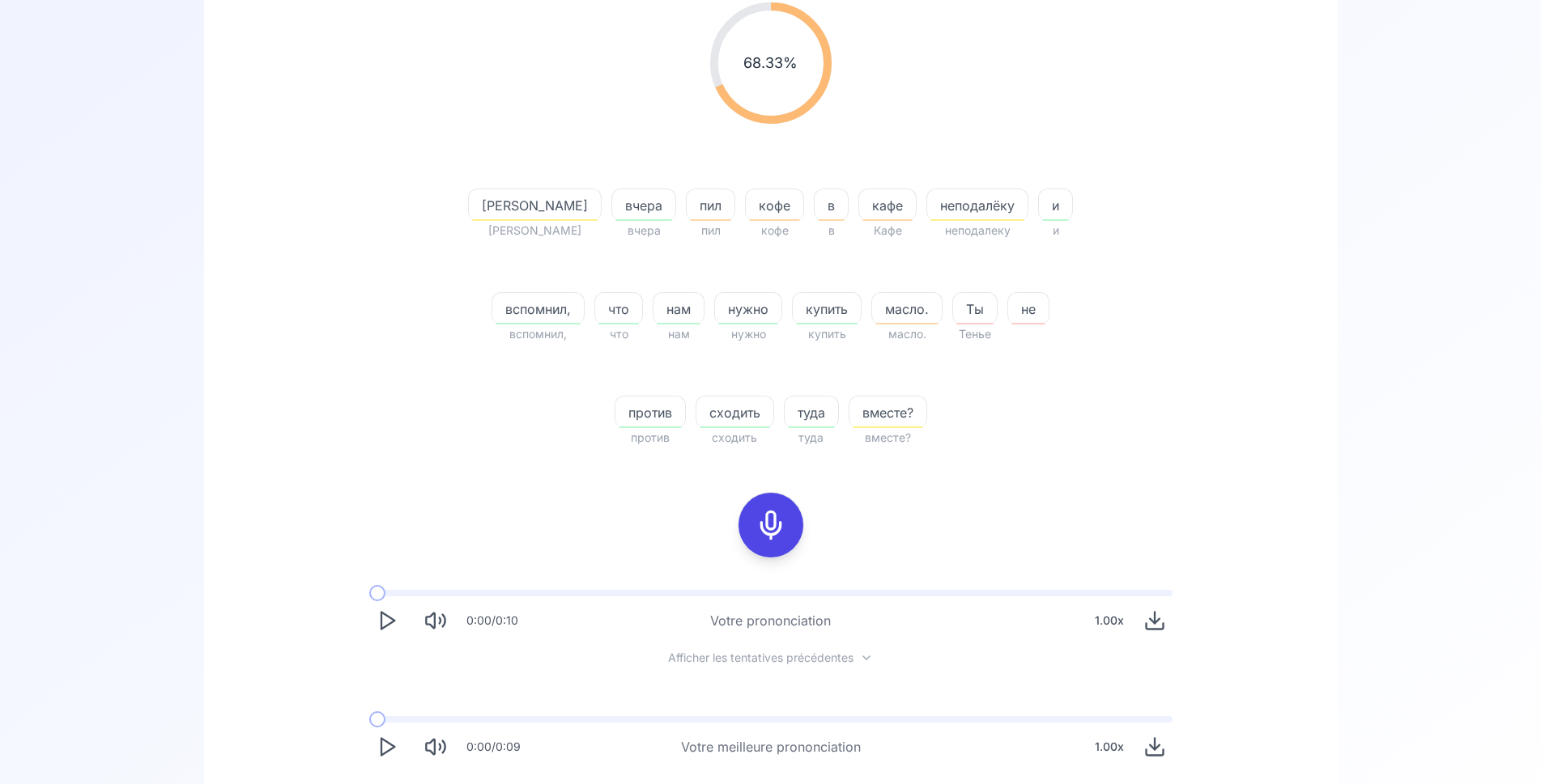
click at [775, 517] on icon at bounding box center [770, 525] width 33 height 33
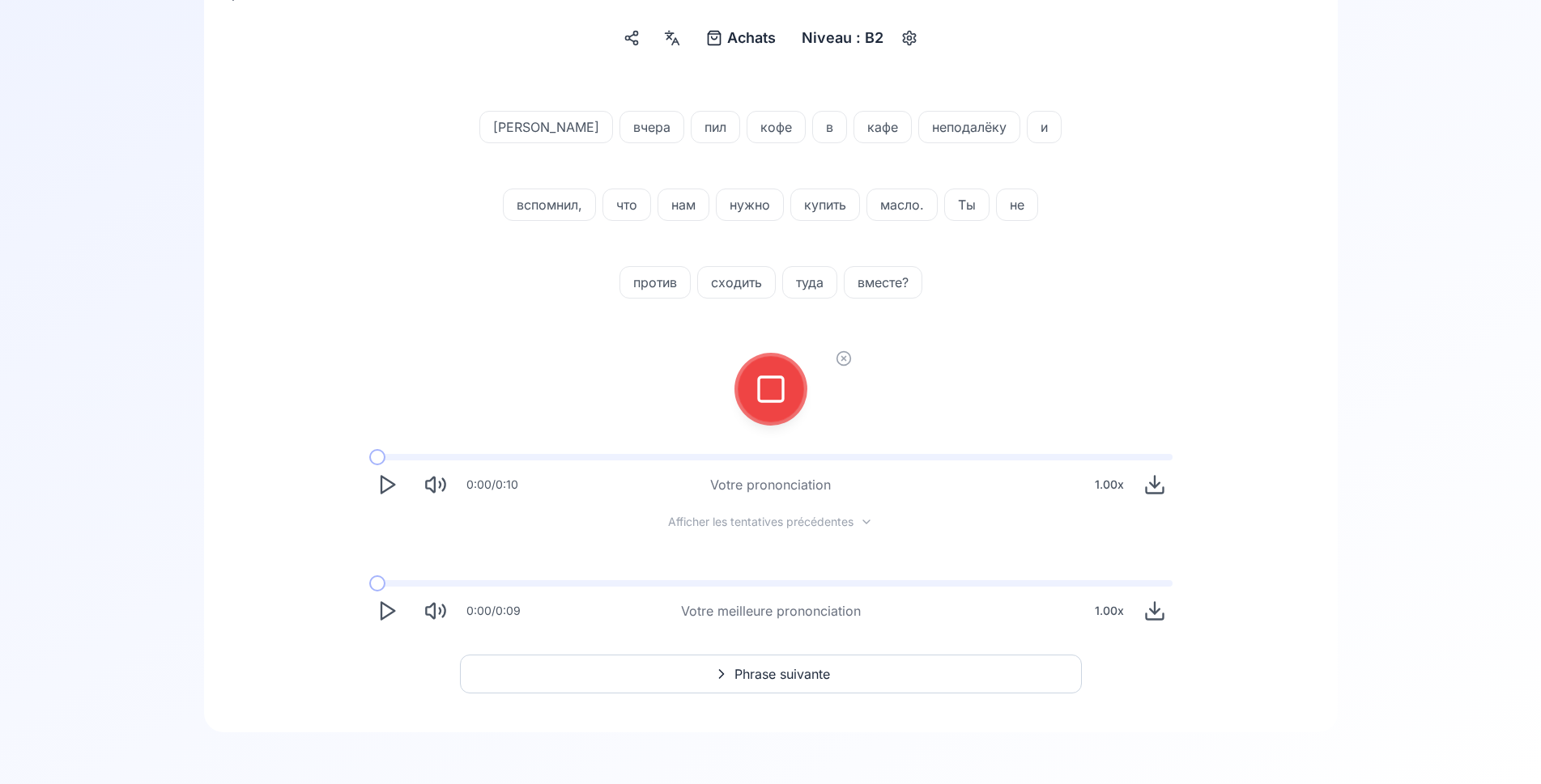
scroll to position [190, 0]
click at [790, 382] on button at bounding box center [771, 389] width 65 height 65
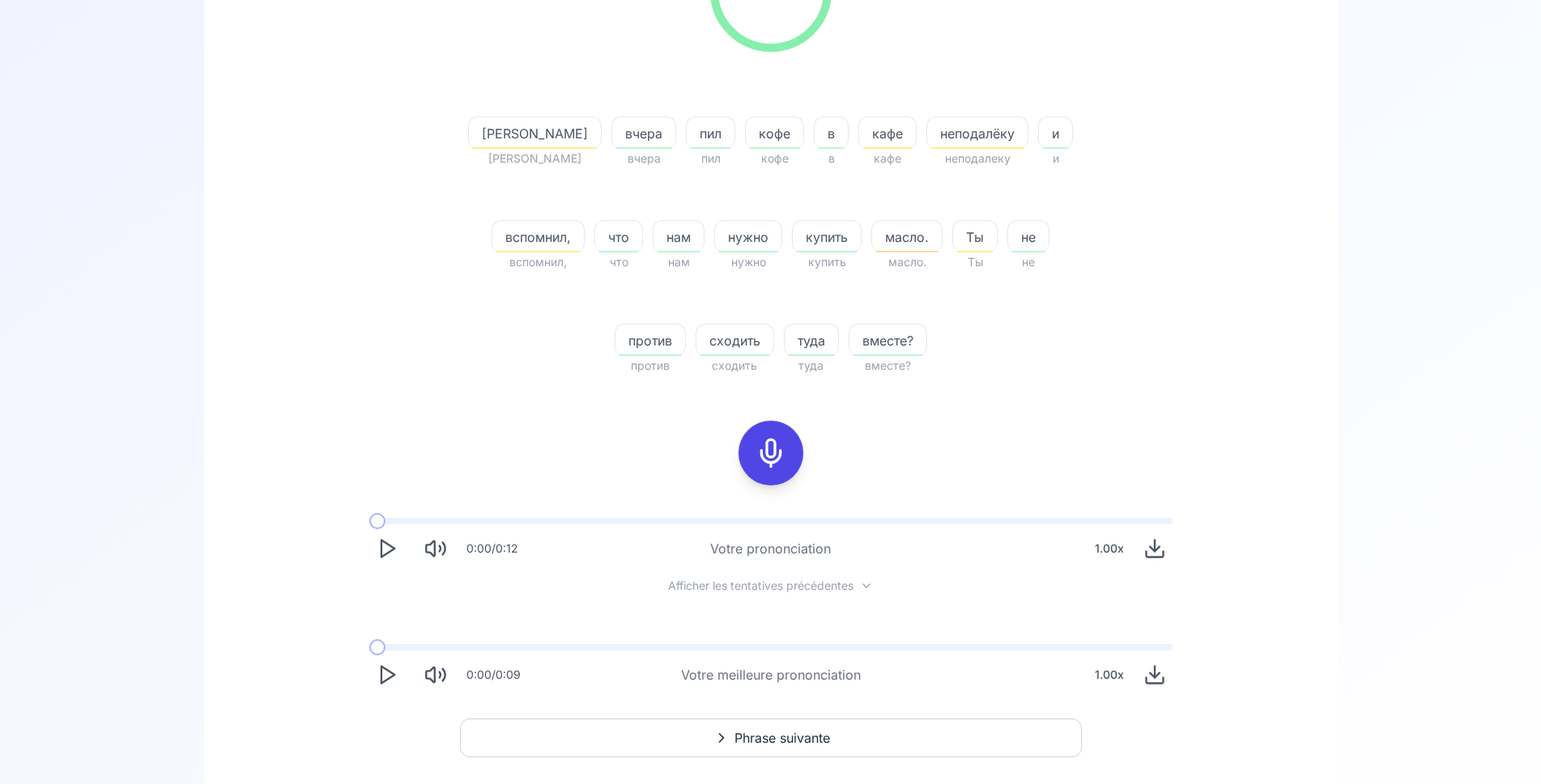
scroll to position [355, 0]
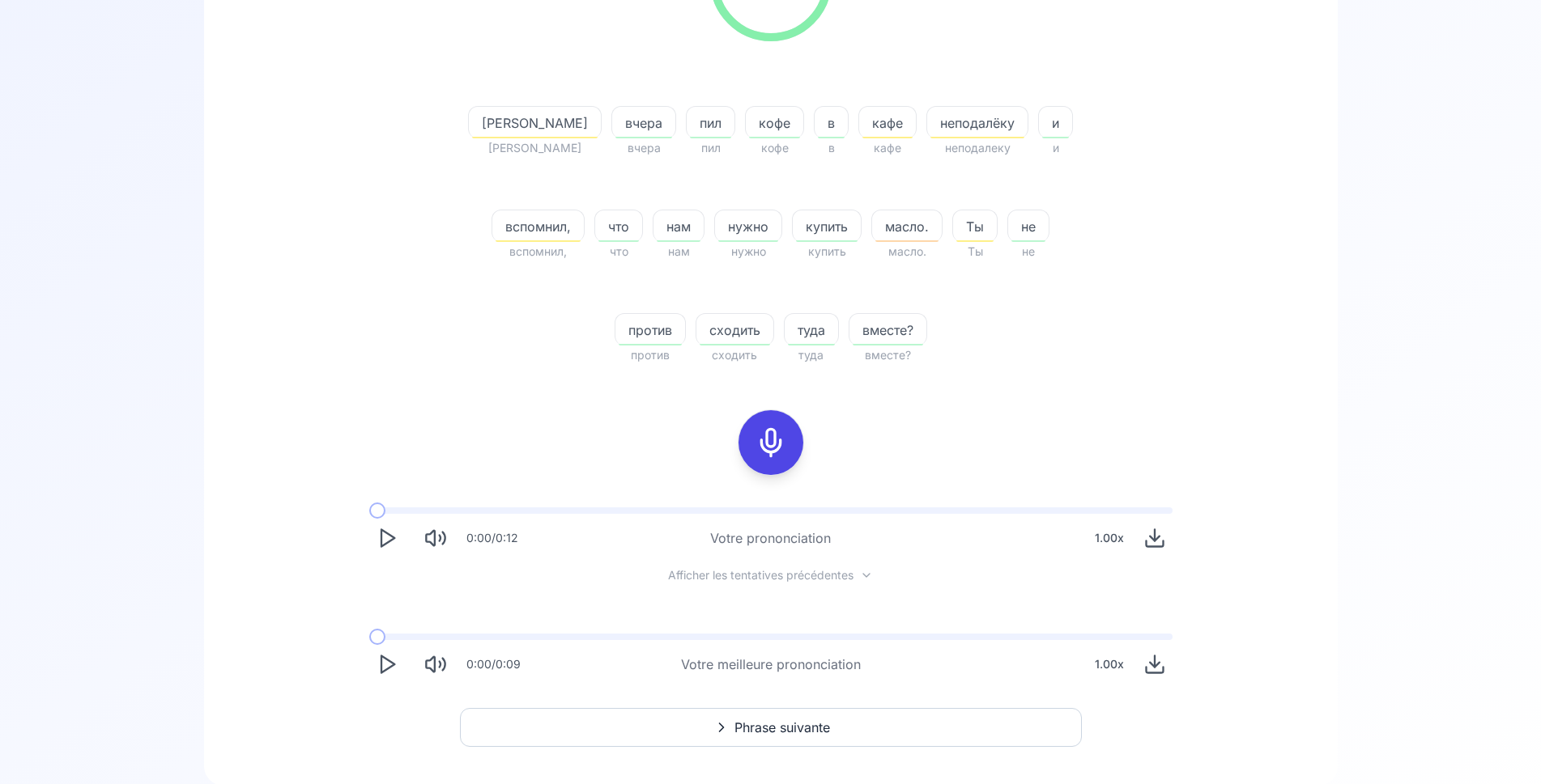
click at [783, 736] on span "Phrase suivante" at bounding box center [781, 728] width 96 height 19
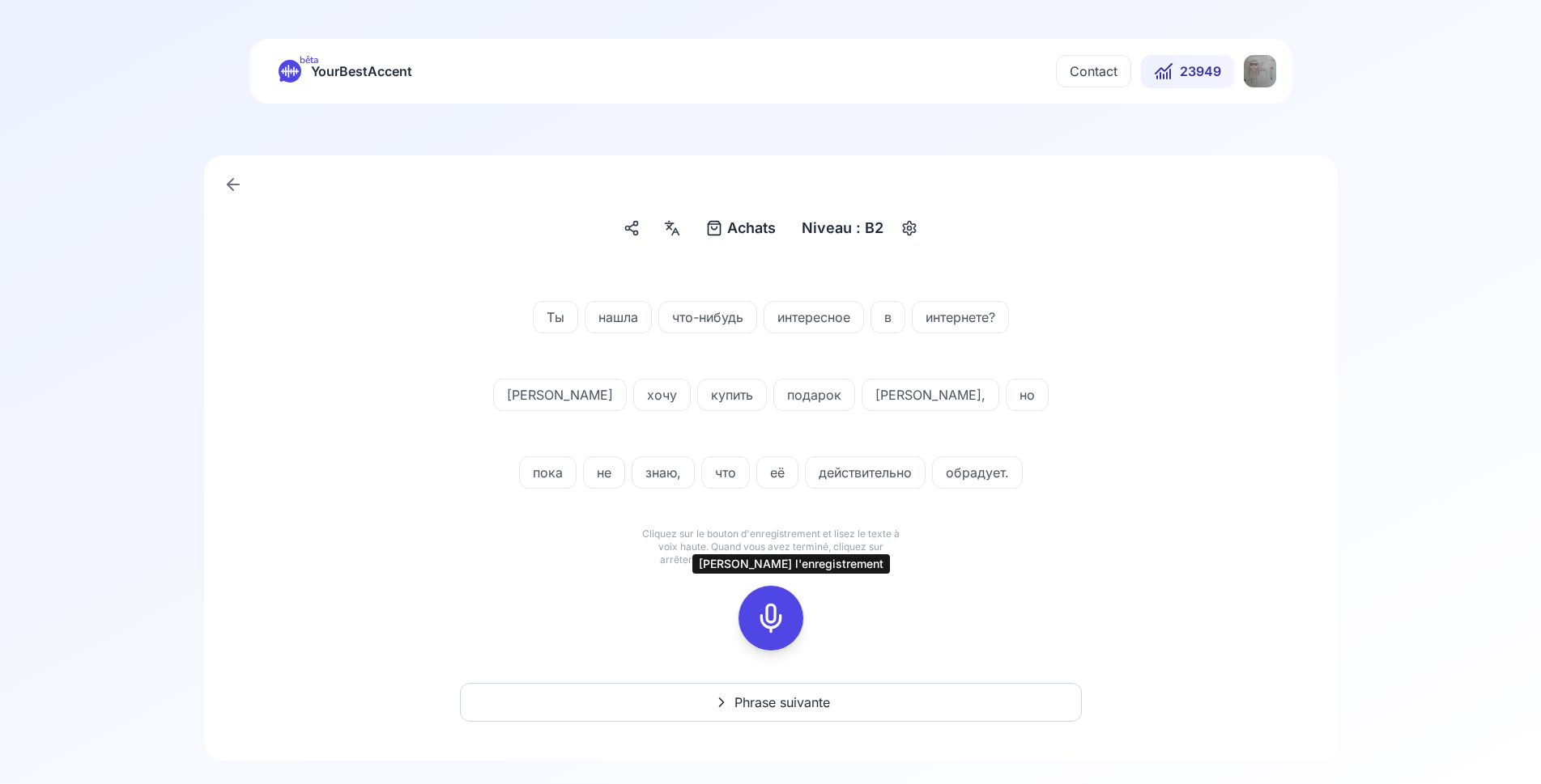
drag, startPoint x: 776, startPoint y: 615, endPoint x: 767, endPoint y: 615, distance: 9.0
click at [775, 615] on icon at bounding box center [770, 618] width 33 height 33
click at [785, 602] on div at bounding box center [771, 619] width 39 height 65
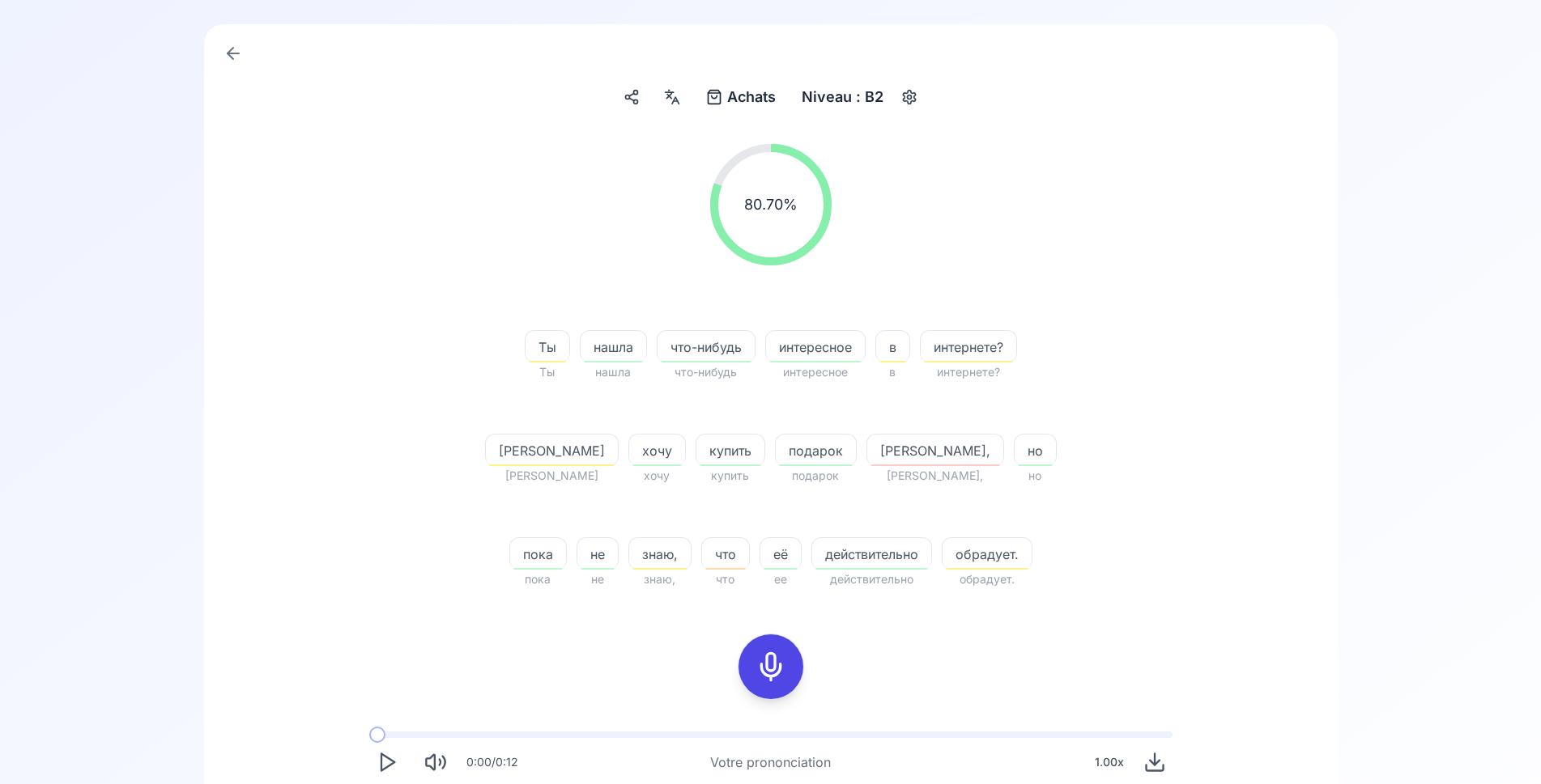
scroll to position [165, 0]
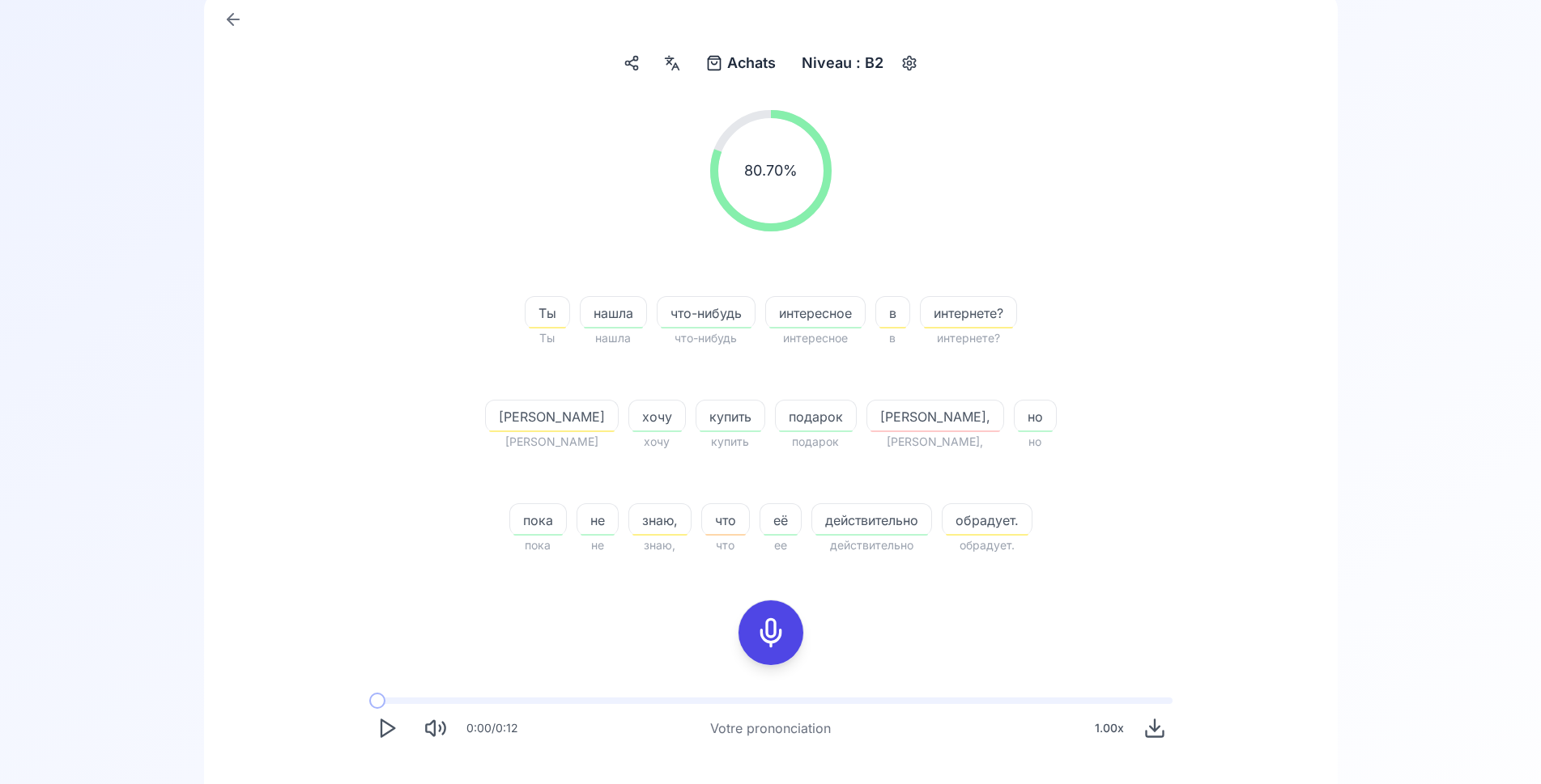
click at [767, 635] on icon at bounding box center [770, 633] width 33 height 33
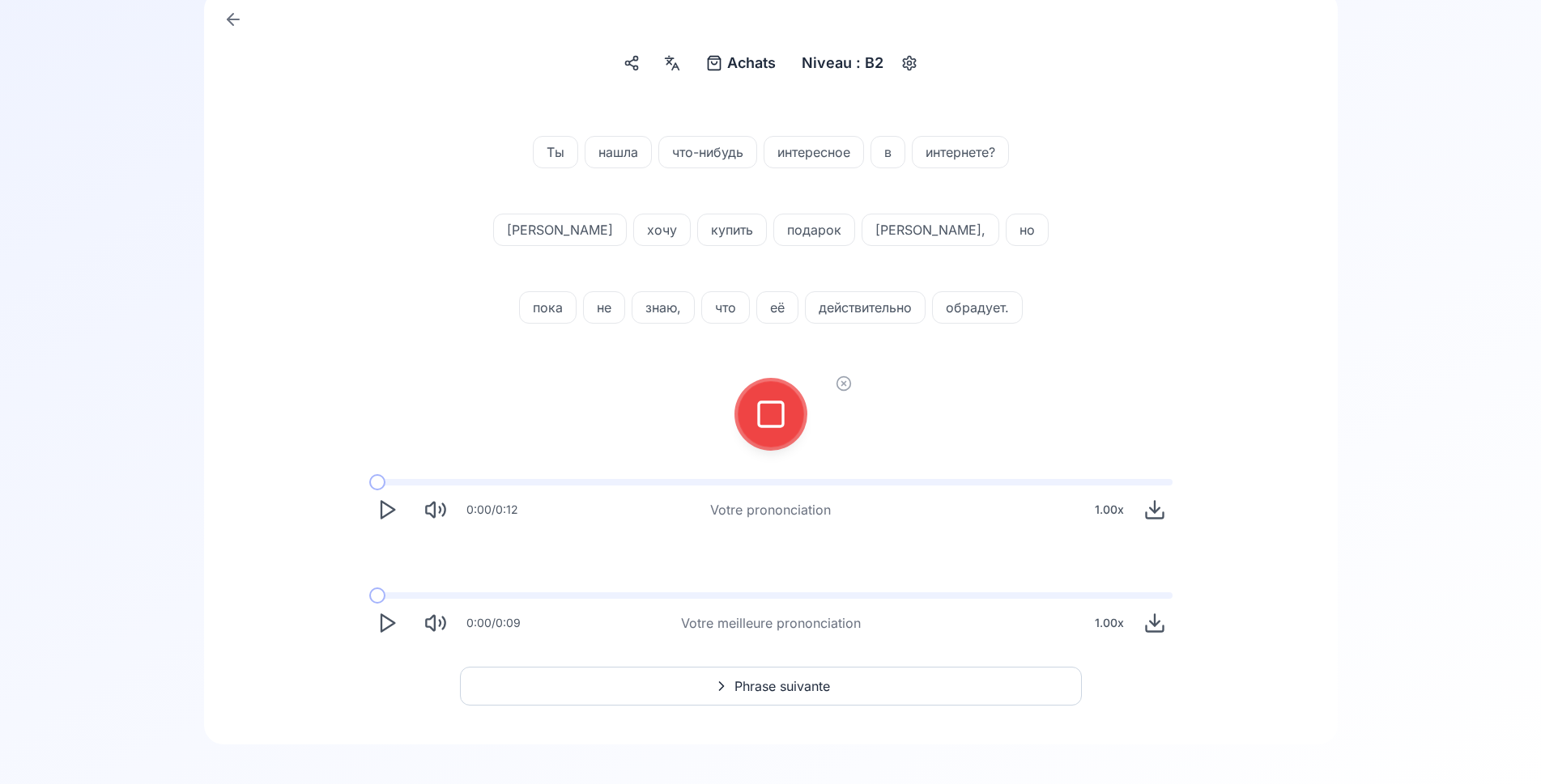
click at [778, 403] on rect at bounding box center [771, 415] width 25 height 25
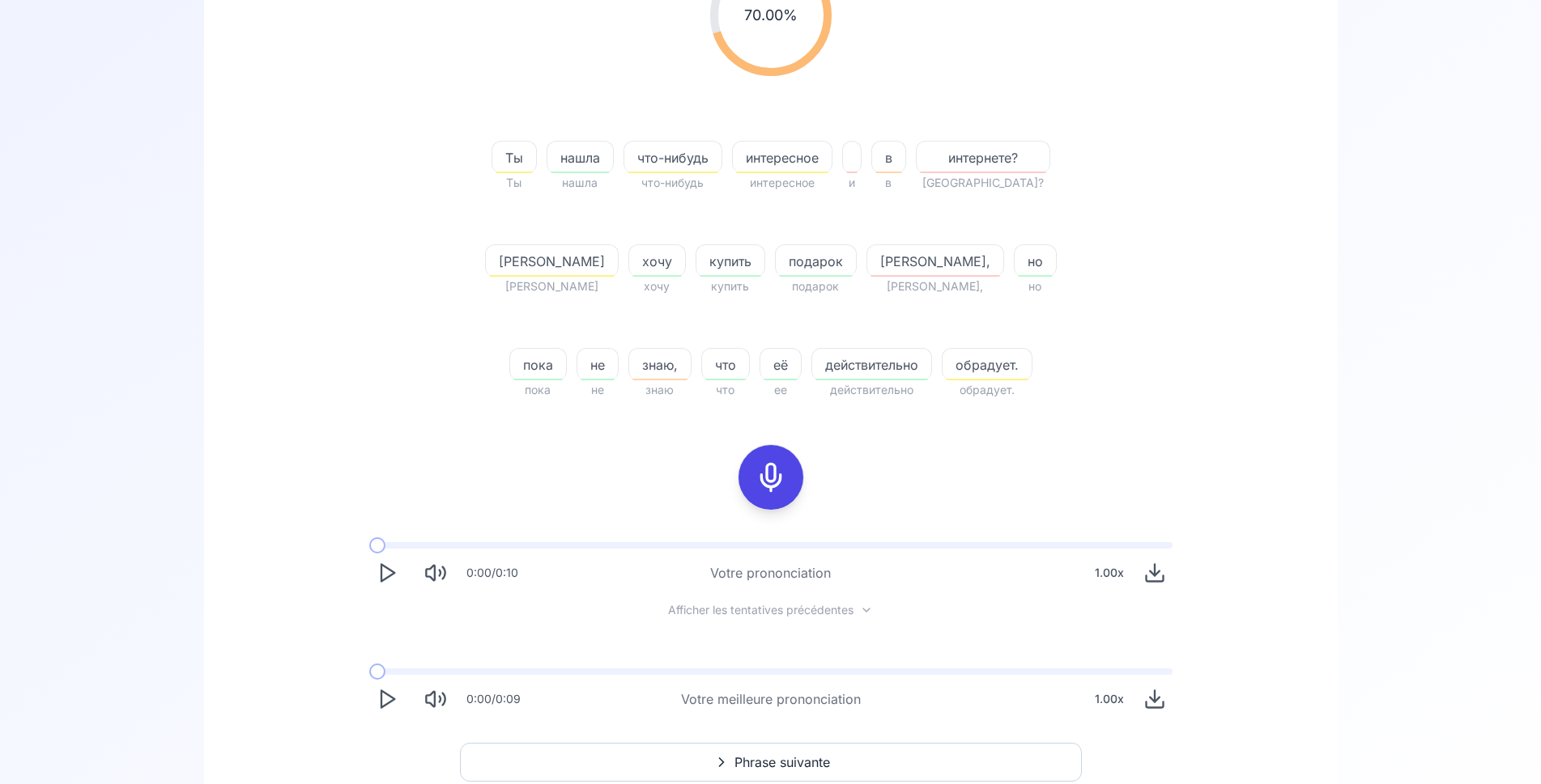
scroll to position [330, 0]
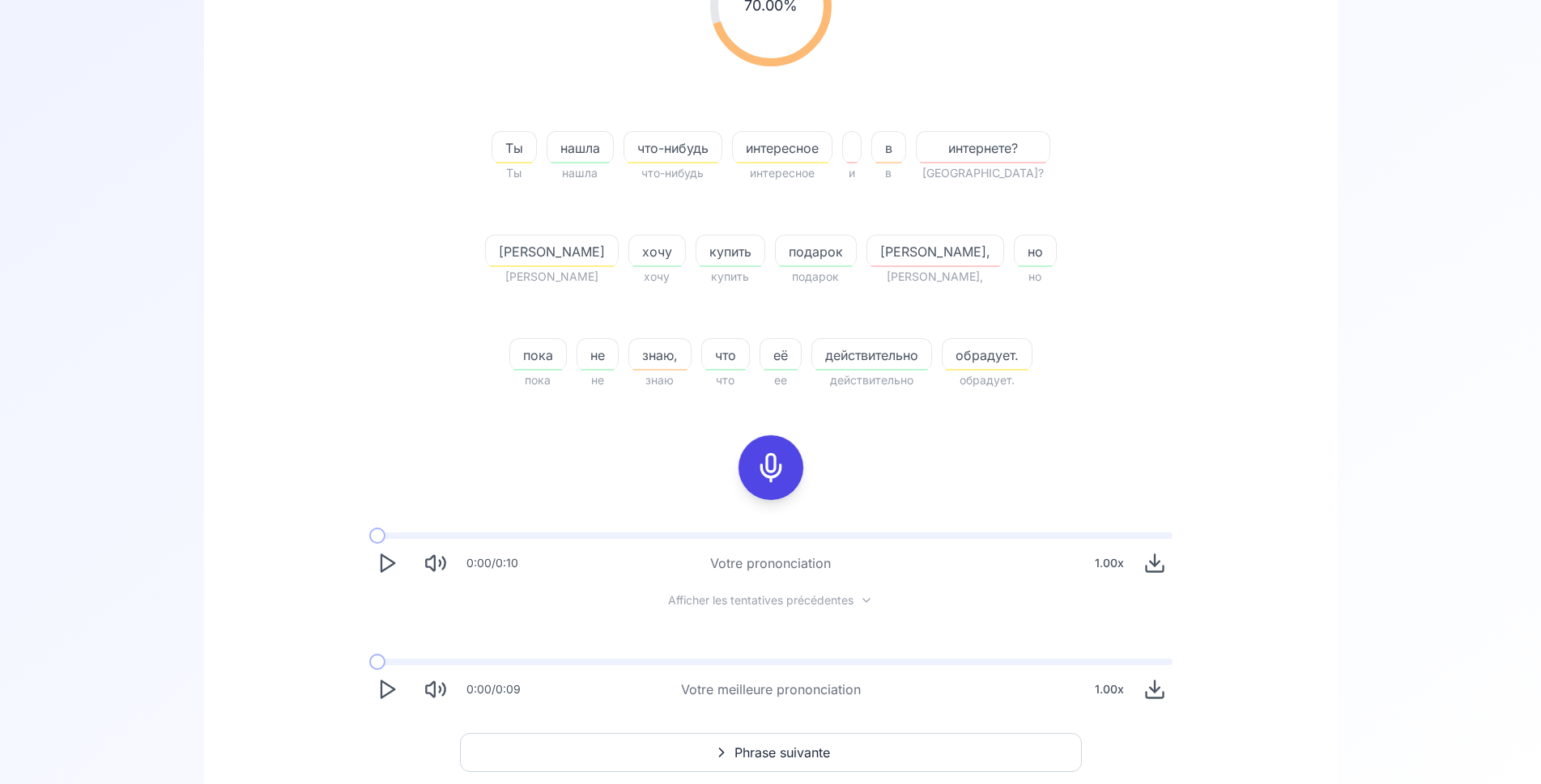
click at [384, 699] on icon "Play" at bounding box center [387, 690] width 23 height 23
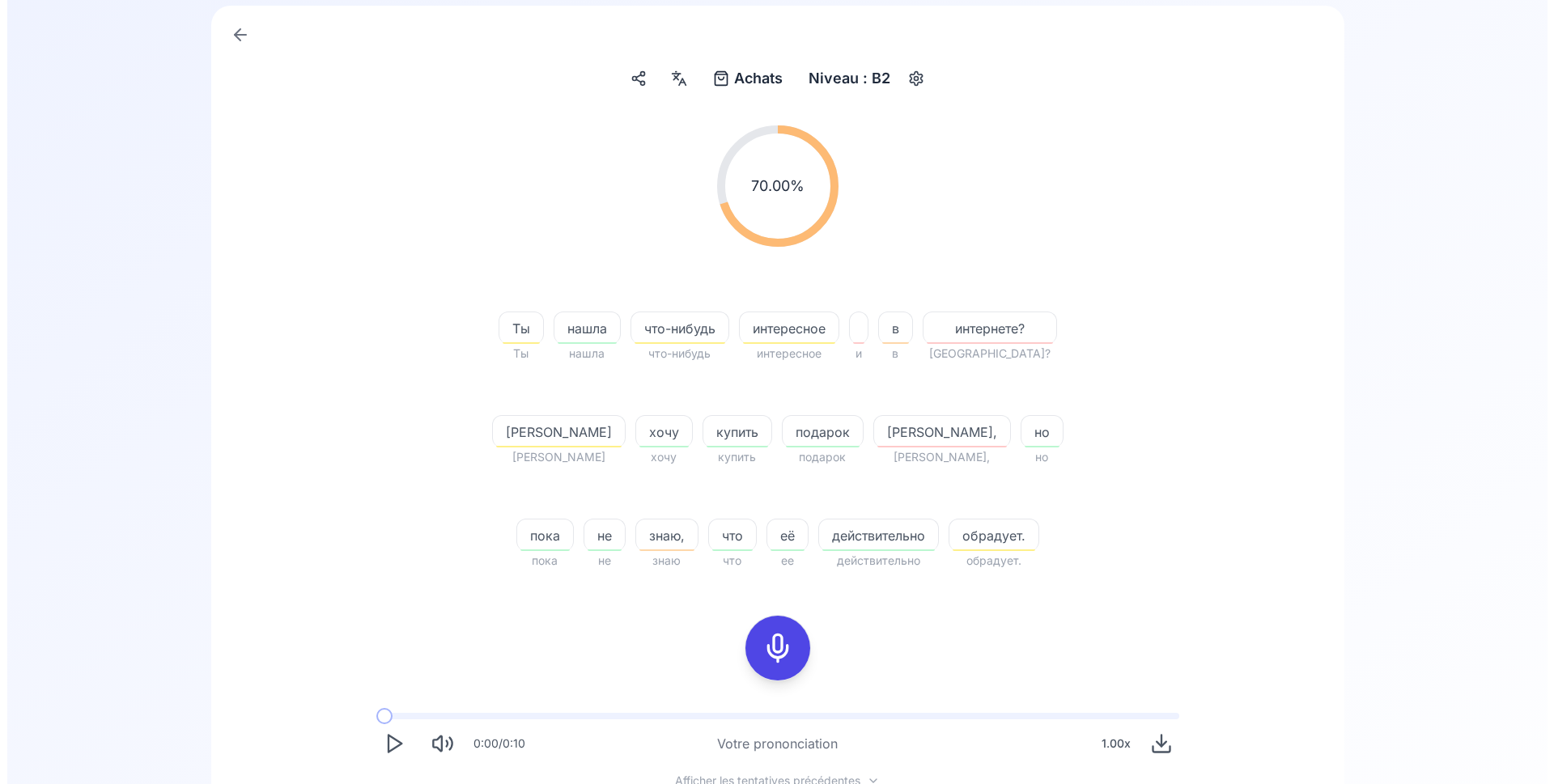
scroll to position [0, 0]
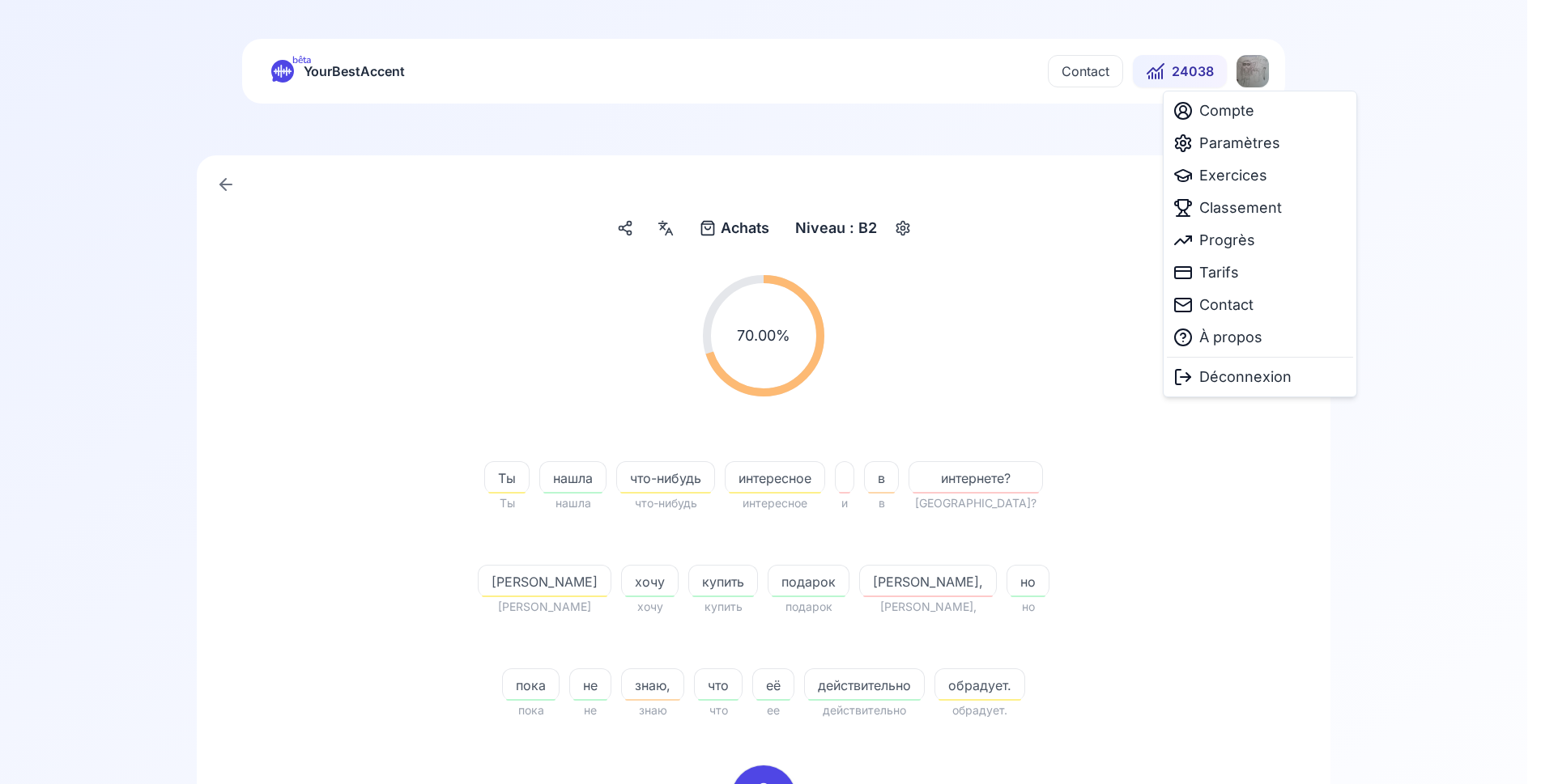
click at [1256, 69] on html "bêta YourBestAccent Contact 24038 Achats Achats Niveau : B2 70.00 % 70.00 % Ты …" at bounding box center [770, 392] width 1541 height 784
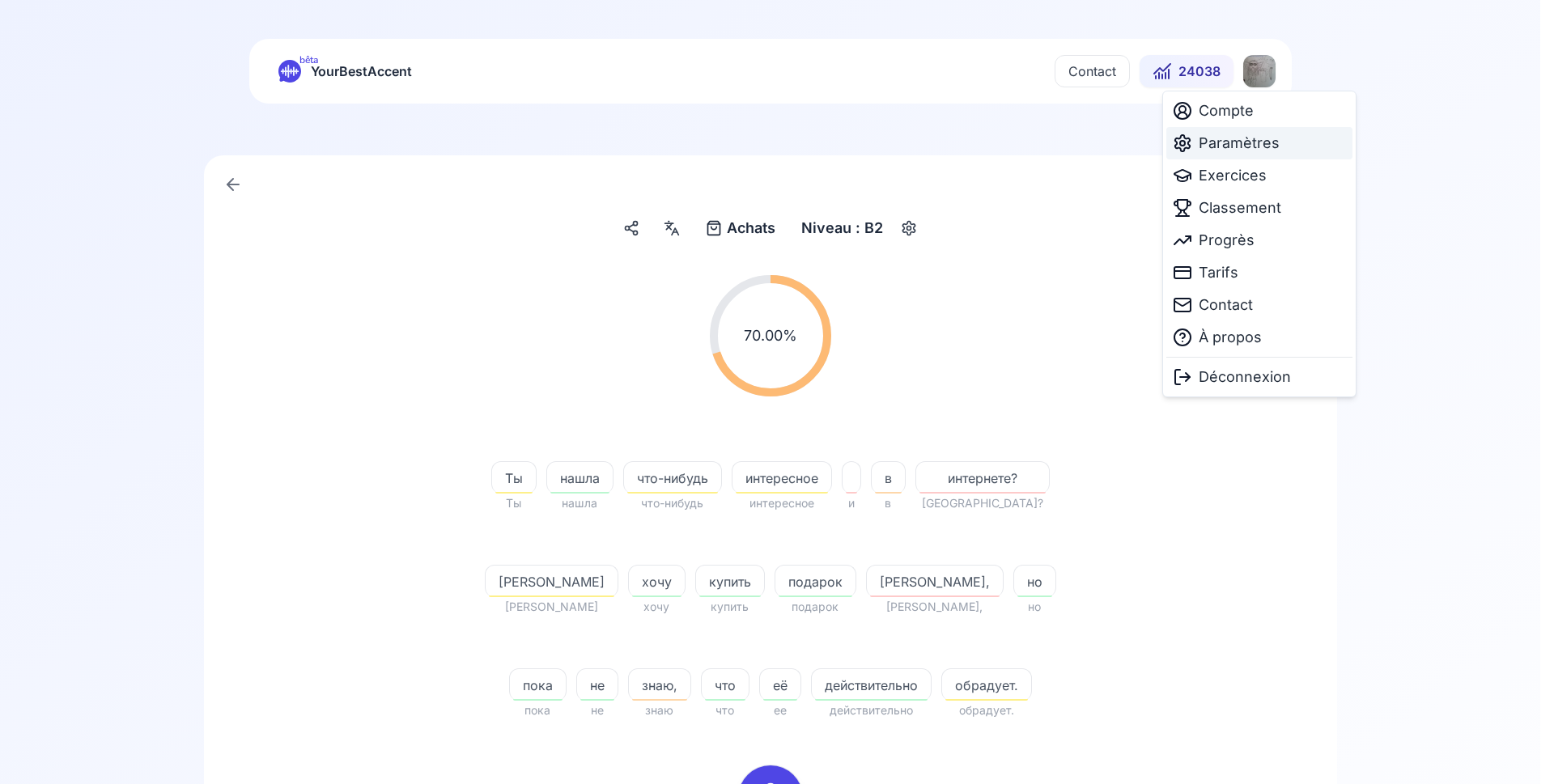
click at [1268, 147] on span "Paramètres" at bounding box center [1239, 143] width 81 height 23
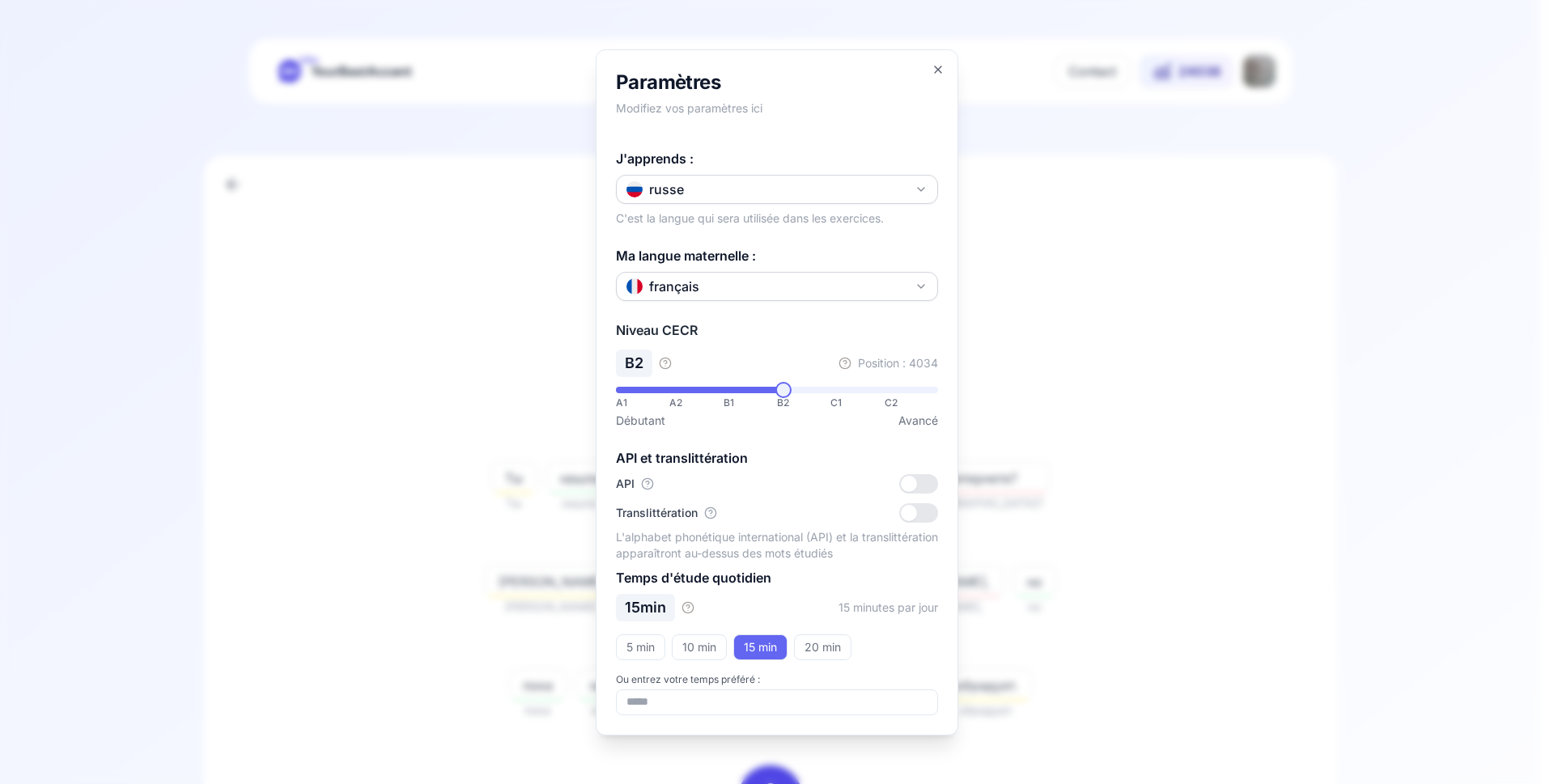
drag, startPoint x: 1206, startPoint y: 260, endPoint x: 1189, endPoint y: 262, distance: 17.1
click at [1206, 261] on div at bounding box center [777, 392] width 1554 height 784
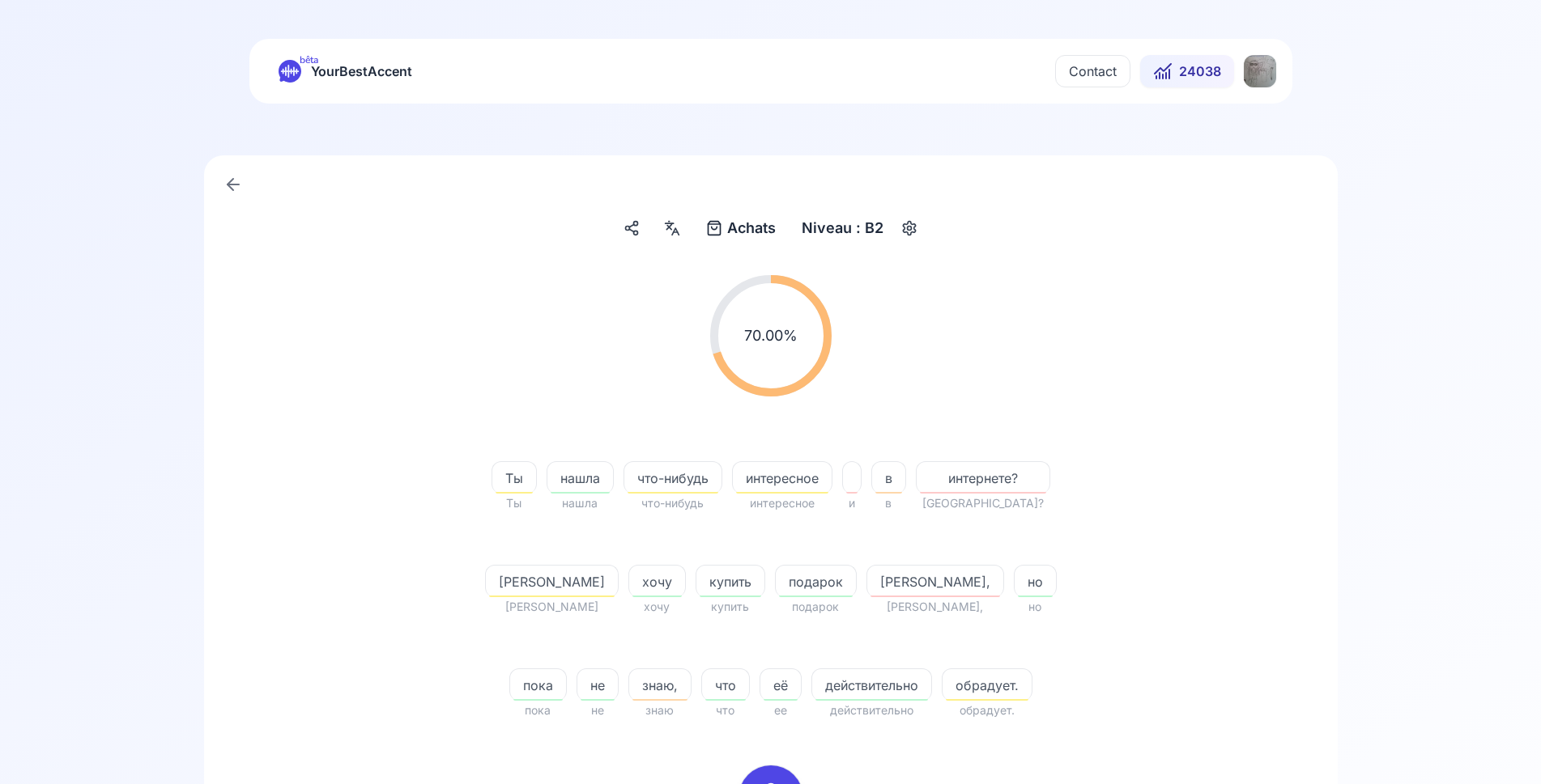
click at [907, 228] on circle "button" at bounding box center [909, 229] width 4 height 4
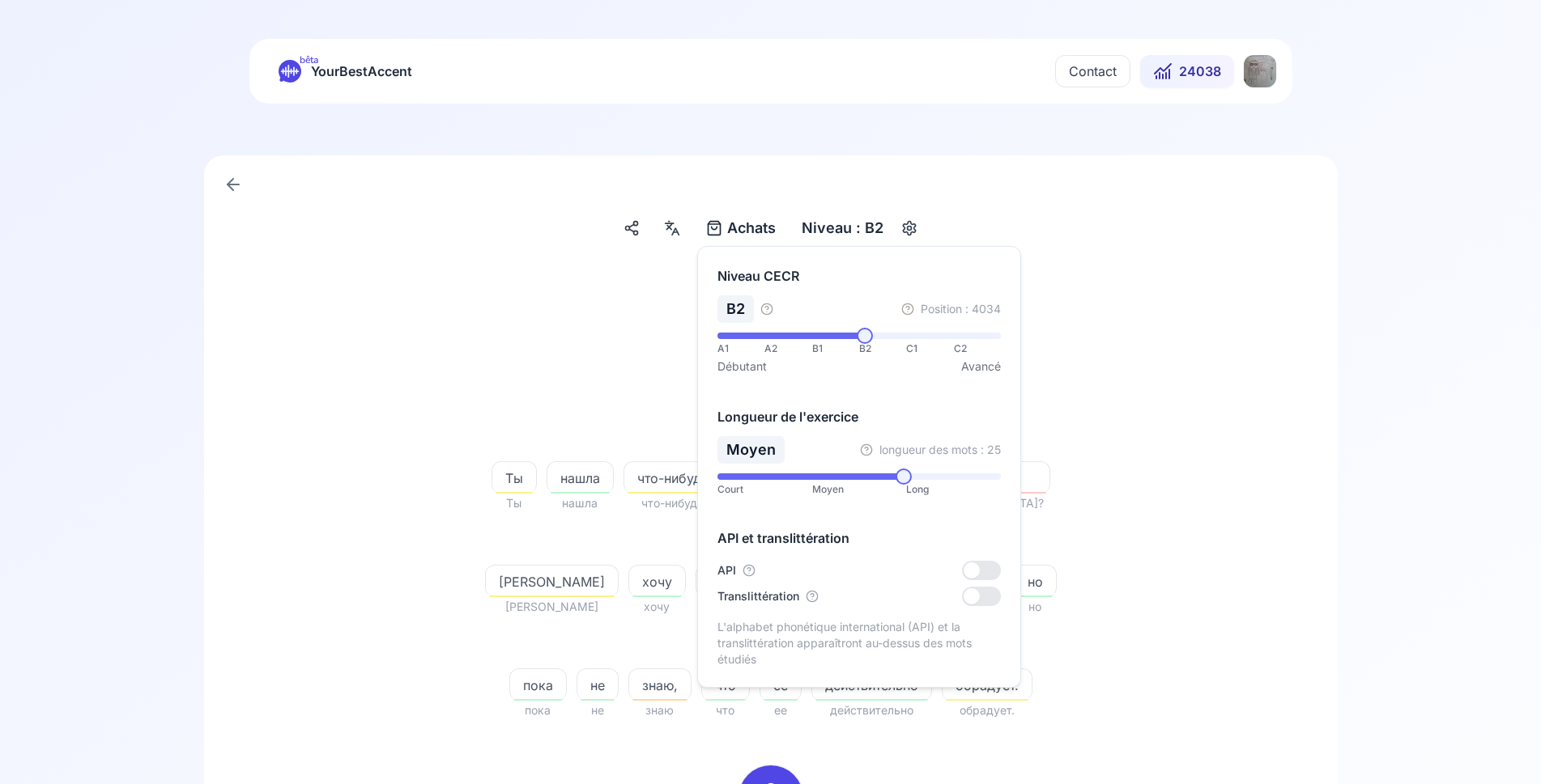
drag, startPoint x: 1182, startPoint y: 282, endPoint x: 1187, endPoint y: 273, distance: 10.3
click at [1183, 281] on div "70.00 % 70.00 %" at bounding box center [770, 336] width 933 height 148
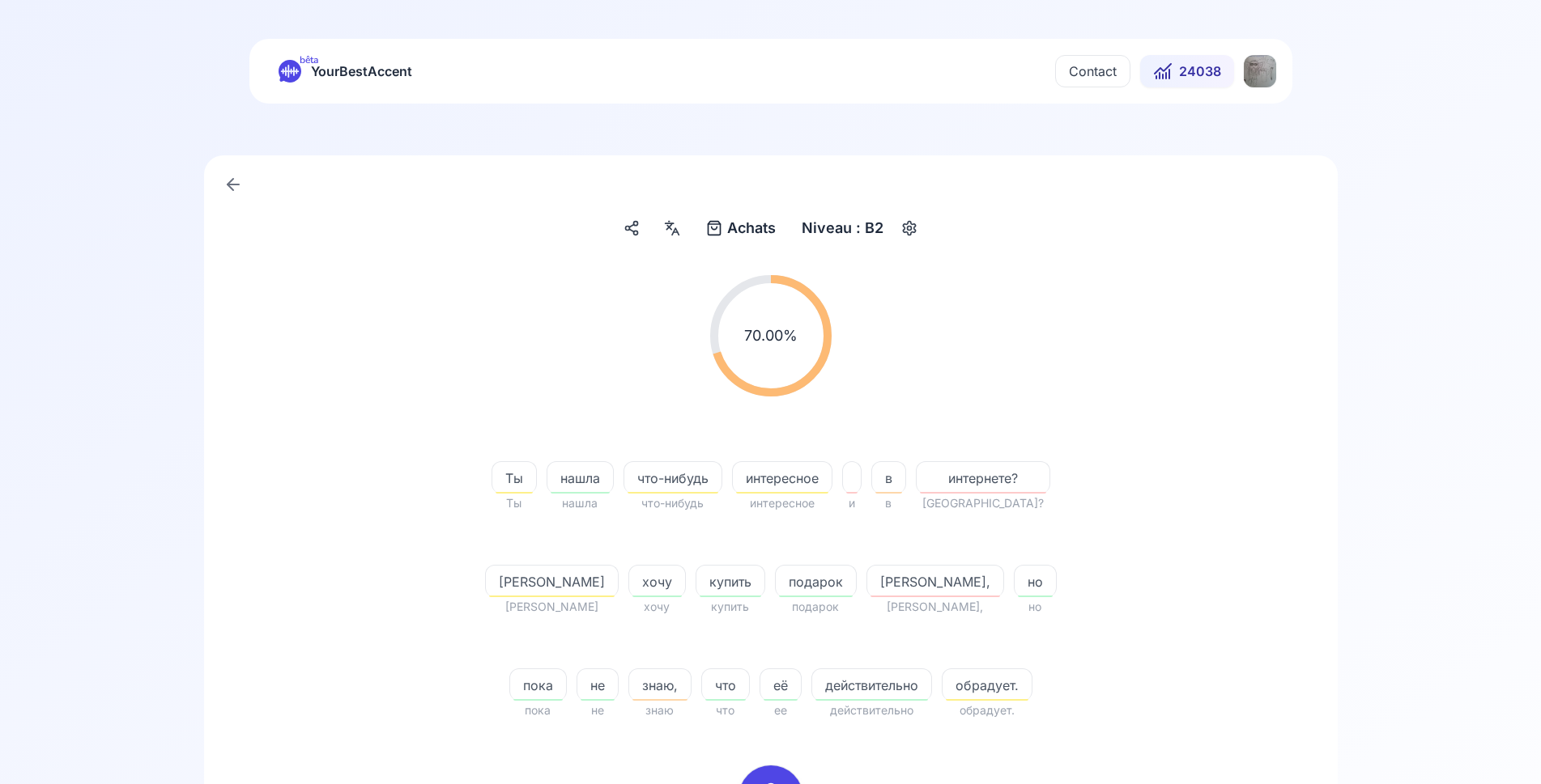
click at [1261, 69] on html "bêta YourBestAccent Contact 24038 Achats Achats Niveau : B2 70.00 % 70.00 % Ты …" at bounding box center [770, 392] width 1541 height 784
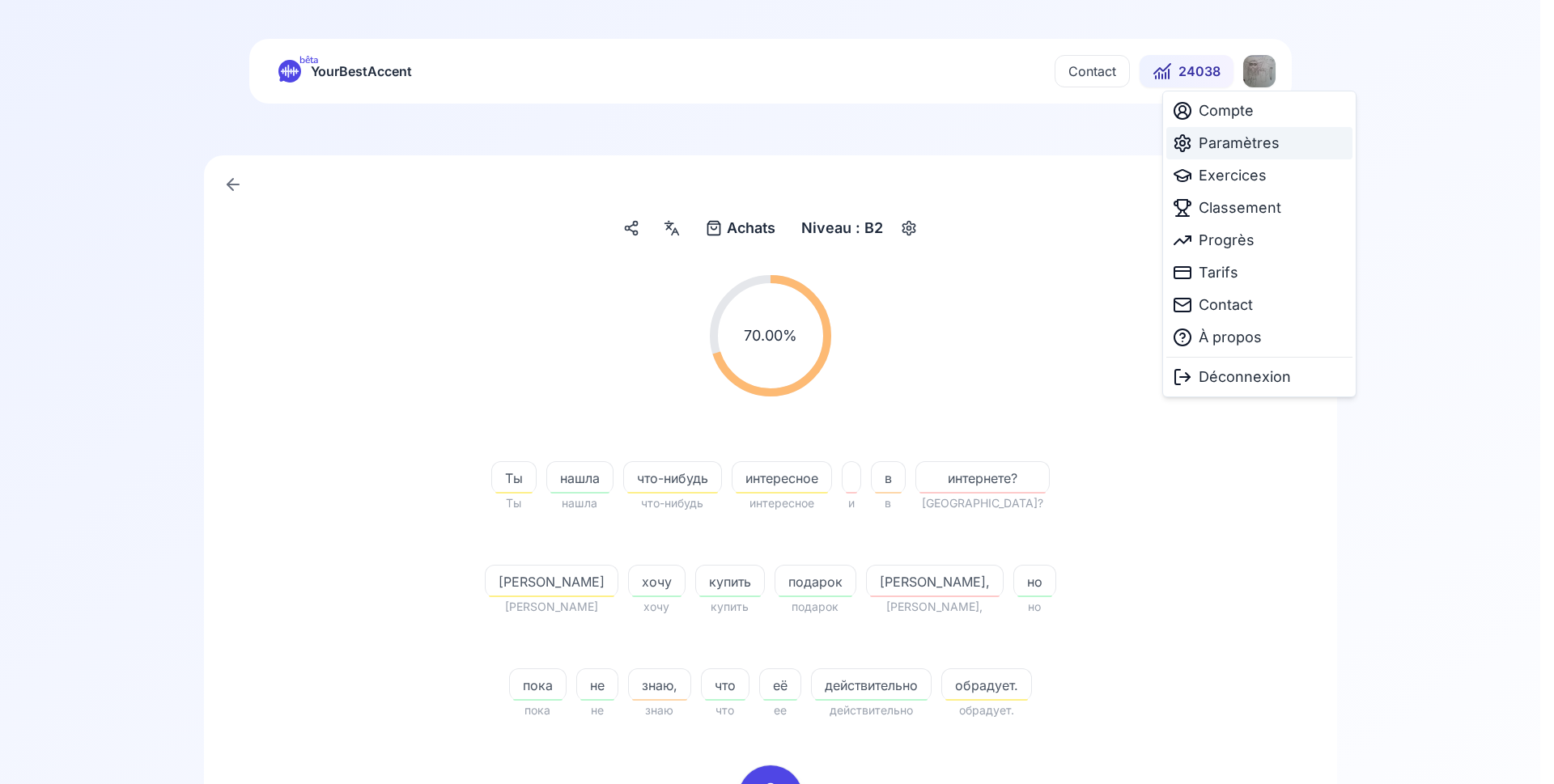
click at [1224, 139] on span "Paramètres" at bounding box center [1239, 143] width 81 height 23
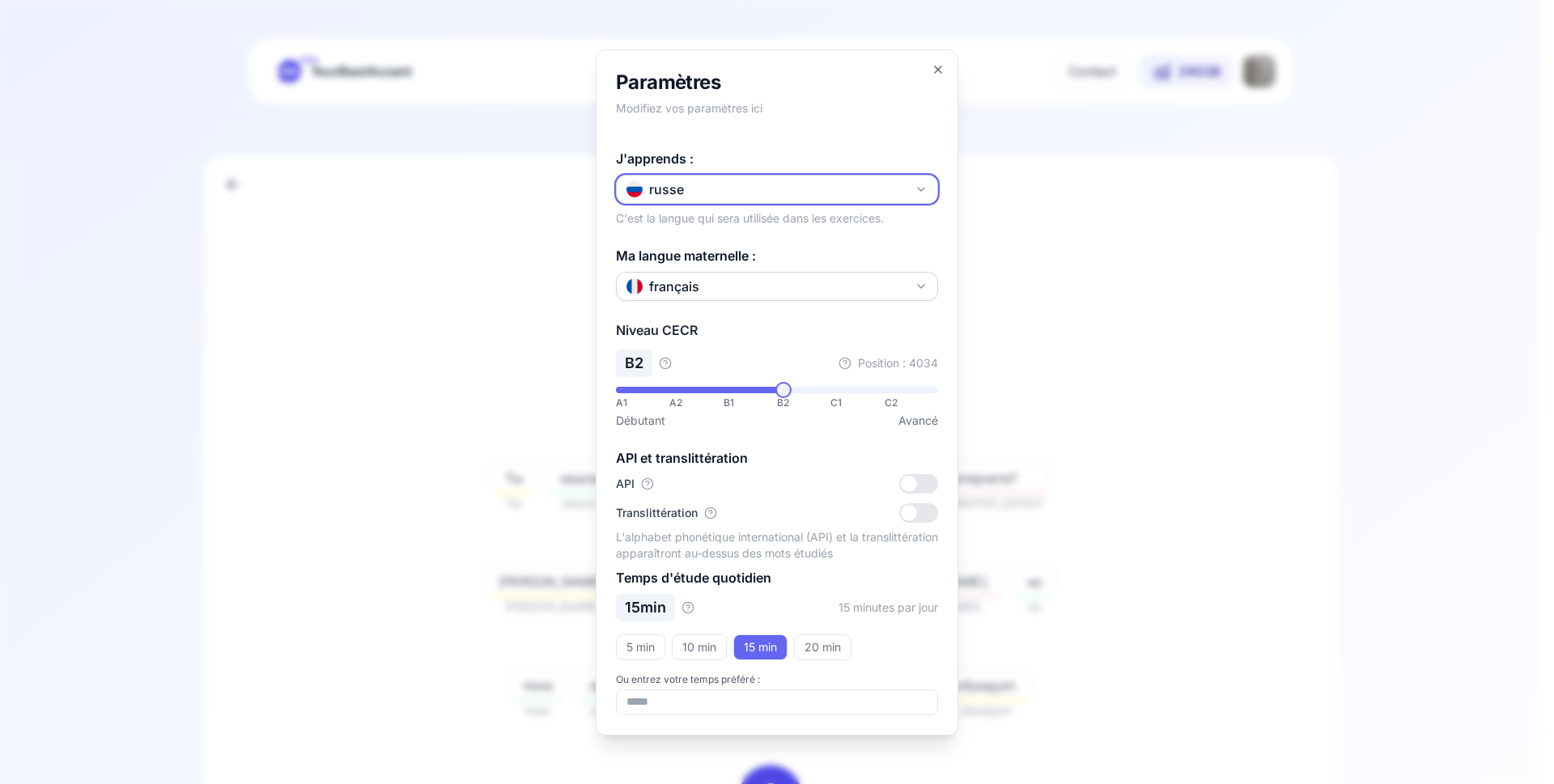
click at [745, 186] on button "russe" at bounding box center [777, 189] width 323 height 29
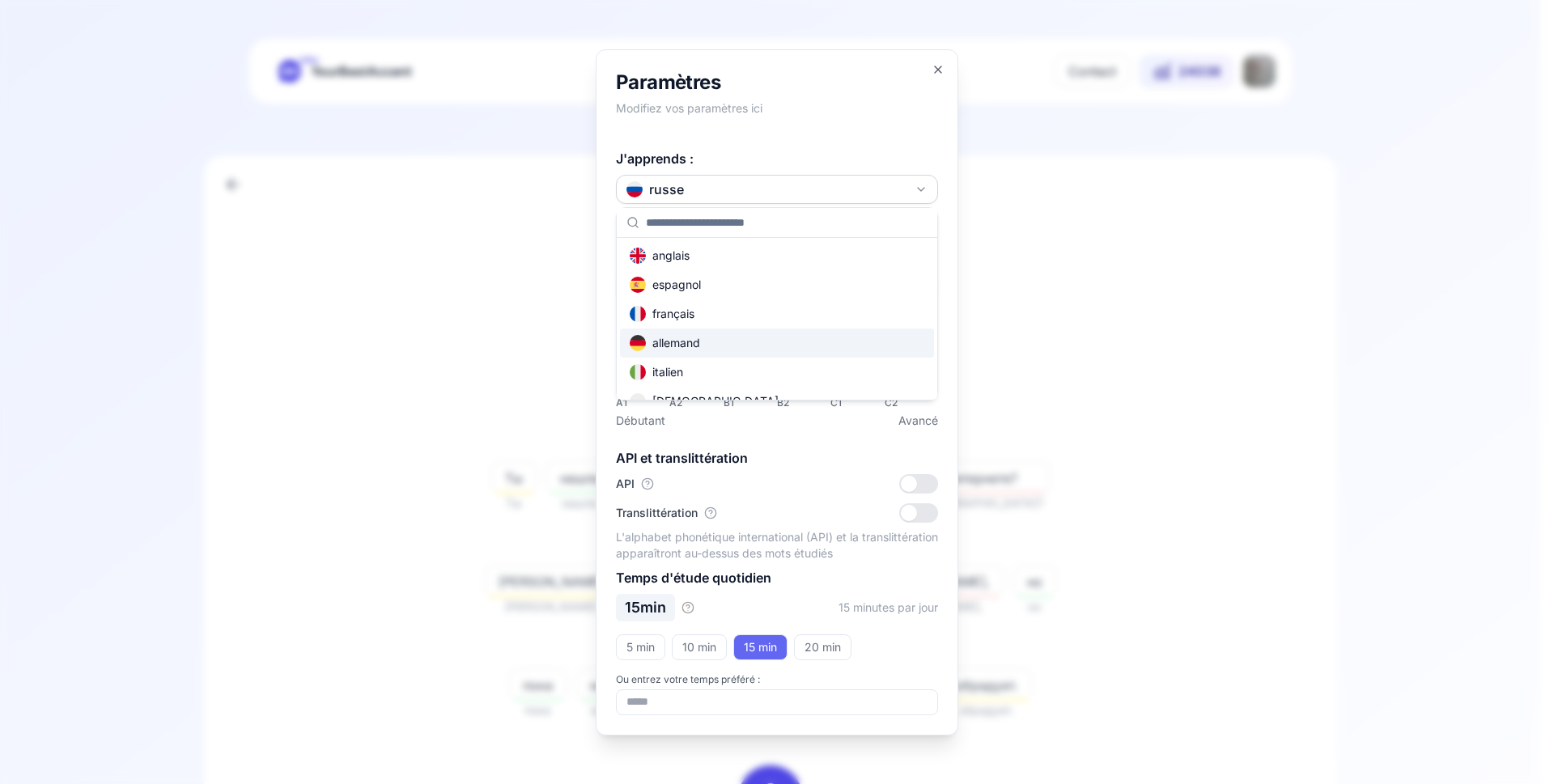
click at [690, 343] on div "allemand" at bounding box center [664, 343] width 70 height 16
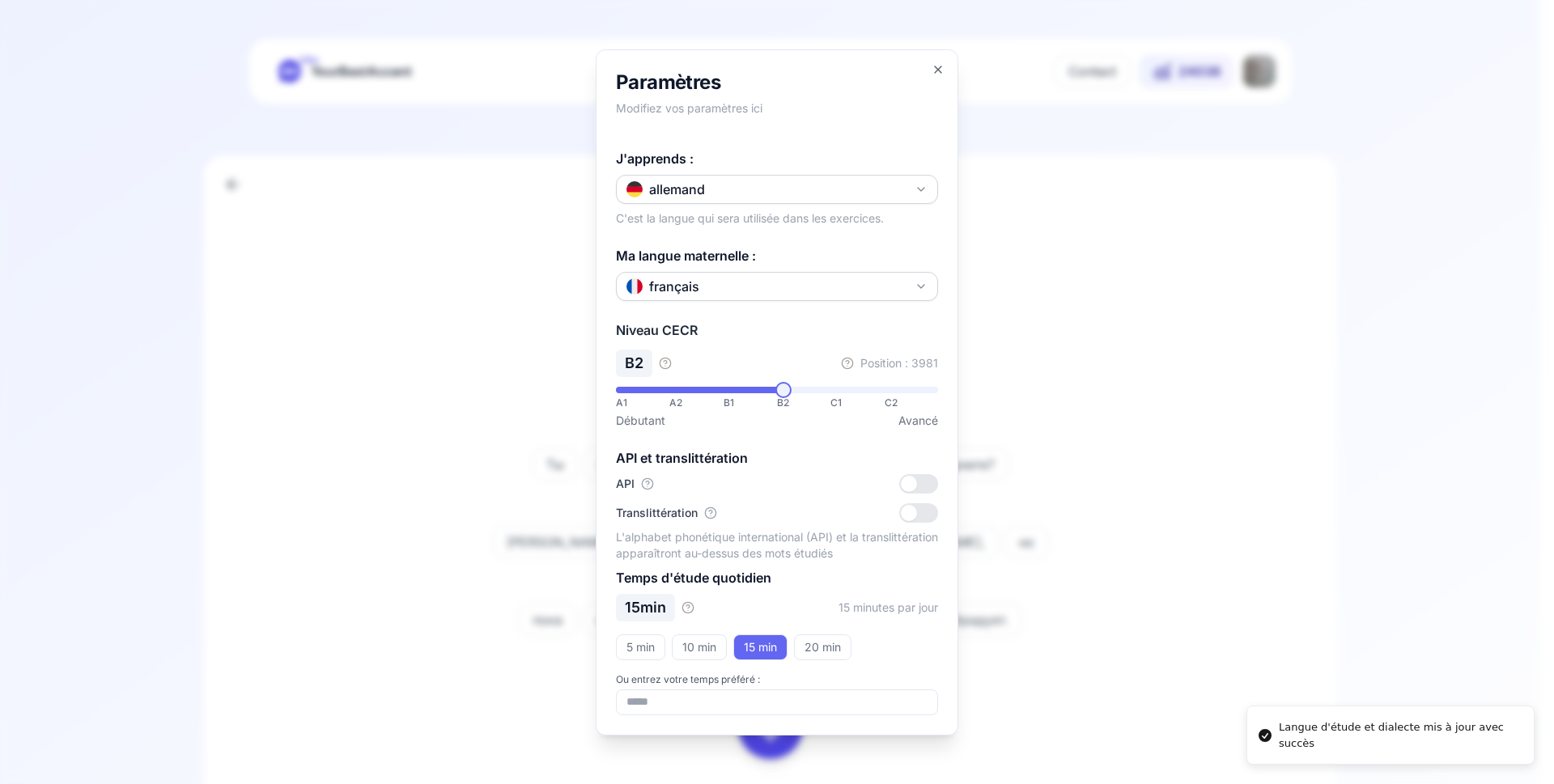
click at [448, 279] on div at bounding box center [777, 392] width 1554 height 784
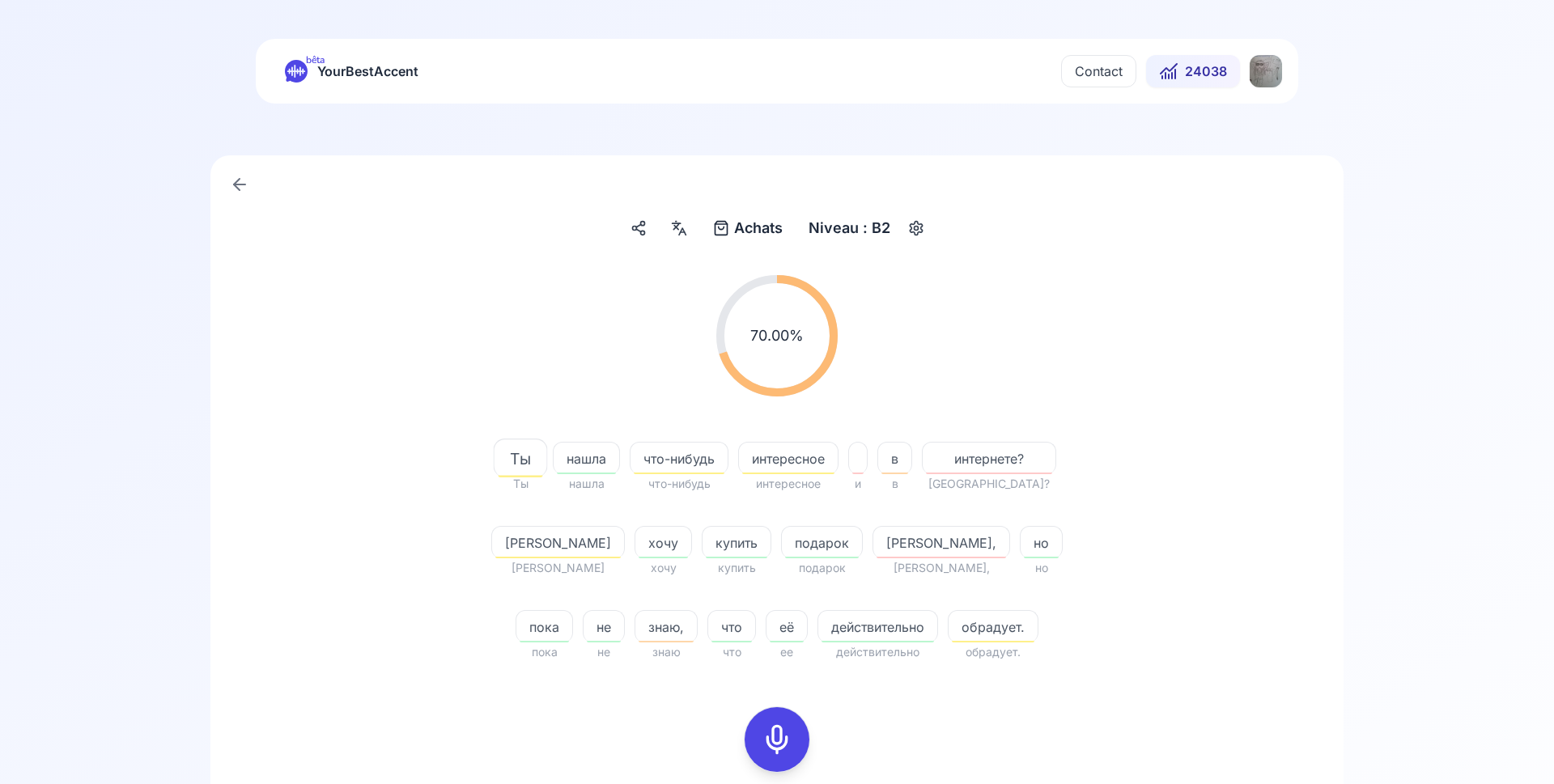
click at [1244, 75] on html "bêta YourBestAccent Contact 24038 Achats Achats Niveau : B2 70.00 % 70.00 % Ты …" at bounding box center [777, 392] width 1554 height 784
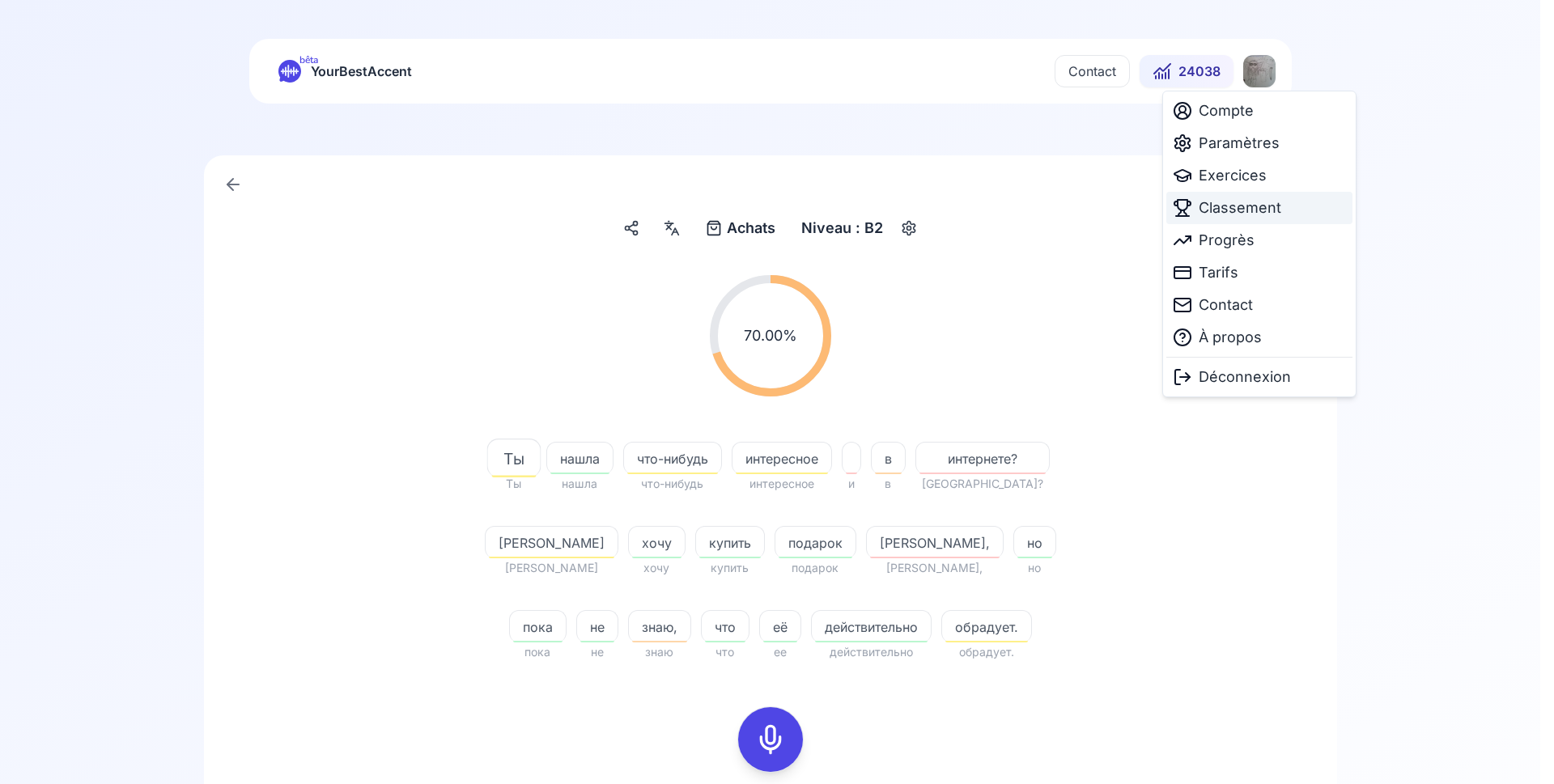
click at [1238, 206] on span "Classement" at bounding box center [1240, 208] width 83 height 23
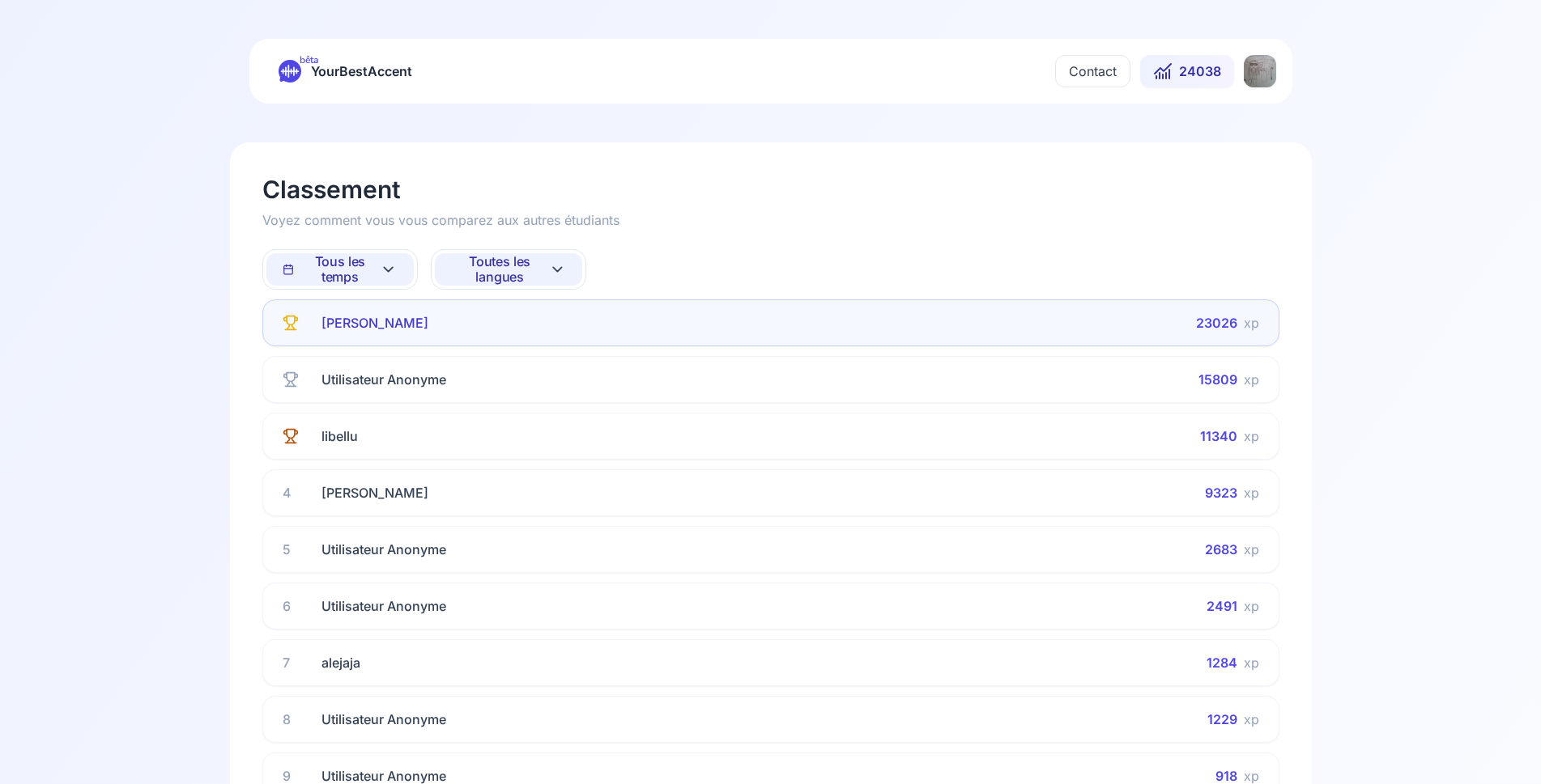
click at [476, 272] on span "Toutes les langues" at bounding box center [499, 269] width 98 height 31
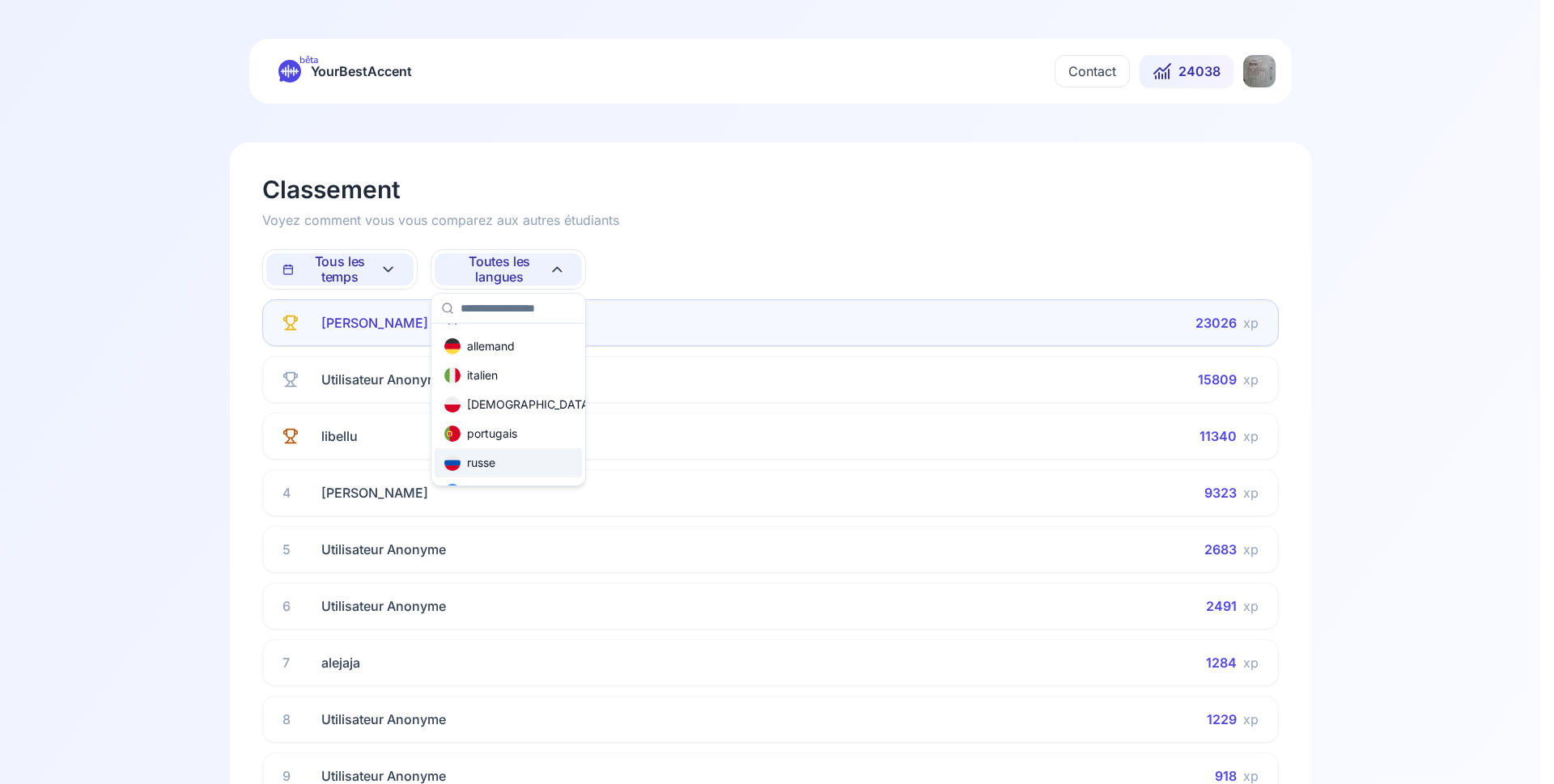
scroll to position [194, 0]
click at [497, 385] on div "russe" at bounding box center [509, 380] width 148 height 29
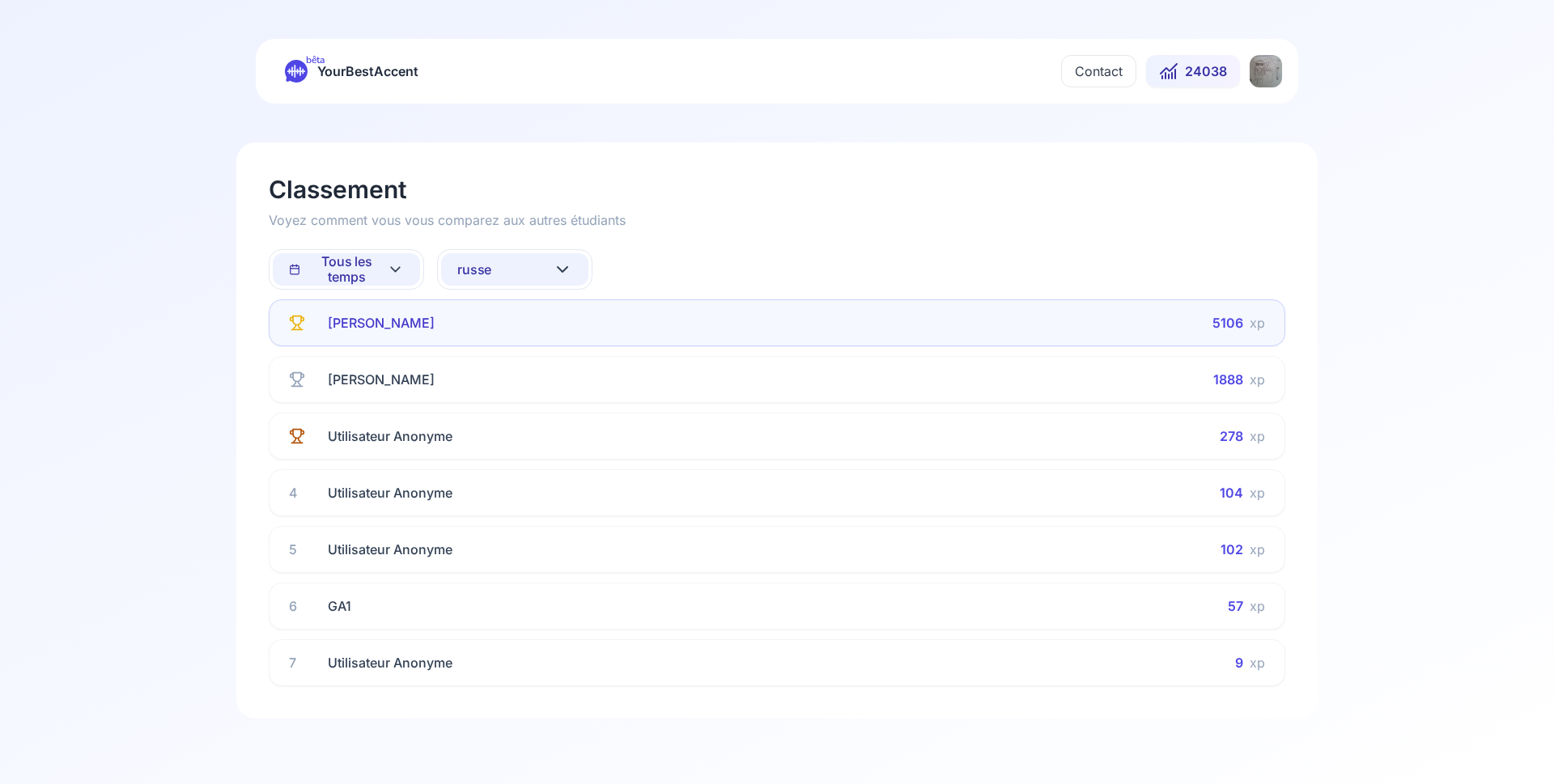
click at [374, 265] on span "Tous les temps" at bounding box center [338, 269] width 98 height 31
click at [358, 338] on div "Cette semaine" at bounding box center [330, 340] width 96 height 16
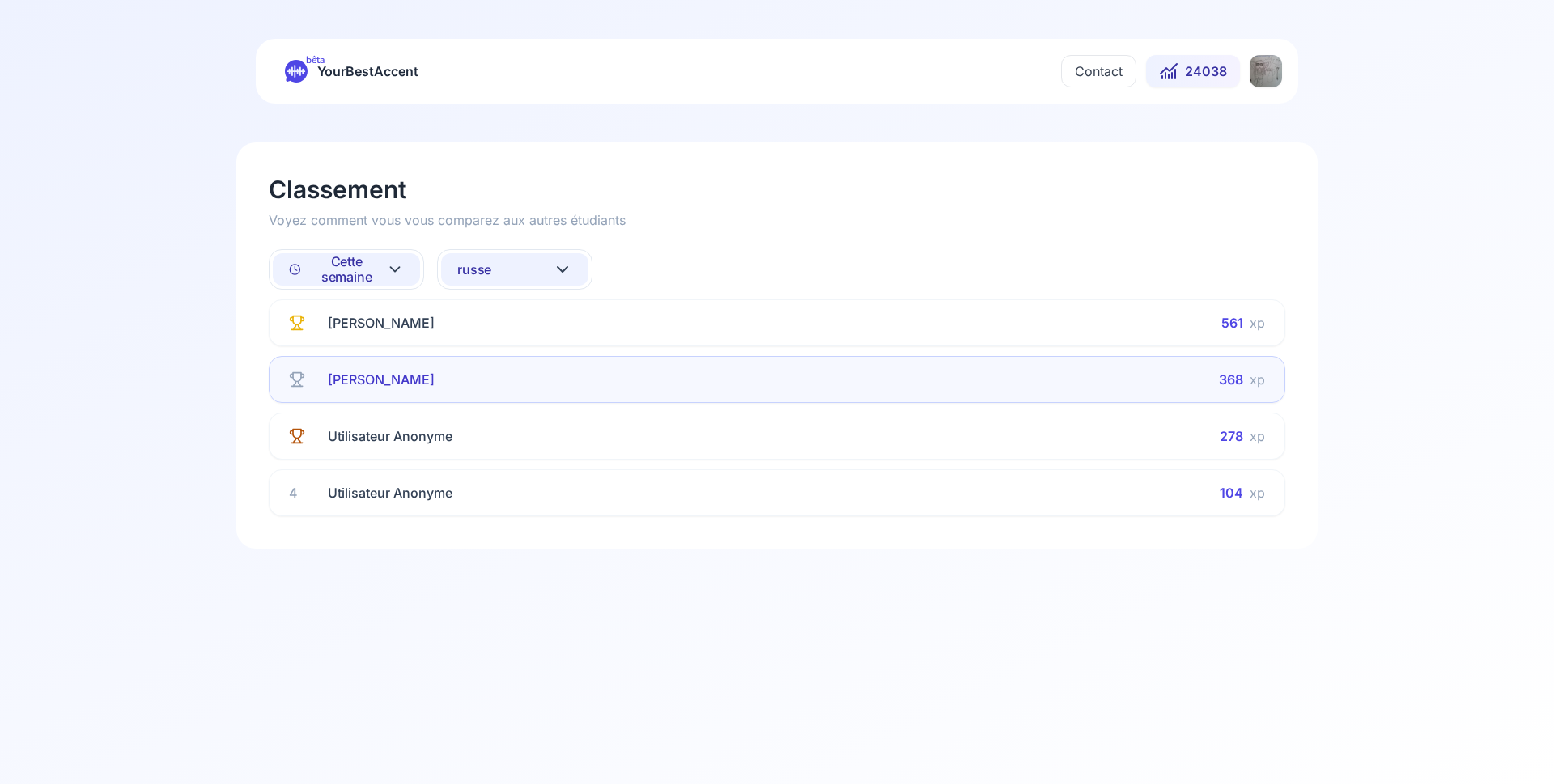
click at [835, 330] on div "[PERSON_NAME]" at bounding box center [768, 323] width 881 height 19
click at [490, 268] on span "russe" at bounding box center [474, 269] width 34 height 15
click at [507, 372] on div "anglais" at bounding box center [481, 371] width 60 height 16
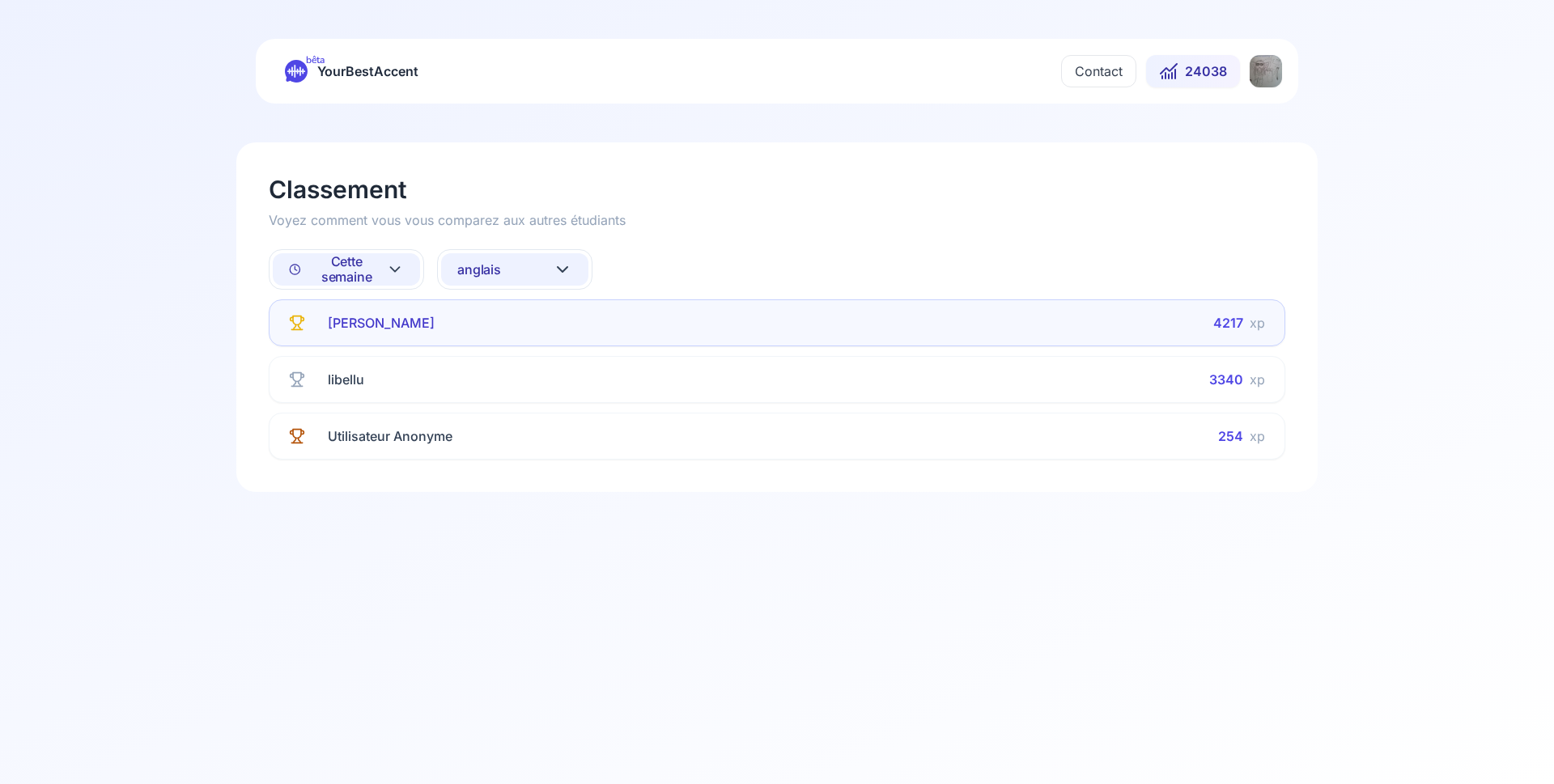
click at [523, 276] on button "anglais" at bounding box center [515, 269] width 148 height 33
click at [530, 454] on div "allemand" at bounding box center [515, 458] width 148 height 29
click at [525, 270] on button "allemand" at bounding box center [515, 269] width 148 height 33
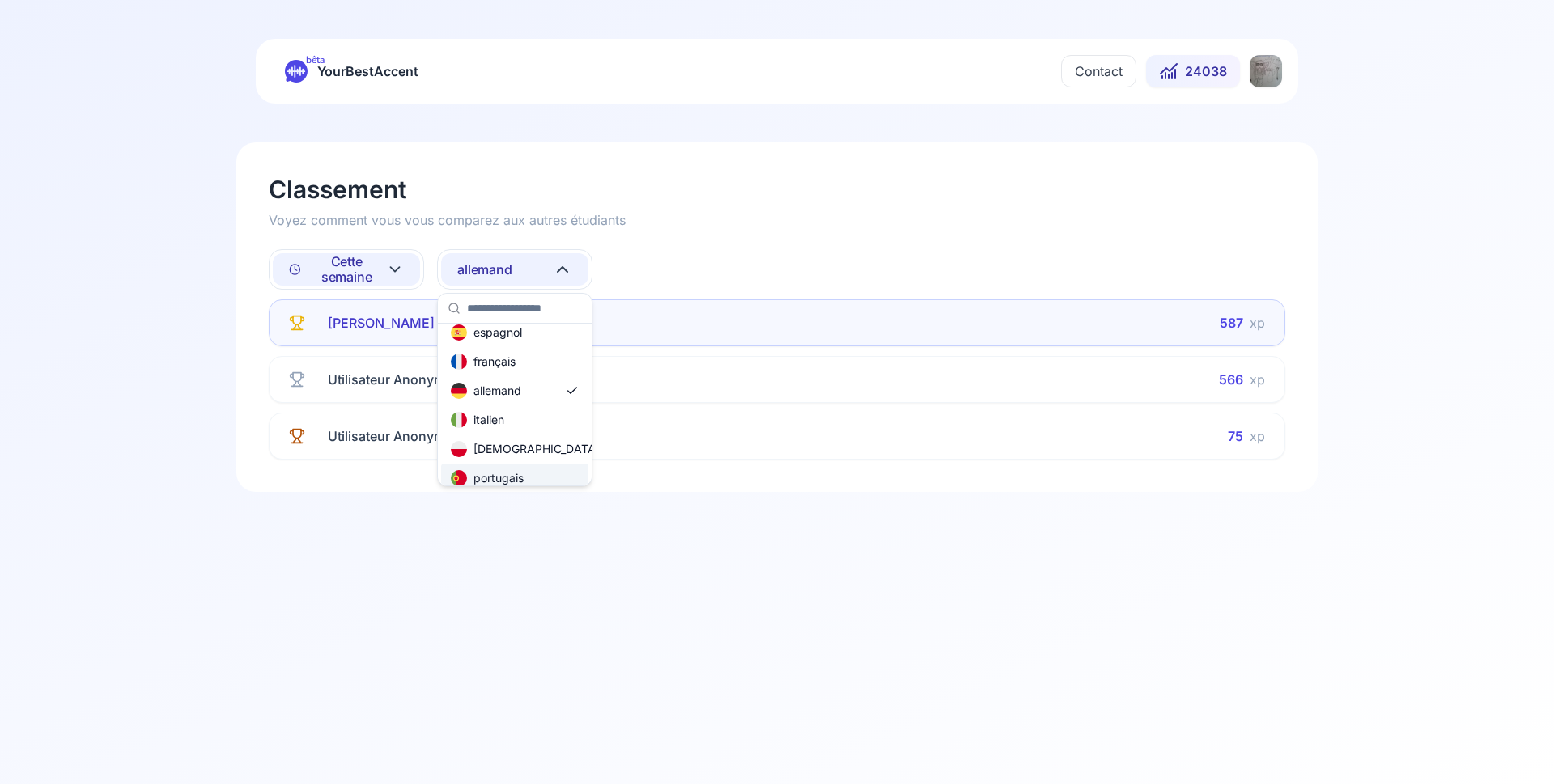
scroll to position [98, 0]
click at [506, 475] on div "russe" at bounding box center [515, 477] width 148 height 29
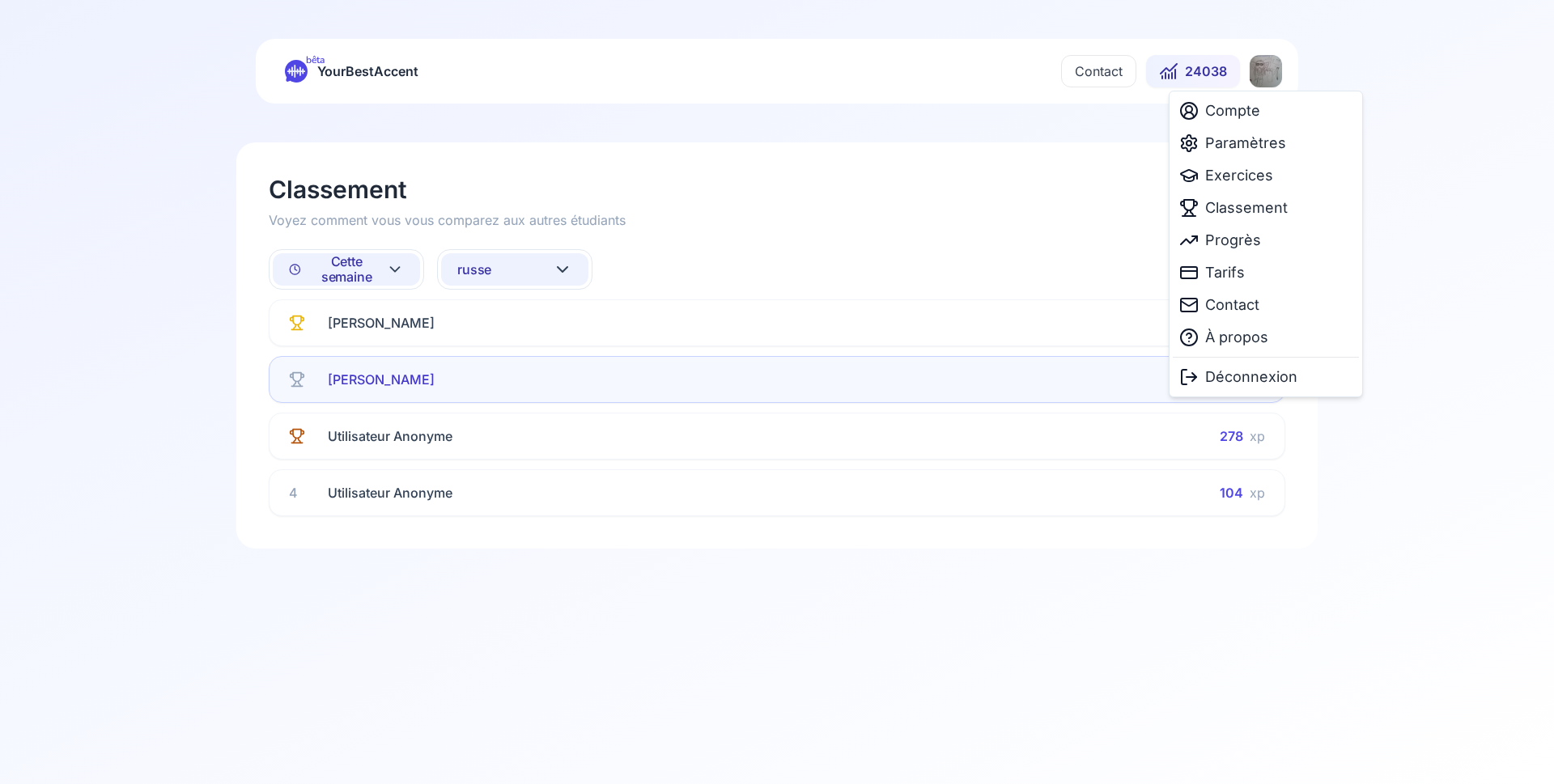
click at [1273, 78] on html "bêta YourBestAccent Contact 24038 Classement Voyez comment vous vous comparez a…" at bounding box center [777, 392] width 1554 height 784
click at [1253, 382] on span "Déconnexion" at bounding box center [1251, 377] width 92 height 23
